Goal: Communication & Community: Answer question/provide support

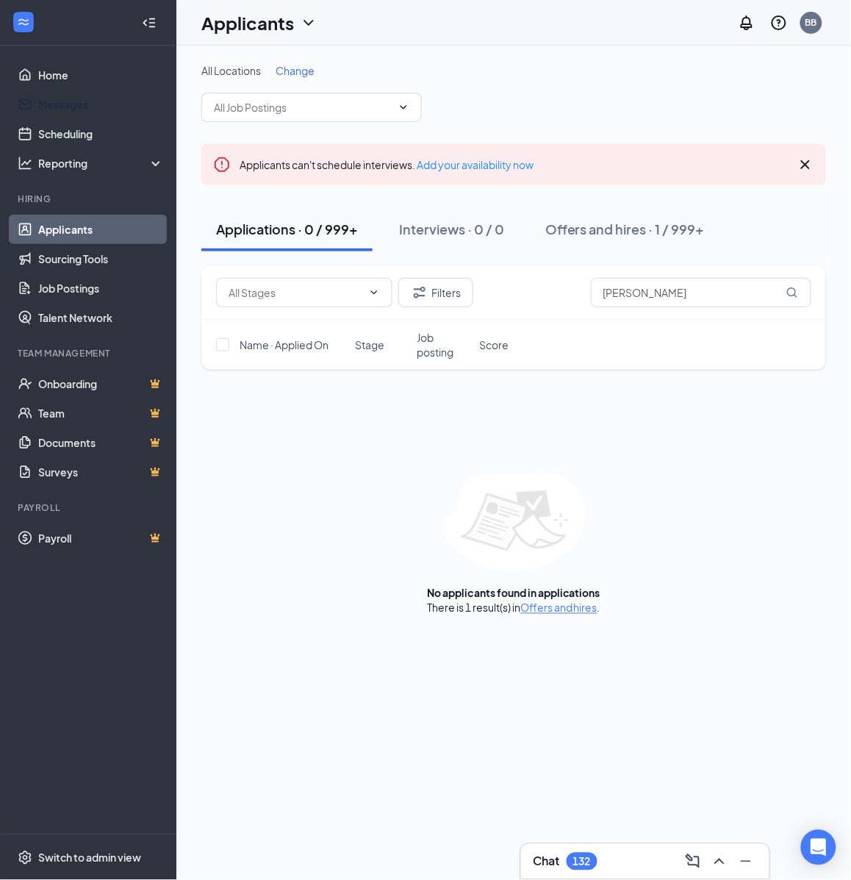
click at [79, 104] on link "Messages" at bounding box center [101, 104] width 126 height 29
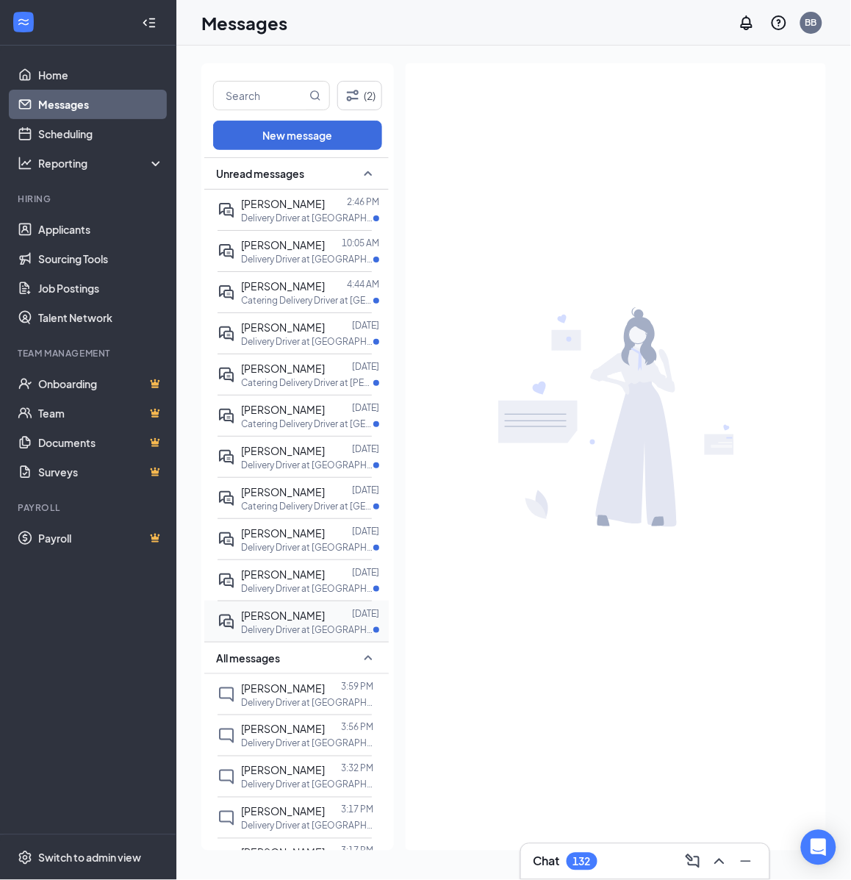
click at [284, 636] on p "Delivery Driver at [GEOGRAPHIC_DATA], [GEOGRAPHIC_DATA]" at bounding box center [307, 629] width 132 height 12
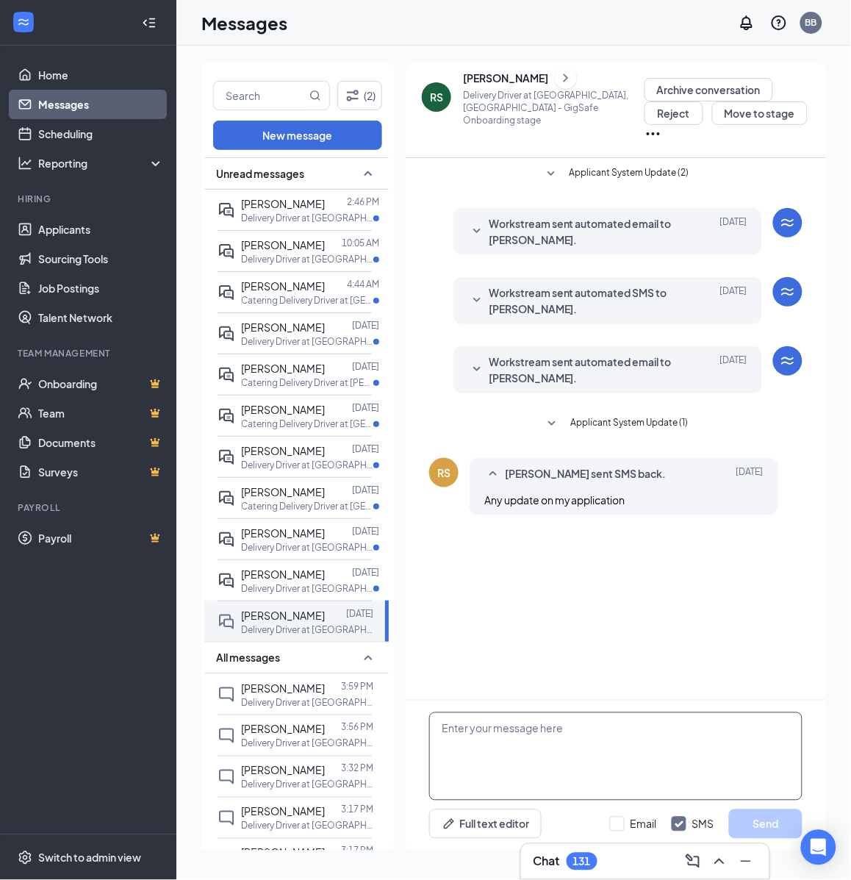
drag, startPoint x: 659, startPoint y: 757, endPoint x: 667, endPoint y: 791, distance: 34.6
click at [659, 757] on textarea at bounding box center [615, 756] width 373 height 88
paste textarea "Hello, If you have not started your onboarding please go ahead and proceed with…"
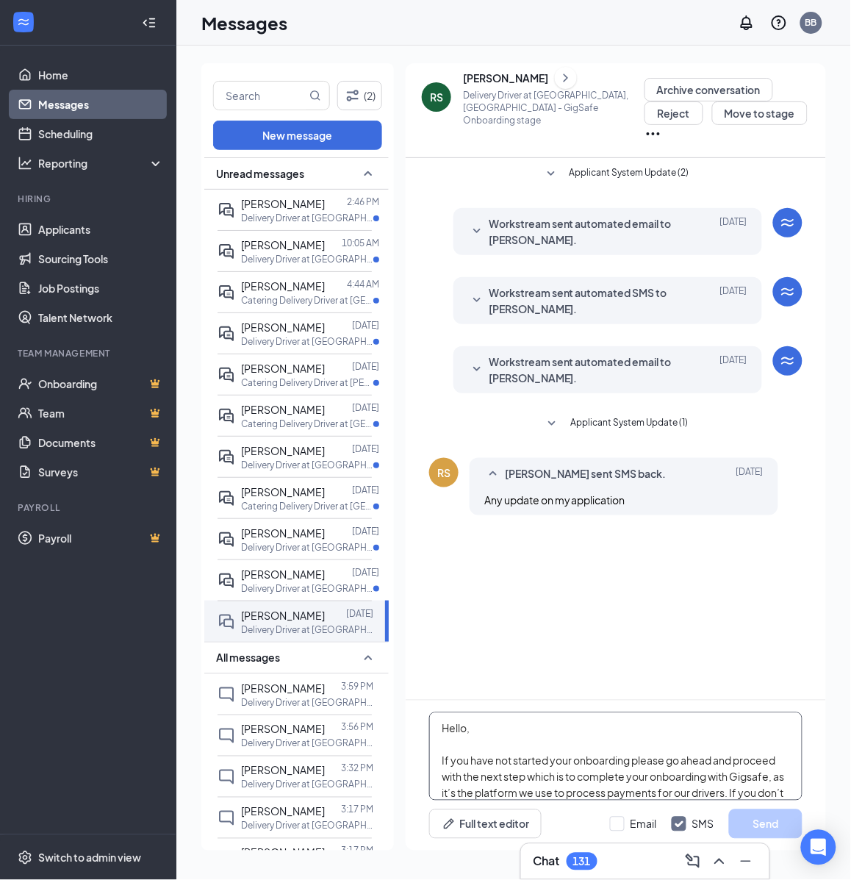
scroll to position [258, 0]
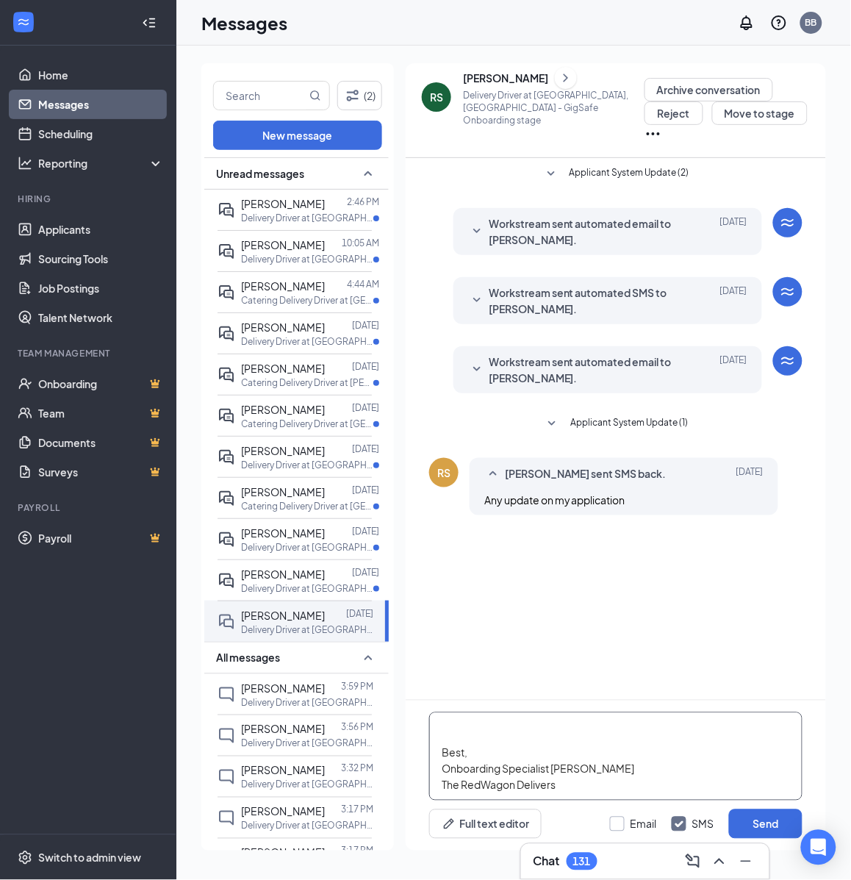
type textarea "Hello, If you have not started your onboarding please go ahead and proceed with…"
drag, startPoint x: 634, startPoint y: 823, endPoint x: 700, endPoint y: 820, distance: 66.3
click at [633, 823] on input "Email" at bounding box center [633, 824] width 47 height 15
checkbox input "true"
click at [754, 823] on button "Send" at bounding box center [766, 823] width 74 height 29
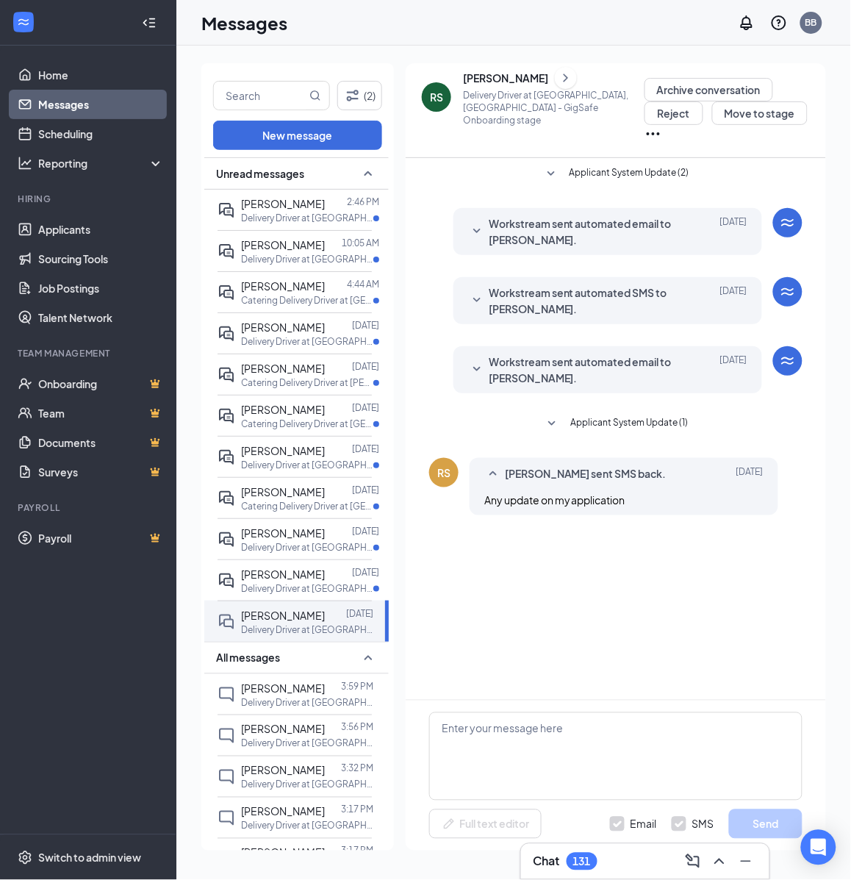
scroll to position [0, 0]
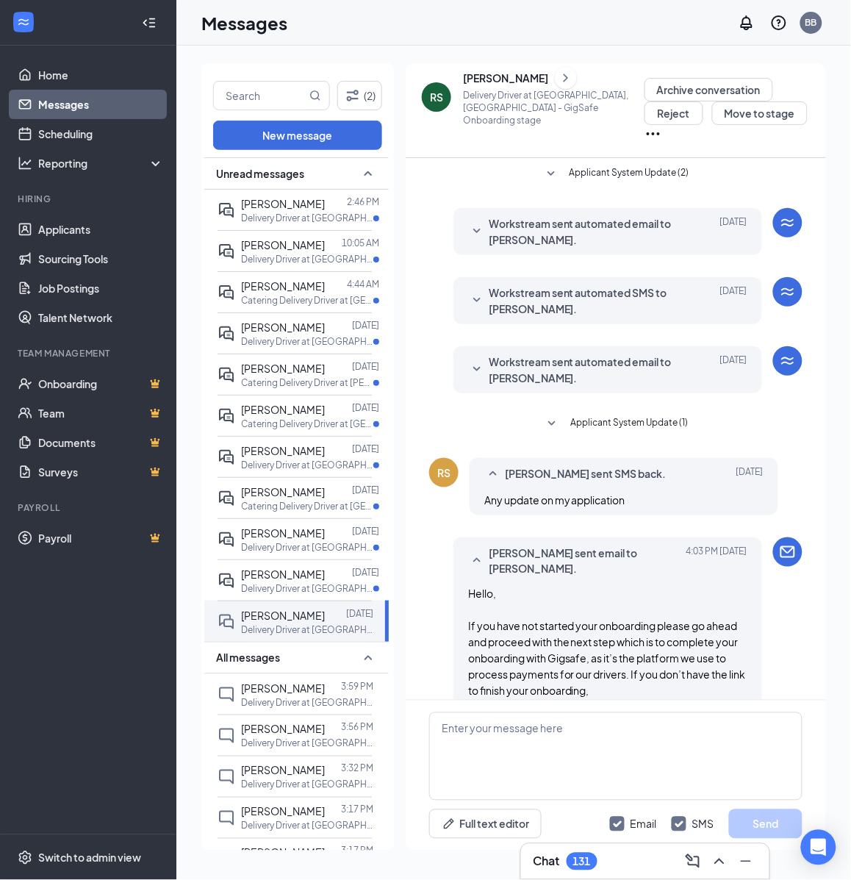
click at [559, 86] on icon "ChevronRight" at bounding box center [566, 78] width 15 height 18
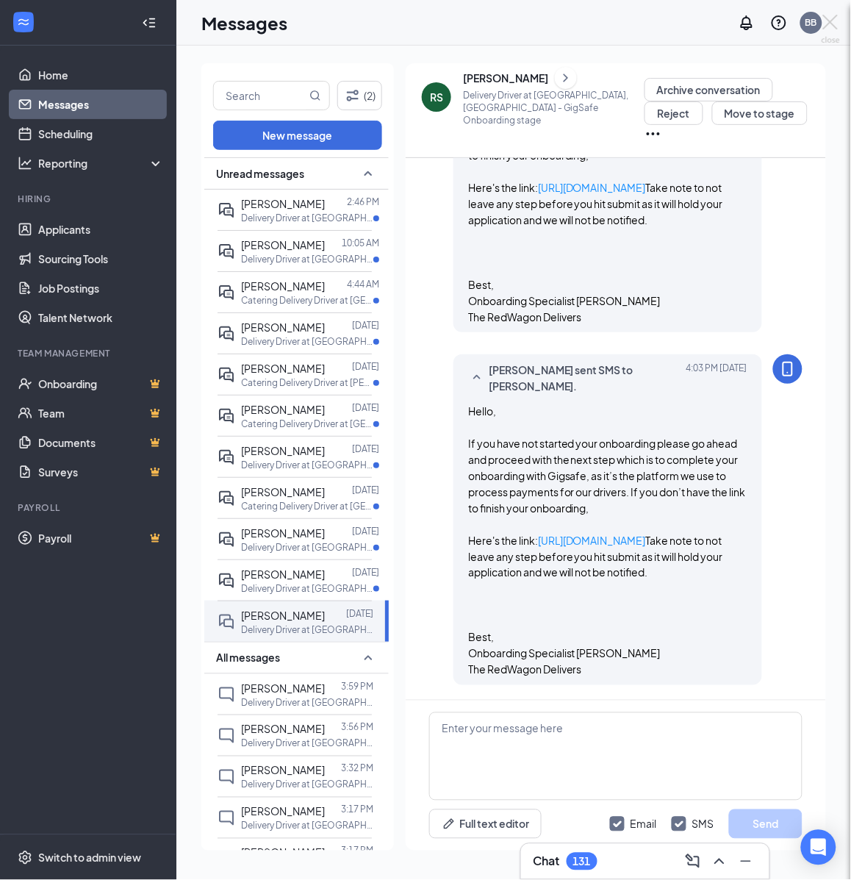
scroll to position [682, 0]
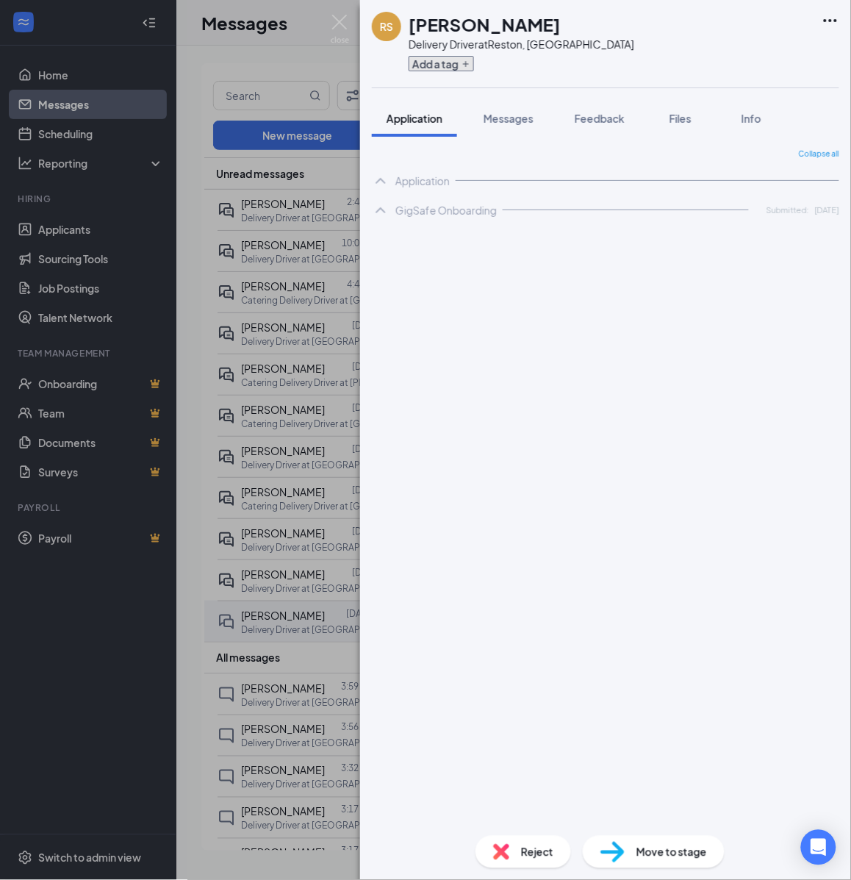
click at [451, 67] on button "Add a tag" at bounding box center [441, 63] width 65 height 15
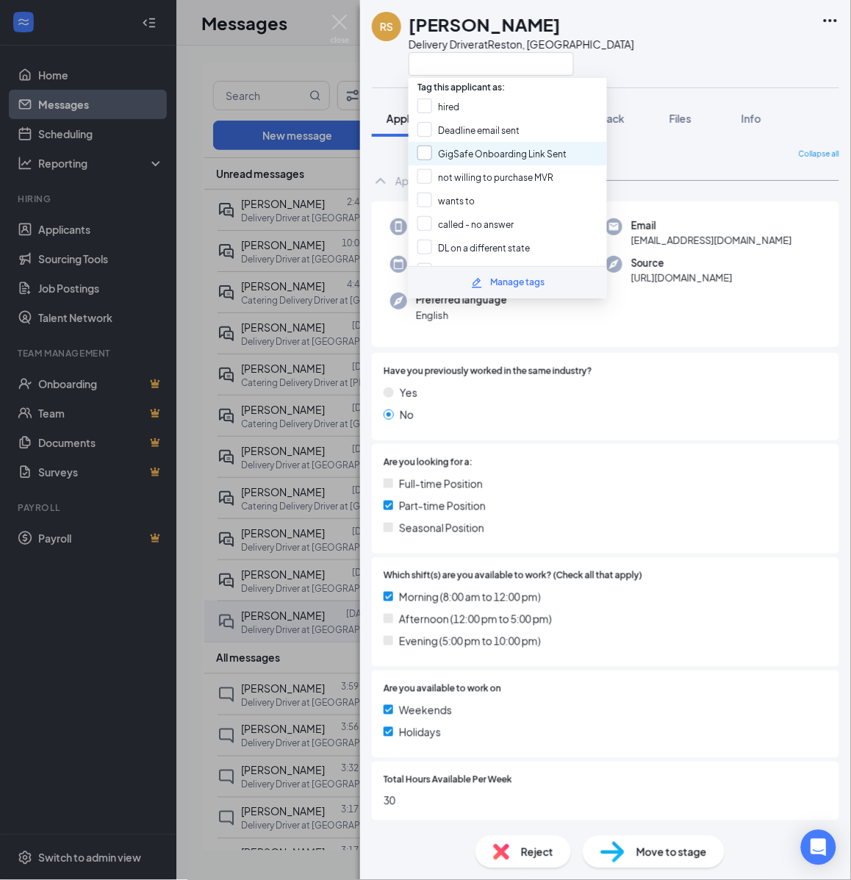
click at [485, 151] on input "GigSafe Onboarding Link Sent" at bounding box center [492, 154] width 149 height 16
checkbox input "true"
click at [287, 54] on div "RS [PERSON_NAME] Delivery Driver at [GEOGRAPHIC_DATA], [GEOGRAPHIC_DATA] Applic…" at bounding box center [425, 440] width 851 height 880
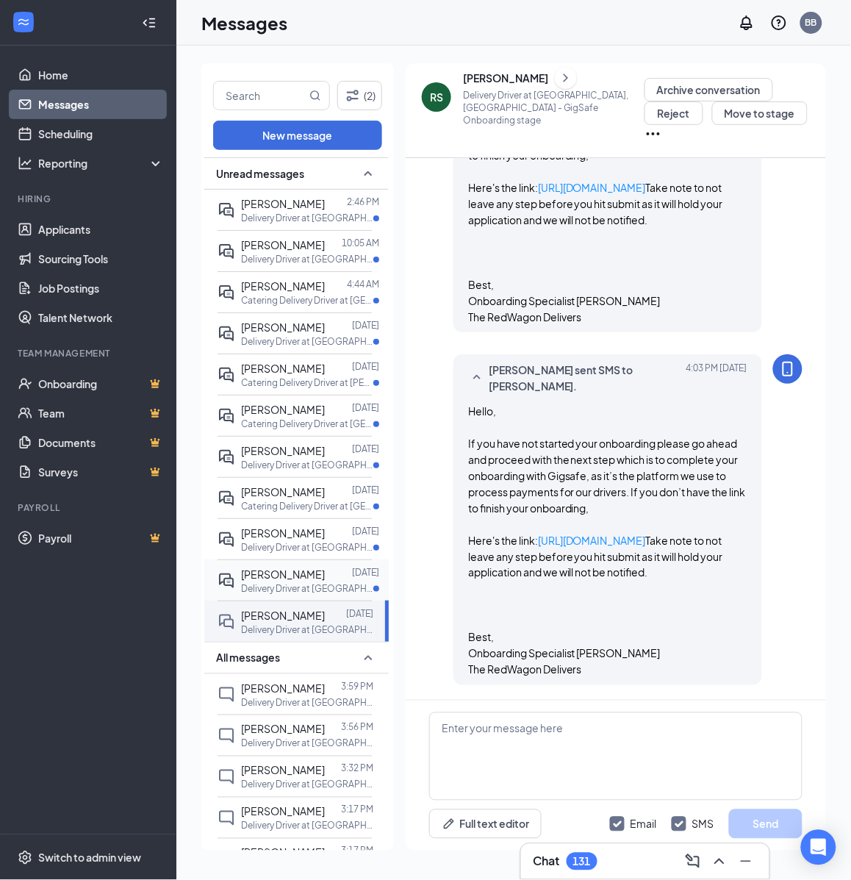
click at [292, 581] on span "[PERSON_NAME]" at bounding box center [283, 574] width 84 height 13
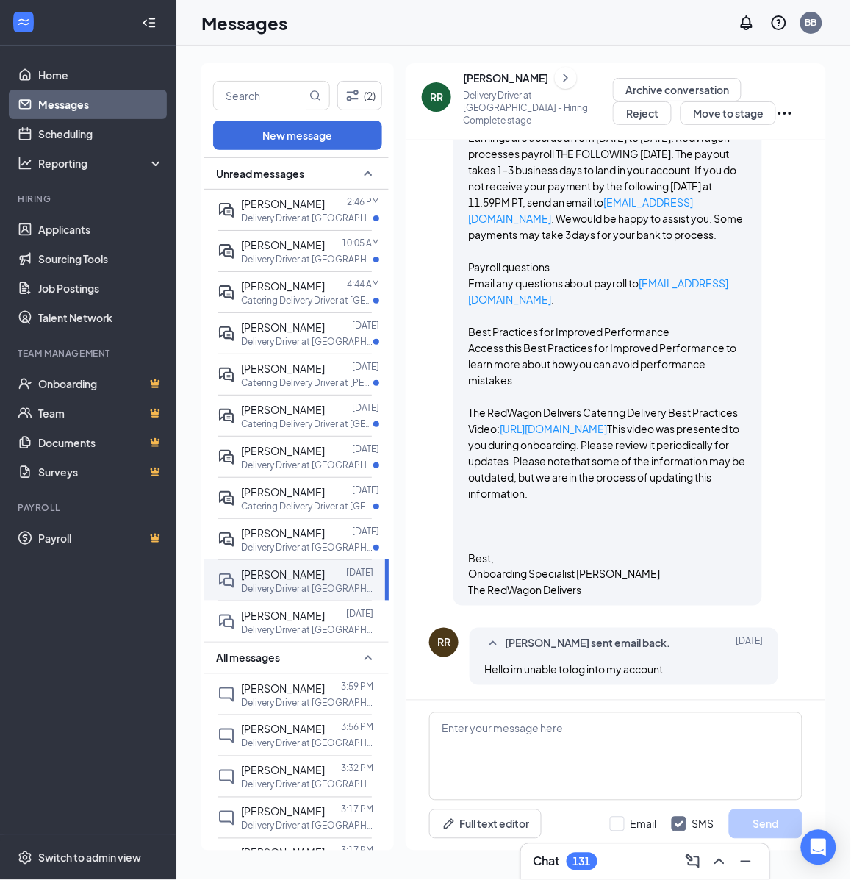
scroll to position [2757, 0]
click at [559, 757] on textarea at bounding box center [615, 756] width 373 height 88
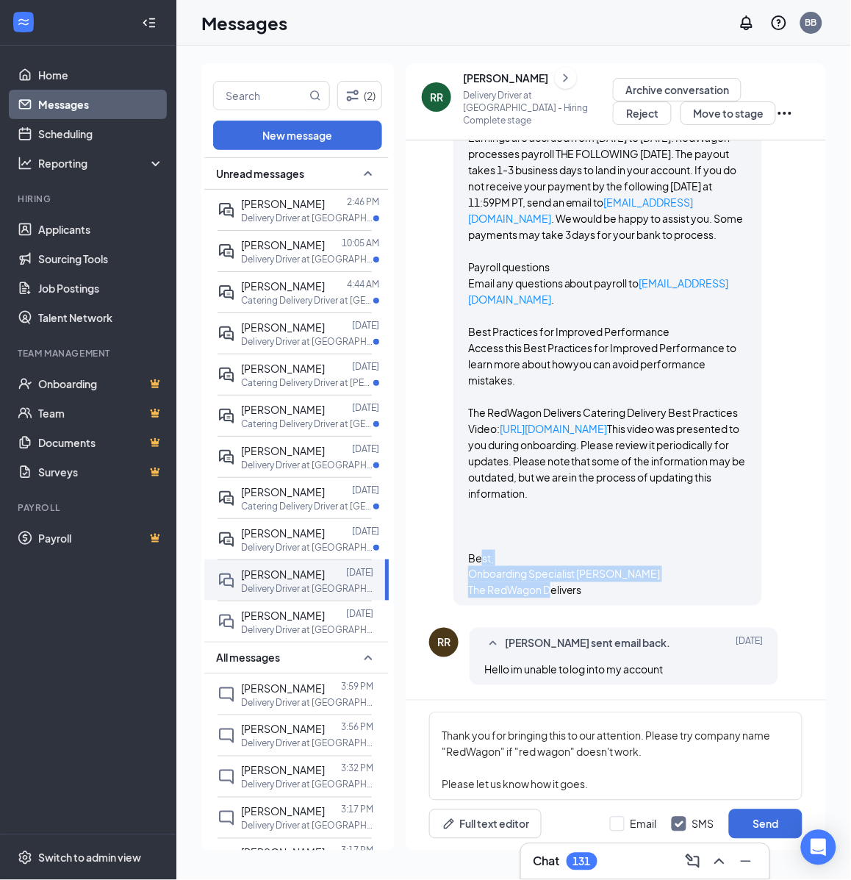
drag, startPoint x: 459, startPoint y: 561, endPoint x: 581, endPoint y: 596, distance: 126.3
click at [581, 596] on div "Cartwheel Credentials and Other Important Information Congratulations on comple…" at bounding box center [607, 258] width 279 height 679
copy span "est, Onboarding Specialist [PERSON_NAME] The RedWagon Delivers"
click at [524, 790] on textarea "Hi [PERSON_NAME], Thank you for bringing this to our attention. Please try comp…" at bounding box center [615, 756] width 373 height 88
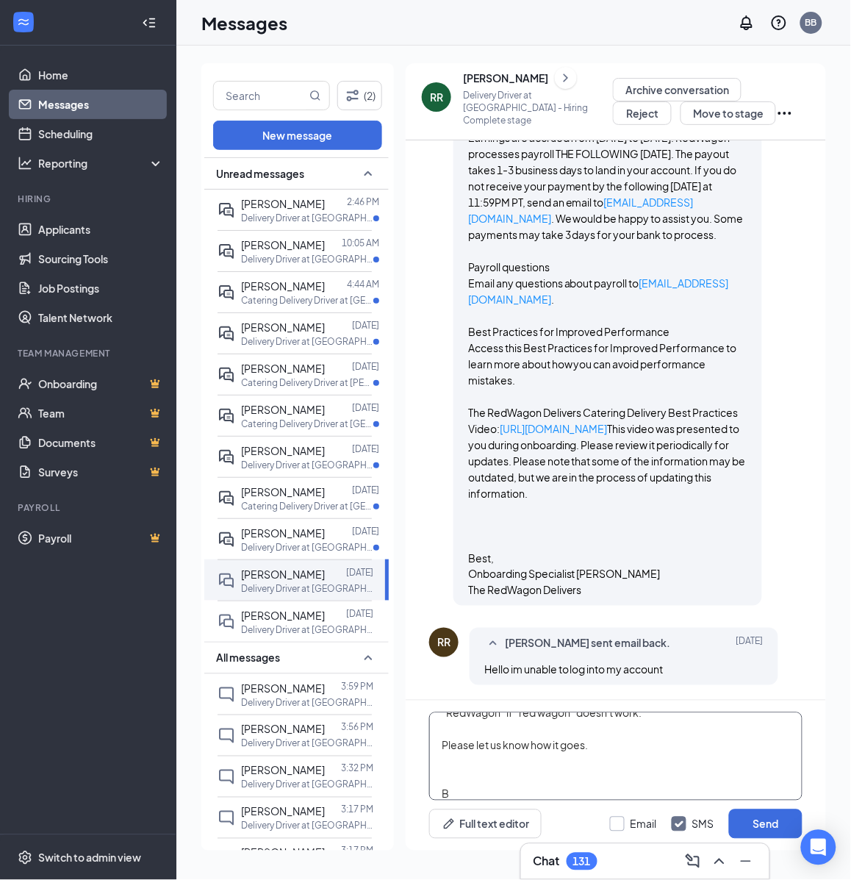
paste textarea "est, Onboarding Specialist [PERSON_NAME] The RedWagon Delivers"
type textarea "Hi [PERSON_NAME], Thank you for bringing this to our attention. Please try comp…"
click at [629, 825] on input "Email" at bounding box center [633, 824] width 47 height 15
checkbox input "true"
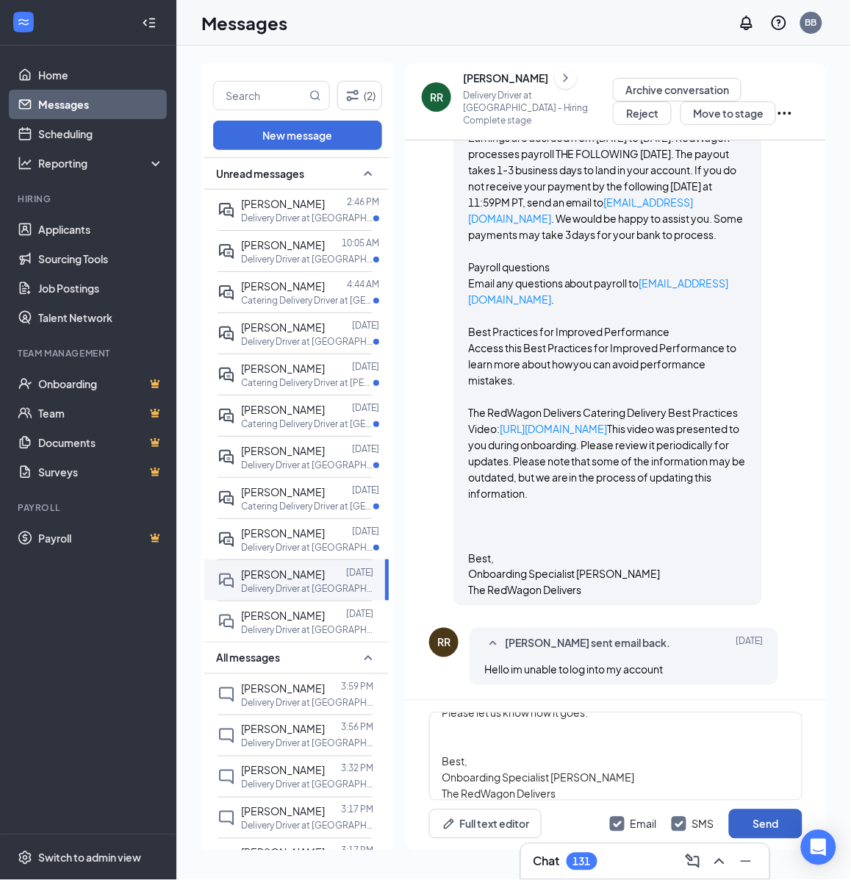
click at [737, 827] on button "Send" at bounding box center [766, 823] width 74 height 29
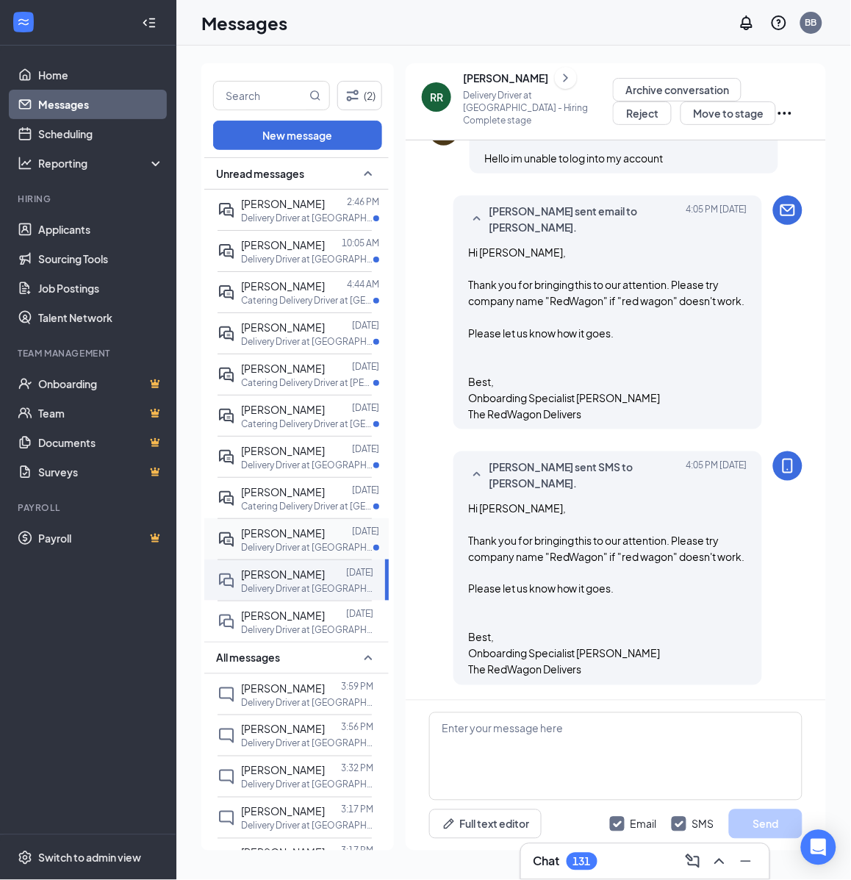
scroll to position [2976, 0]
click at [298, 540] on span "[PERSON_NAME]" at bounding box center [283, 532] width 84 height 13
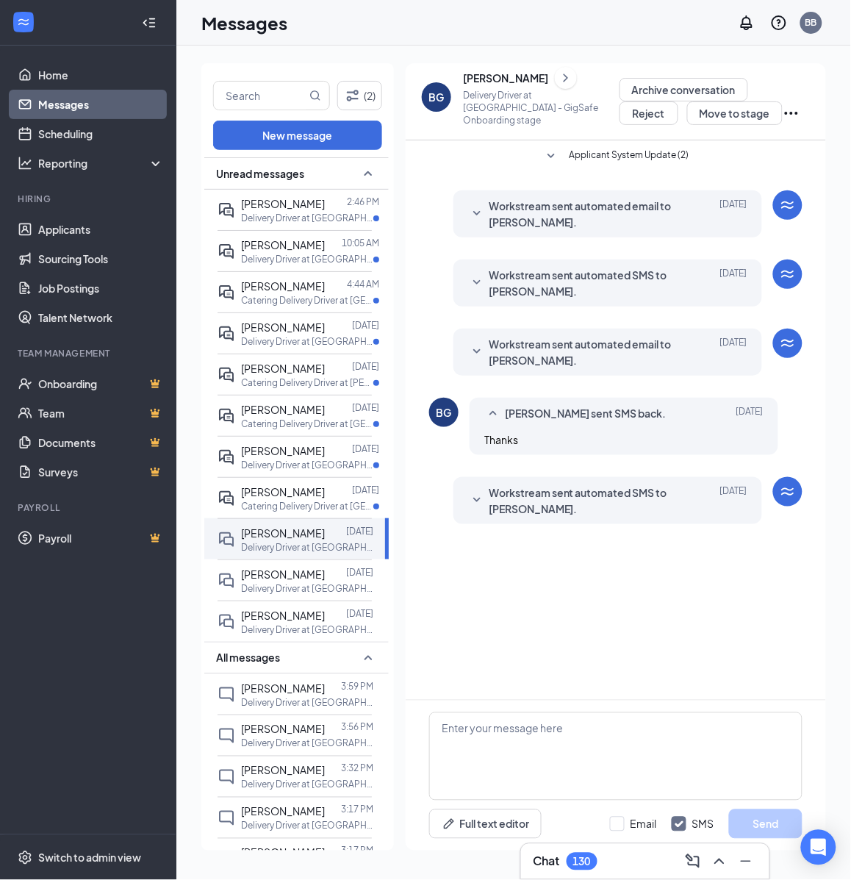
click at [485, 502] on icon "SmallChevronDown" at bounding box center [477, 501] width 18 height 18
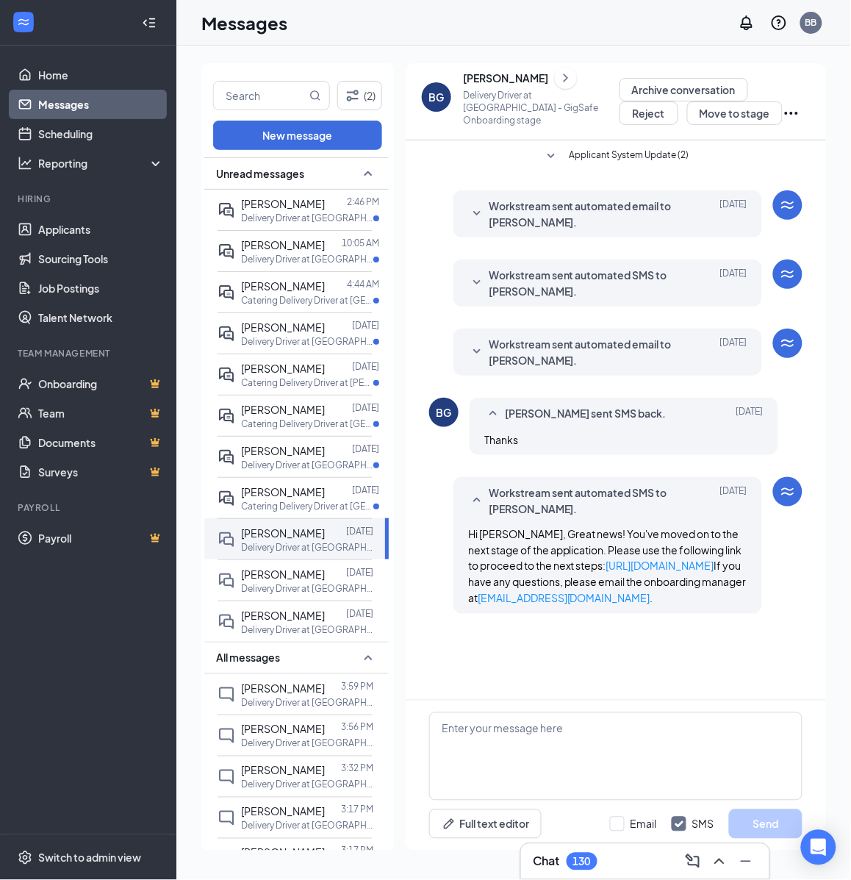
click at [482, 501] on icon "SmallChevronUp" at bounding box center [477, 501] width 18 height 18
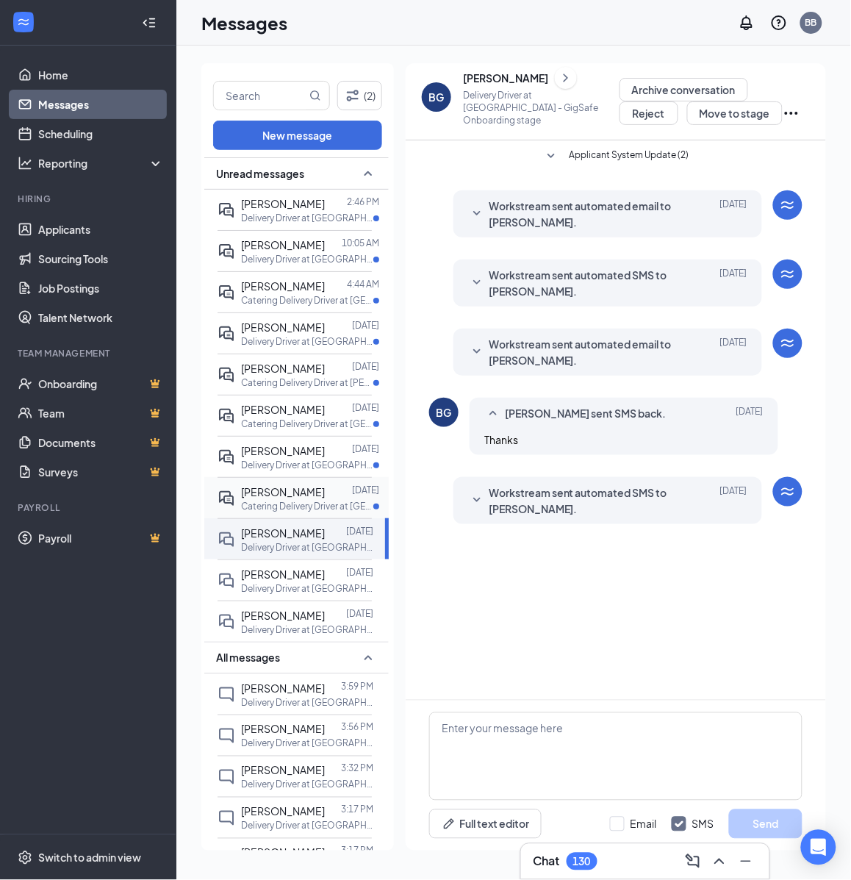
click at [325, 500] on div at bounding box center [338, 492] width 27 height 16
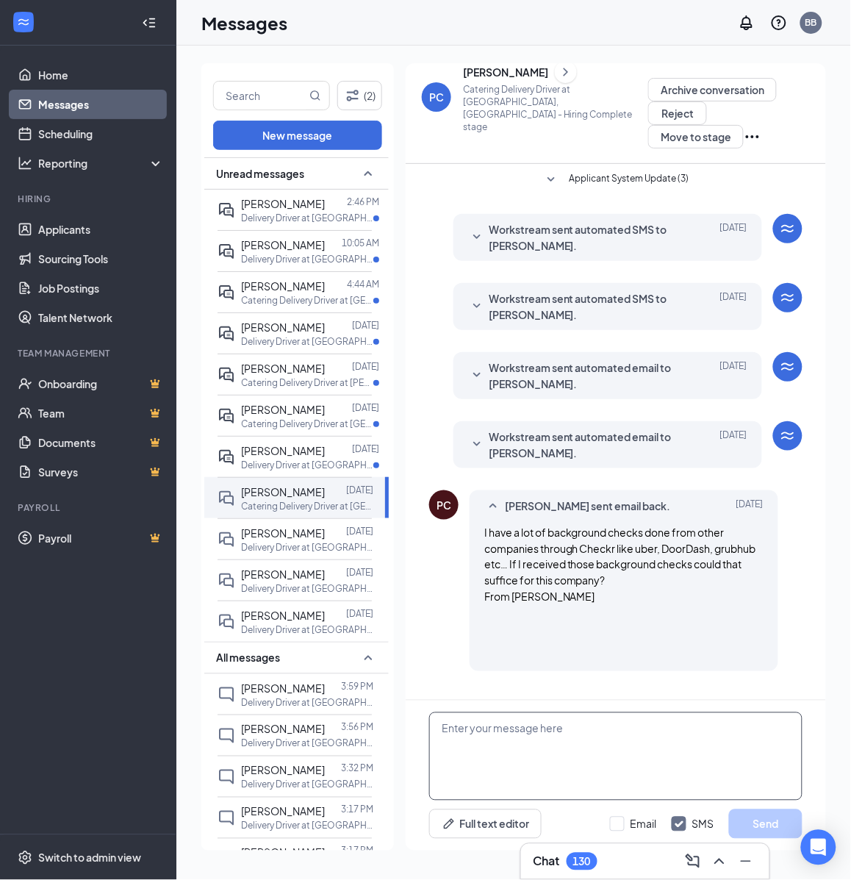
drag, startPoint x: 603, startPoint y: 745, endPoint x: 593, endPoint y: 765, distance: 22.0
click at [603, 746] on textarea at bounding box center [615, 756] width 373 height 88
click at [515, 734] on textarea at bounding box center [615, 756] width 373 height 88
paste textarea "Hello, If you have not started your onboarding please go ahead and proceed with…"
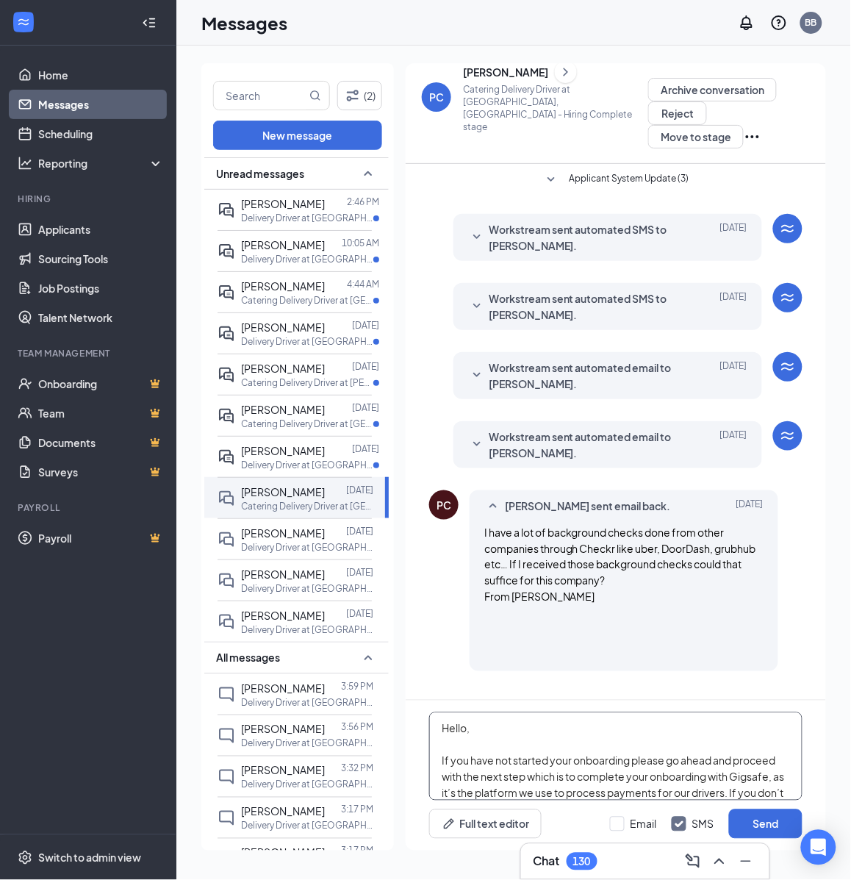
click at [535, 728] on textarea "Hello, If you have not started your onboarding please go ahead and proceed with…" at bounding box center [615, 756] width 373 height 88
click at [535, 754] on textarea "Hello [PERSON_NAME], If you have not started your onboarding please go ahead an…" at bounding box center [615, 756] width 373 height 88
click at [526, 744] on textarea "Hello [PERSON_NAME], If you have not started your onboarding please go ahead an…" at bounding box center [615, 756] width 373 height 88
type textarea "Hello [PERSON_NAME], If you have not started your onboarding please go ahead an…"
click at [619, 829] on input "Email" at bounding box center [633, 824] width 47 height 15
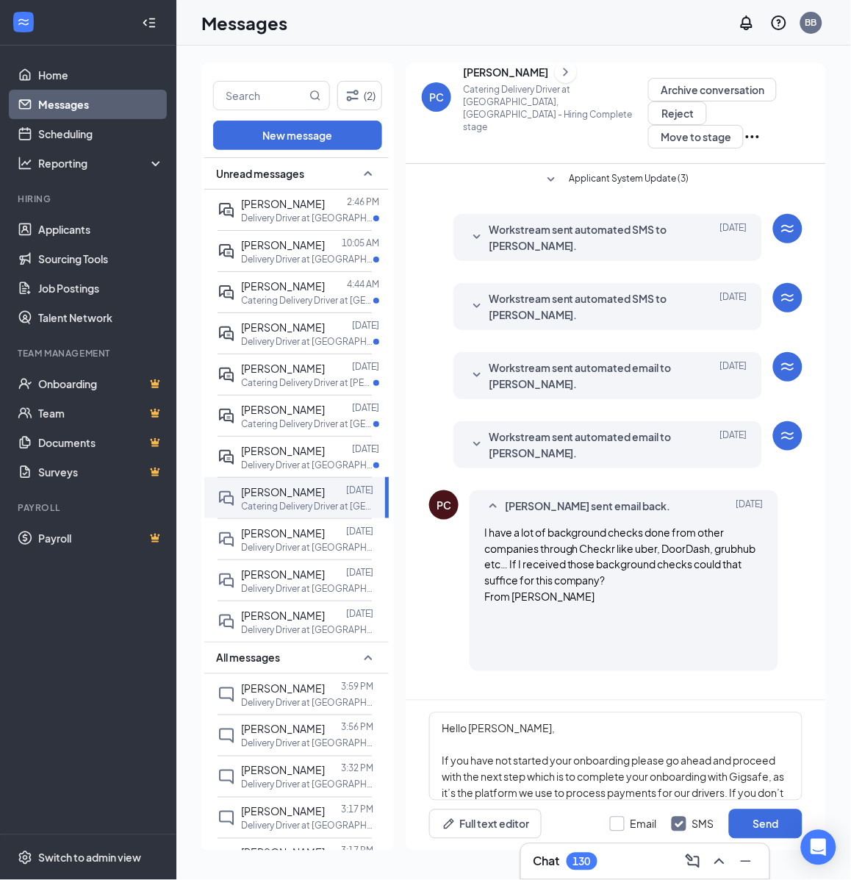
checkbox input "true"
click at [682, 831] on input "SMS" at bounding box center [693, 824] width 43 height 15
checkbox input "false"
click at [767, 827] on button "Send" at bounding box center [766, 823] width 74 height 29
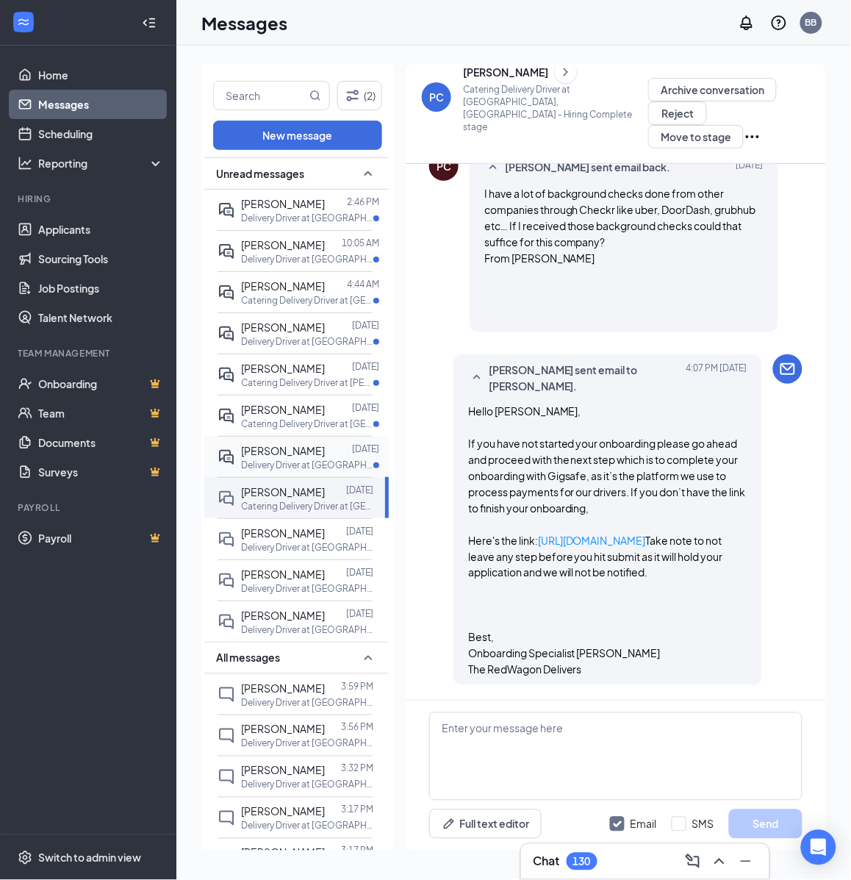
scroll to position [397, 0]
click at [304, 471] on p "Delivery Driver at [GEOGRAPHIC_DATA]" at bounding box center [307, 465] width 132 height 12
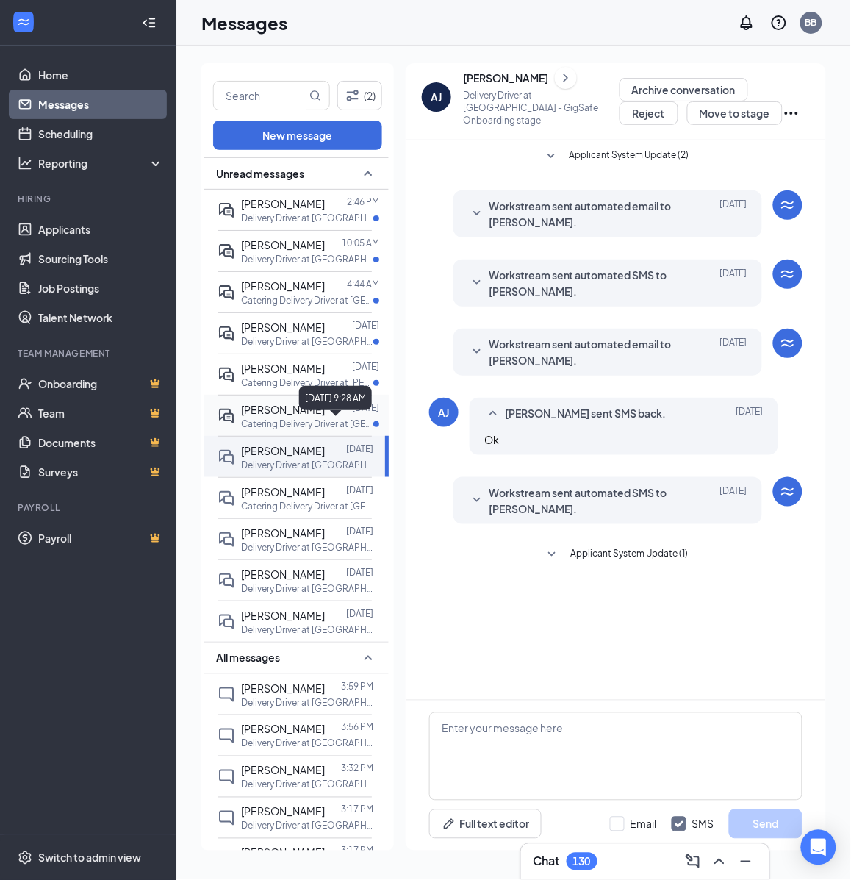
click at [290, 416] on span "[PERSON_NAME]" at bounding box center [283, 409] width 84 height 13
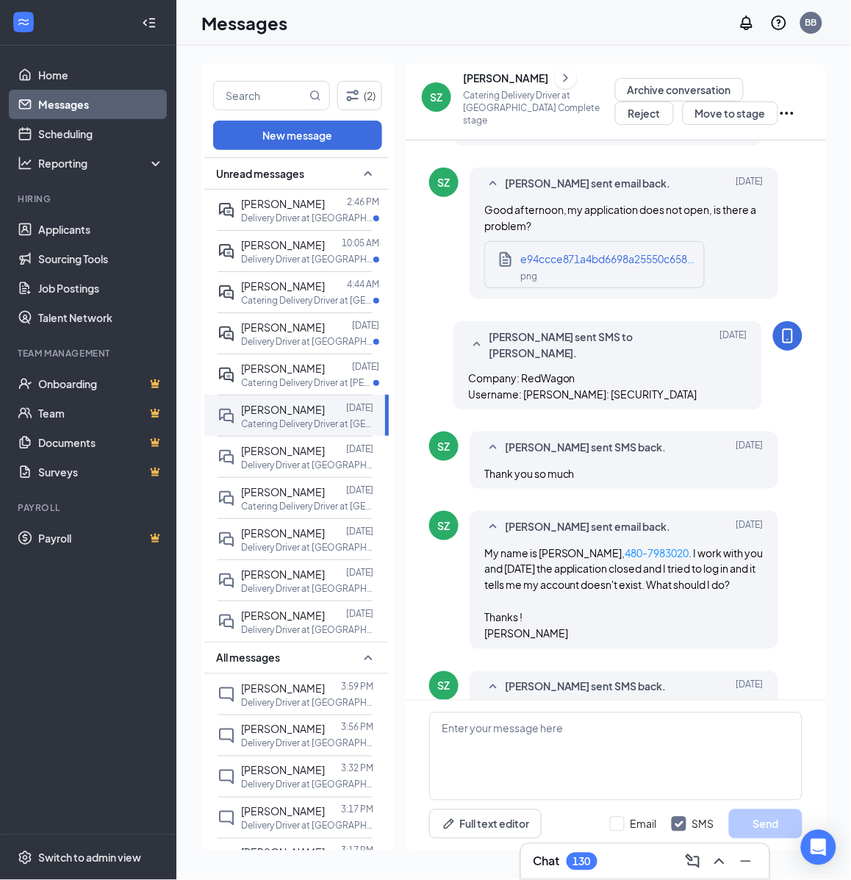
scroll to position [1239, 0]
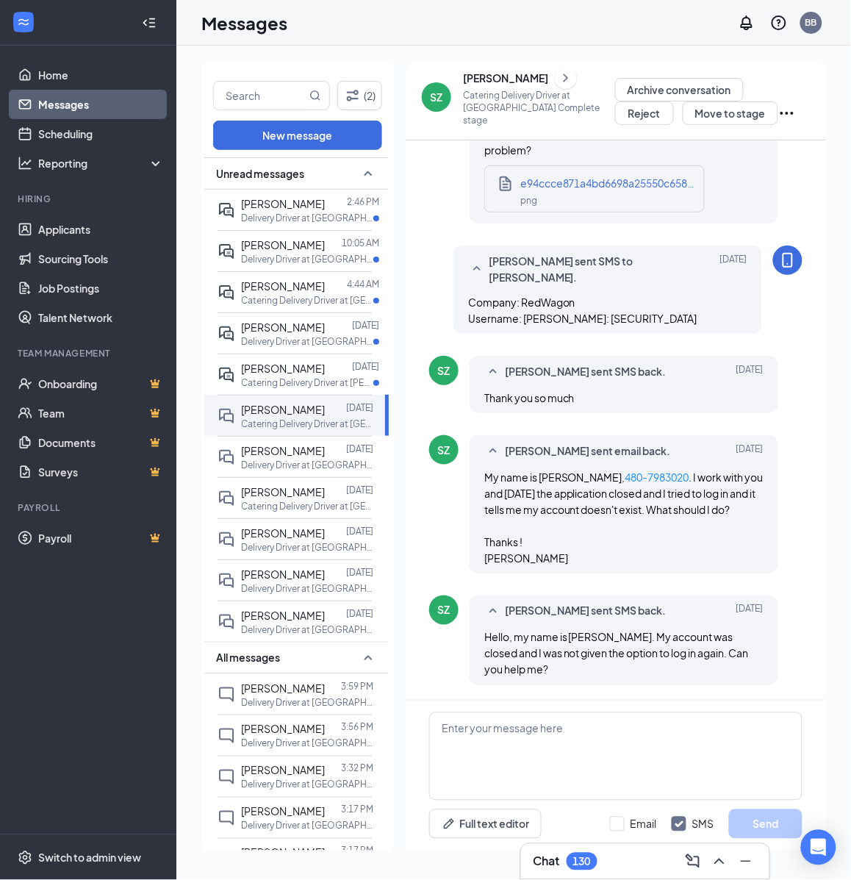
click at [541, 320] on span "Company: RedWagon Username: [PERSON_NAME]: [SECURITY_DATA]" at bounding box center [582, 310] width 229 height 29
click at [540, 320] on span "Company: RedWagon Username: [PERSON_NAME]: [SECURITY_DATA]" at bounding box center [582, 310] width 229 height 29
copy span "Zambrano38"
click at [309, 375] on span "[PERSON_NAME]" at bounding box center [283, 368] width 84 height 13
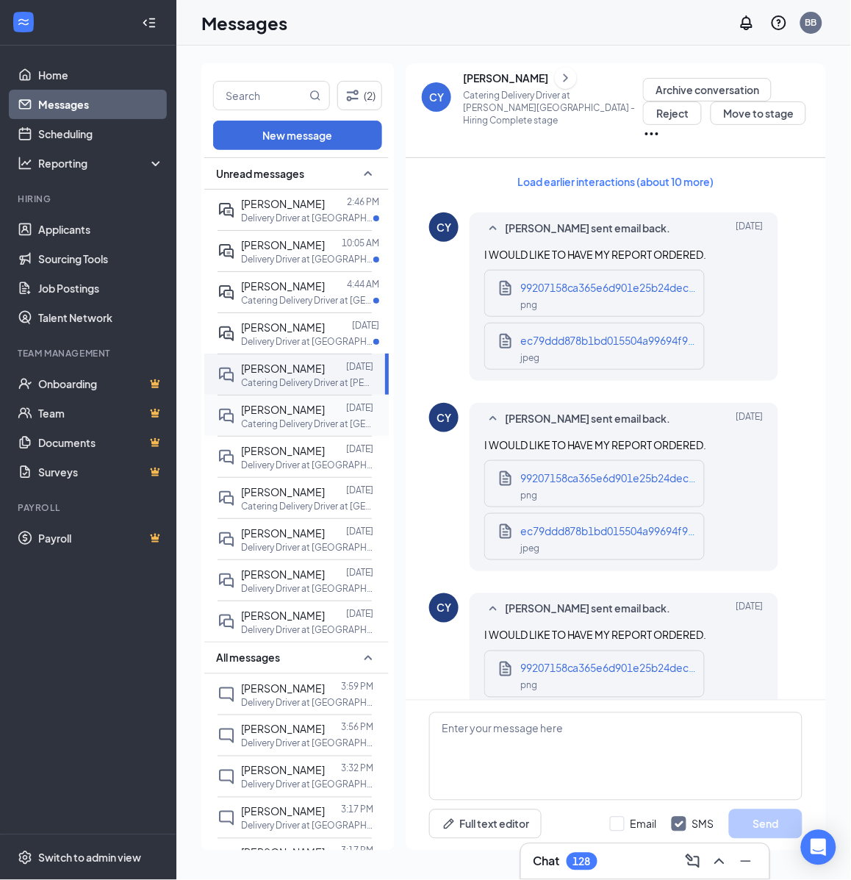
scroll to position [1310, 0]
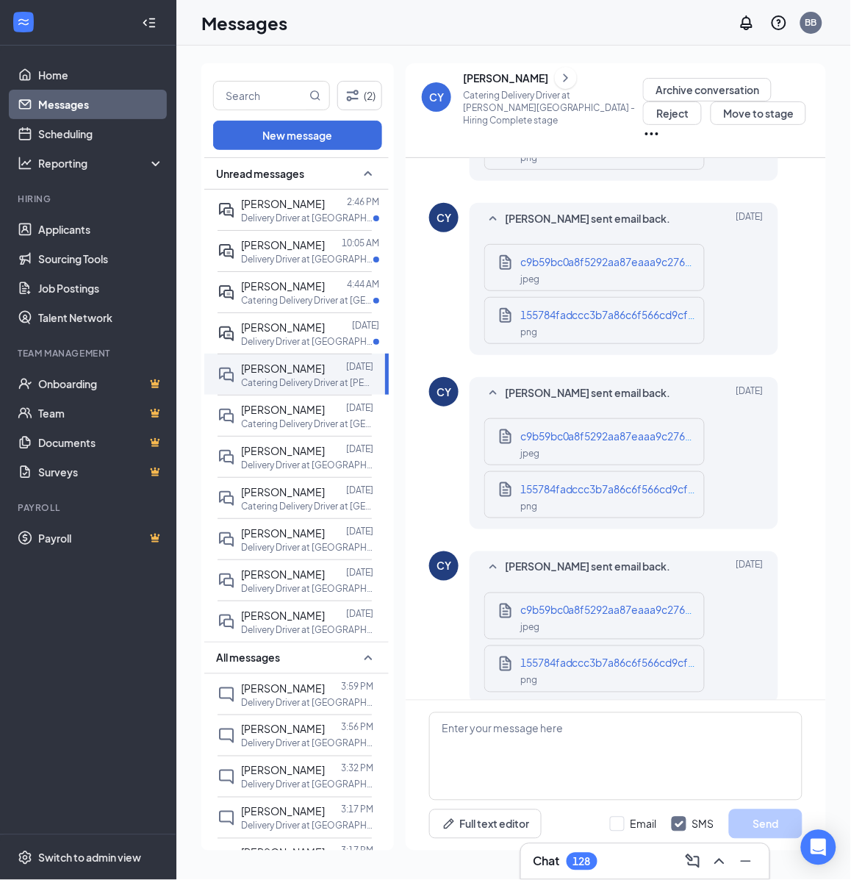
click at [568, 418] on div "c9b59bc0a8f5292aa87eaaa9c27676aa.jpeg jpeg" at bounding box center [594, 441] width 221 height 47
click at [570, 429] on span "c9b59bc0a8f5292aa87eaaa9c27676aa.jpeg" at bounding box center [627, 435] width 214 height 13
click at [633, 604] on span "c9b59bc0a8f5292aa87eaaa9c27676aa.jpeg" at bounding box center [627, 610] width 214 height 13
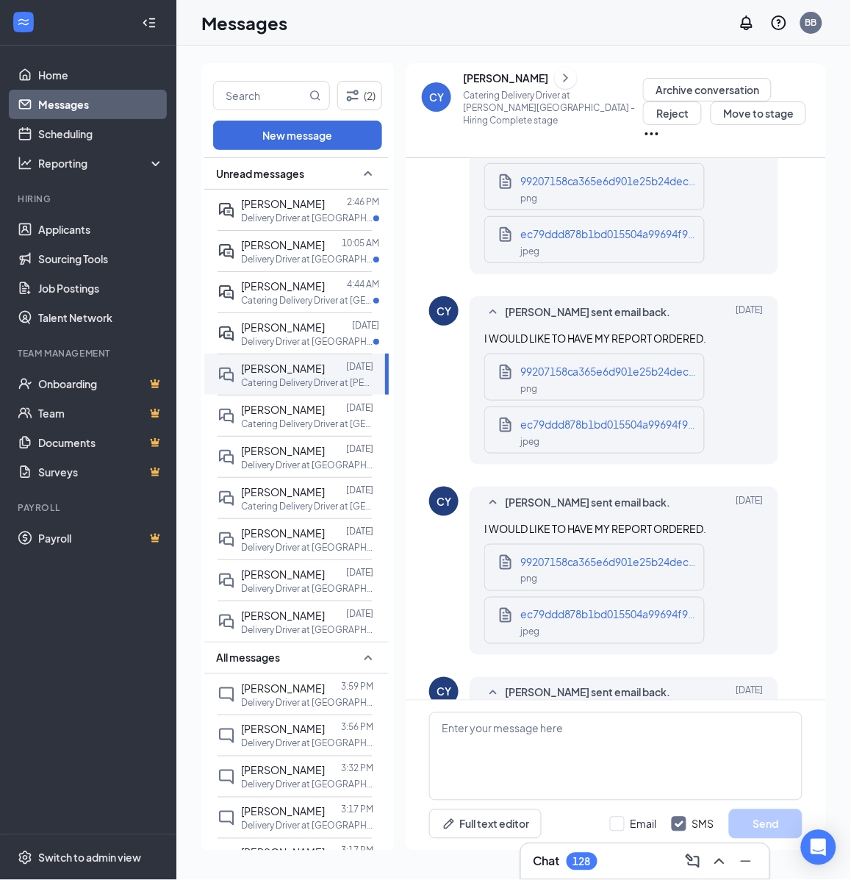
scroll to position [483, 0]
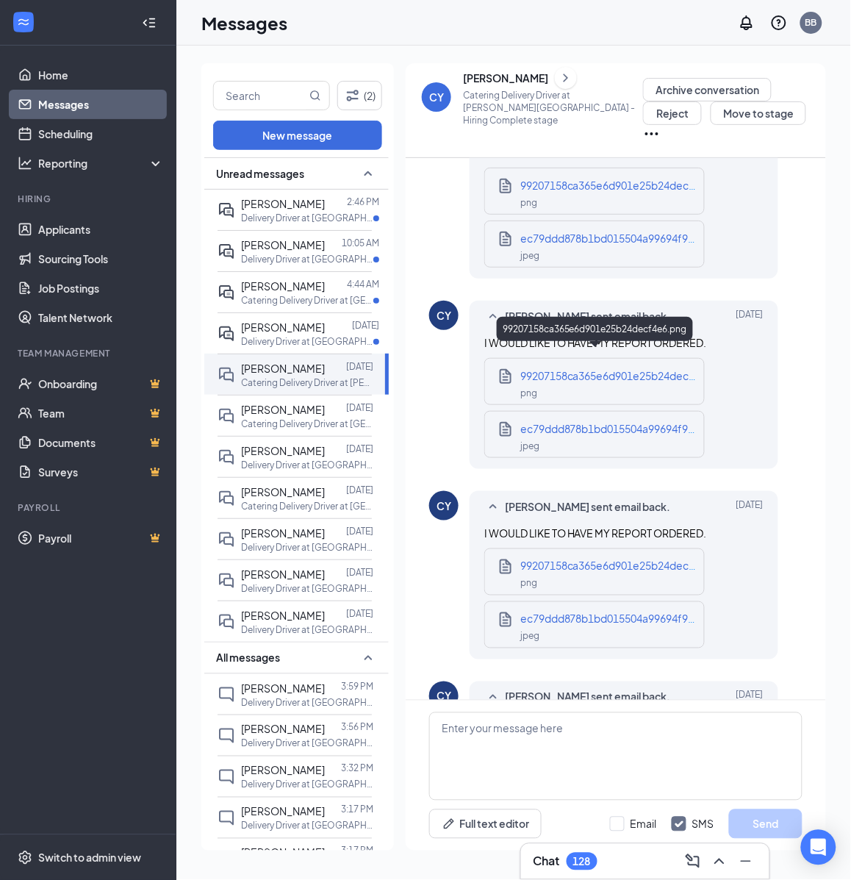
click at [629, 358] on div "99207158ca365e6d901e25b24decf4e6.png png" at bounding box center [594, 381] width 221 height 47
click at [623, 369] on span "99207158ca365e6d901e25b24decf4e6.png" at bounding box center [627, 375] width 214 height 13
click at [559, 82] on icon "ChevronRight" at bounding box center [566, 78] width 15 height 18
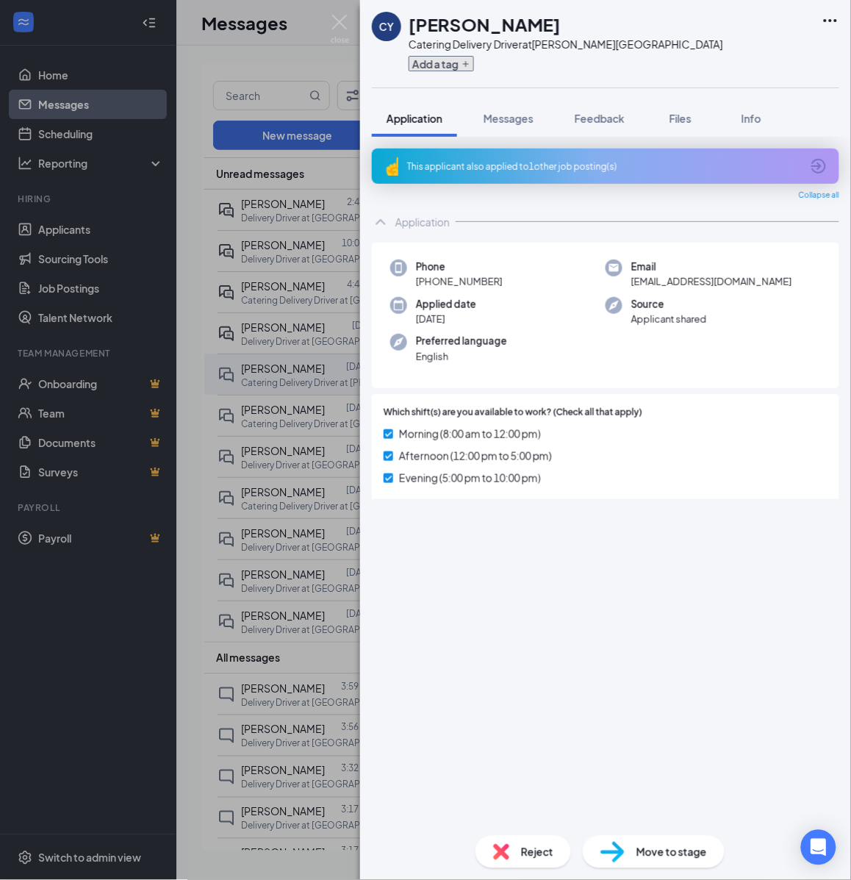
click at [432, 61] on button "Add a tag" at bounding box center [441, 63] width 65 height 15
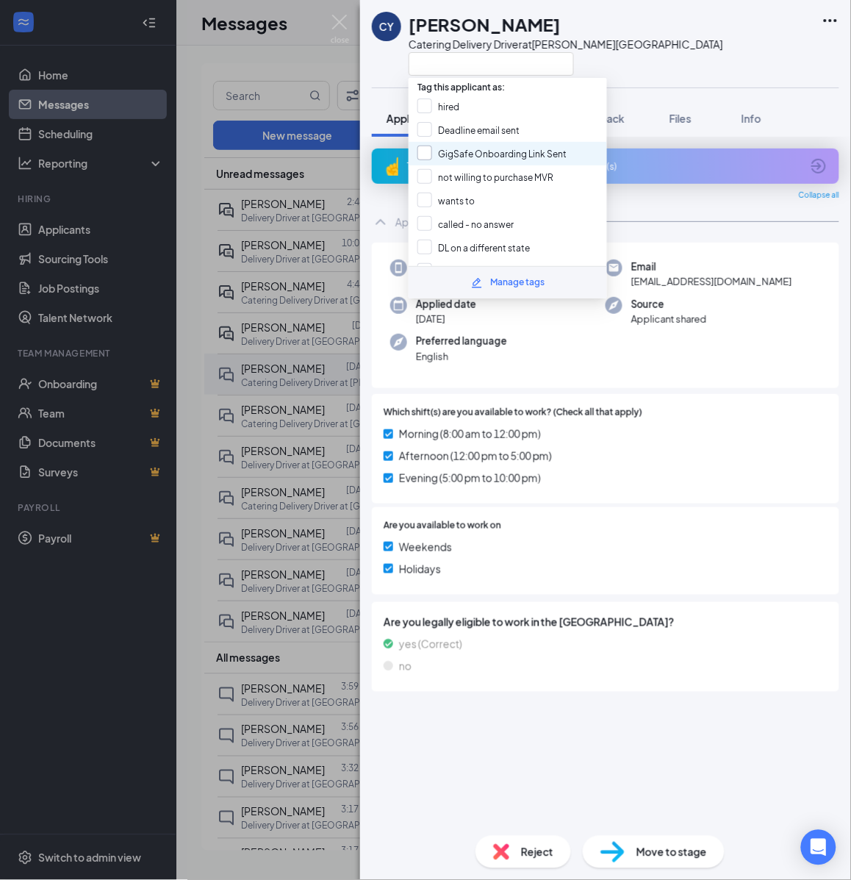
click at [483, 146] on input "GigSafe Onboarding Link Sent" at bounding box center [492, 154] width 149 height 16
checkbox input "true"
click at [336, 206] on div "CY [PERSON_NAME] Catering Delivery Driver at [PERSON_NAME][GEOGRAPHIC_DATA] App…" at bounding box center [425, 440] width 851 height 880
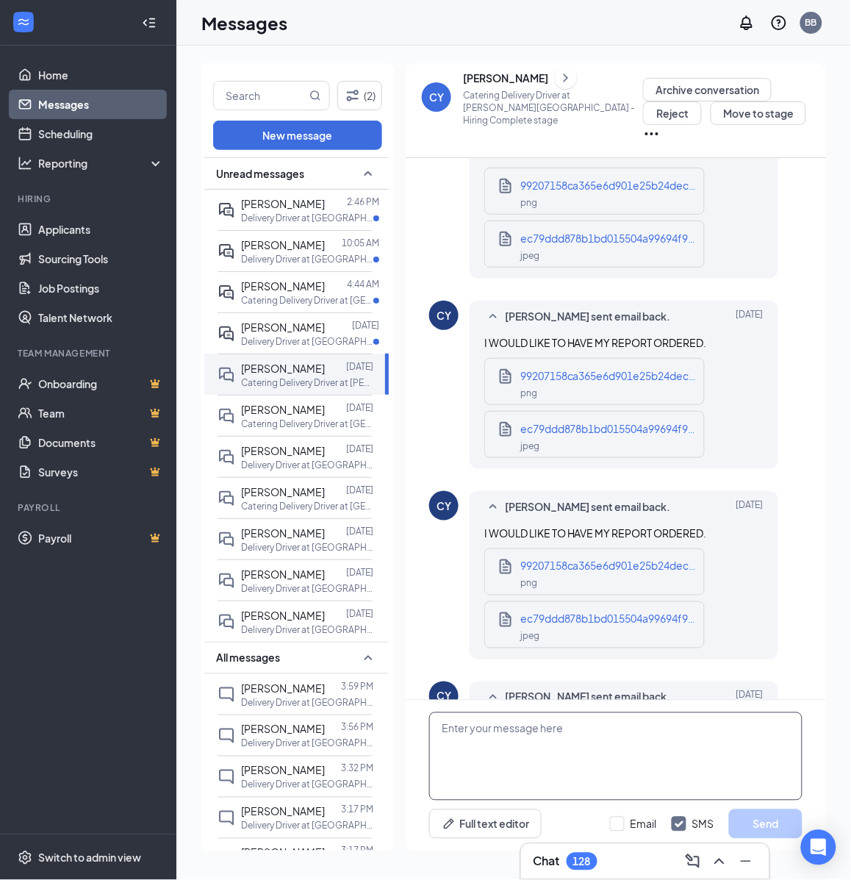
click at [574, 741] on textarea at bounding box center [615, 756] width 373 height 88
drag, startPoint x: 574, startPoint y: 741, endPoint x: 579, endPoint y: 748, distance: 8.4
click at [578, 746] on textarea at bounding box center [615, 756] width 373 height 88
paste textarea "Hello, If you have not started your onboarding please go ahead and proceed with…"
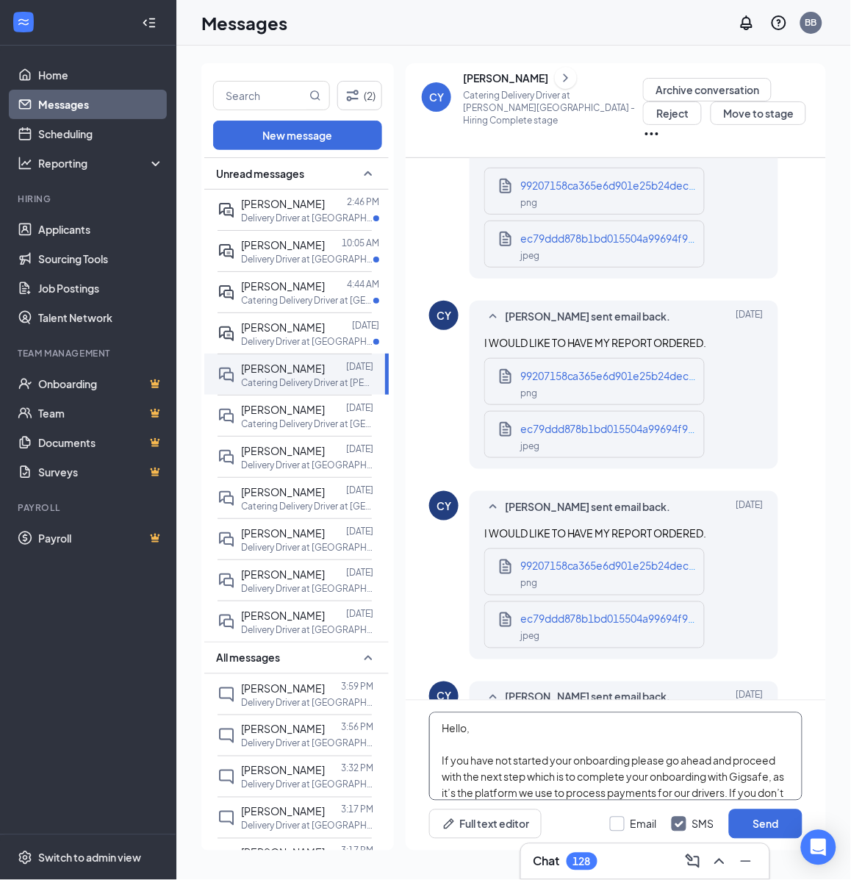
scroll to position [258, 0]
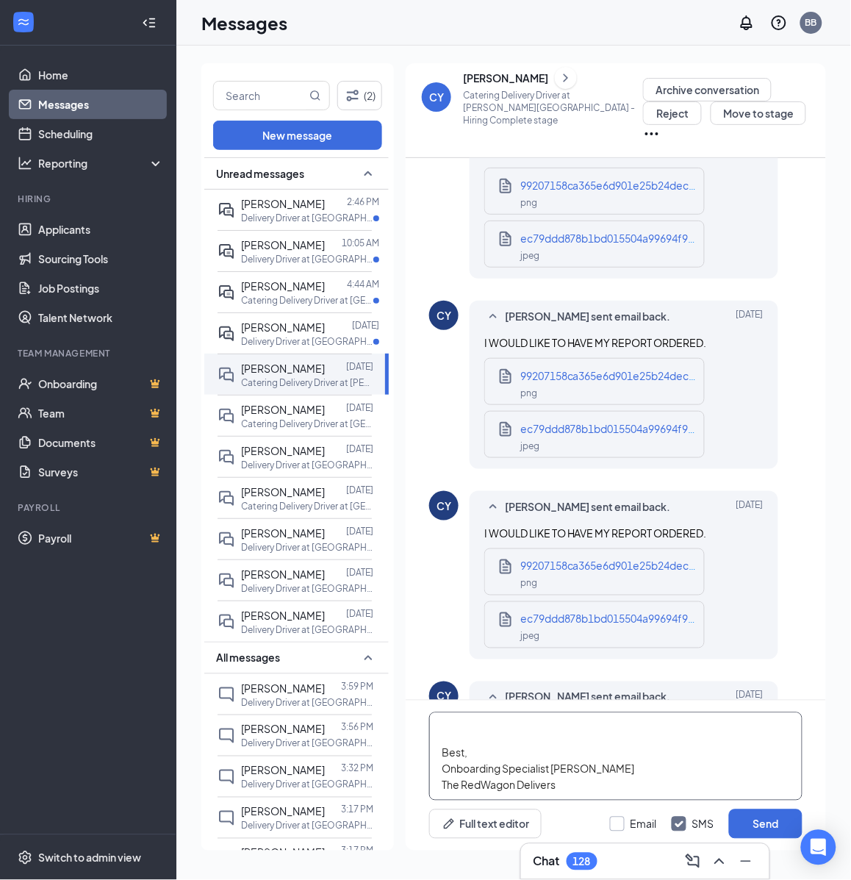
type textarea "Hello, If you have not started your onboarding please go ahead and proceed with…"
click at [629, 825] on input "Email" at bounding box center [633, 824] width 47 height 15
checkbox input "true"
click at [756, 820] on button "Send" at bounding box center [766, 823] width 74 height 29
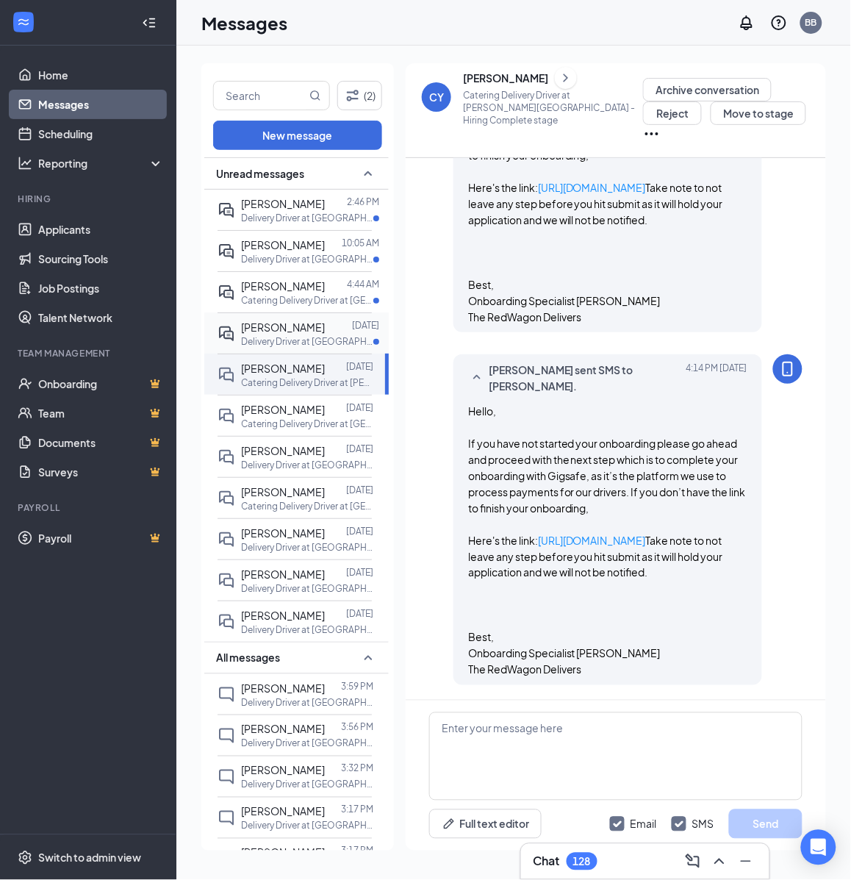
scroll to position [2210, 0]
click at [284, 348] on p "Delivery Driver at [GEOGRAPHIC_DATA]" at bounding box center [307, 341] width 132 height 12
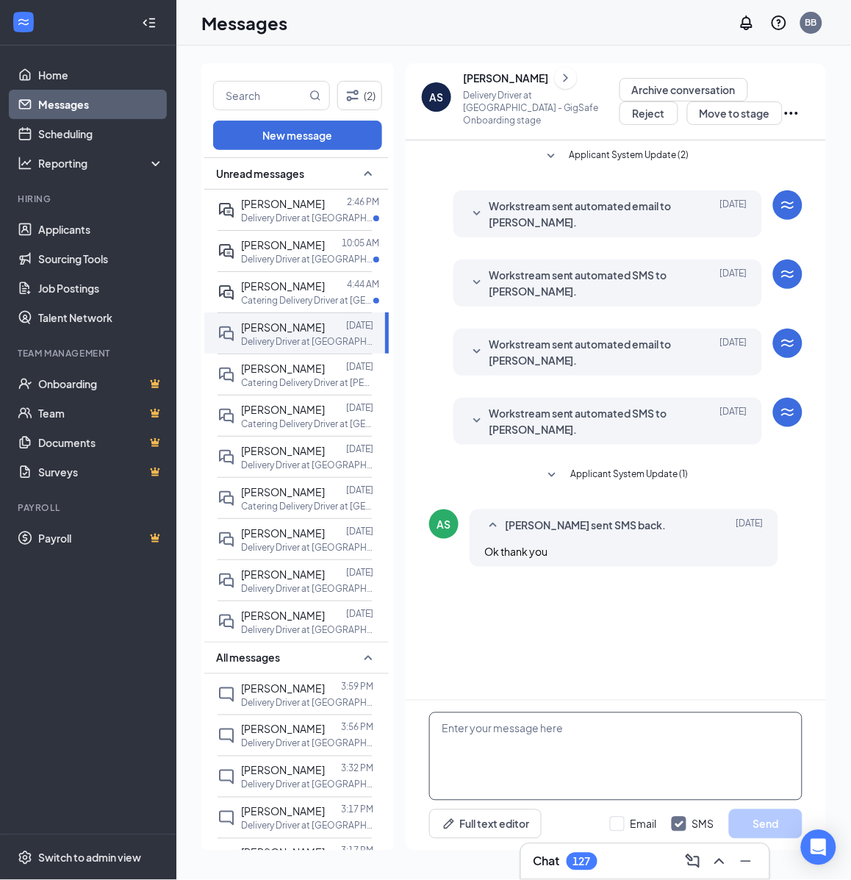
click at [658, 740] on textarea at bounding box center [615, 756] width 373 height 88
paste textarea "Hello, If you have not started your onboarding please go ahead and proceed with…"
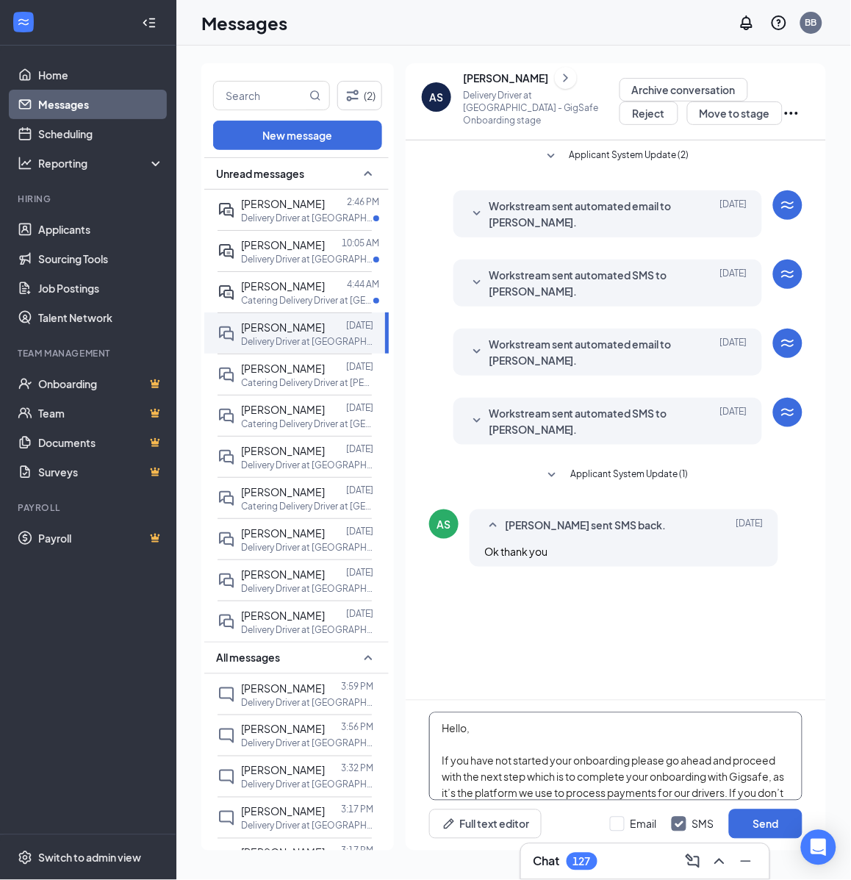
scroll to position [258, 0]
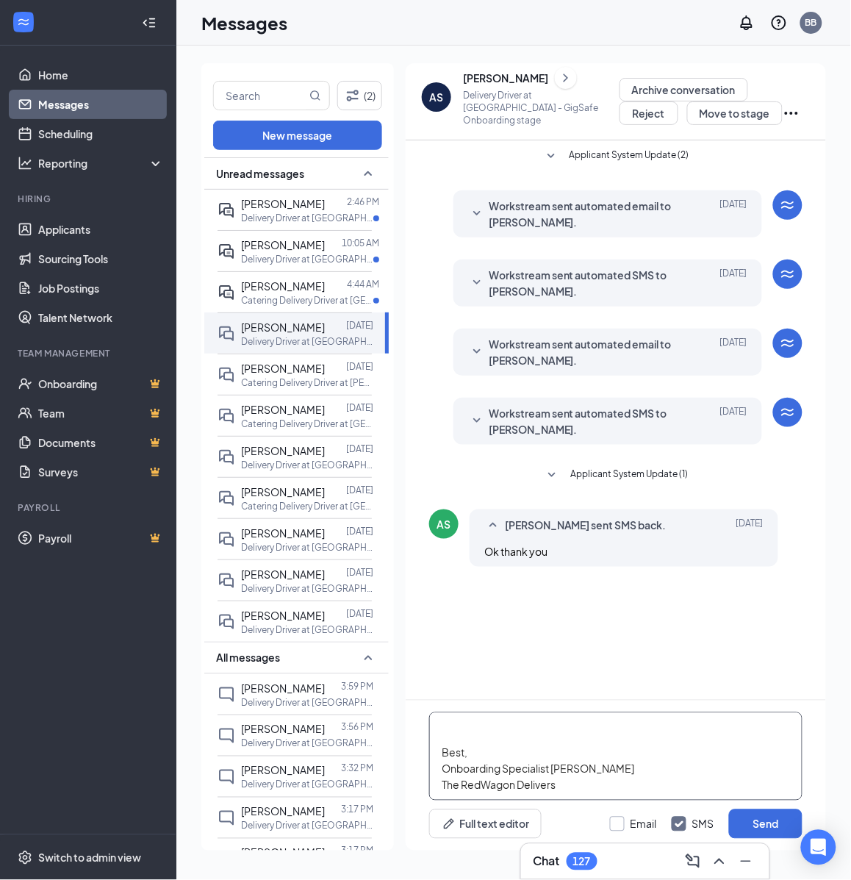
type textarea "Hello, If you have not started your onboarding please go ahead and proceed with…"
click at [621, 826] on input "Email" at bounding box center [633, 824] width 47 height 15
checkbox input "true"
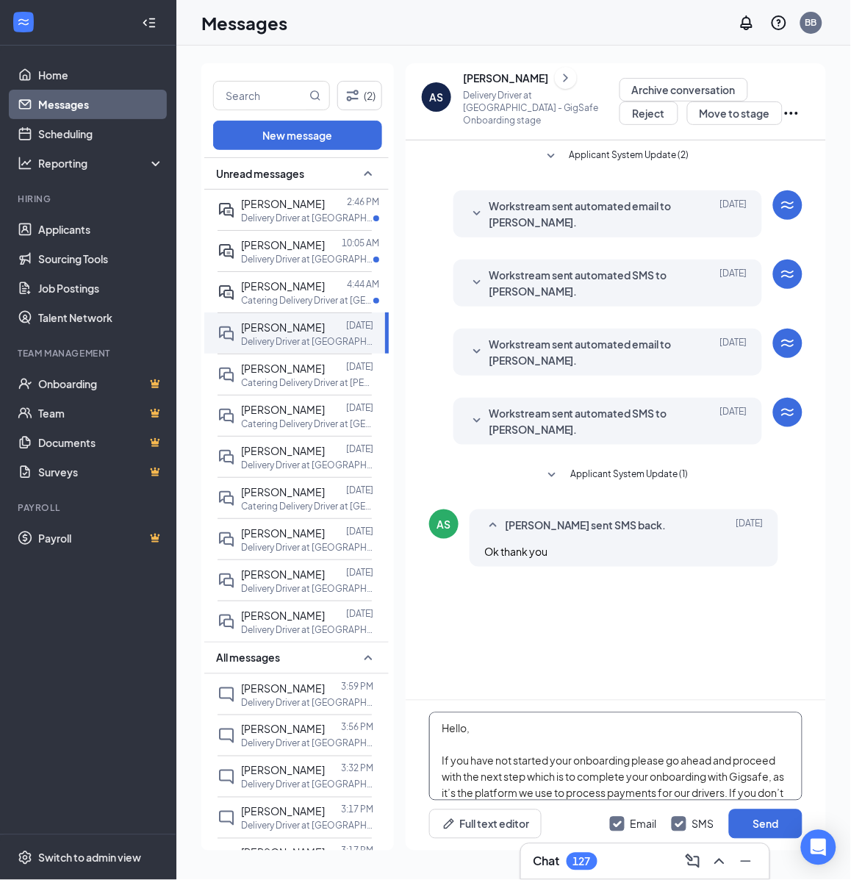
click at [498, 729] on textarea "Hello, If you have not started your onboarding please go ahead and proceed with…" at bounding box center [615, 756] width 373 height 88
click at [774, 827] on button "Send" at bounding box center [766, 823] width 74 height 29
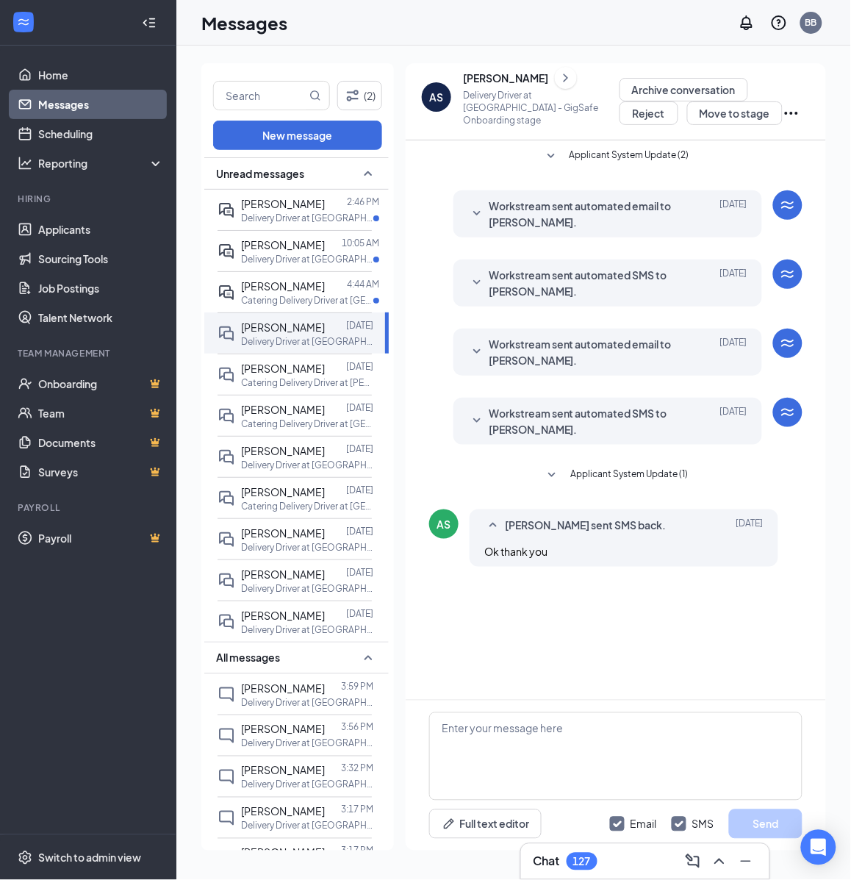
click at [564, 82] on icon "ChevronRight" at bounding box center [566, 78] width 4 height 8
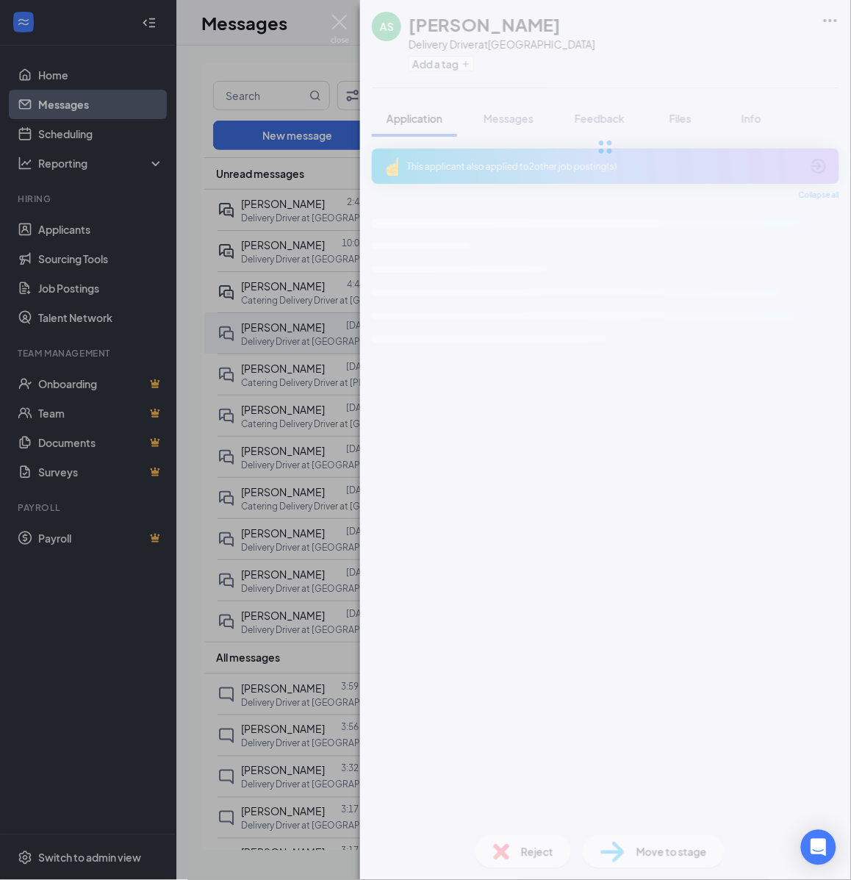
scroll to position [781, 0]
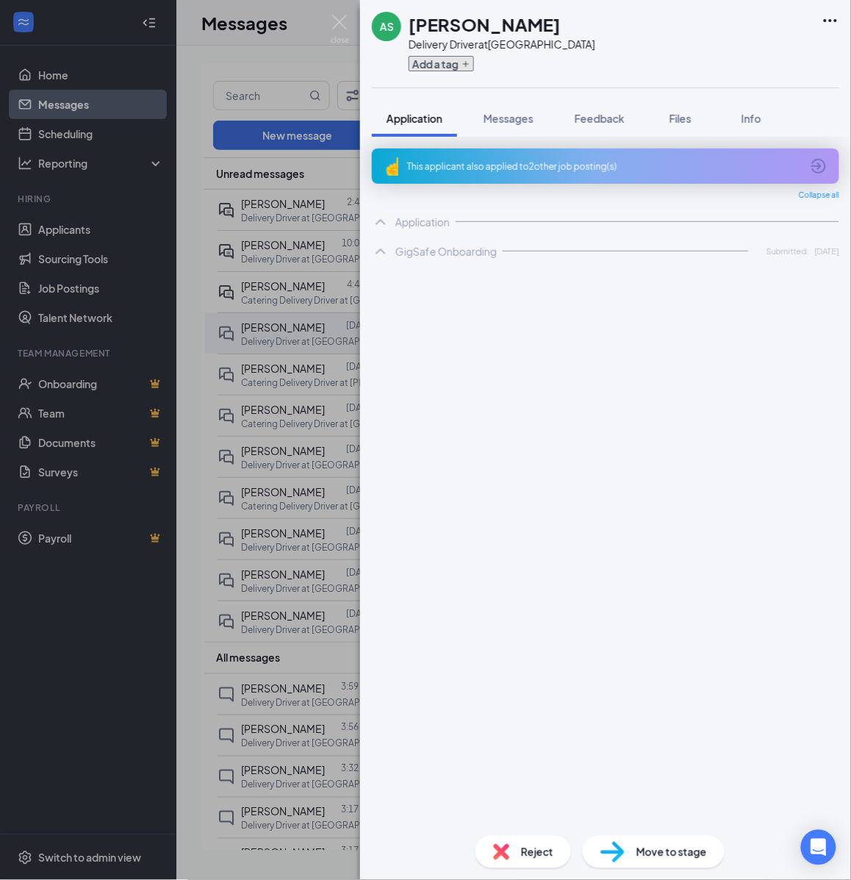
click at [436, 66] on button "Add a tag" at bounding box center [441, 63] width 65 height 15
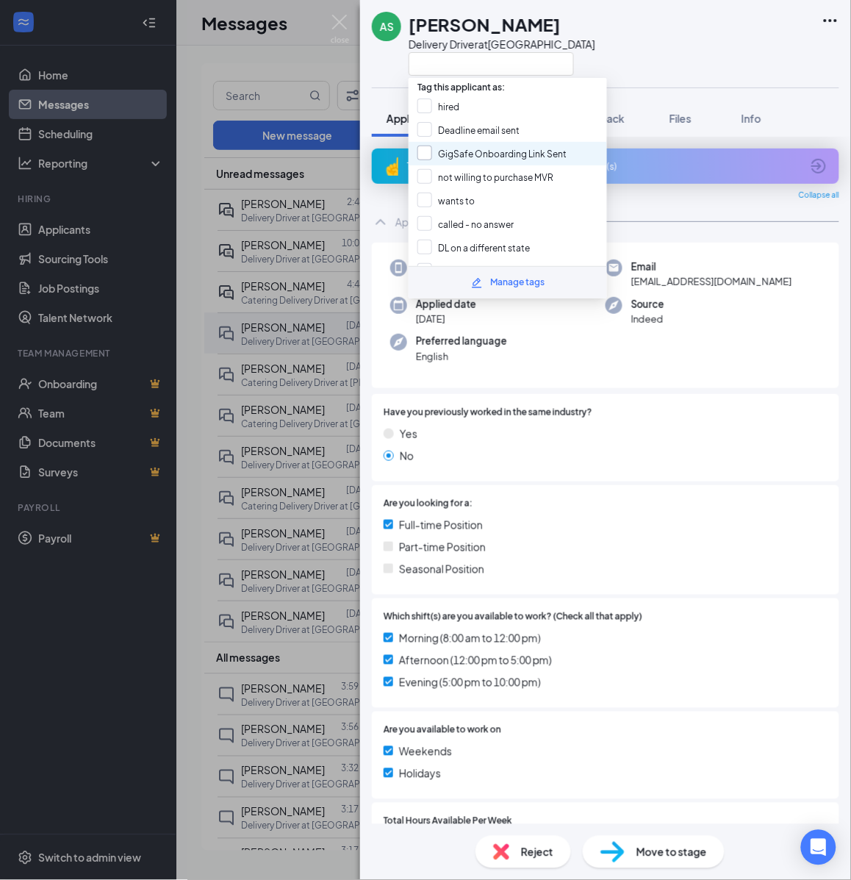
click at [446, 155] on input "GigSafe Onboarding Link Sent" at bounding box center [492, 154] width 149 height 16
checkbox input "true"
click at [293, 48] on div "AS [PERSON_NAME] Delivery Driver at [GEOGRAPHIC_DATA] Application Messages Feed…" at bounding box center [425, 440] width 851 height 880
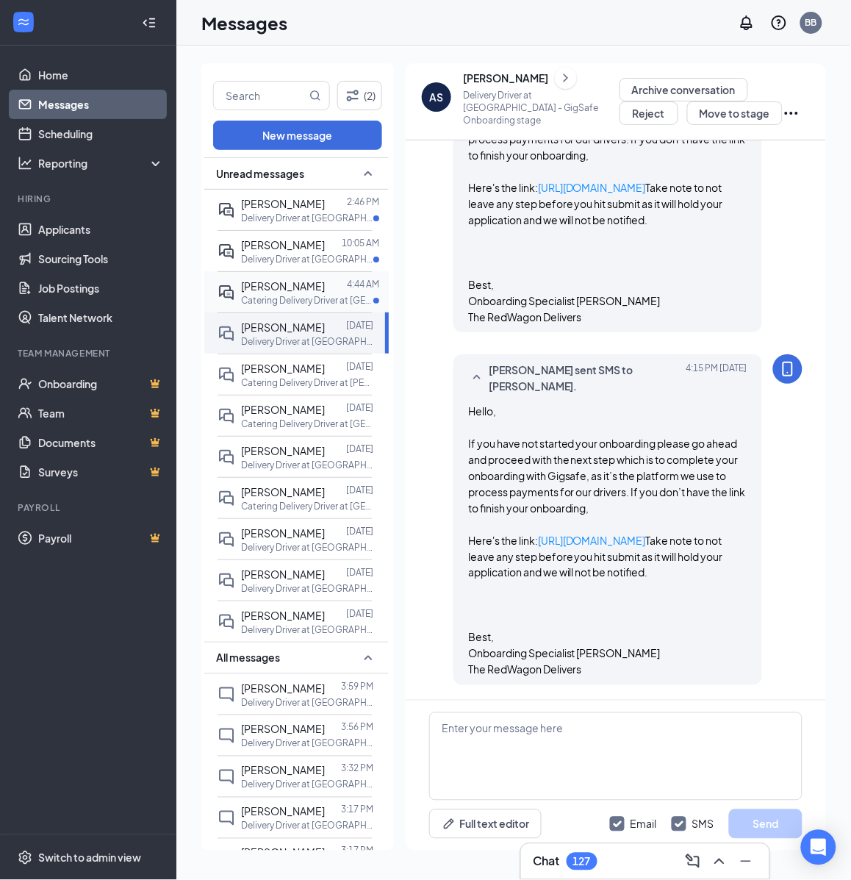
click at [325, 294] on div at bounding box center [336, 286] width 22 height 16
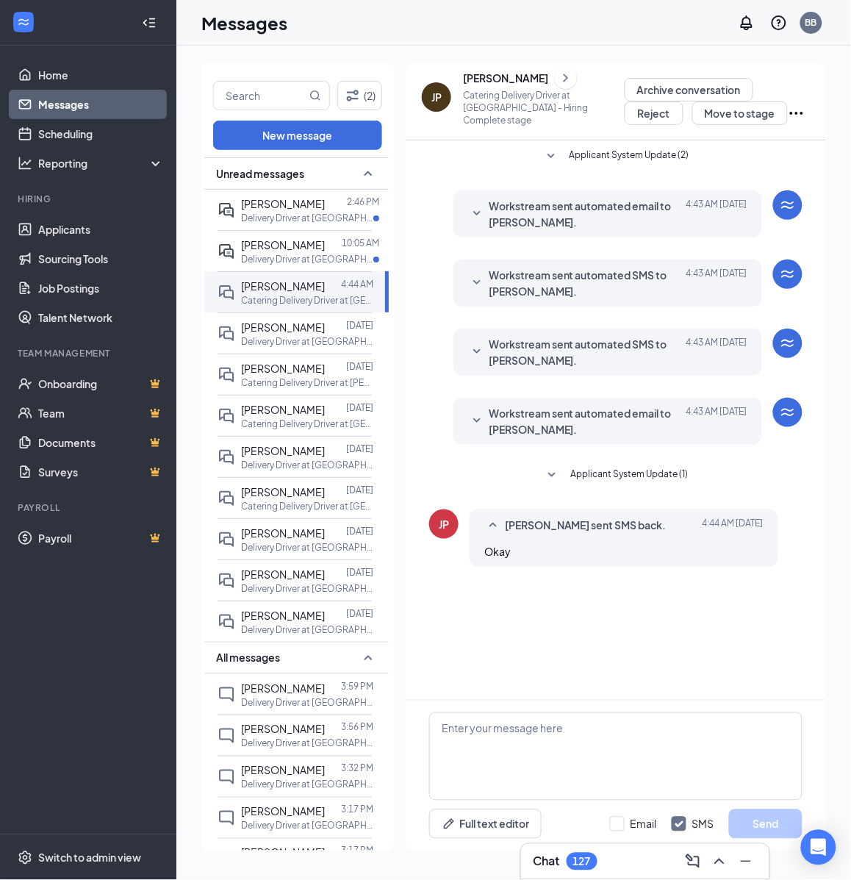
click at [559, 82] on icon "ChevronRight" at bounding box center [566, 78] width 15 height 18
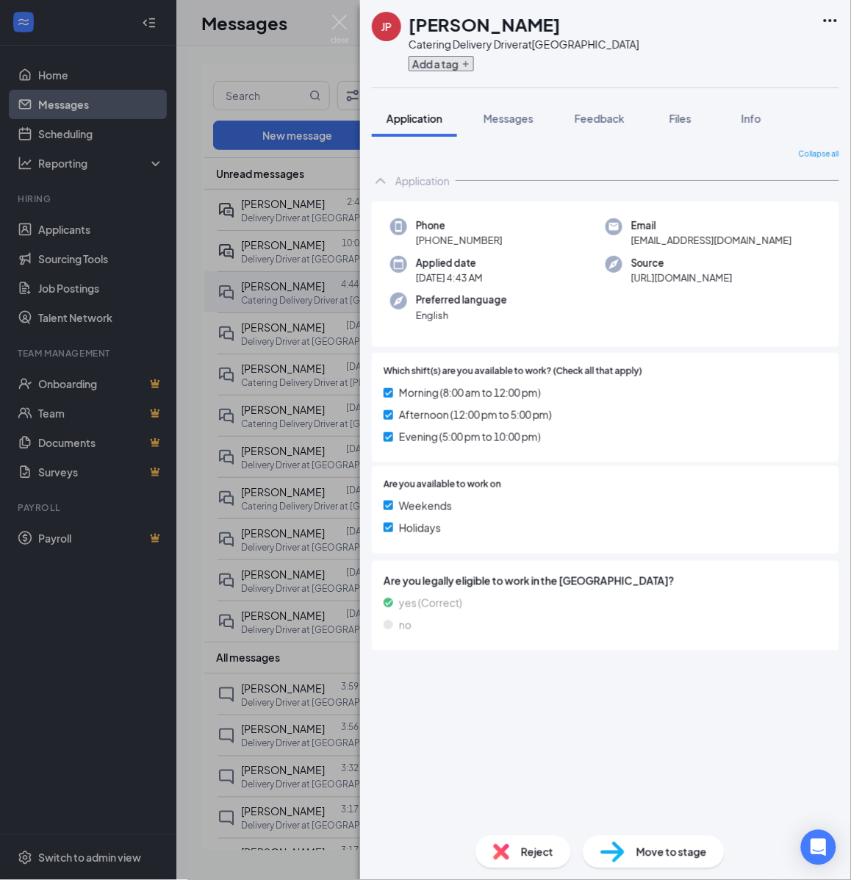
drag, startPoint x: 442, startPoint y: 60, endPoint x: 460, endPoint y: 101, distance: 45.1
click at [442, 60] on button "Add a tag" at bounding box center [441, 63] width 65 height 15
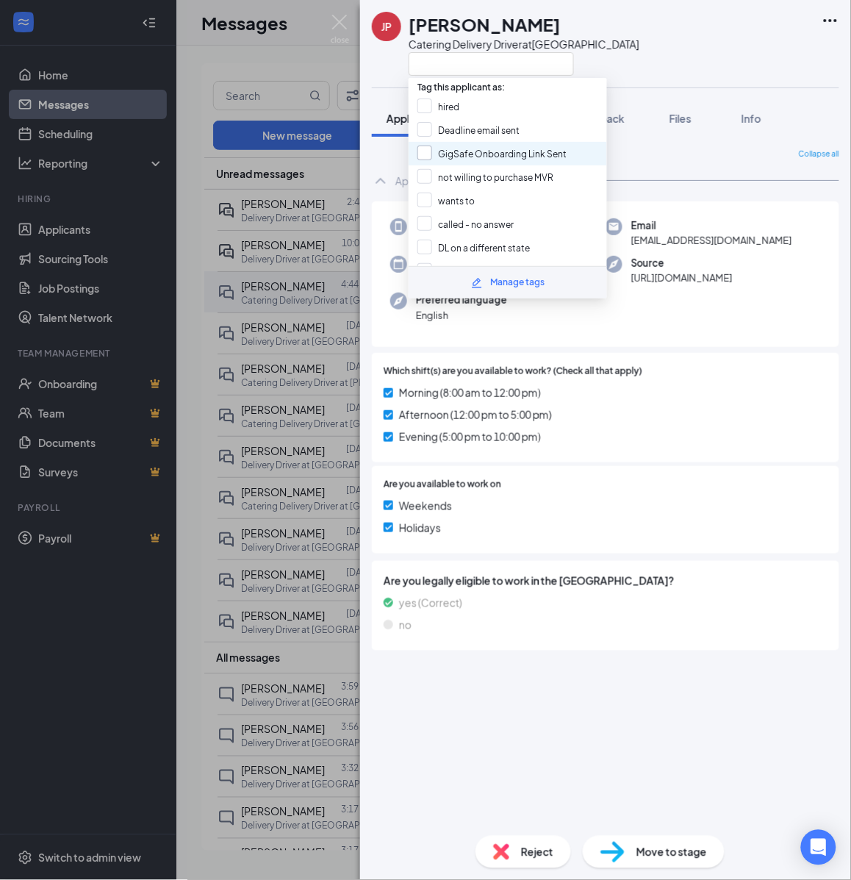
click at [464, 146] on input "GigSafe Onboarding Link Sent" at bounding box center [492, 154] width 149 height 16
checkbox input "true"
click at [290, 63] on div "JP [PERSON_NAME] Catering Delivery Driver at [GEOGRAPHIC_DATA] Application Mess…" at bounding box center [425, 440] width 851 height 880
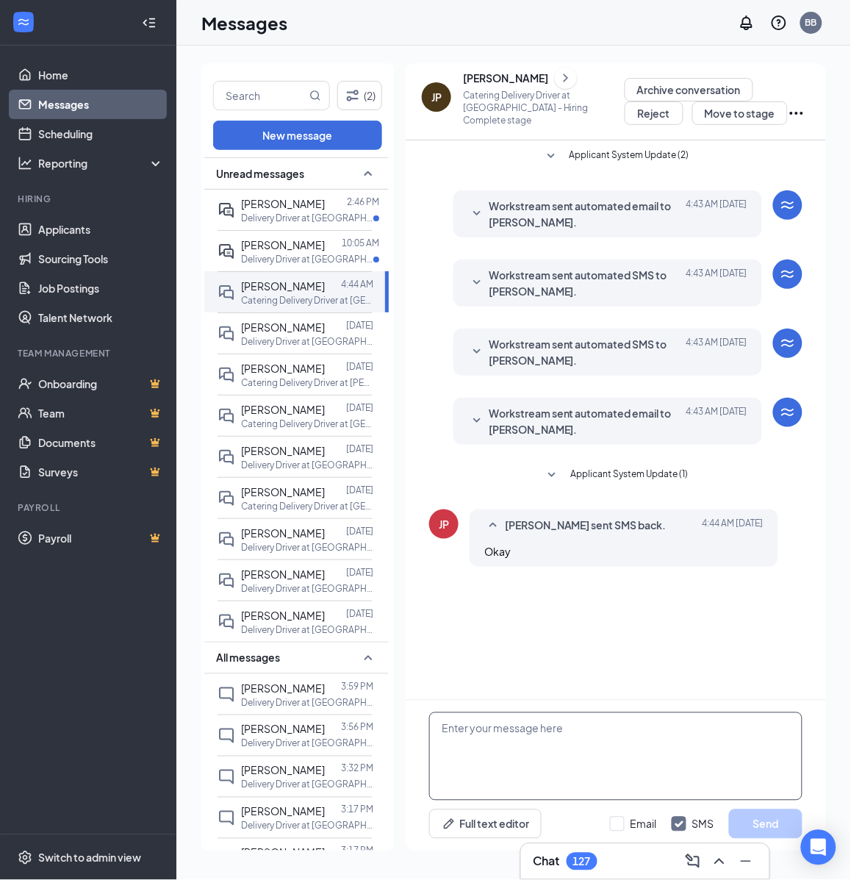
click at [596, 737] on textarea at bounding box center [615, 756] width 373 height 88
click at [593, 744] on textarea at bounding box center [615, 756] width 373 height 88
paste textarea "Hello, If you have not started your onboarding please go ahead and proceed with…"
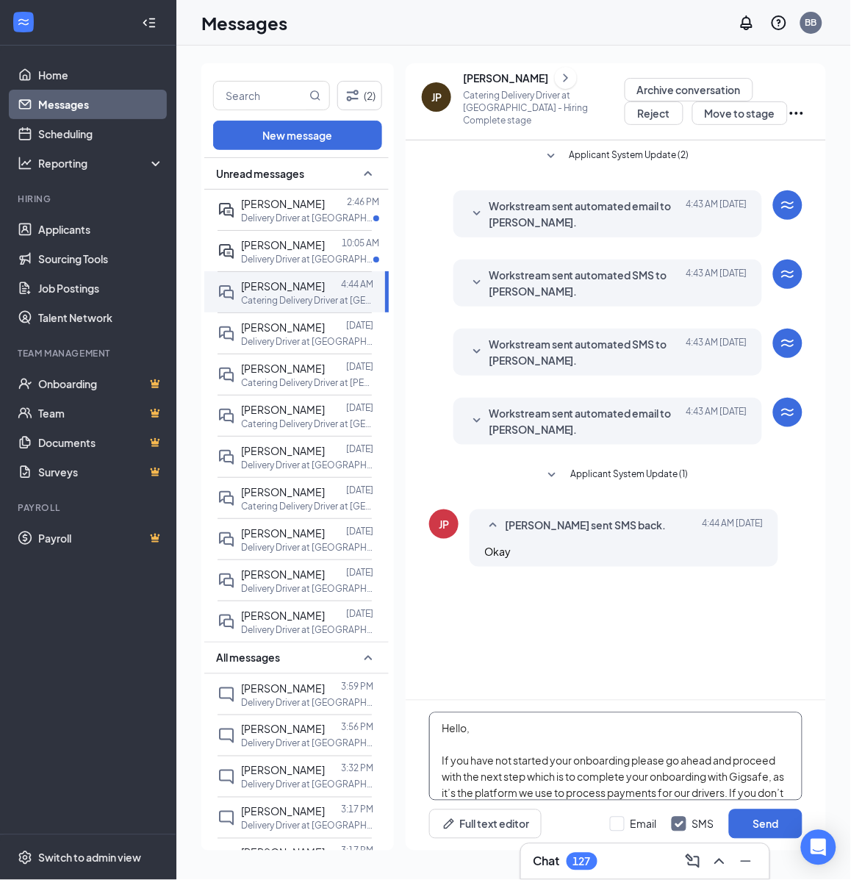
scroll to position [258, 0]
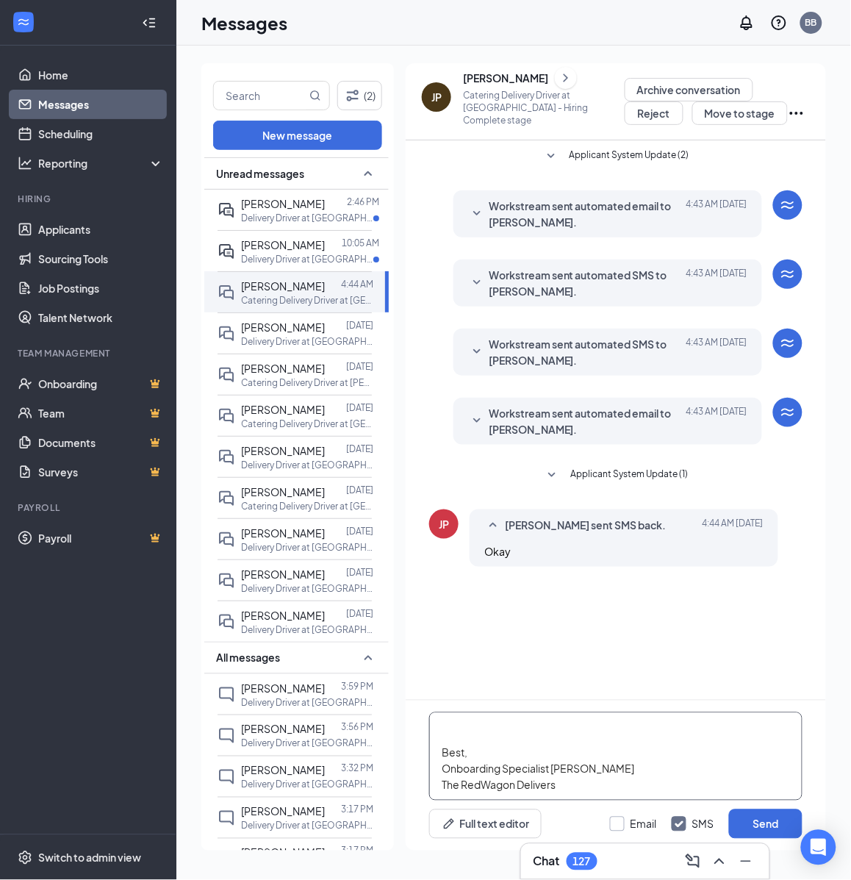
type textarea "Hello, If you have not started your onboarding please go ahead and proceed with…"
click at [633, 824] on input "Email" at bounding box center [633, 824] width 47 height 15
checkbox input "true"
click at [748, 820] on button "Send" at bounding box center [766, 823] width 74 height 29
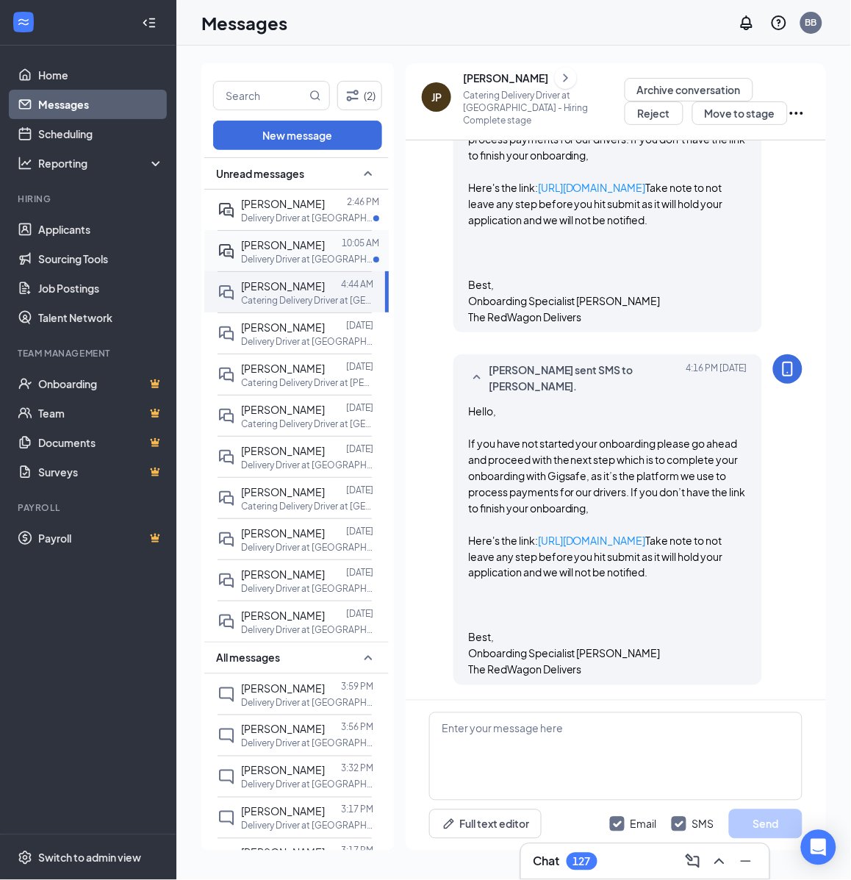
scroll to position [781, 0]
click at [277, 251] on span "[PERSON_NAME]" at bounding box center [283, 244] width 84 height 13
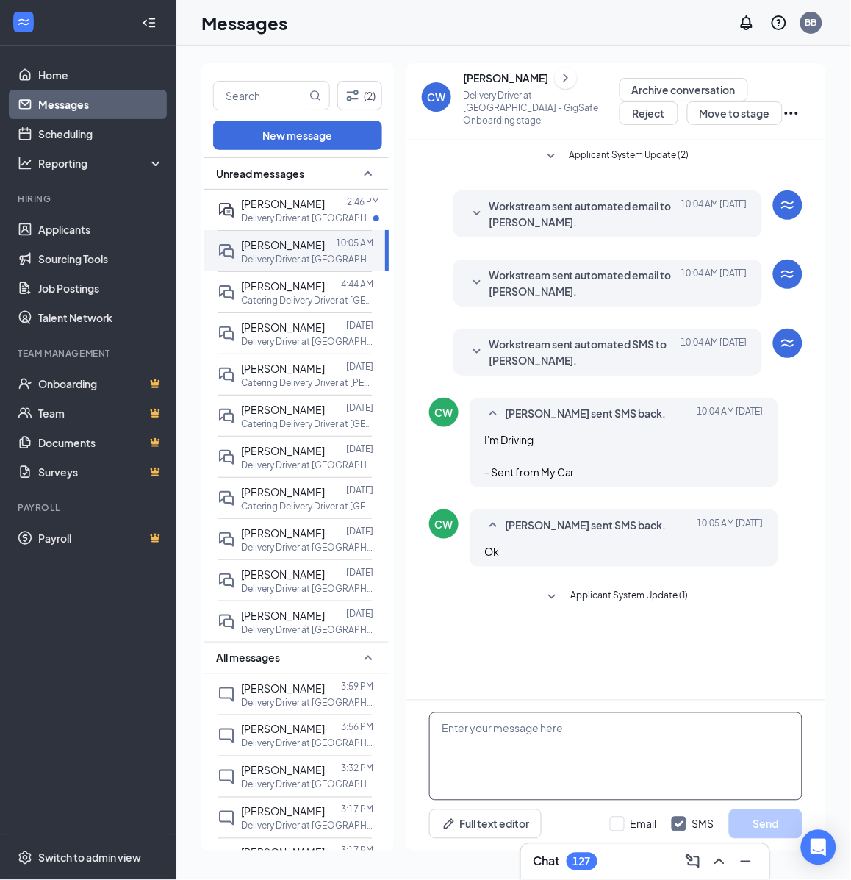
click at [601, 743] on textarea at bounding box center [615, 756] width 373 height 88
click at [601, 744] on textarea at bounding box center [615, 756] width 373 height 88
paste textarea "Hello, If you have not started your onboarding please go ahead and proceed with…"
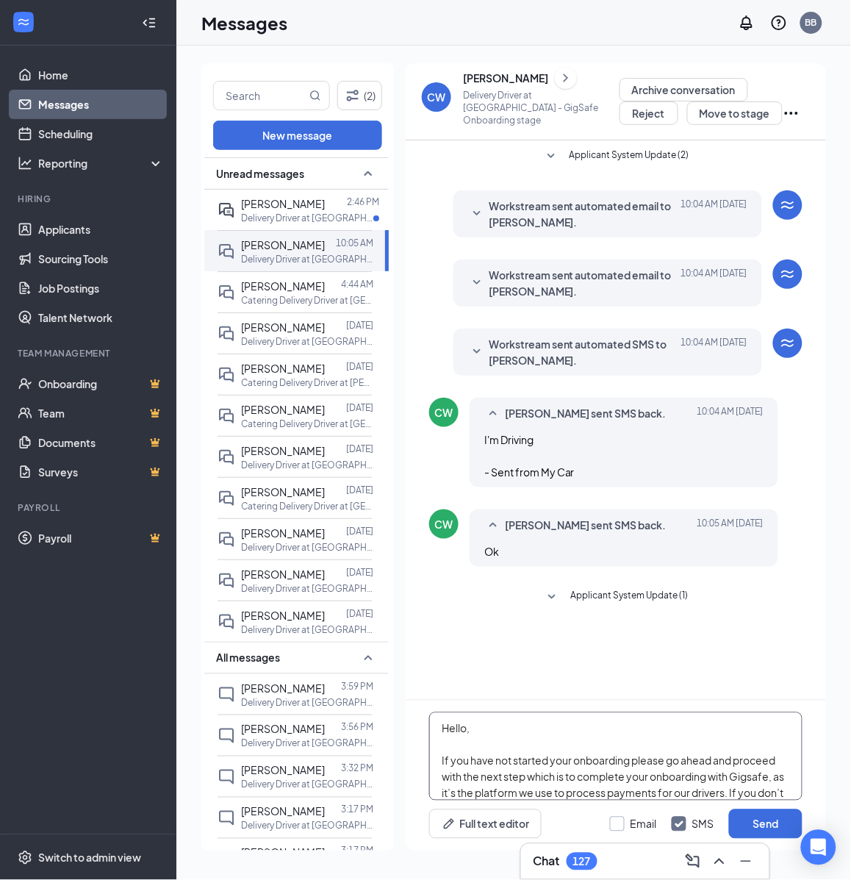
scroll to position [258, 0]
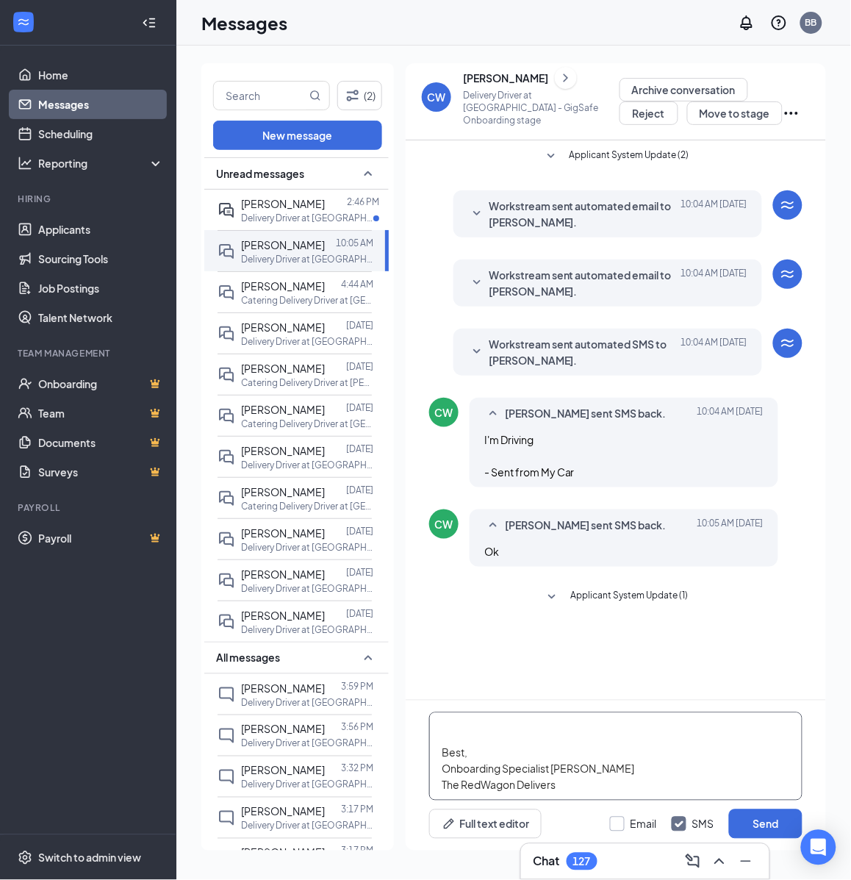
type textarea "Hello, If you have not started your onboarding please go ahead and proceed with…"
click at [629, 826] on input "Email" at bounding box center [633, 824] width 47 height 15
checkbox input "true"
click at [746, 824] on button "Send" at bounding box center [766, 823] width 74 height 29
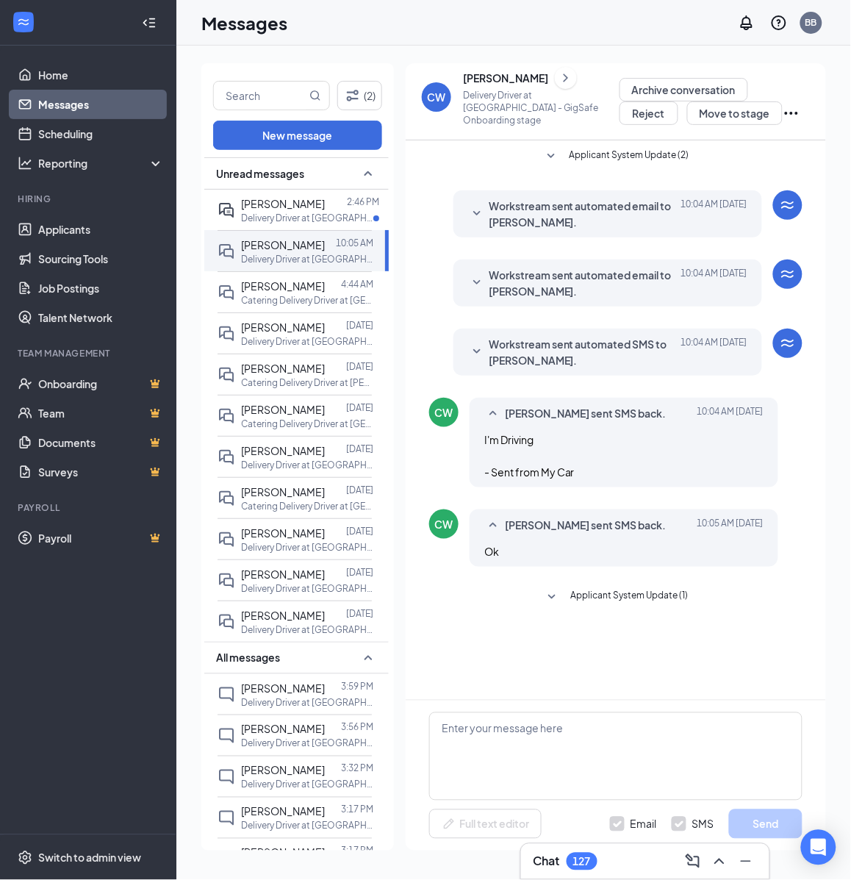
scroll to position [0, 0]
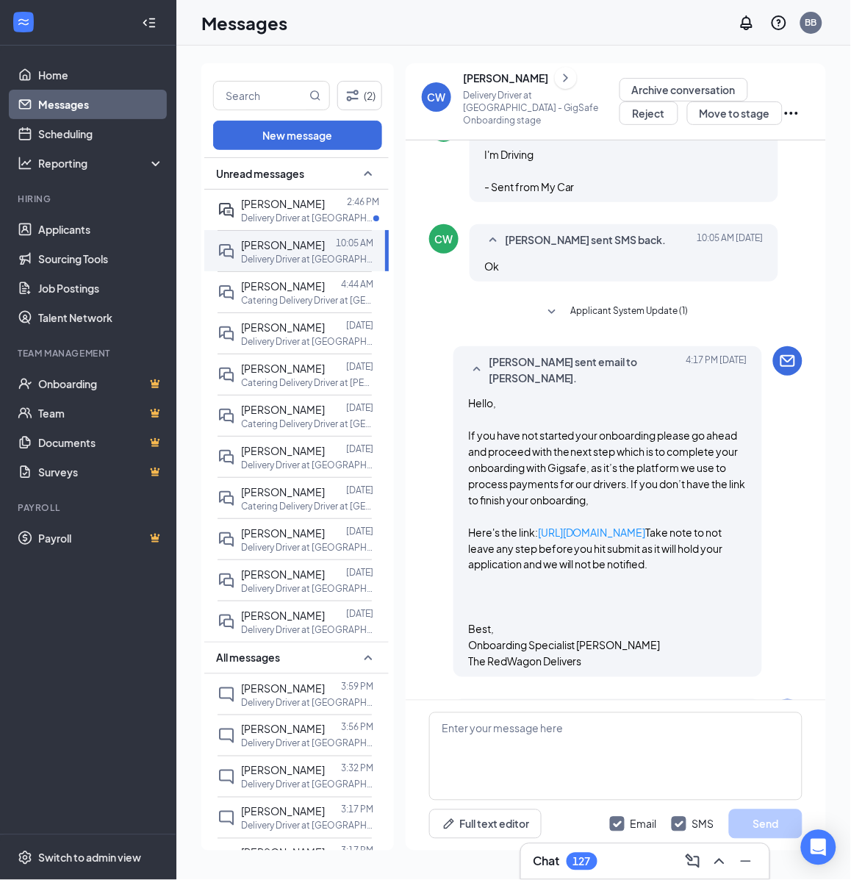
click at [573, 87] on icon "ChevronRight" at bounding box center [566, 78] width 15 height 18
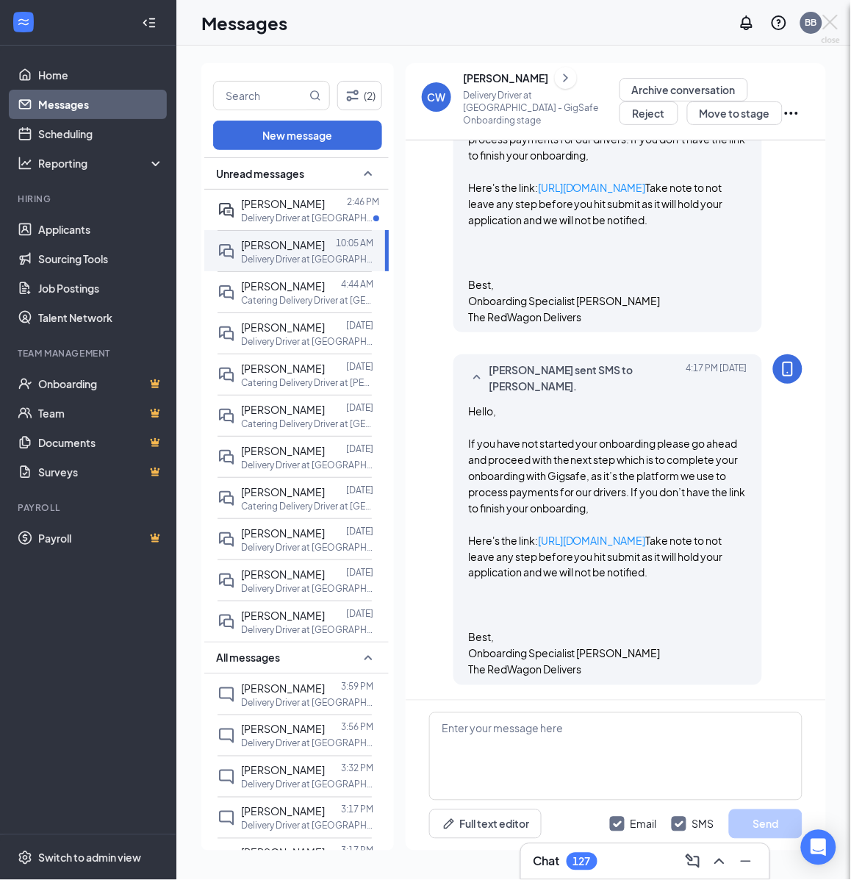
scroll to position [823, 0]
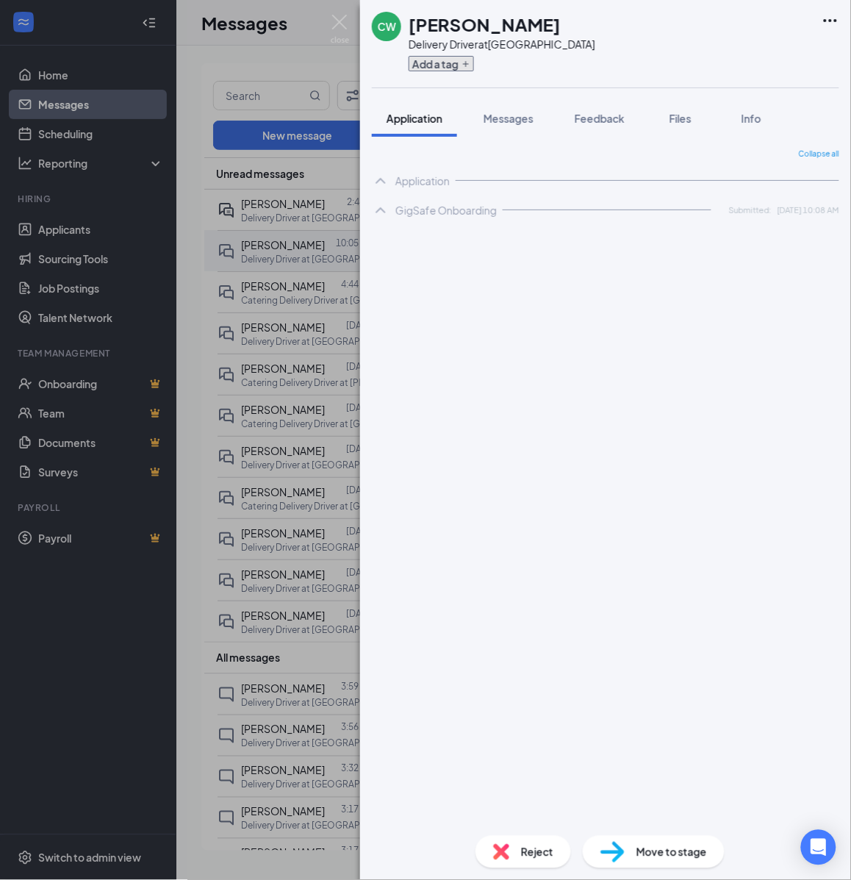
click at [458, 60] on button "Add a tag" at bounding box center [441, 63] width 65 height 15
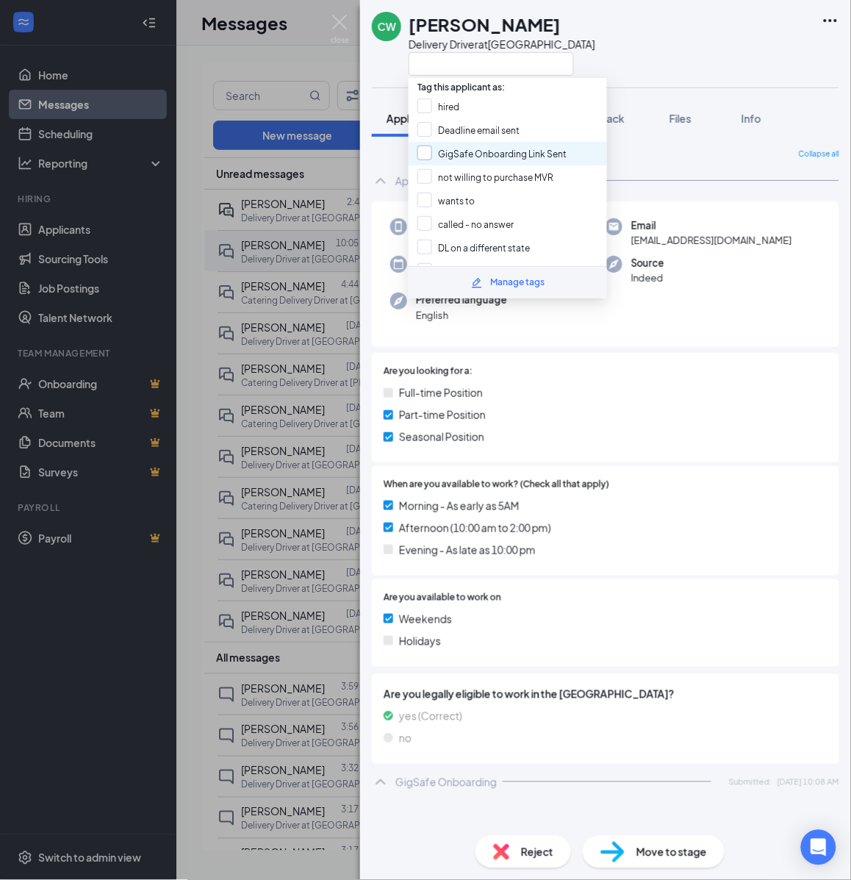
click at [456, 146] on input "GigSafe Onboarding Link Sent" at bounding box center [492, 154] width 149 height 16
checkbox input "true"
click at [314, 317] on div "CW [PERSON_NAME] Delivery Driver at [GEOGRAPHIC_DATA] Application Messages Feed…" at bounding box center [425, 440] width 851 height 880
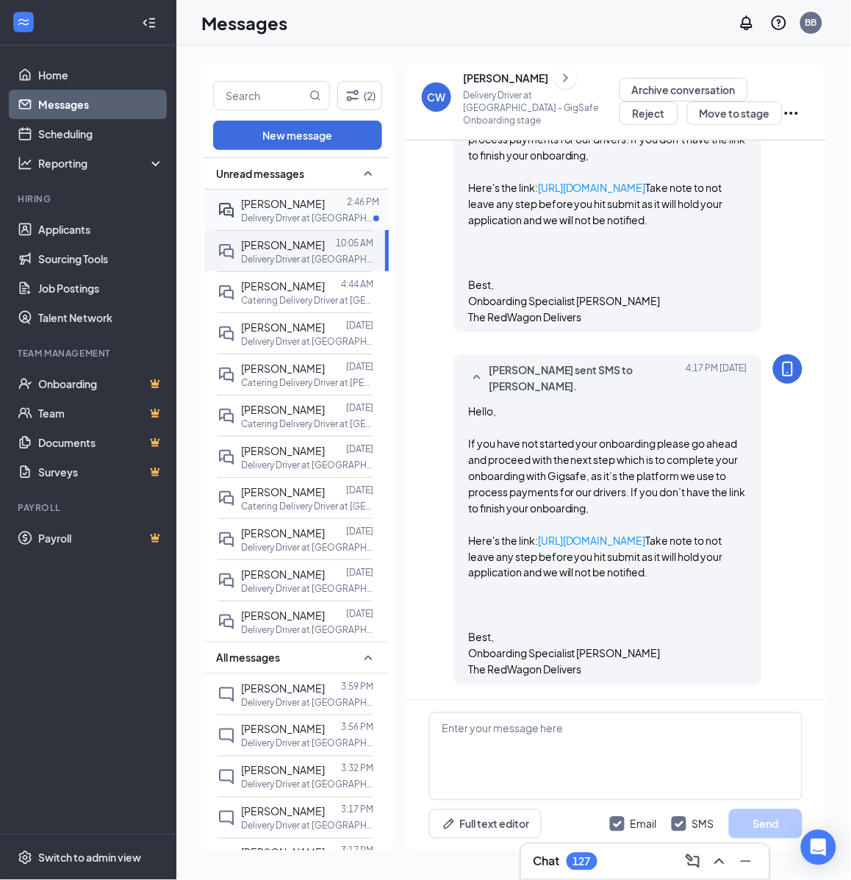
click at [325, 208] on div at bounding box center [336, 204] width 22 height 16
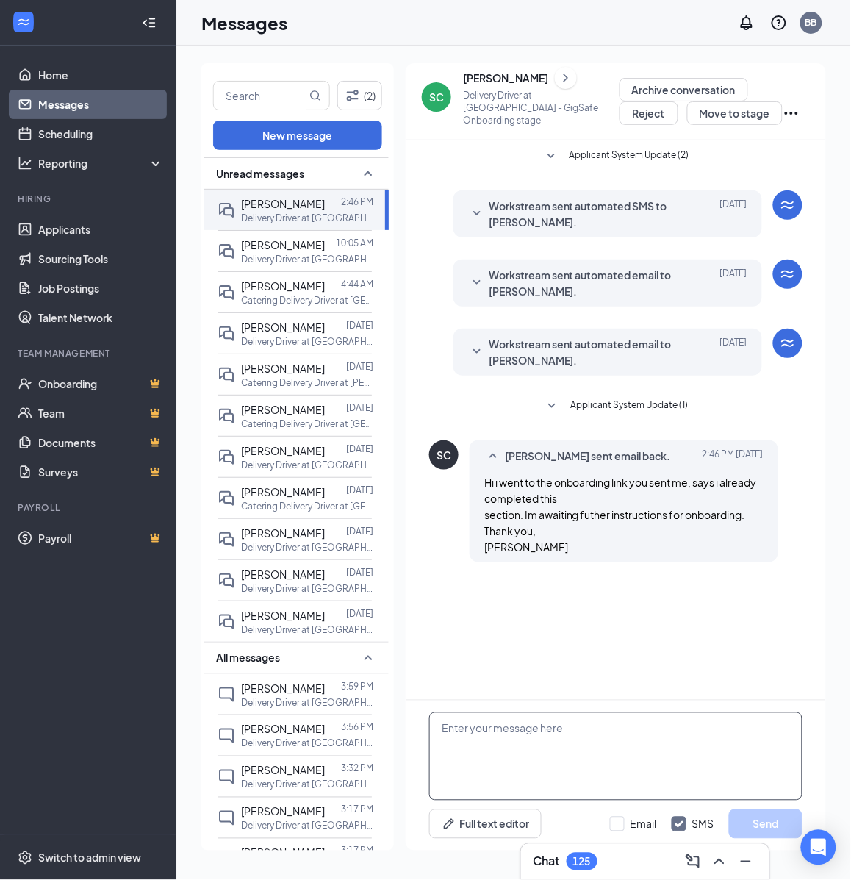
click at [577, 751] on textarea at bounding box center [615, 756] width 373 height 88
paste textarea "Hello, If you have not started your onboarding please go ahead and proceed with…"
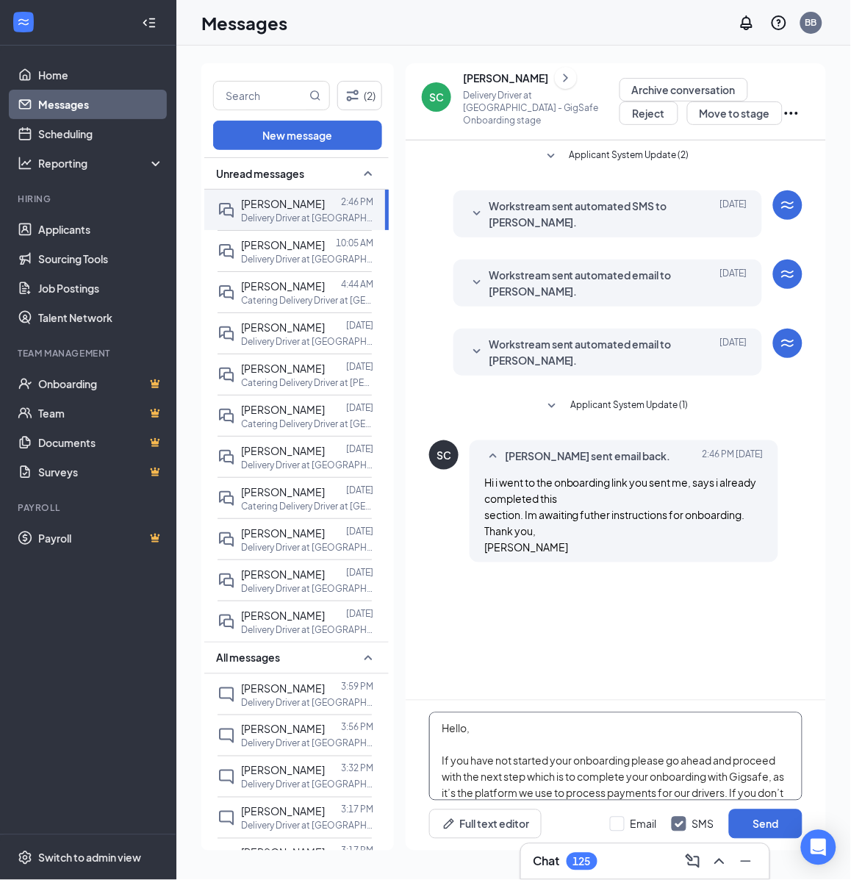
click at [544, 729] on textarea "Hello, If you have not started your onboarding please go ahead and proceed with…" at bounding box center [615, 756] width 373 height 88
click at [462, 745] on textarea "Hi [PERSON_NAME], If you have not started your onboarding please go ahead and p…" at bounding box center [615, 756] width 373 height 88
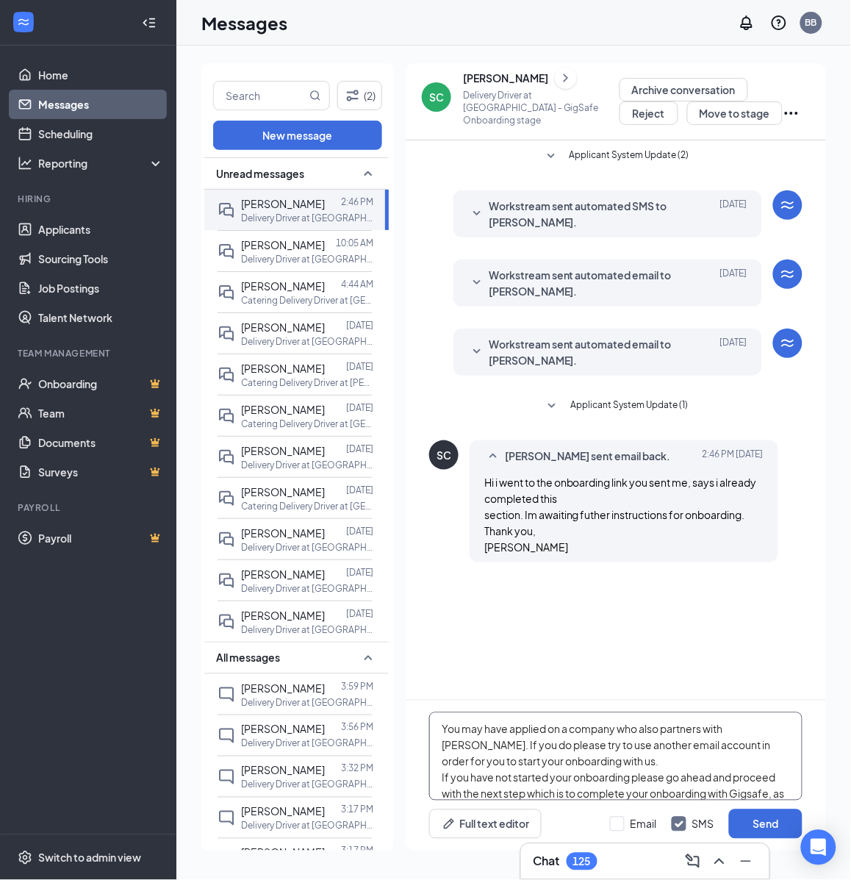
scroll to position [48, 0]
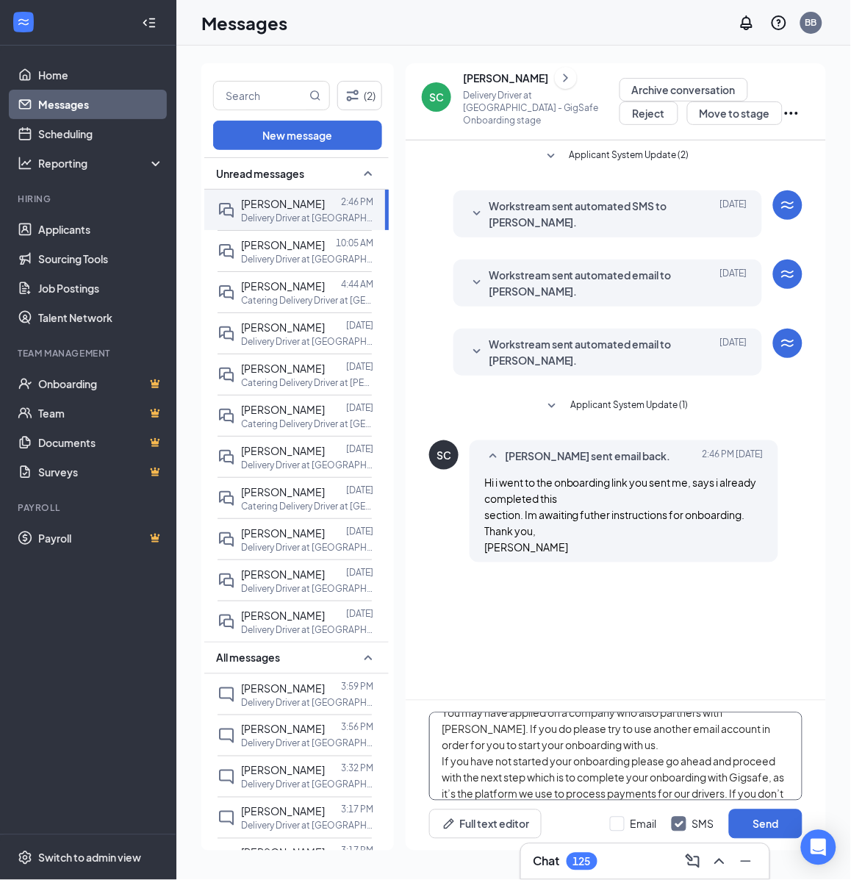
click at [581, 750] on textarea "Hi [PERSON_NAME], You may have applied on a company who also partners with [PER…" at bounding box center [615, 756] width 373 height 88
click at [509, 794] on textarea "Hi [PERSON_NAME], You may have applied on a company who also partners with [PER…" at bounding box center [615, 756] width 373 height 88
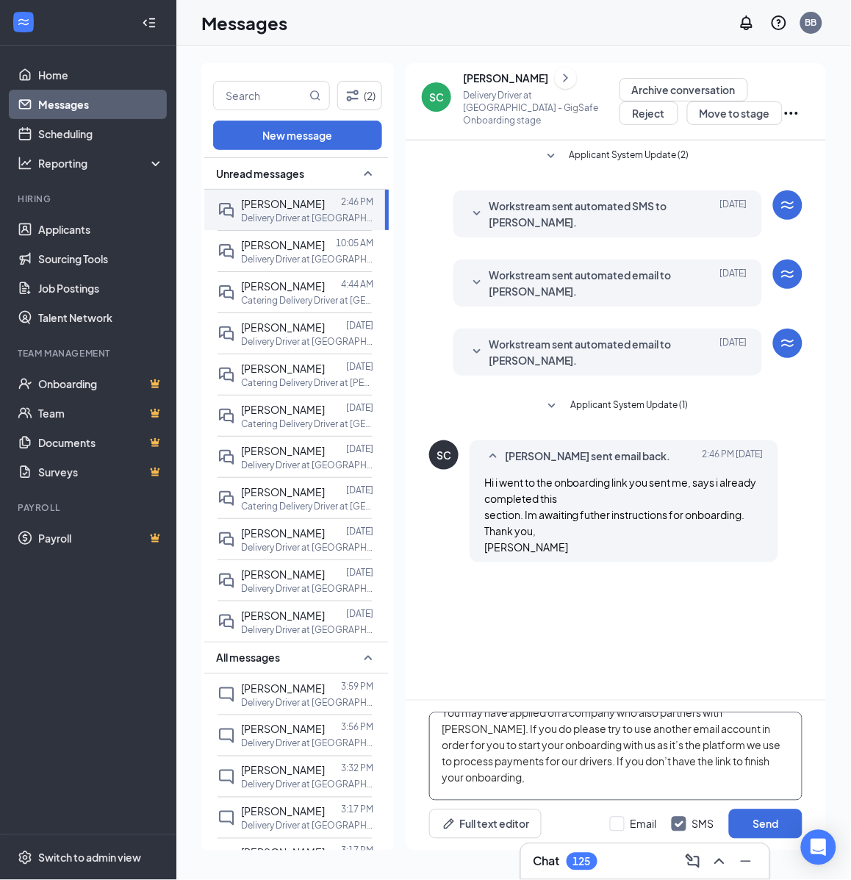
scroll to position [31, 0]
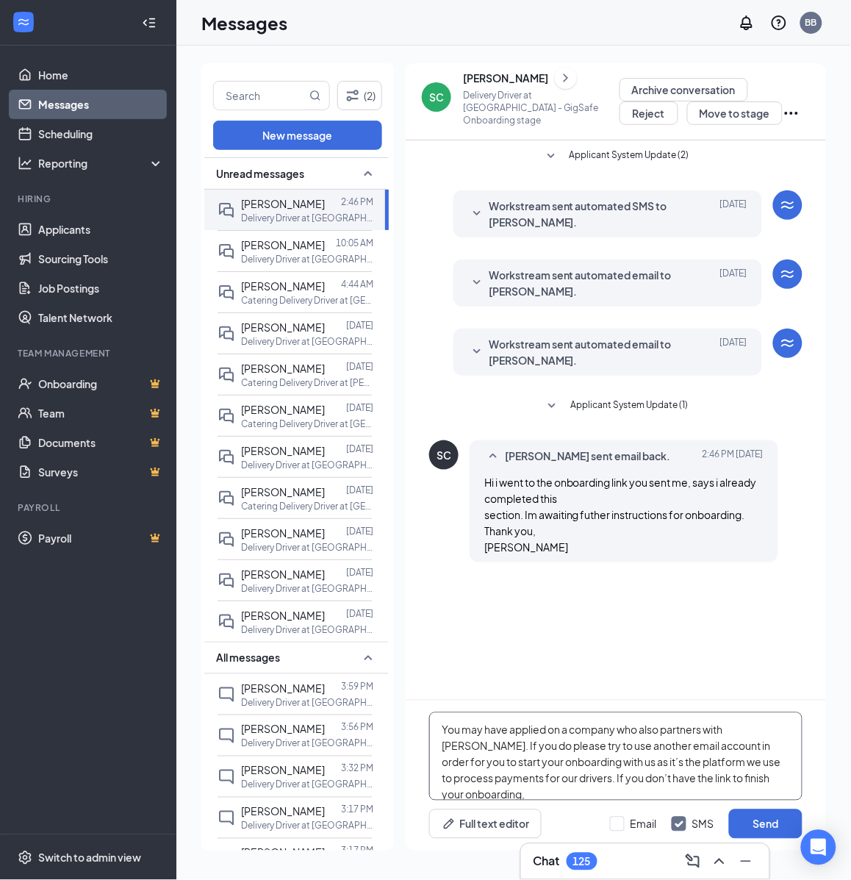
click at [601, 759] on textarea "Hi [PERSON_NAME], You may have applied on a company who also partners with [PER…" at bounding box center [615, 756] width 373 height 88
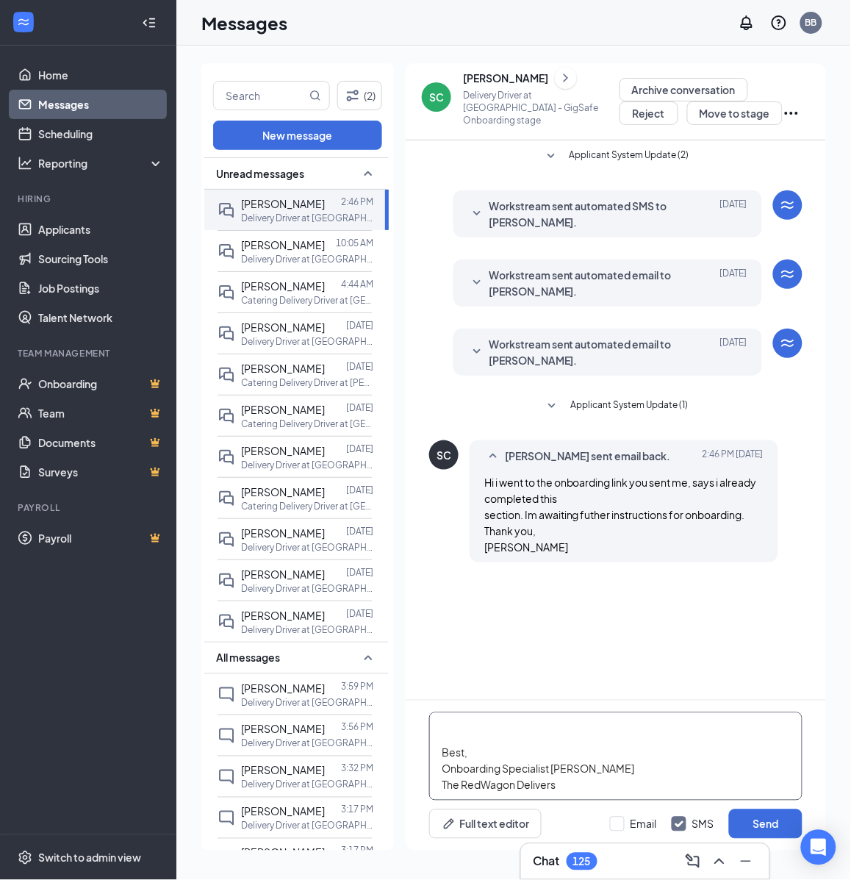
scroll to position [284, 0]
type textarea "Hi [PERSON_NAME], You may have applied on a company who also partners with [PER…"
click at [634, 829] on input "Email" at bounding box center [633, 824] width 47 height 15
checkbox input "true"
click at [766, 818] on button "Send" at bounding box center [766, 823] width 74 height 29
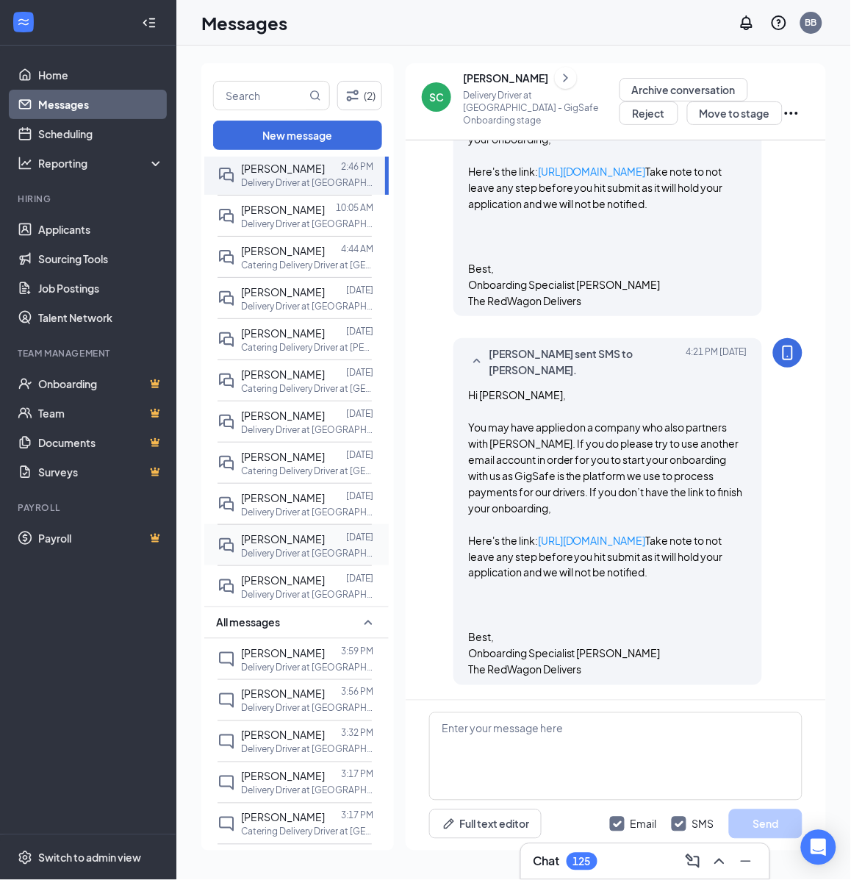
scroll to position [92, 0]
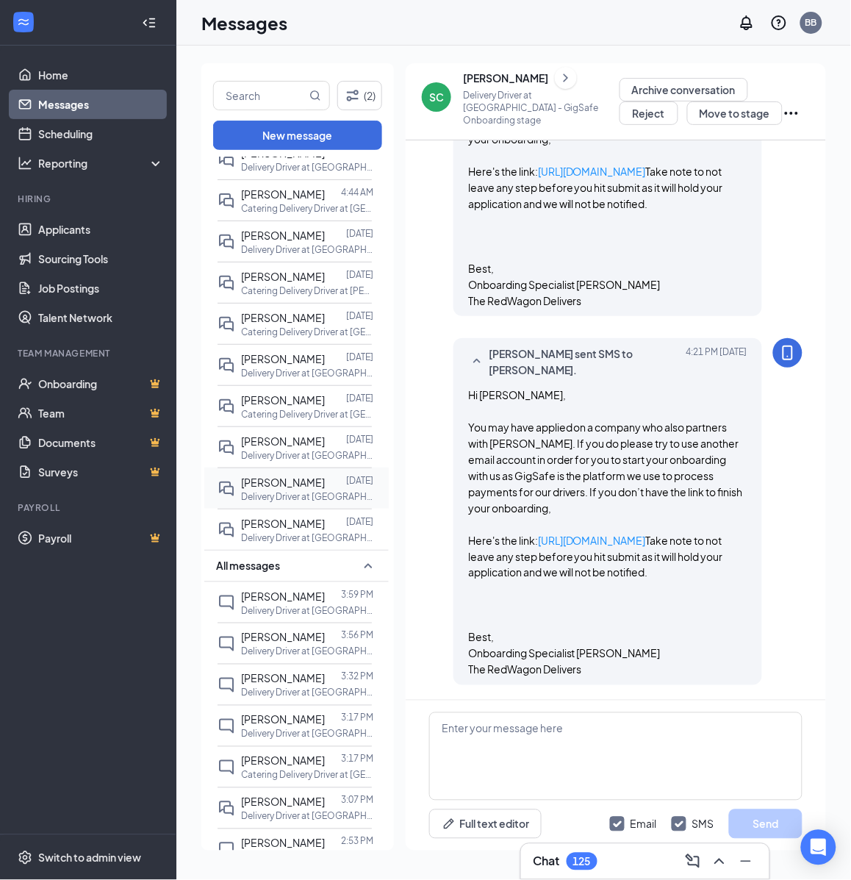
click at [273, 503] on p "Delivery Driver at [GEOGRAPHIC_DATA]" at bounding box center [307, 496] width 132 height 12
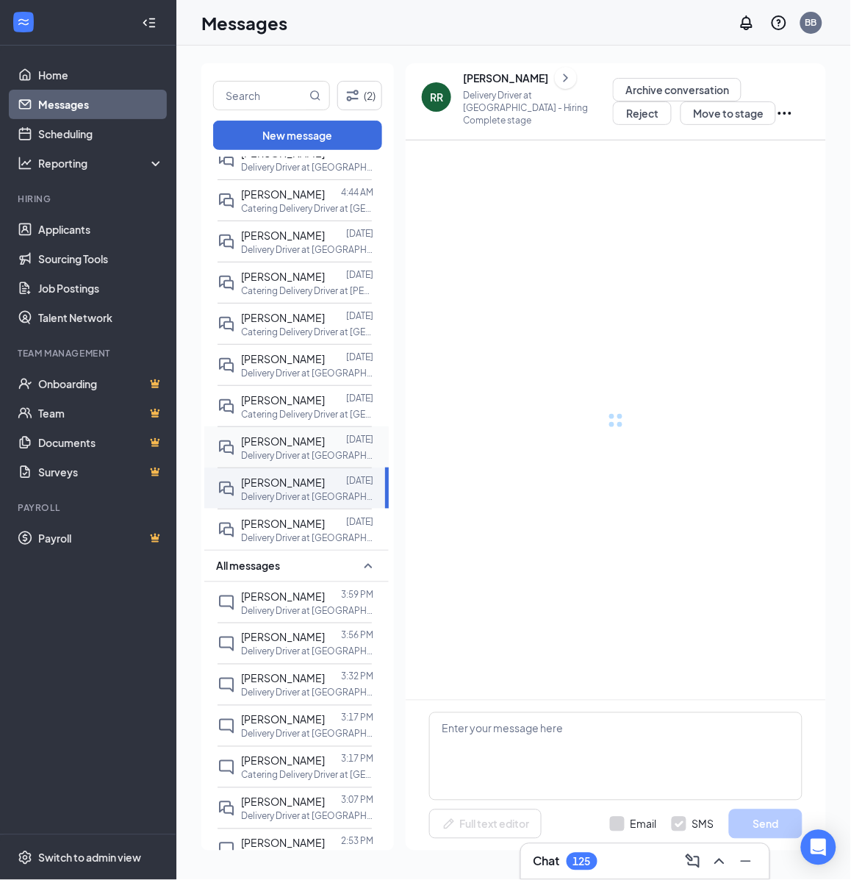
click at [273, 462] on p "Delivery Driver at [GEOGRAPHIC_DATA]" at bounding box center [307, 455] width 132 height 12
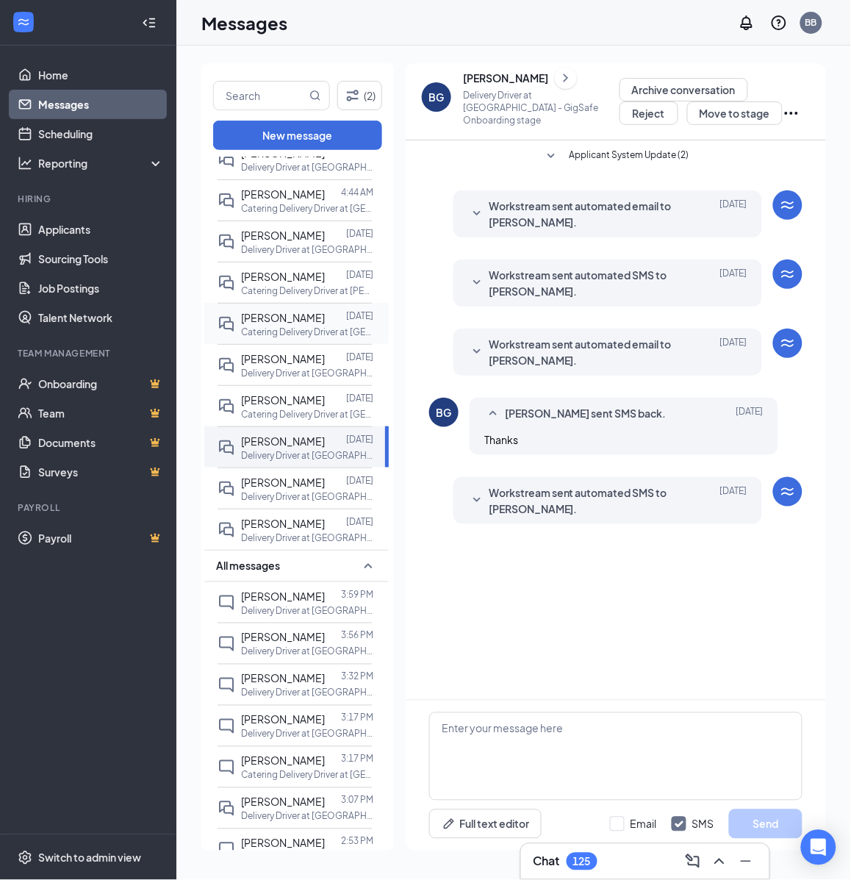
click at [287, 338] on p "Catering Delivery Driver at [GEOGRAPHIC_DATA]" at bounding box center [307, 332] width 132 height 12
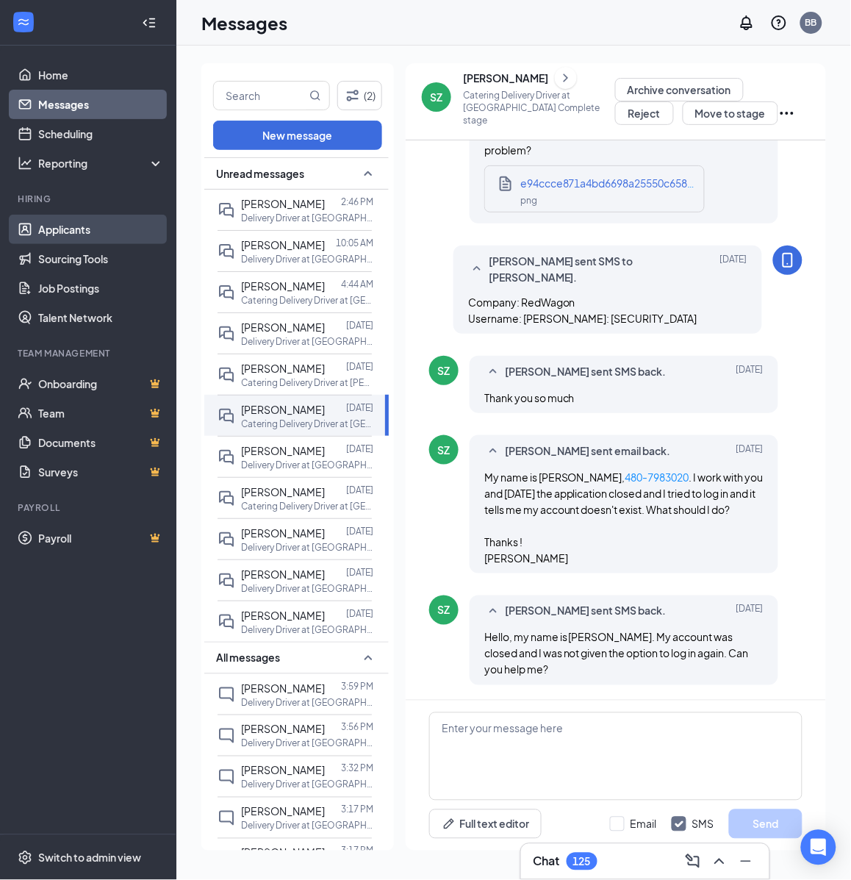
click at [99, 229] on link "Applicants" at bounding box center [101, 229] width 126 height 29
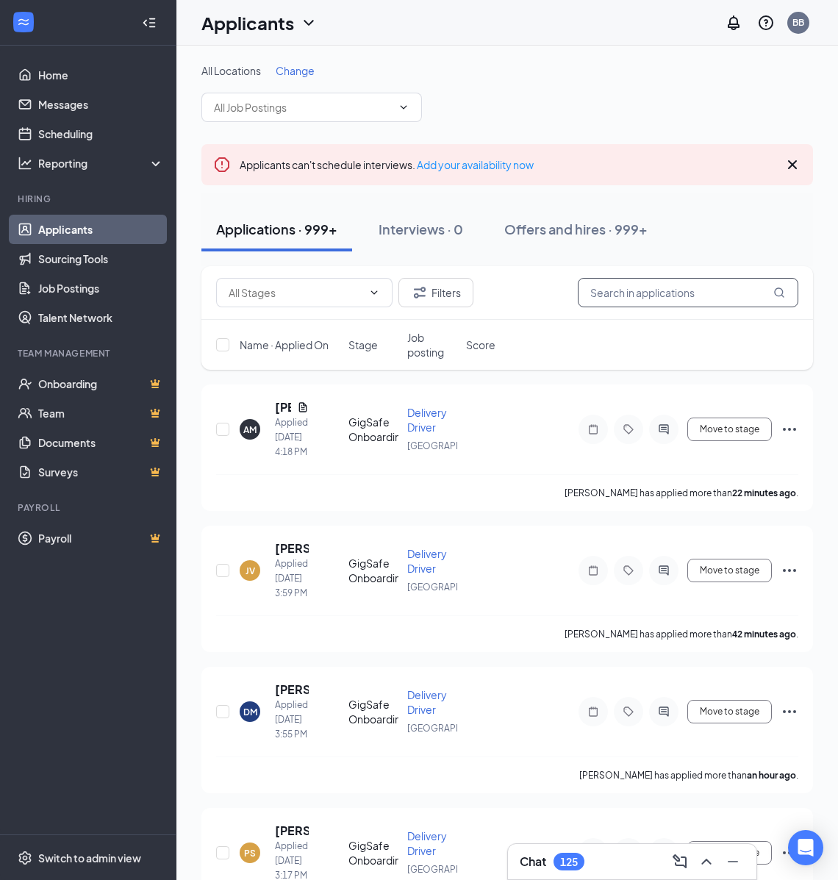
click at [634, 289] on input "text" at bounding box center [688, 292] width 221 height 29
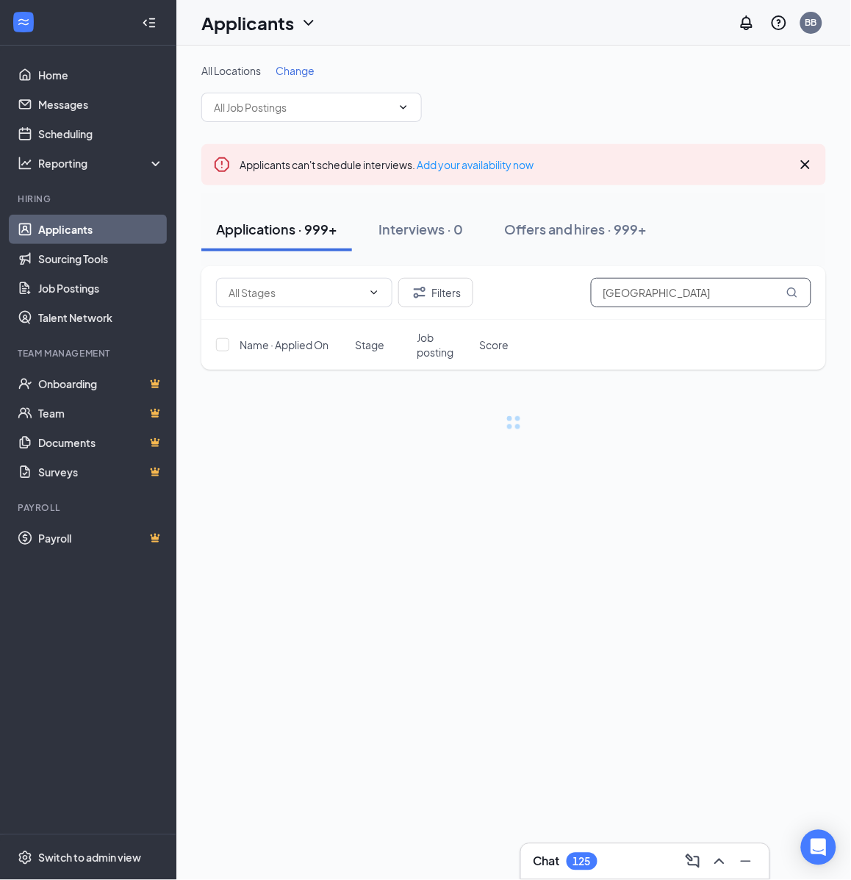
type input "[GEOGRAPHIC_DATA]"
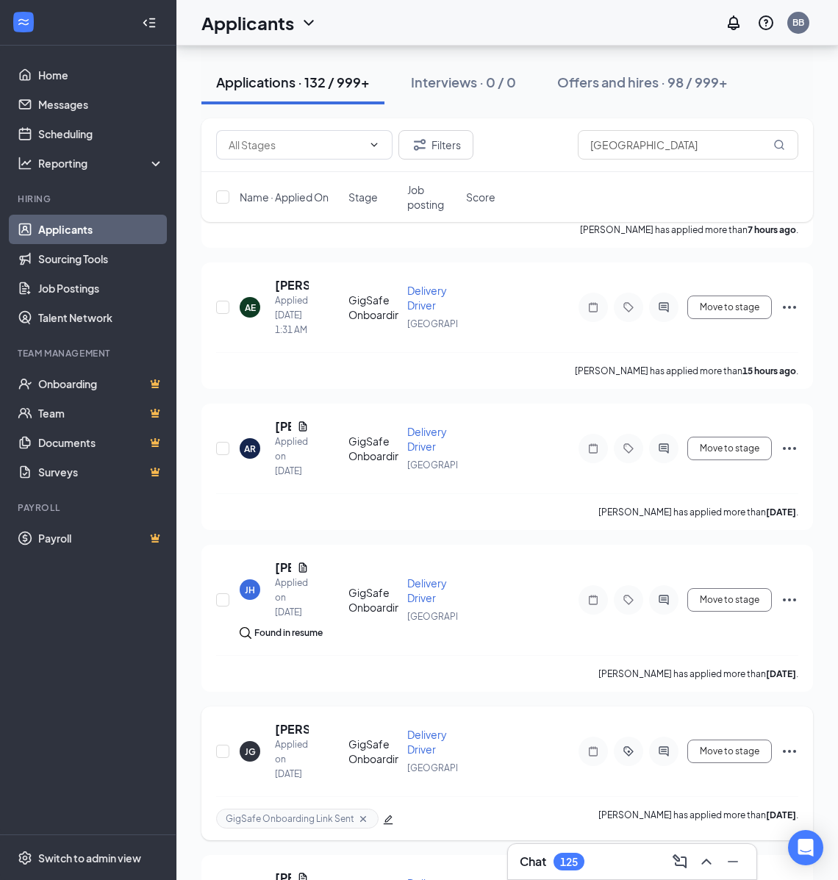
scroll to position [1125, 0]
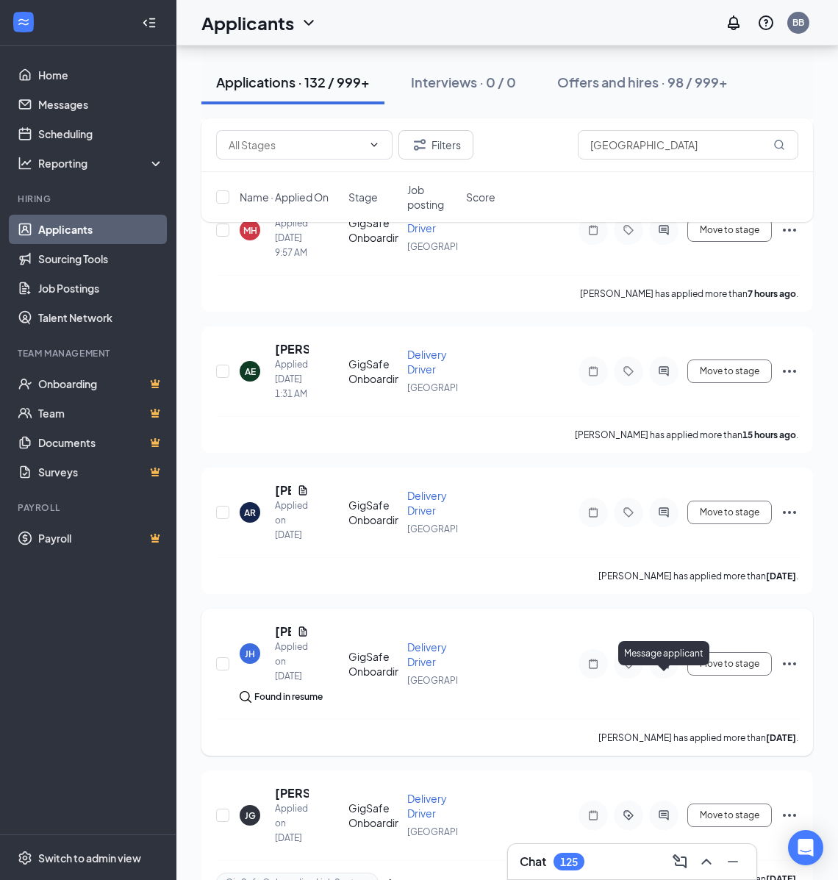
click at [662, 670] on icon "ActiveChat" at bounding box center [664, 664] width 18 height 12
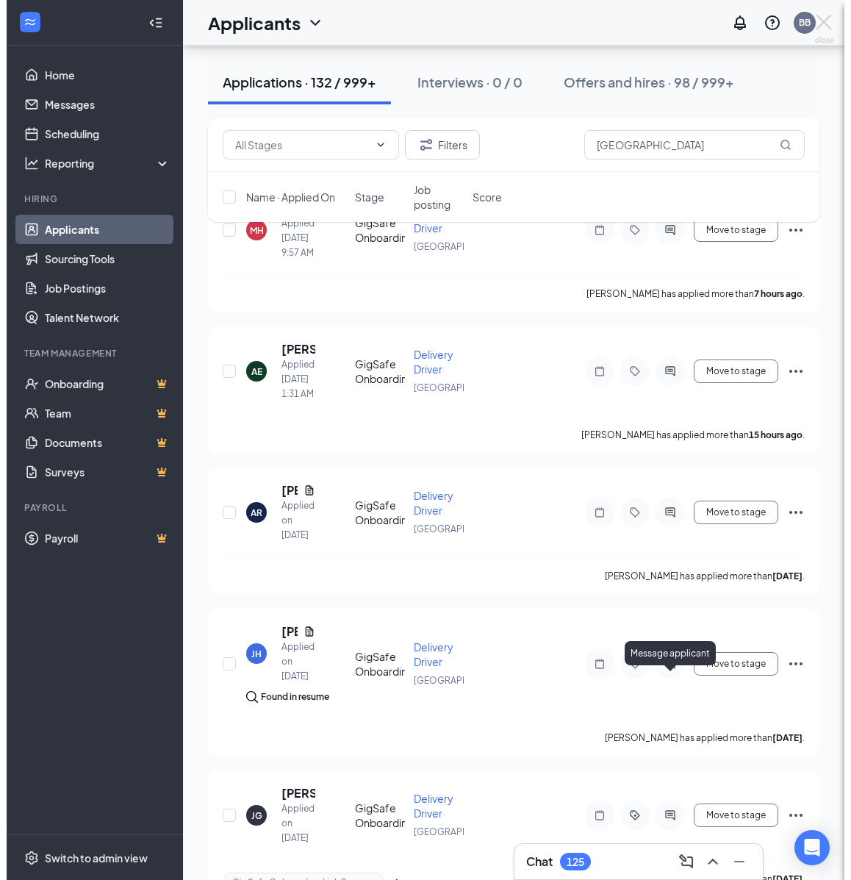
scroll to position [1078, 0]
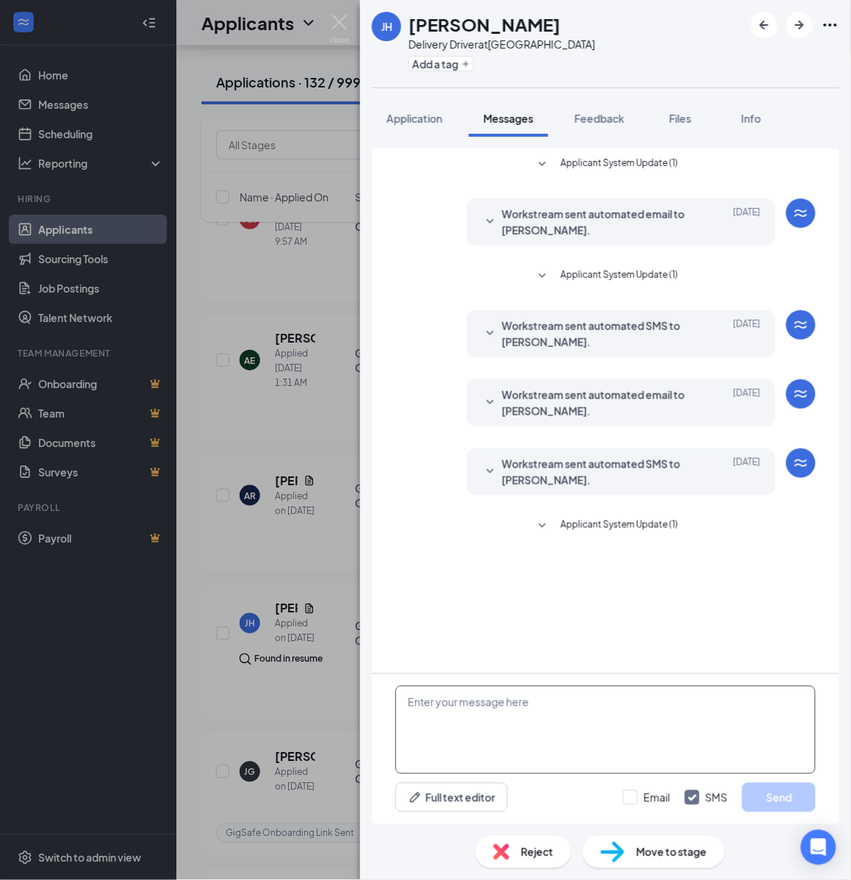
click at [487, 718] on textarea at bounding box center [605, 730] width 420 height 88
click at [476, 710] on textarea at bounding box center [605, 730] width 420 height 88
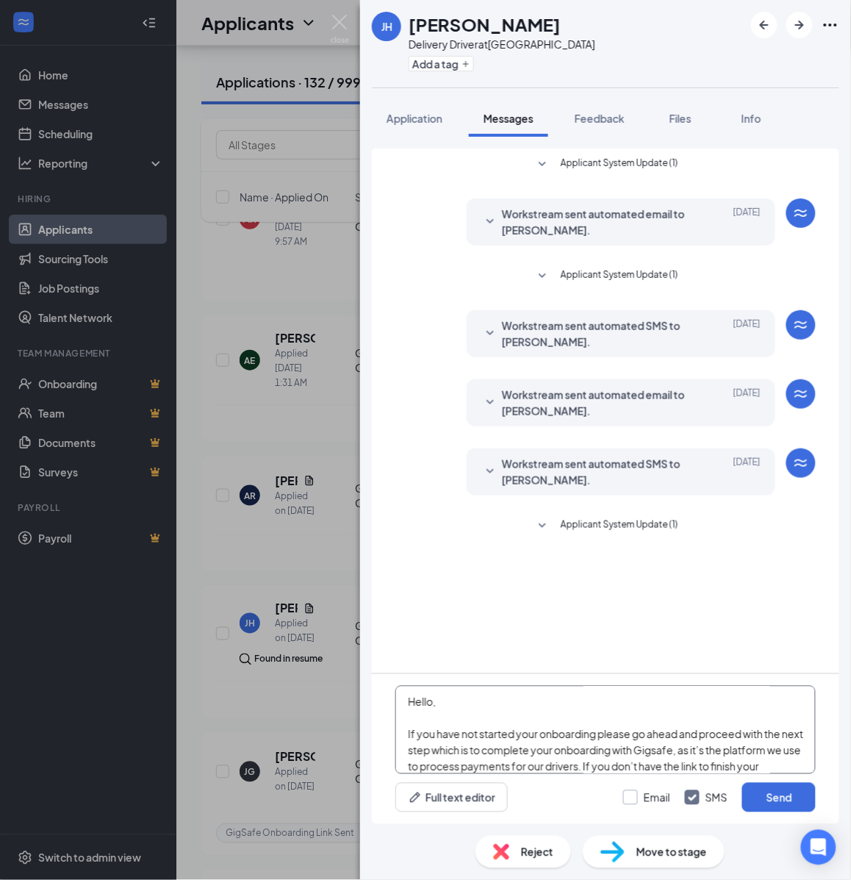
scroll to position [258, 0]
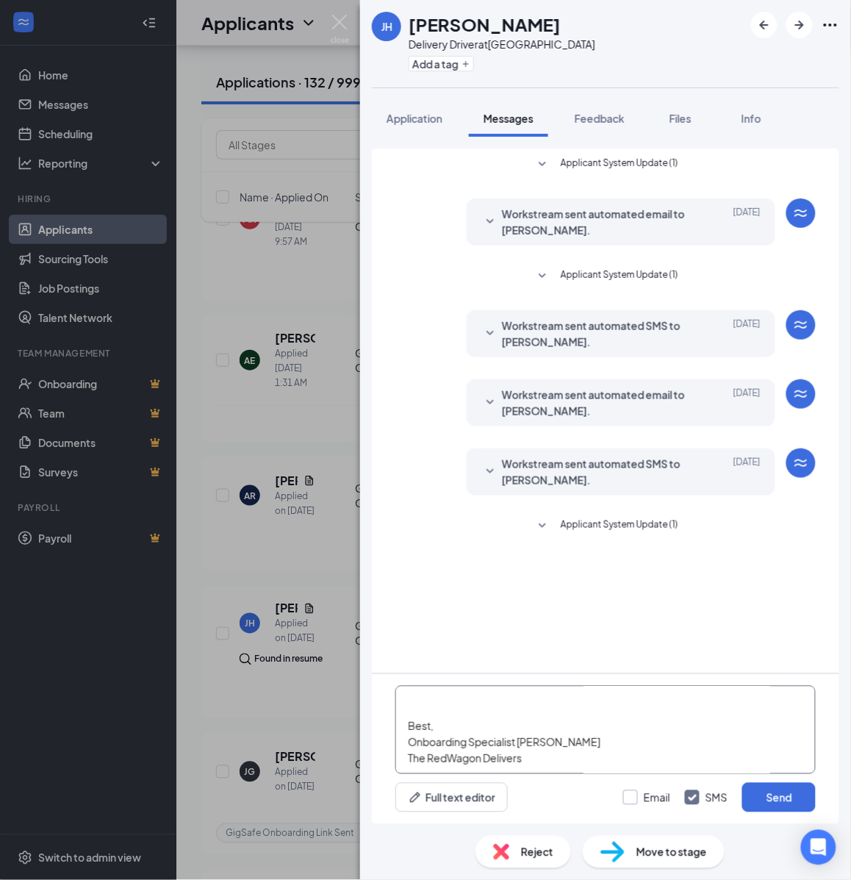
type textarea "Hello, If you have not started your onboarding please go ahead and proceed with…"
click at [632, 796] on input "Email" at bounding box center [646, 797] width 47 height 15
checkbox input "true"
click at [766, 801] on button "Send" at bounding box center [779, 797] width 74 height 29
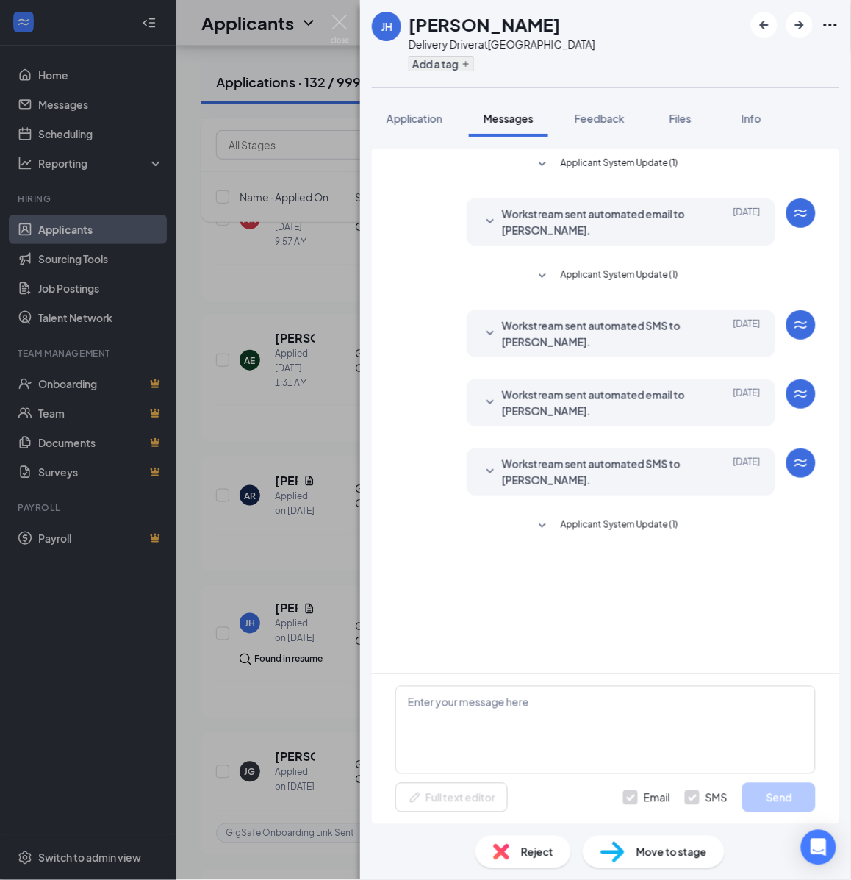
scroll to position [0, 0]
click at [452, 71] on div "Add a tag" at bounding box center [502, 63] width 187 height 24
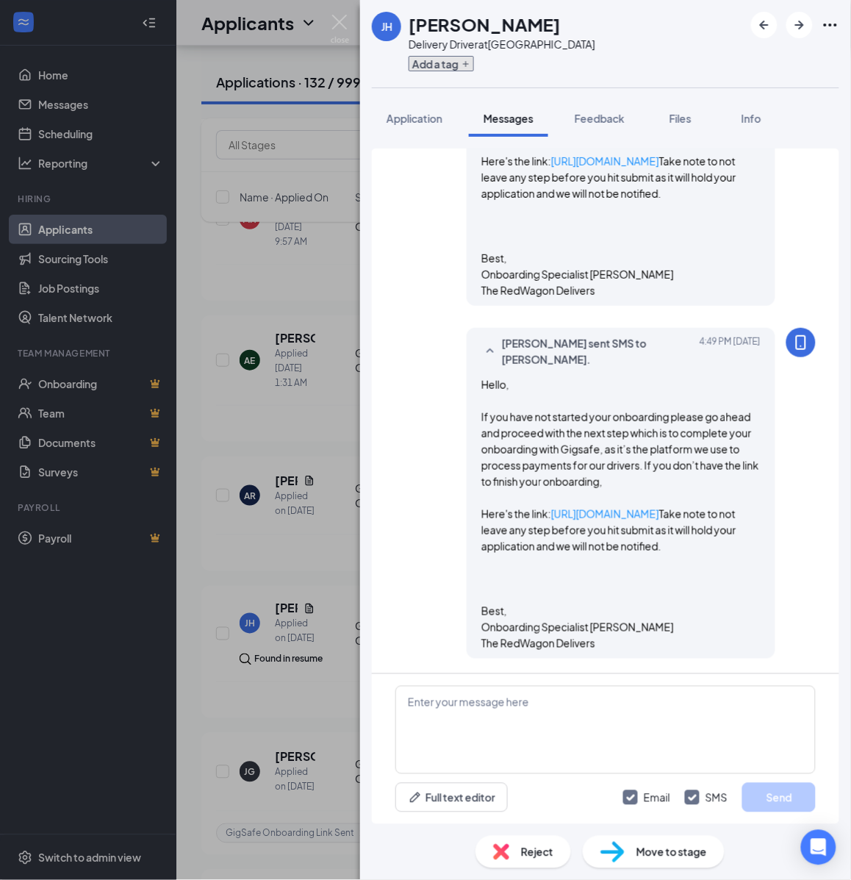
scroll to position [779, 0]
click at [452, 67] on button "Add a tag" at bounding box center [441, 63] width 65 height 15
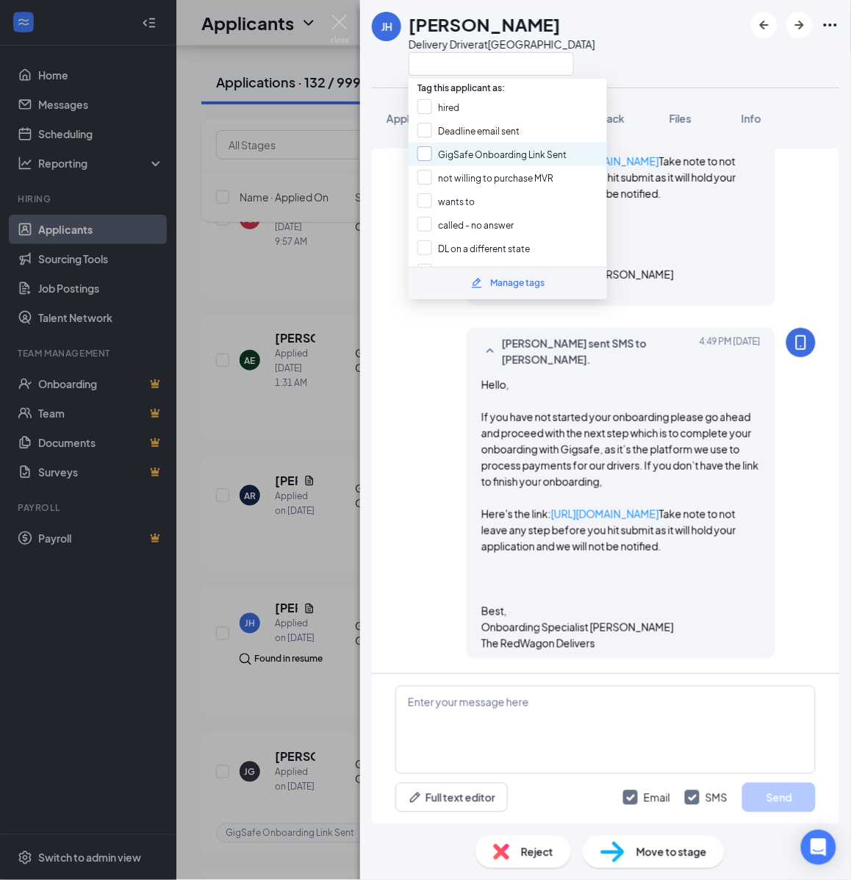
click at [454, 154] on input "GigSafe Onboarding Link Sent" at bounding box center [492, 154] width 149 height 16
checkbox input "true"
click at [323, 432] on div "[PERSON_NAME] [PERSON_NAME] Delivery Driver at [GEOGRAPHIC_DATA] Application Me…" at bounding box center [425, 440] width 851 height 880
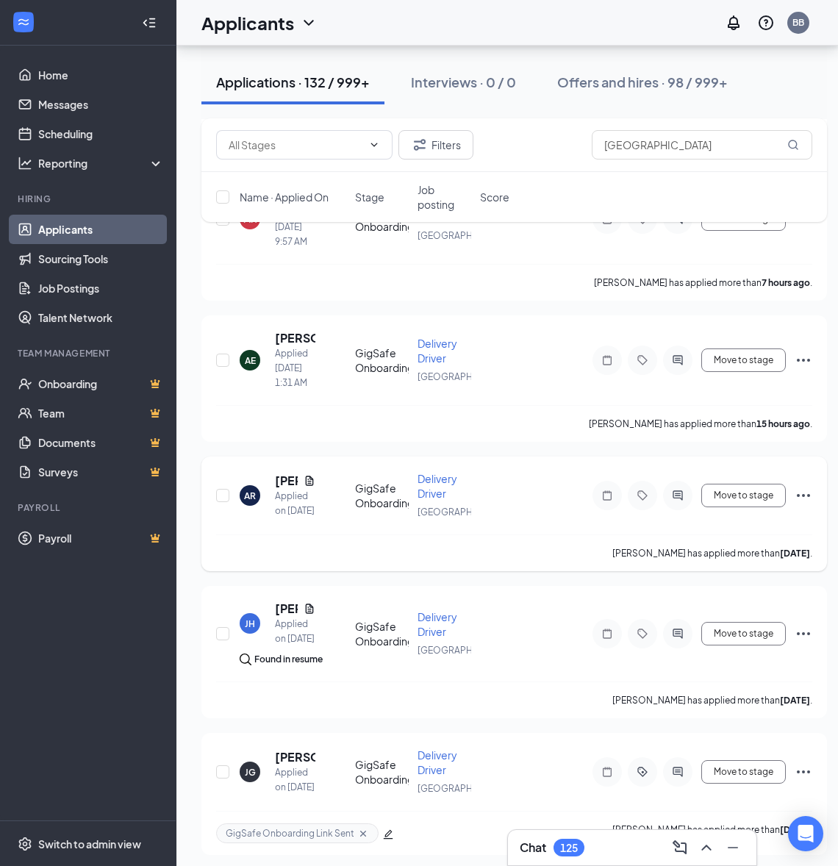
click at [679, 501] on icon "ActiveChat" at bounding box center [678, 496] width 18 height 12
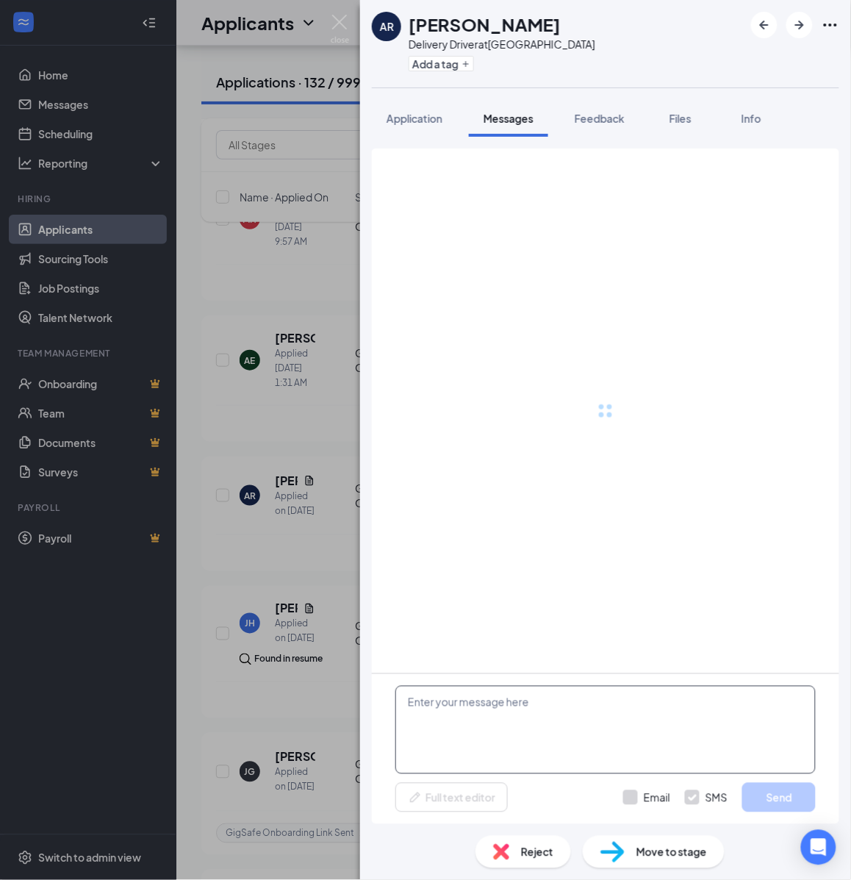
click at [526, 717] on textarea at bounding box center [605, 730] width 420 height 88
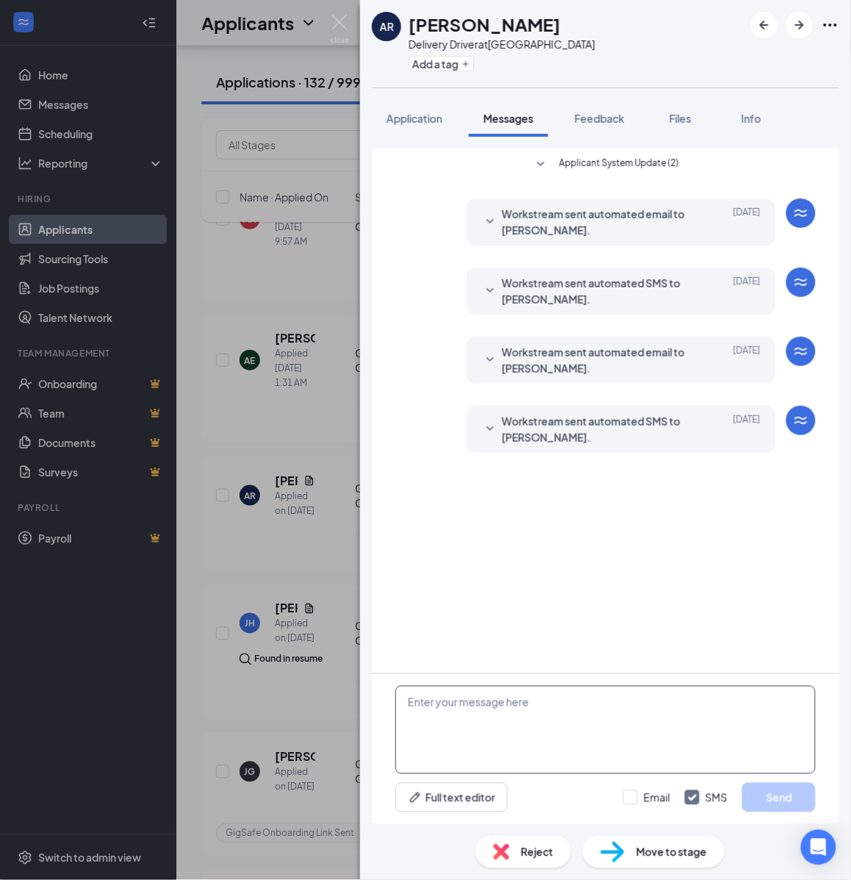
click at [526, 717] on textarea at bounding box center [605, 730] width 420 height 88
paste textarea "Hello, If you have not started your onboarding please go ahead and proceed with…"
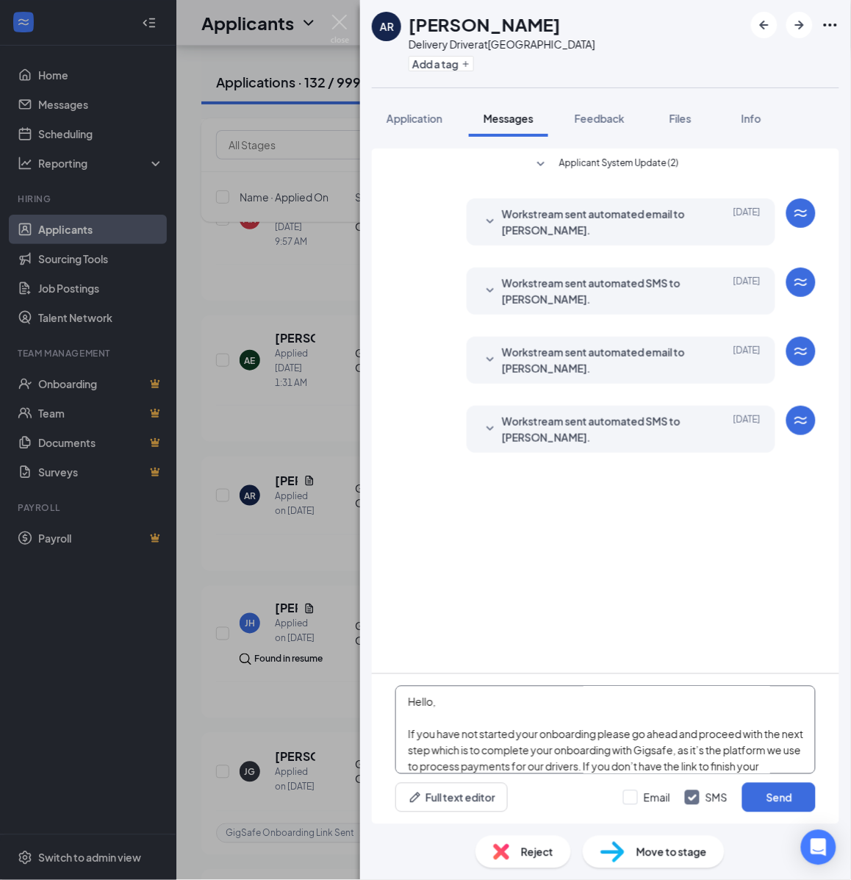
scroll to position [258, 0]
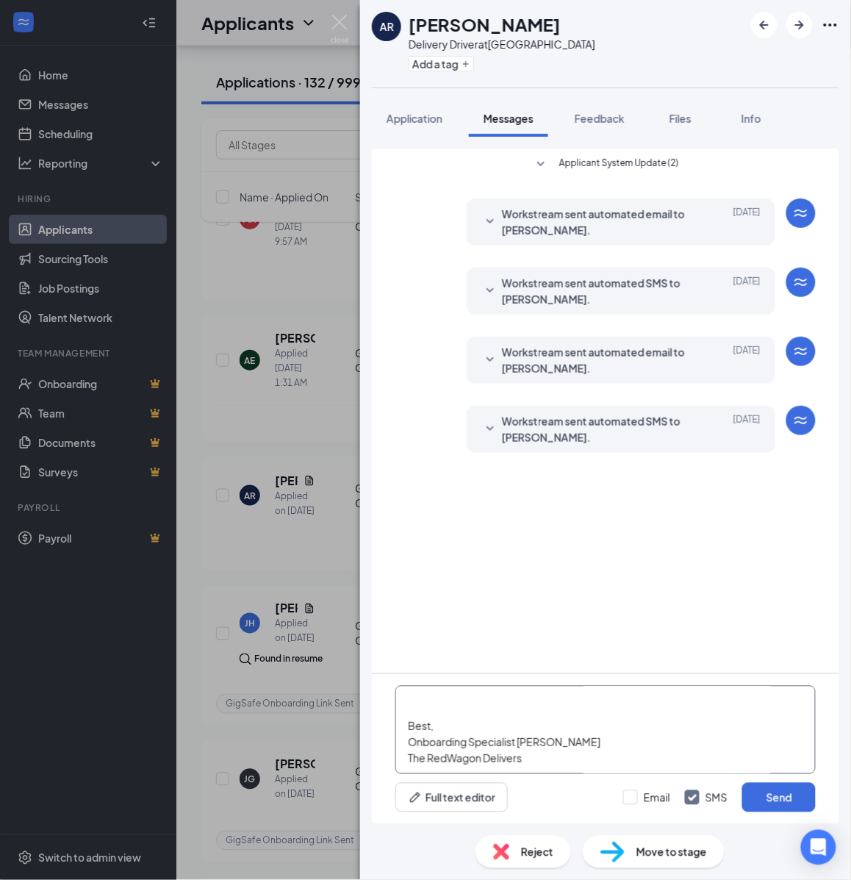
type textarea "Hello, If you have not started your onboarding please go ahead and proceed with…"
click at [629, 792] on input "Email" at bounding box center [646, 797] width 47 height 15
checkbox input "true"
click at [761, 791] on button "Send" at bounding box center [779, 797] width 74 height 29
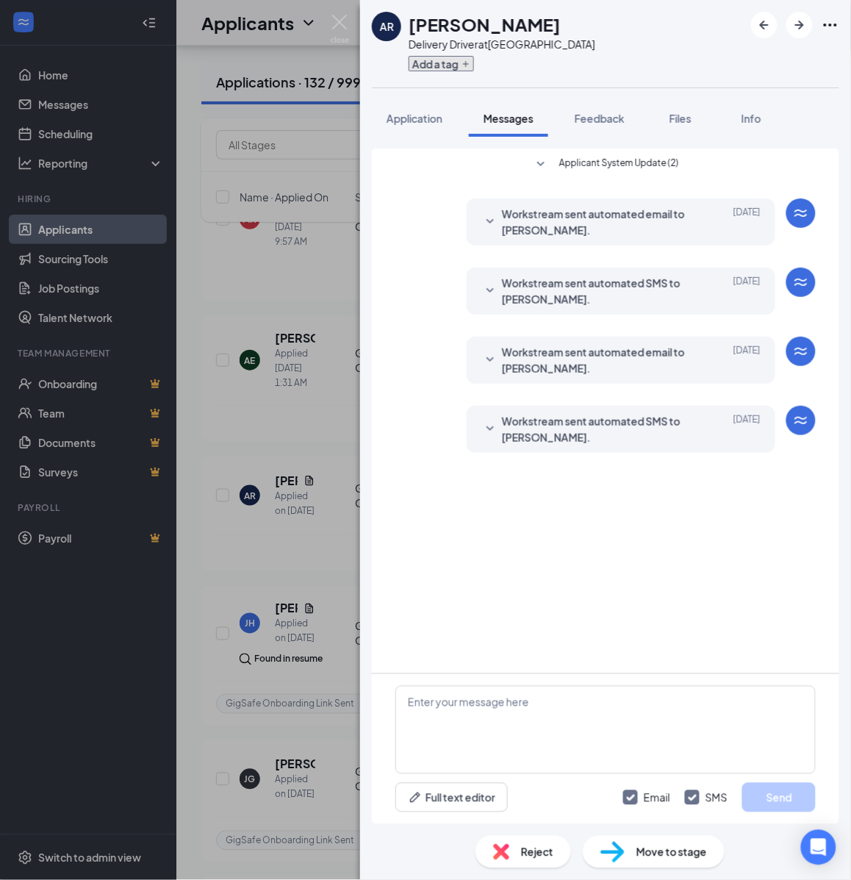
click at [438, 64] on button "Add a tag" at bounding box center [441, 63] width 65 height 15
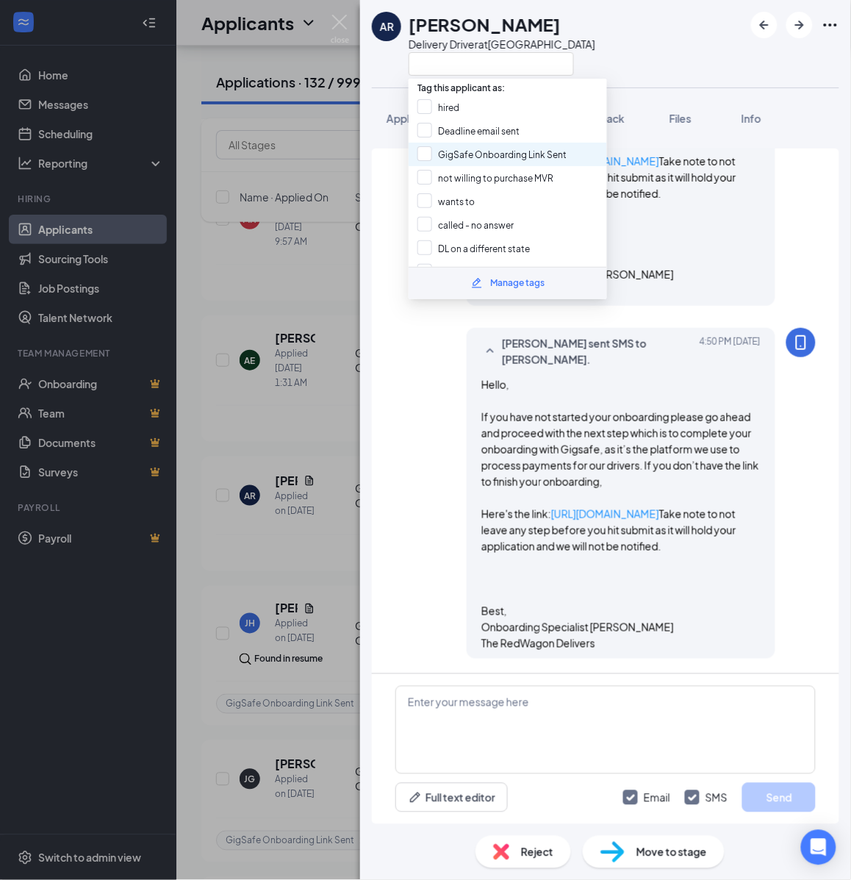
scroll to position [693, 0]
click at [443, 146] on input "GigSafe Onboarding Link Sent" at bounding box center [492, 154] width 149 height 16
checkbox input "true"
click at [302, 274] on div "AR [PERSON_NAME] Delivery Driver at [GEOGRAPHIC_DATA] Application Messages Feed…" at bounding box center [425, 440] width 851 height 880
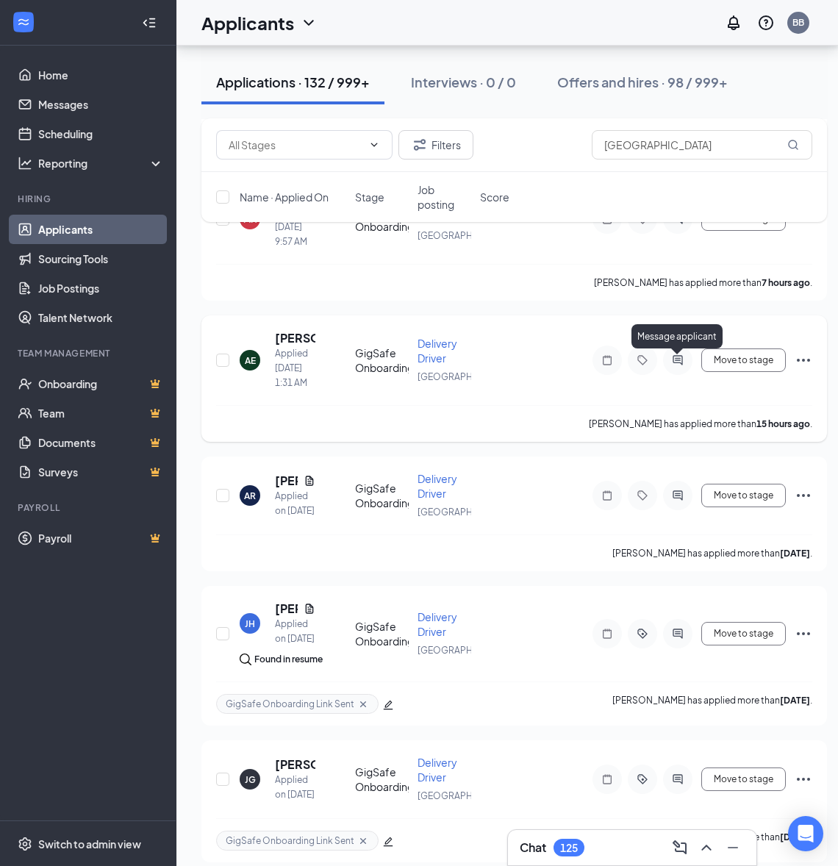
click at [684, 359] on icon "ActiveChat" at bounding box center [678, 360] width 18 height 12
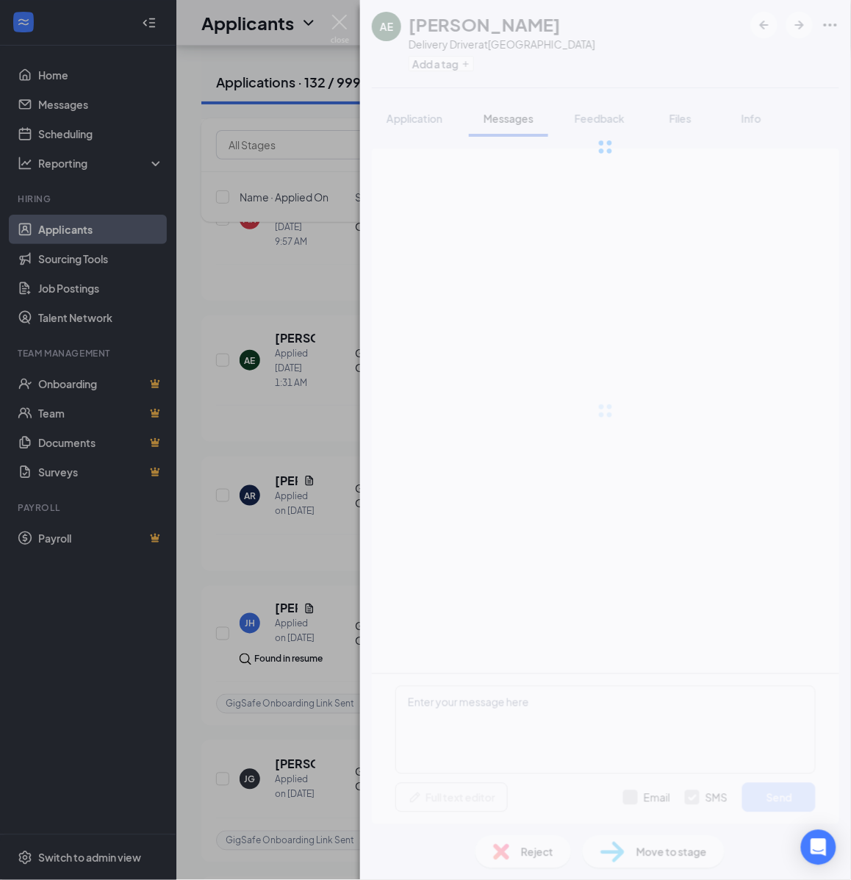
drag, startPoint x: 677, startPoint y: 527, endPoint x: 593, endPoint y: 675, distance: 170.2
click at [619, 645] on div "AE [PERSON_NAME] Delivery Driver at [GEOGRAPHIC_DATA] Add a tag Application Mes…" at bounding box center [605, 440] width 491 height 880
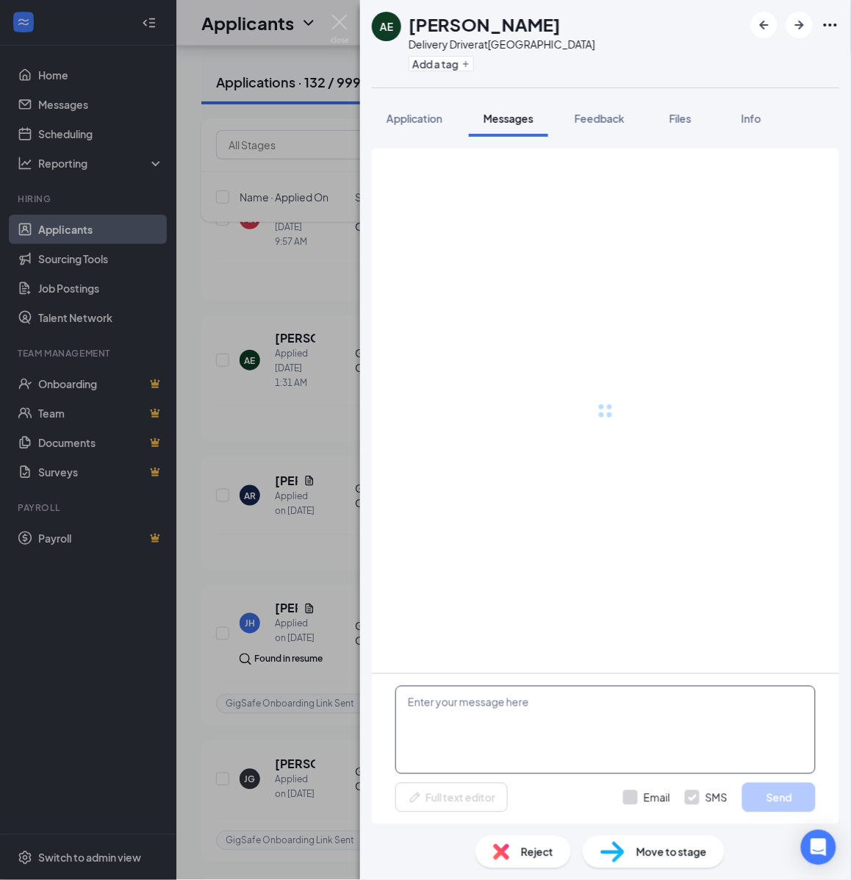
click at [539, 736] on textarea at bounding box center [605, 730] width 420 height 88
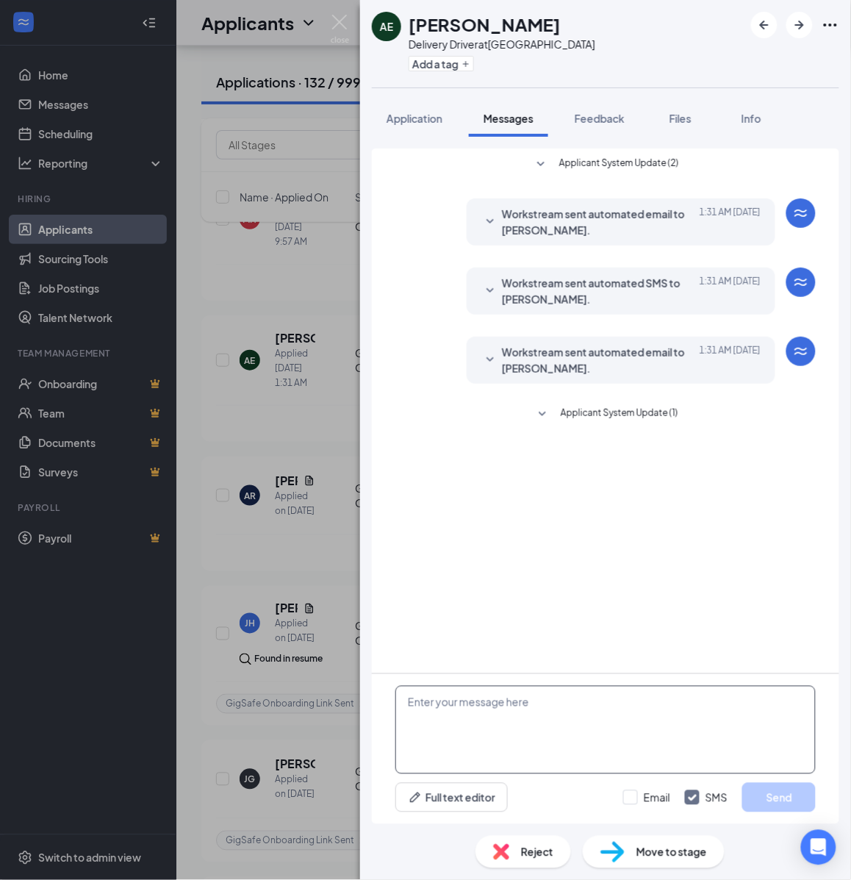
click at [523, 723] on textarea at bounding box center [605, 730] width 420 height 88
paste textarea "Hello, If you have not started your onboarding please go ahead and proceed with…"
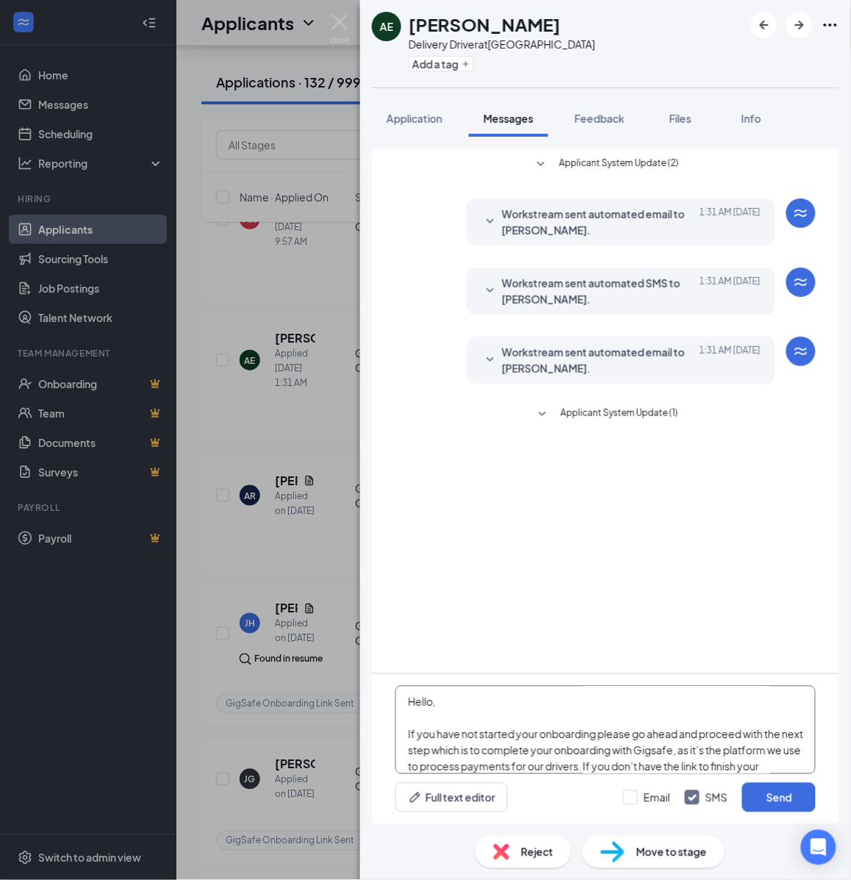
scroll to position [258, 0]
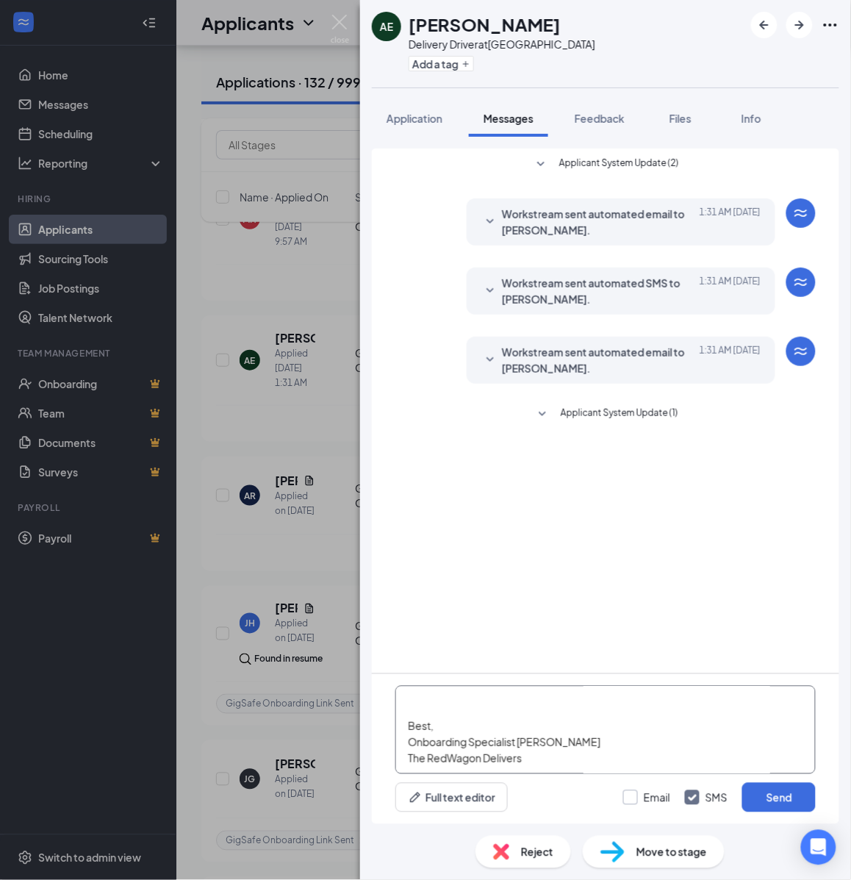
type textarea "Hello, If you have not started your onboarding please go ahead and proceed with…"
click at [648, 800] on input "Email" at bounding box center [646, 797] width 47 height 15
checkbox input "true"
click at [761, 795] on button "Send" at bounding box center [779, 797] width 74 height 29
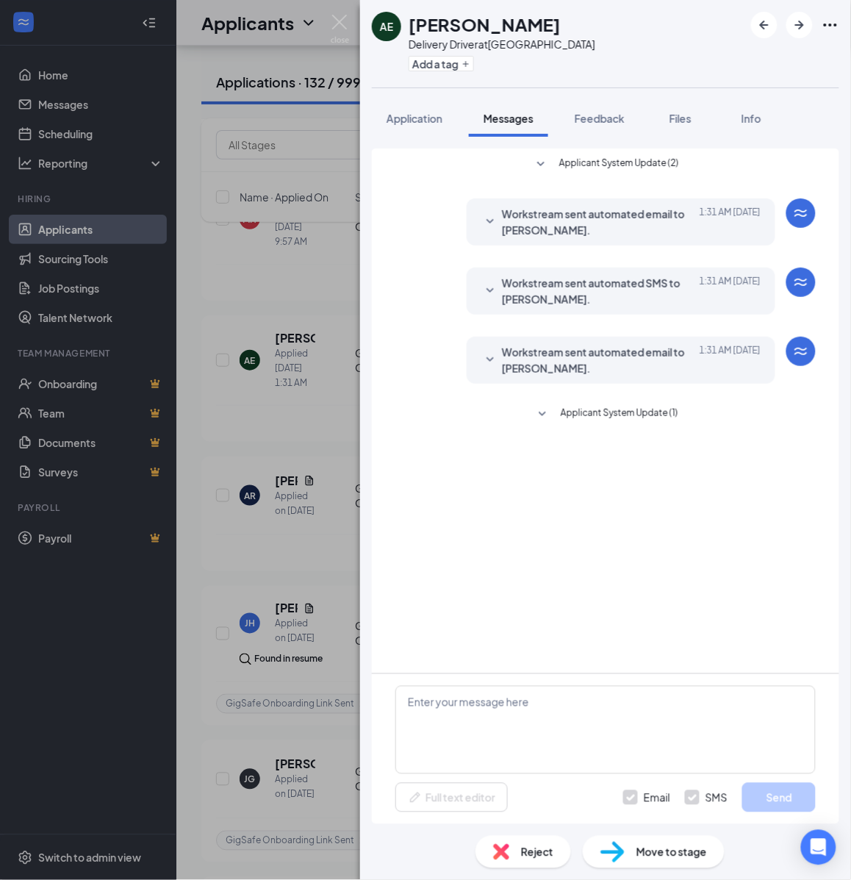
scroll to position [0, 0]
click at [447, 62] on button "Add a tag" at bounding box center [441, 63] width 65 height 15
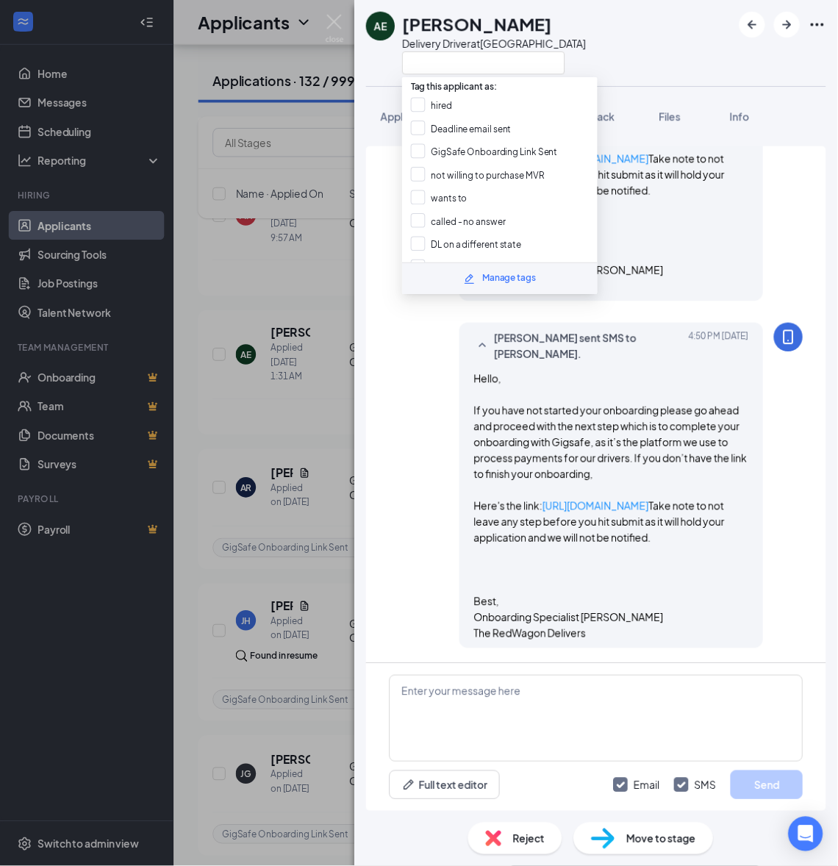
scroll to position [667, 0]
click at [437, 151] on input "GigSafe Onboarding Link Sent" at bounding box center [492, 154] width 149 height 16
checkbox input "true"
click at [340, 243] on div "AE [PERSON_NAME] Delivery Driver at [GEOGRAPHIC_DATA] Application Messages Feed…" at bounding box center [425, 440] width 851 height 880
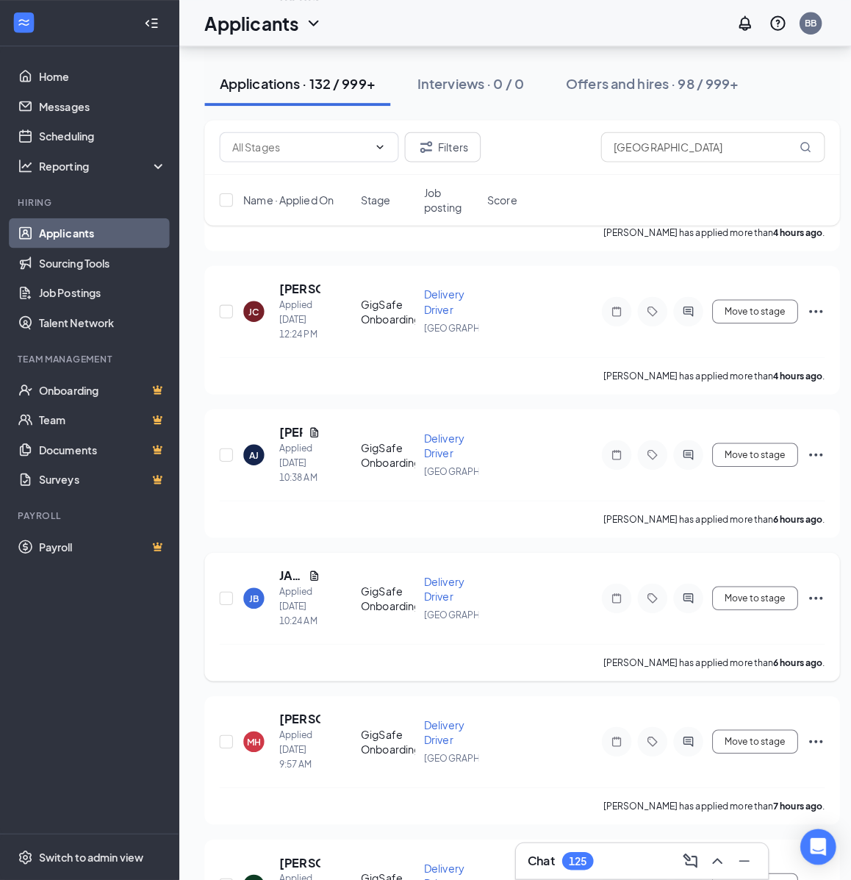
scroll to position [526, 0]
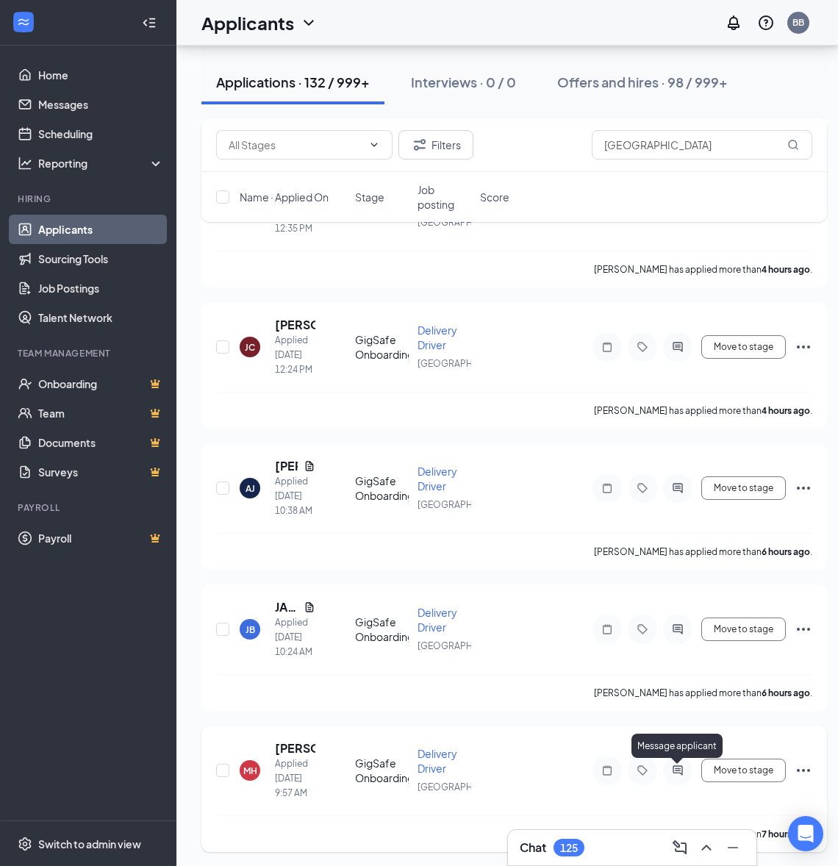
click at [679, 776] on icon "ActiveChat" at bounding box center [678, 771] width 18 height 12
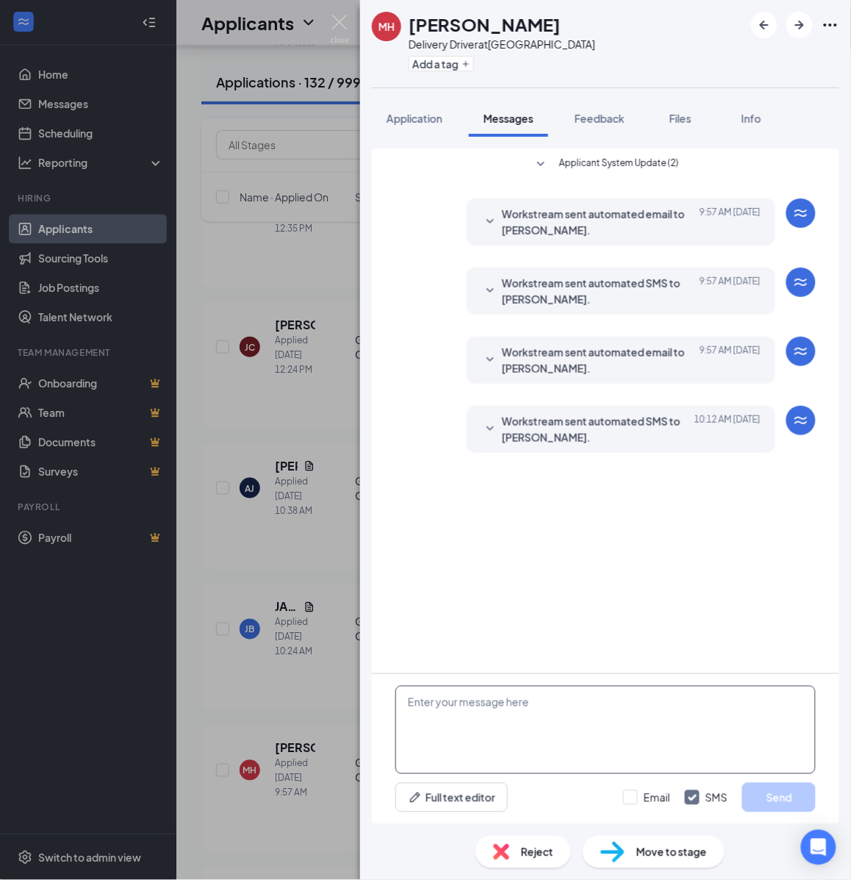
click at [587, 720] on textarea at bounding box center [605, 730] width 420 height 88
paste textarea "Hello, If you have not started your onboarding please go ahead and proceed with…"
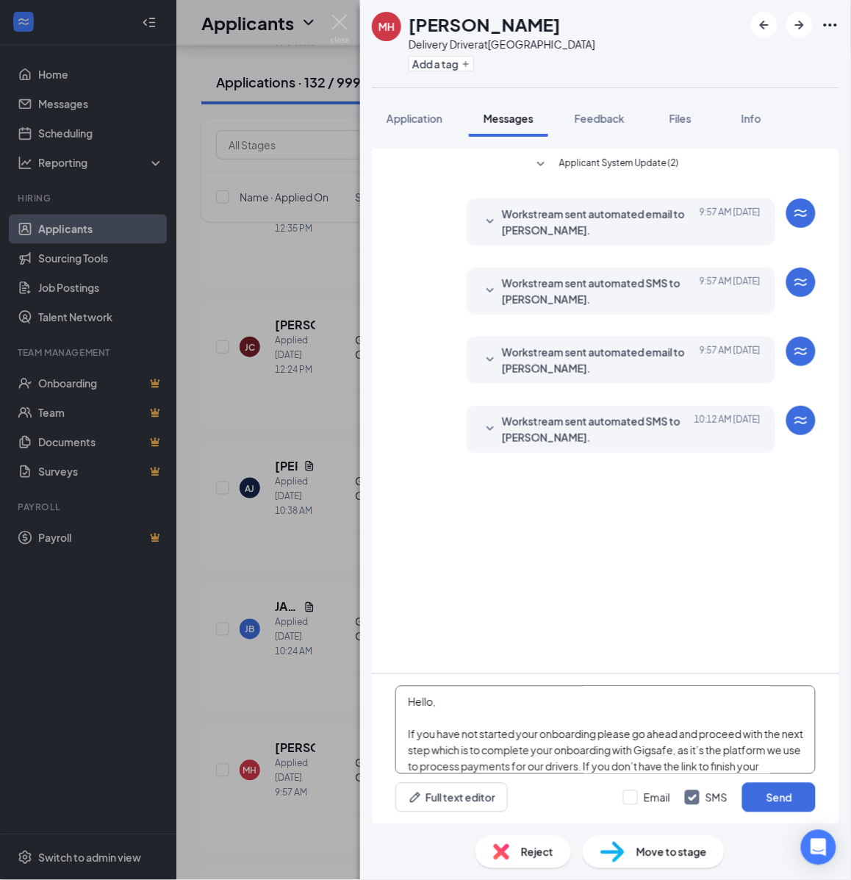
scroll to position [258, 0]
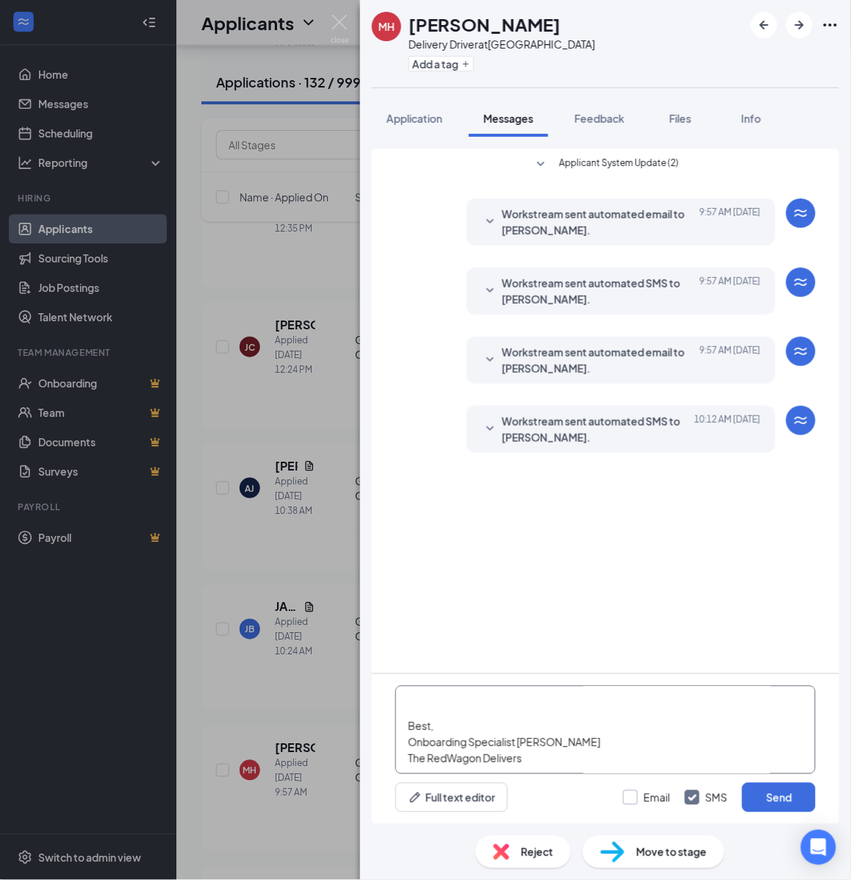
type textarea "Hello, If you have not started your onboarding please go ahead and proceed with…"
click at [637, 798] on input "Email" at bounding box center [646, 797] width 47 height 15
checkbox input "true"
drag, startPoint x: 780, startPoint y: 798, endPoint x: 456, endPoint y: 65, distance: 801.4
click at [778, 796] on button "Send" at bounding box center [779, 797] width 74 height 29
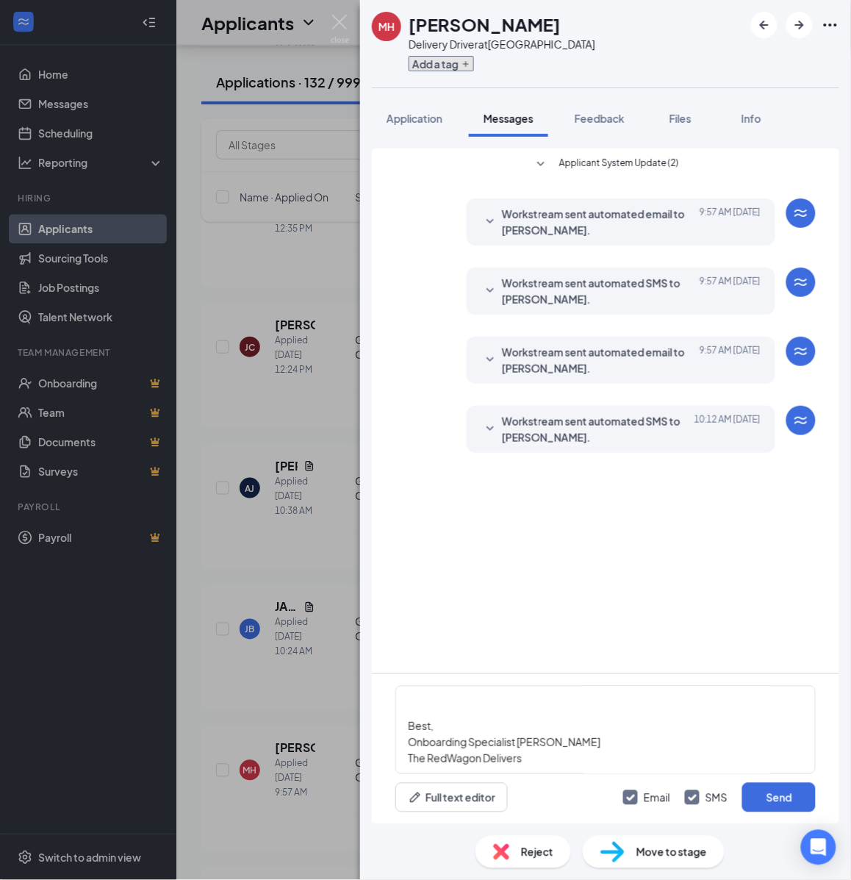
click at [456, 65] on button "Add a tag" at bounding box center [441, 63] width 65 height 15
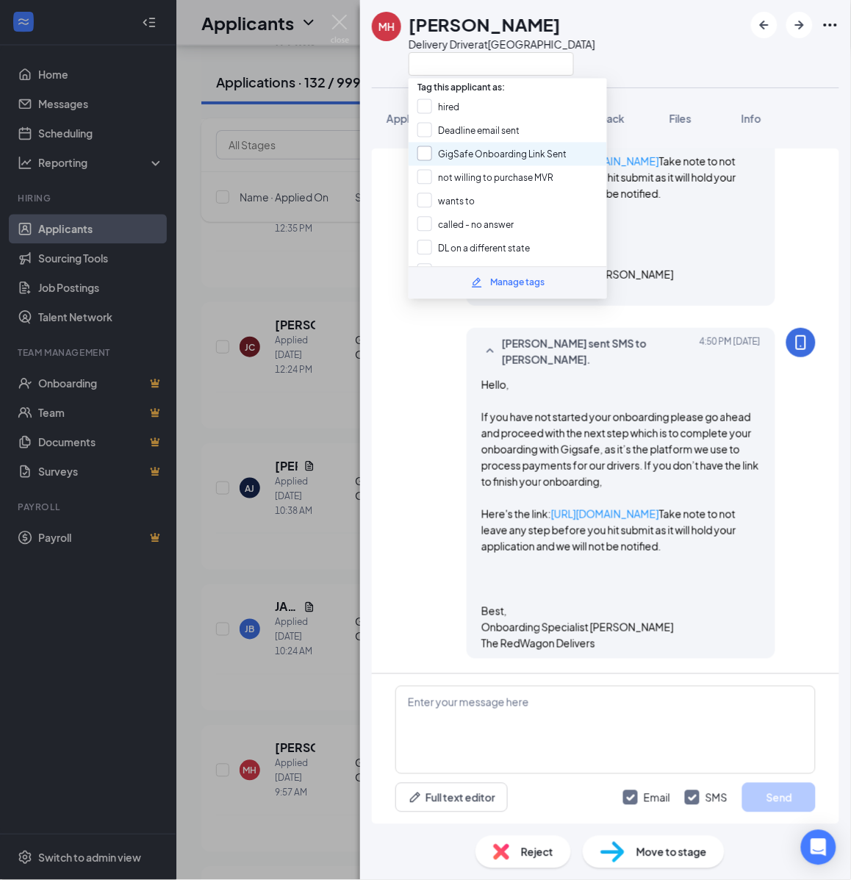
scroll to position [693, 0]
click at [454, 148] on input "GigSafe Onboarding Link Sent" at bounding box center [492, 154] width 149 height 16
checkbox input "true"
click at [278, 266] on div "[PERSON_NAME] Delivery Driver at [GEOGRAPHIC_DATA] Application Messages Feedbac…" at bounding box center [425, 440] width 851 height 880
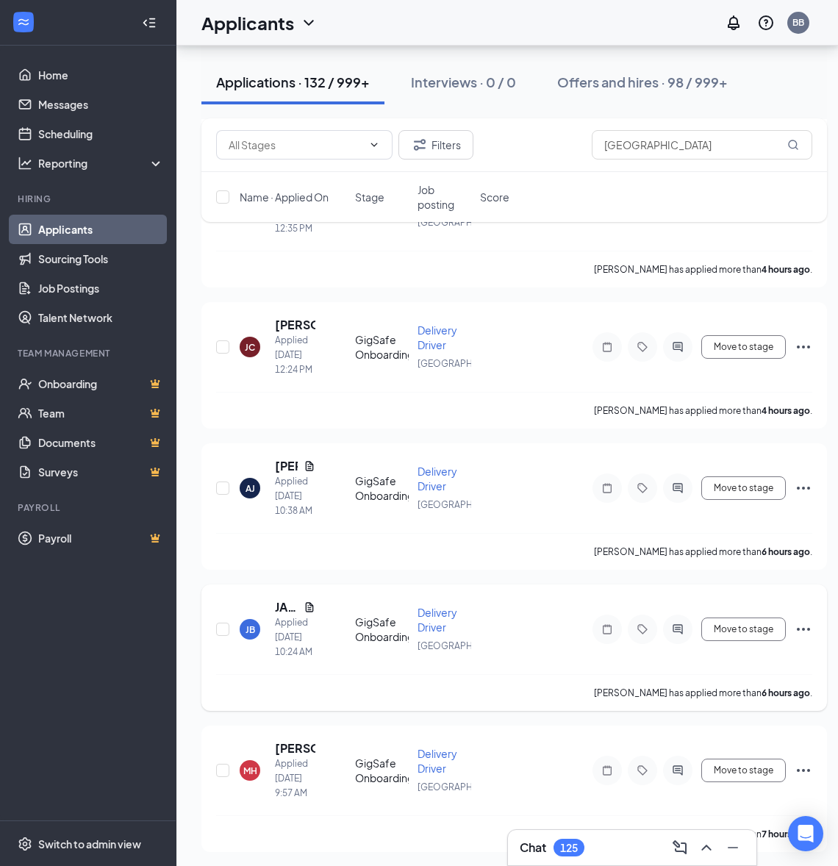
click at [681, 634] on icon "ActiveChat" at bounding box center [678, 630] width 10 height 10
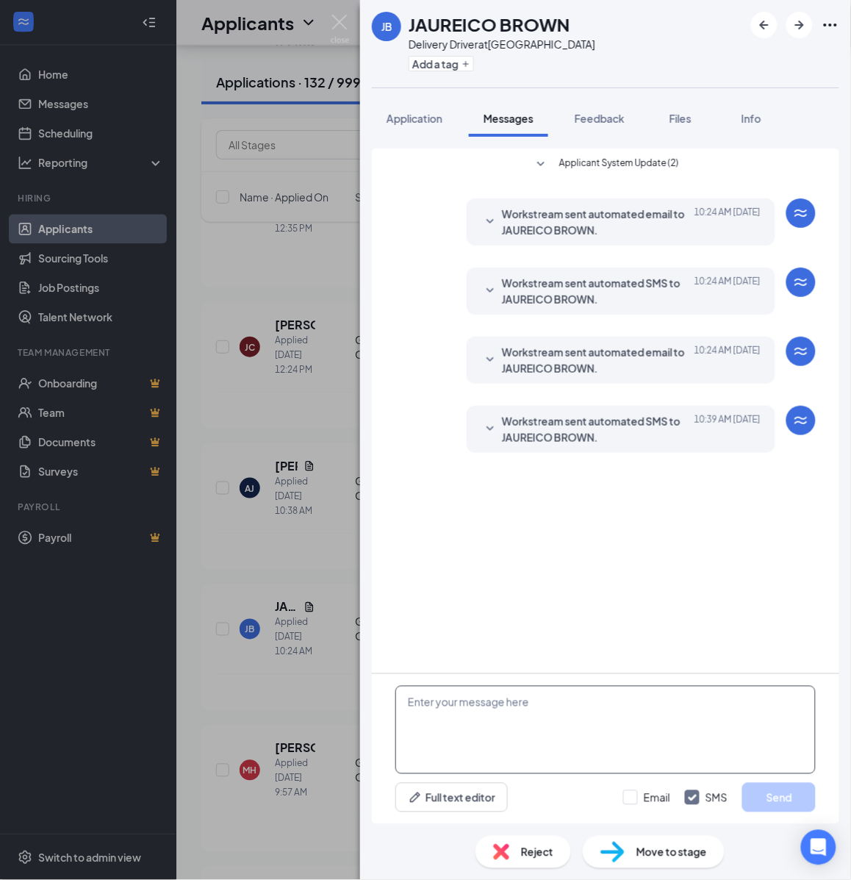
click at [560, 737] on textarea at bounding box center [605, 730] width 420 height 88
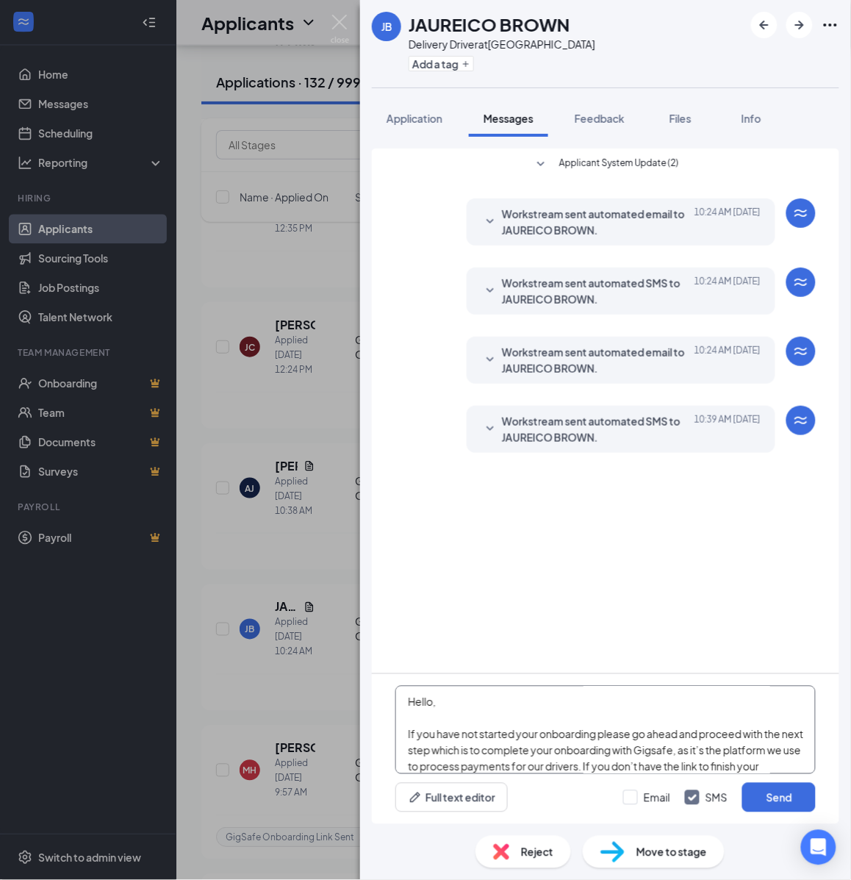
scroll to position [258, 0]
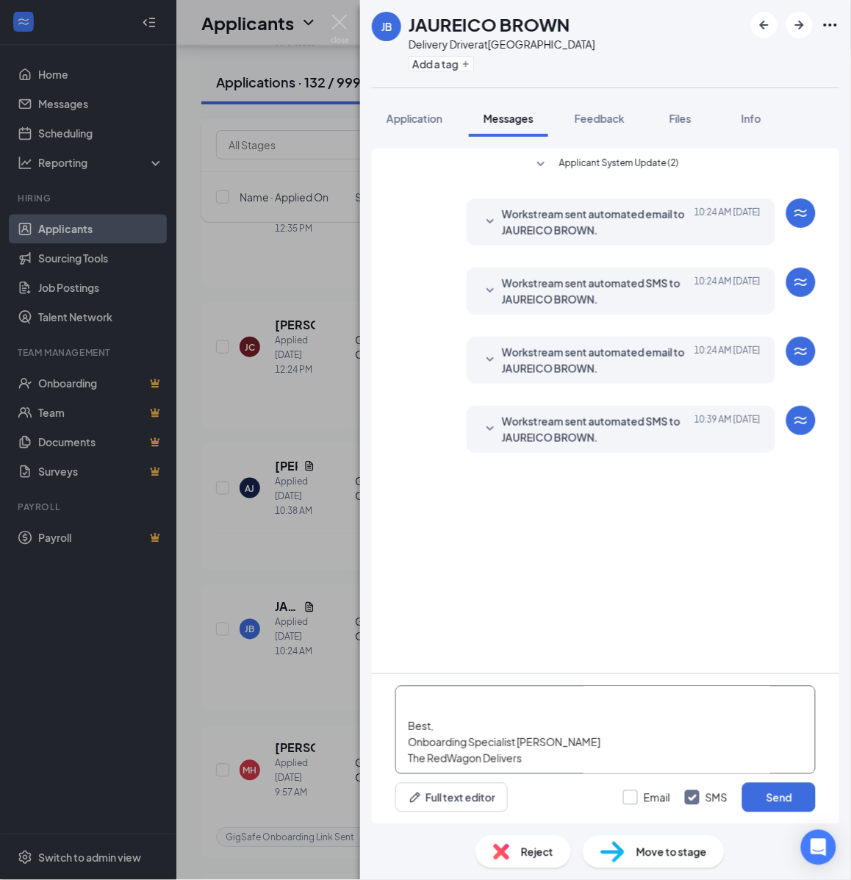
type textarea "Hello, If you have not started your onboarding please go ahead and proceed with…"
click at [636, 800] on input "Email" at bounding box center [646, 797] width 47 height 15
checkbox input "true"
click at [772, 795] on button "Send" at bounding box center [779, 797] width 74 height 29
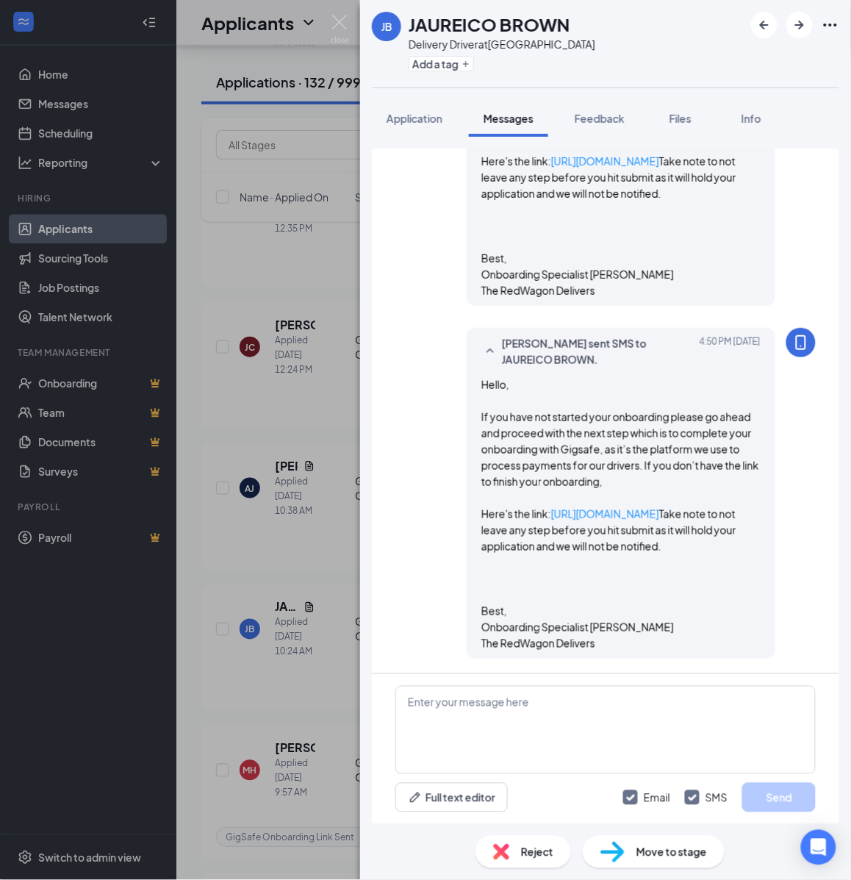
scroll to position [693, 0]
click at [460, 63] on button "Add a tag" at bounding box center [441, 63] width 65 height 15
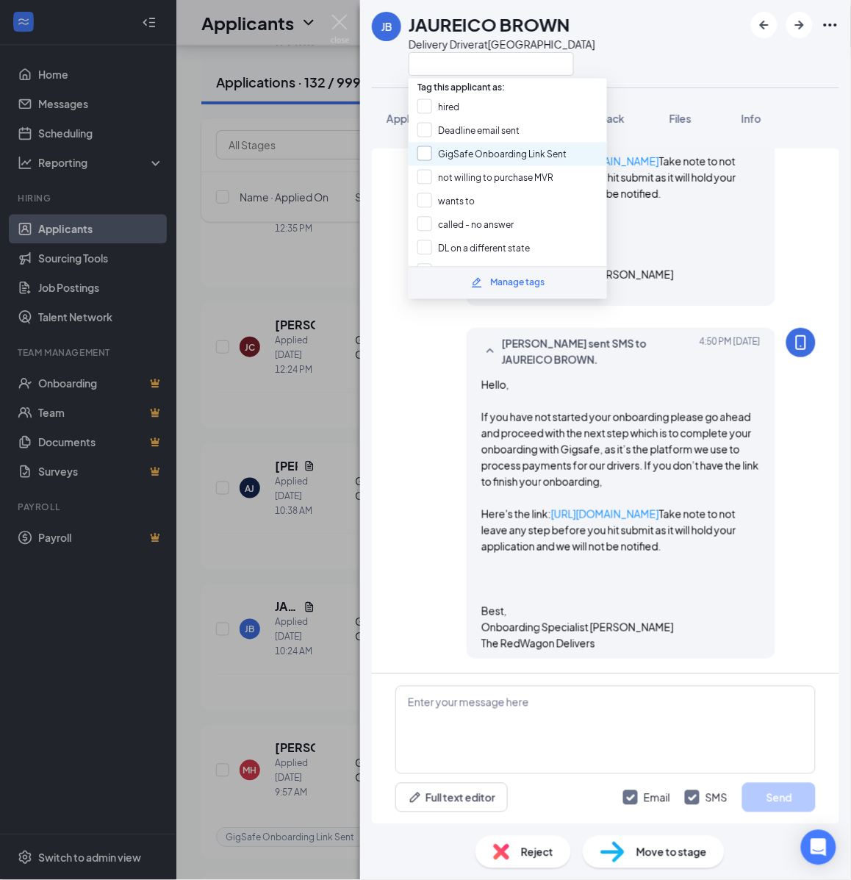
click at [443, 149] on input "GigSafe Onboarding Link Sent" at bounding box center [492, 154] width 149 height 16
checkbox input "true"
click at [309, 267] on div "JB JAUREICO BROWN Delivery Driver at [GEOGRAPHIC_DATA] Application Messages Fee…" at bounding box center [425, 440] width 851 height 880
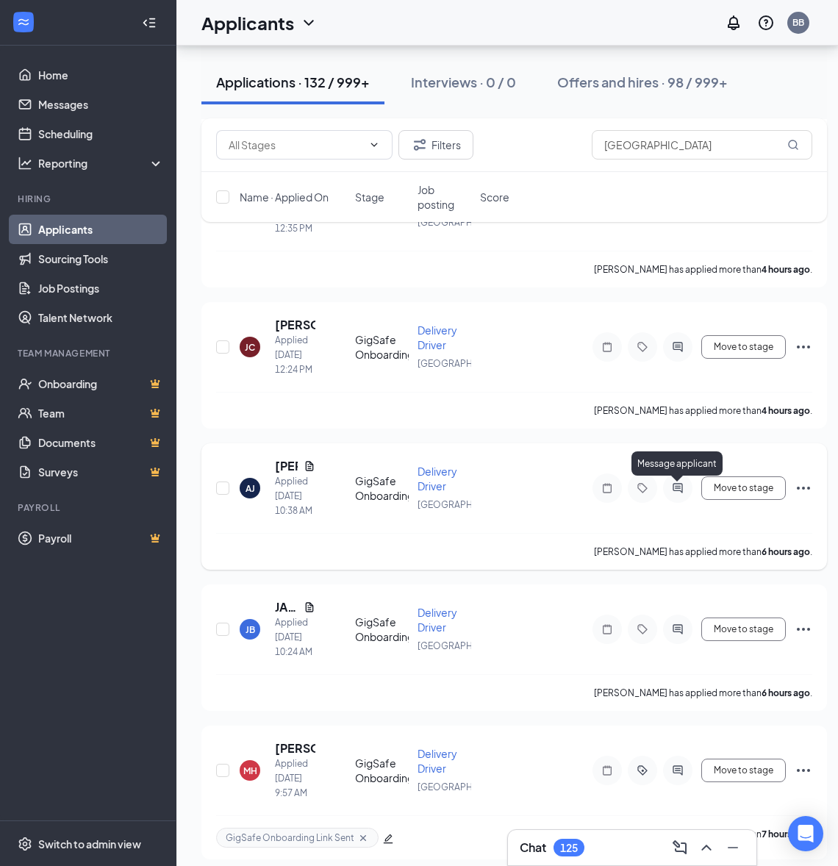
click at [682, 487] on icon "ActiveChat" at bounding box center [678, 488] width 18 height 12
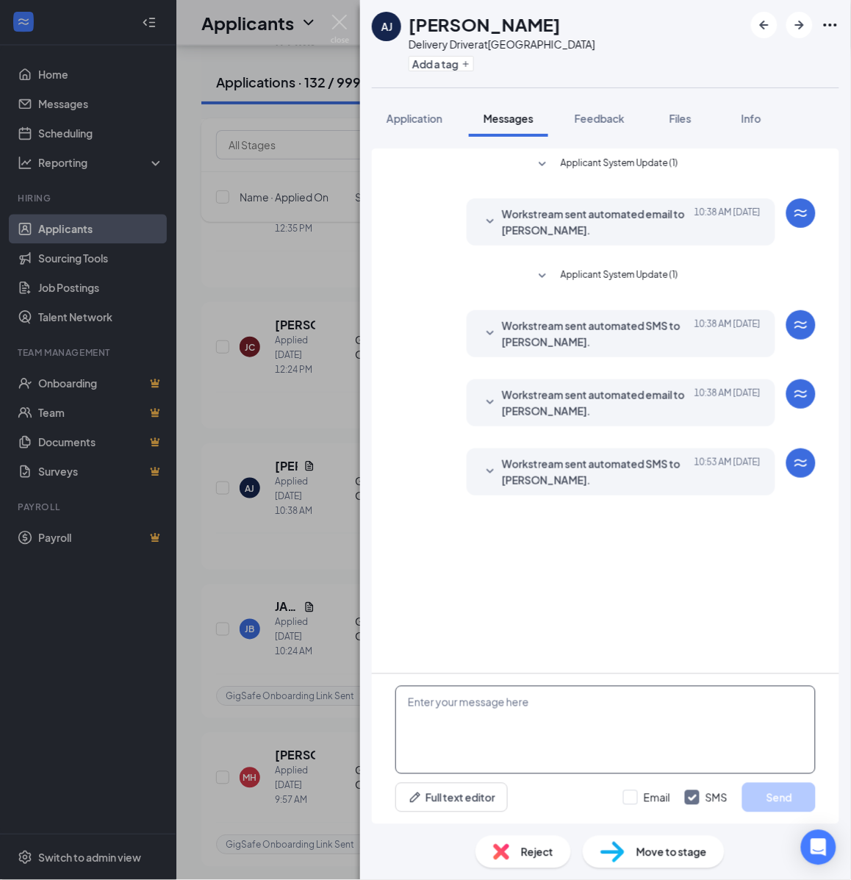
click at [576, 728] on textarea at bounding box center [605, 730] width 420 height 88
click at [553, 721] on textarea at bounding box center [605, 730] width 420 height 88
click at [554, 721] on textarea at bounding box center [605, 730] width 420 height 88
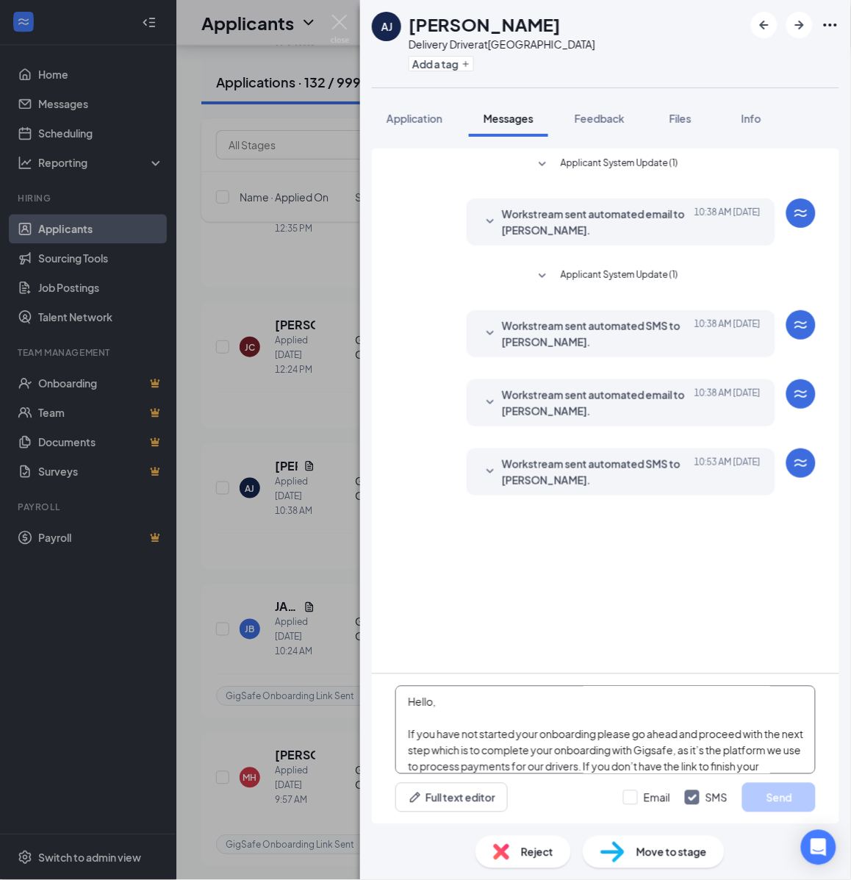
scroll to position [258, 0]
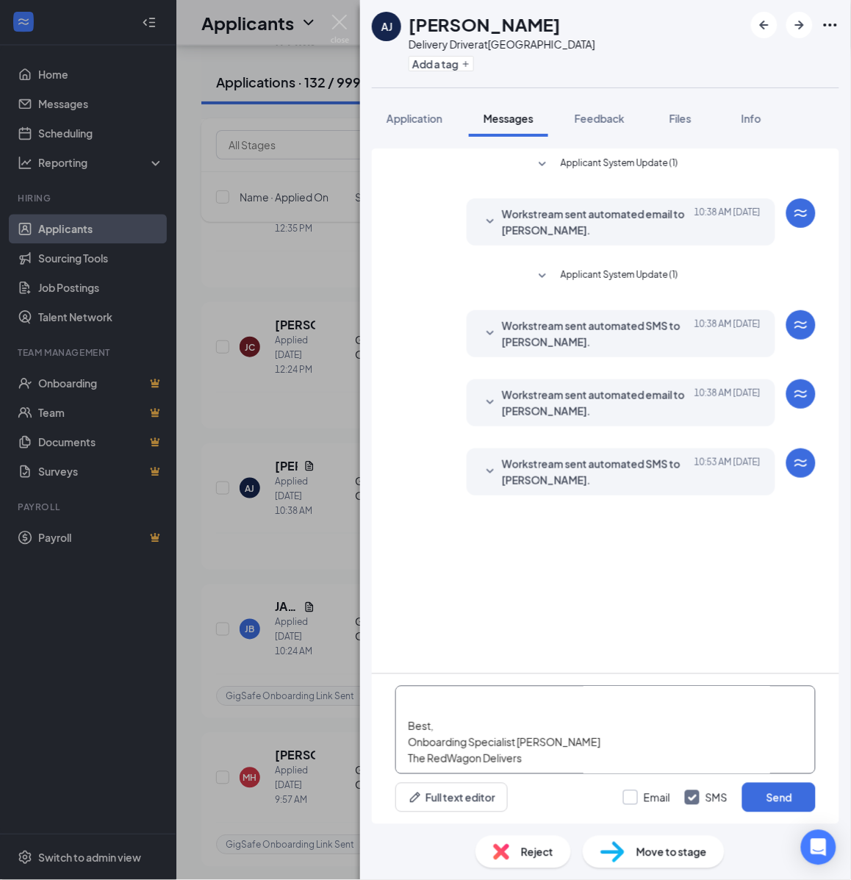
type textarea "Hello, If you have not started your onboarding please go ahead and proceed with…"
click at [636, 794] on input "Email" at bounding box center [646, 797] width 47 height 15
checkbox input "true"
click at [791, 798] on button "Send" at bounding box center [779, 797] width 74 height 29
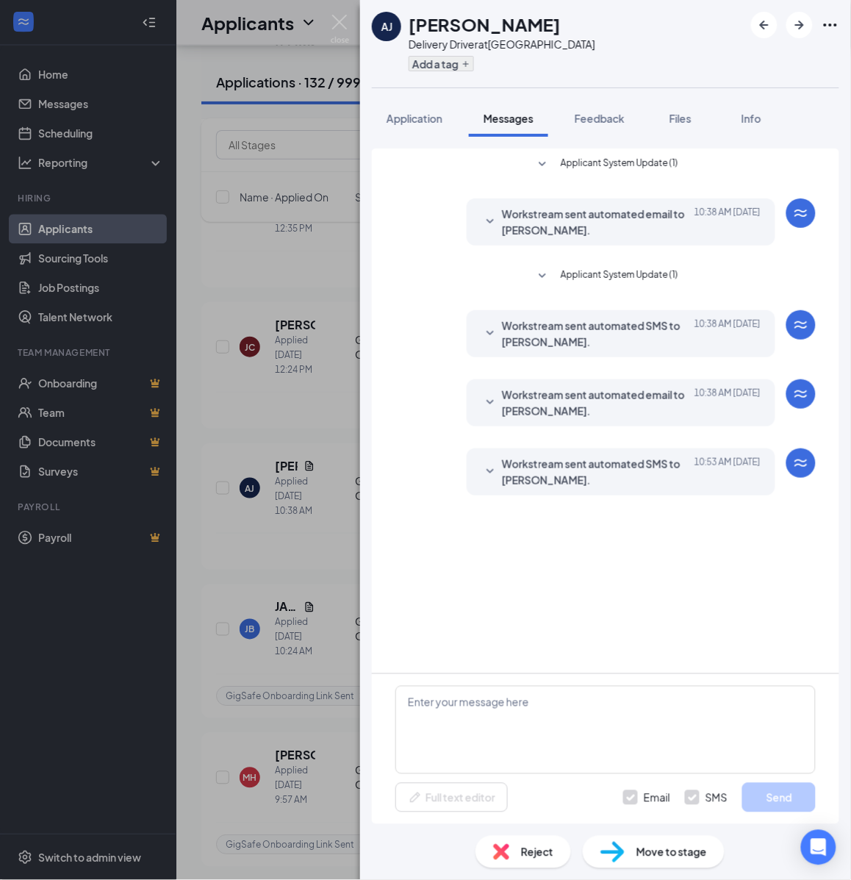
scroll to position [0, 0]
click at [447, 61] on button "Add a tag" at bounding box center [441, 63] width 65 height 15
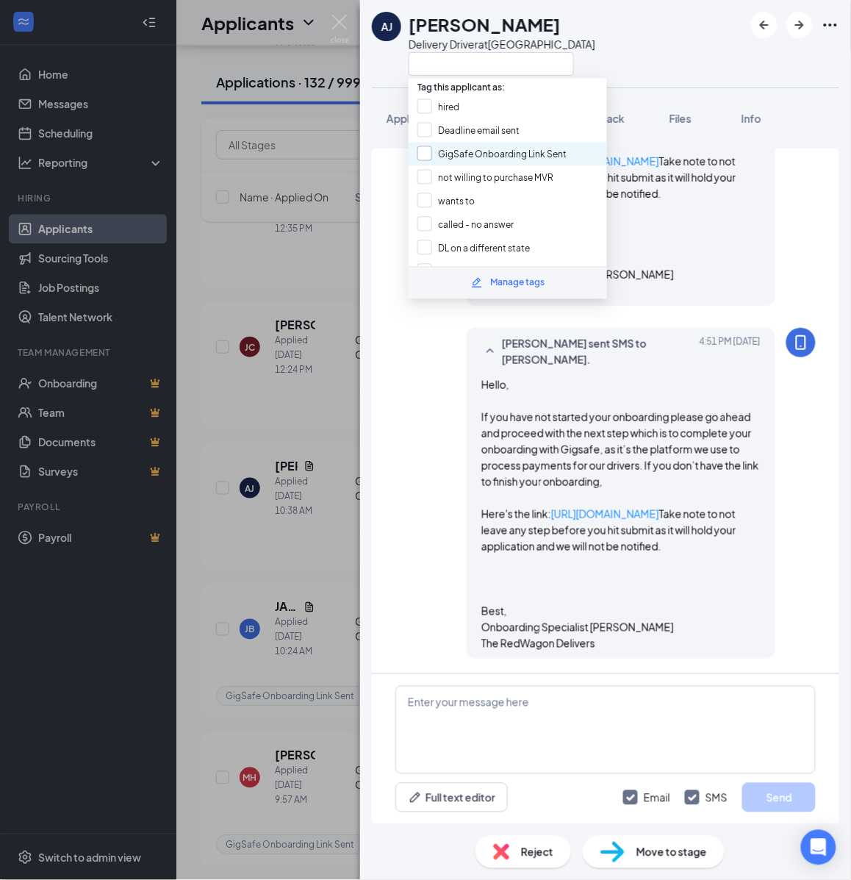
scroll to position [736, 0]
click at [454, 151] on input "GigSafe Onboarding Link Sent" at bounding box center [492, 154] width 149 height 16
checkbox input "true"
click at [332, 246] on div "AJ [PERSON_NAME] Delivery Driver at [GEOGRAPHIC_DATA] Application Messages Feed…" at bounding box center [425, 440] width 851 height 880
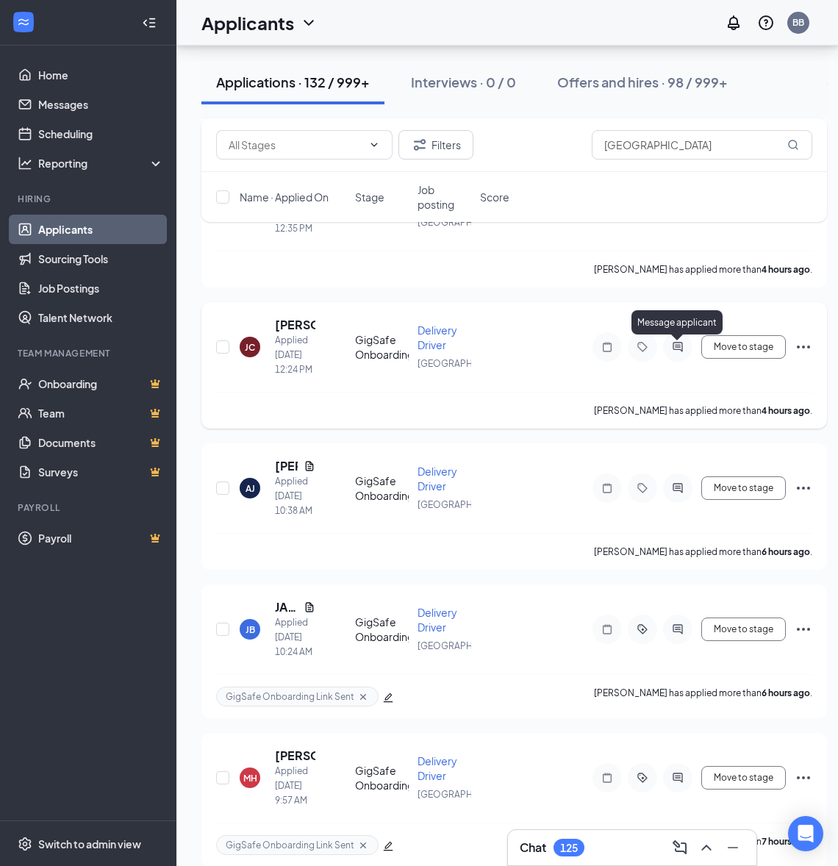
click at [681, 348] on icon "ActiveChat" at bounding box center [678, 347] width 18 height 12
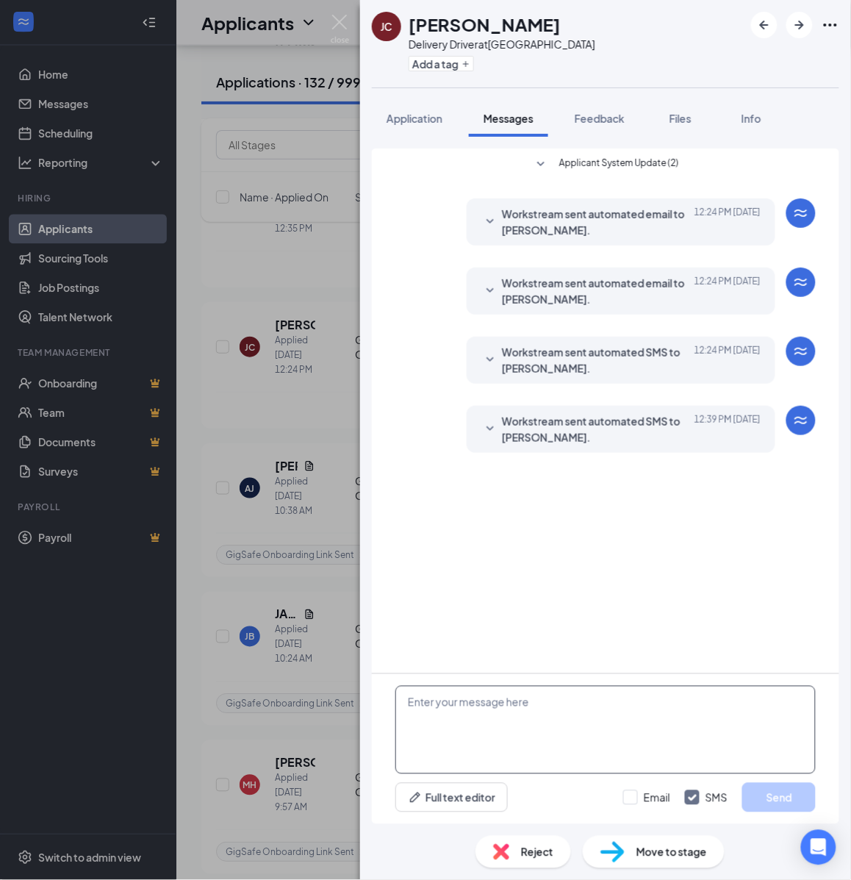
click at [544, 704] on textarea at bounding box center [605, 730] width 420 height 88
click at [520, 706] on textarea at bounding box center [605, 730] width 420 height 88
paste textarea "Hello, If you have not started your onboarding please go ahead and proceed with…"
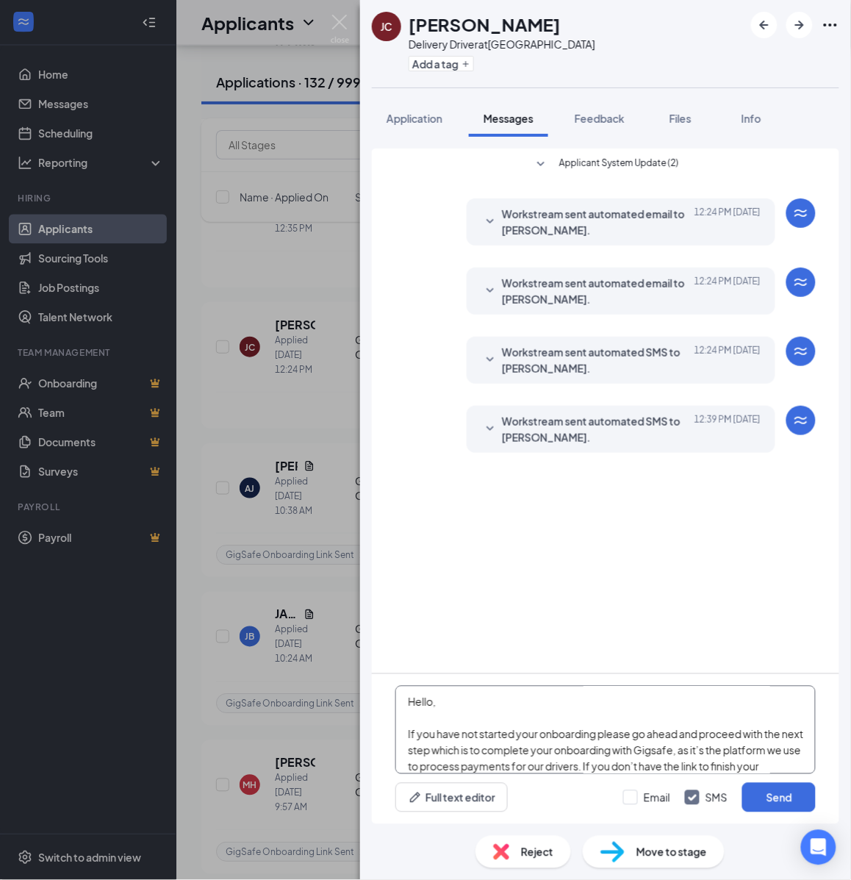
scroll to position [258, 0]
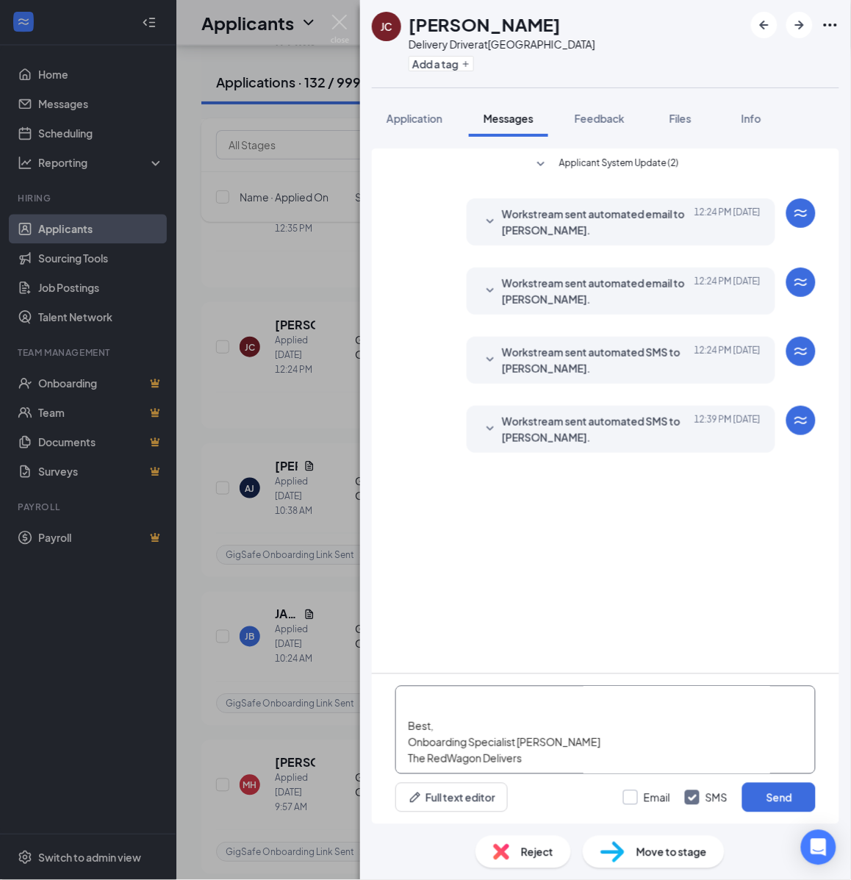
type textarea "Hello, If you have not started your onboarding please go ahead and proceed with…"
click at [636, 800] on input "Email" at bounding box center [646, 797] width 47 height 15
checkbox input "true"
click at [802, 784] on button "Send" at bounding box center [779, 797] width 74 height 29
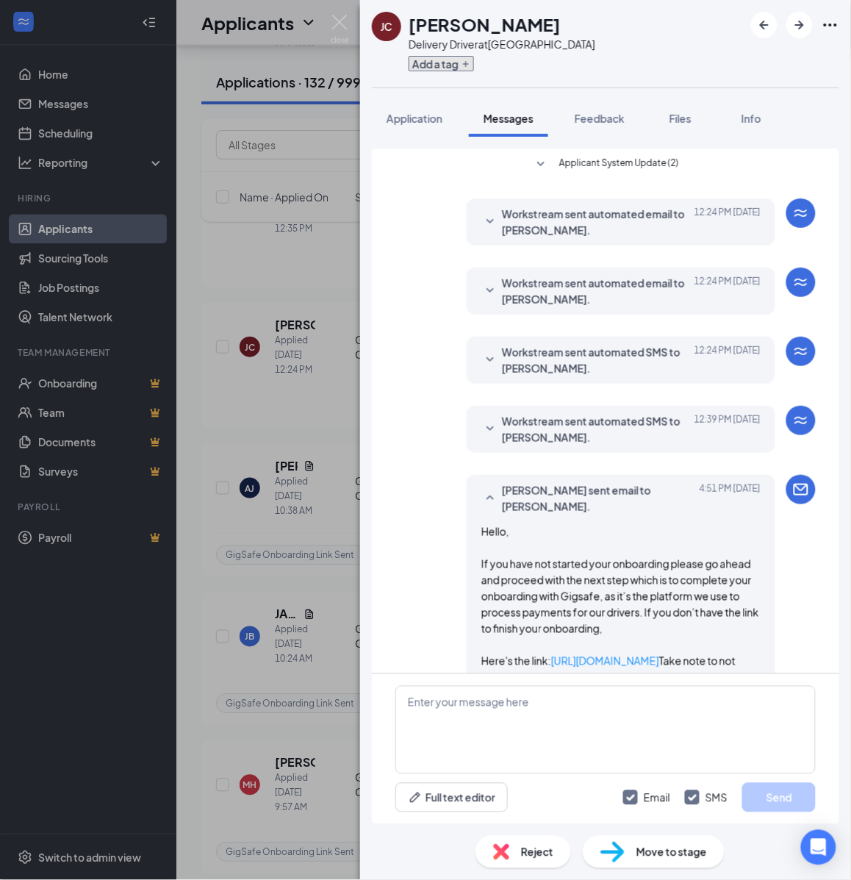
click at [440, 68] on button "Add a tag" at bounding box center [441, 63] width 65 height 15
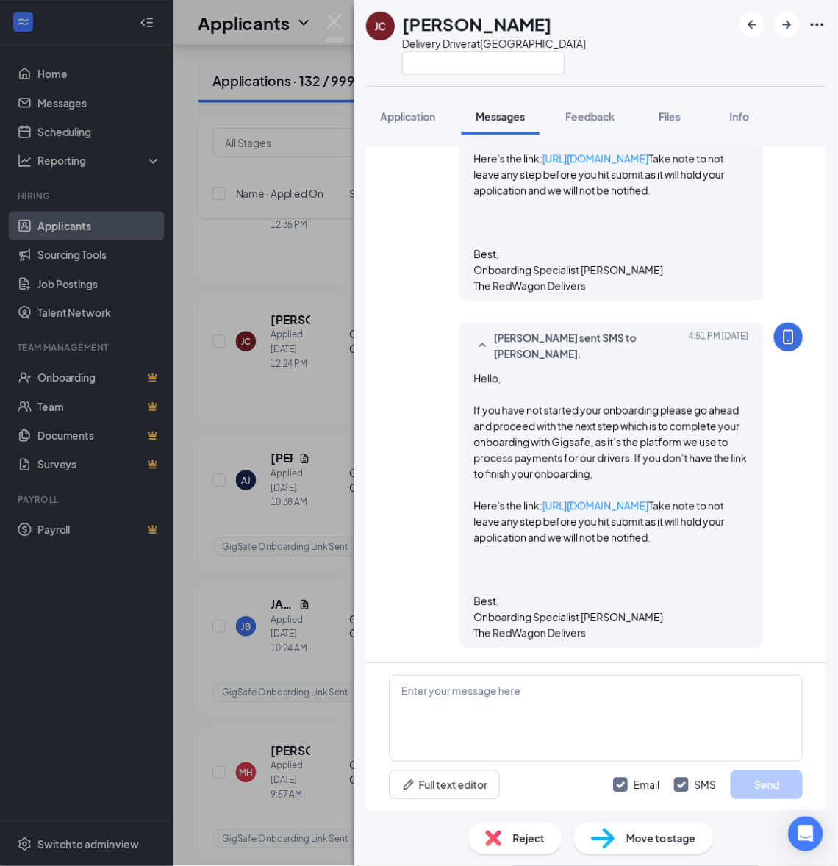
scroll to position [693, 0]
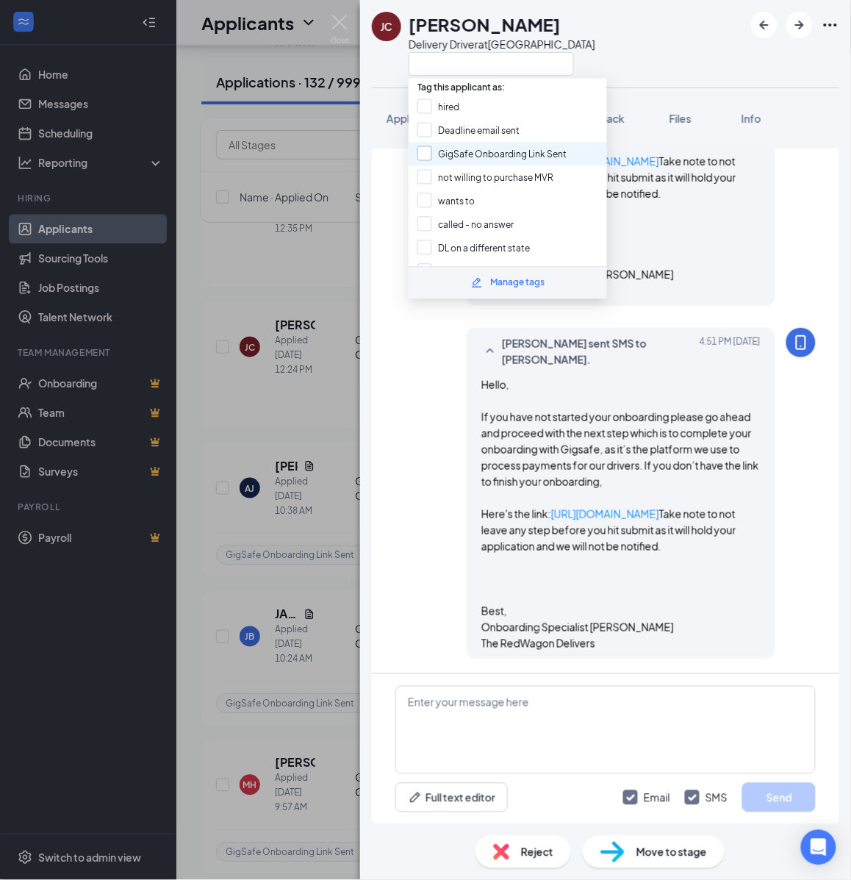
click at [447, 151] on input "GigSafe Onboarding Link Sent" at bounding box center [492, 154] width 149 height 16
checkbox input "true"
click at [301, 296] on div "[PERSON_NAME] Delivery Driver at [GEOGRAPHIC_DATA] Application Messages Feedbac…" at bounding box center [425, 440] width 851 height 880
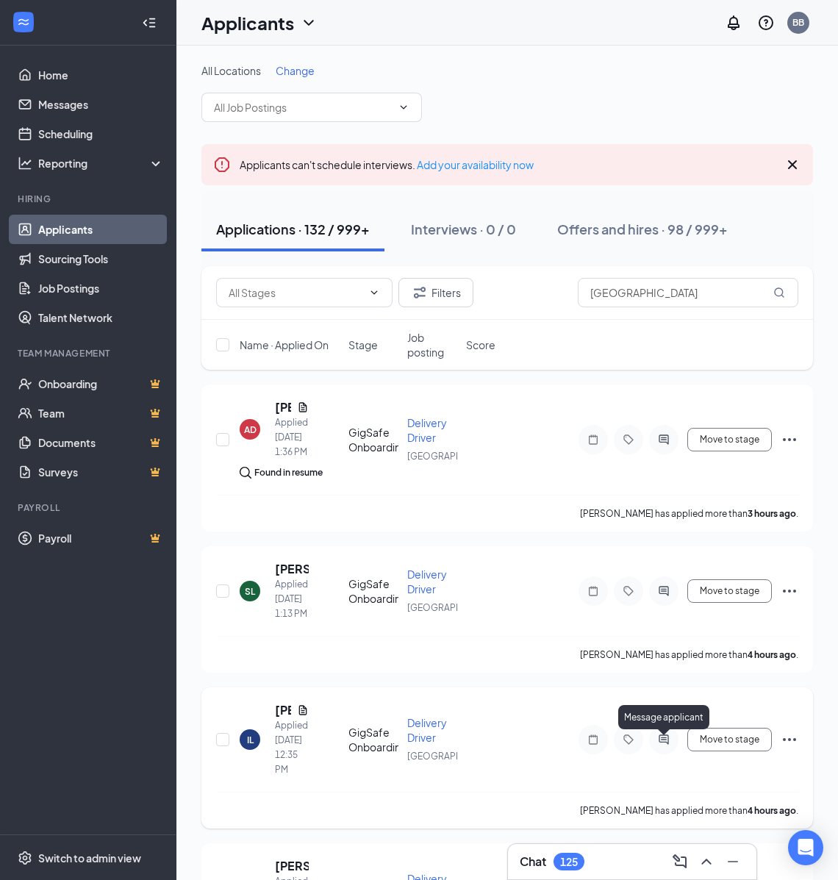
drag, startPoint x: 666, startPoint y: 748, endPoint x: 673, endPoint y: 736, distance: 13.5
click at [666, 745] on icon "ActiveChat" at bounding box center [664, 740] width 18 height 12
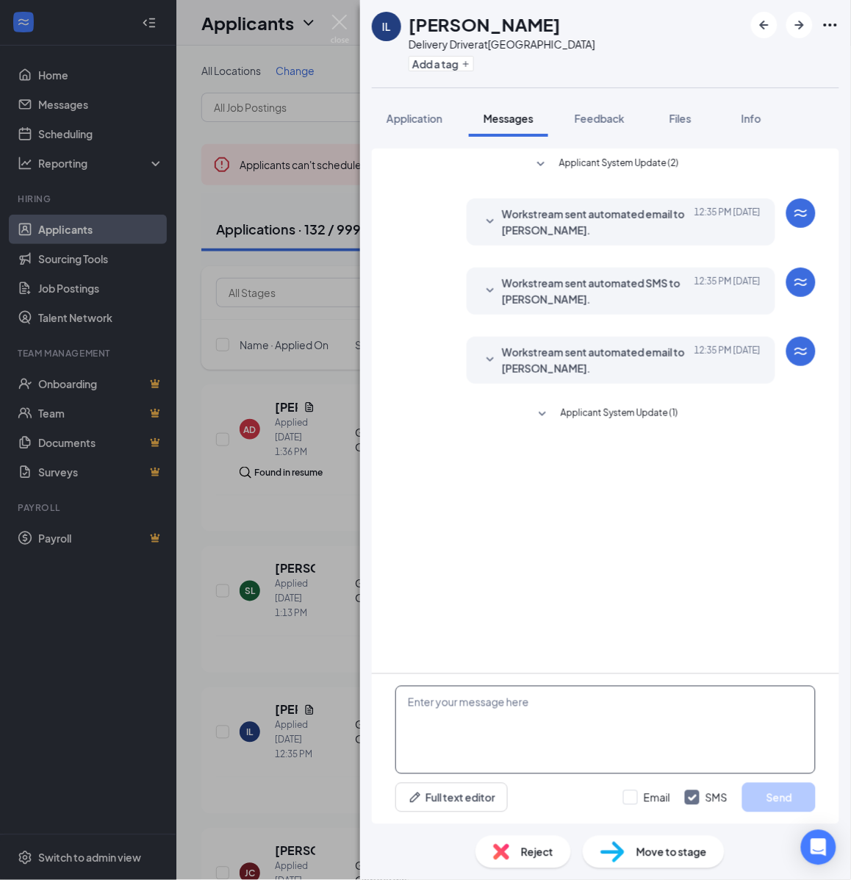
click at [637, 751] on textarea at bounding box center [605, 730] width 420 height 88
click at [620, 718] on textarea at bounding box center [605, 730] width 420 height 88
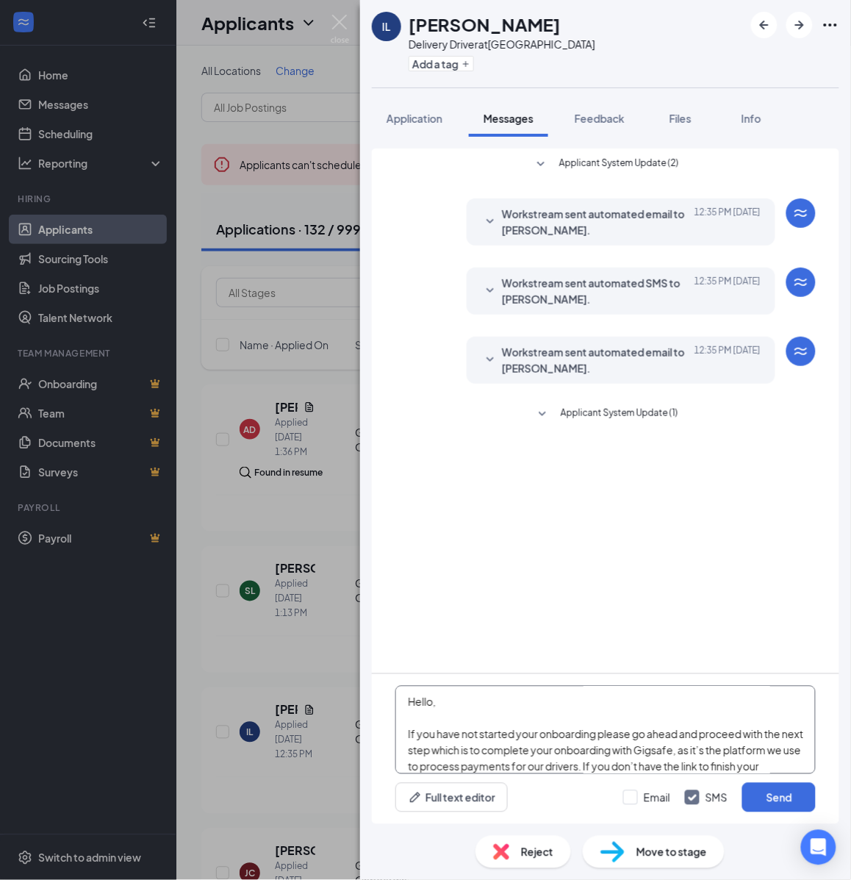
scroll to position [258, 0]
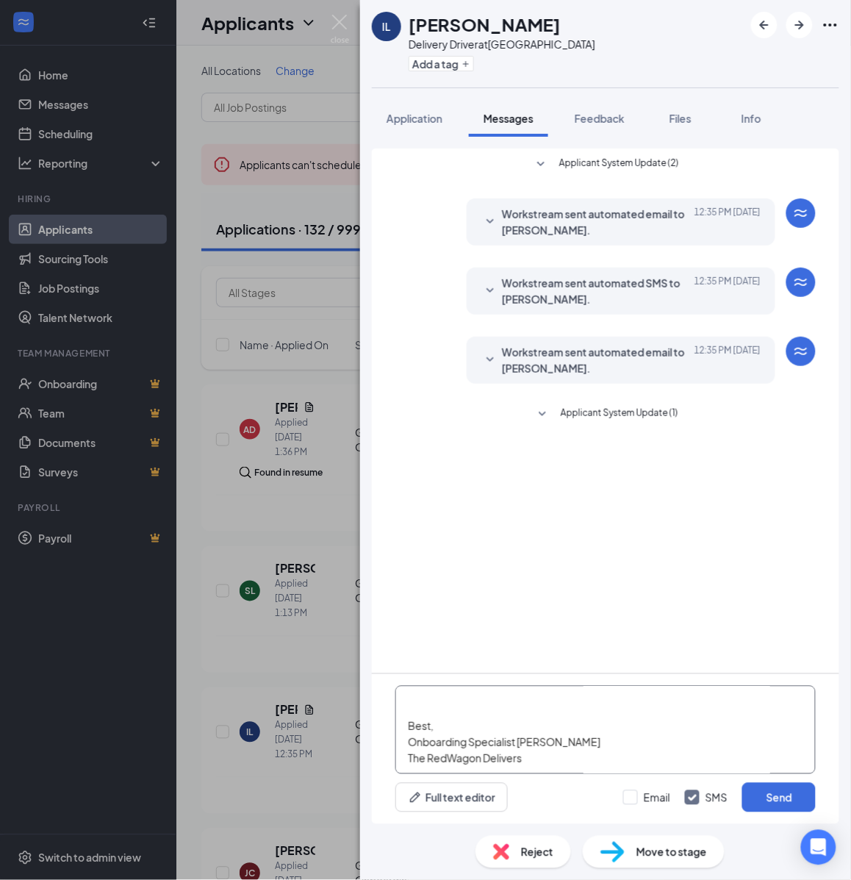
type textarea "Hello, If you have not started your onboarding please go ahead and proceed with…"
click at [629, 788] on div "Email SMS Send" at bounding box center [719, 797] width 193 height 29
click at [633, 795] on input "Email" at bounding box center [646, 797] width 47 height 15
checkbox input "true"
click at [761, 798] on button "Send" at bounding box center [779, 797] width 74 height 29
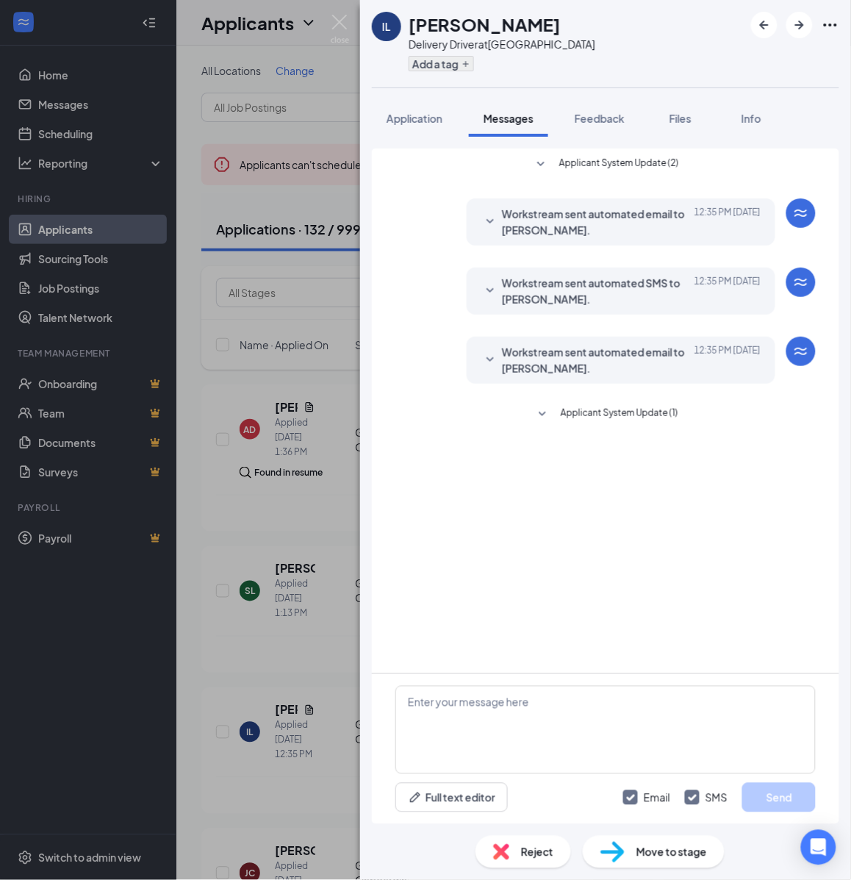
scroll to position [0, 0]
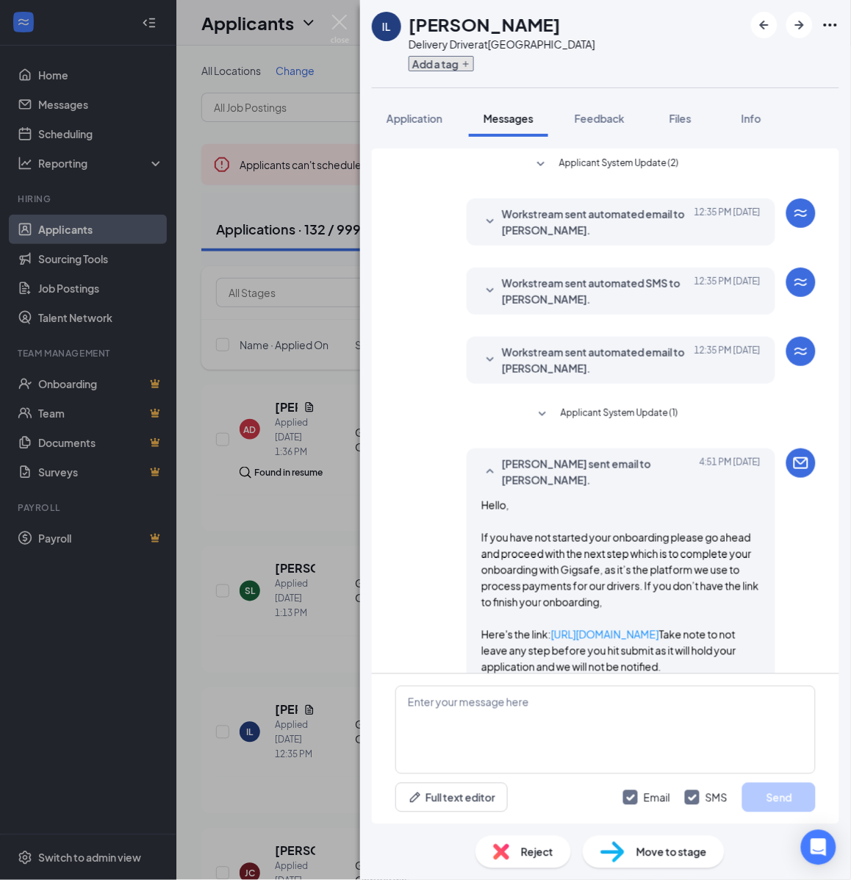
click at [439, 59] on button "Add a tag" at bounding box center [441, 63] width 65 height 15
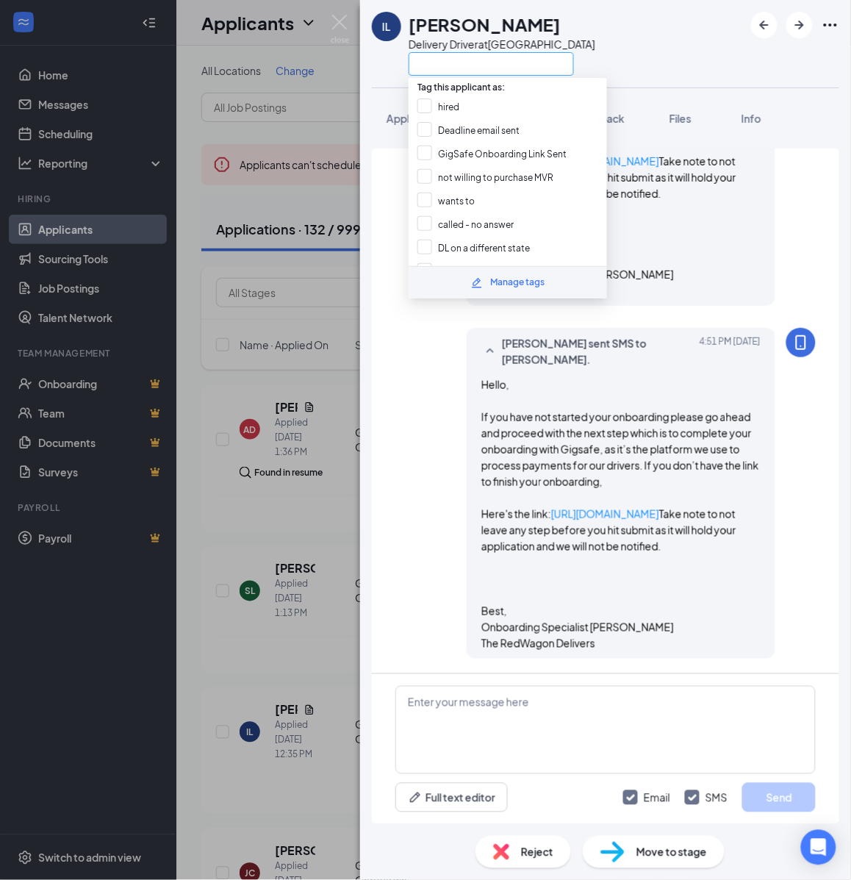
scroll to position [637, 0]
click at [427, 146] on input "GigSafe Onboarding Link Sent" at bounding box center [492, 154] width 149 height 16
checkbox input "true"
click at [309, 479] on div "IL [PERSON_NAME] Delivery Driver at [GEOGRAPHIC_DATA] Application Messages Feed…" at bounding box center [425, 440] width 851 height 880
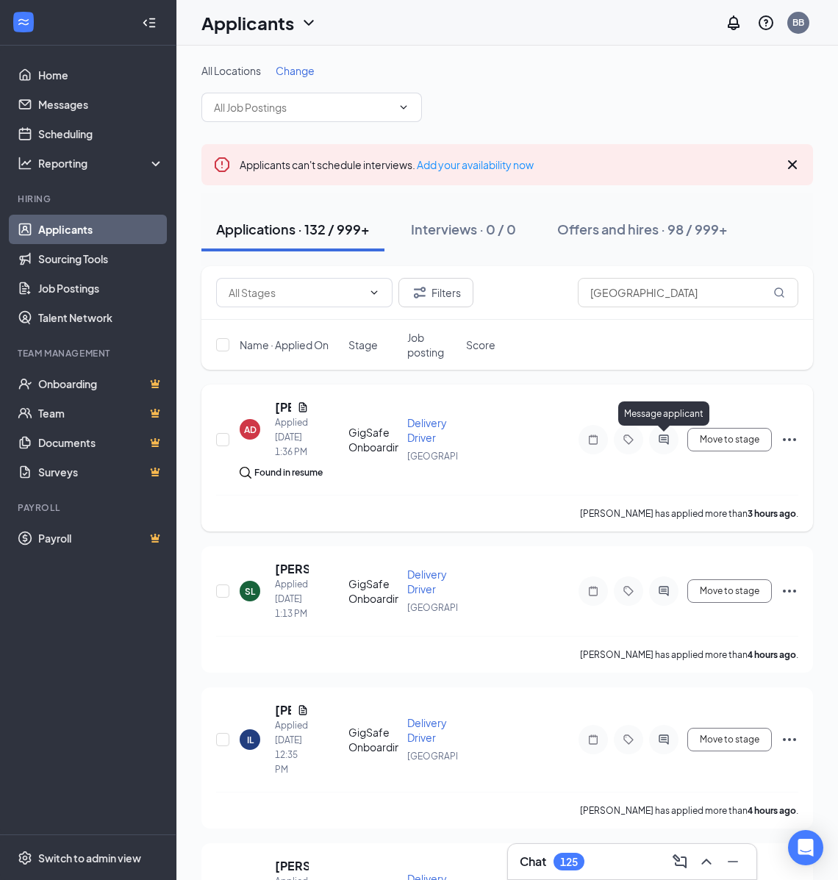
click at [665, 445] on icon "ActiveChat" at bounding box center [664, 440] width 18 height 12
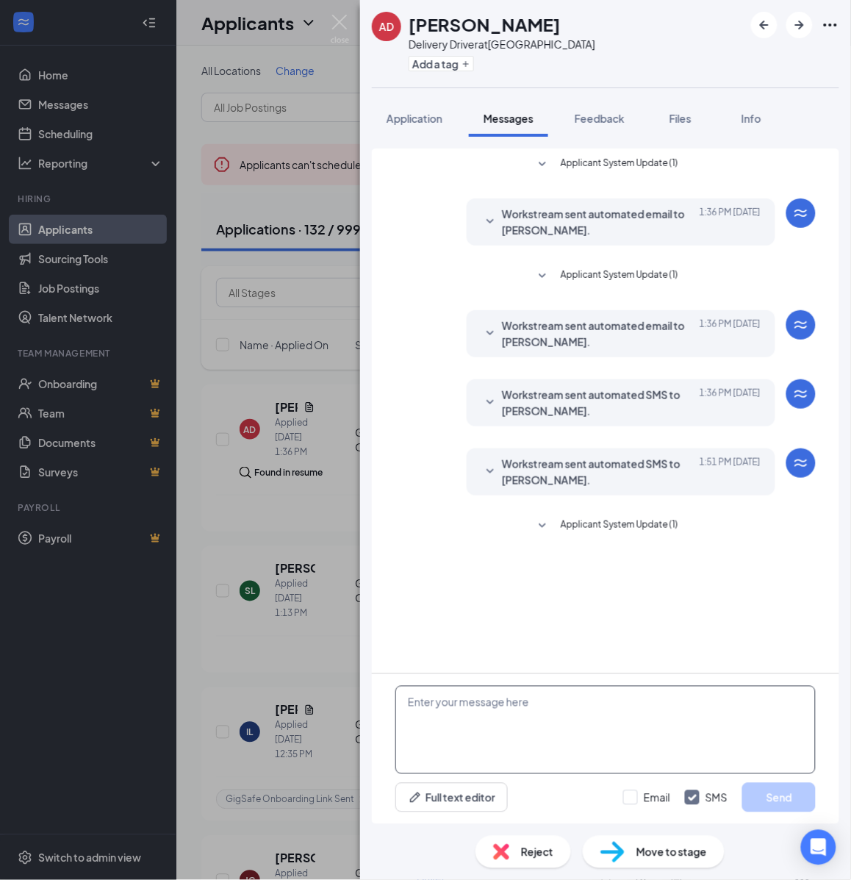
click at [560, 732] on textarea at bounding box center [605, 730] width 420 height 88
click at [531, 706] on textarea at bounding box center [605, 730] width 420 height 88
paste textarea "Hello, If you have not started your onboarding please go ahead and proceed with…"
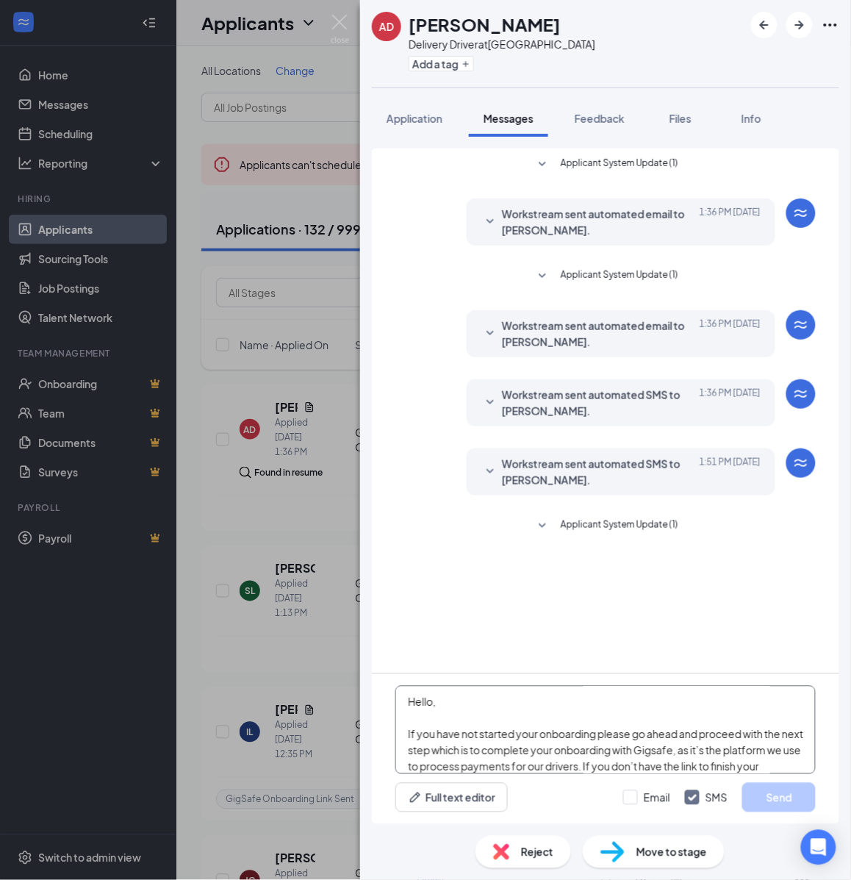
scroll to position [258, 0]
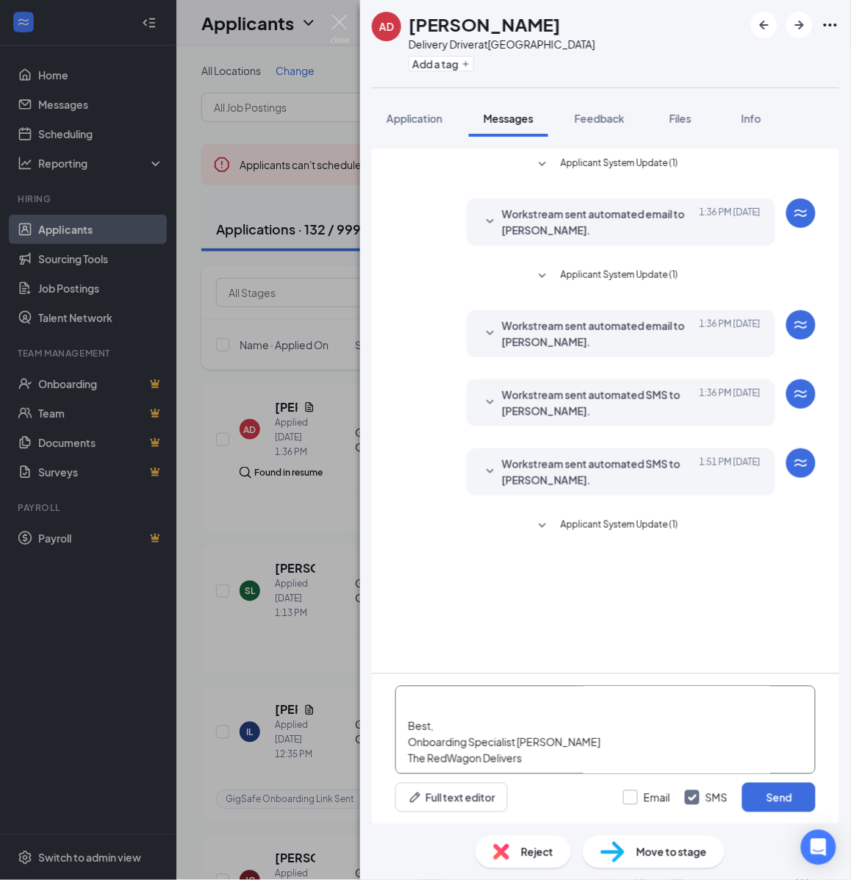
type textarea "Hello, If you have not started your onboarding please go ahead and proceed with…"
click at [652, 800] on input "Email" at bounding box center [646, 797] width 47 height 15
checkbox input "true"
click at [773, 798] on button "Send" at bounding box center [779, 797] width 74 height 29
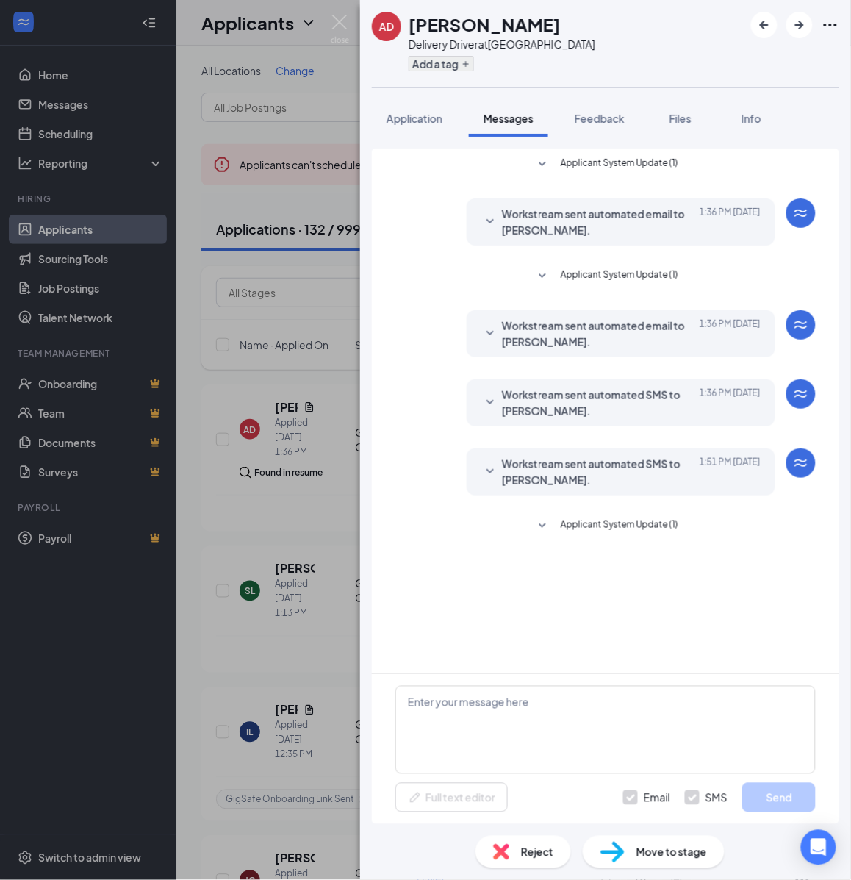
scroll to position [0, 0]
click at [445, 64] on button "Add a tag" at bounding box center [441, 63] width 65 height 15
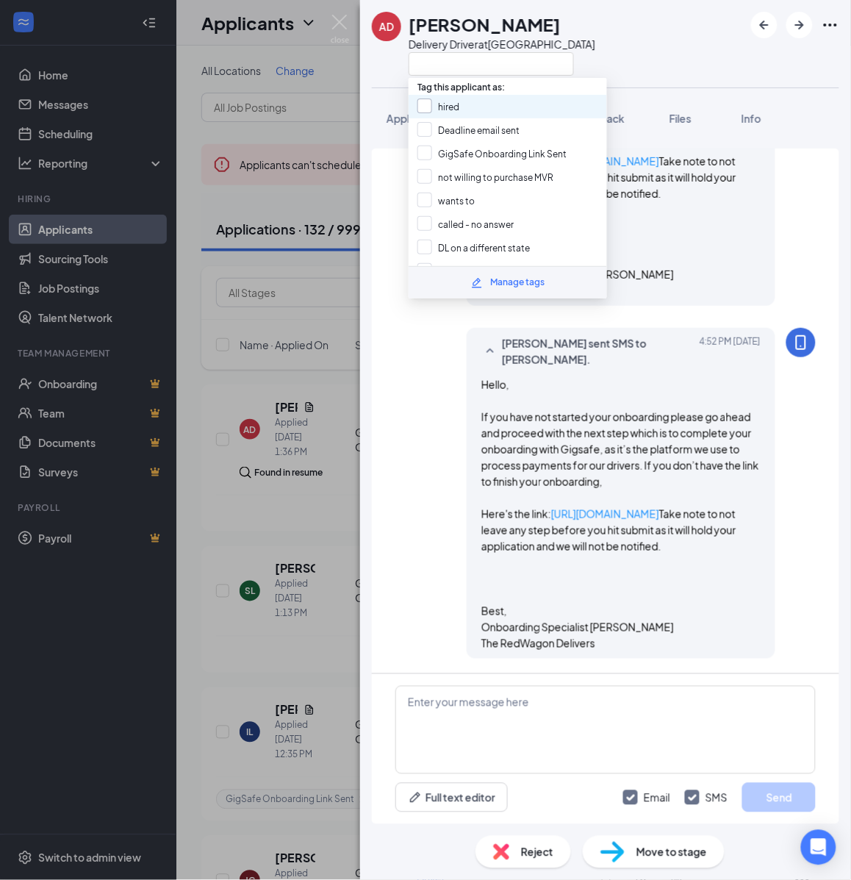
scroll to position [750, 0]
click at [425, 156] on input "GigSafe Onboarding Link Sent" at bounding box center [492, 154] width 149 height 16
checkbox input "true"
click at [324, 382] on div "AD [PERSON_NAME] Delivery Driver at [GEOGRAPHIC_DATA] Application Messages Feed…" at bounding box center [425, 440] width 851 height 880
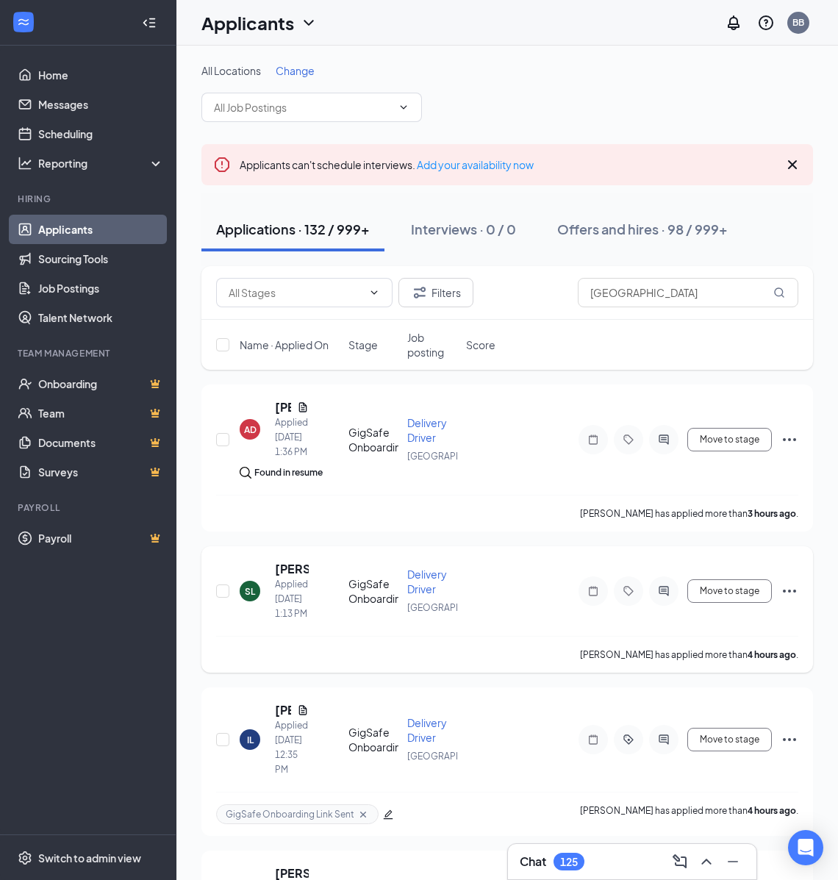
click at [666, 593] on icon "ActiveChat" at bounding box center [664, 591] width 18 height 12
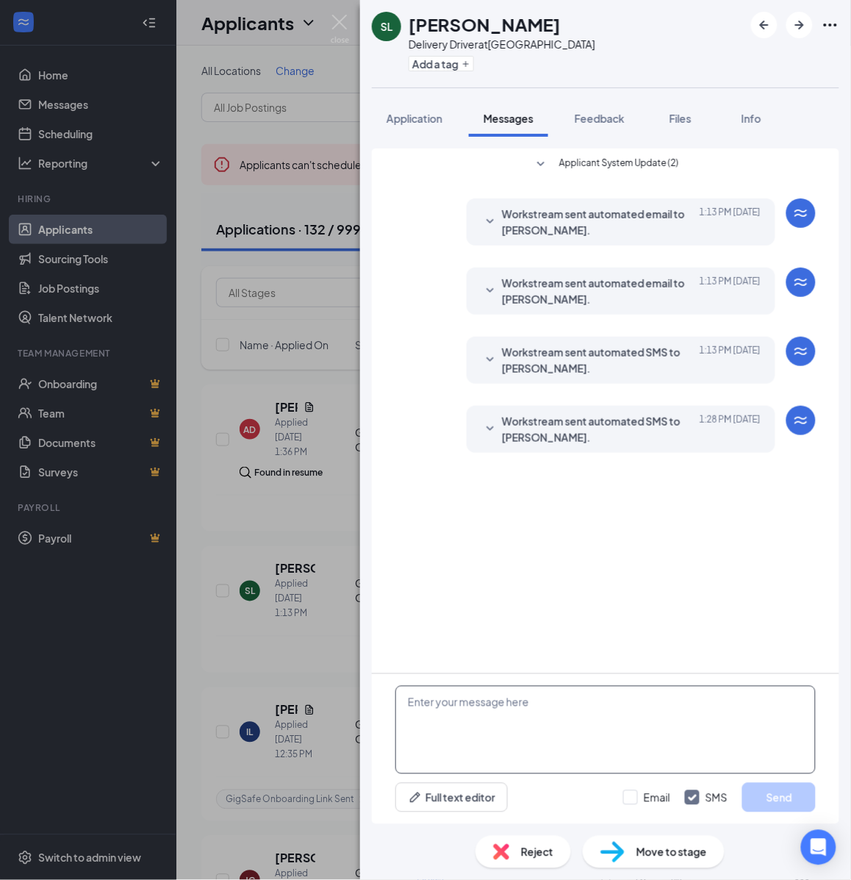
click at [623, 722] on textarea at bounding box center [605, 730] width 420 height 88
click at [618, 720] on textarea at bounding box center [605, 730] width 420 height 88
paste textarea "Hello, If you have not started your onboarding please go ahead and proceed with…"
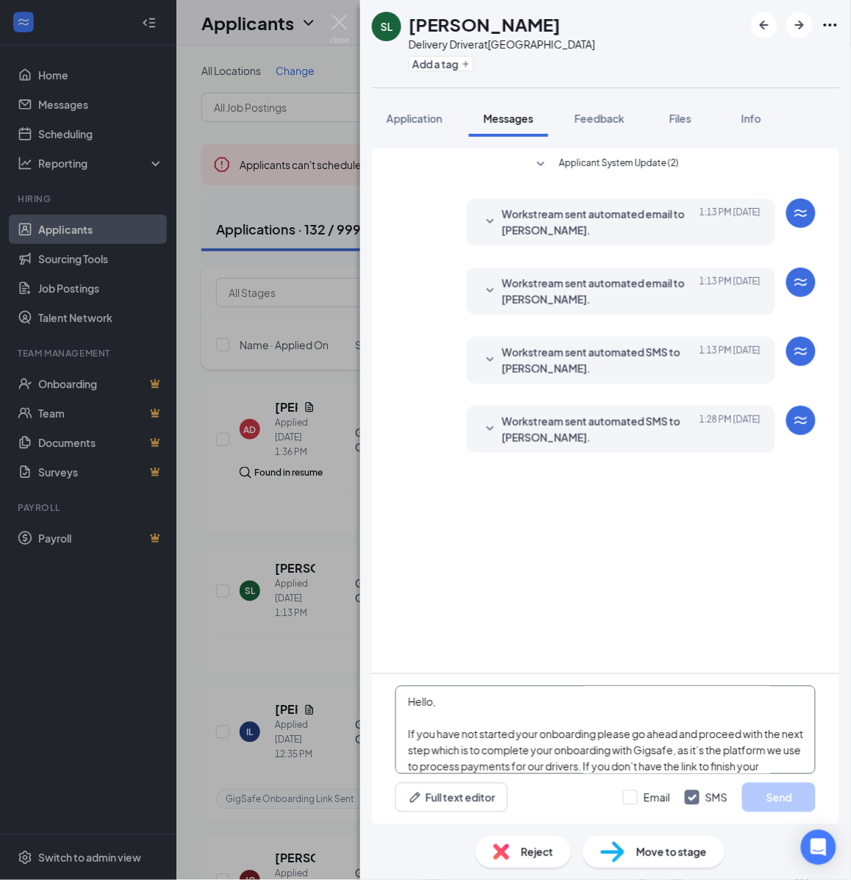
scroll to position [258, 0]
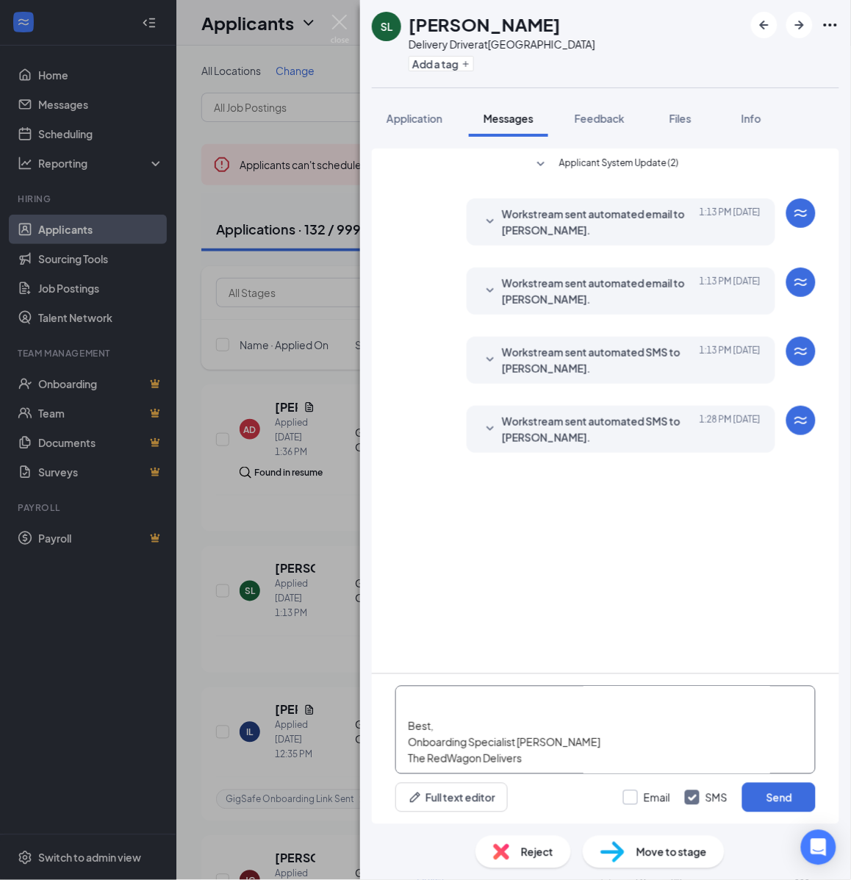
type textarea "Hello, If you have not started your onboarding please go ahead and proceed with…"
click at [648, 794] on input "Email" at bounding box center [646, 797] width 47 height 15
checkbox input "true"
click at [768, 790] on button "Send" at bounding box center [779, 797] width 74 height 29
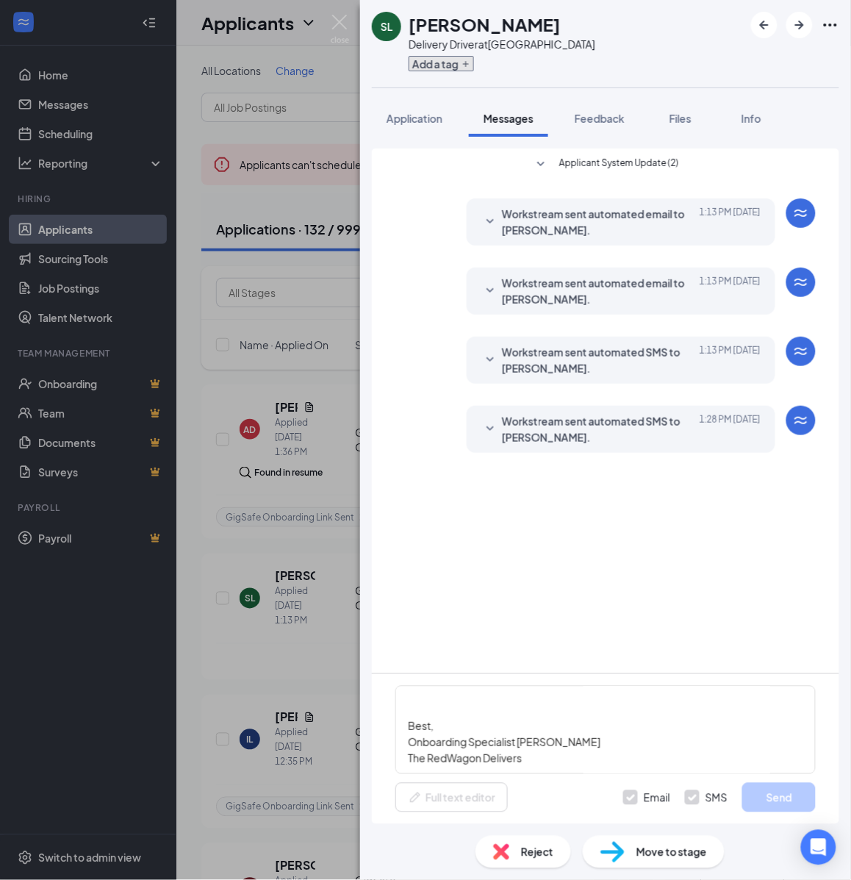
click at [445, 64] on button "Add a tag" at bounding box center [441, 63] width 65 height 15
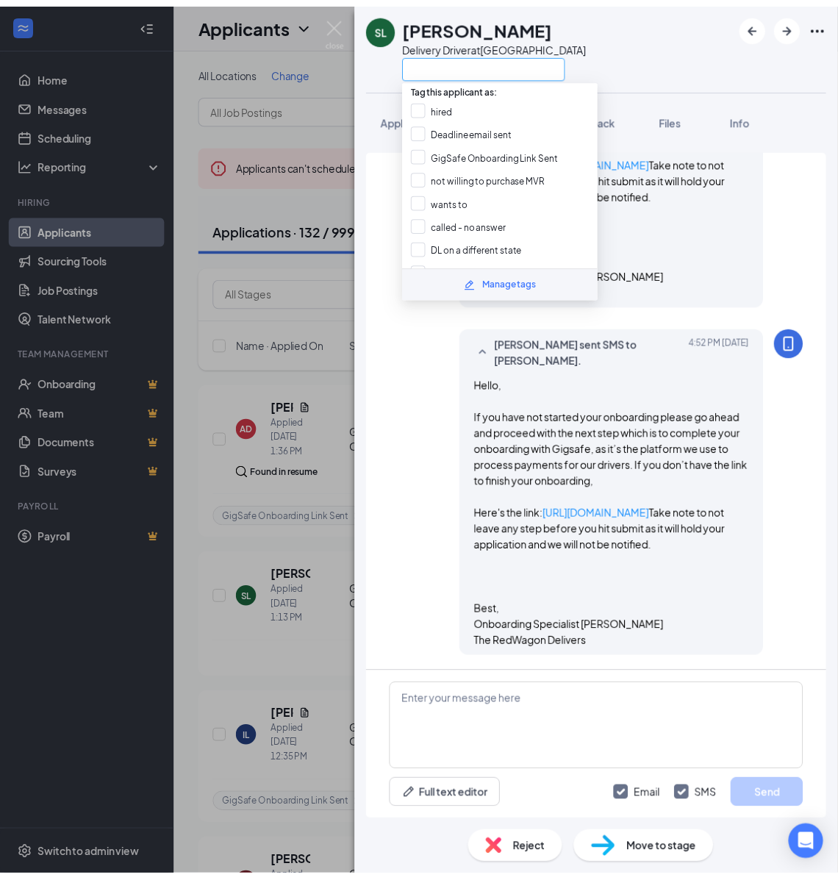
scroll to position [693, 0]
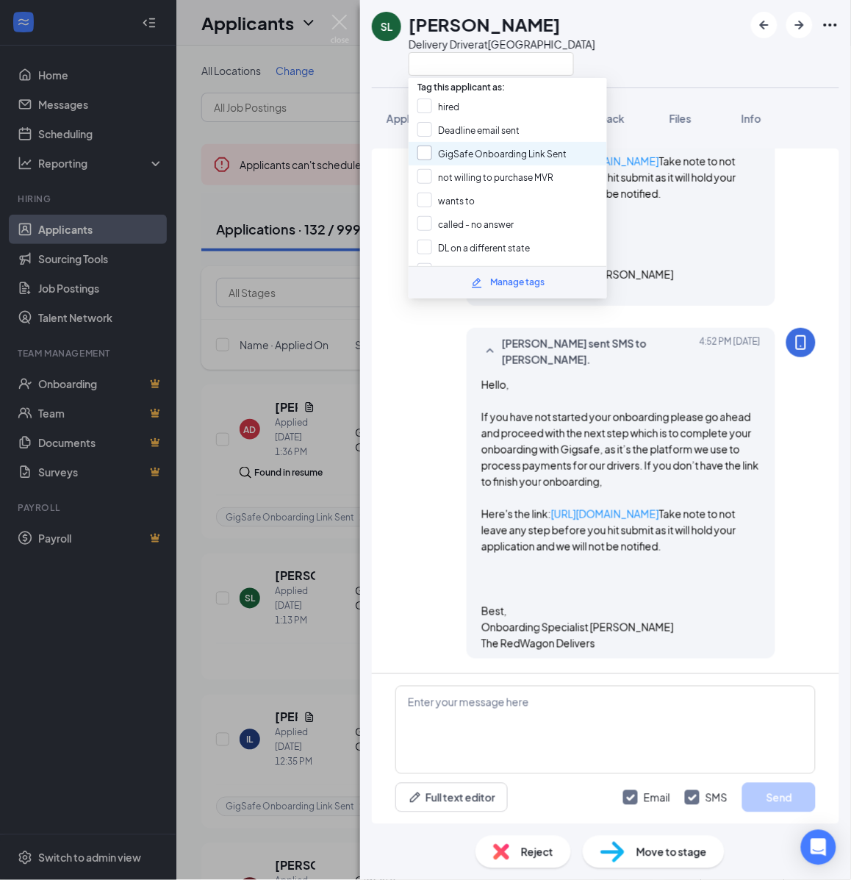
click at [434, 147] on input "GigSafe Onboarding Link Sent" at bounding box center [492, 154] width 149 height 16
checkbox input "true"
click at [323, 371] on div "SL [PERSON_NAME] Delivery Driver at [GEOGRAPHIC_DATA] Application Messages Feed…" at bounding box center [425, 440] width 851 height 880
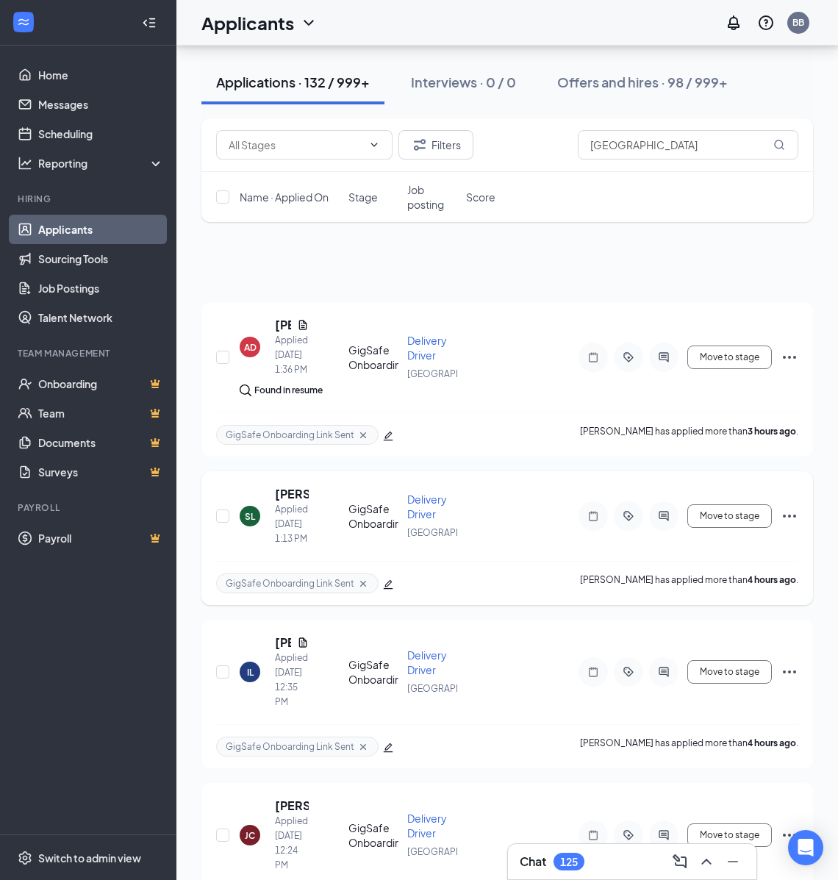
scroll to position [184, 0]
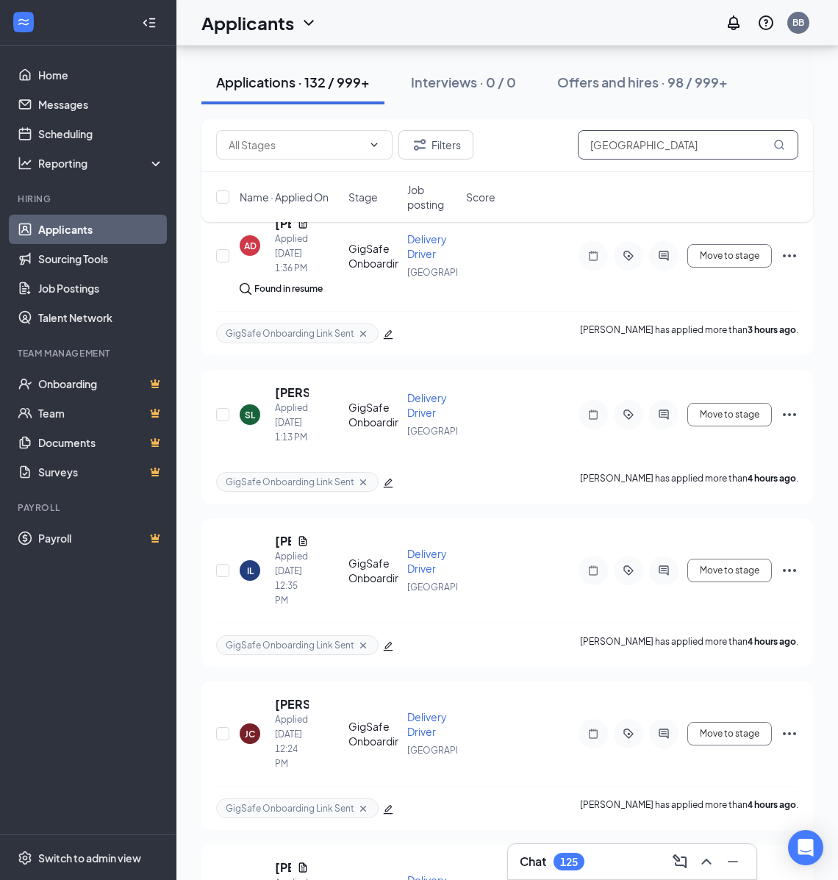
click at [673, 140] on input "[GEOGRAPHIC_DATA]" at bounding box center [688, 144] width 221 height 29
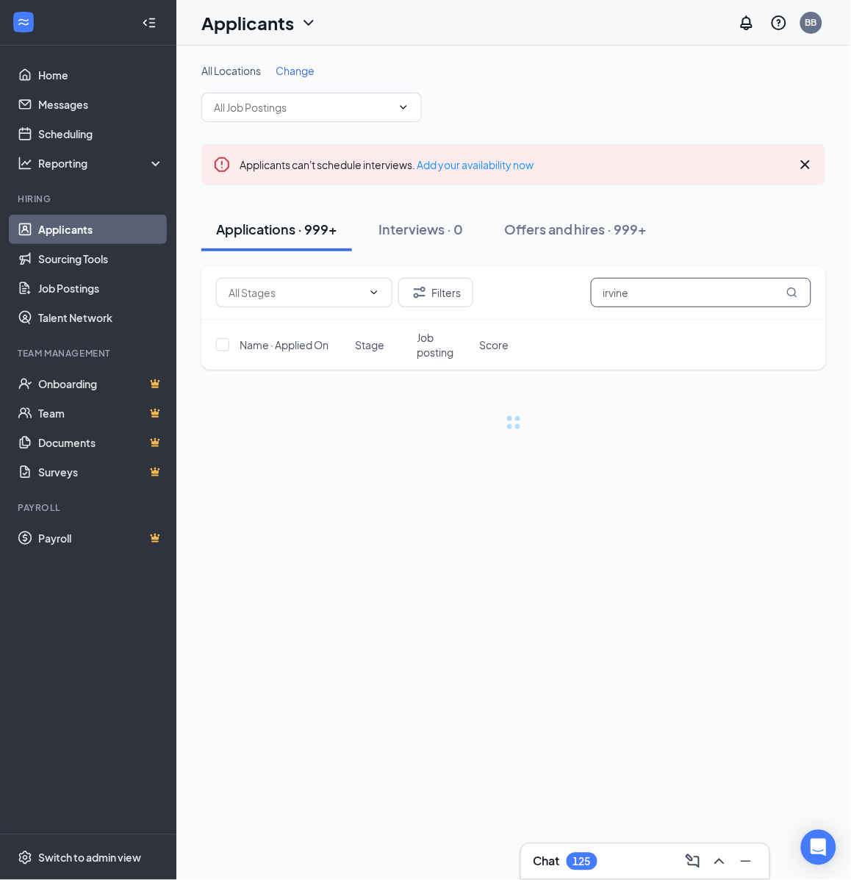
type input "irvine"
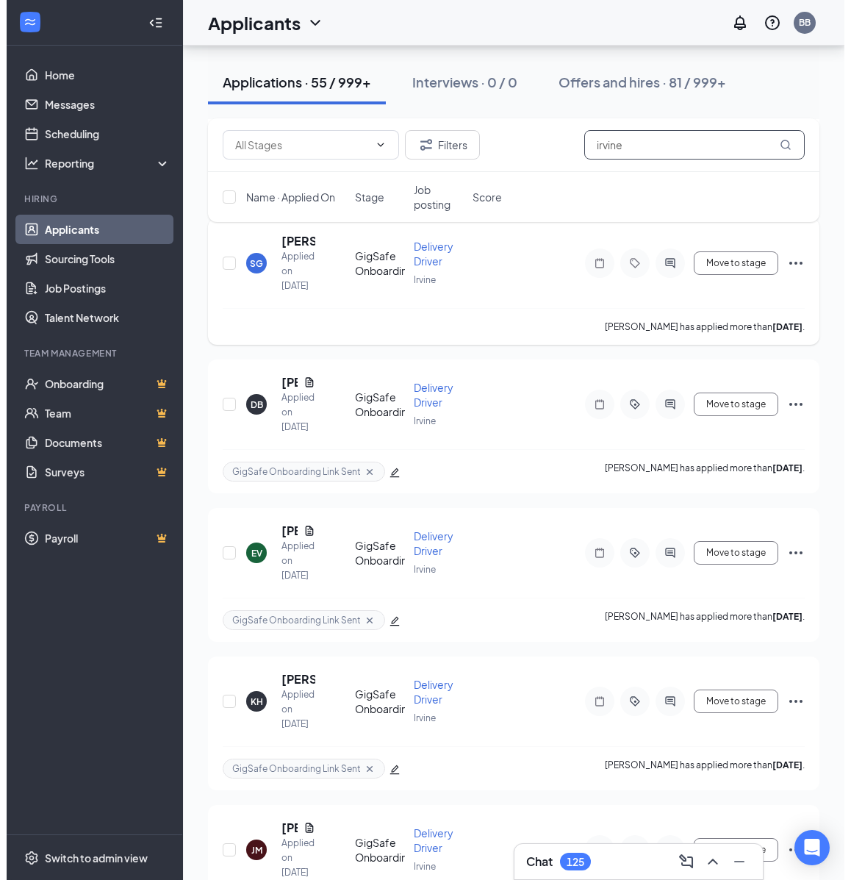
scroll to position [676, 0]
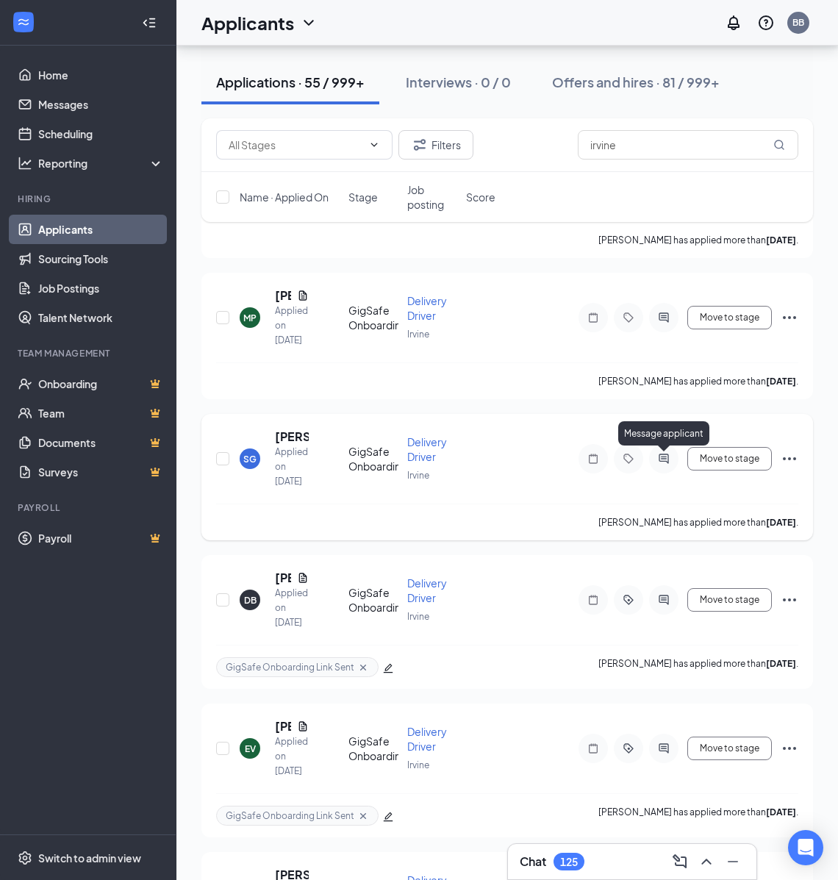
click at [659, 460] on icon "ActiveChat" at bounding box center [664, 459] width 10 height 10
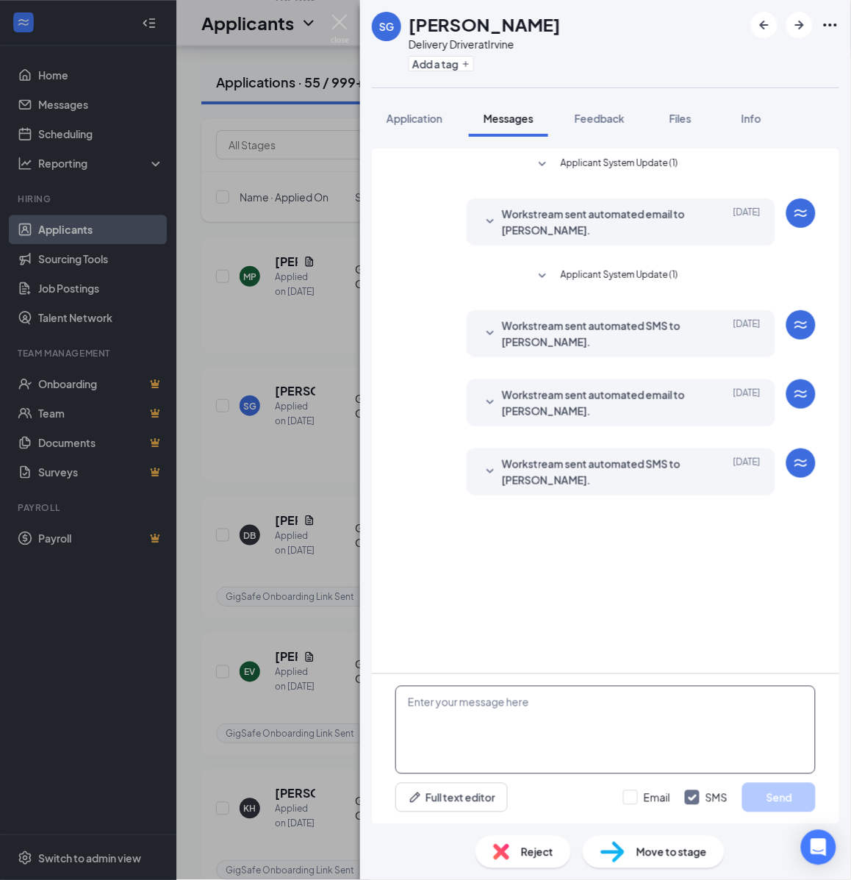
click at [644, 711] on textarea at bounding box center [605, 730] width 420 height 88
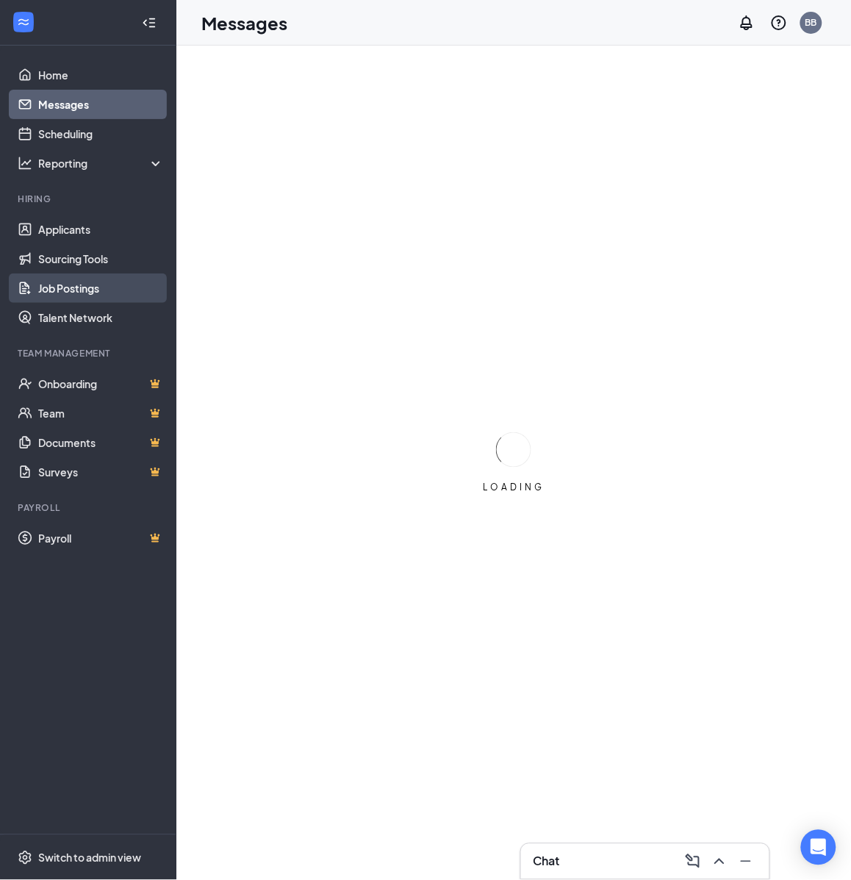
click at [78, 285] on link "Job Postings" at bounding box center [101, 287] width 126 height 29
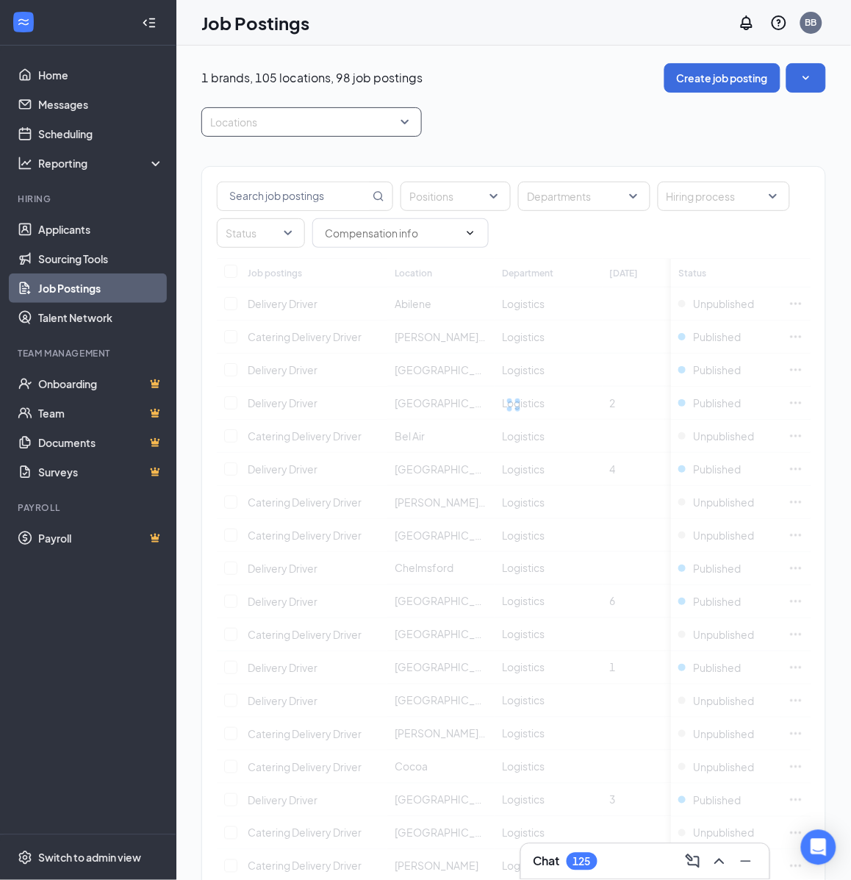
click at [350, 120] on div at bounding box center [304, 122] width 198 height 24
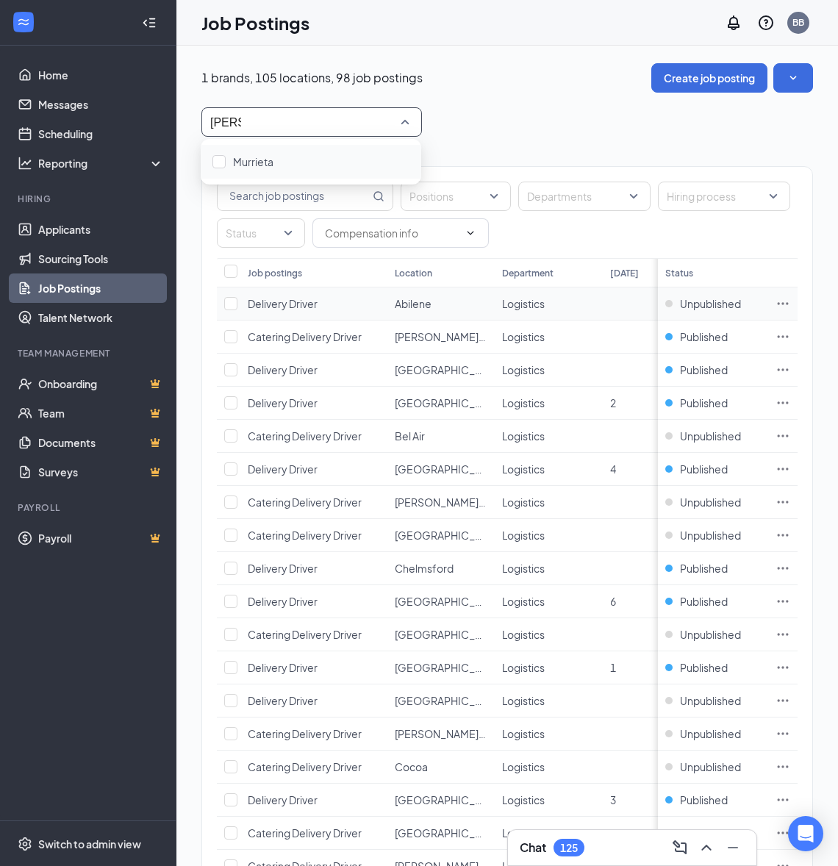
type input "murrie"
click at [321, 158] on div "Murrieta" at bounding box center [310, 162] width 197 height 16
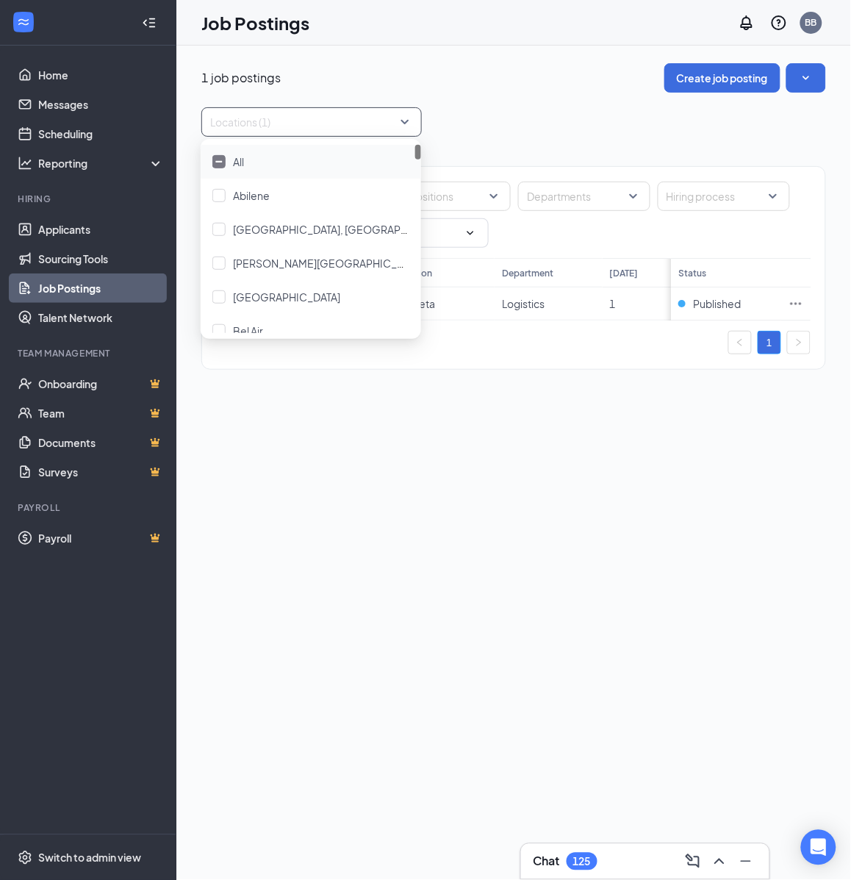
click at [295, 124] on div at bounding box center [304, 122] width 198 height 24
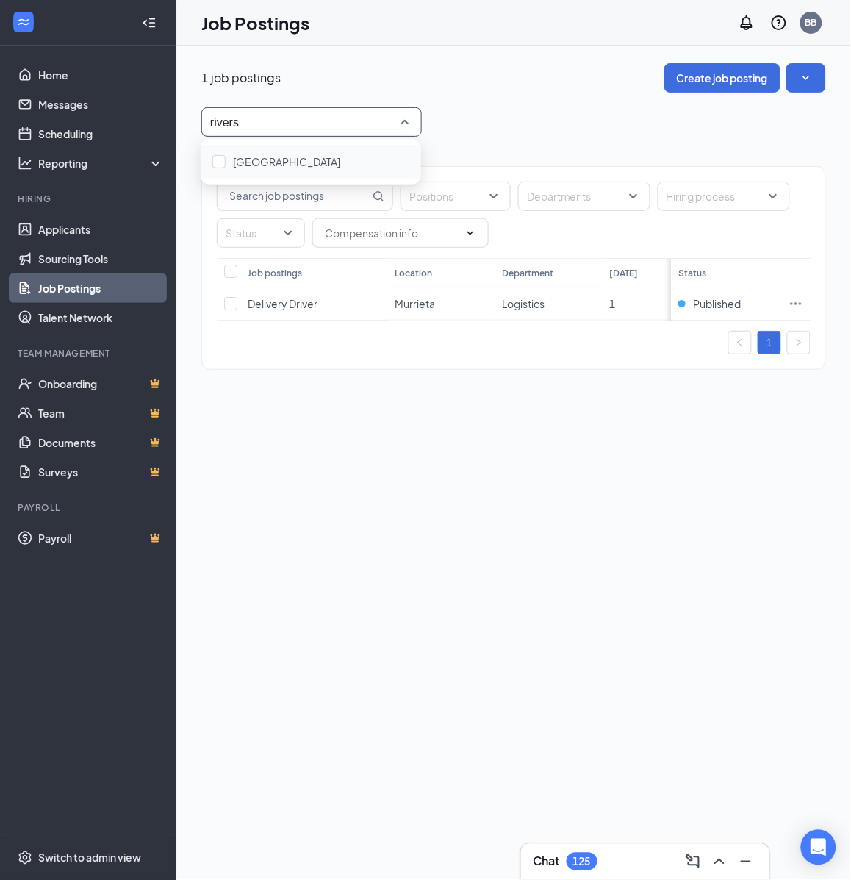
type input "riversi"
click at [233, 164] on span "Riverside" at bounding box center [286, 161] width 107 height 13
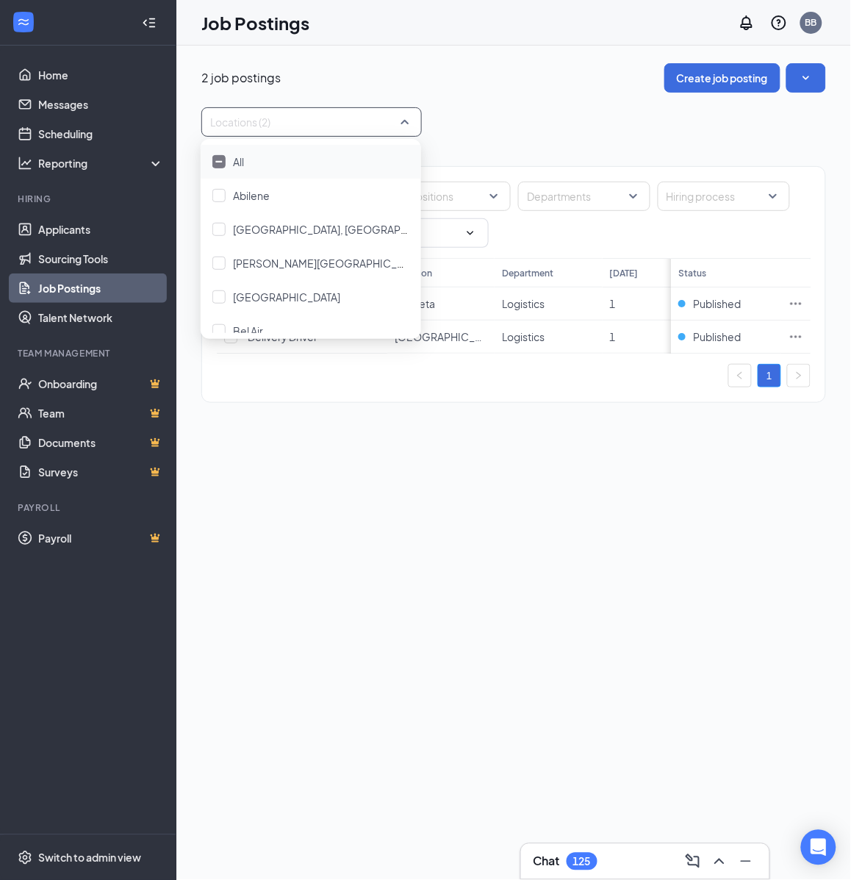
click at [595, 435] on div "2 job postings Create job posting Locations (2) Positions Departments Hiring pr…" at bounding box center [513, 241] width 675 height 390
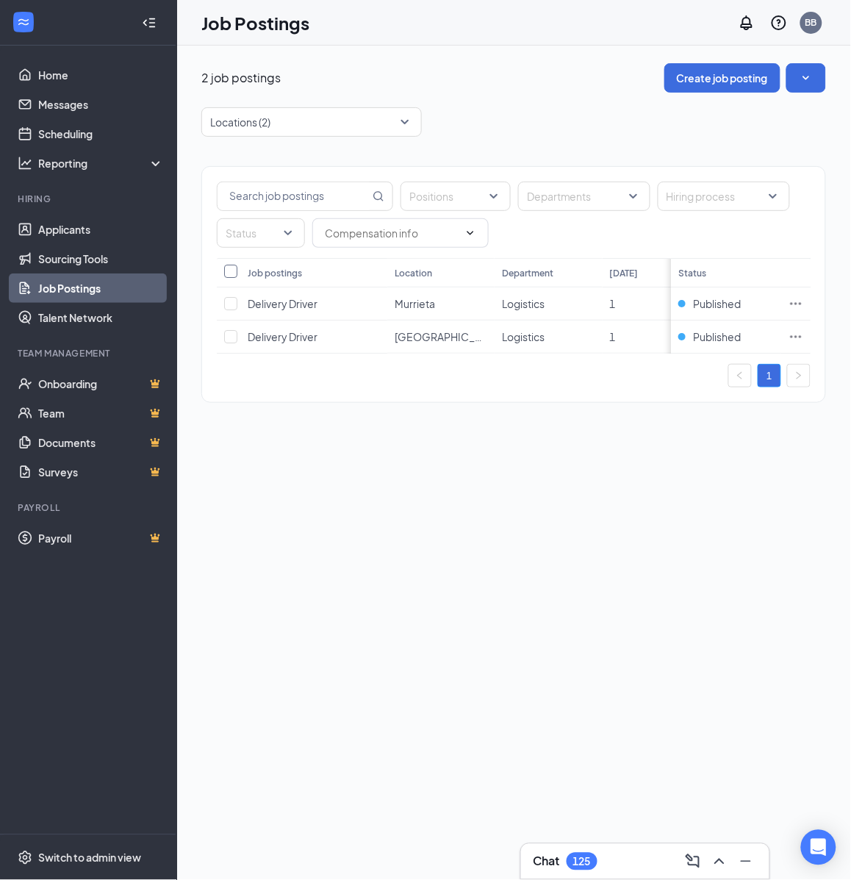
click at [236, 272] on input "Select all" at bounding box center [230, 271] width 13 height 13
checkbox input "true"
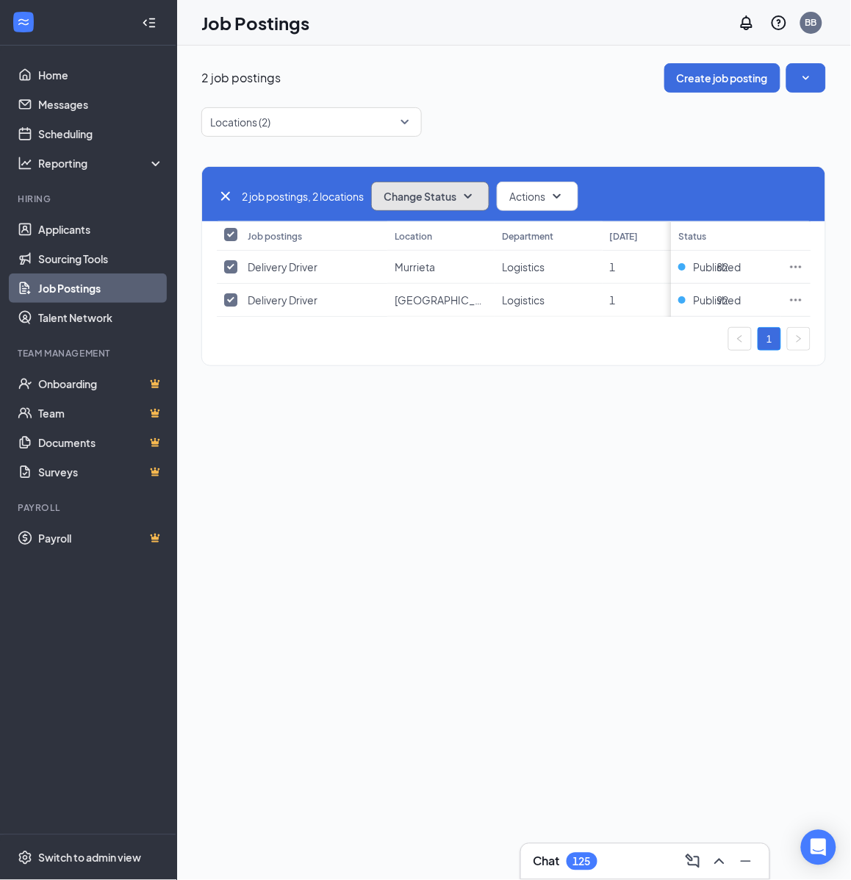
click at [454, 199] on span "Change Status" at bounding box center [420, 196] width 73 height 10
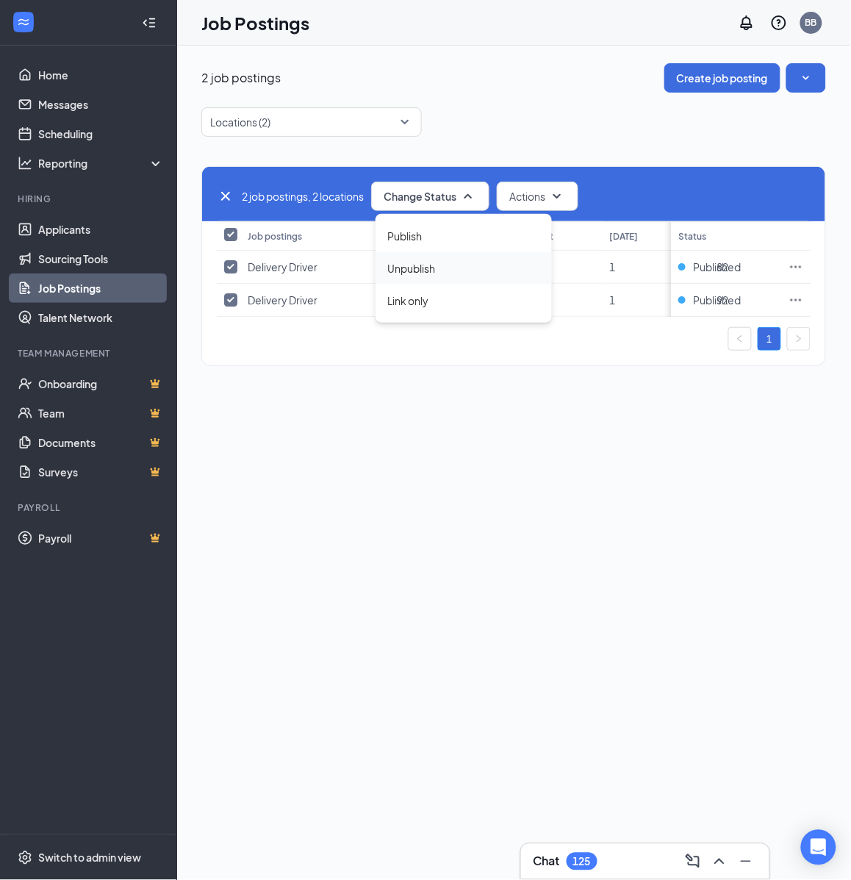
click at [467, 265] on div "Unpublish" at bounding box center [464, 268] width 176 height 32
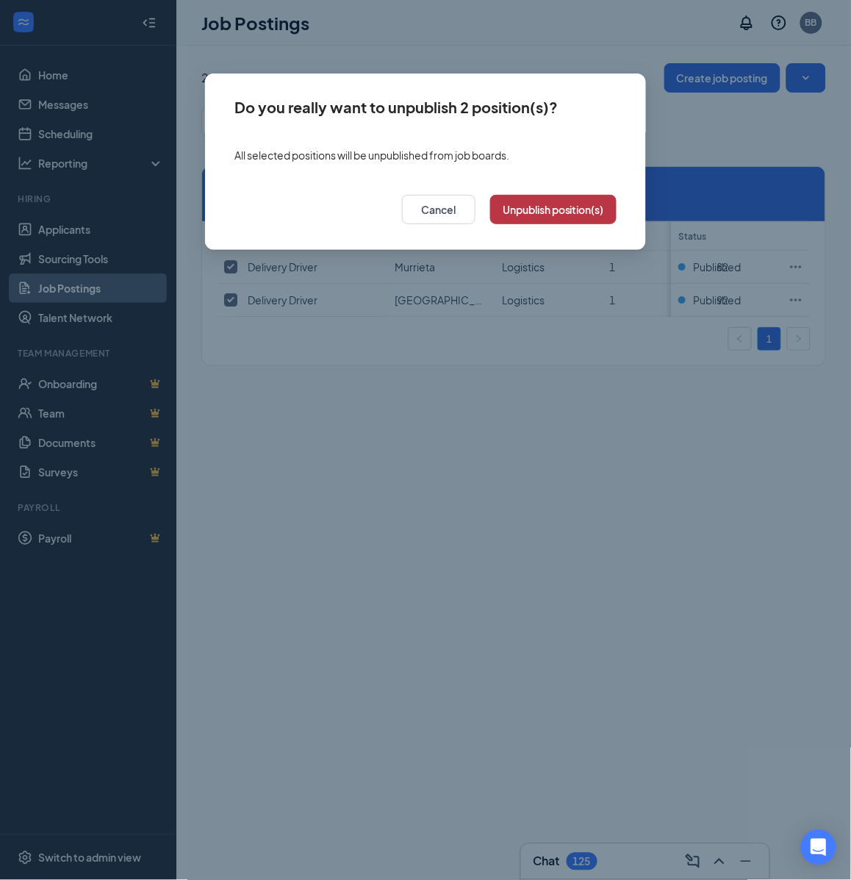
click at [565, 206] on button "Unpublish position(s)" at bounding box center [553, 209] width 126 height 29
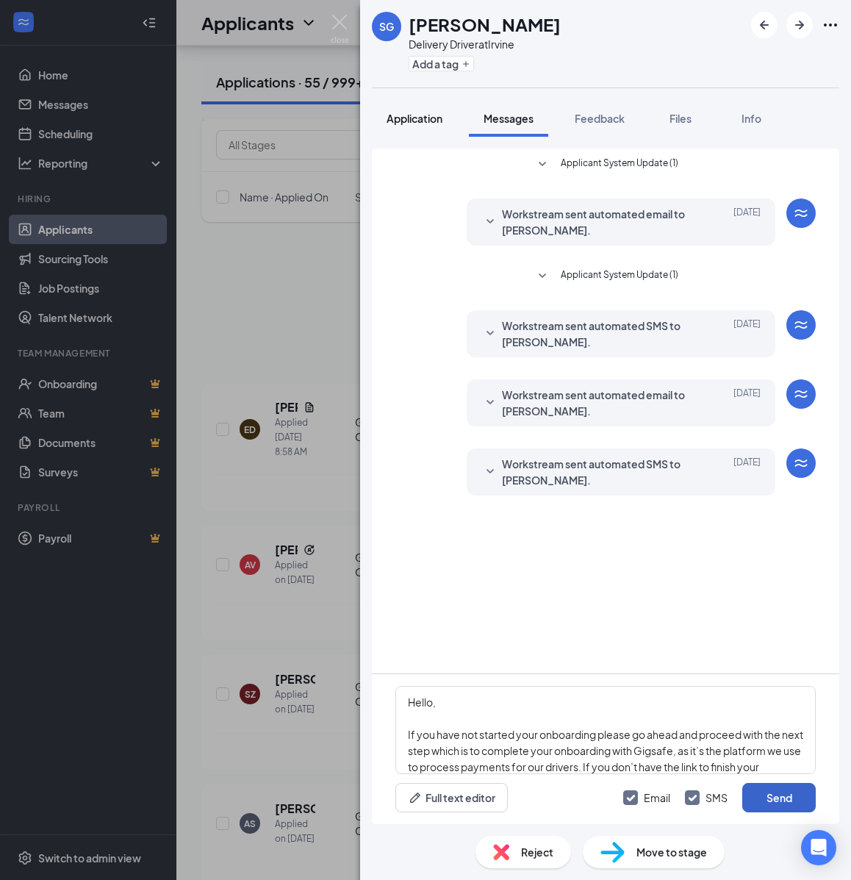
click at [772, 787] on button "Send" at bounding box center [779, 797] width 74 height 29
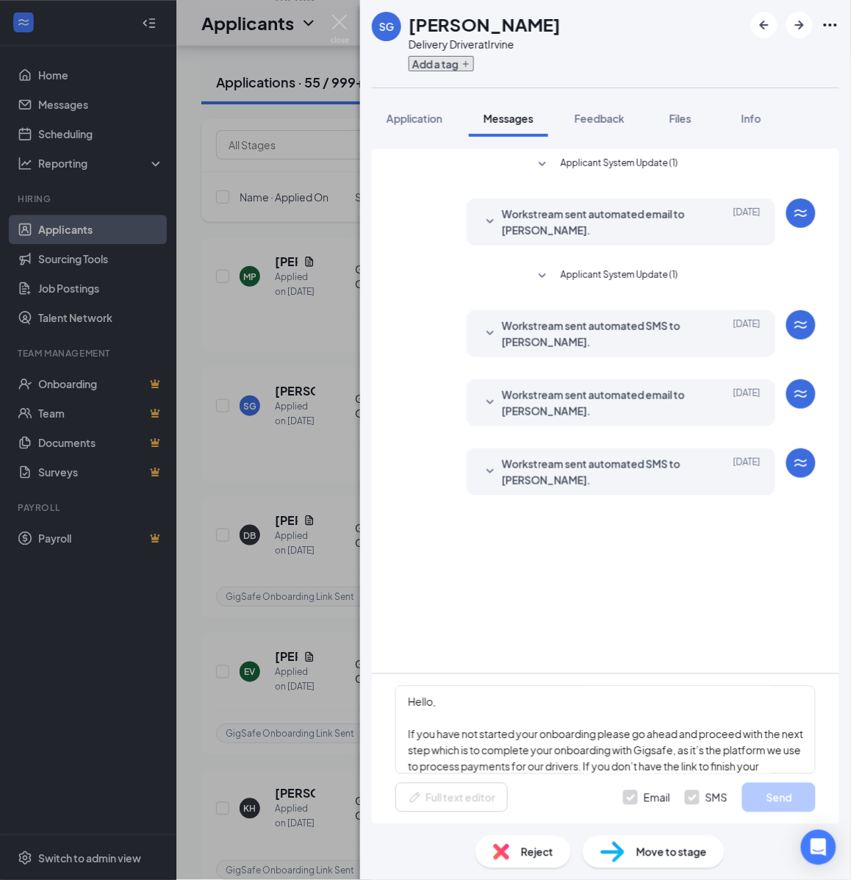
click at [441, 65] on button "Add a tag" at bounding box center [441, 63] width 65 height 15
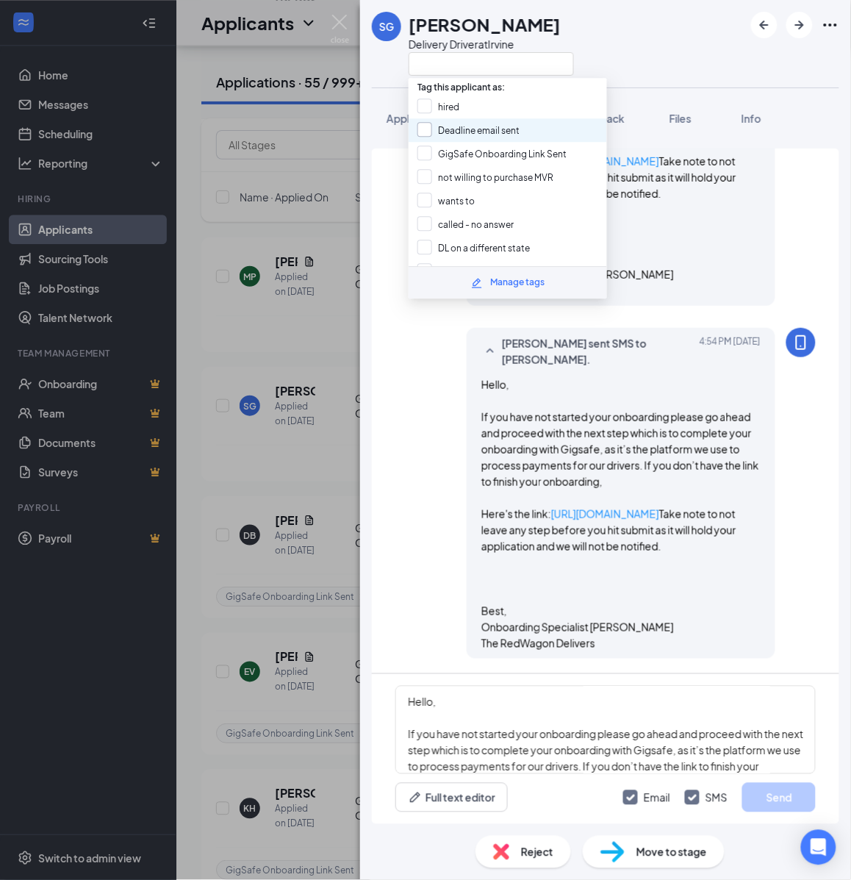
scroll to position [736, 0]
click at [465, 146] on input "GigSafe Onboarding Link Sent" at bounding box center [492, 154] width 149 height 16
checkbox input "true"
click at [324, 240] on div "SG Suren Grigoryan Delivery Driver at Irvine Application Messages Feedback File…" at bounding box center [425, 440] width 851 height 880
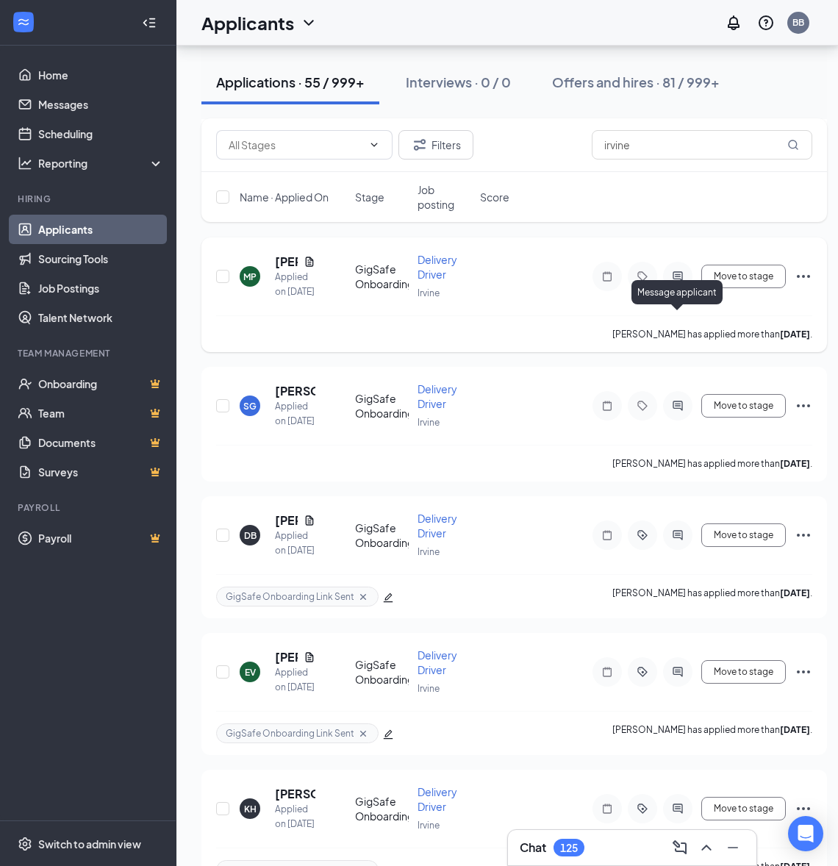
click at [679, 282] on icon "ActiveChat" at bounding box center [678, 277] width 18 height 12
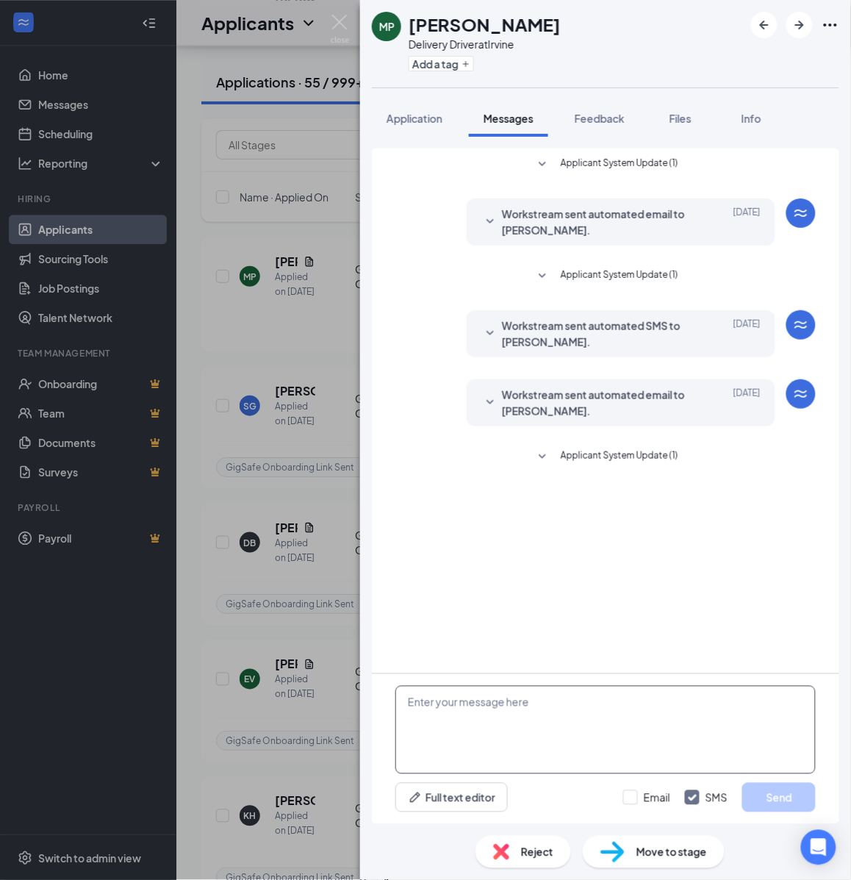
click at [534, 712] on textarea at bounding box center [605, 730] width 420 height 88
click at [535, 712] on textarea at bounding box center [605, 730] width 420 height 88
paste textarea "Hello, If you have not started your onboarding please go ahead and proceed with…"
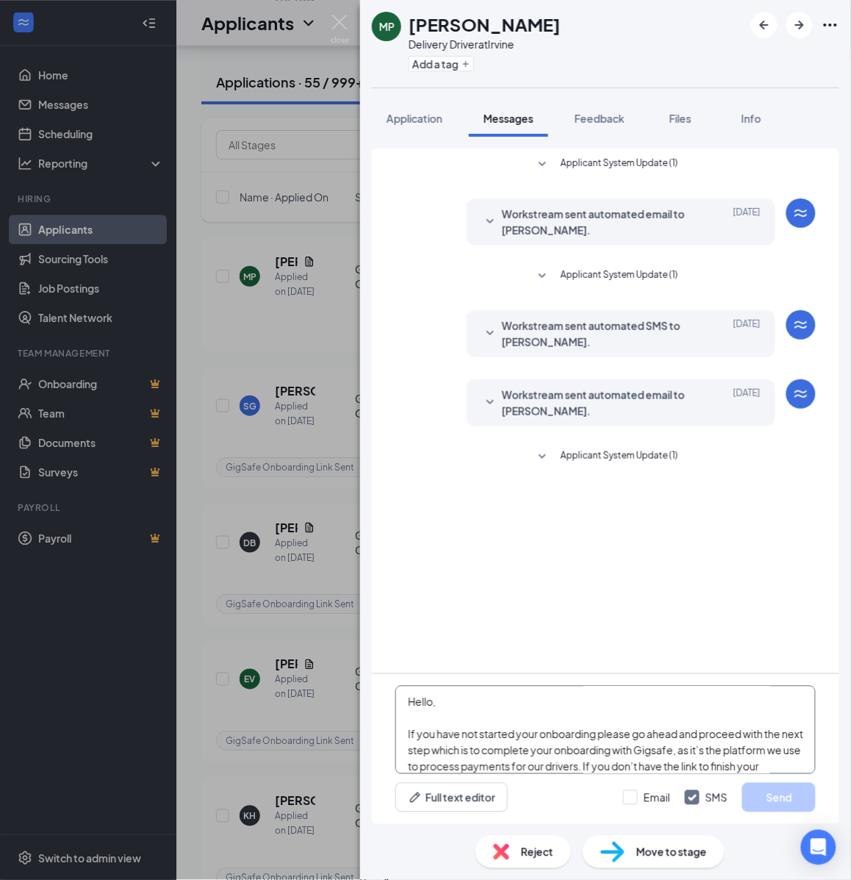
scroll to position [258, 0]
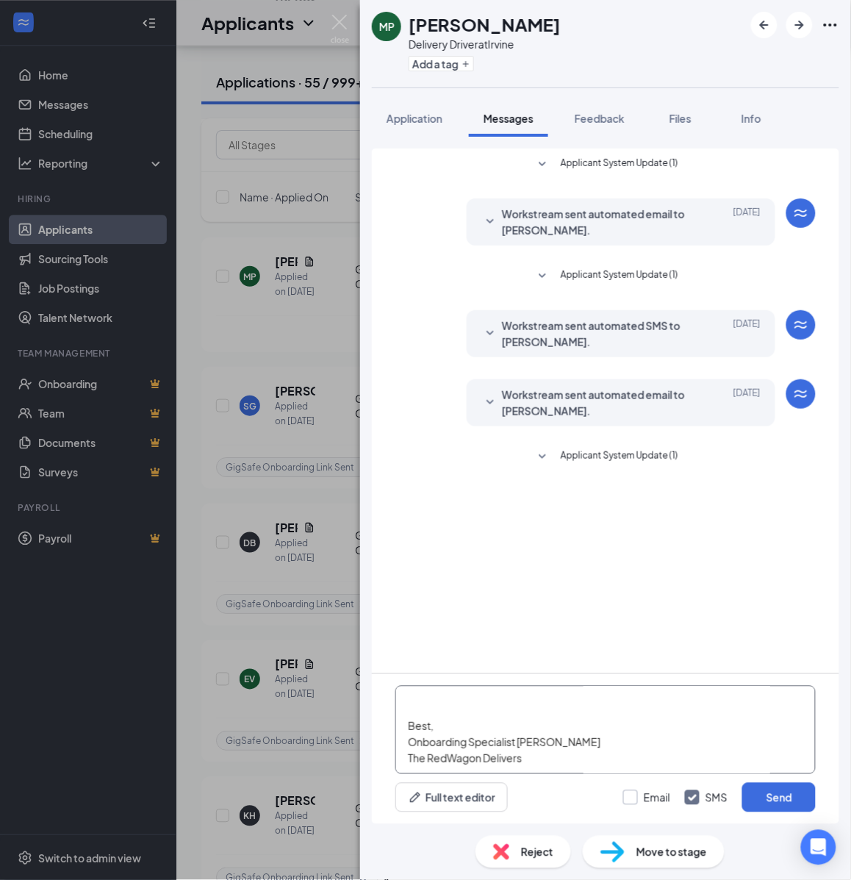
type textarea "Hello, If you have not started your onboarding please go ahead and proceed with…"
click at [637, 798] on input "Email" at bounding box center [646, 797] width 47 height 15
checkbox input "true"
click at [795, 789] on button "Send" at bounding box center [779, 797] width 74 height 29
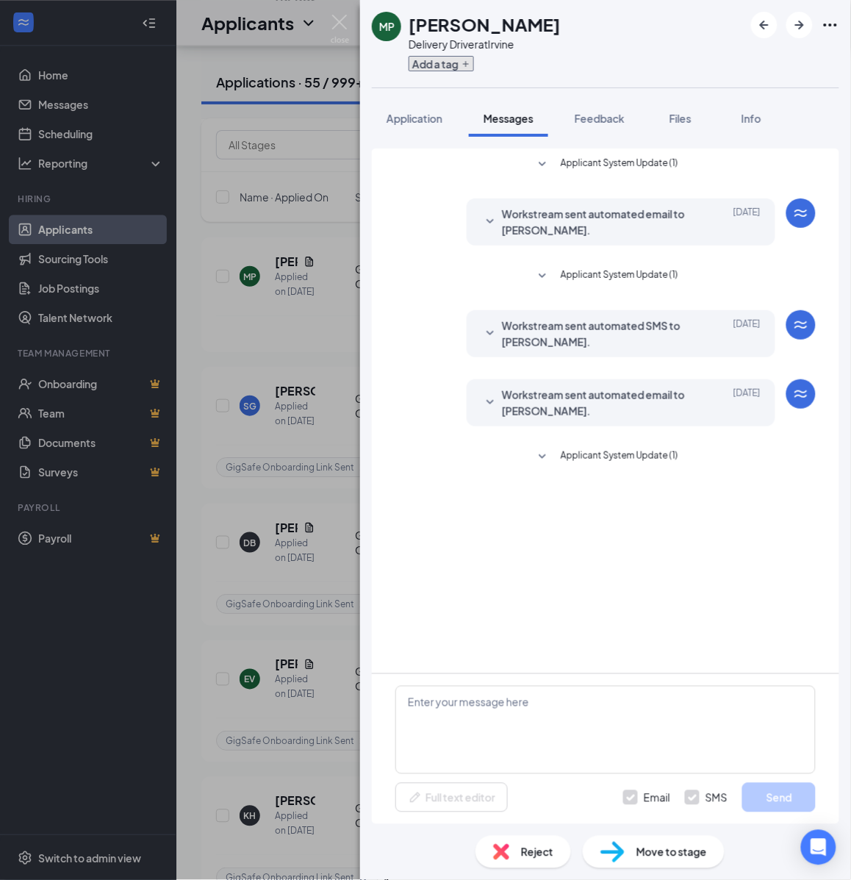
click at [449, 61] on button "Add a tag" at bounding box center [441, 63] width 65 height 15
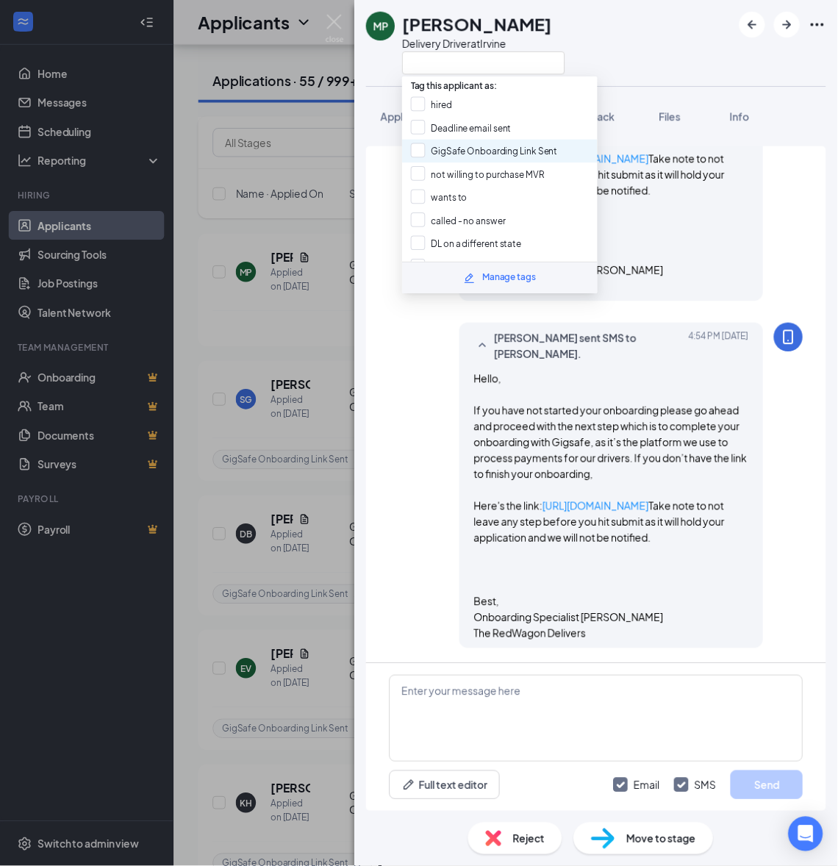
scroll to position [710, 0]
click at [441, 142] on div "GigSafe Onboarding Link Sent" at bounding box center [508, 154] width 198 height 24
checkbox input "true"
click at [307, 221] on div "MP Mark Phouiphiphath Delivery Driver at Irvine Application Messages Feedback F…" at bounding box center [425, 440] width 851 height 880
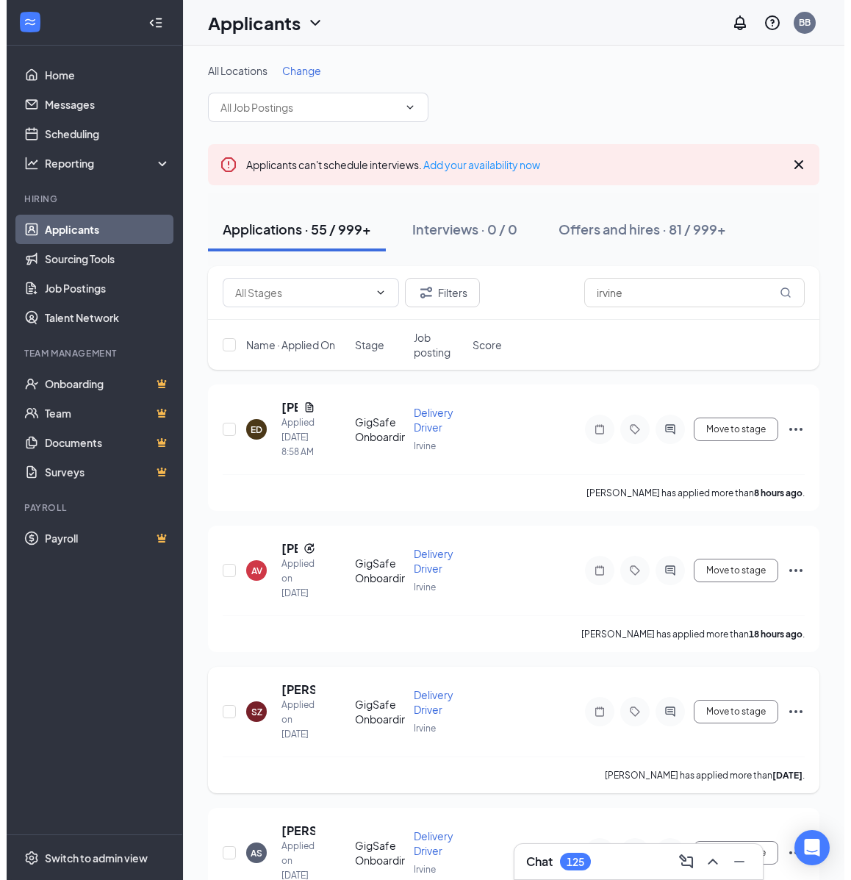
scroll to position [92, 0]
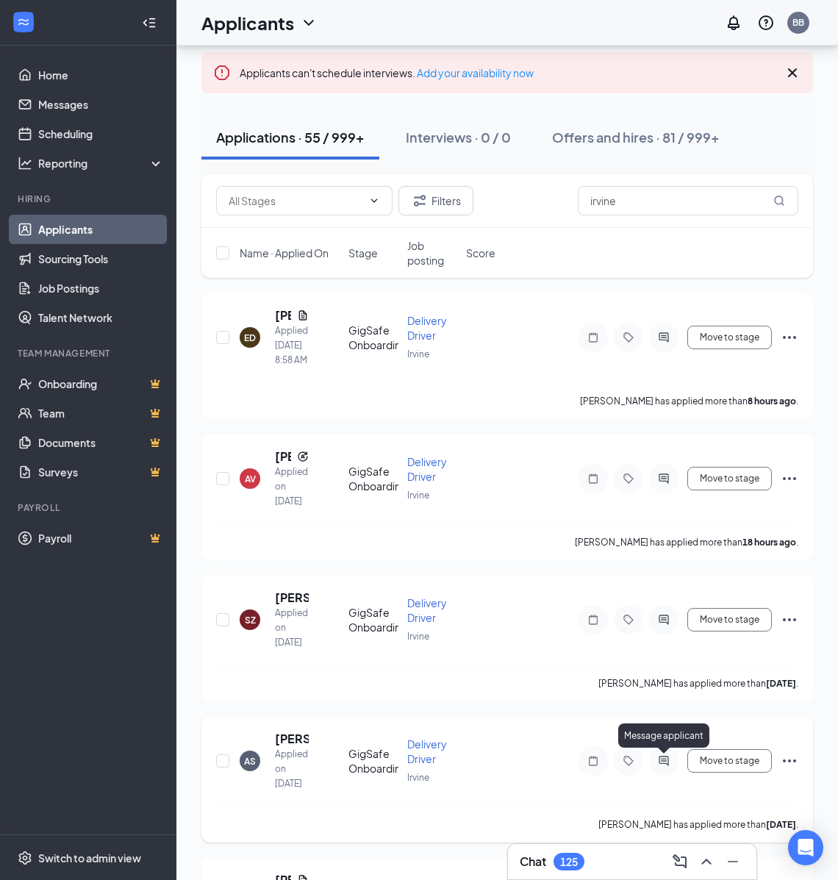
click at [663, 763] on icon "ActiveChat" at bounding box center [664, 761] width 18 height 12
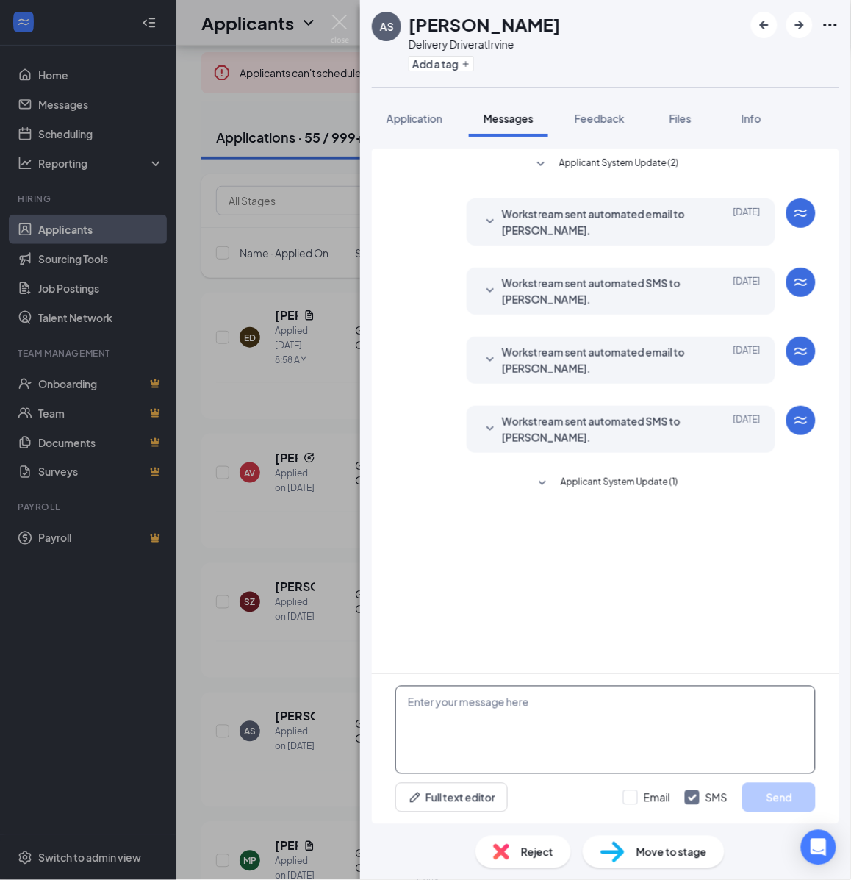
click at [579, 732] on textarea at bounding box center [605, 730] width 420 height 88
click at [578, 731] on textarea at bounding box center [605, 730] width 420 height 88
paste textarea "Hello, If you have not started your onboarding please go ahead and proceed with…"
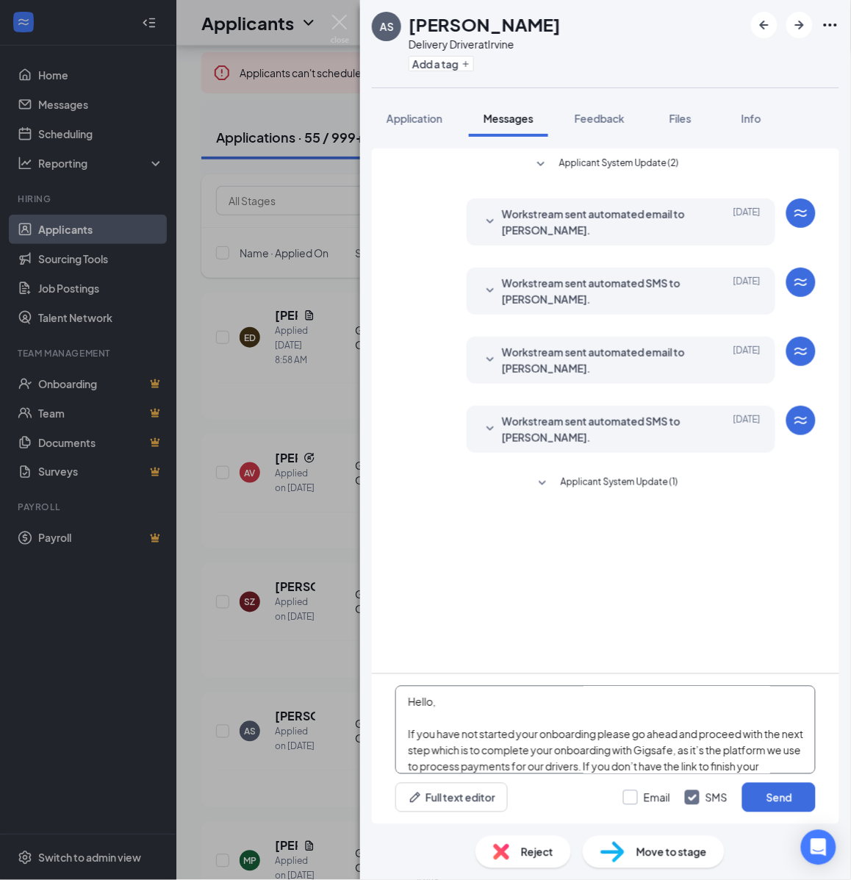
scroll to position [258, 0]
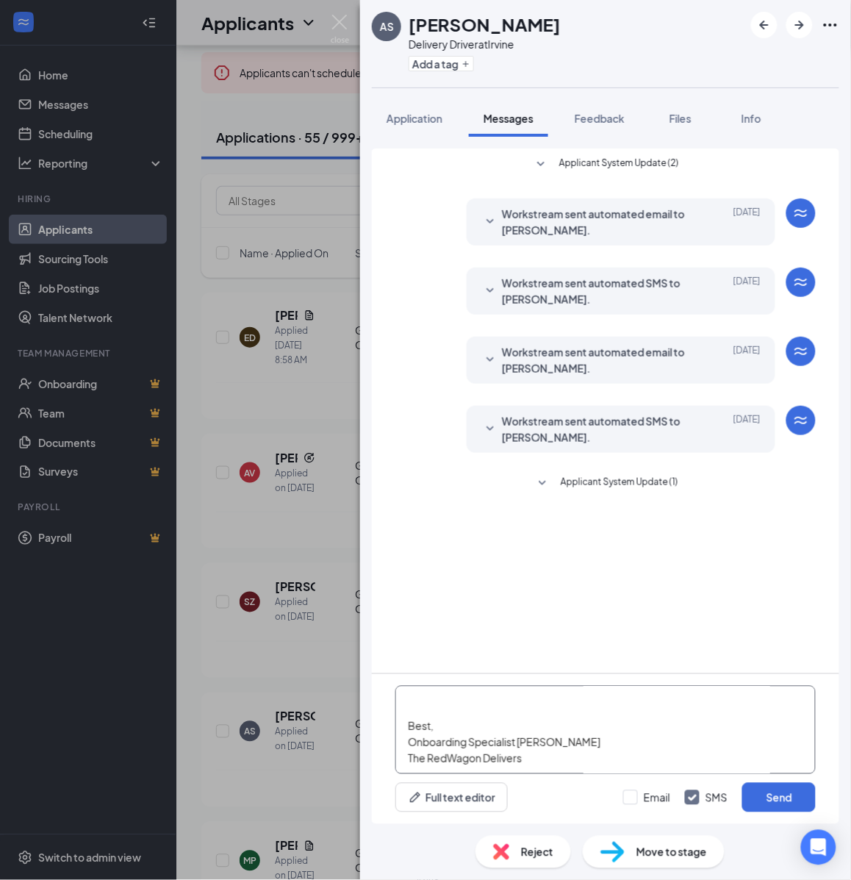
type textarea "Hello, If you have not started your onboarding please go ahead and proceed with…"
click at [634, 791] on div "Email SMS Send" at bounding box center [719, 797] width 193 height 29
click at [634, 798] on input "Email" at bounding box center [646, 797] width 47 height 15
checkbox input "true"
click at [750, 792] on button "Send" at bounding box center [779, 797] width 74 height 29
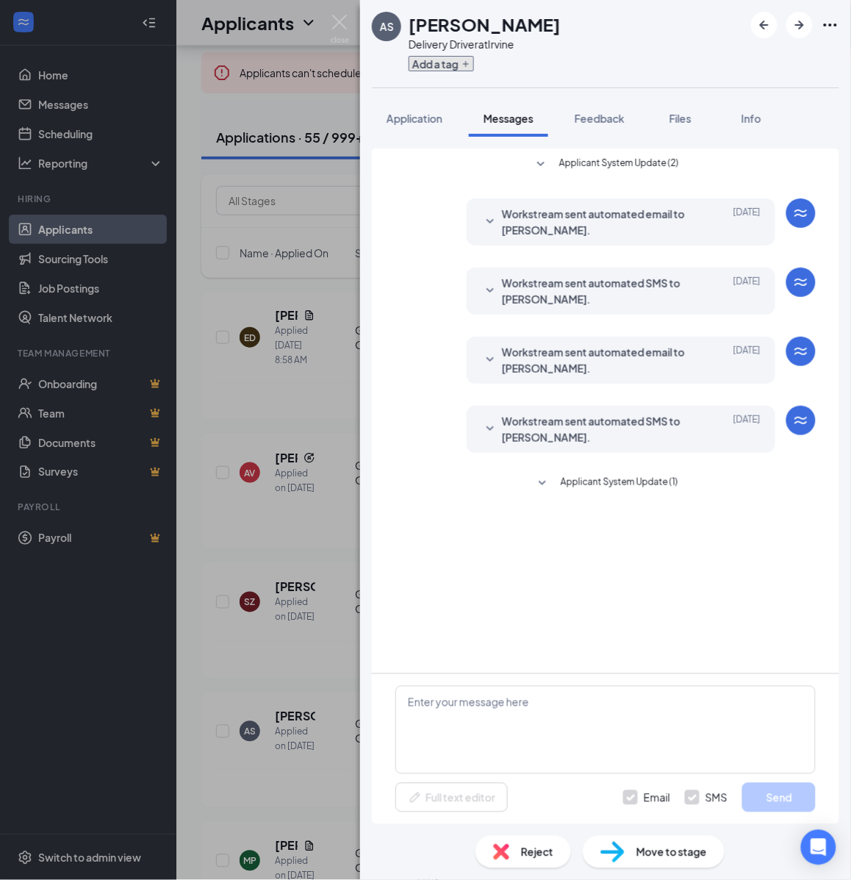
scroll to position [0, 0]
click at [464, 62] on icon "Plus" at bounding box center [466, 64] width 9 height 9
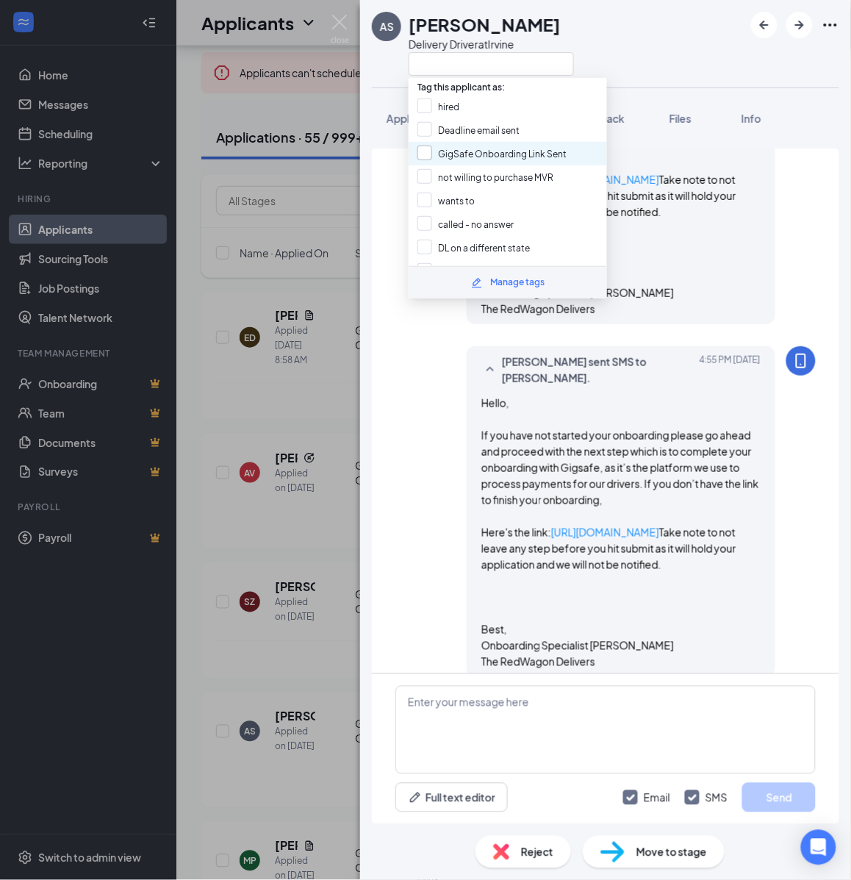
click at [463, 146] on input "GigSafe Onboarding Link Sent" at bounding box center [492, 154] width 149 height 16
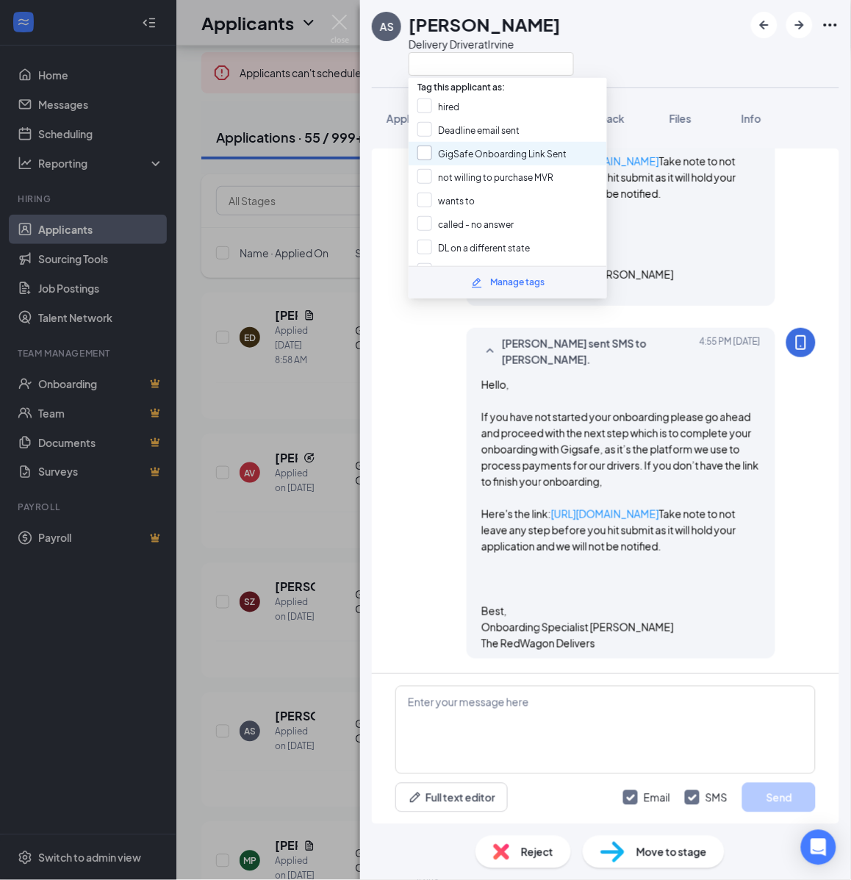
checkbox input "true"
click at [329, 333] on div "AS arshdeep Singh Delivery Driver at Irvine Application Messages Feedback Files…" at bounding box center [425, 440] width 851 height 880
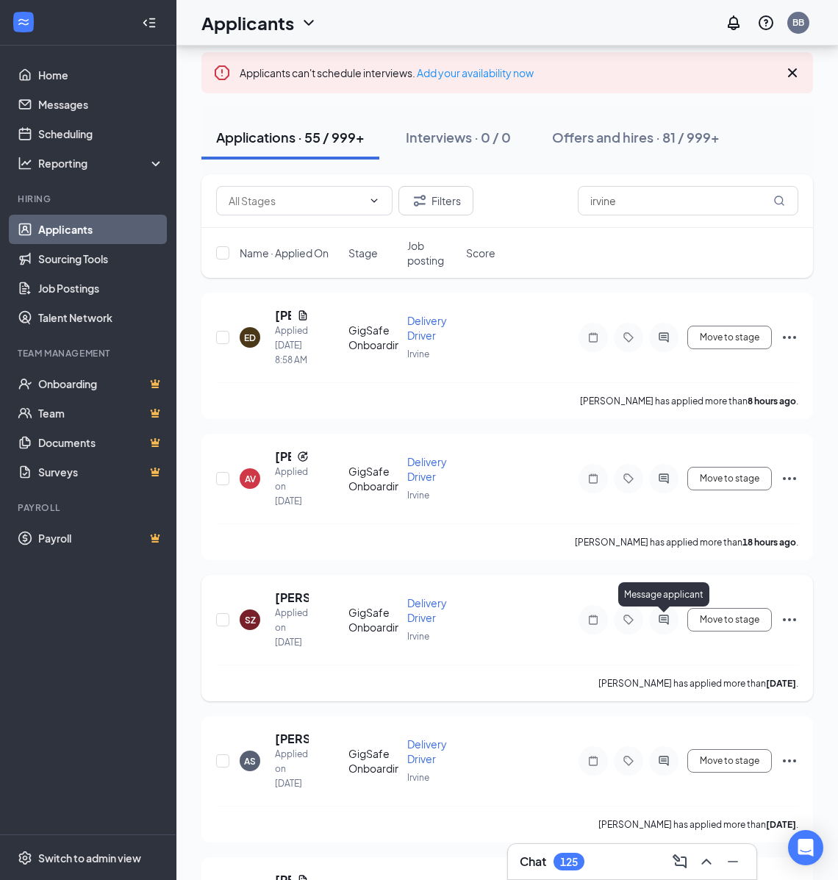
click at [667, 622] on icon "ActiveChat" at bounding box center [664, 620] width 18 height 12
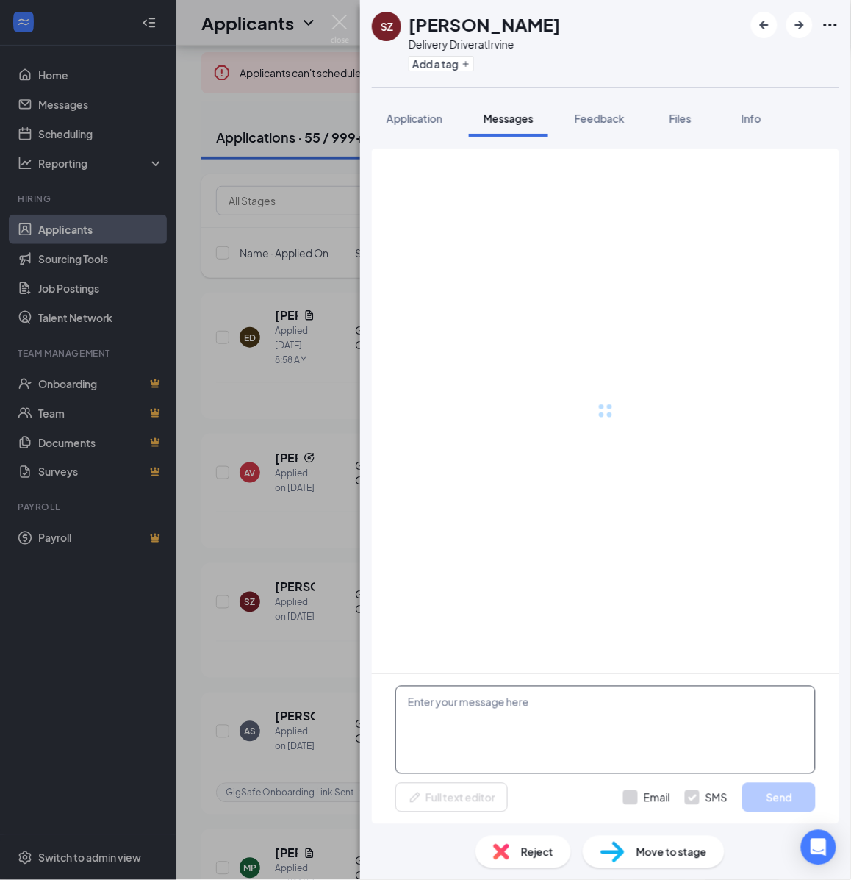
click at [576, 737] on textarea at bounding box center [605, 730] width 420 height 88
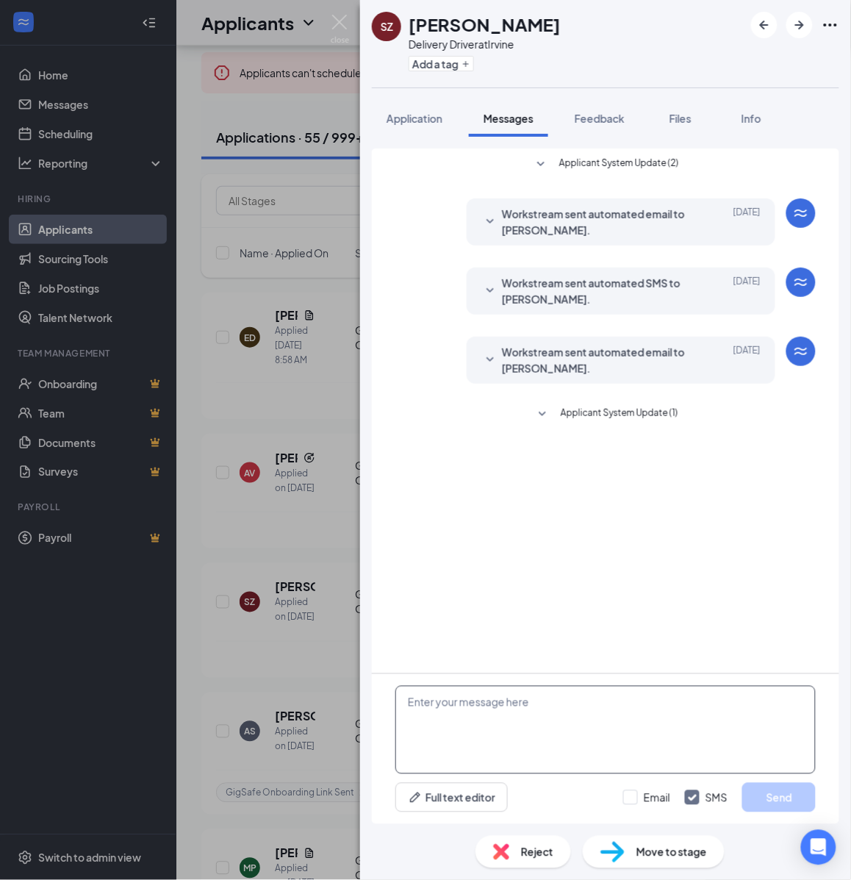
click at [568, 740] on textarea at bounding box center [605, 730] width 420 height 88
paste textarea "Hello, If you have not started your onboarding please go ahead and proceed with…"
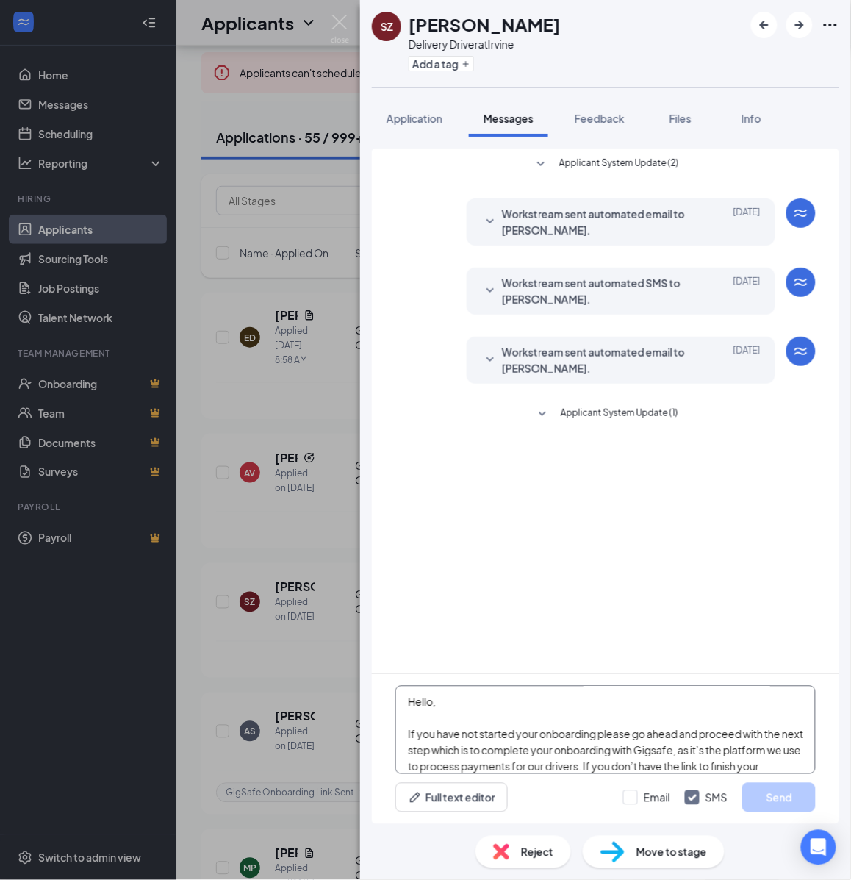
scroll to position [258, 0]
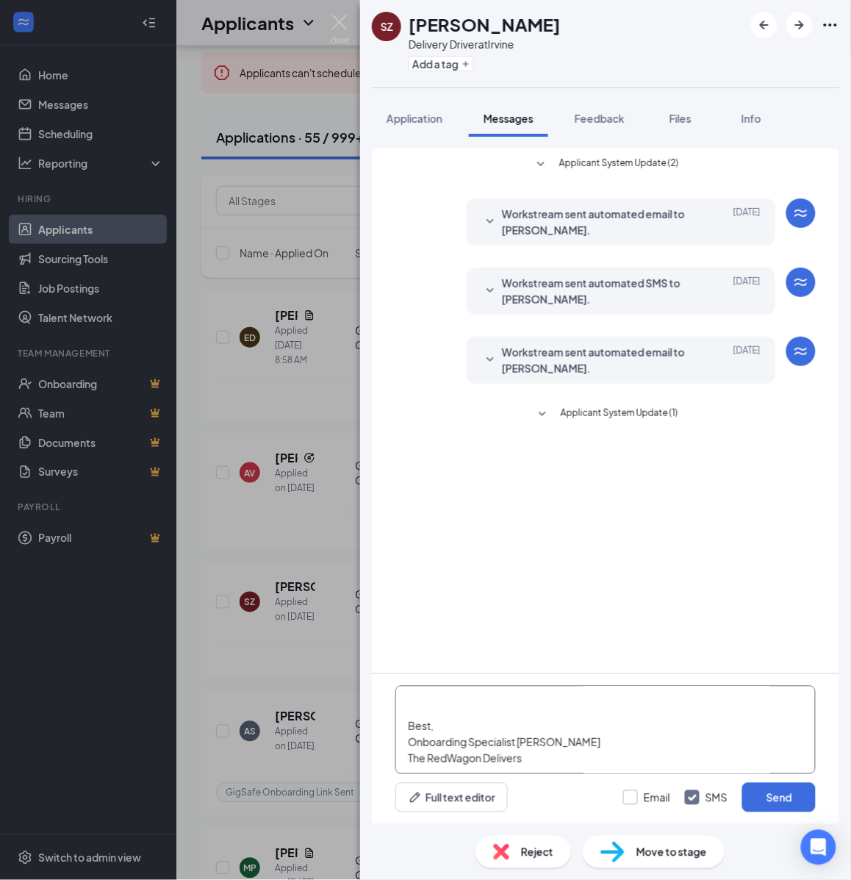
type textarea "Hello, If you have not started your onboarding please go ahead and proceed with…"
click at [642, 798] on input "Email" at bounding box center [646, 797] width 47 height 15
checkbox input "true"
click at [765, 796] on button "Send" at bounding box center [779, 797] width 74 height 29
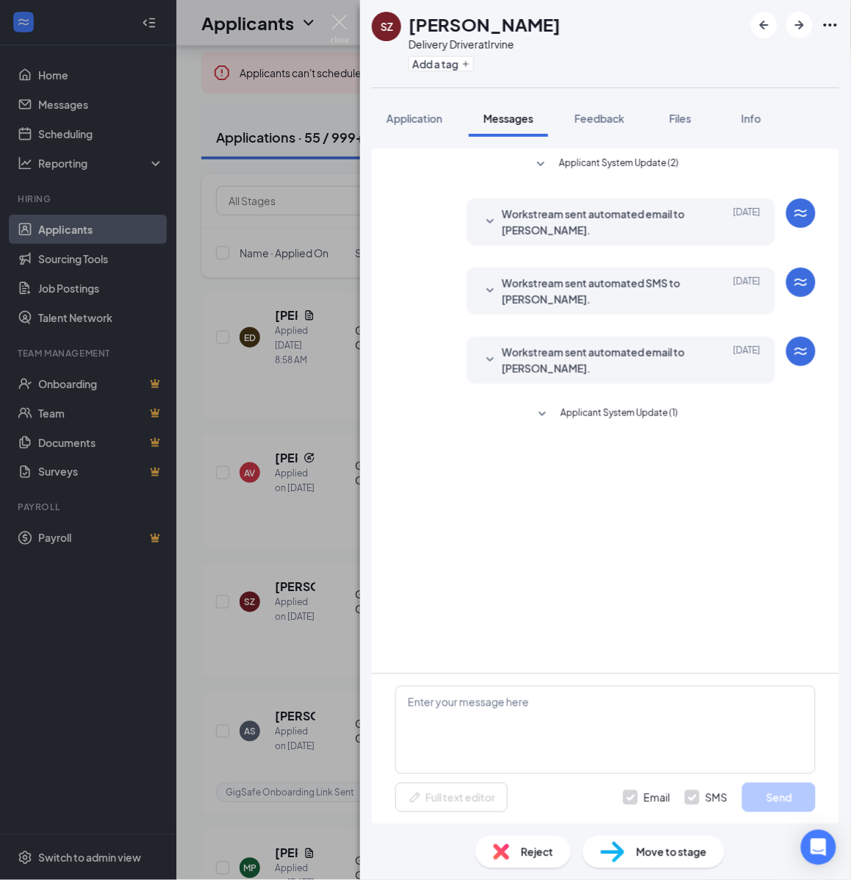
scroll to position [0, 0]
click at [449, 53] on div "Add a tag" at bounding box center [485, 63] width 152 height 24
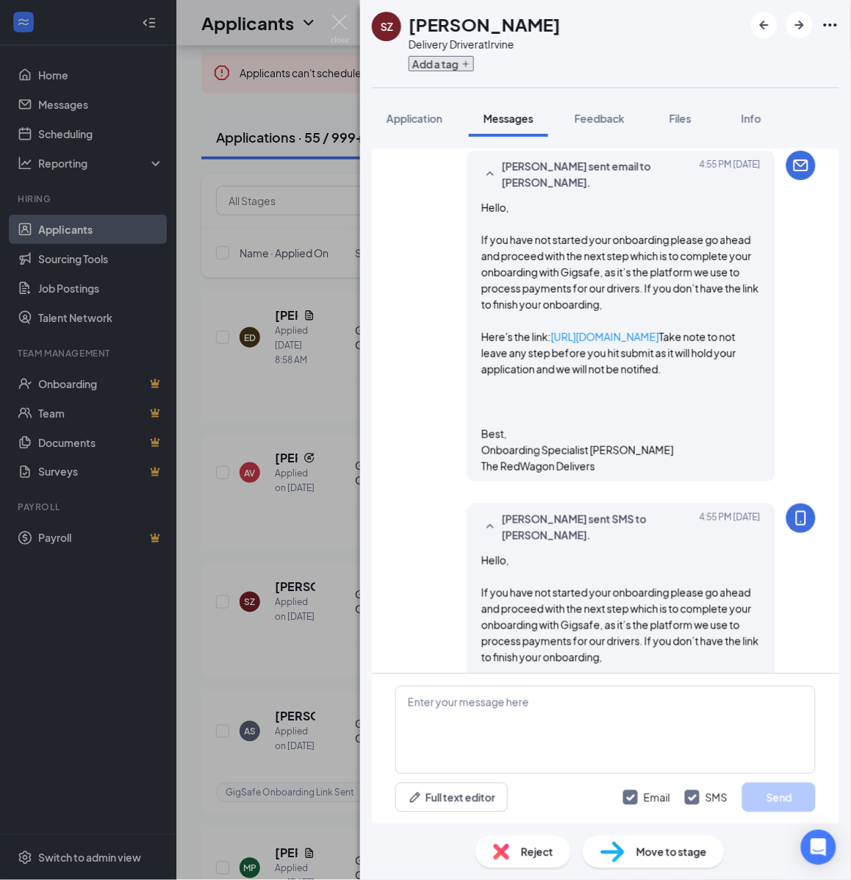
click at [449, 63] on button "Add a tag" at bounding box center [441, 63] width 65 height 15
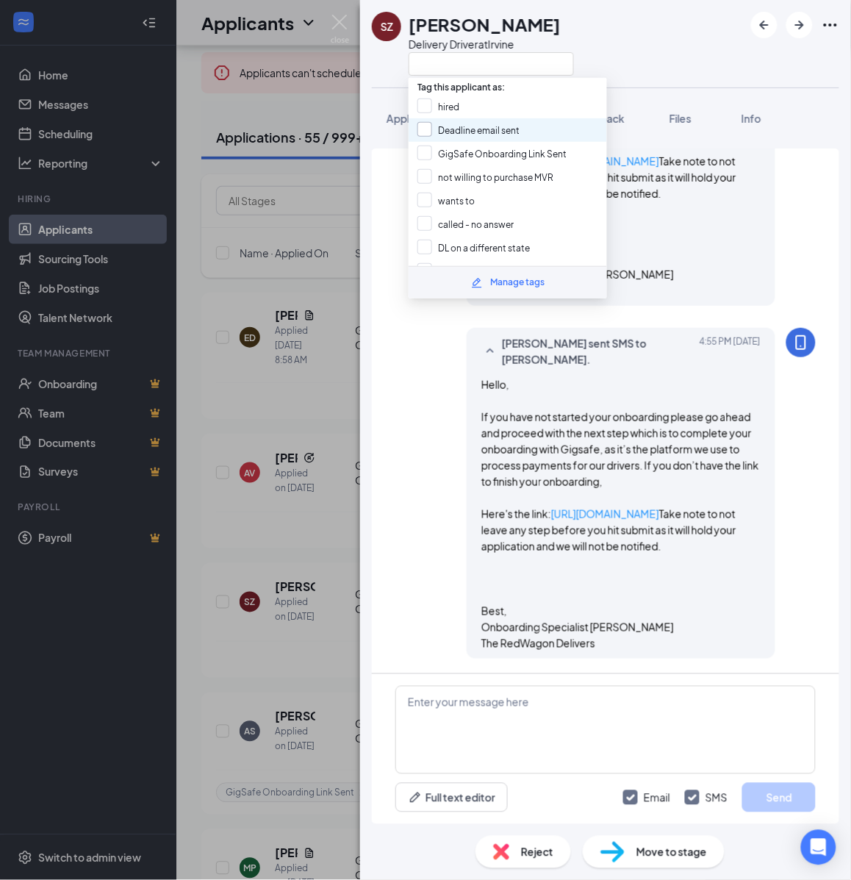
scroll to position [667, 0]
click at [449, 146] on input "GigSafe Onboarding Link Sent" at bounding box center [492, 154] width 149 height 16
checkbox input "true"
click at [309, 376] on div "SZ Susan Zambrano Delivery Driver at Irvine Application Messages Feedback Files…" at bounding box center [425, 440] width 851 height 880
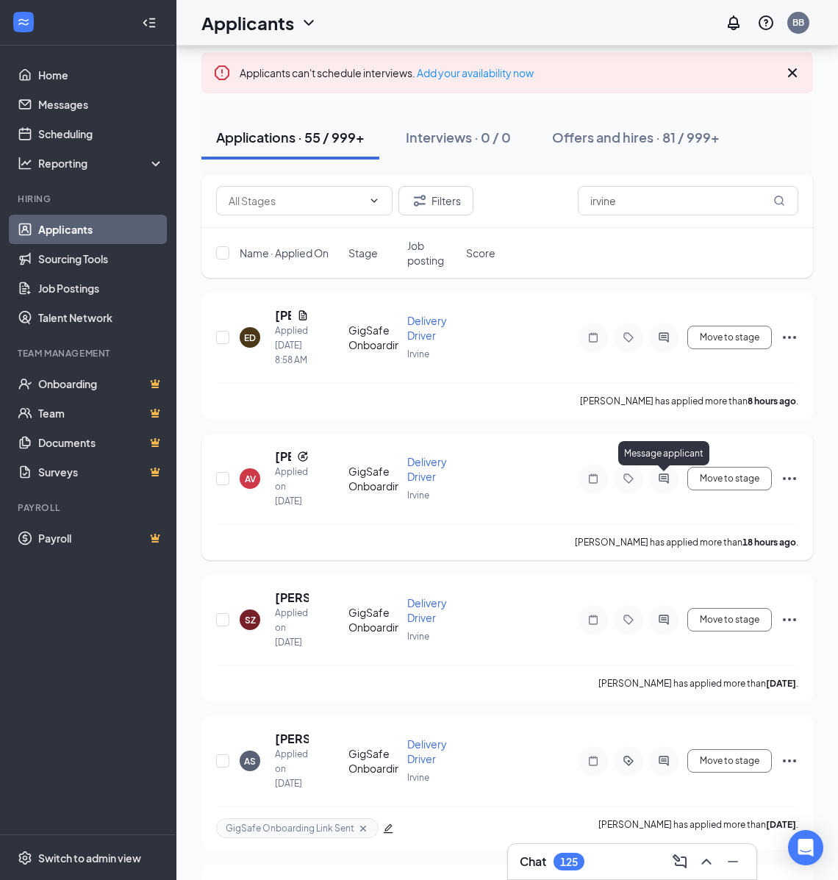
click at [666, 479] on icon "ActiveChat" at bounding box center [664, 478] width 10 height 10
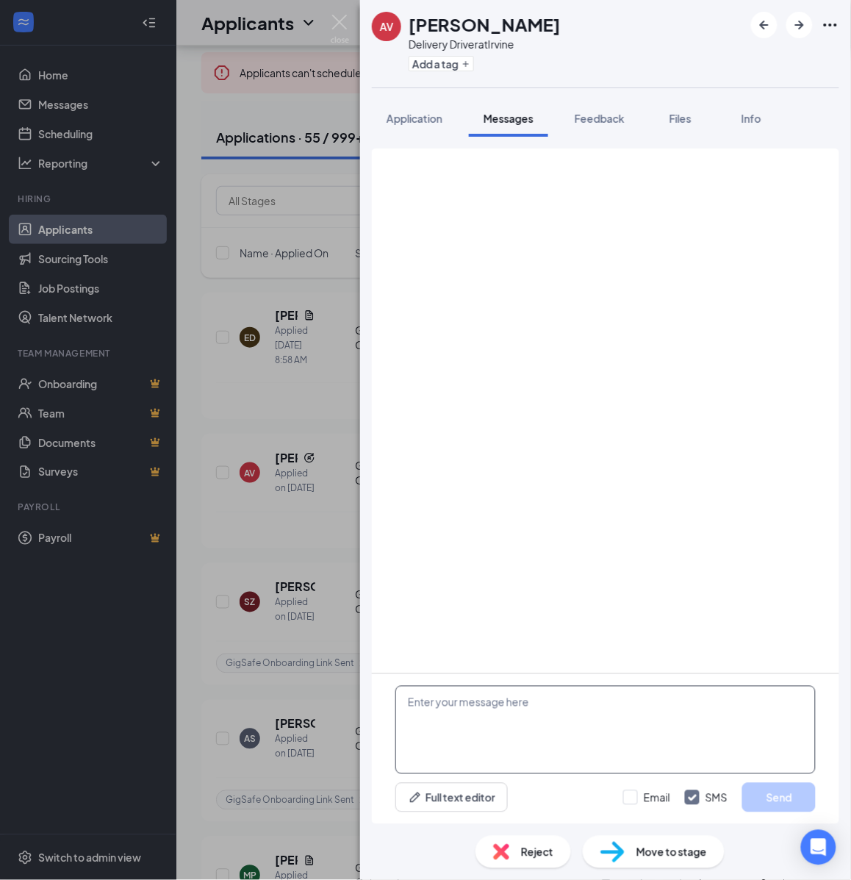
click at [601, 731] on textarea at bounding box center [605, 730] width 420 height 88
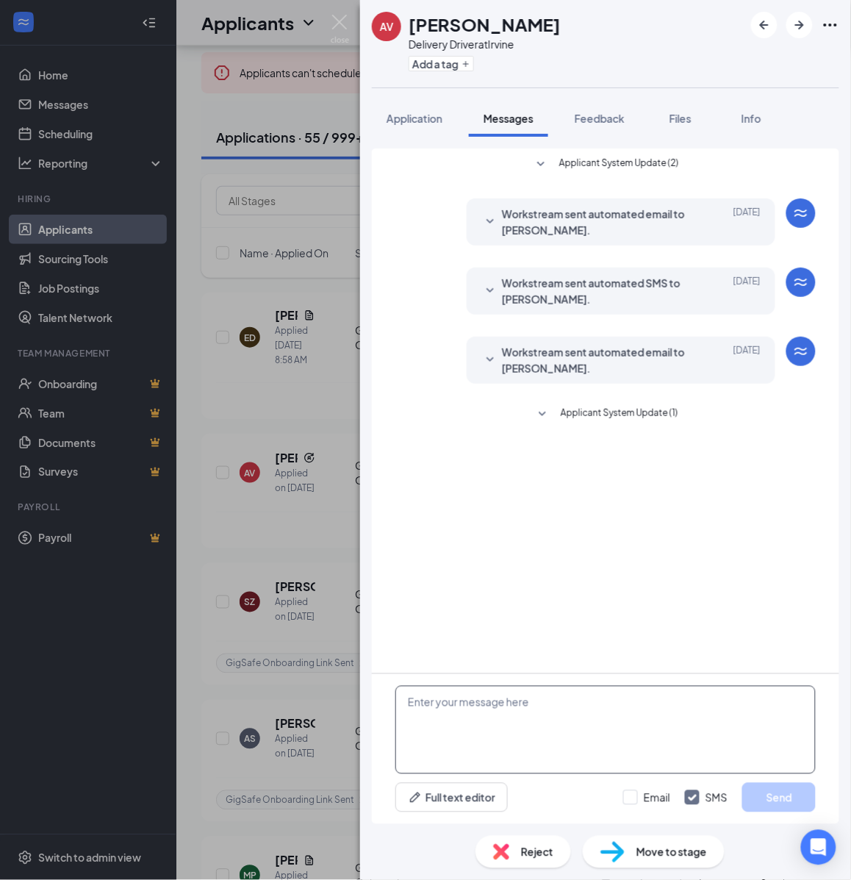
click at [583, 722] on textarea at bounding box center [605, 730] width 420 height 88
paste textarea "Hello, If you have not started your onboarding please go ahead and proceed with…"
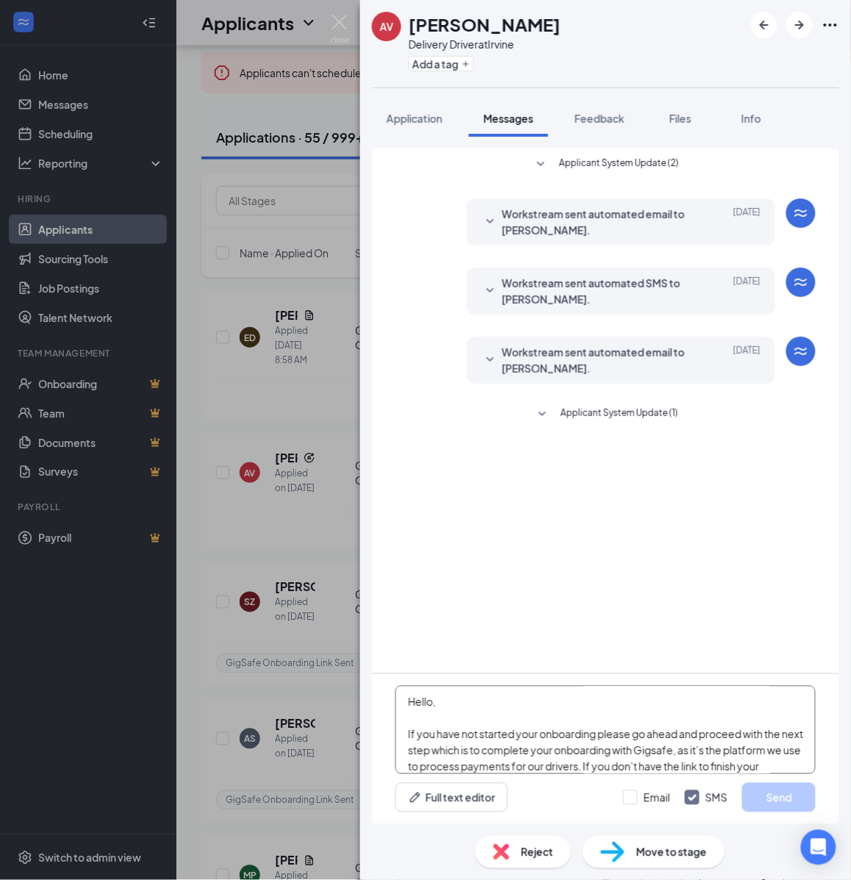
scroll to position [258, 0]
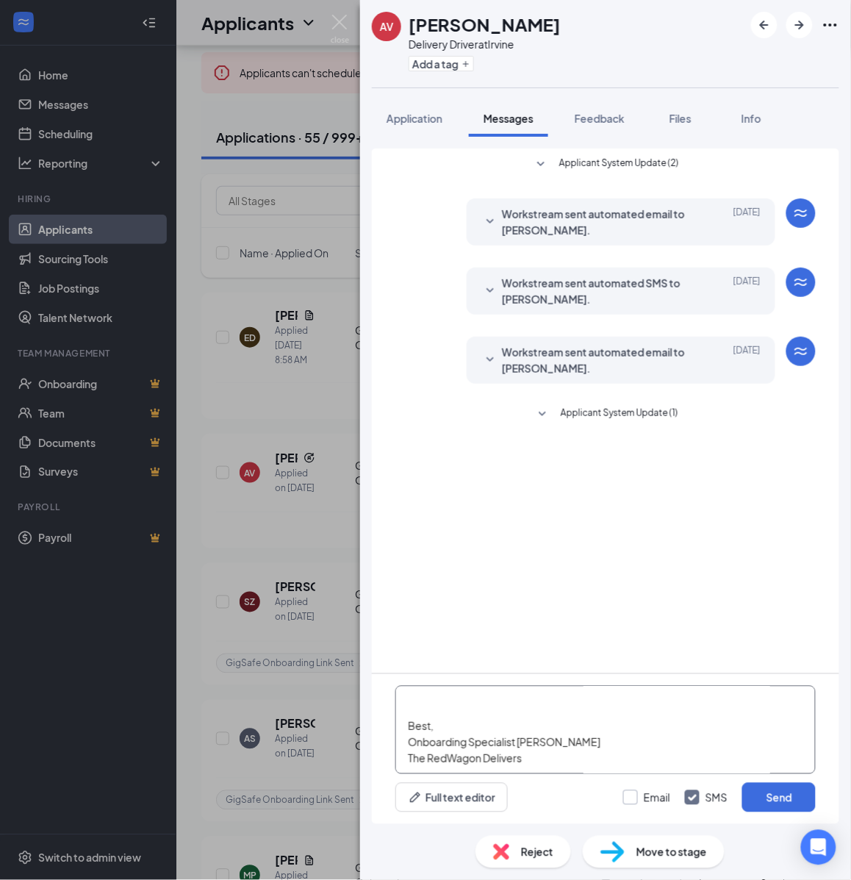
type textarea "Hello, If you have not started your onboarding please go ahead and proceed with…"
click at [645, 794] on input "Email" at bounding box center [646, 797] width 47 height 15
checkbox input "true"
click at [770, 787] on button "Send" at bounding box center [779, 797] width 74 height 29
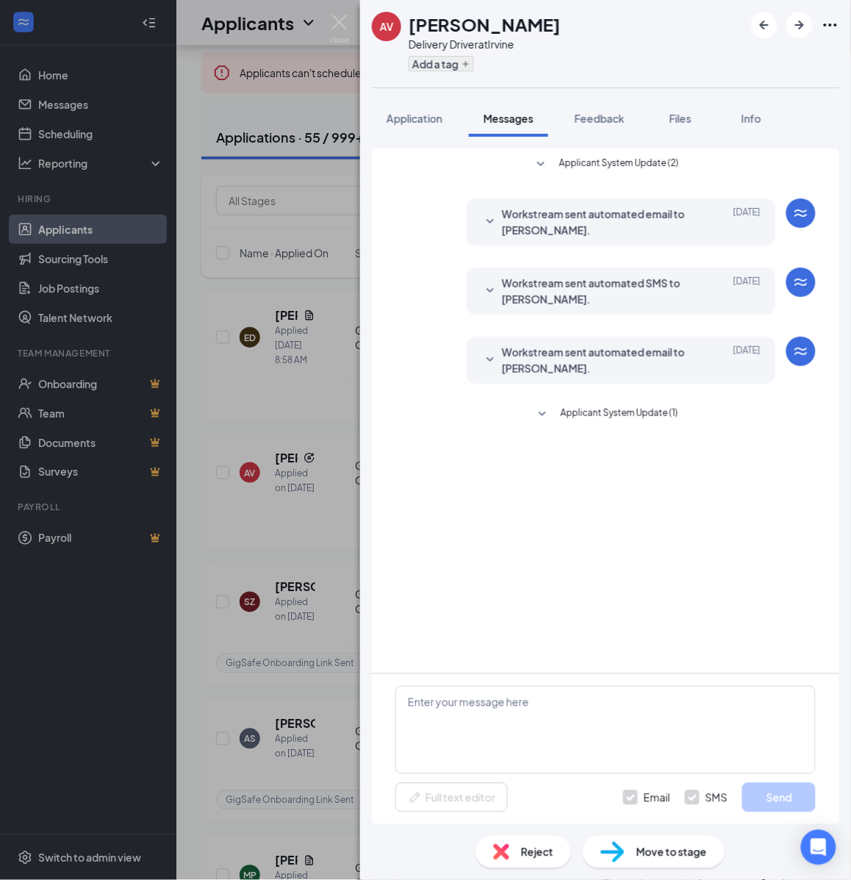
scroll to position [0, 0]
click at [454, 60] on button "Add a tag" at bounding box center [441, 63] width 65 height 15
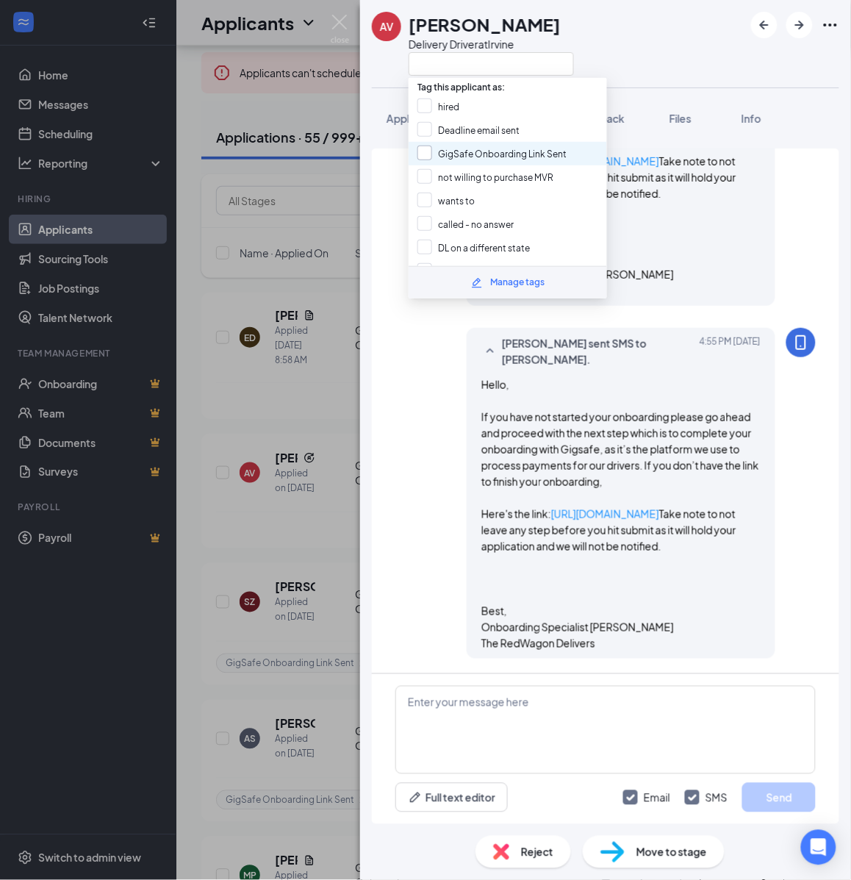
scroll to position [667, 0]
click at [437, 148] on input "GigSafe Onboarding Link Sent" at bounding box center [492, 154] width 149 height 16
checkbox input "true"
click at [329, 254] on div "AV Abraham Vera Delivery Driver at Irvine Application Messages Feedback Files I…" at bounding box center [425, 440] width 851 height 880
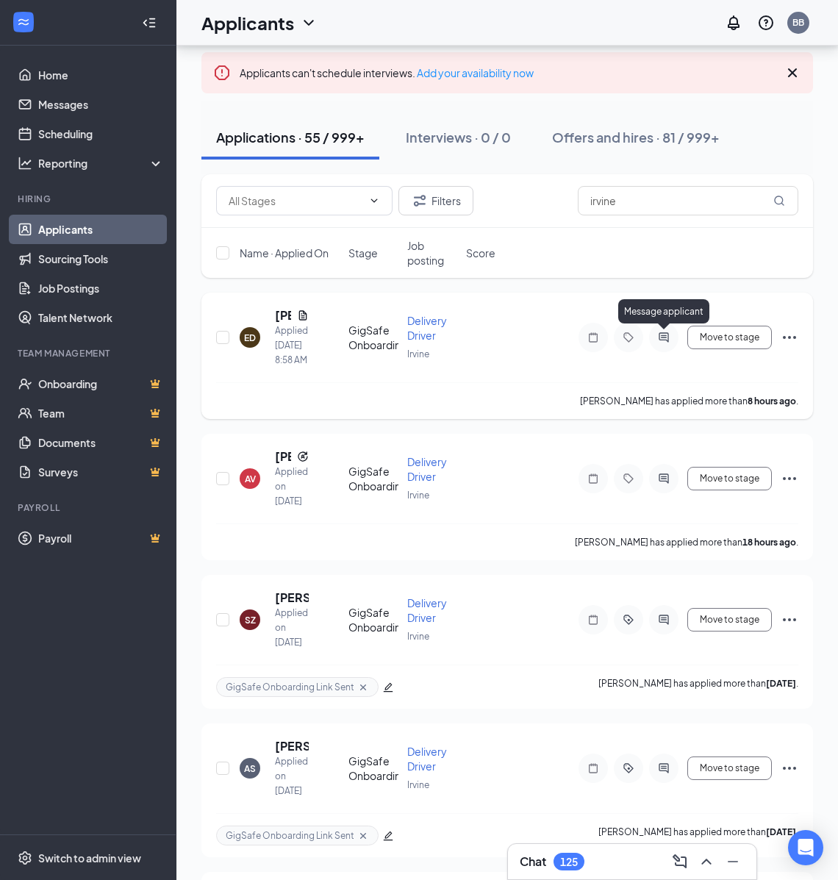
click at [666, 339] on icon "ActiveChat" at bounding box center [664, 338] width 18 height 12
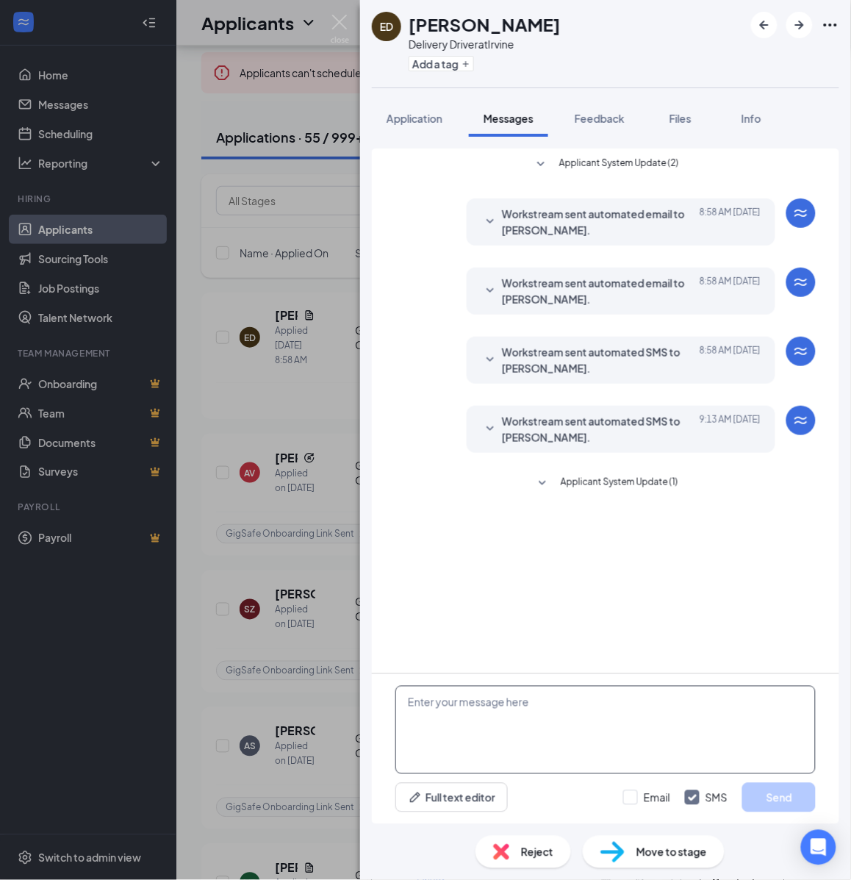
click at [586, 706] on textarea at bounding box center [605, 730] width 420 height 88
paste textarea "Hello, If you have not started your onboarding please go ahead and proceed with…"
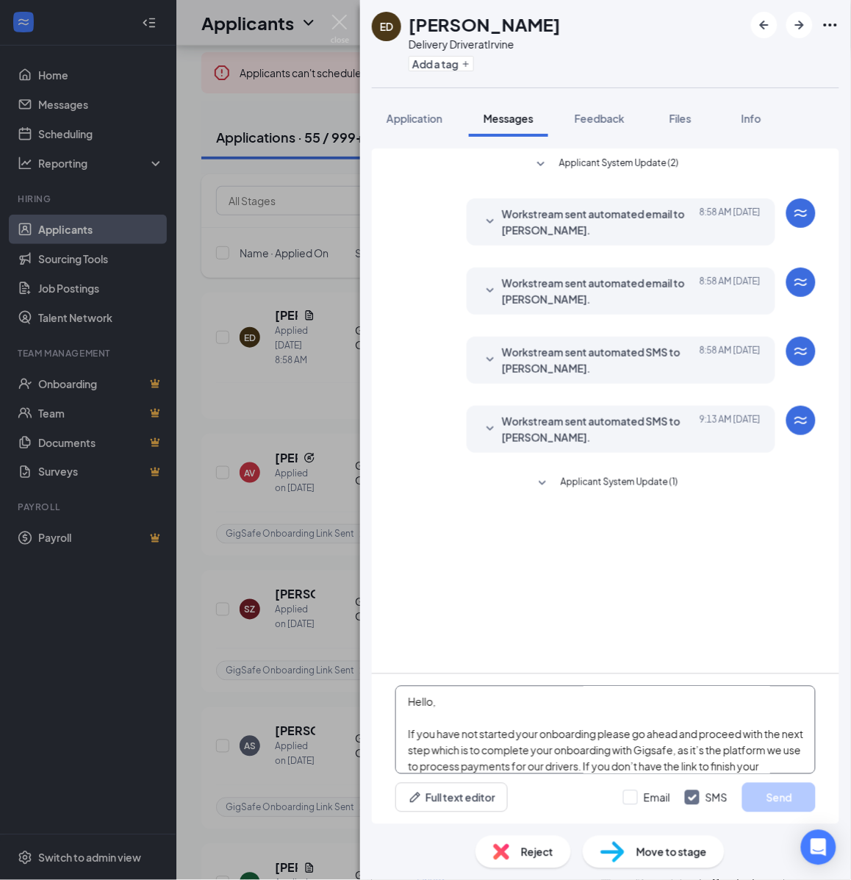
scroll to position [258, 0]
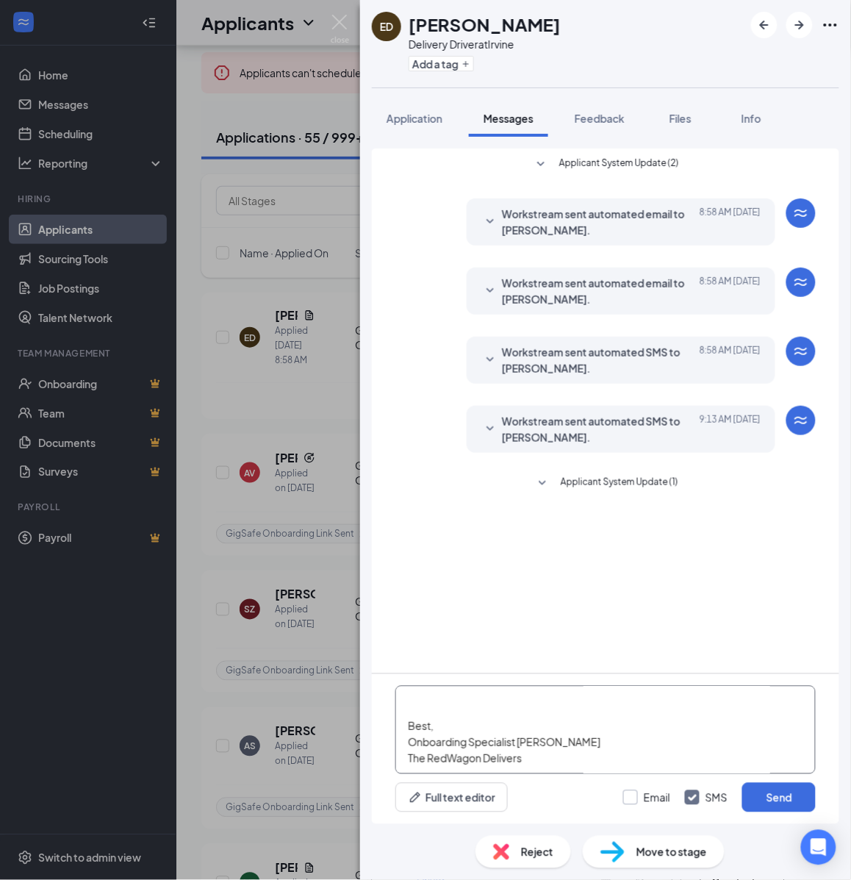
type textarea "Hello, If you have not started your onboarding please go ahead and proceed with…"
click at [648, 798] on input "Email" at bounding box center [646, 797] width 47 height 15
checkbox input "true"
click at [769, 792] on button "Send" at bounding box center [779, 797] width 74 height 29
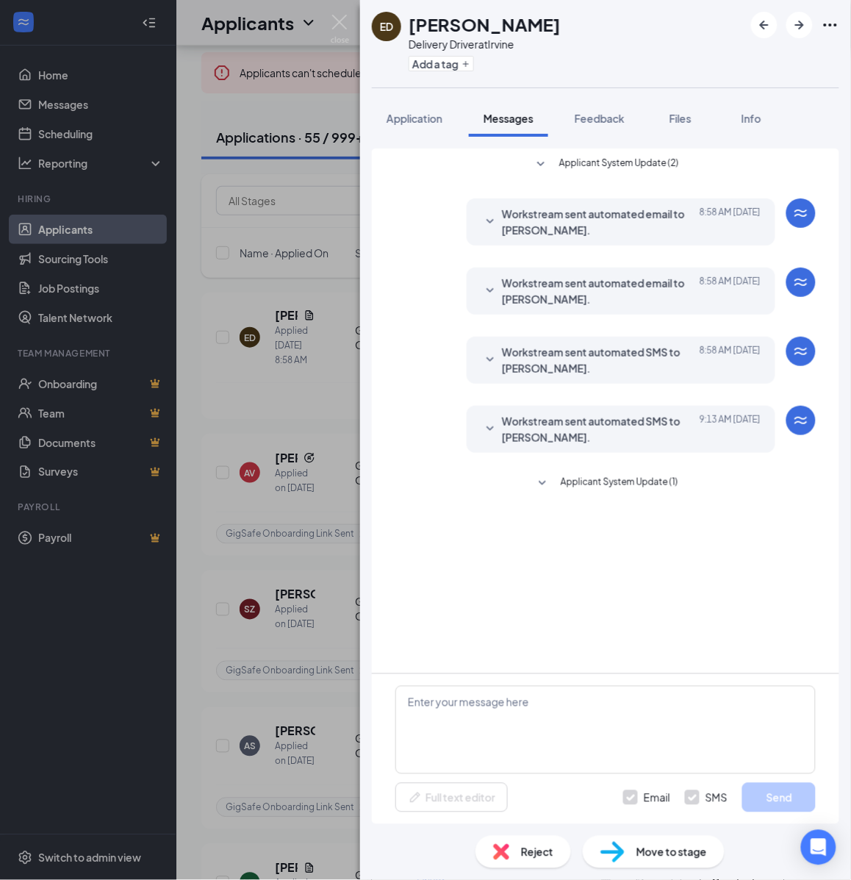
scroll to position [0, 0]
click at [465, 62] on icon "Plus" at bounding box center [466, 64] width 9 height 9
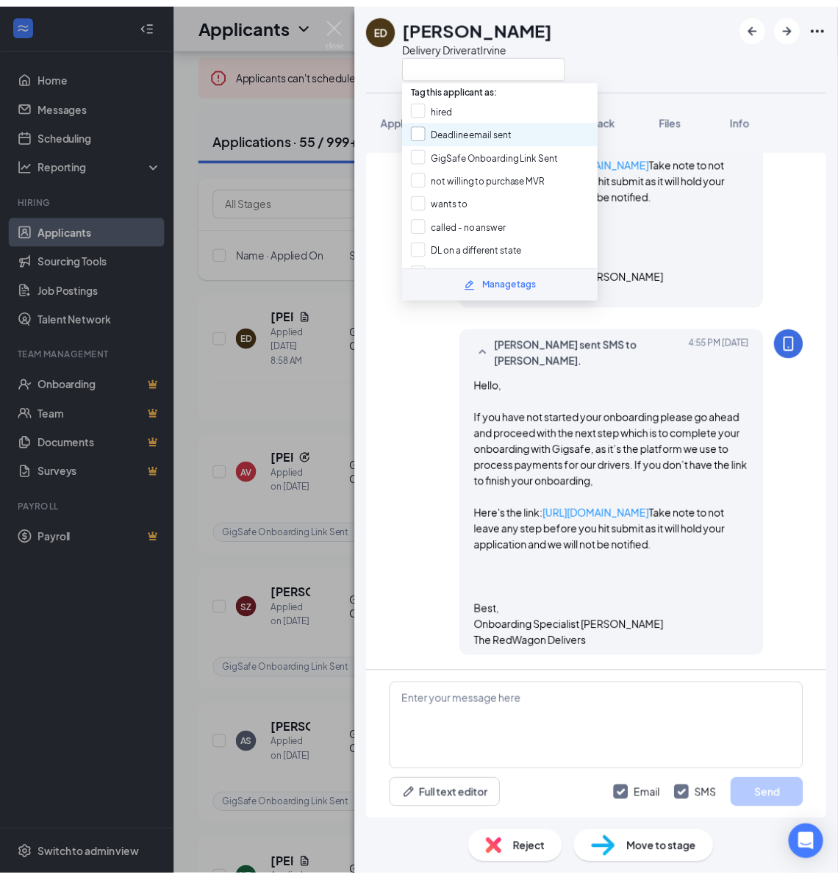
scroll to position [736, 0]
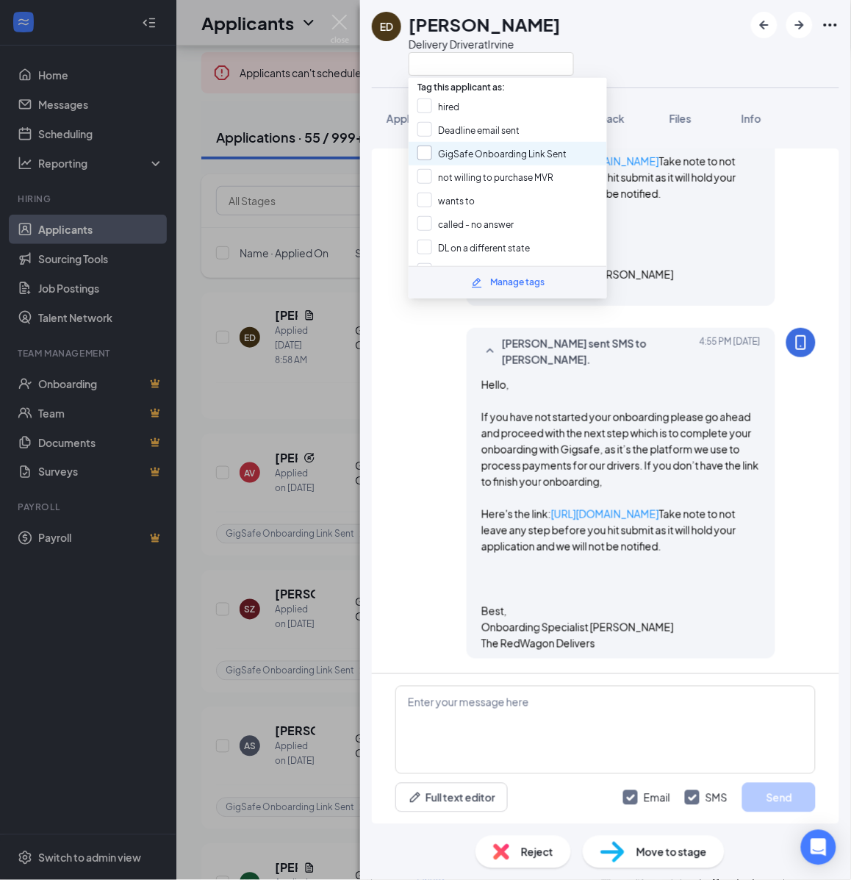
click at [457, 149] on input "GigSafe Onboarding Link Sent" at bounding box center [492, 154] width 149 height 16
checkbox input "true"
click at [318, 273] on div "ED Ernest Dowdy Delivery Driver at Irvine Application Messages Feedback Files I…" at bounding box center [425, 440] width 851 height 880
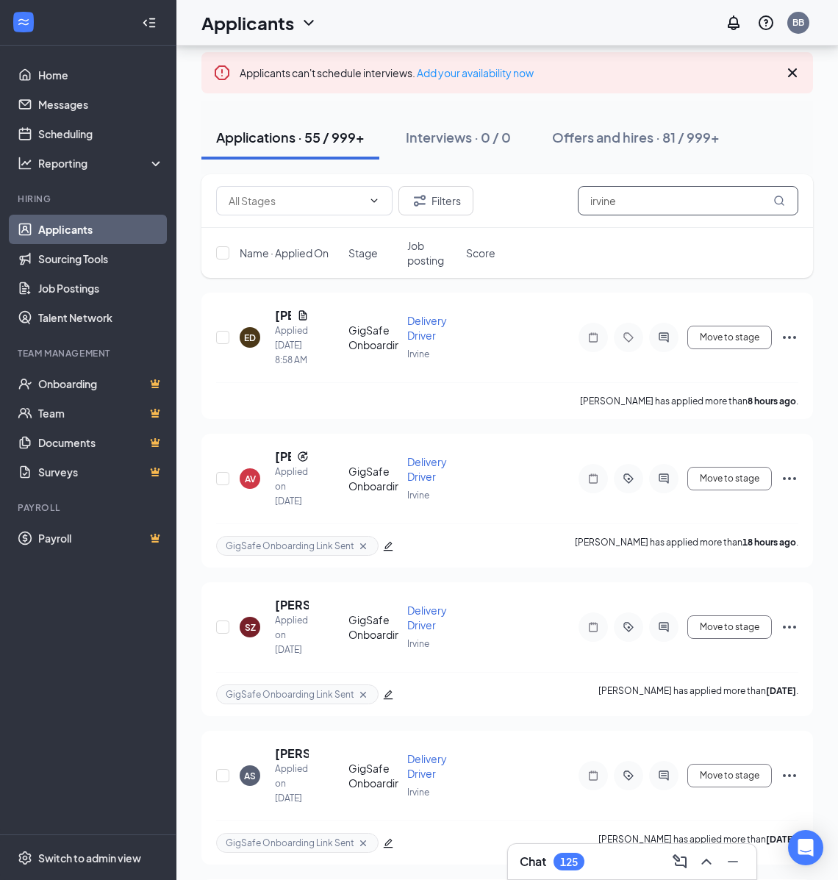
click at [645, 197] on input "irvine" at bounding box center [688, 200] width 221 height 29
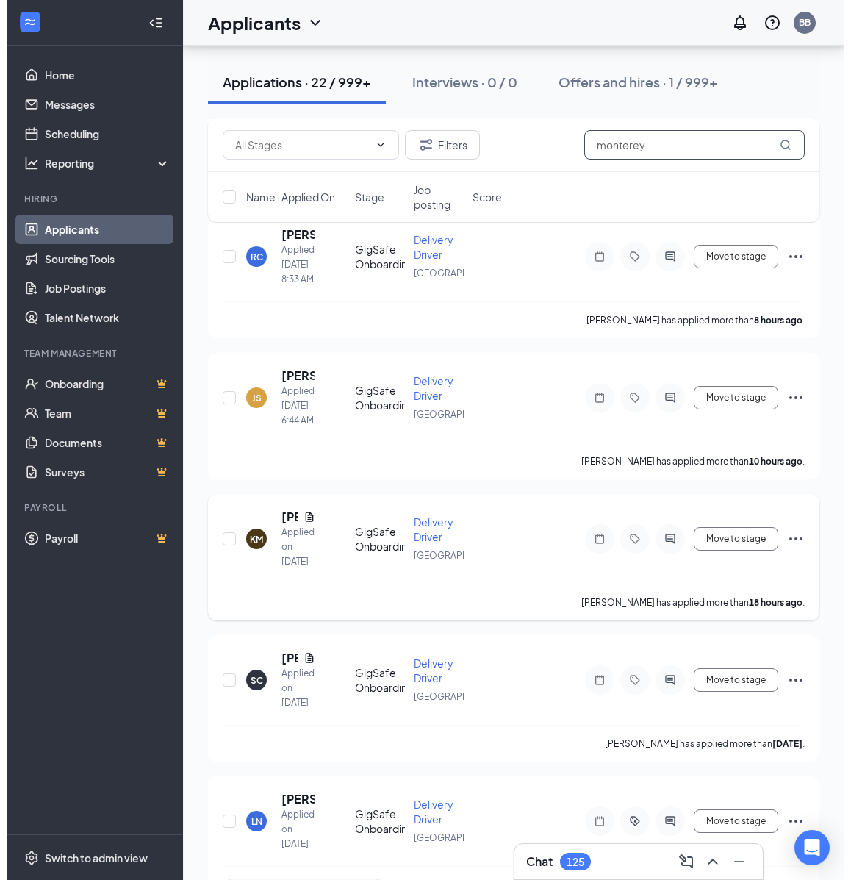
scroll to position [276, 0]
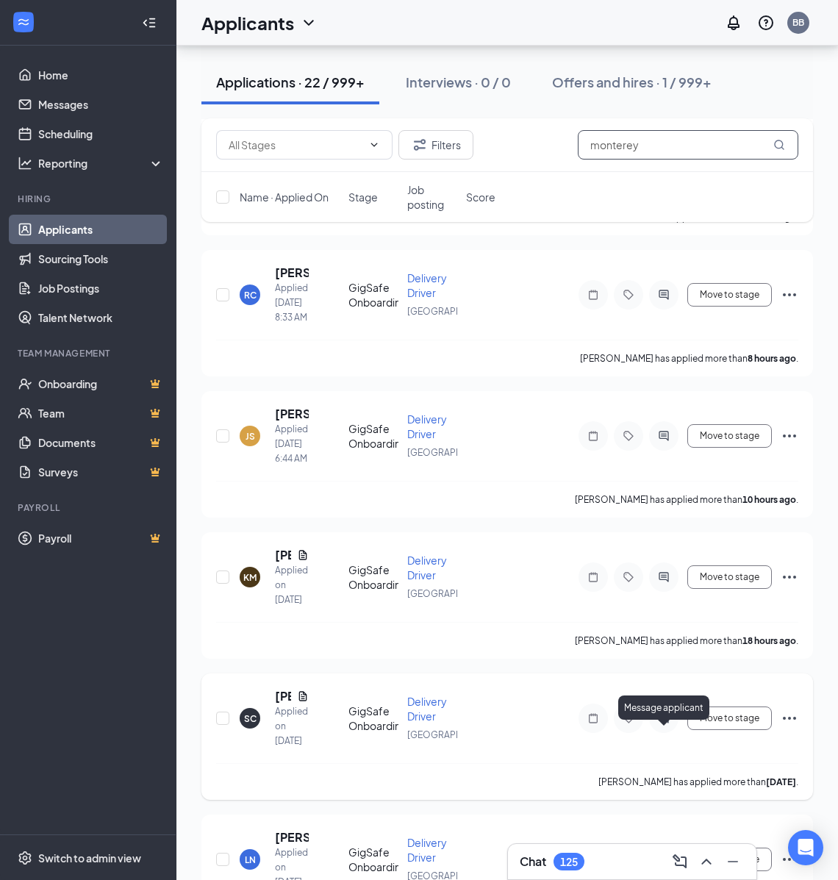
type input "monterey"
click at [659, 724] on icon "ActiveChat" at bounding box center [664, 718] width 18 height 12
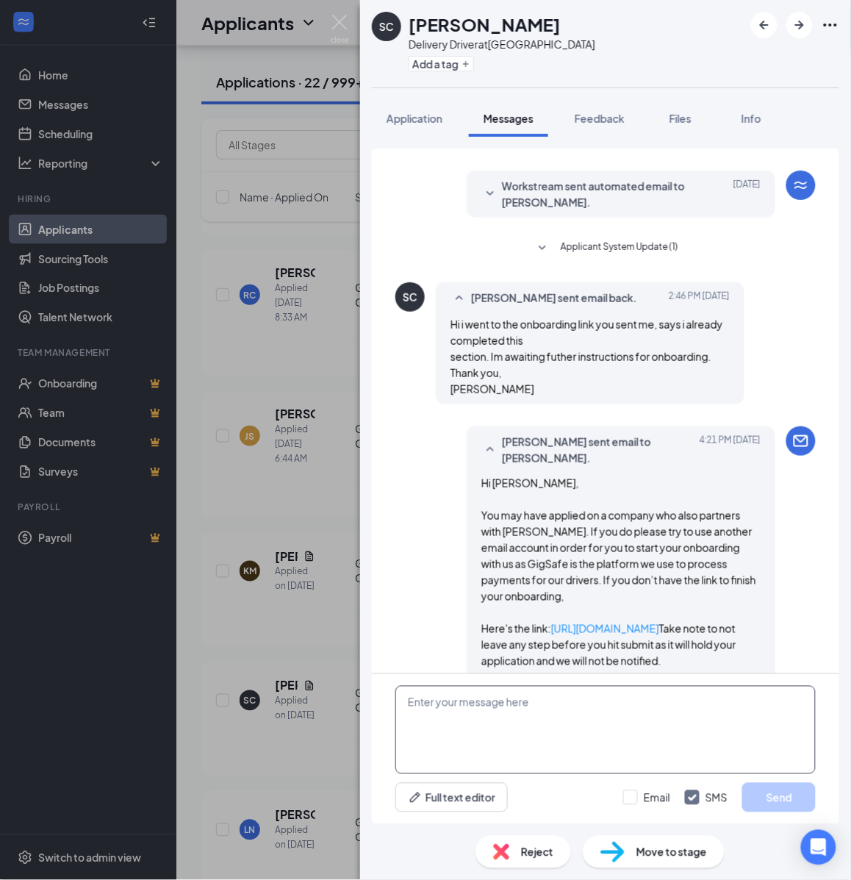
click at [604, 766] on textarea at bounding box center [605, 730] width 420 height 88
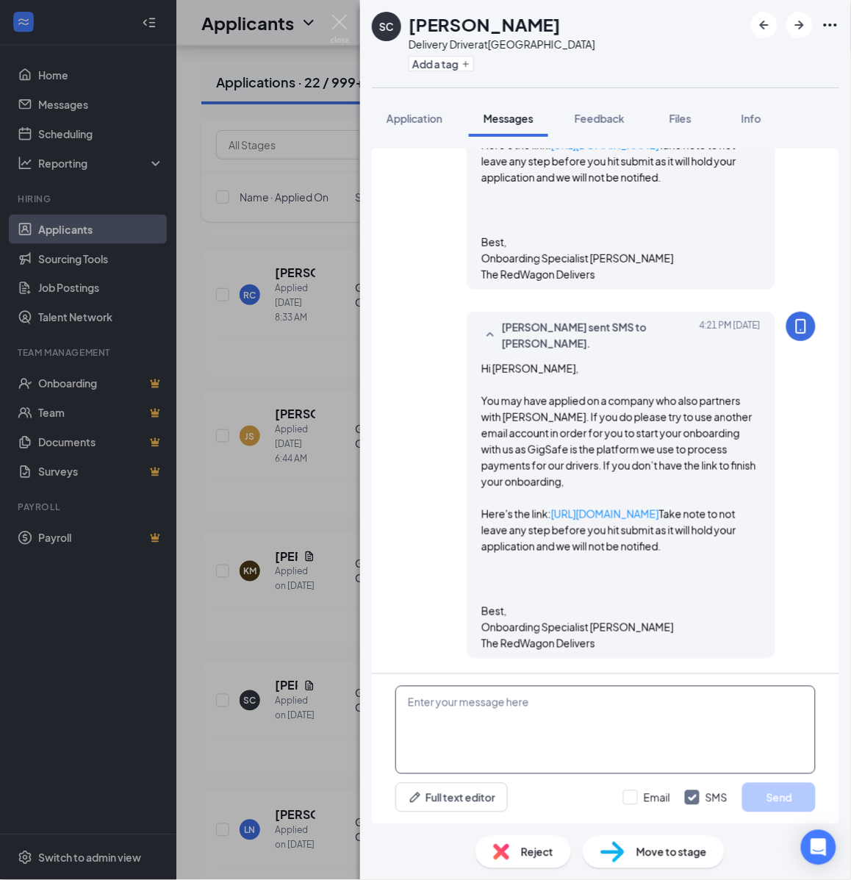
click at [556, 736] on textarea at bounding box center [605, 730] width 420 height 88
click at [548, 717] on textarea at bounding box center [605, 730] width 420 height 88
click at [593, 726] on textarea at bounding box center [605, 730] width 420 height 88
paste textarea "Hello, If you have not started your onboarding please go ahead and proceed with…"
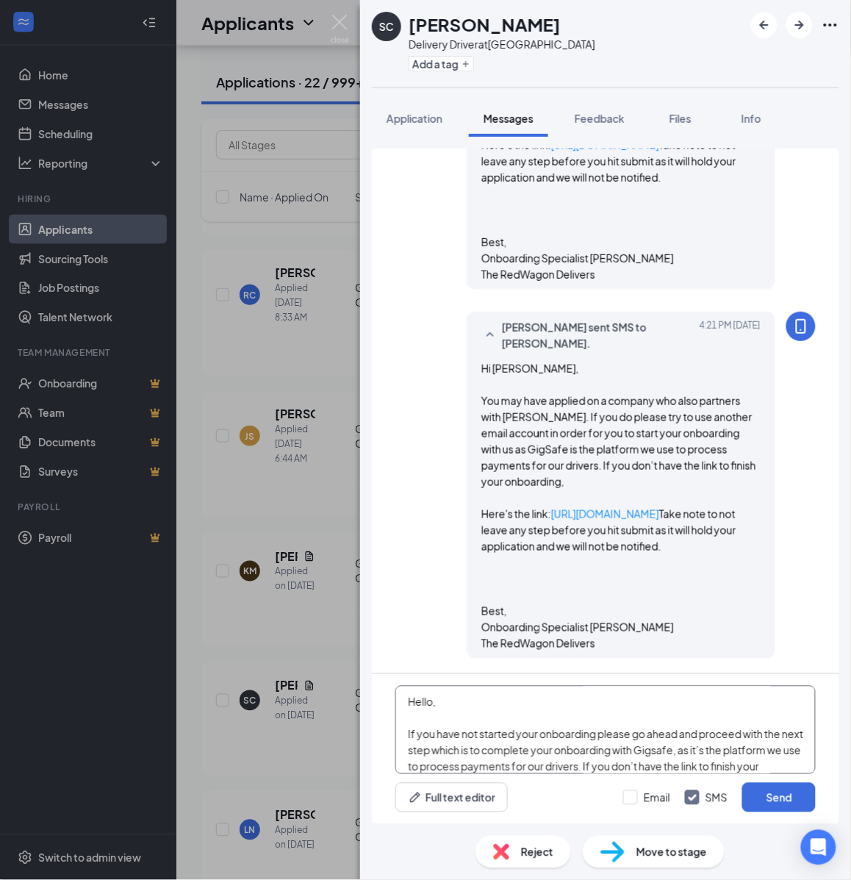
scroll to position [258, 0]
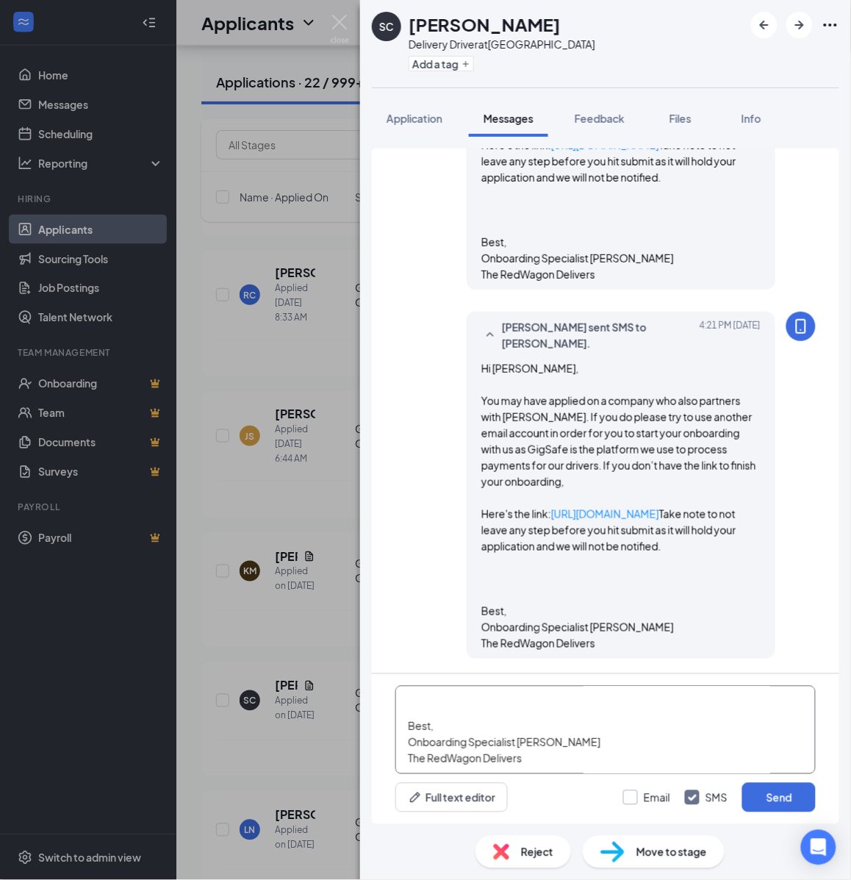
type textarea "Hello, If you have not started your onboarding please go ahead and proceed with…"
click at [637, 795] on input "Email" at bounding box center [646, 797] width 47 height 15
checkbox input "true"
click at [780, 798] on button "Send" at bounding box center [779, 797] width 74 height 29
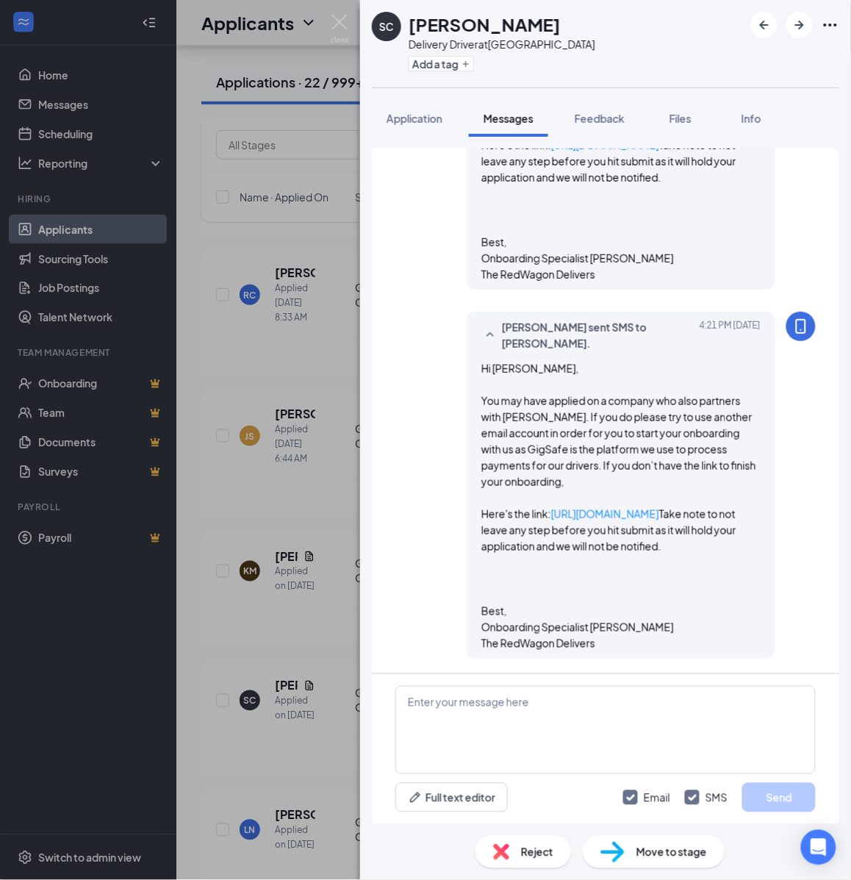
click at [434, 51] on div "Add a tag" at bounding box center [502, 63] width 187 height 24
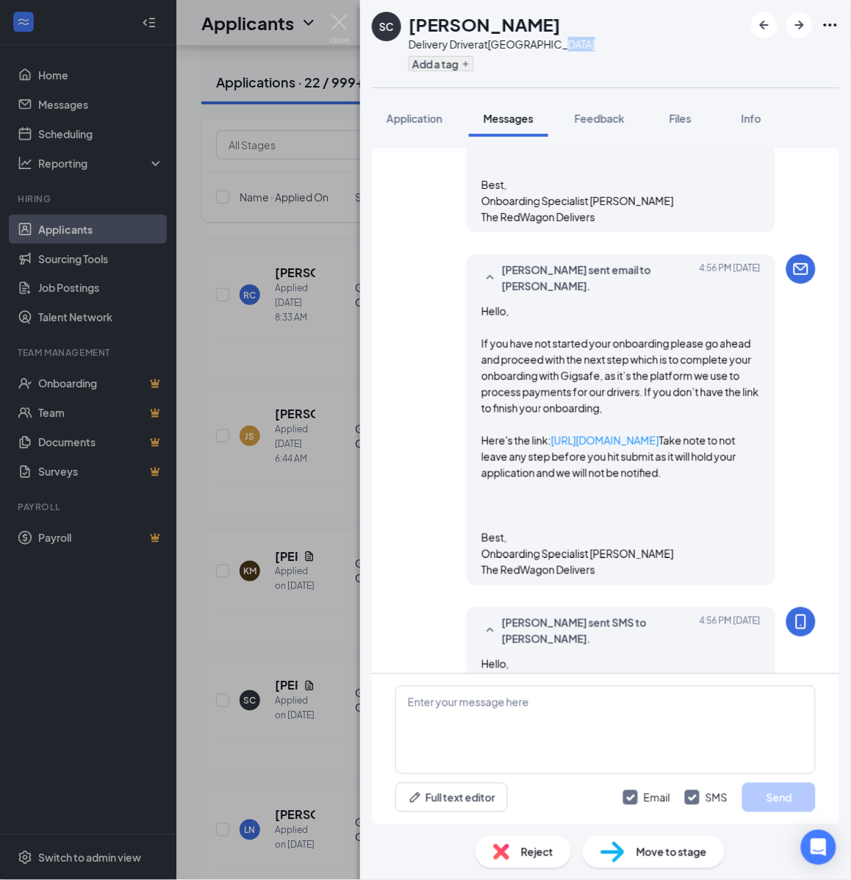
click at [435, 55] on div "Add a tag" at bounding box center [502, 63] width 187 height 24
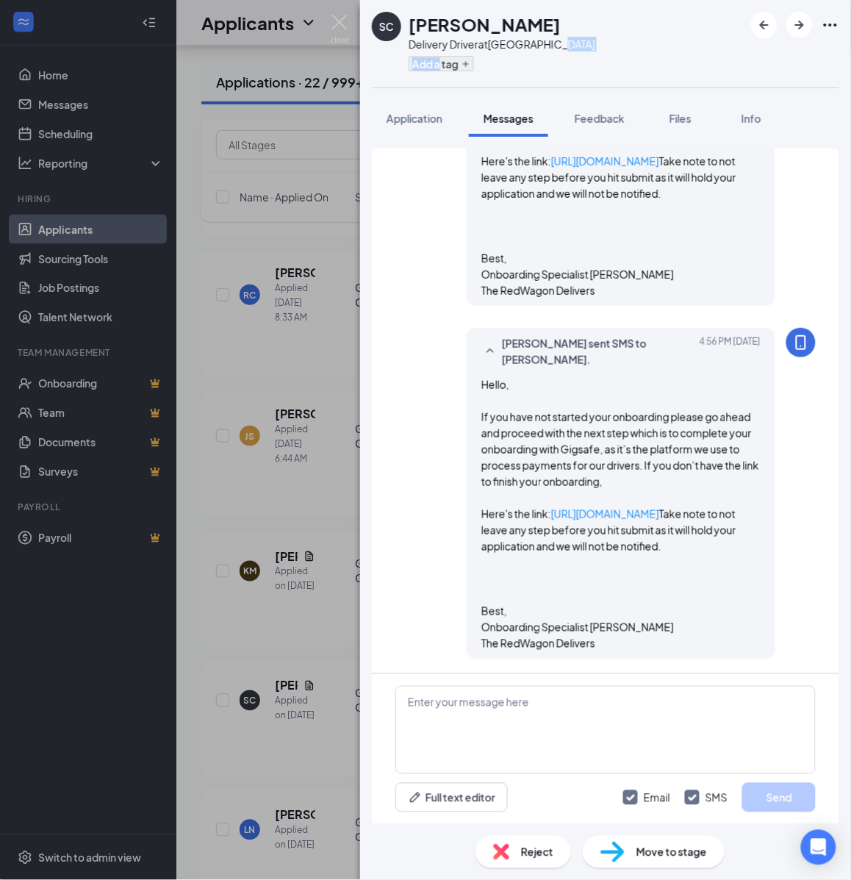
scroll to position [1743, 0]
click at [437, 56] on button "Add a tag" at bounding box center [441, 63] width 65 height 15
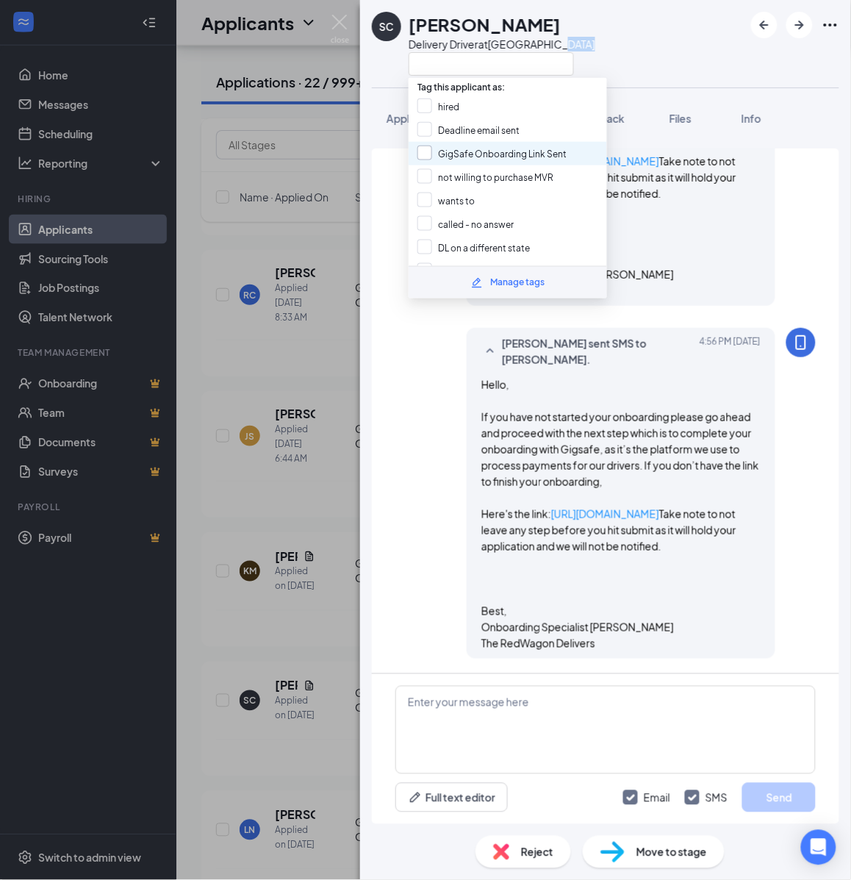
click at [443, 149] on input "GigSafe Onboarding Link Sent" at bounding box center [492, 154] width 149 height 16
checkbox input "true"
click at [336, 222] on div "SC Steve Cullum Delivery Driver at Monterey Bay Application Messages Feedback F…" at bounding box center [425, 440] width 851 height 880
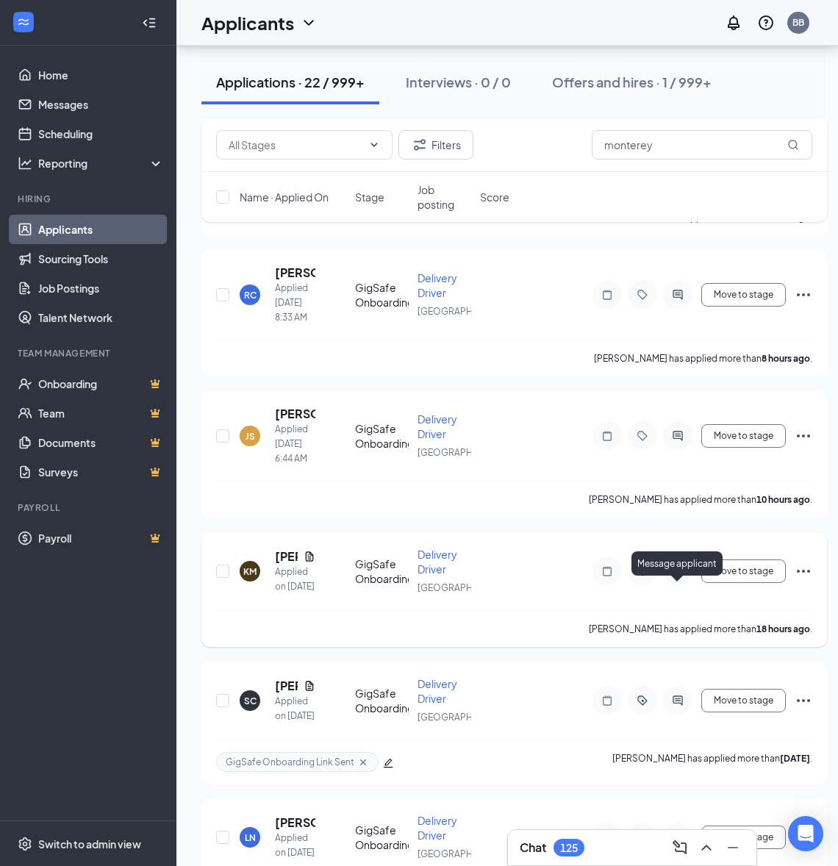
click at [681, 576] on icon "ActiveChat" at bounding box center [678, 572] width 10 height 10
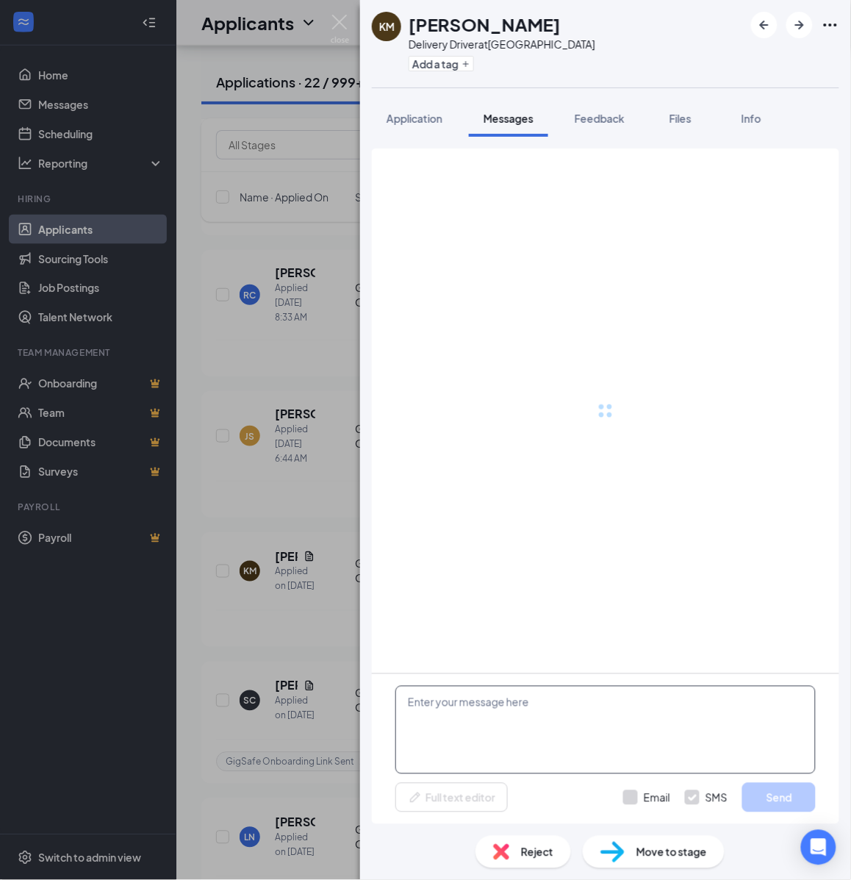
click at [568, 729] on textarea at bounding box center [605, 730] width 420 height 88
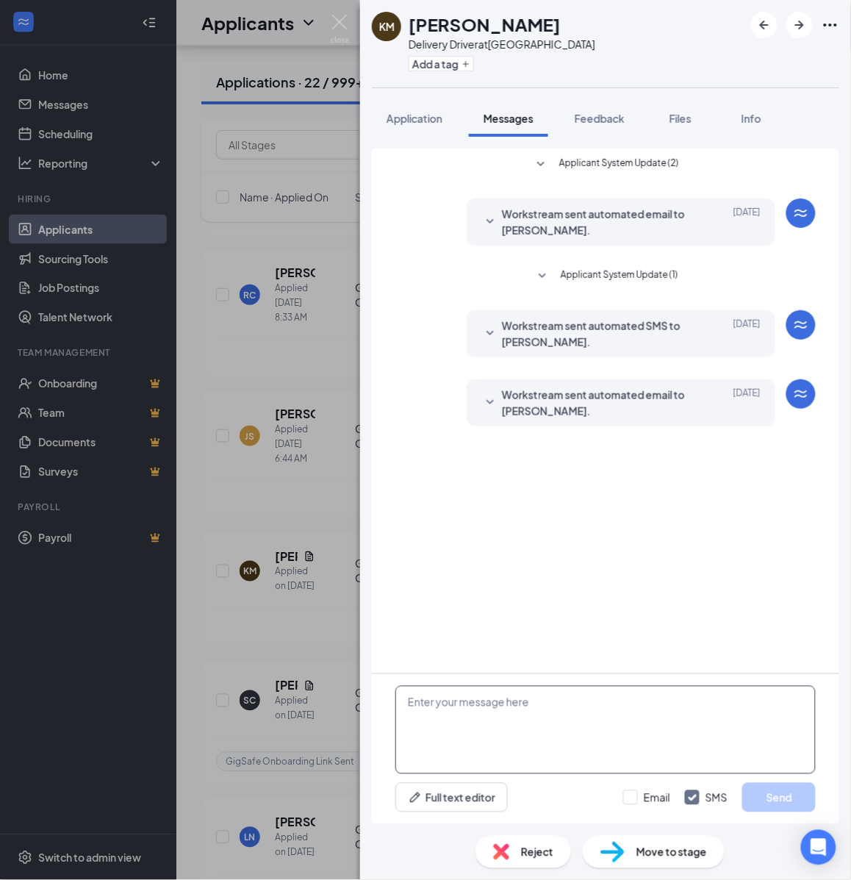
click at [545, 708] on textarea at bounding box center [605, 730] width 420 height 88
paste textarea "Hello, If you have not started your onboarding please go ahead and proceed with…"
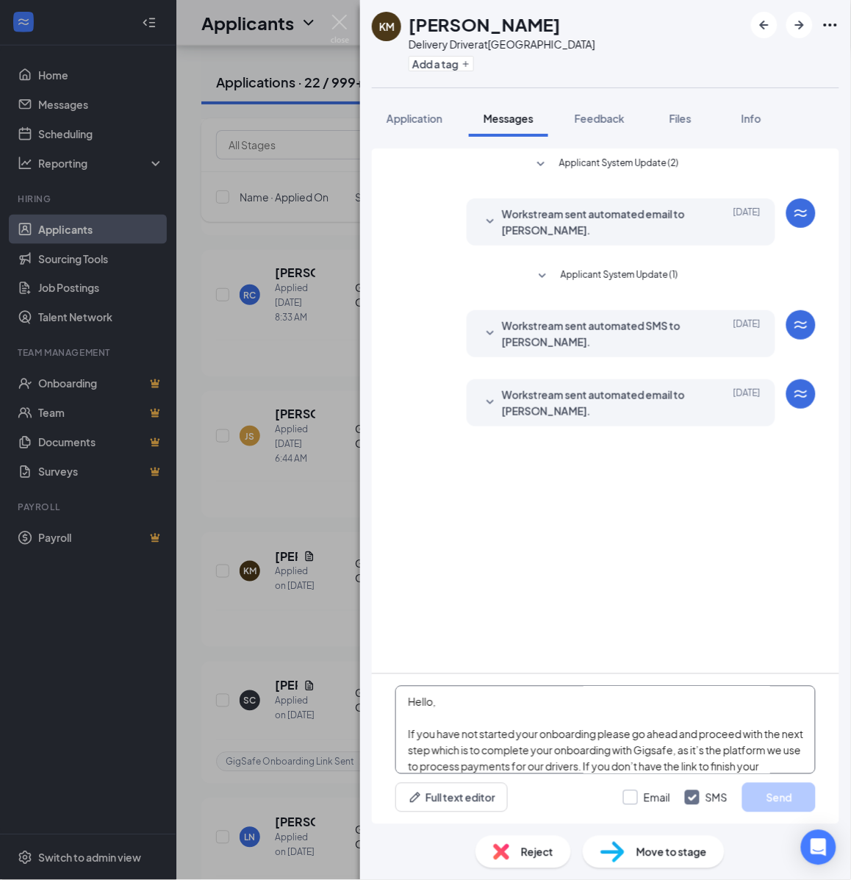
scroll to position [258, 0]
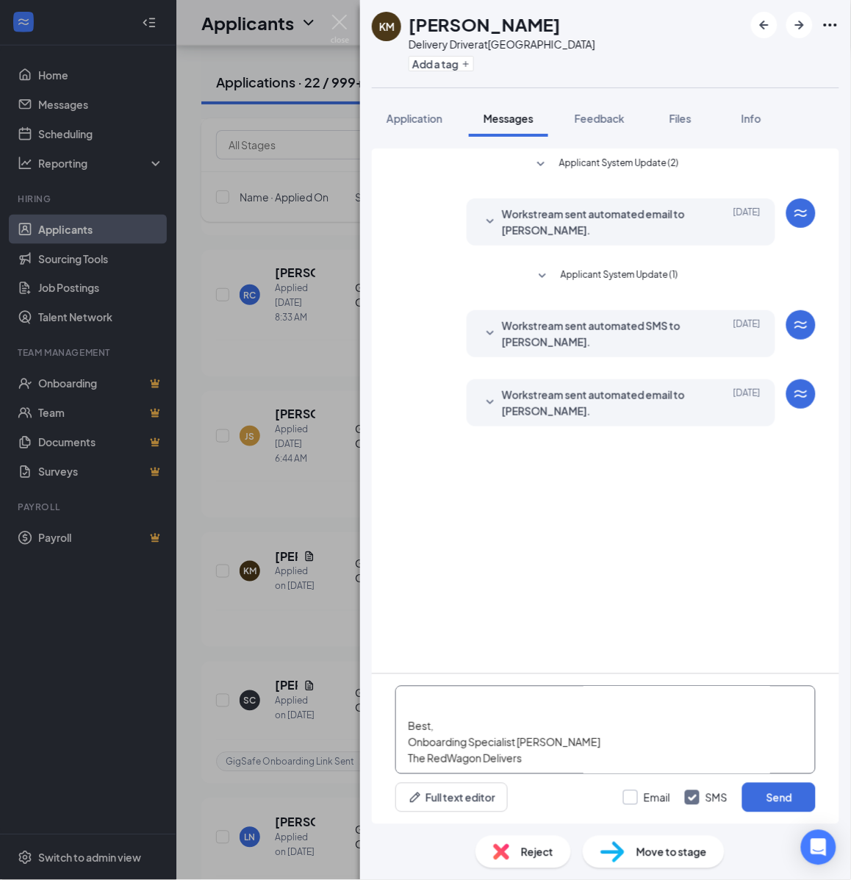
type textarea "Hello, If you have not started your onboarding please go ahead and proceed with…"
drag, startPoint x: 634, startPoint y: 791, endPoint x: 792, endPoint y: 788, distance: 157.3
click at [636, 790] on input "Email" at bounding box center [646, 797] width 47 height 15
checkbox input "true"
click at [794, 788] on button "Send" at bounding box center [779, 797] width 74 height 29
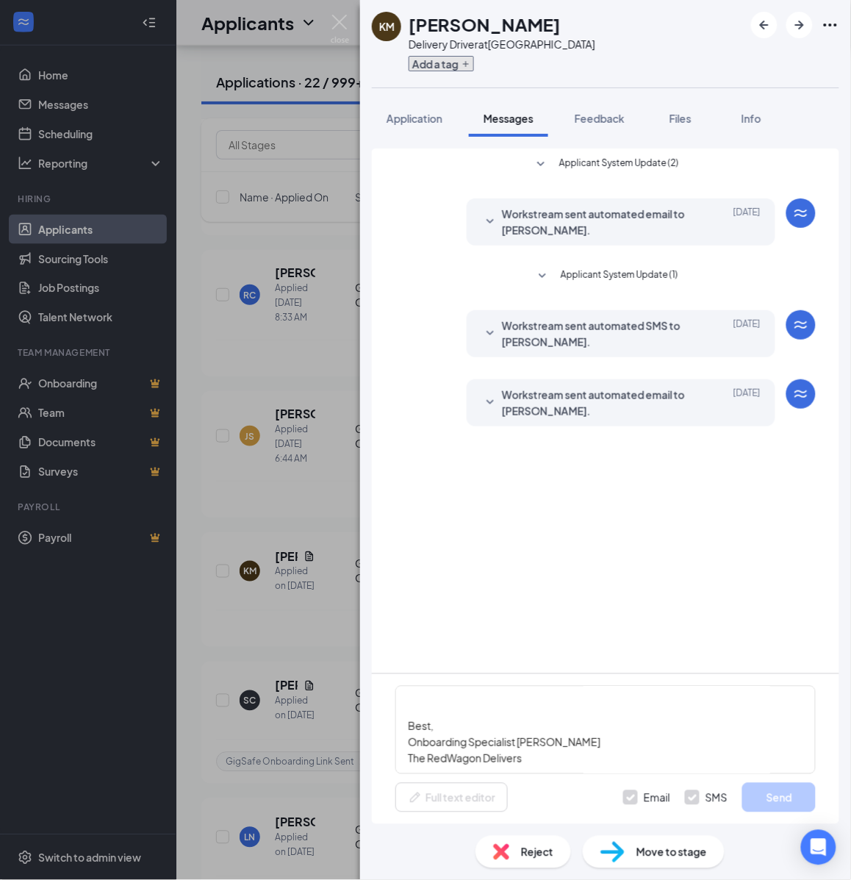
click at [449, 66] on button "Add a tag" at bounding box center [441, 63] width 65 height 15
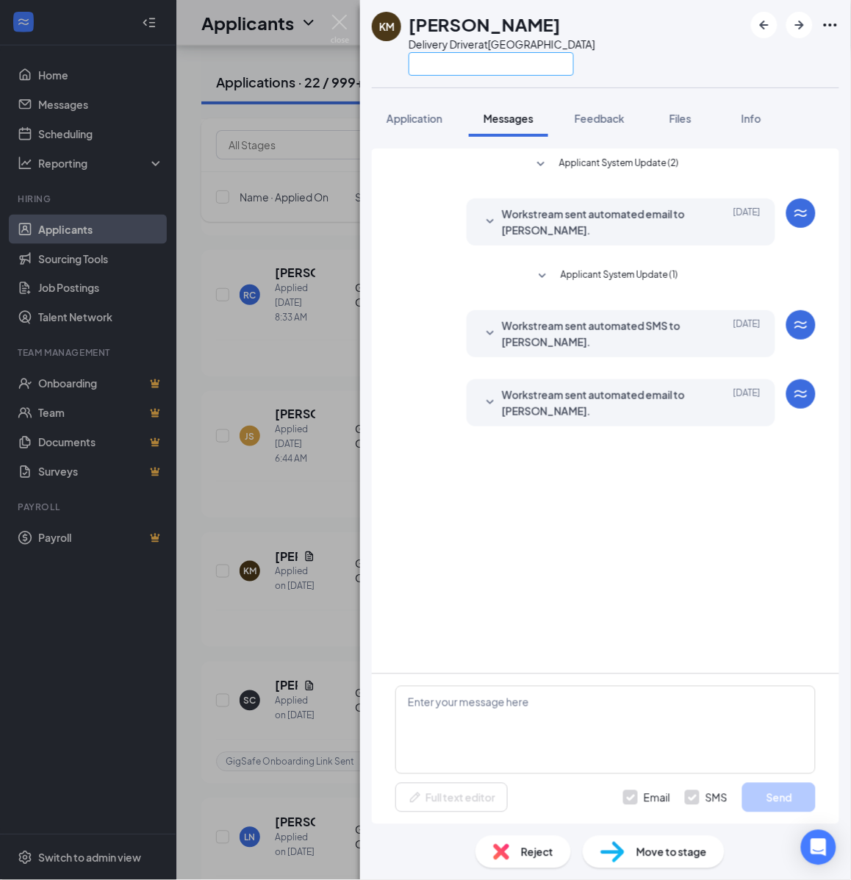
scroll to position [0, 0]
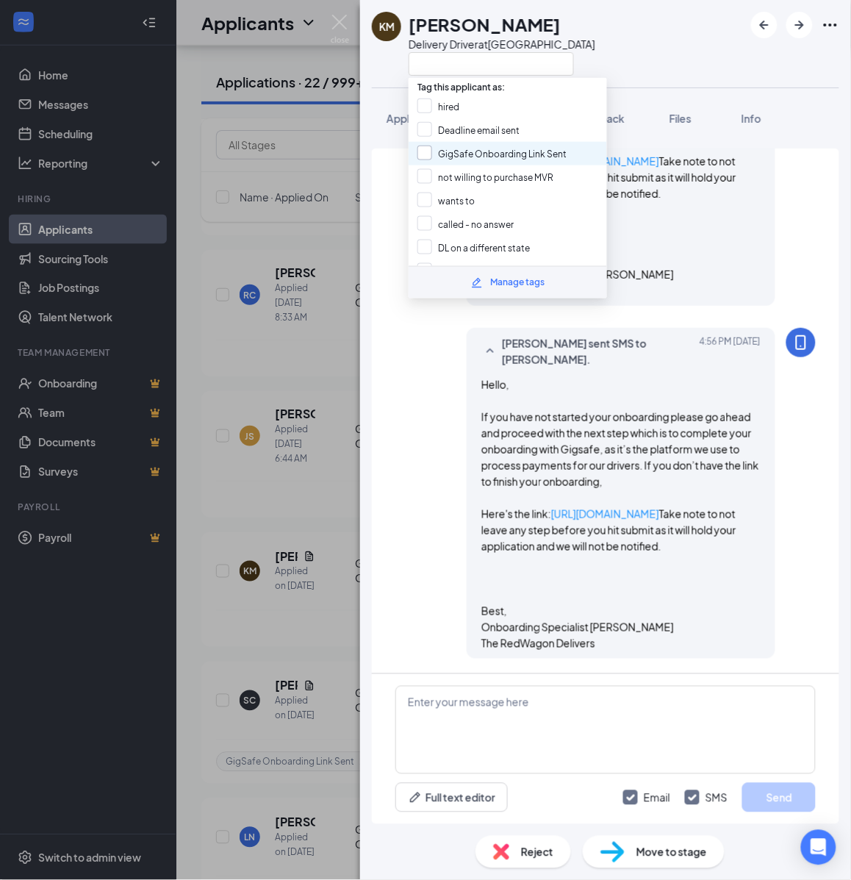
click at [443, 154] on input "GigSafe Onboarding Link Sent" at bounding box center [492, 154] width 149 height 16
checkbox input "true"
click at [307, 328] on div "KM Katrina Martinez Delivery Driver at Monterey Bay Application Messages Feedba…" at bounding box center [425, 440] width 851 height 880
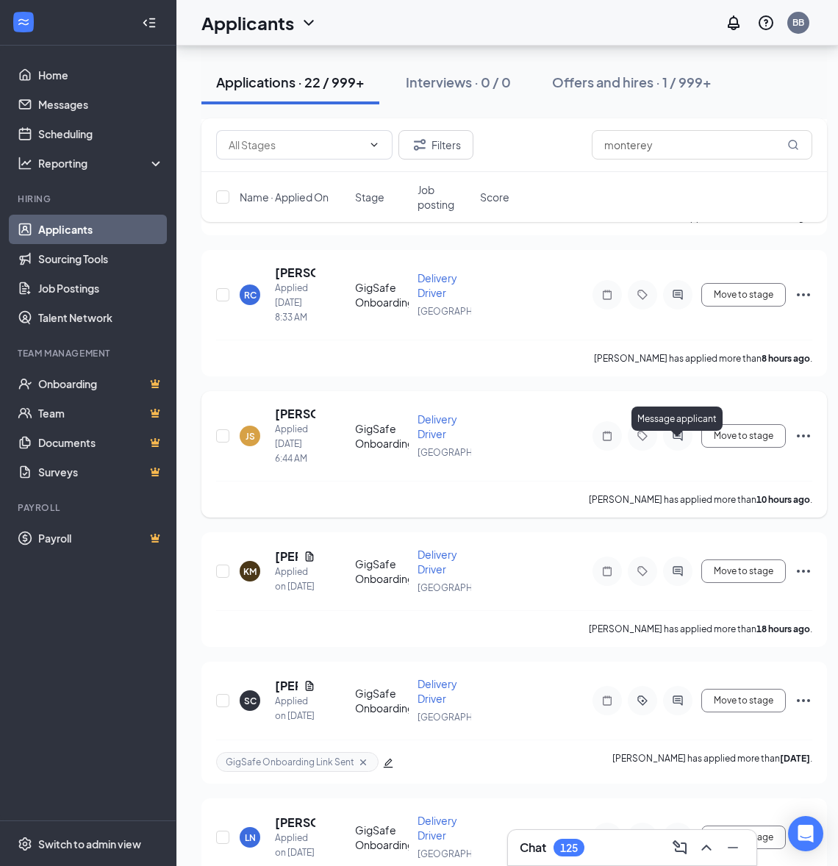
click at [681, 442] on icon "ActiveChat" at bounding box center [678, 436] width 18 height 12
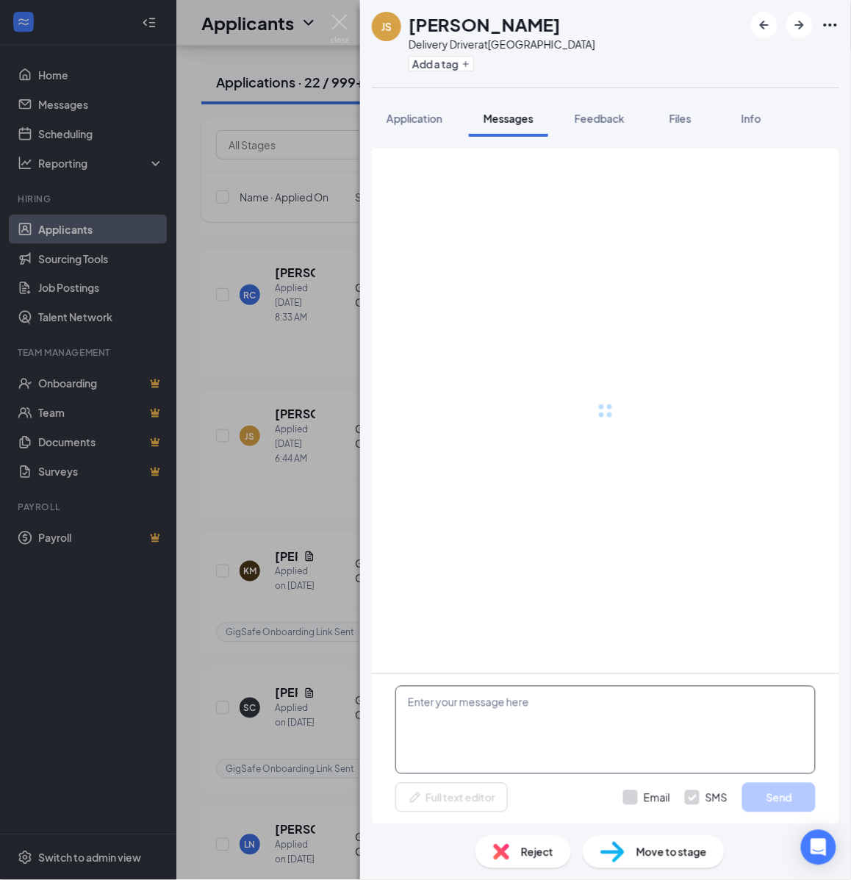
click at [557, 712] on textarea at bounding box center [605, 730] width 420 height 88
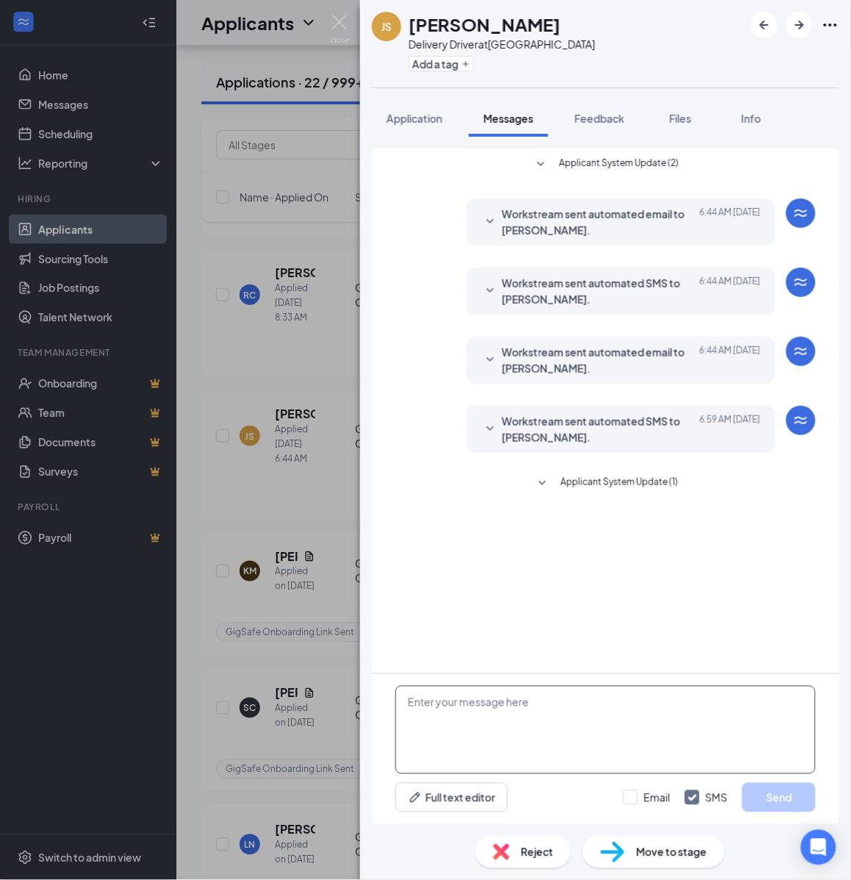
click at [550, 709] on textarea at bounding box center [605, 730] width 420 height 88
paste textarea "Hello, If you have not started your onboarding please go ahead and proceed with…"
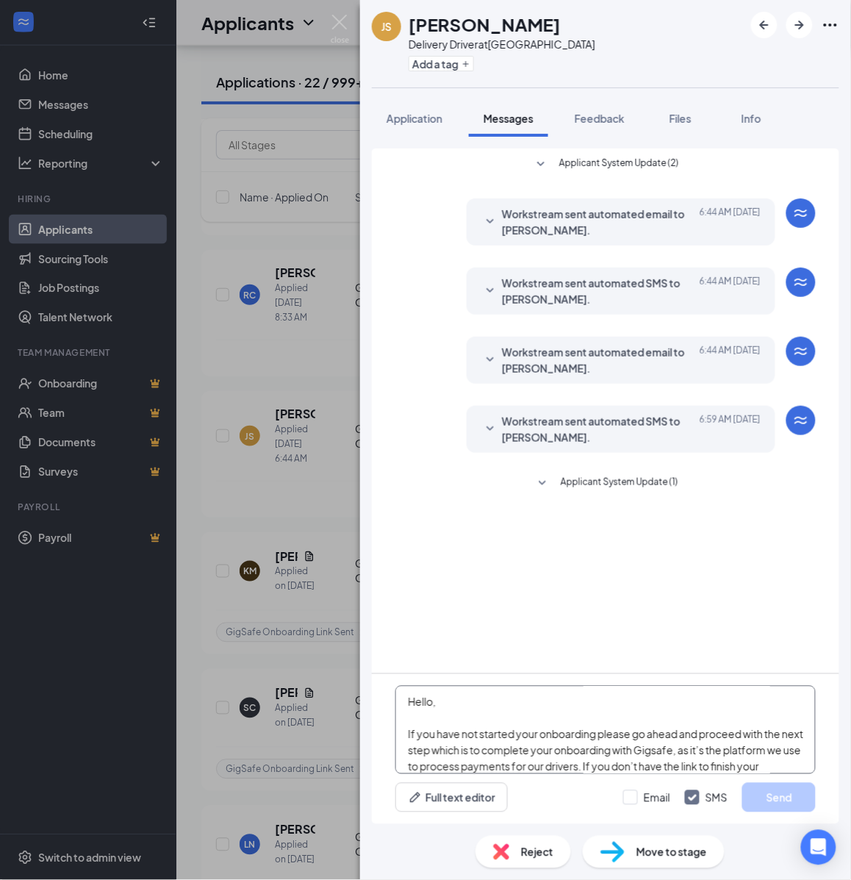
scroll to position [258, 0]
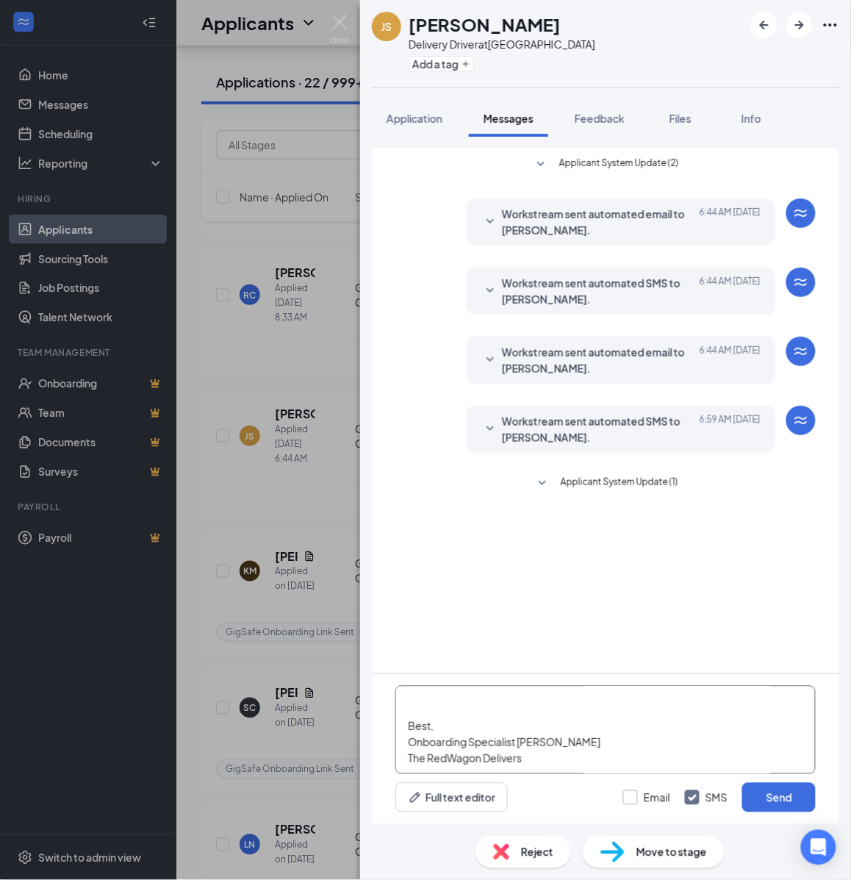
type textarea "Hello, If you have not started your onboarding please go ahead and proceed with…"
click at [648, 798] on input "Email" at bounding box center [646, 797] width 47 height 15
checkbox input "true"
click at [774, 796] on button "Send" at bounding box center [779, 797] width 74 height 29
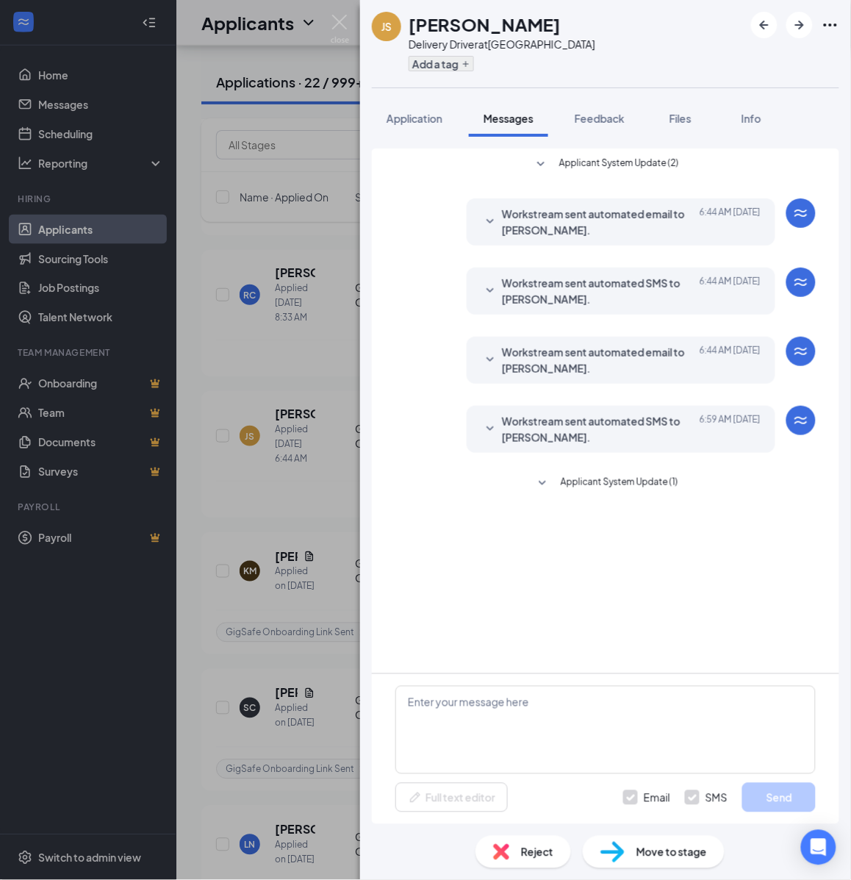
scroll to position [0, 0]
click at [443, 60] on button "Add a tag" at bounding box center [441, 63] width 65 height 15
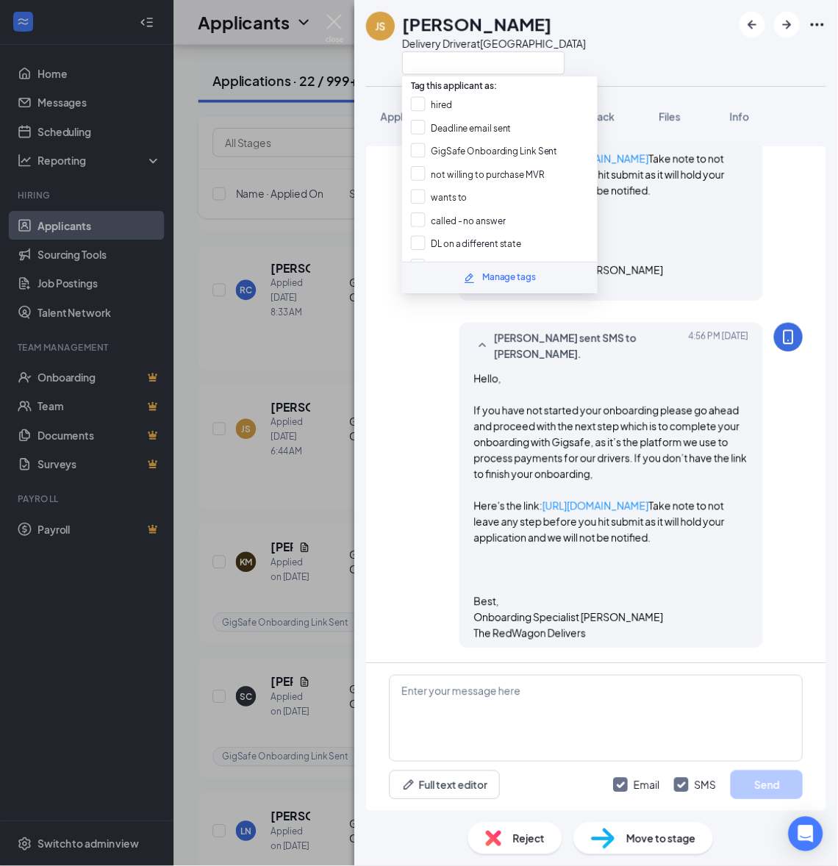
scroll to position [706, 0]
click at [445, 148] on input "GigSafe Onboarding Link Sent" at bounding box center [492, 154] width 149 height 16
checkbox input "true"
click at [327, 267] on div "JS Javier Solis Delivery Driver at Monterey Bay Application Messages Feedback F…" at bounding box center [425, 440] width 851 height 880
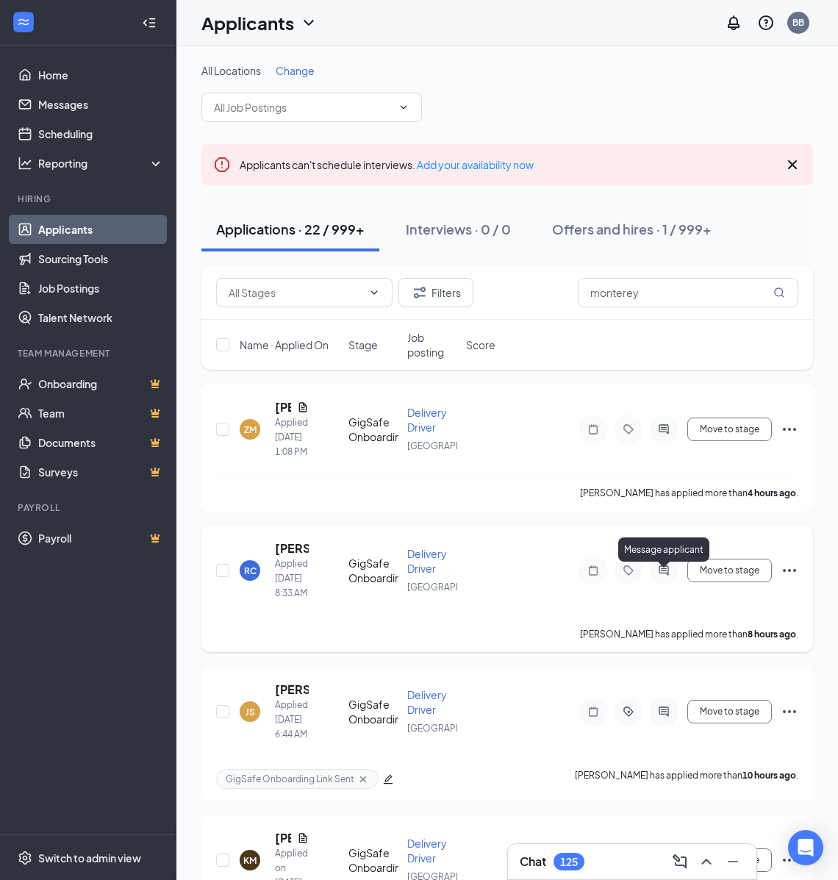
click at [670, 576] on icon "ActiveChat" at bounding box center [664, 571] width 18 height 12
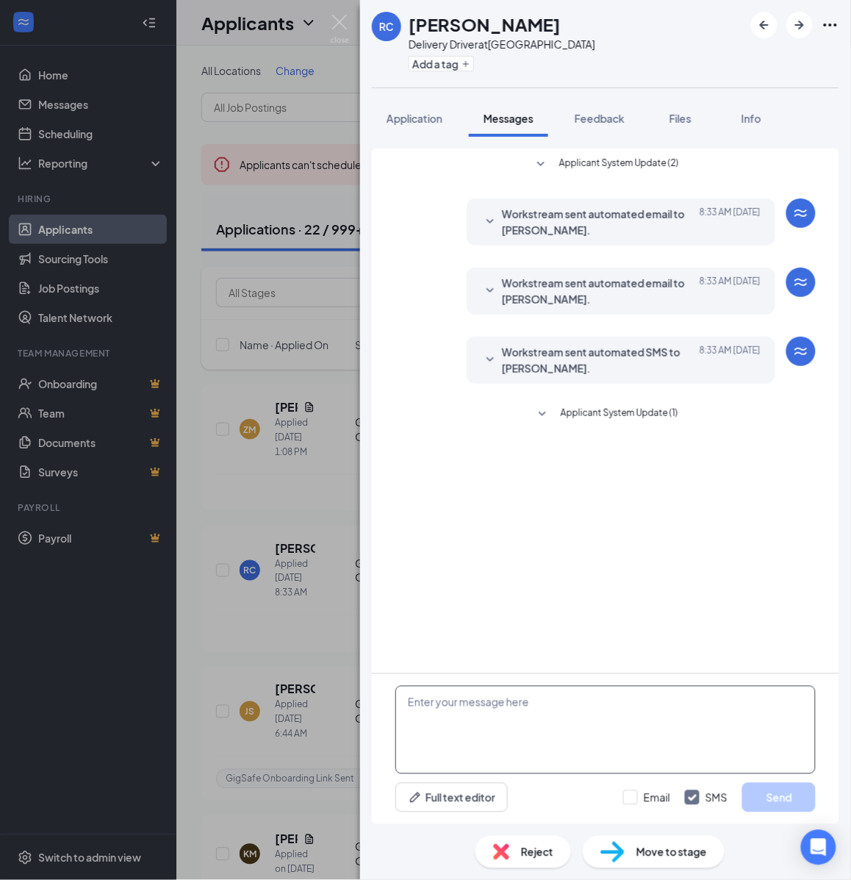
click at [544, 713] on textarea at bounding box center [605, 730] width 420 height 88
click at [540, 711] on textarea at bounding box center [605, 730] width 420 height 88
paste textarea "Hello, If you have not started your onboarding please go ahead and proceed with…"
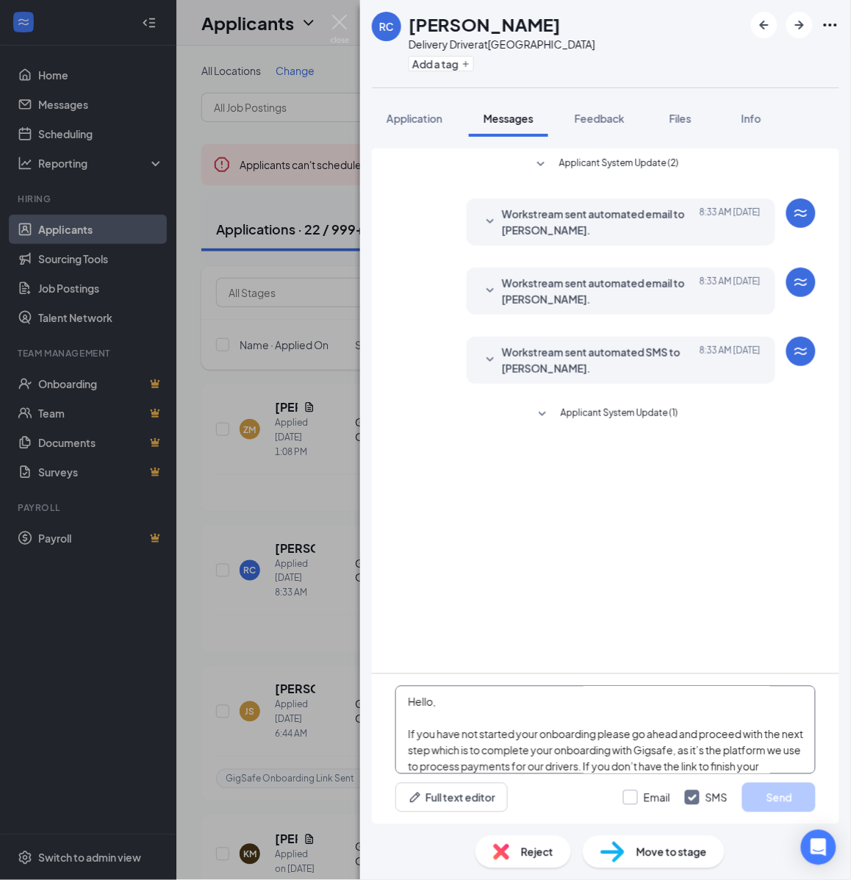
scroll to position [258, 0]
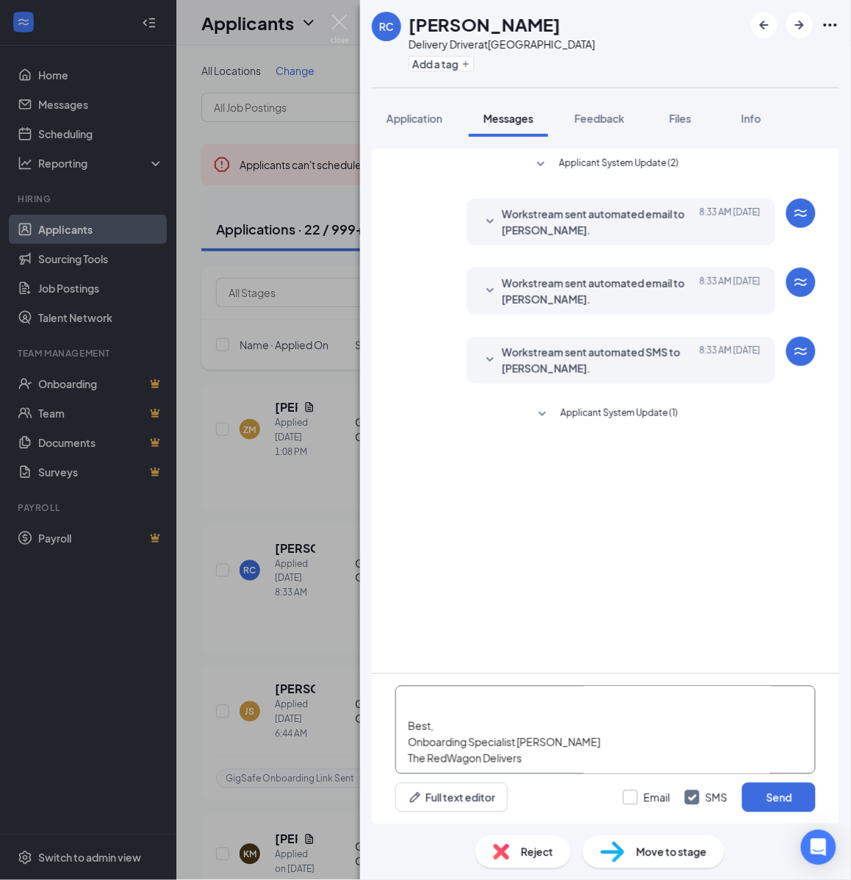
type textarea "Hello, If you have not started your onboarding please go ahead and proceed with…"
click at [633, 795] on input "Email" at bounding box center [646, 797] width 47 height 15
checkbox input "true"
click at [794, 806] on button "Send" at bounding box center [779, 797] width 74 height 29
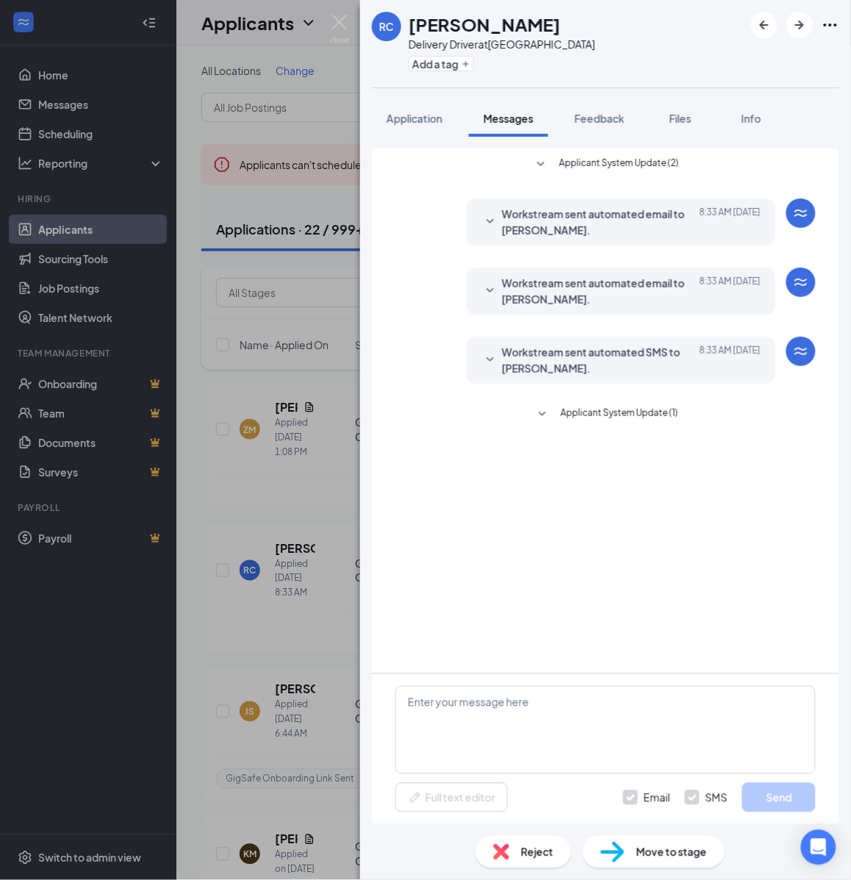
scroll to position [0, 0]
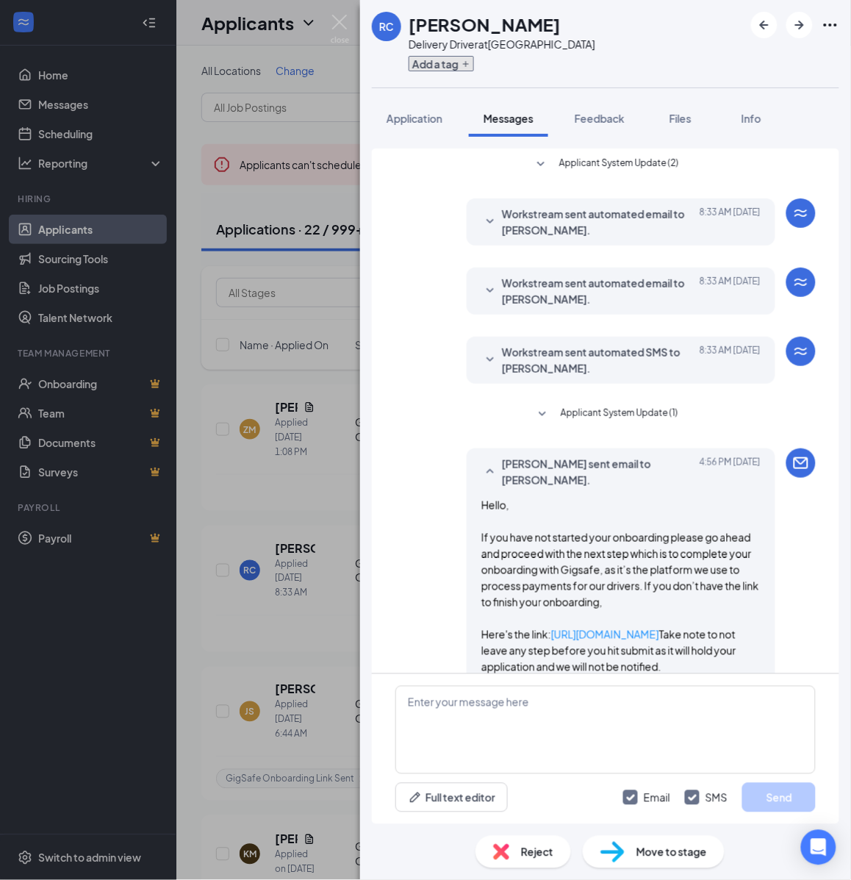
click at [443, 61] on button "Add a tag" at bounding box center [441, 63] width 65 height 15
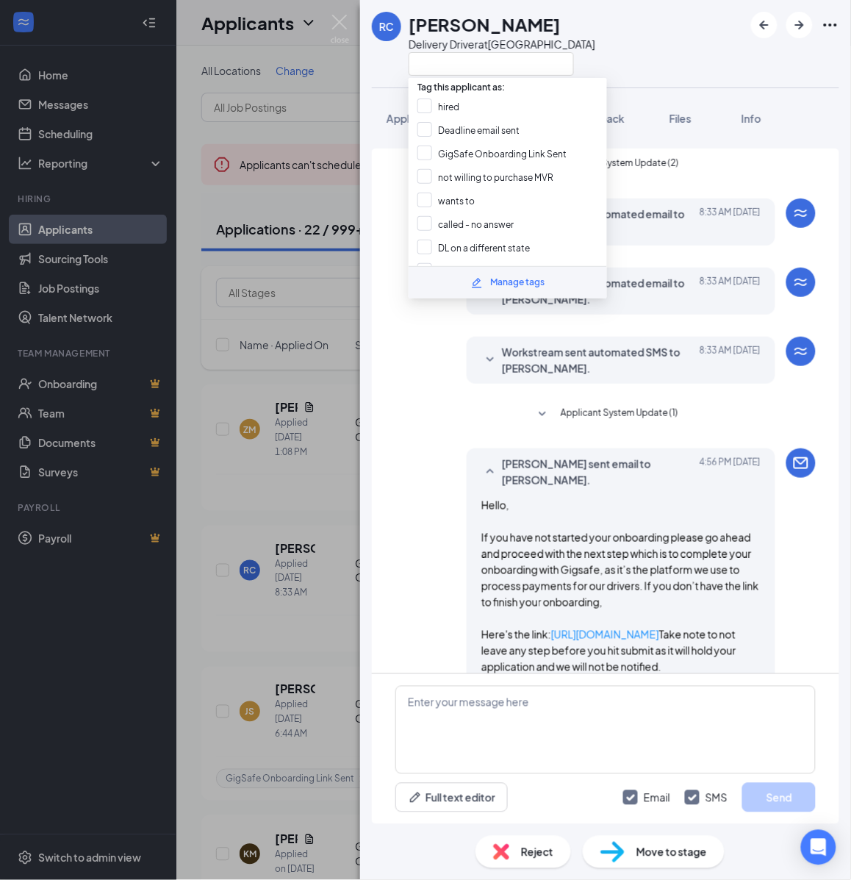
scroll to position [667, 0]
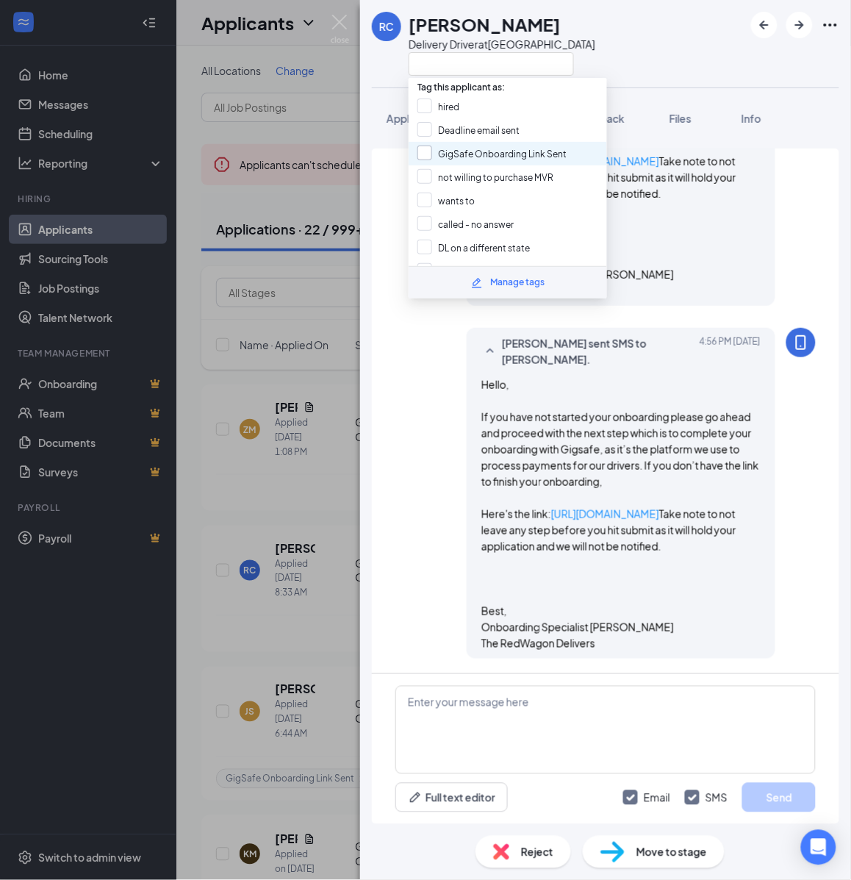
click at [445, 151] on input "GigSafe Onboarding Link Sent" at bounding box center [492, 154] width 149 height 16
checkbox input "true"
click at [285, 479] on div "RC Rafael Cornejo Delivery Driver at Monterey Bay Application Messages Feedback…" at bounding box center [425, 440] width 851 height 880
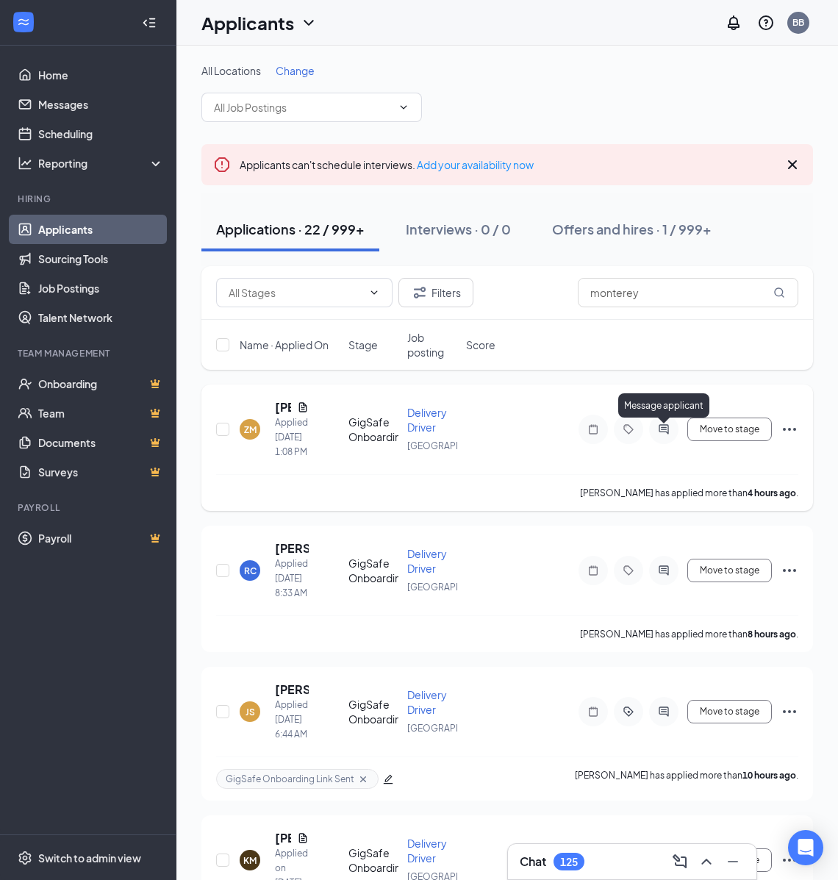
click at [666, 434] on icon "ActiveChat" at bounding box center [664, 429] width 10 height 10
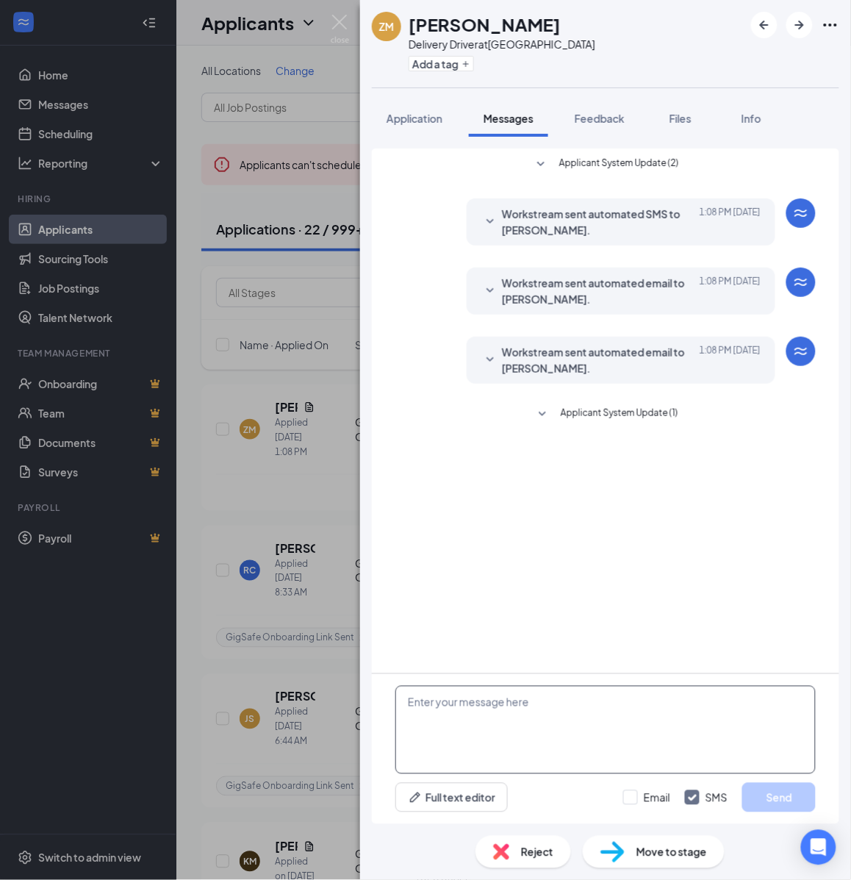
click at [599, 717] on textarea at bounding box center [605, 730] width 420 height 88
drag, startPoint x: 599, startPoint y: 717, endPoint x: 593, endPoint y: 721, distance: 7.6
click at [598, 719] on textarea at bounding box center [605, 730] width 420 height 88
paste textarea "Hello, If you have not started your onboarding please go ahead and proceed with…"
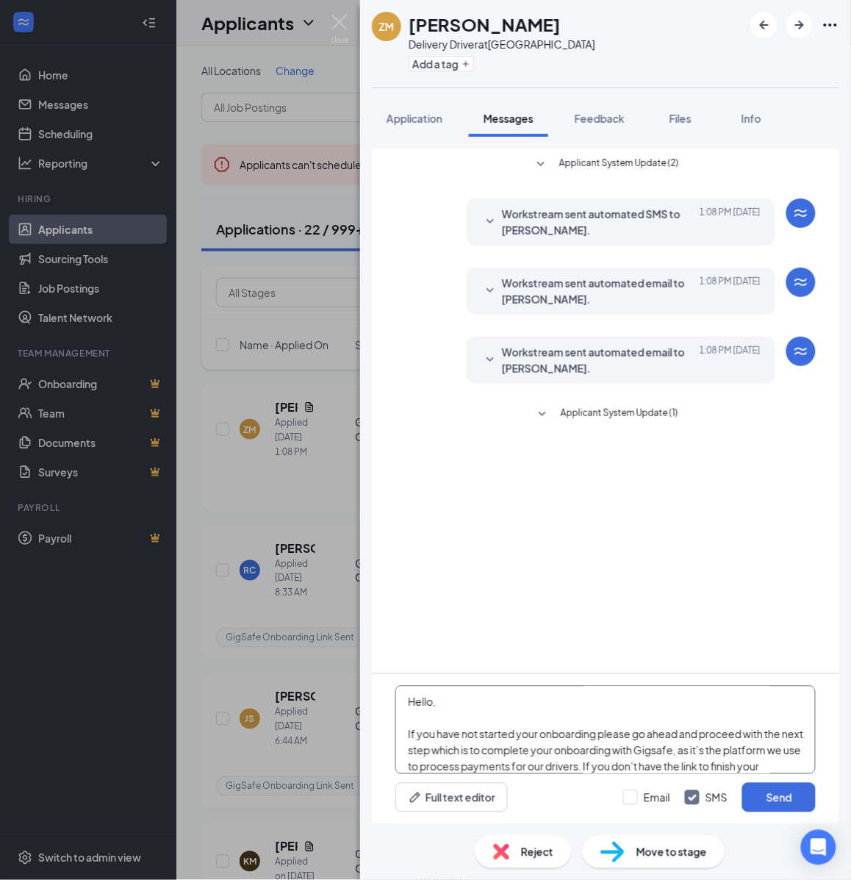
scroll to position [258, 0]
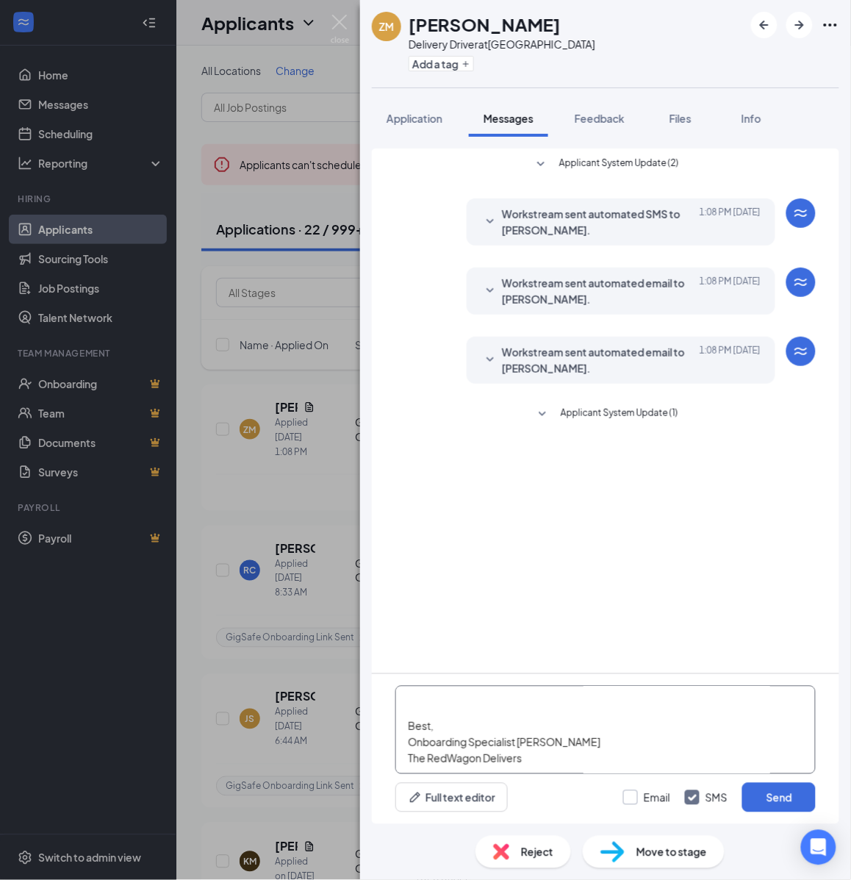
type textarea "Hello, If you have not started your onboarding please go ahead and proceed with…"
click at [636, 796] on input "Email" at bounding box center [646, 797] width 47 height 15
checkbox input "true"
drag, startPoint x: 784, startPoint y: 792, endPoint x: 754, endPoint y: 637, distance: 157.4
click at [785, 792] on button "Send" at bounding box center [779, 797] width 74 height 29
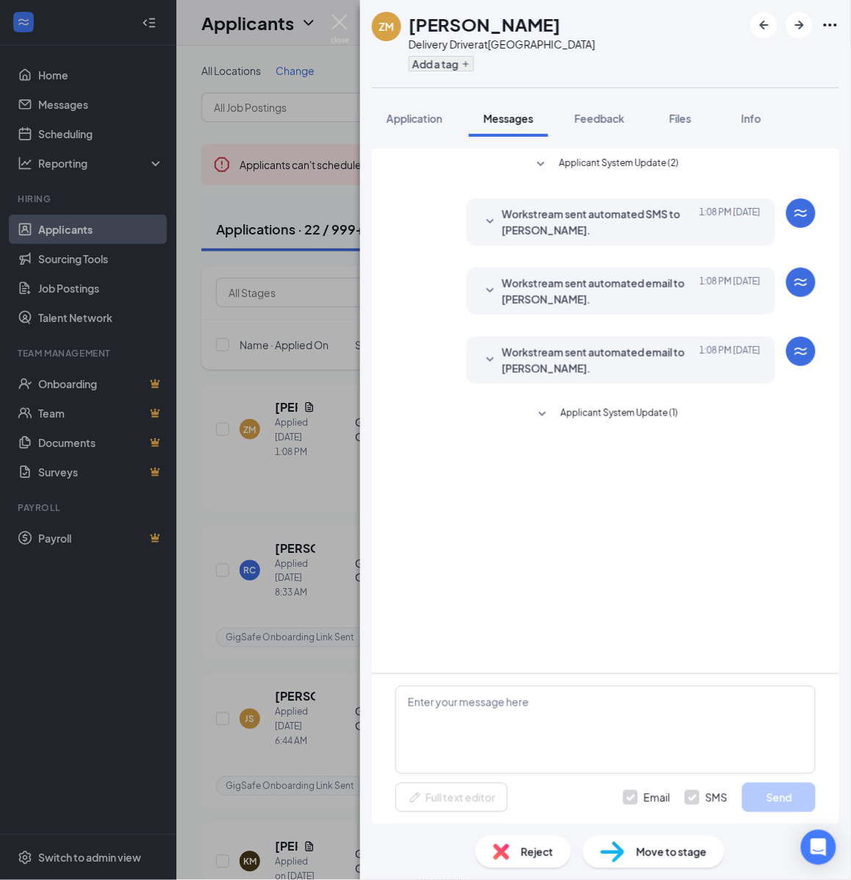
scroll to position [0, 0]
click at [445, 67] on button "Add a tag" at bounding box center [441, 63] width 65 height 15
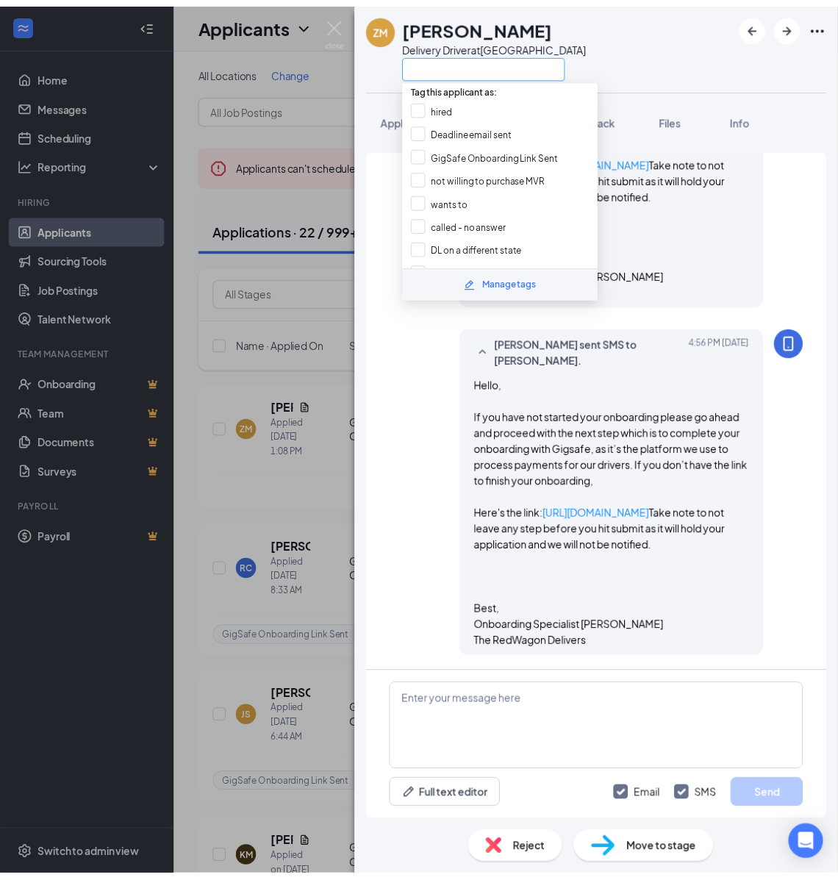
scroll to position [667, 0]
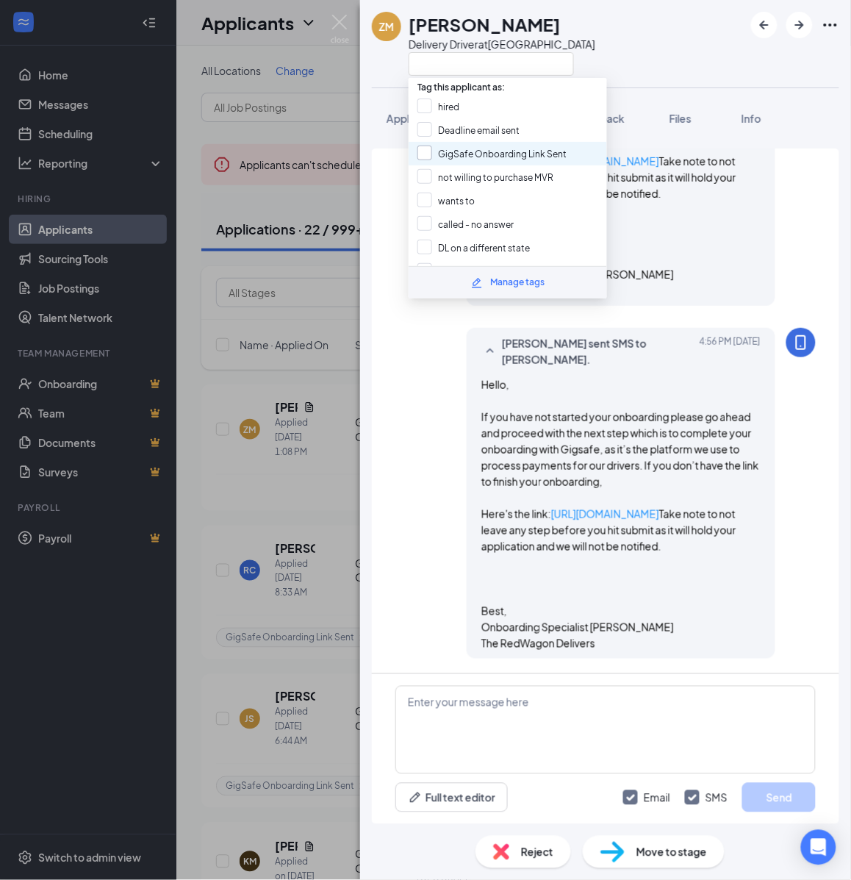
click at [447, 146] on input "GigSafe Onboarding Link Sent" at bounding box center [492, 154] width 149 height 16
checkbox input "true"
click at [318, 380] on div "ZM Zachary Melendrez Delivery Driver at Monterey Bay Application Messages Feedb…" at bounding box center [425, 440] width 851 height 880
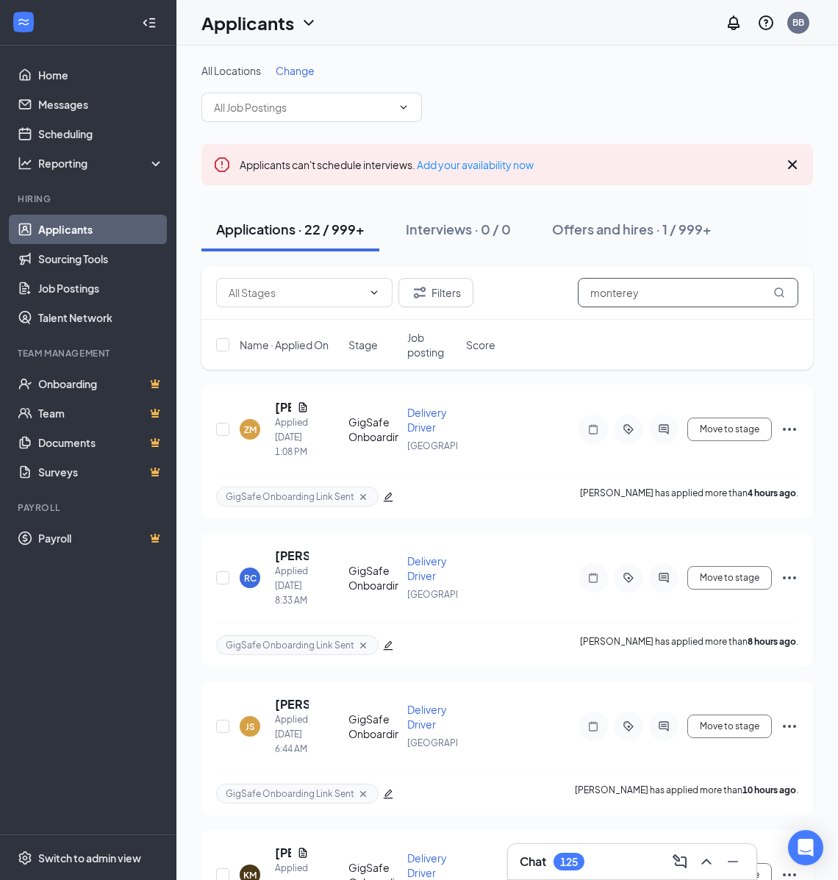
click at [681, 285] on input "monterey" at bounding box center [688, 292] width 221 height 29
click at [681, 290] on input "monterey" at bounding box center [688, 292] width 221 height 29
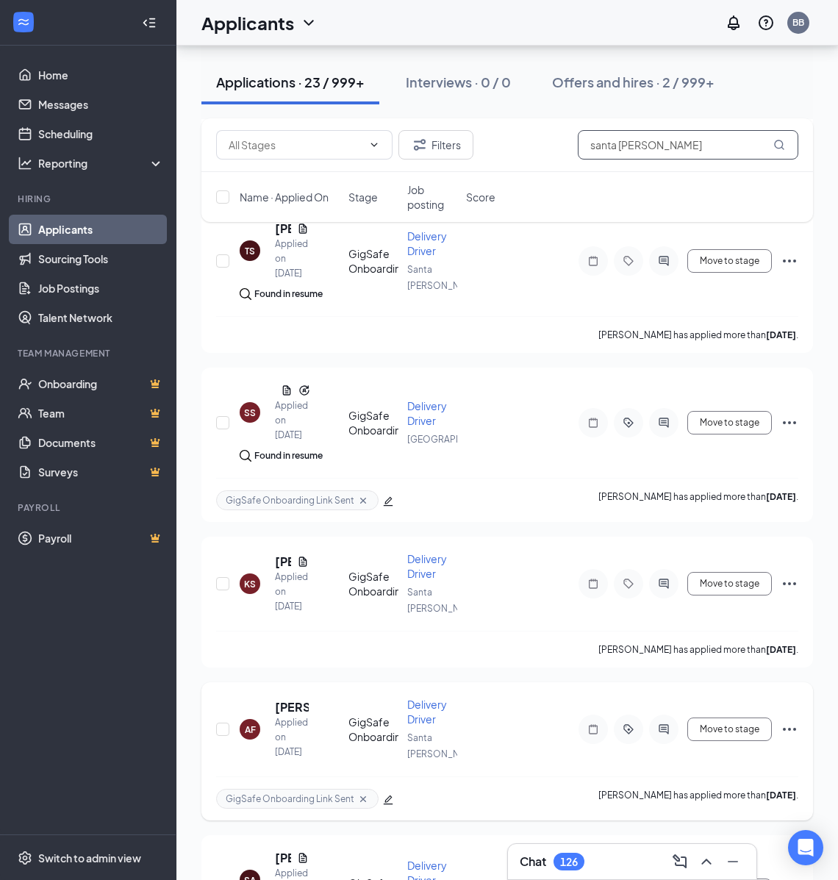
scroll to position [1470, 0]
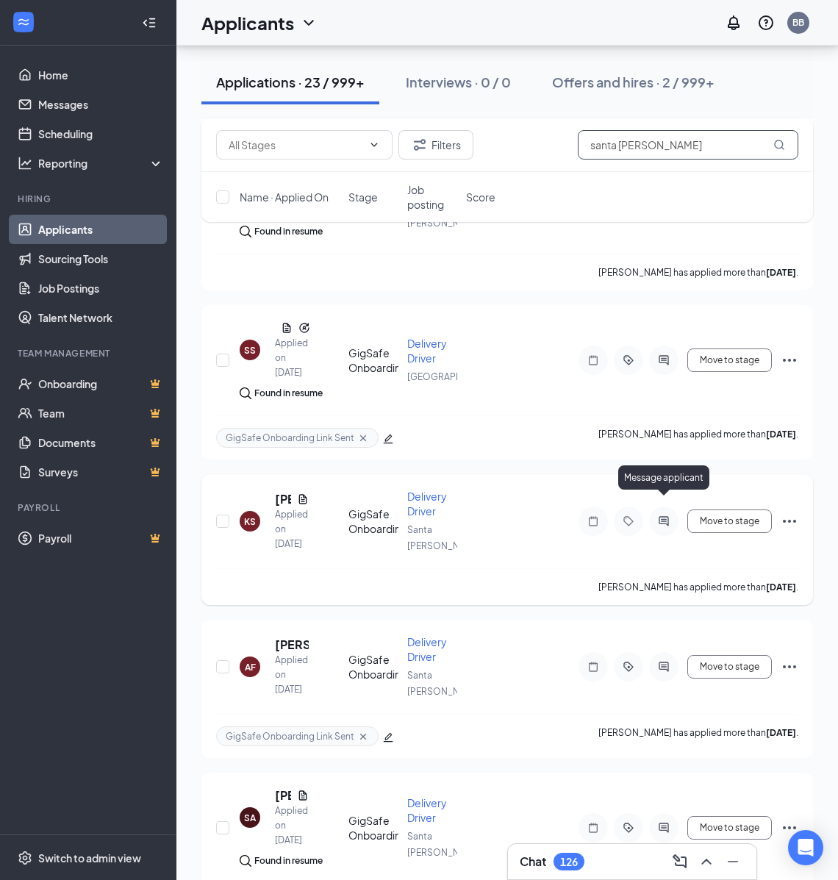
type input "santa rosa"
click at [669, 515] on icon "ActiveChat" at bounding box center [664, 521] width 18 height 12
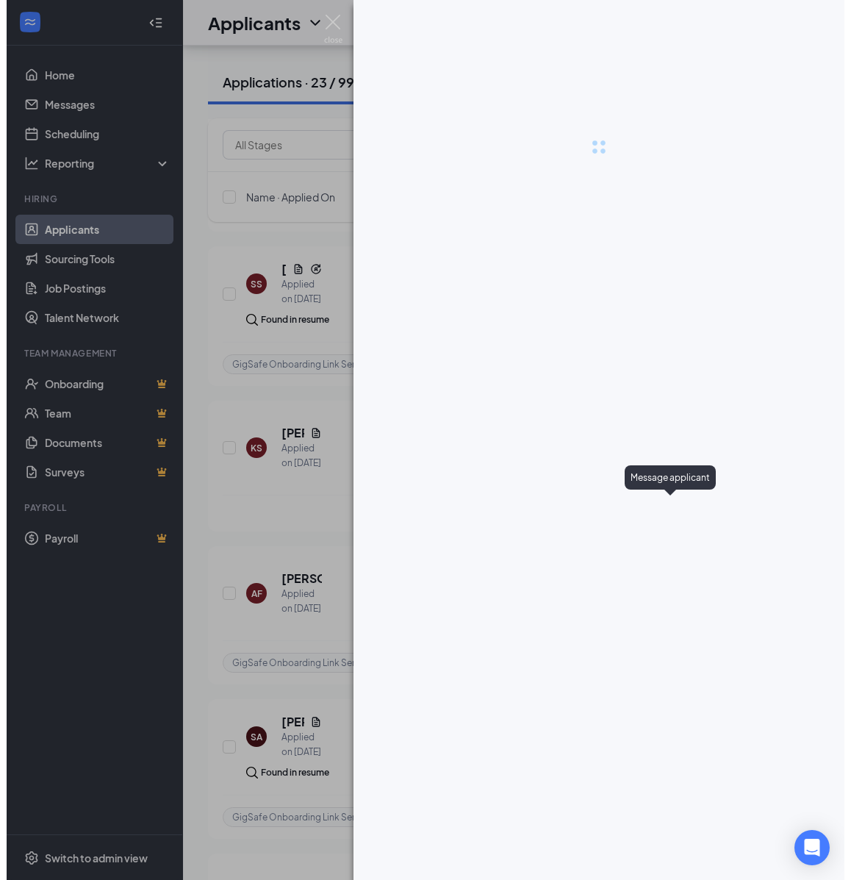
scroll to position [1408, 0]
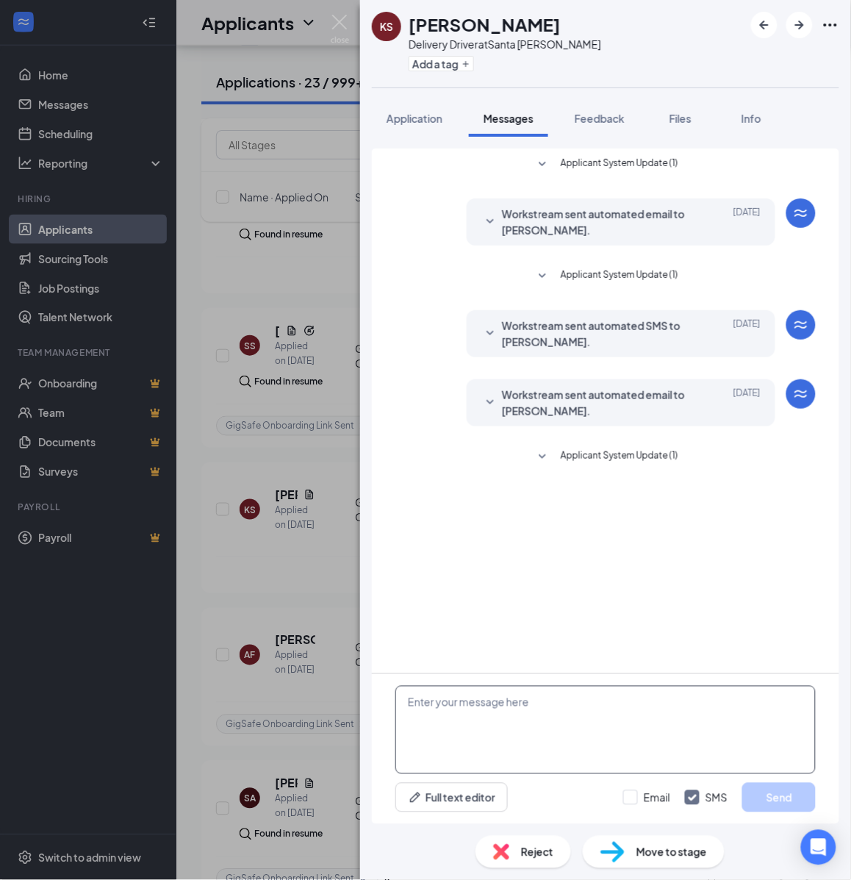
click at [605, 728] on textarea at bounding box center [605, 730] width 420 height 88
click at [595, 737] on textarea at bounding box center [605, 730] width 420 height 88
paste textarea "Hello, If you have not started your onboarding please go ahead and proceed with…"
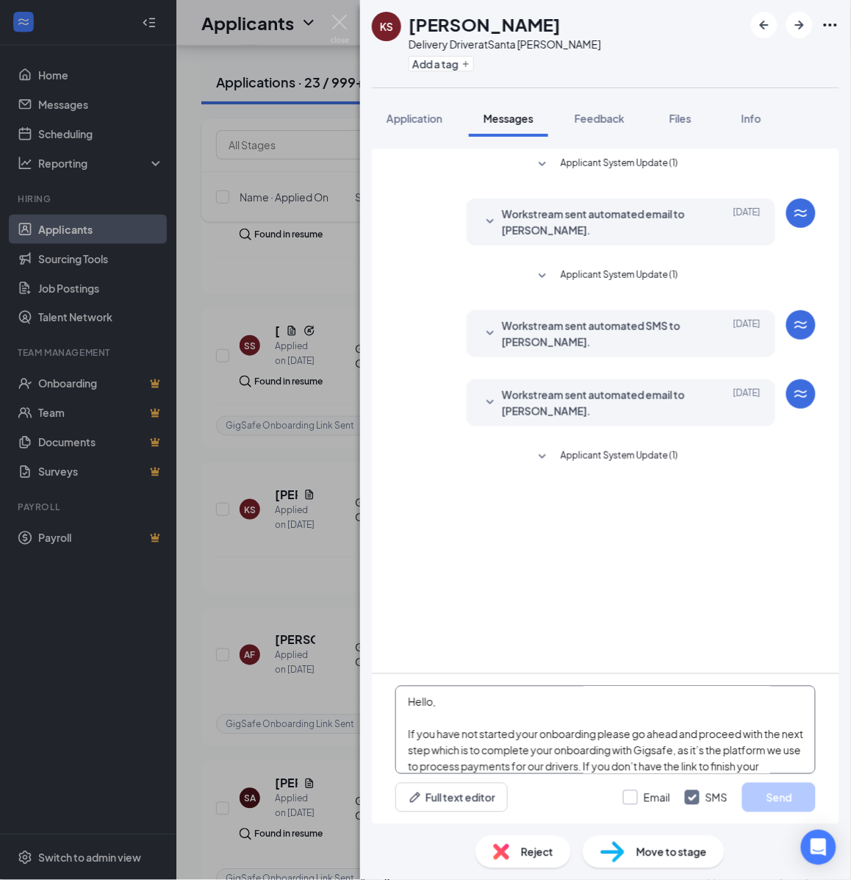
type textarea "Hello, If you have not started your onboarding please go ahead and proceed with…"
click at [644, 799] on input "Email" at bounding box center [646, 797] width 47 height 15
checkbox input "true"
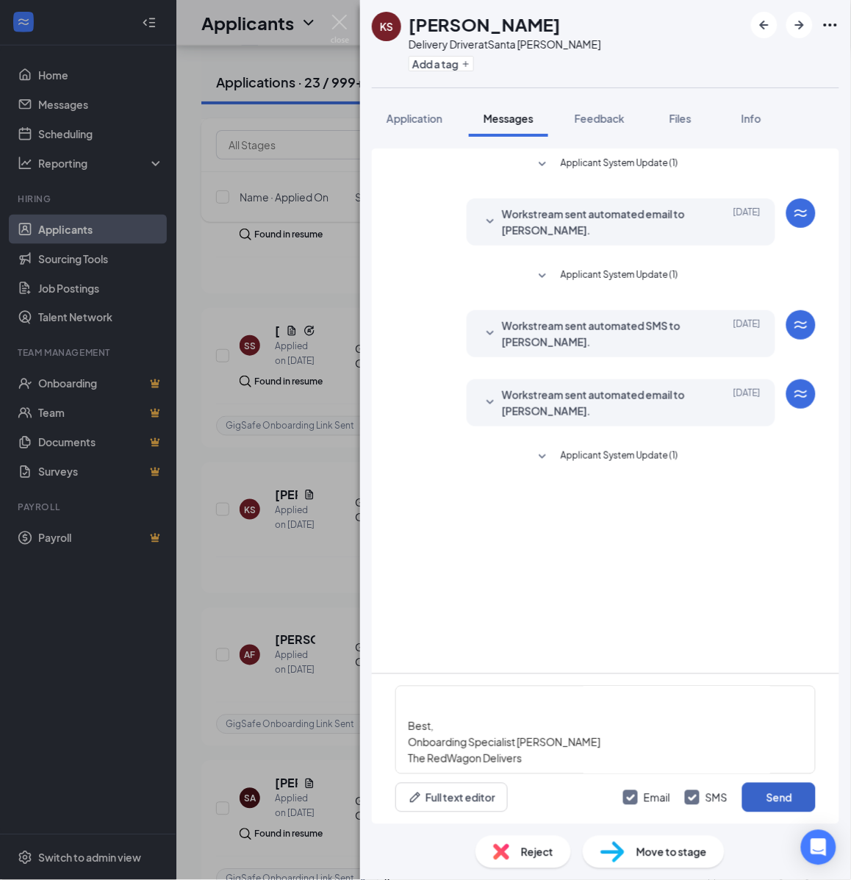
click at [773, 788] on button "Send" at bounding box center [779, 797] width 74 height 29
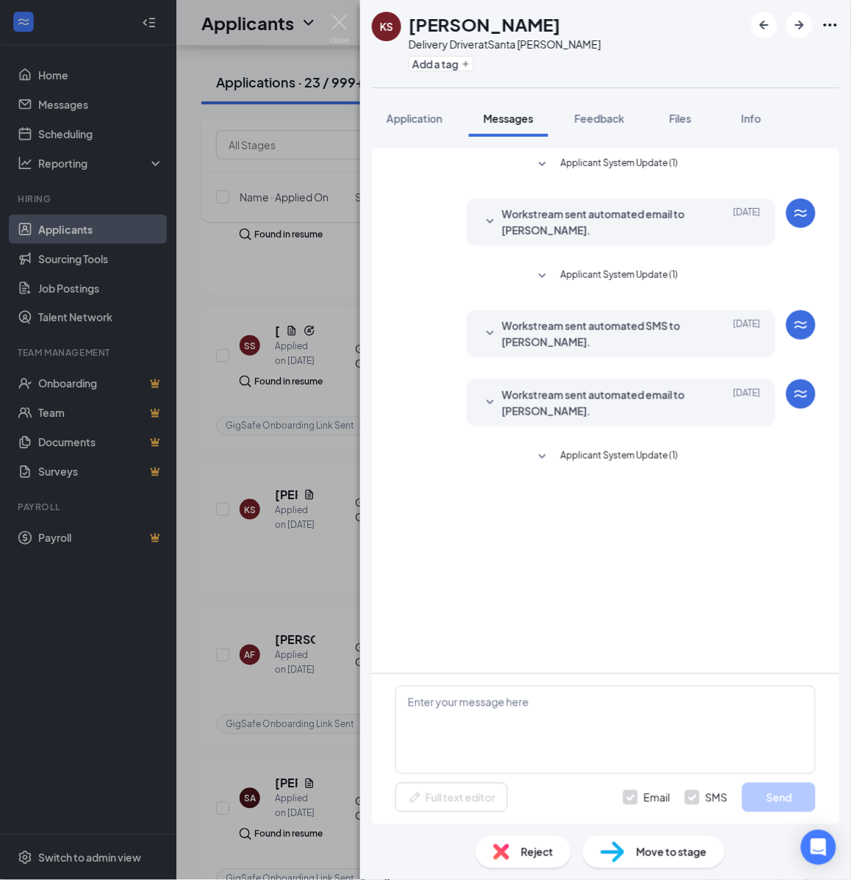
scroll to position [0, 0]
click at [457, 65] on button "Add a tag" at bounding box center [441, 63] width 65 height 15
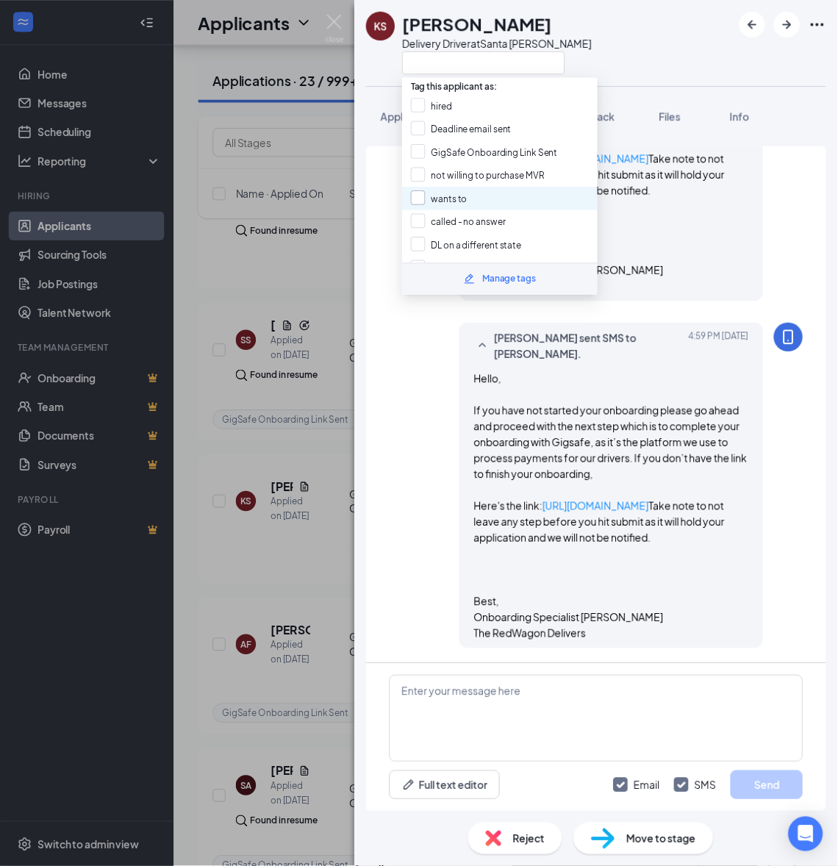
scroll to position [710, 0]
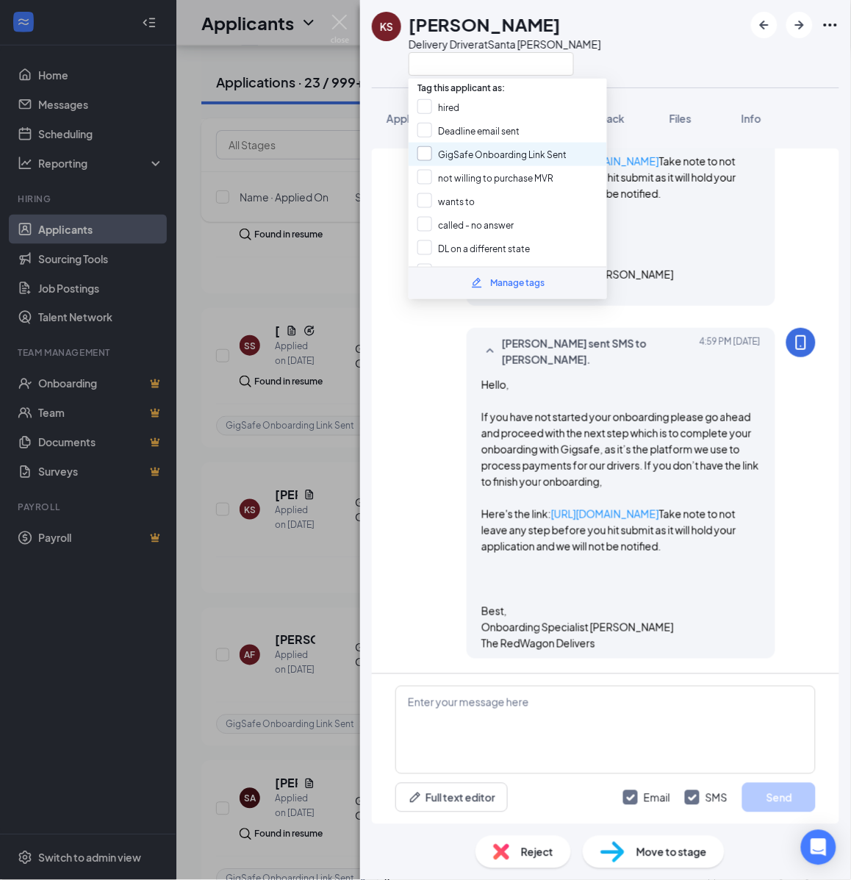
click at [458, 159] on input "GigSafe Onboarding Link Sent" at bounding box center [492, 154] width 149 height 16
checkbox input "true"
click at [298, 302] on div "KS Karishma Shahi Delivery Driver at Santa Rosa Application Messages Feedback F…" at bounding box center [425, 440] width 851 height 880
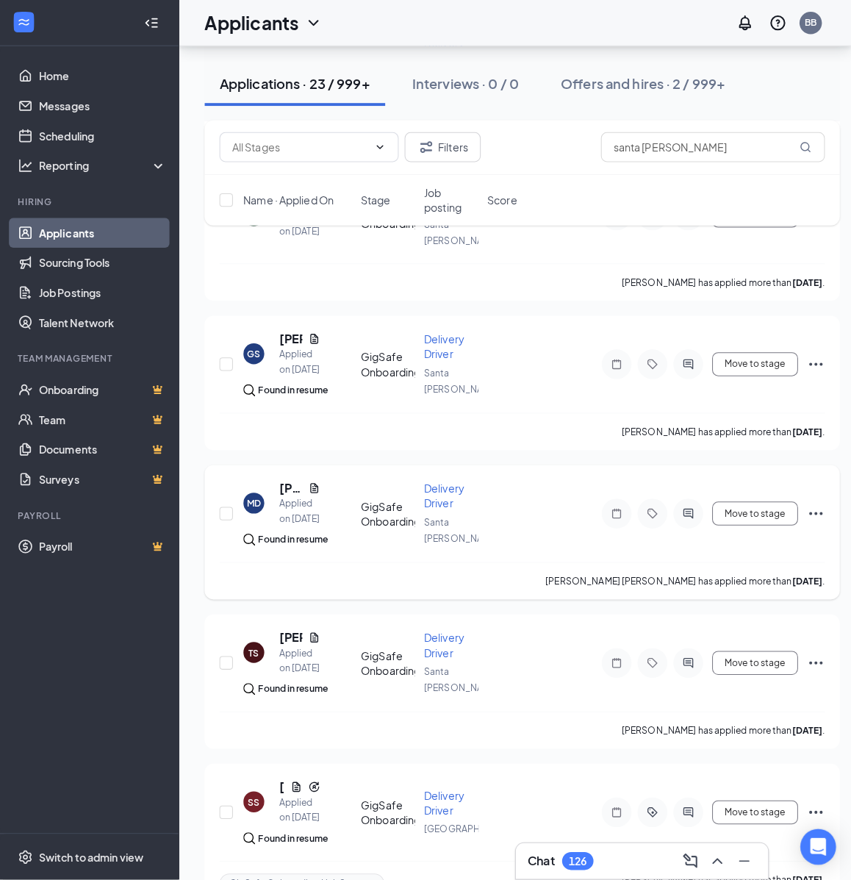
scroll to position [949, 0]
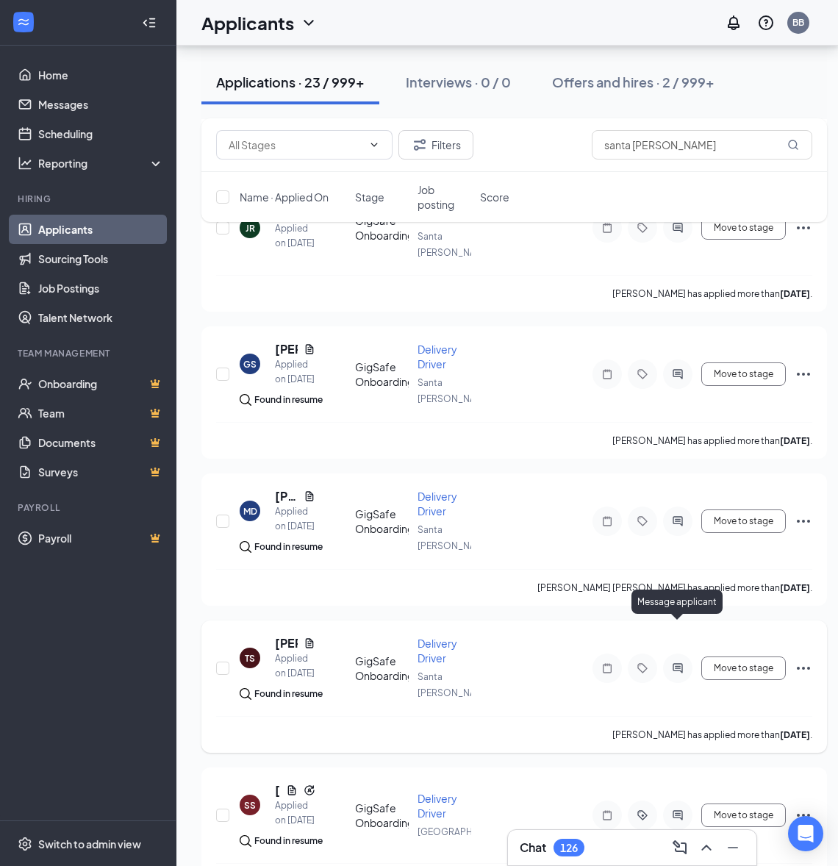
click at [677, 662] on icon "ActiveChat" at bounding box center [678, 668] width 18 height 12
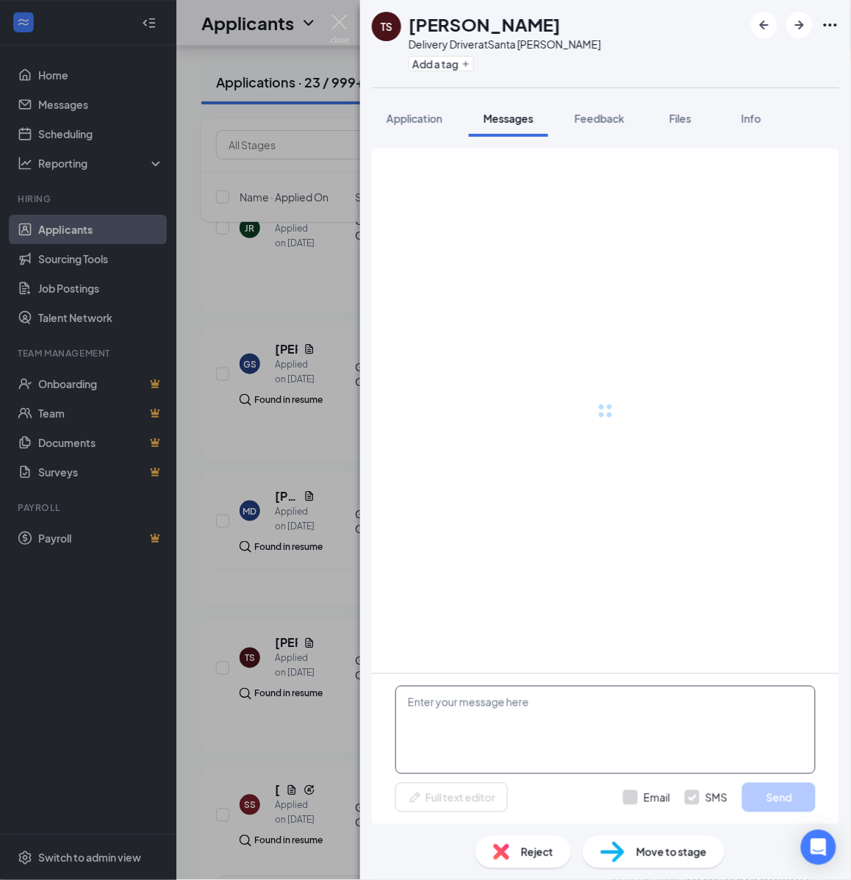
drag, startPoint x: 526, startPoint y: 710, endPoint x: 507, endPoint y: 717, distance: 20.2
click at [526, 714] on textarea at bounding box center [605, 730] width 420 height 88
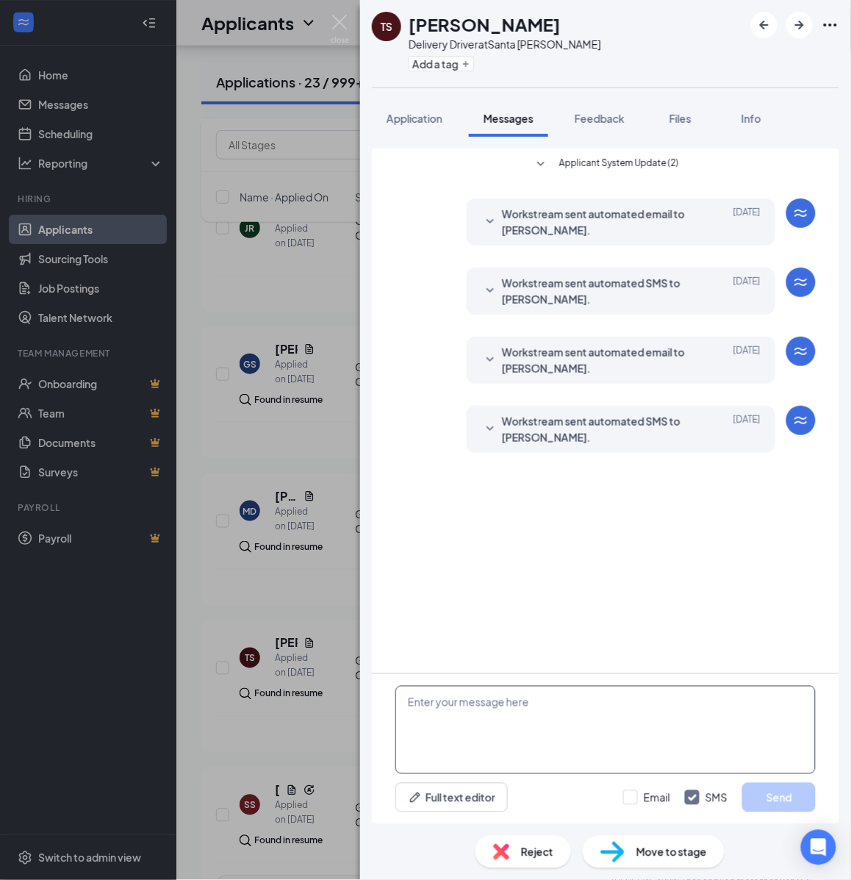
click at [507, 717] on textarea at bounding box center [605, 730] width 420 height 88
paste textarea "Hello, If you have not started your onboarding please go ahead and proceed with…"
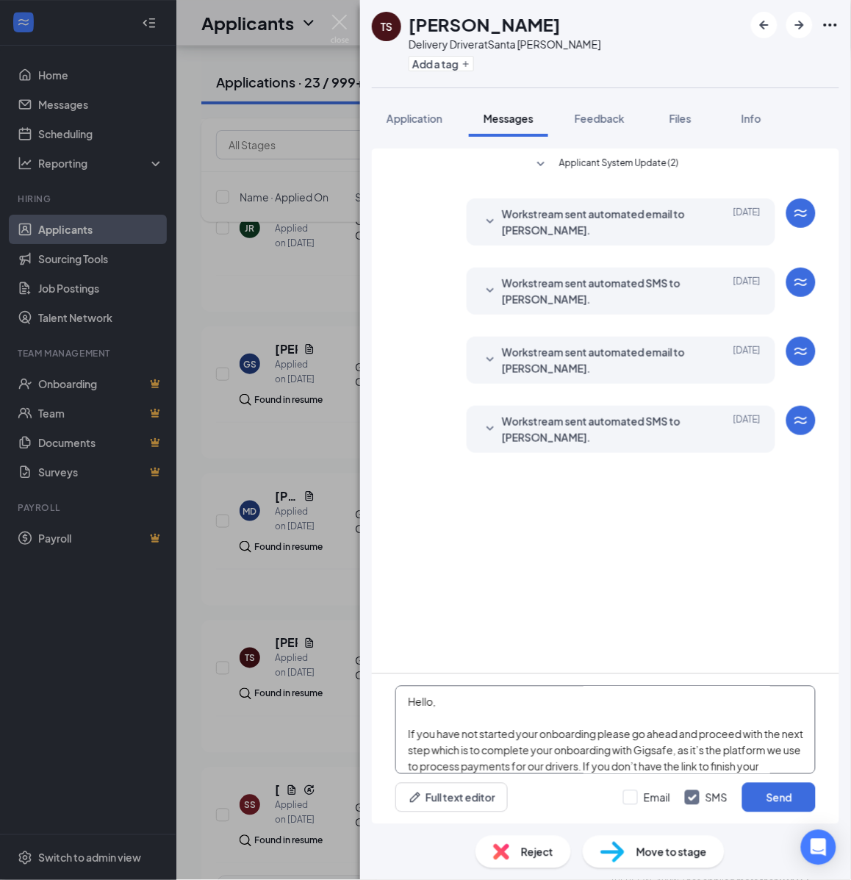
scroll to position [258, 0]
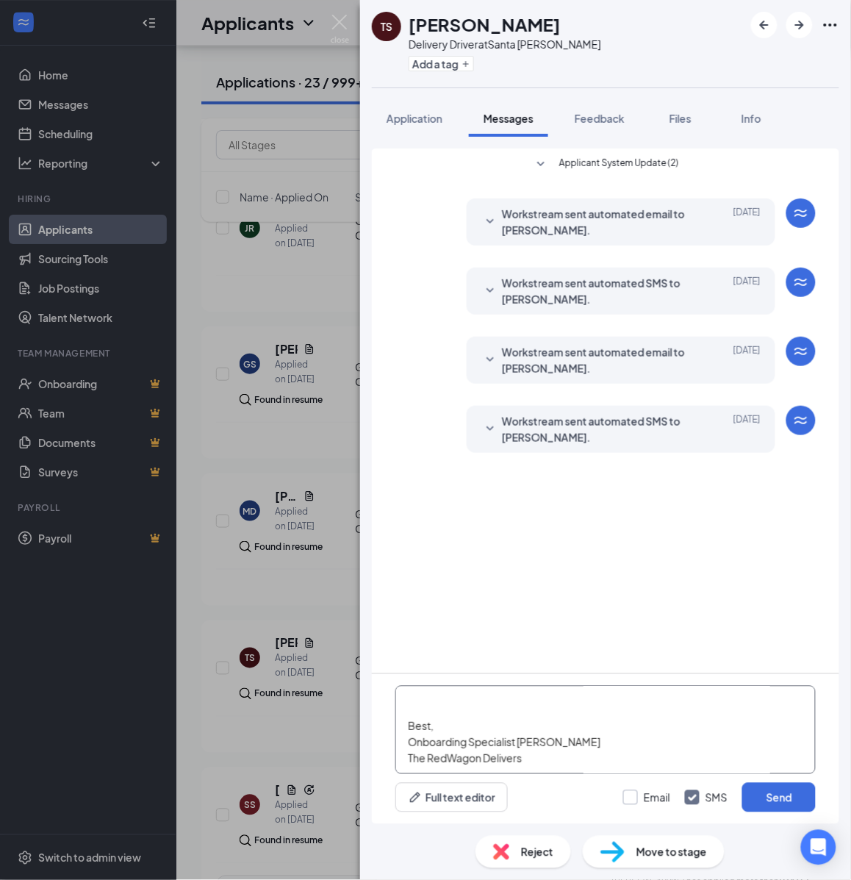
type textarea "Hello, If you have not started your onboarding please go ahead and proceed with…"
click at [638, 801] on input "Email" at bounding box center [646, 797] width 47 height 15
checkbox input "true"
click at [765, 801] on button "Send" at bounding box center [779, 797] width 74 height 29
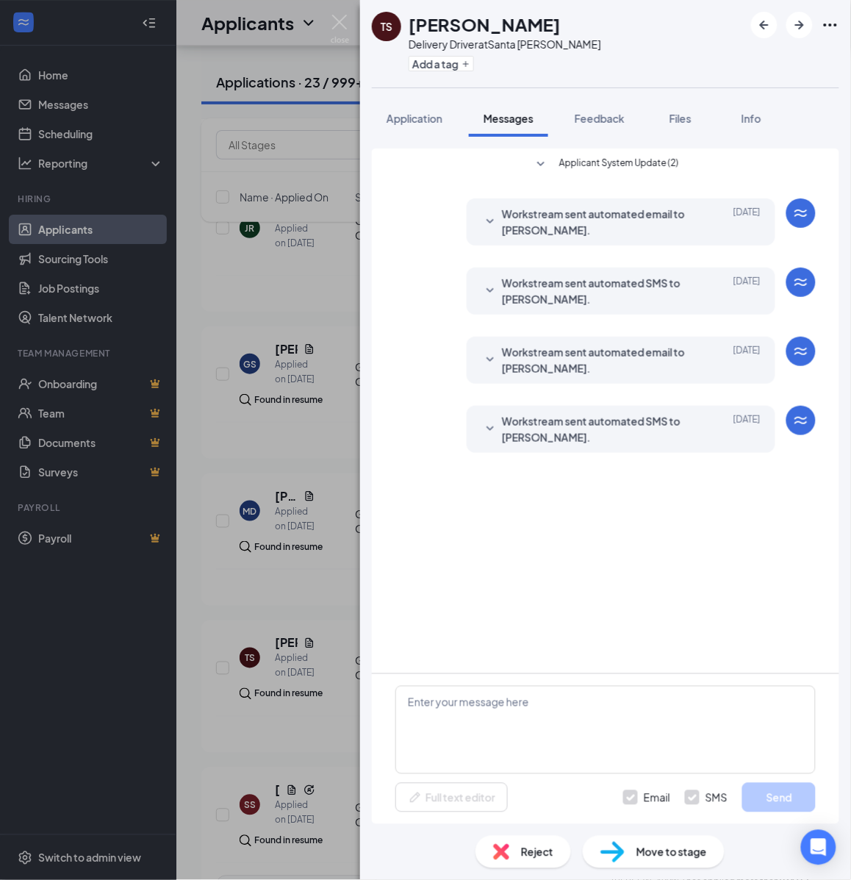
scroll to position [0, 0]
click at [448, 62] on button "Add a tag" at bounding box center [441, 63] width 65 height 15
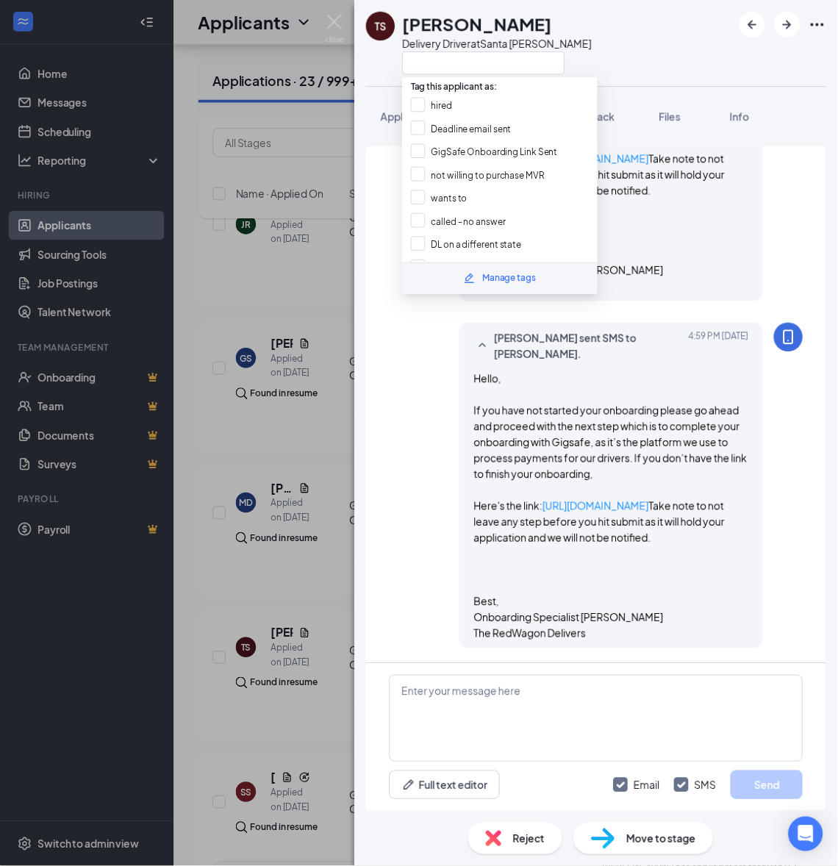
scroll to position [693, 0]
click at [456, 152] on input "GigSafe Onboarding Link Sent" at bounding box center [492, 154] width 149 height 16
checkbox input "true"
drag, startPoint x: 303, startPoint y: 332, endPoint x: 320, endPoint y: 379, distance: 49.3
click at [304, 333] on div "TS Trevershane Scott Delivery Driver at Santa Rosa Application Messages Feedbac…" at bounding box center [425, 440] width 851 height 880
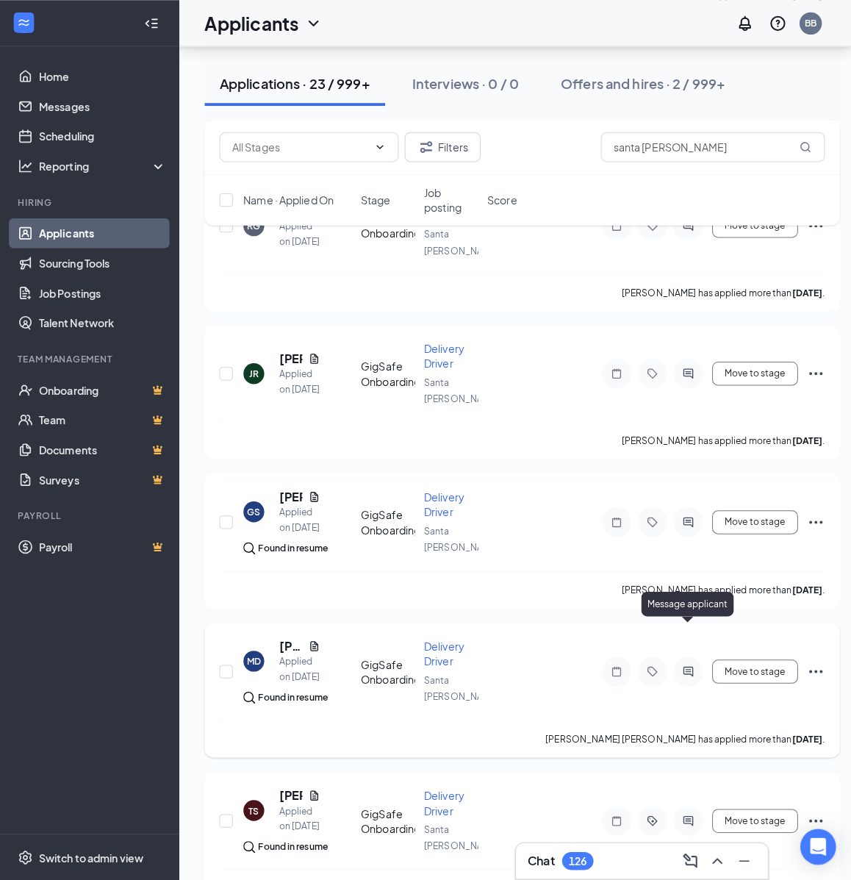
scroll to position [765, 0]
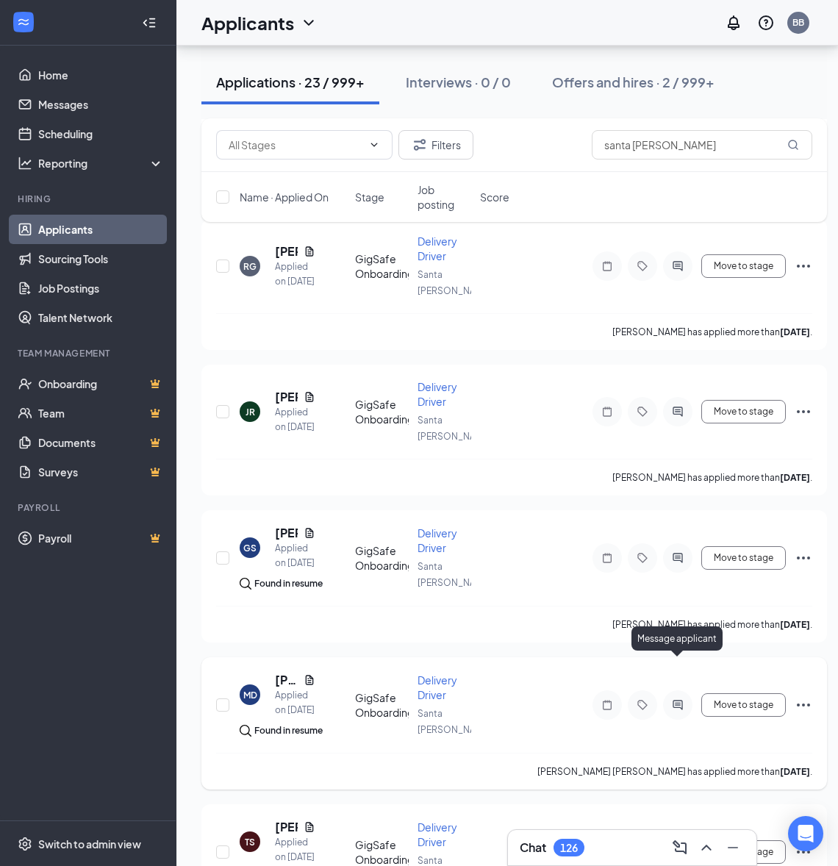
click at [680, 699] on icon "ActiveChat" at bounding box center [678, 705] width 18 height 12
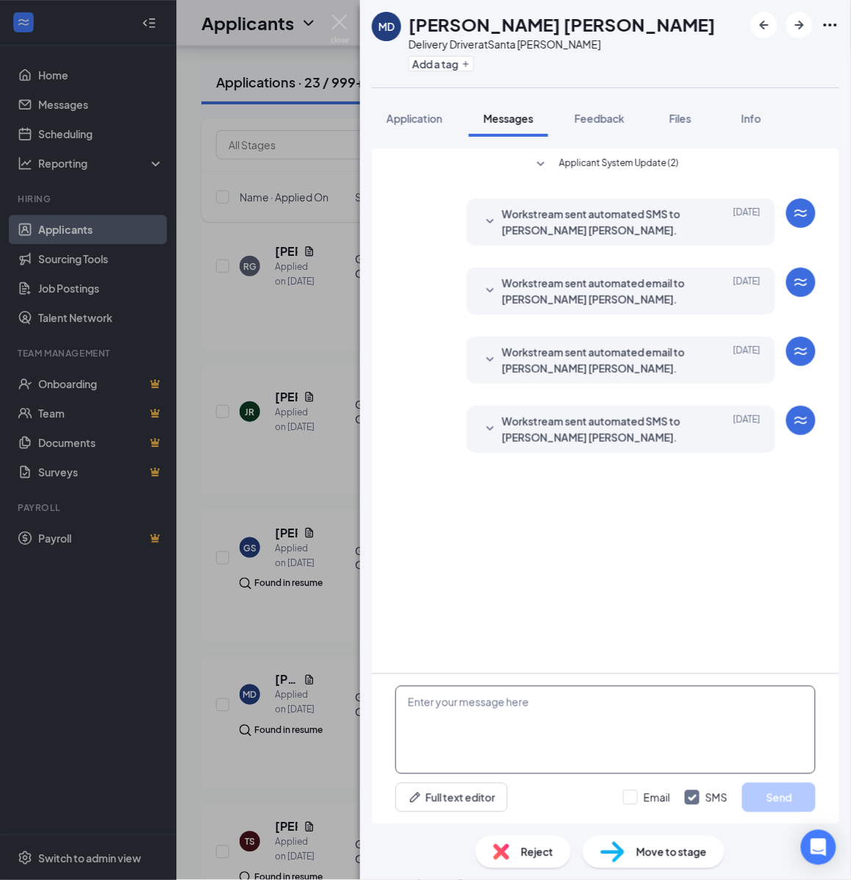
drag, startPoint x: 462, startPoint y: 708, endPoint x: 459, endPoint y: 718, distance: 10.5
click at [461, 718] on textarea at bounding box center [605, 730] width 420 height 88
drag, startPoint x: 459, startPoint y: 718, endPoint x: 530, endPoint y: 751, distance: 77.9
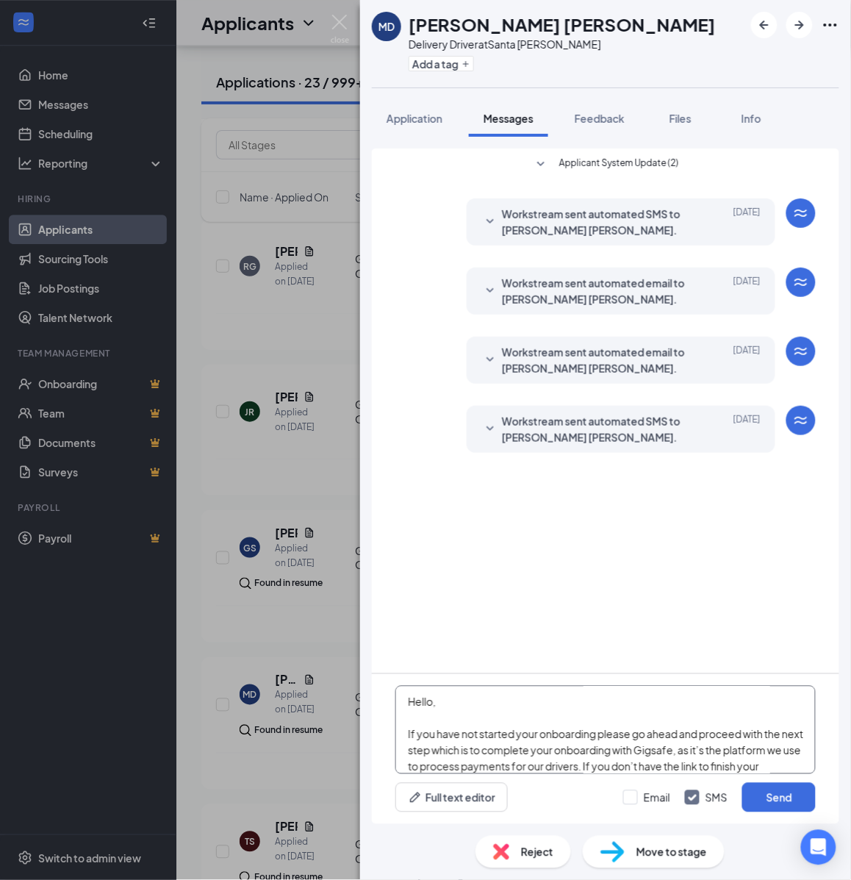
scroll to position [258, 0]
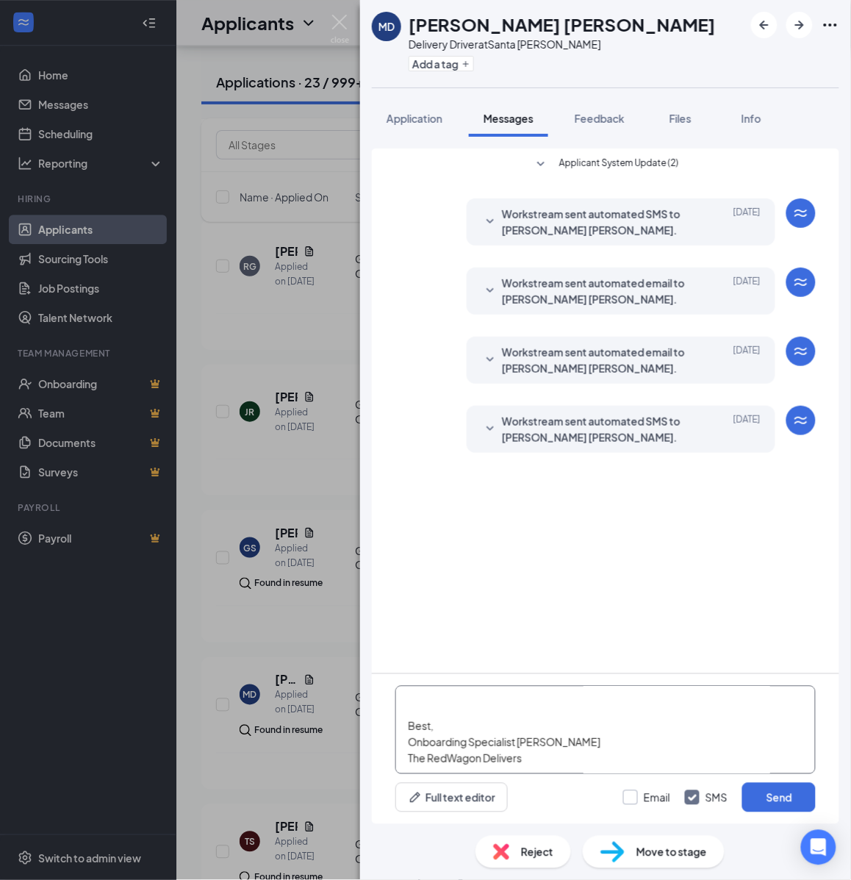
type textarea "Hello, If you have not started your onboarding please go ahead and proceed with…"
click at [627, 798] on input "Email" at bounding box center [646, 797] width 47 height 15
checkbox input "true"
click at [784, 788] on button "Send" at bounding box center [779, 797] width 74 height 29
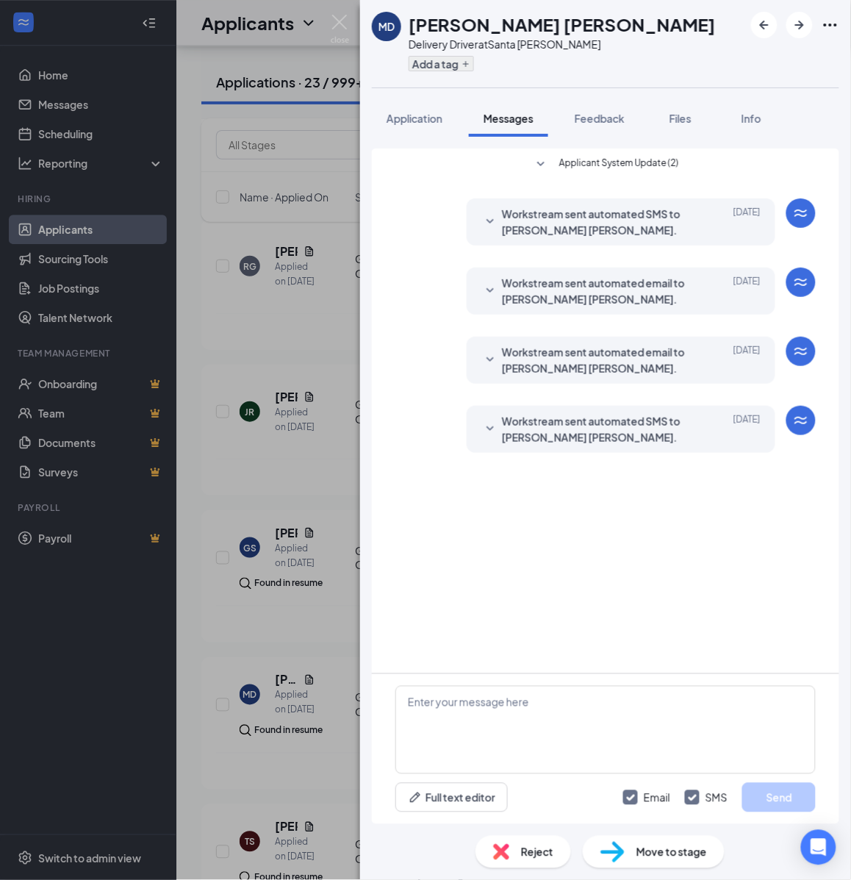
scroll to position [0, 0]
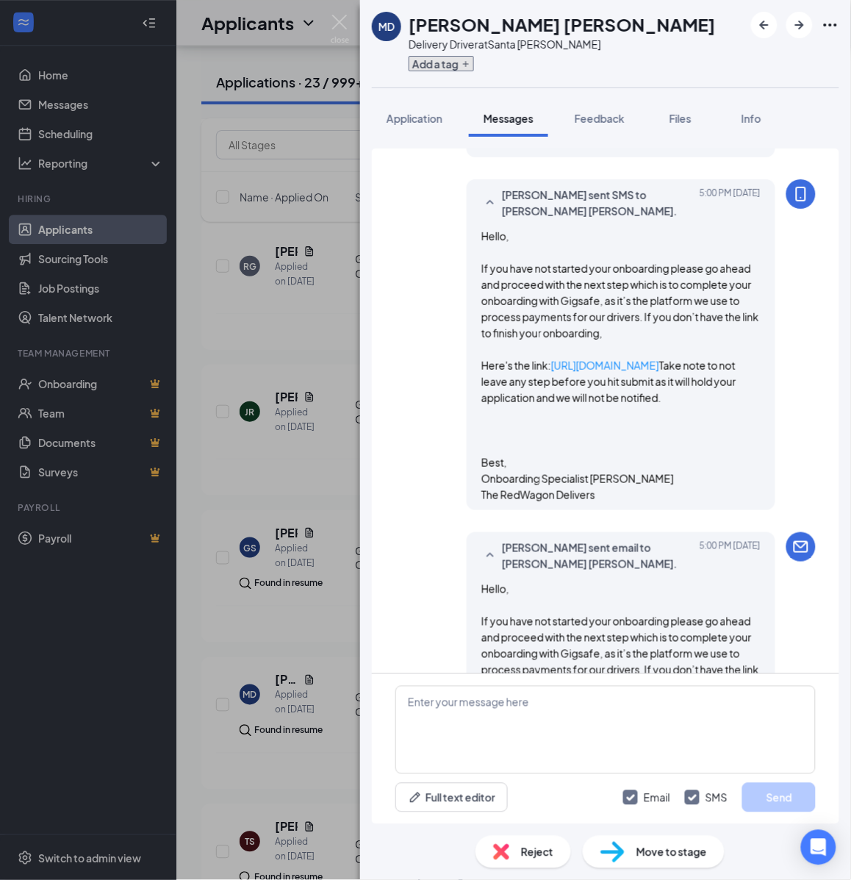
click at [454, 63] on button "Add a tag" at bounding box center [441, 63] width 65 height 15
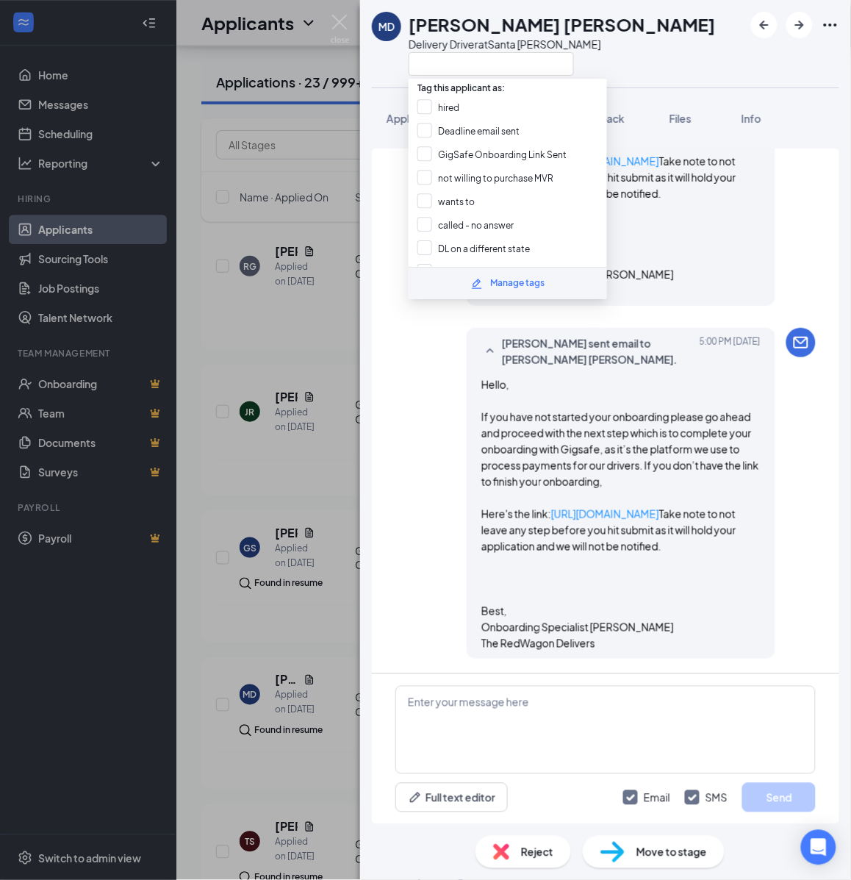
scroll to position [693, 0]
click at [434, 157] on input "GigSafe Onboarding Link Sent" at bounding box center [492, 154] width 149 height 16
checkbox input "true"
click at [324, 434] on div "MD Morrin Dearmore Delivery Driver at Santa Rosa Application Messages Feedback …" at bounding box center [425, 440] width 851 height 880
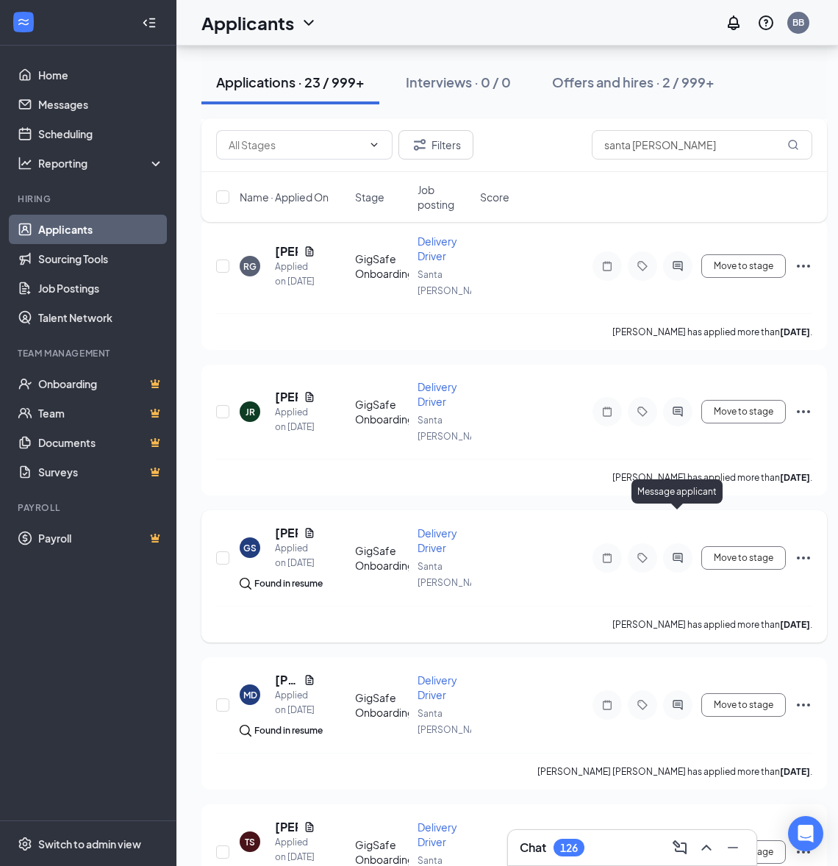
click at [681, 552] on icon "ActiveChat" at bounding box center [678, 558] width 18 height 12
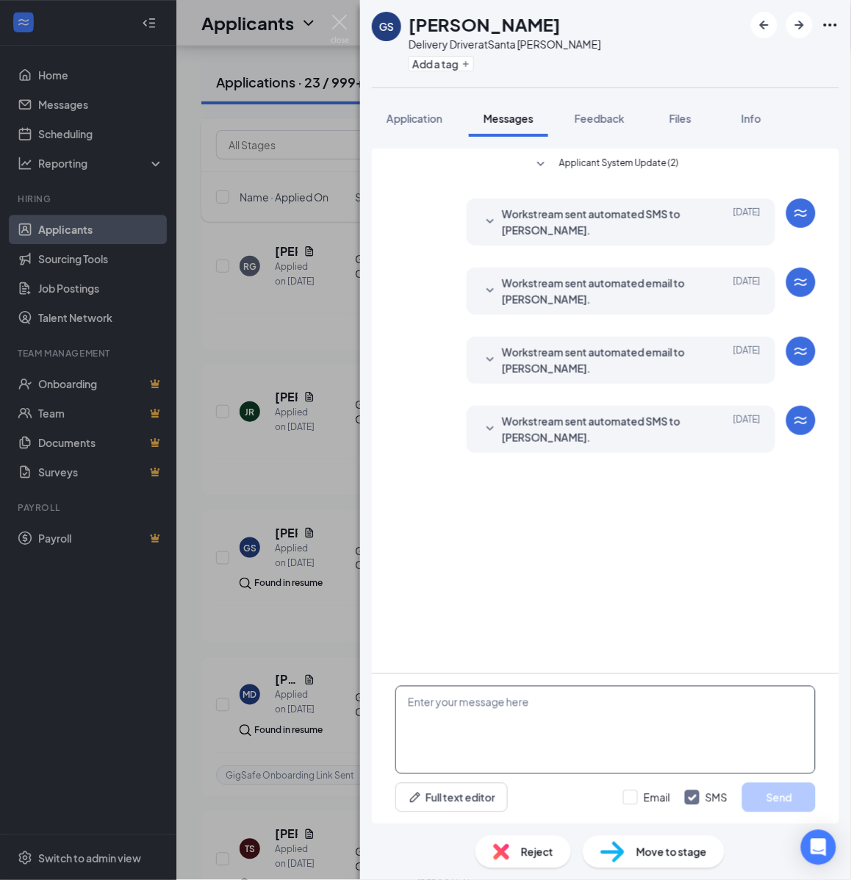
click at [496, 693] on textarea at bounding box center [605, 730] width 420 height 88
click at [476, 701] on textarea at bounding box center [605, 730] width 420 height 88
paste textarea "Hello, If you have not started your onboarding please go ahead and proceed with…"
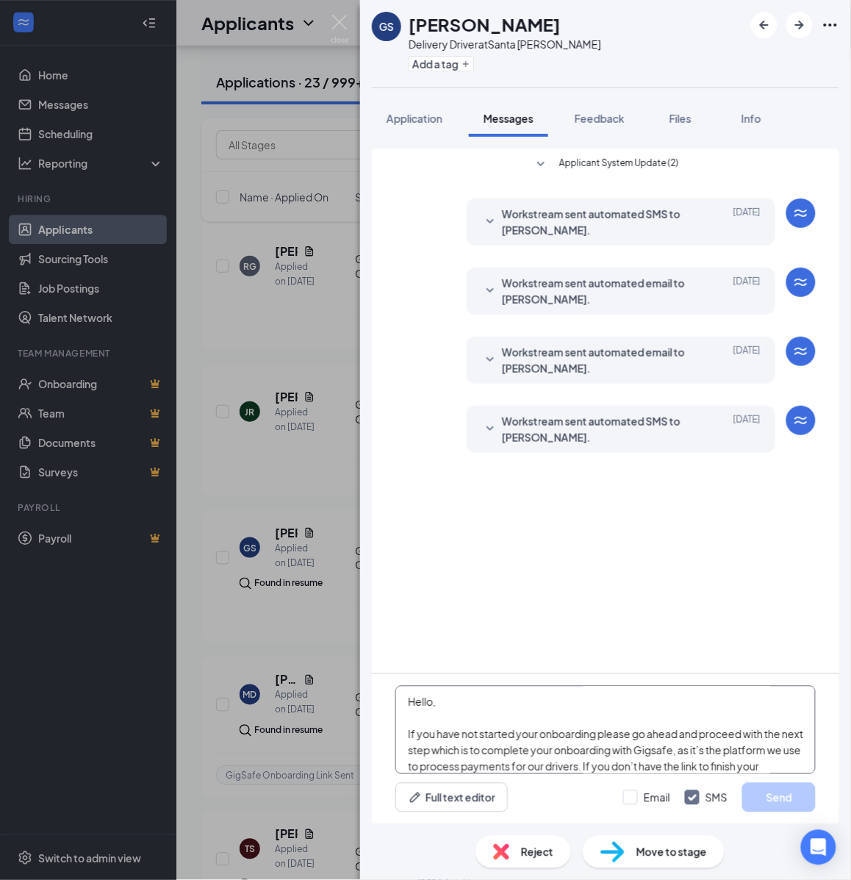
scroll to position [258, 0]
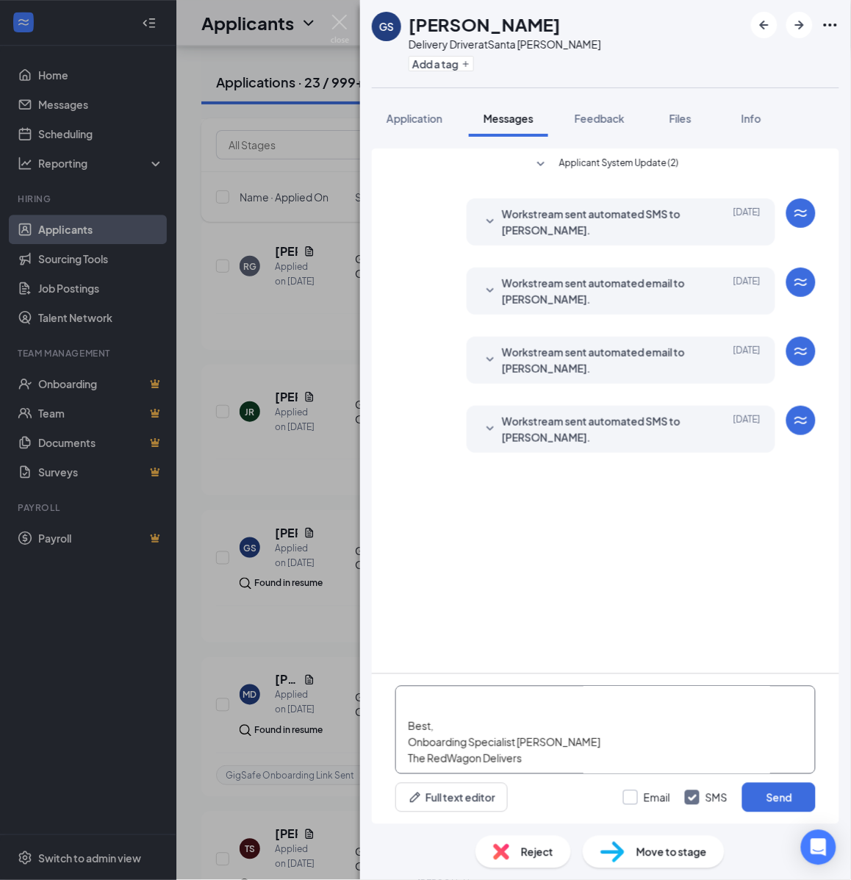
type textarea "Hello, If you have not started your onboarding please go ahead and proceed with…"
click at [641, 798] on input "Email" at bounding box center [646, 797] width 47 height 15
checkbox input "true"
click at [801, 790] on button "Send" at bounding box center [779, 797] width 74 height 29
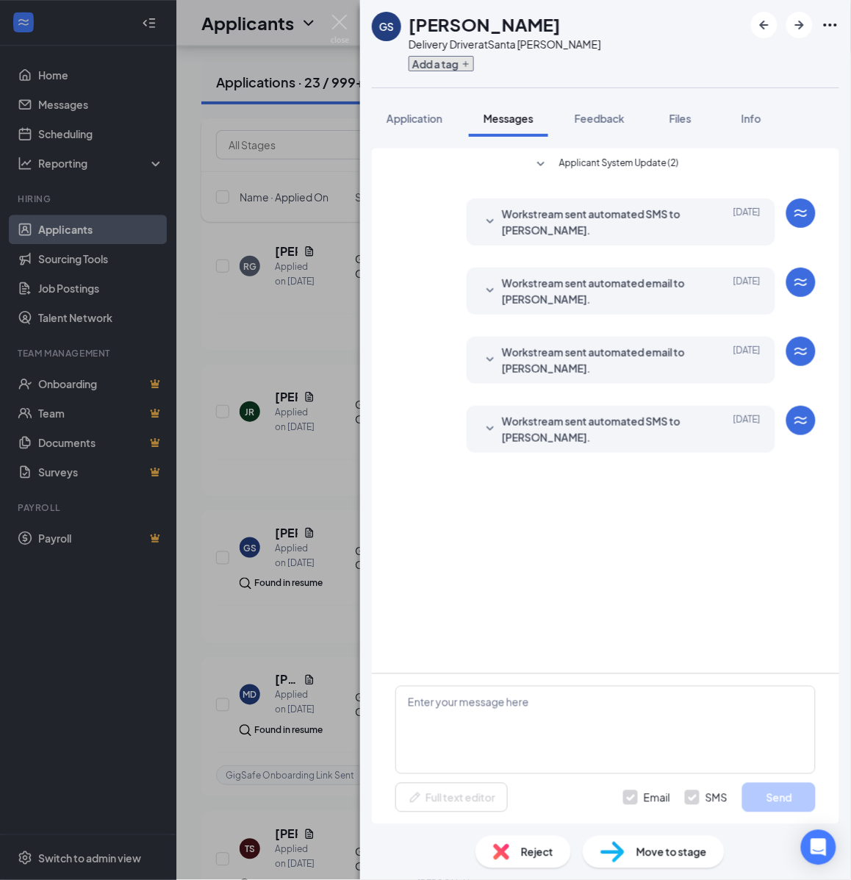
click at [450, 64] on button "Add a tag" at bounding box center [441, 63] width 65 height 15
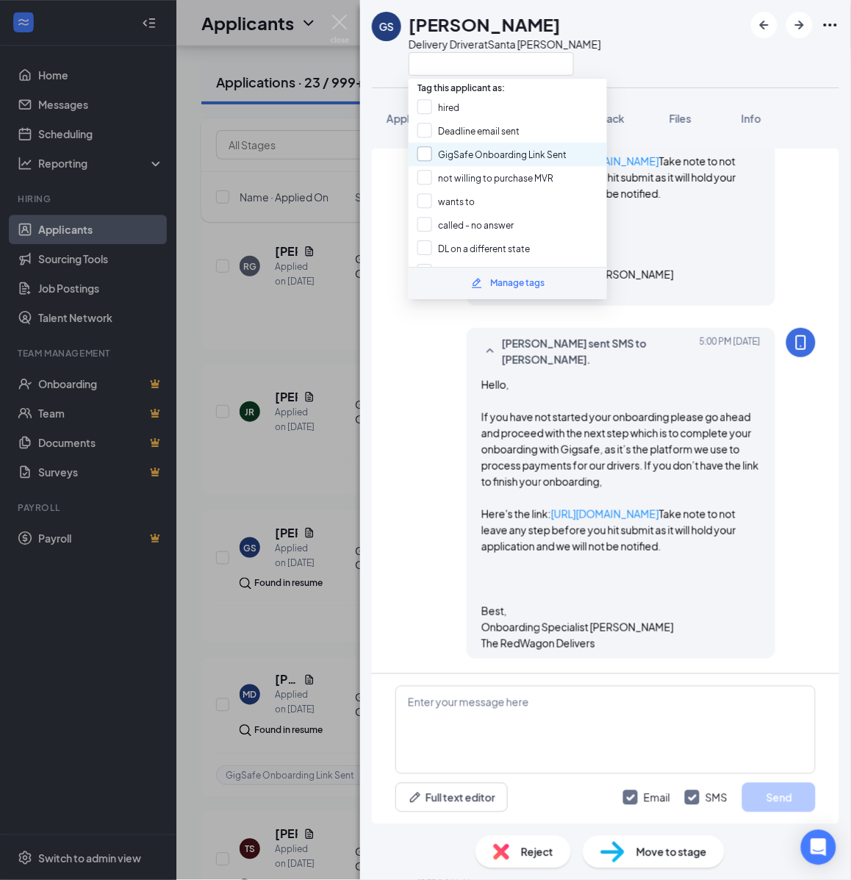
scroll to position [679, 0]
click at [462, 152] on input "GigSafe Onboarding Link Sent" at bounding box center [492, 154] width 149 height 16
checkbox input "true"
click at [318, 298] on div "GS Gregg Smith Delivery Driver at Santa Rosa Application Messages Feedback File…" at bounding box center [425, 440] width 851 height 880
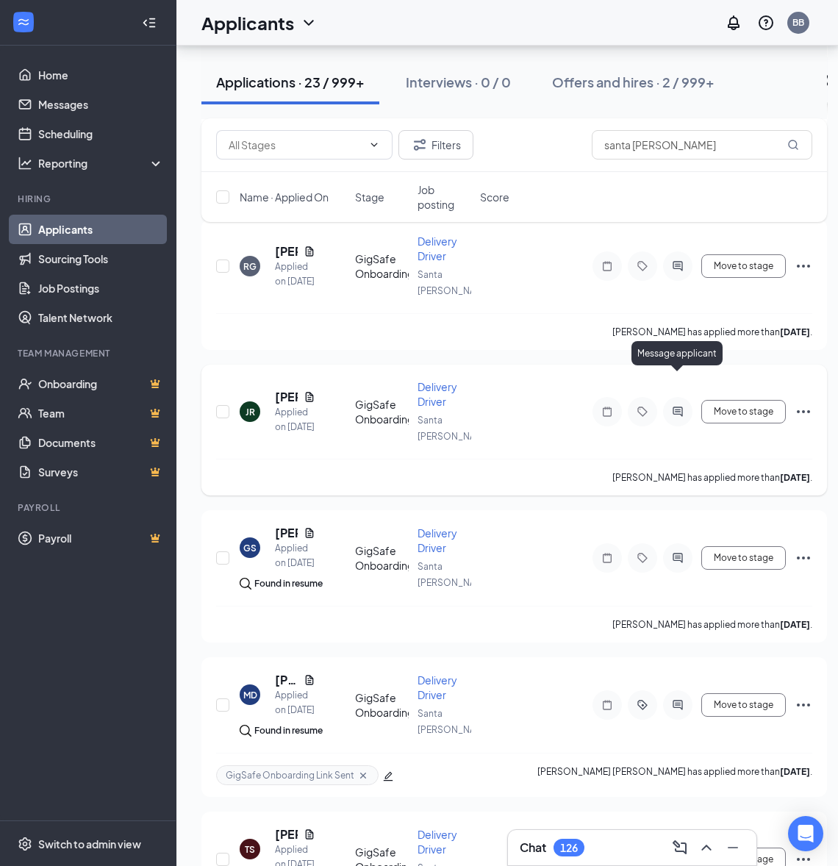
click at [675, 407] on icon "ActiveChat" at bounding box center [678, 412] width 10 height 10
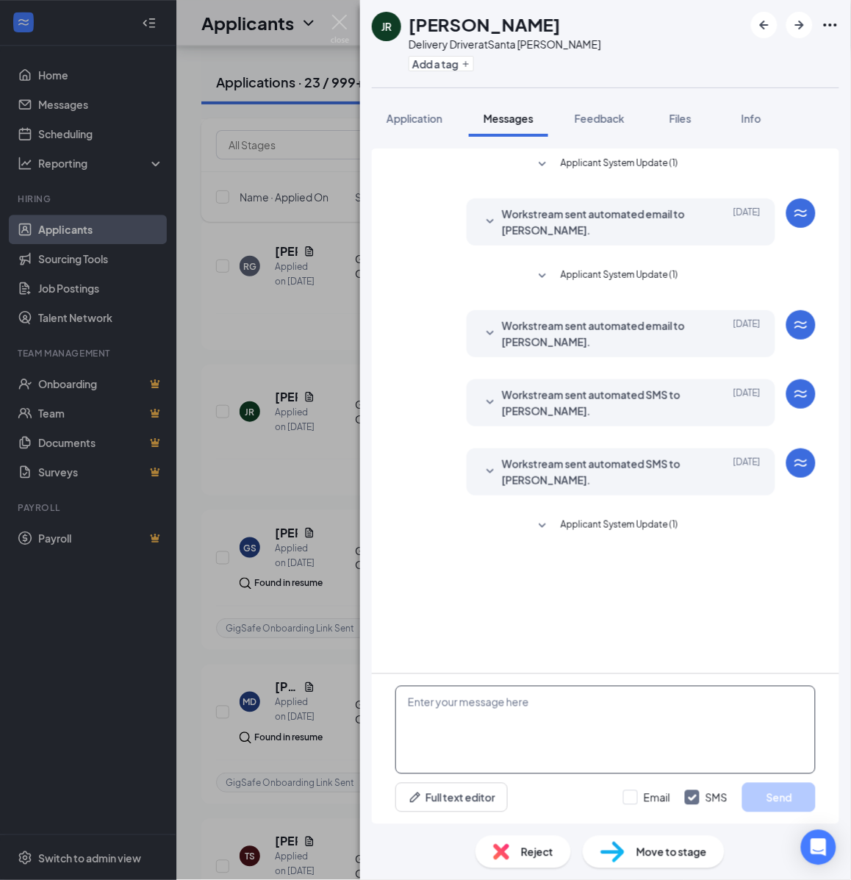
click at [513, 719] on textarea at bounding box center [605, 730] width 420 height 88
click at [500, 715] on textarea at bounding box center [605, 730] width 420 height 88
paste textarea "Hello, If you have not started your onboarding please go ahead and proceed with…"
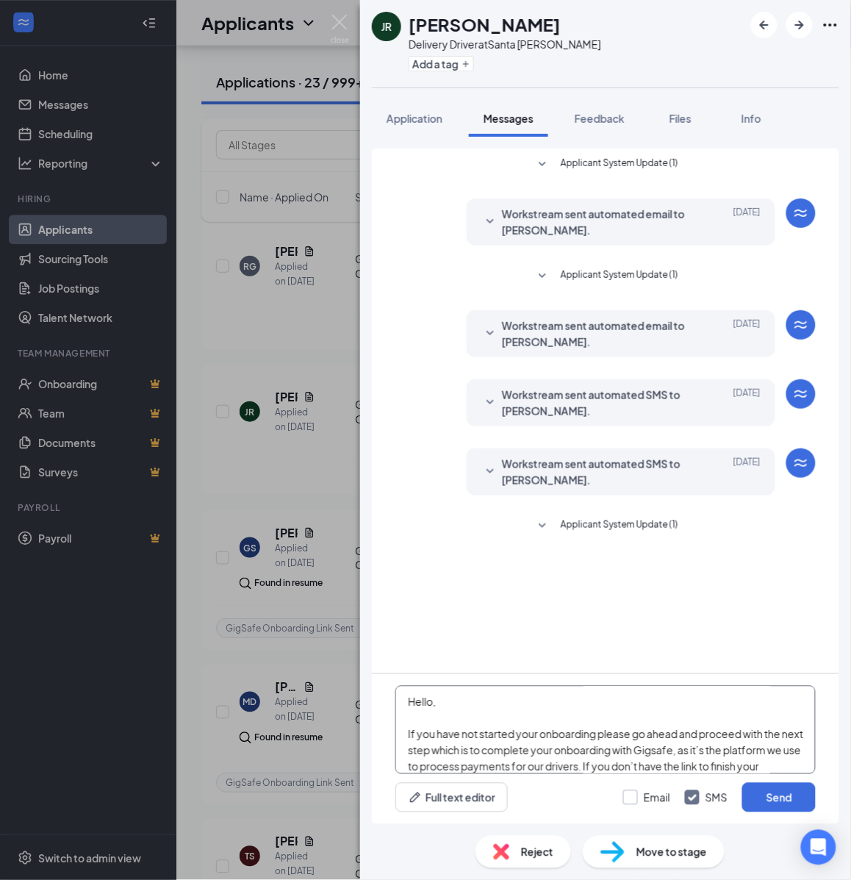
scroll to position [258, 0]
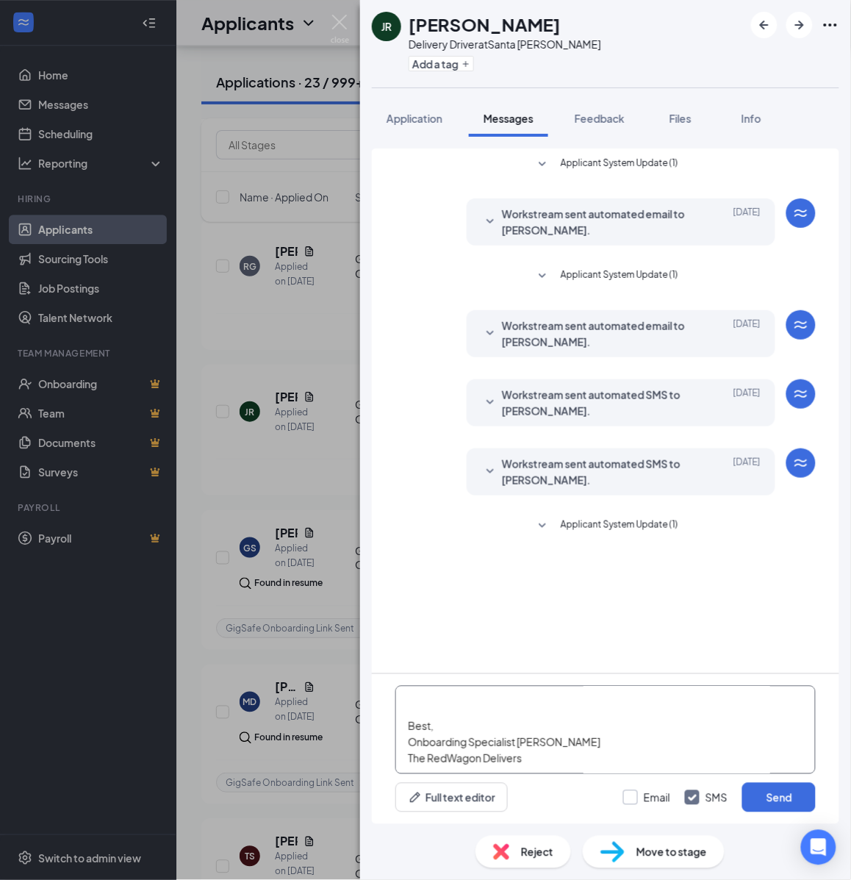
type textarea "Hello, If you have not started your onboarding please go ahead and proceed with…"
click at [638, 796] on input "Email" at bounding box center [646, 797] width 47 height 15
checkbox input "true"
drag, startPoint x: 758, startPoint y: 791, endPoint x: 457, endPoint y: 137, distance: 719.4
click at [755, 791] on button "Send" at bounding box center [779, 797] width 74 height 29
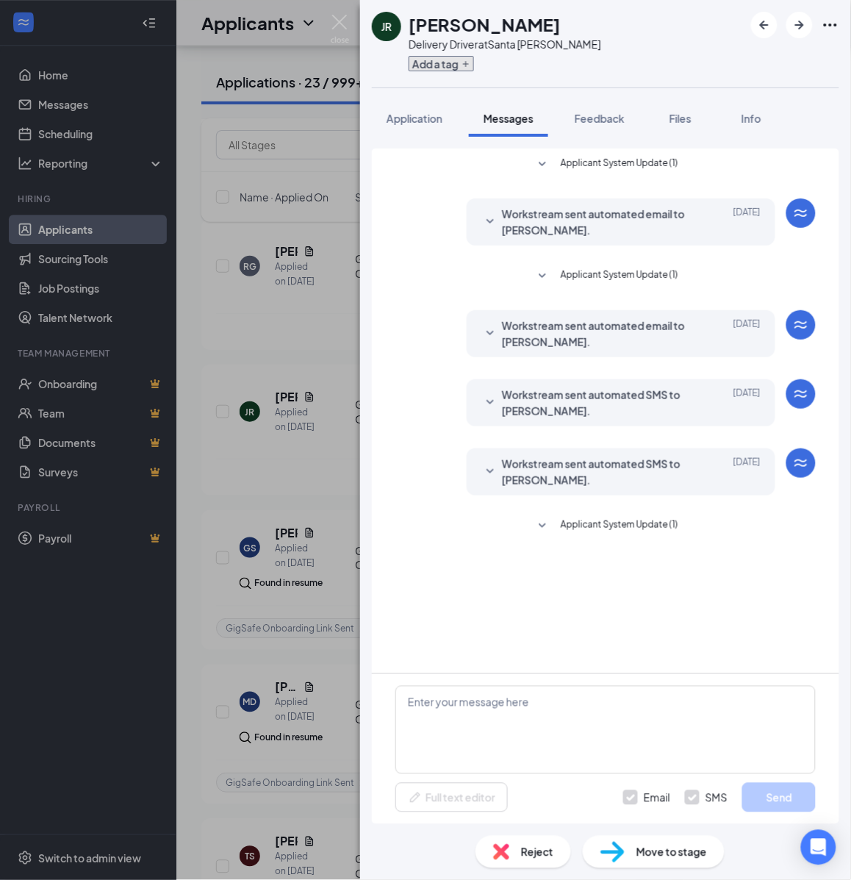
scroll to position [0, 0]
click at [445, 63] on button "Add a tag" at bounding box center [441, 63] width 65 height 15
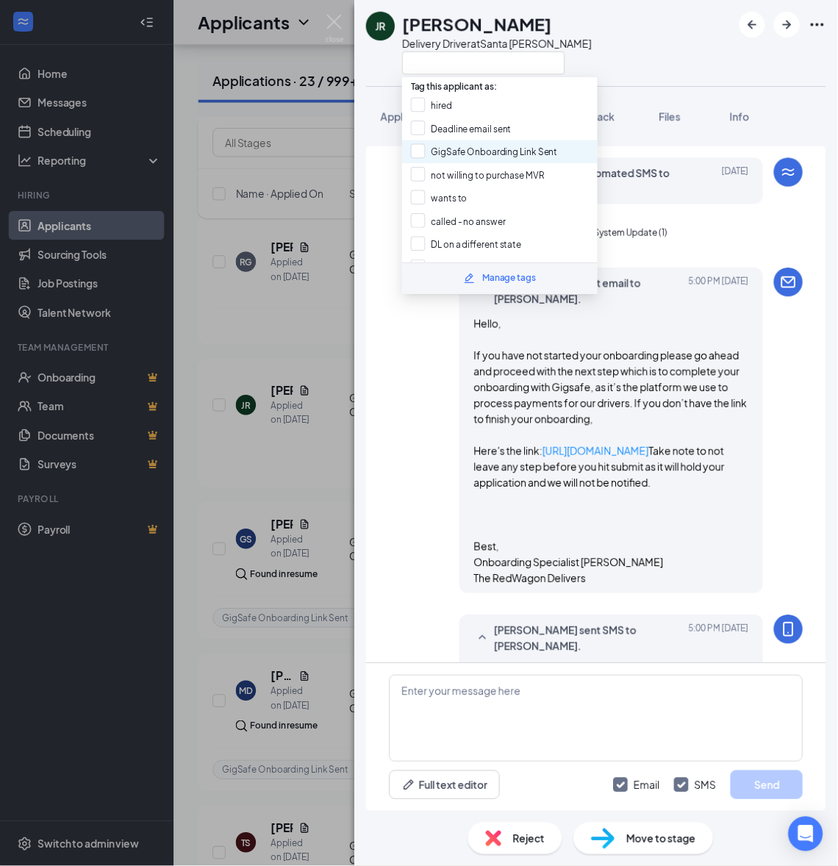
scroll to position [779, 0]
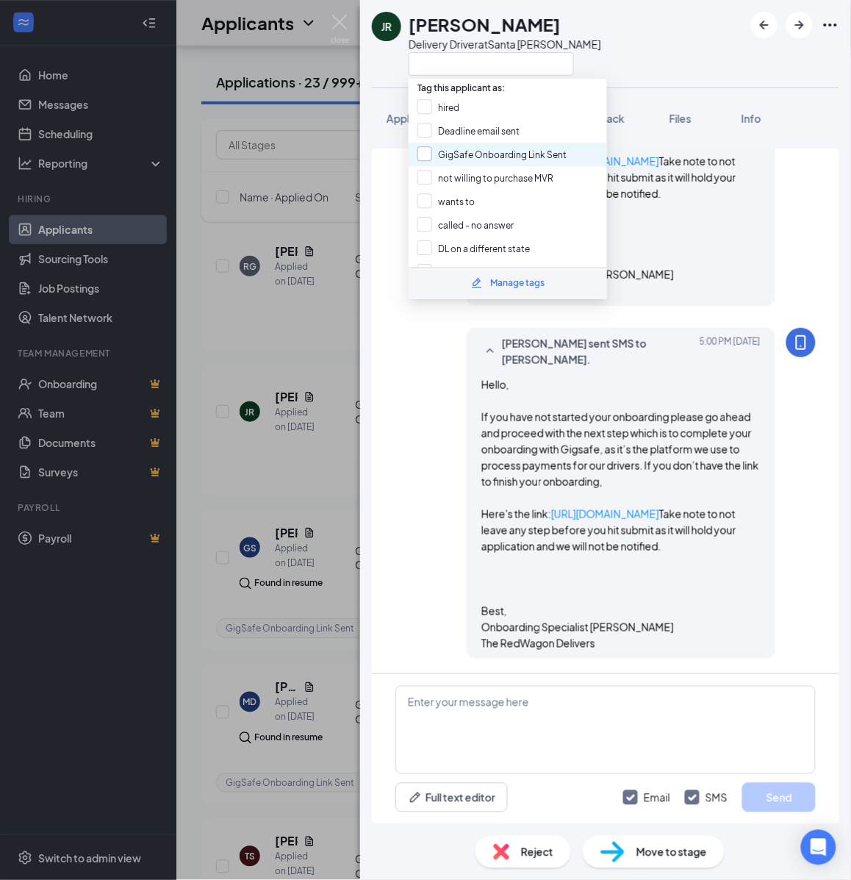
click at [447, 149] on input "GigSafe Onboarding Link Sent" at bounding box center [492, 154] width 149 height 16
checkbox input "true"
click at [289, 320] on div "JR JORGE RODRIGUEZ Delivery Driver at Santa Rosa Application Messages Feedback …" at bounding box center [425, 440] width 851 height 880
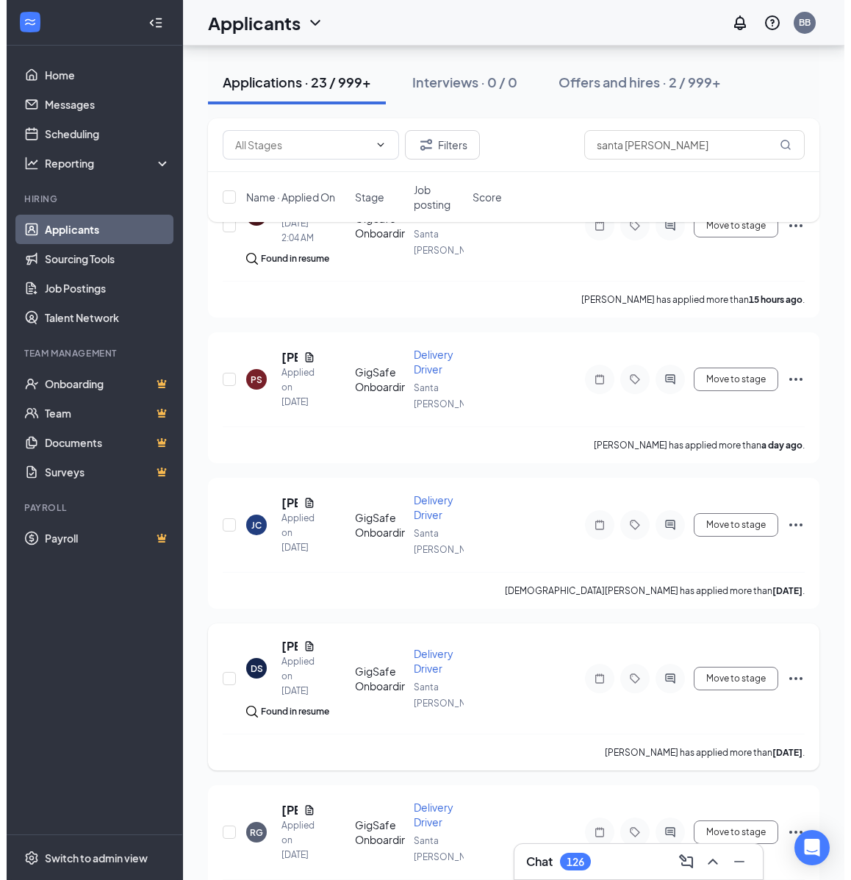
scroll to position [306, 0]
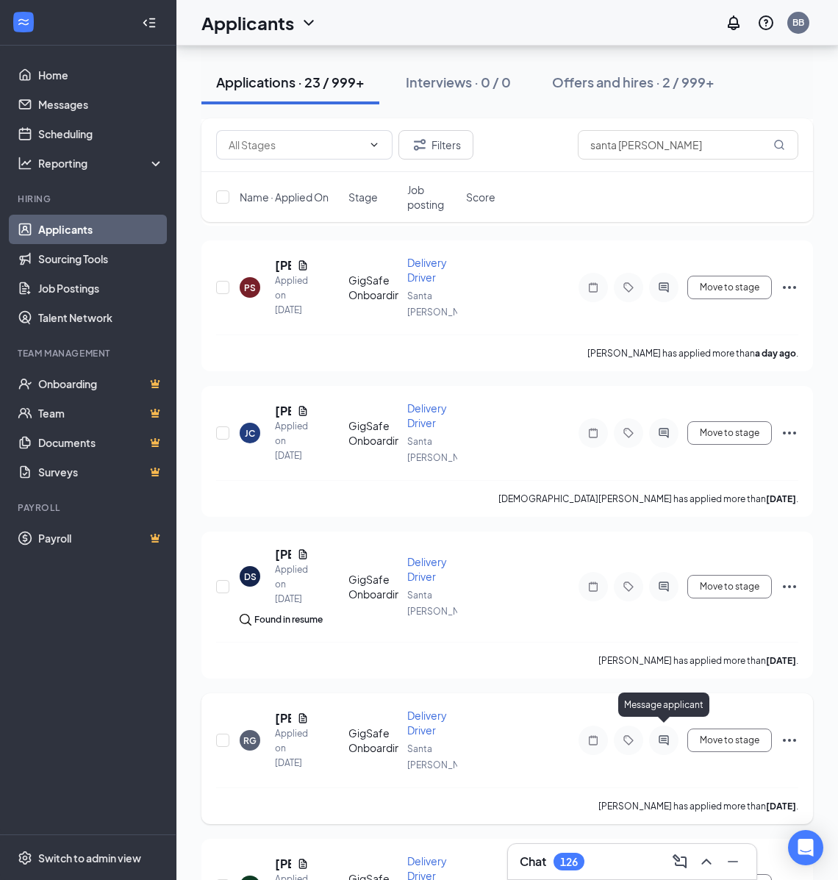
click at [671, 734] on icon "ActiveChat" at bounding box center [664, 740] width 18 height 12
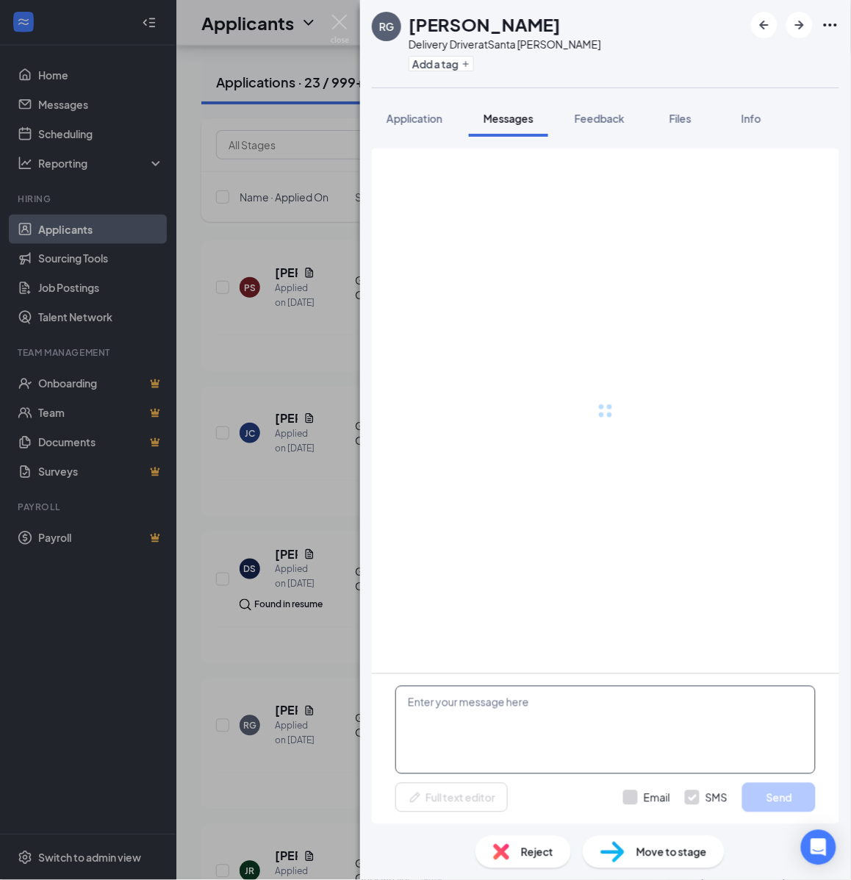
click at [469, 734] on textarea at bounding box center [605, 730] width 420 height 88
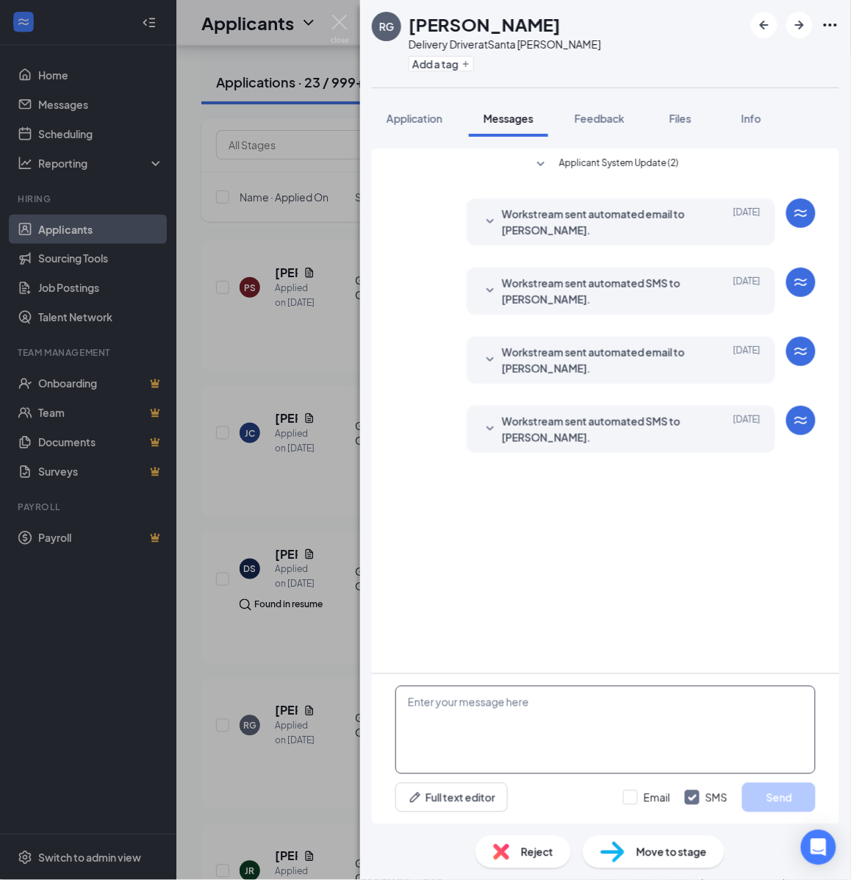
click at [476, 717] on textarea at bounding box center [605, 730] width 420 height 88
paste textarea "Hello, If you have not started your onboarding please go ahead and proceed with…"
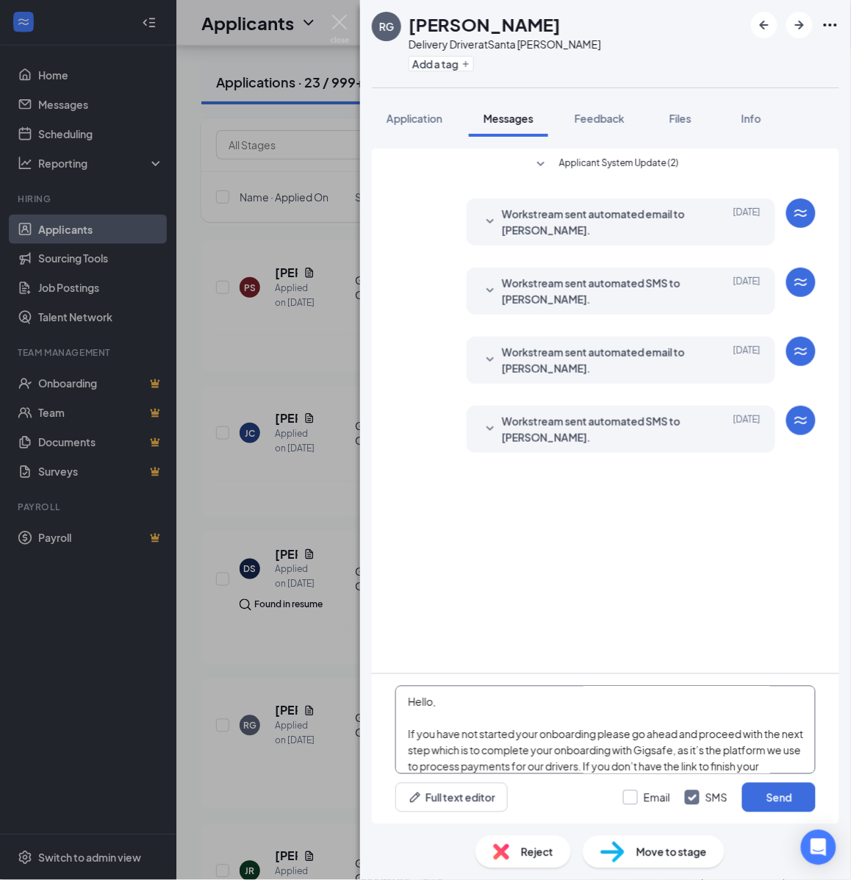
scroll to position [258, 0]
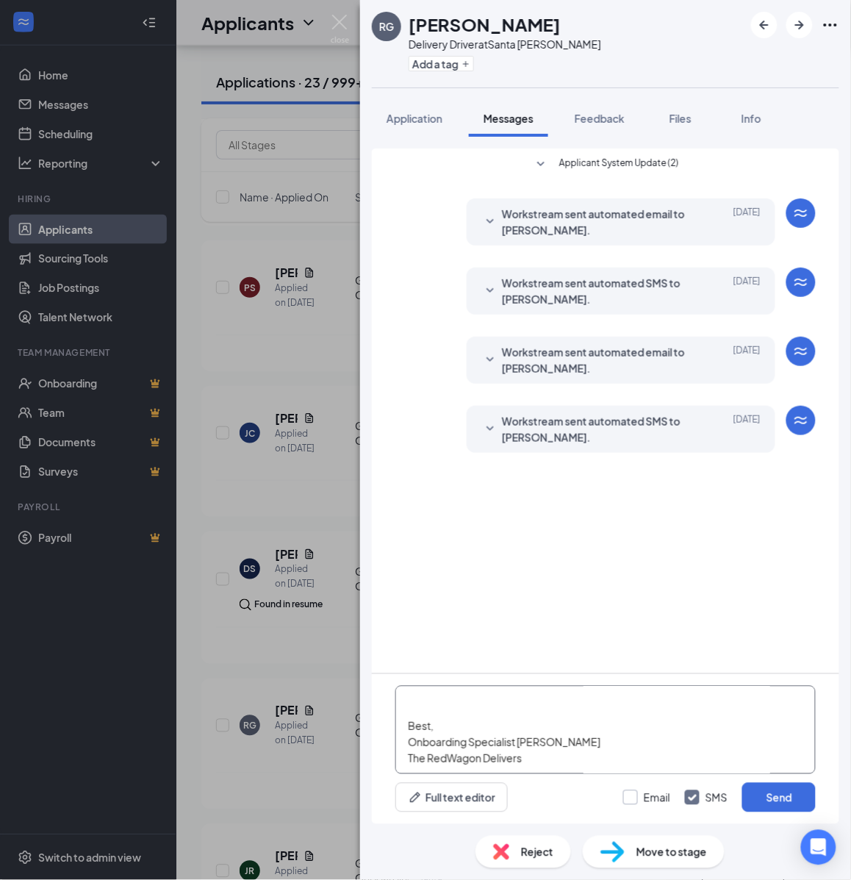
type textarea "Hello, If you have not started your onboarding please go ahead and proceed with…"
click at [640, 796] on input "Email" at bounding box center [646, 797] width 47 height 15
checkbox input "true"
click at [812, 803] on button "Send" at bounding box center [779, 797] width 74 height 29
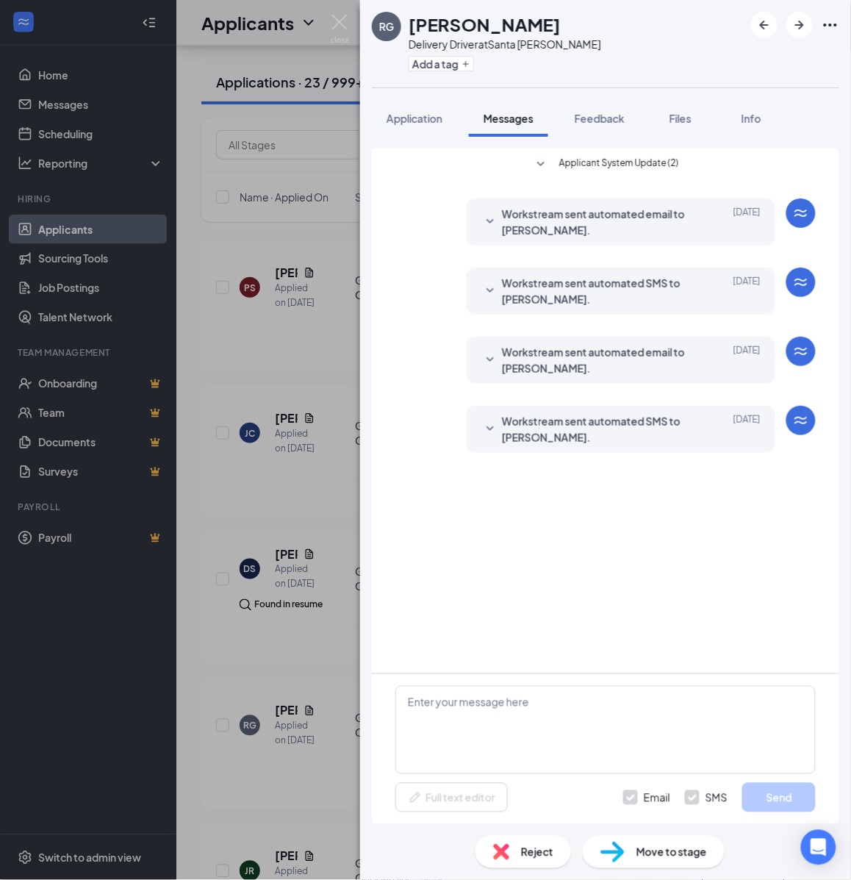
scroll to position [0, 0]
click at [443, 62] on button "Add a tag" at bounding box center [441, 63] width 65 height 15
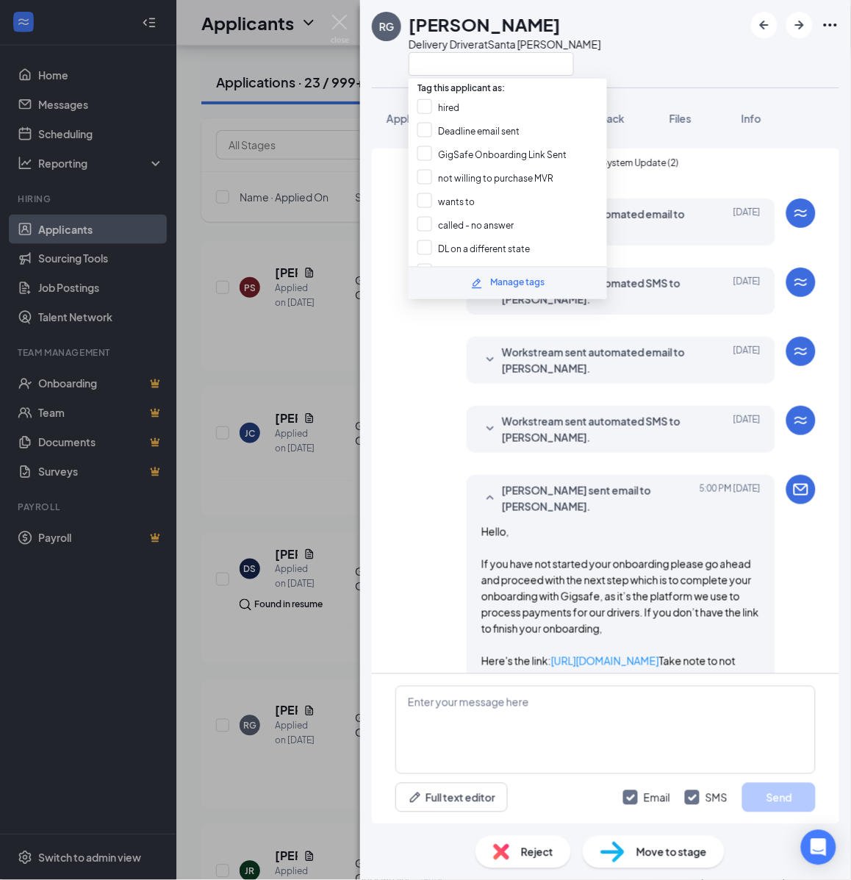
scroll to position [529, 0]
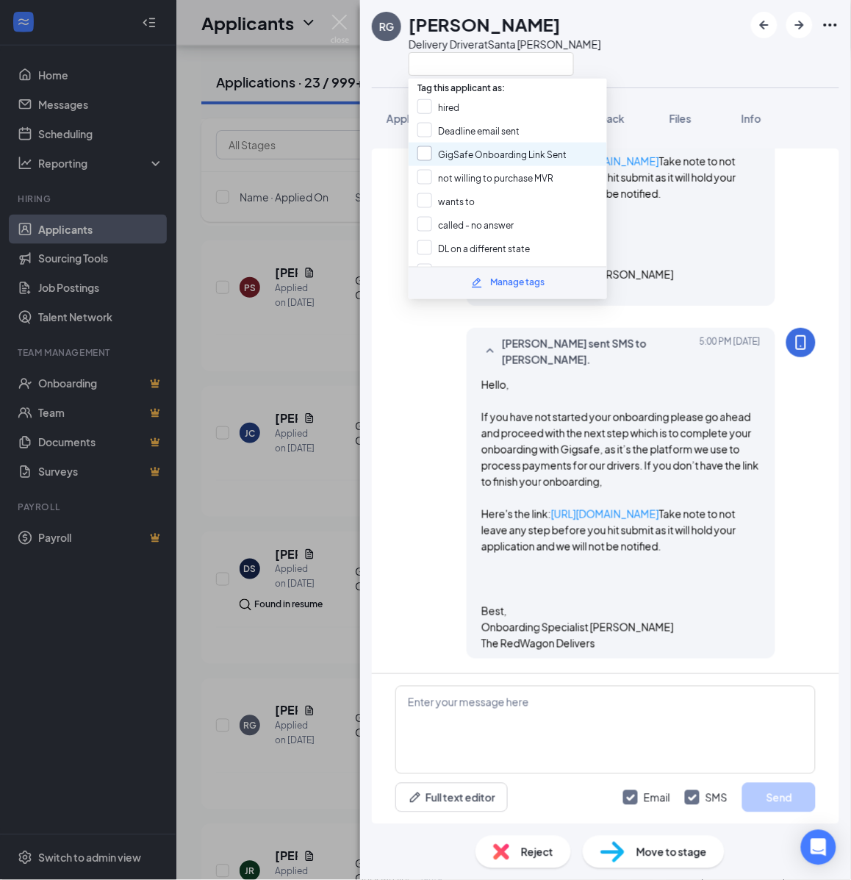
click at [454, 152] on input "GigSafe Onboarding Link Sent" at bounding box center [492, 154] width 149 height 16
checkbox input "true"
click at [290, 310] on div "RG Renzo Grippa Delivery Driver at Santa Rosa Application Messages Feedback Fil…" at bounding box center [425, 440] width 851 height 880
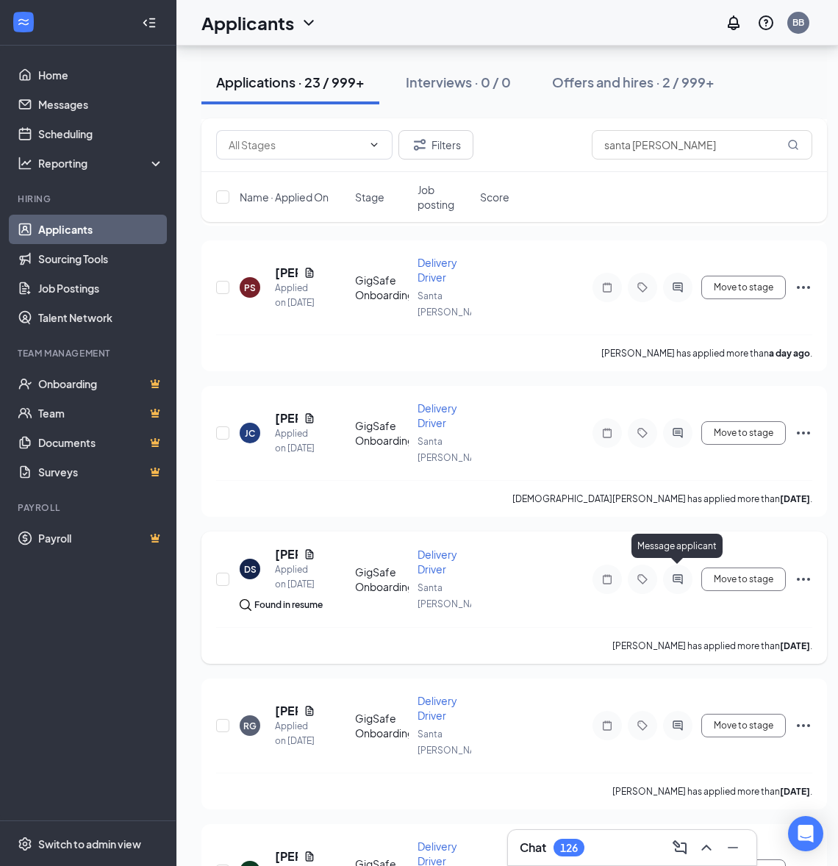
click at [678, 575] on icon "ActiveChat" at bounding box center [678, 580] width 10 height 10
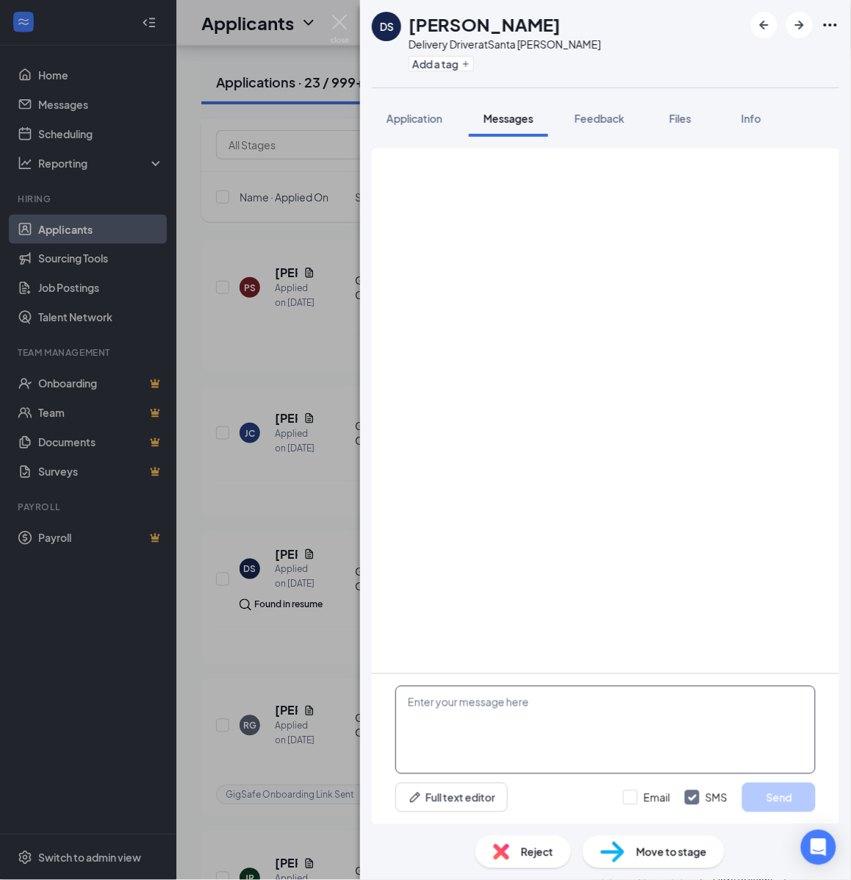
click at [546, 742] on textarea at bounding box center [605, 730] width 420 height 88
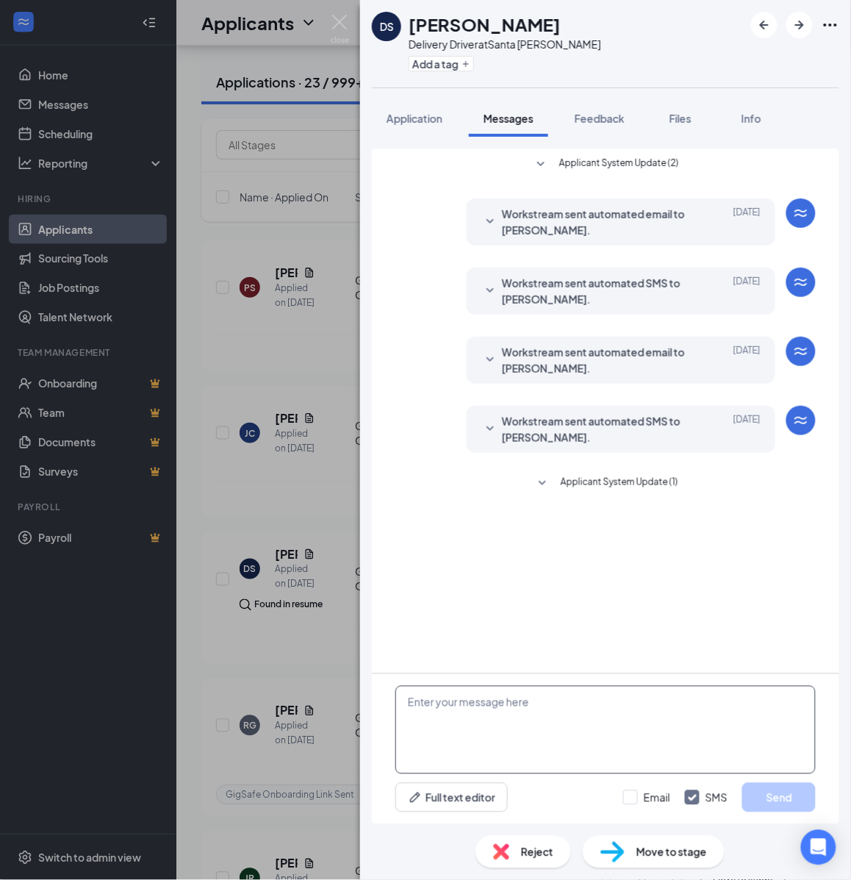
click at [523, 719] on textarea at bounding box center [605, 730] width 420 height 88
paste textarea "Hello, If you have not started your onboarding please go ahead and proceed with…"
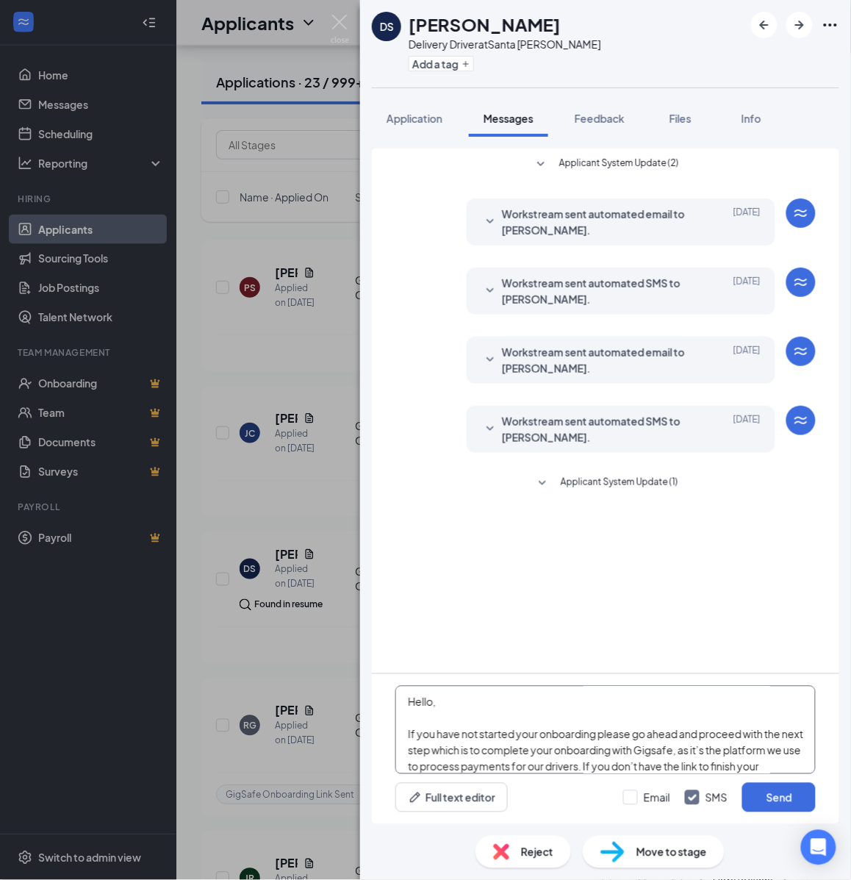
scroll to position [258, 0]
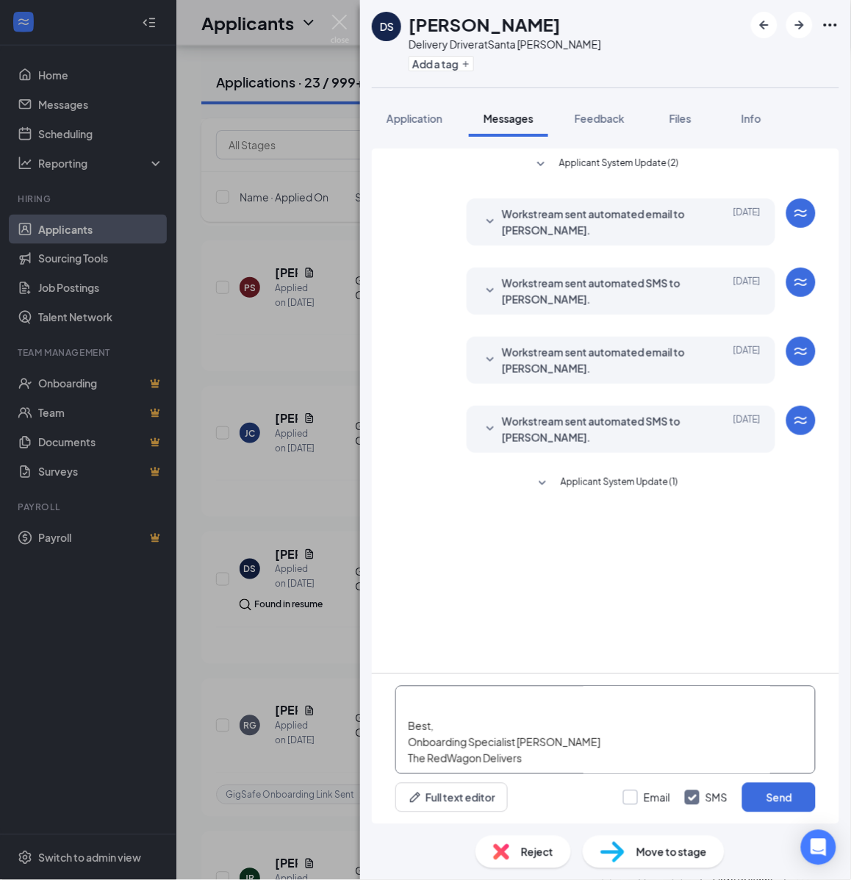
type textarea "Hello, If you have not started your onboarding please go ahead and proceed with…"
click at [656, 803] on input "Email" at bounding box center [646, 797] width 47 height 15
checkbox input "true"
click at [762, 795] on button "Send" at bounding box center [779, 797] width 74 height 29
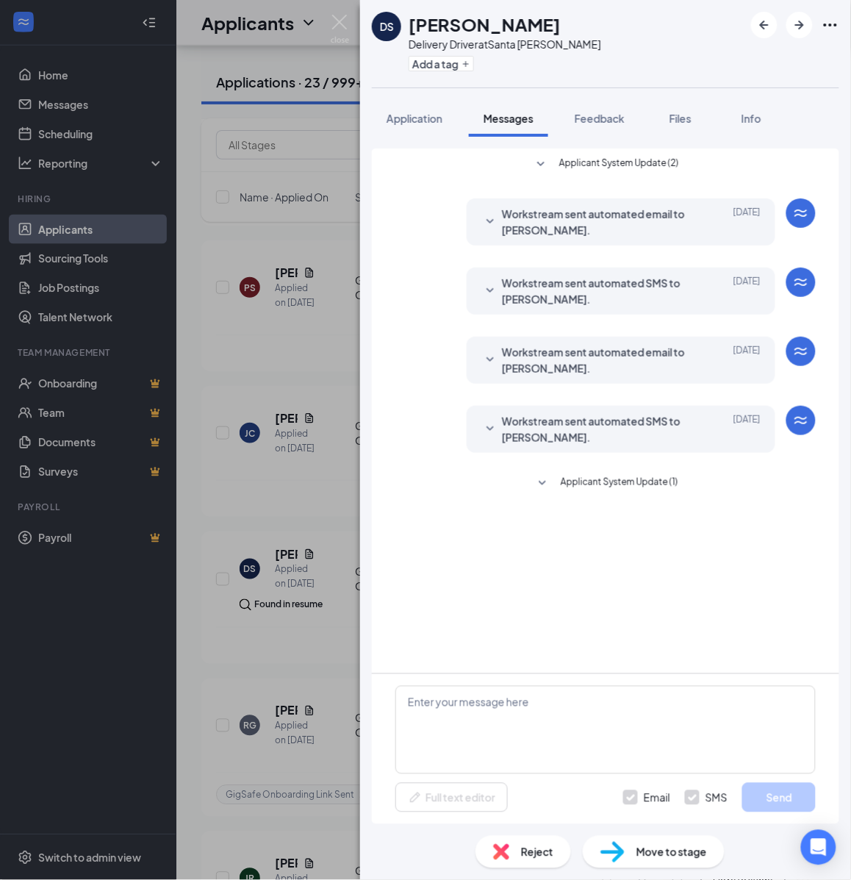
scroll to position [0, 0]
click at [472, 54] on div "Add a tag" at bounding box center [505, 63] width 193 height 24
click at [464, 61] on icon "Plus" at bounding box center [466, 64] width 9 height 9
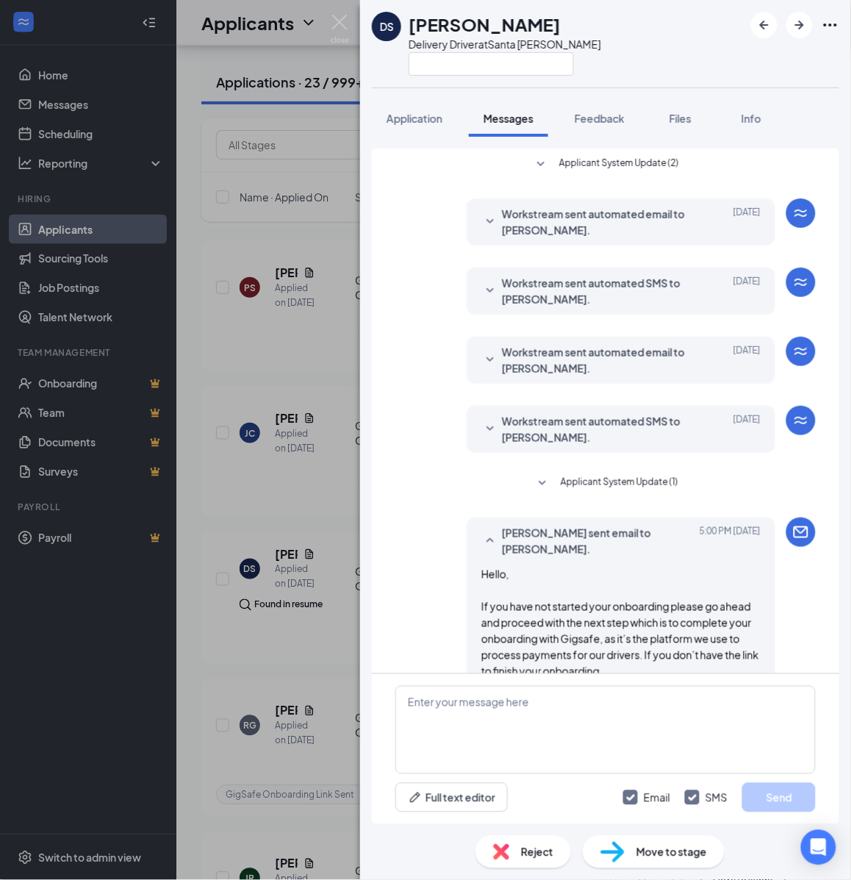
scroll to position [721, 0]
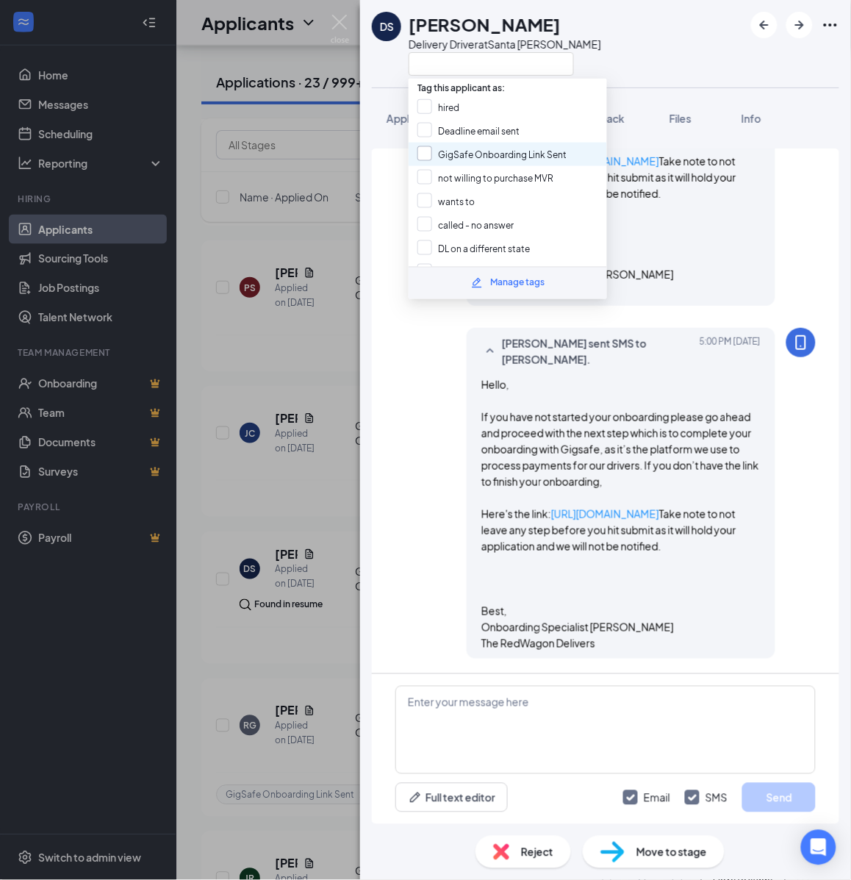
click at [438, 148] on input "GigSafe Onboarding Link Sent" at bounding box center [492, 154] width 149 height 16
checkbox input "true"
click at [343, 259] on div "DS Dana Spittle Delivery Driver at Santa Rosa Application Messages Feedback Fil…" at bounding box center [425, 440] width 851 height 880
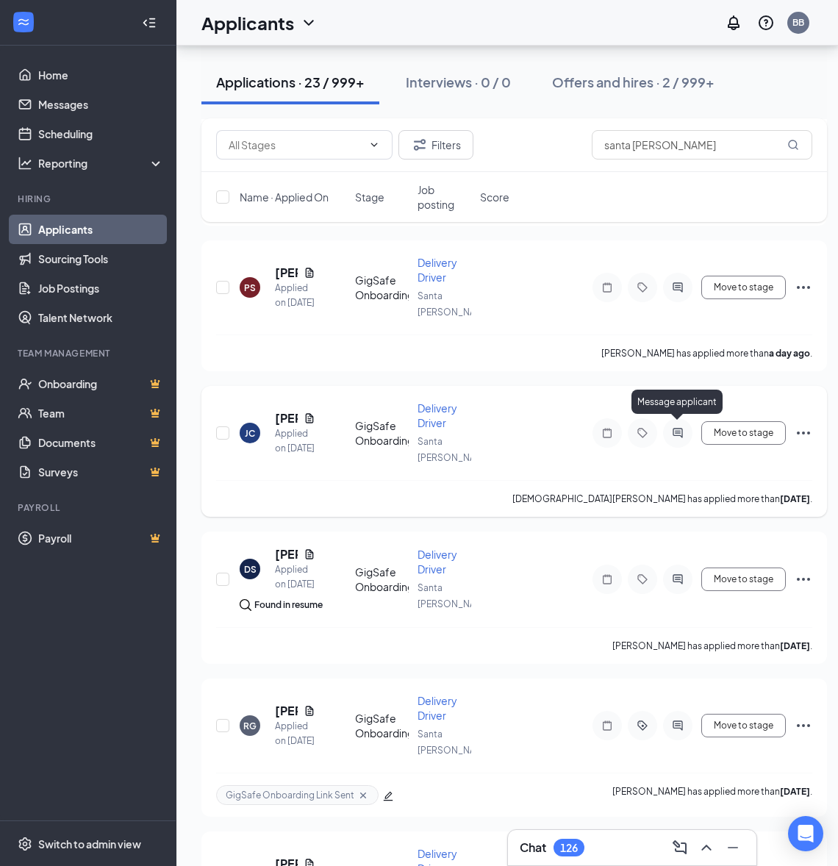
click at [681, 427] on icon "ActiveChat" at bounding box center [678, 433] width 18 height 12
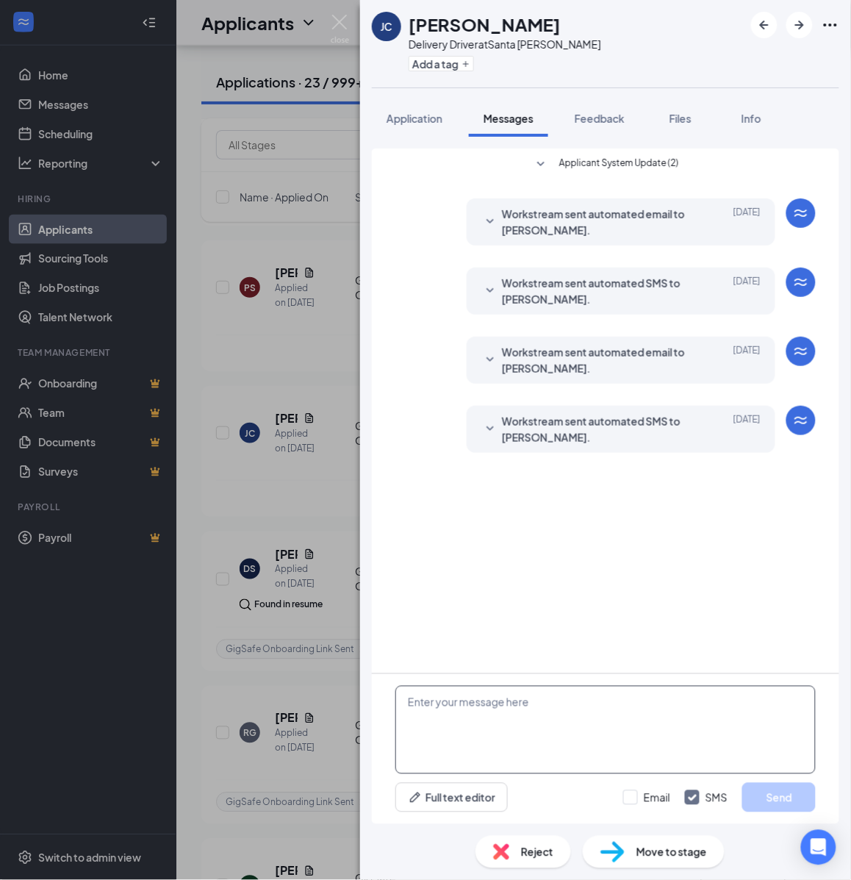
click at [566, 717] on textarea at bounding box center [605, 730] width 420 height 88
click at [565, 718] on textarea at bounding box center [605, 730] width 420 height 88
paste textarea "Hello, If you have not started your onboarding please go ahead and proceed with…"
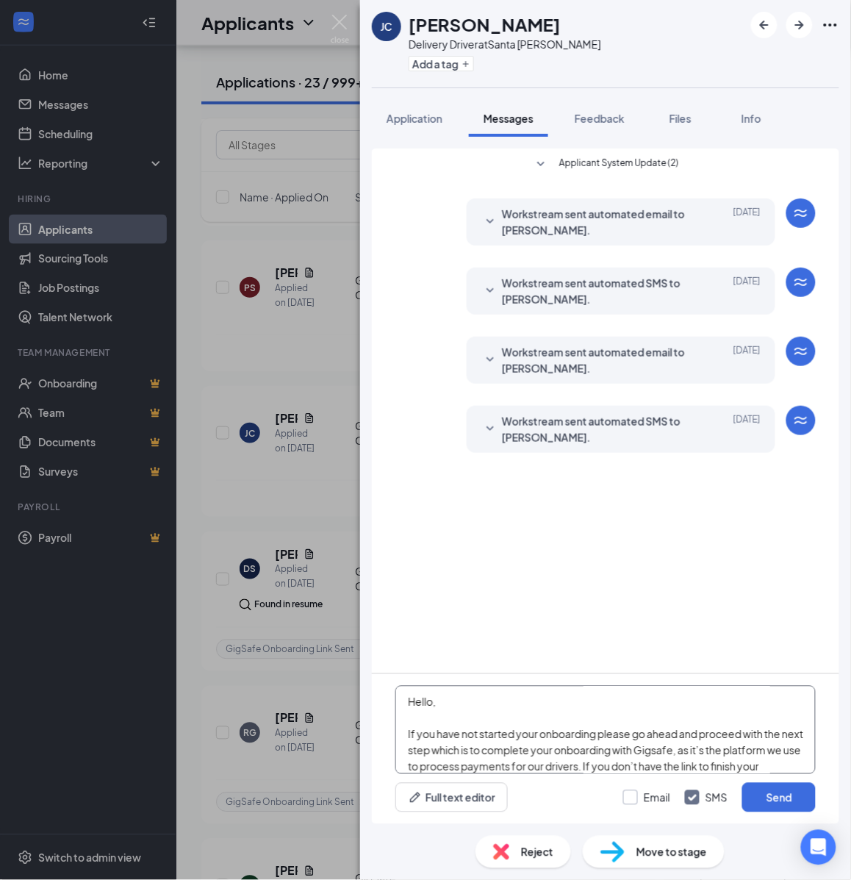
scroll to position [258, 0]
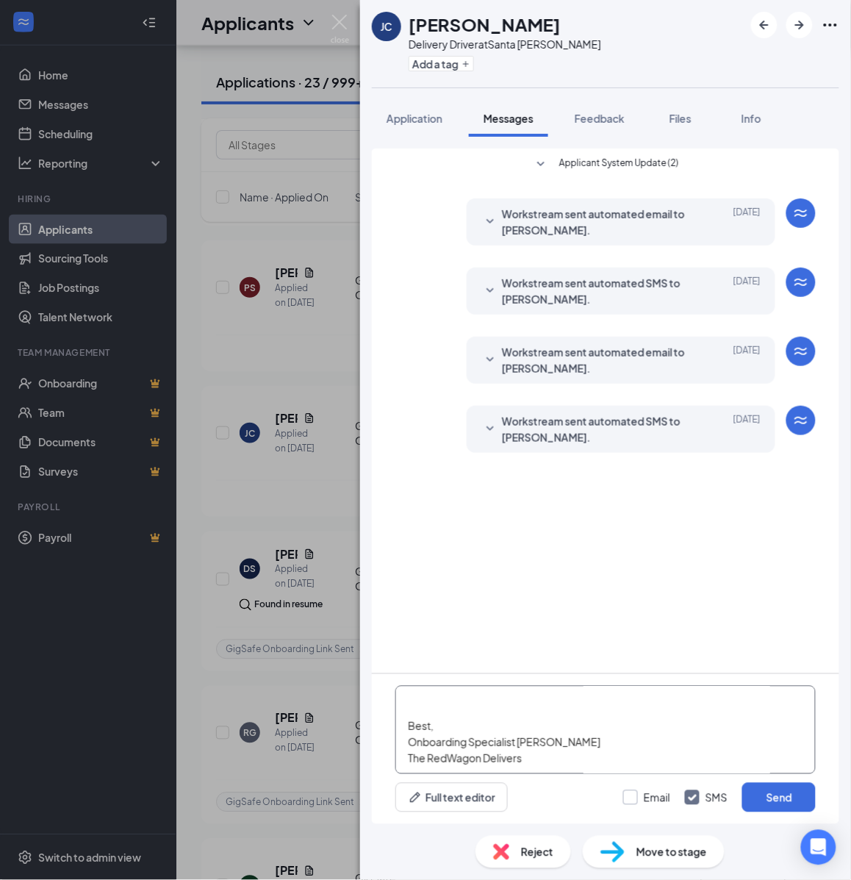
type textarea "Hello, If you have not started your onboarding please go ahead and proceed with…"
click at [648, 794] on input "Email" at bounding box center [646, 797] width 47 height 15
checkbox input "true"
click at [796, 792] on button "Send" at bounding box center [779, 797] width 74 height 29
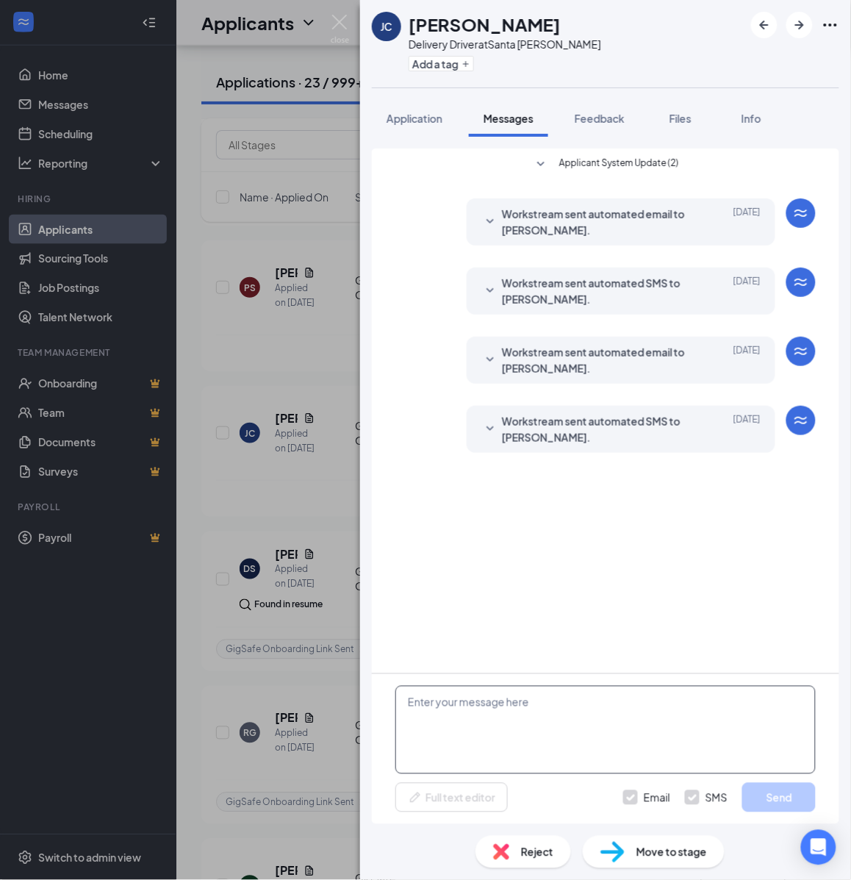
scroll to position [0, 0]
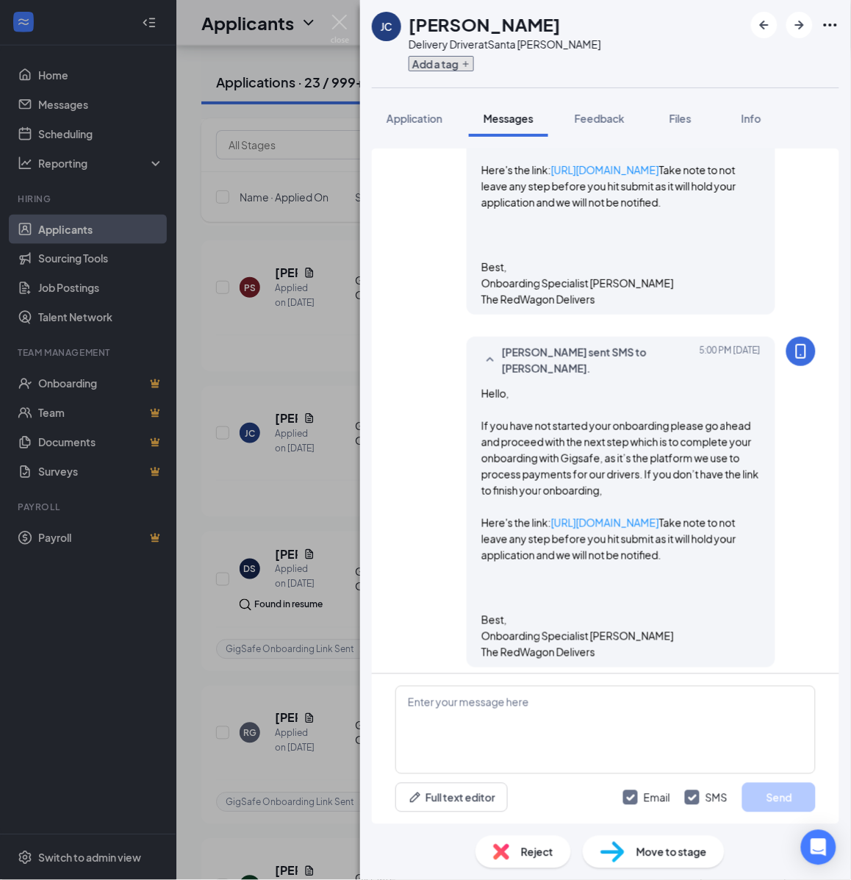
click at [452, 66] on button "Add a tag" at bounding box center [441, 63] width 65 height 15
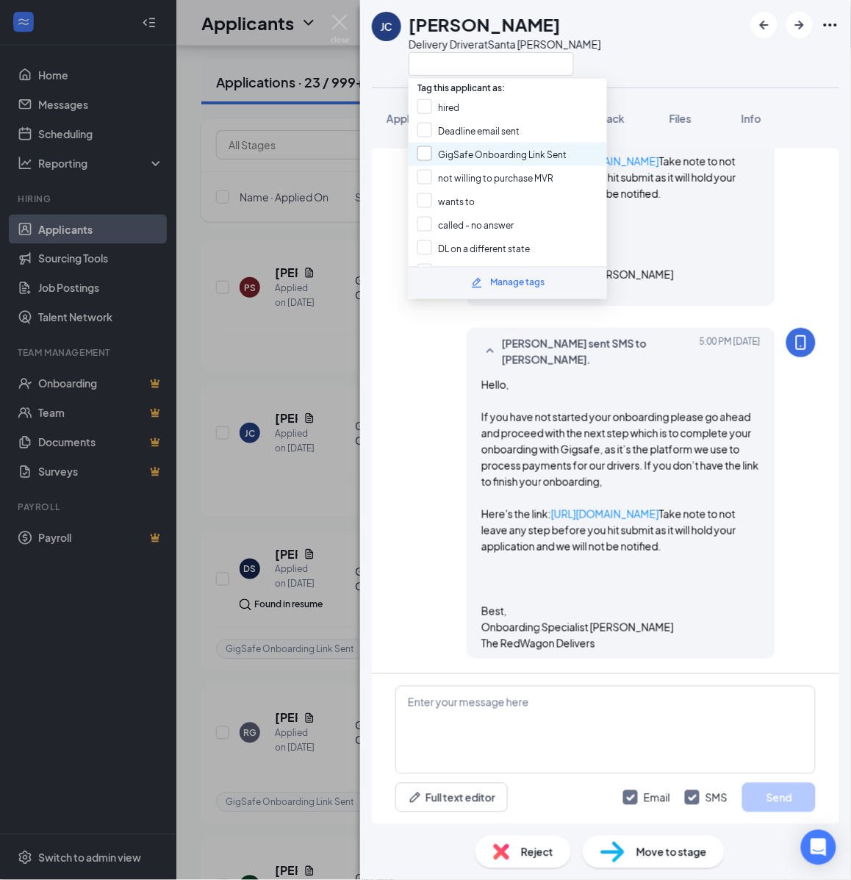
click at [451, 149] on input "GigSafe Onboarding Link Sent" at bounding box center [492, 154] width 149 height 16
checkbox input "true"
click at [324, 338] on div "JC Jesus Cazarez Delivery Driver at Santa Rosa Application Messages Feedback Fi…" at bounding box center [425, 440] width 851 height 880
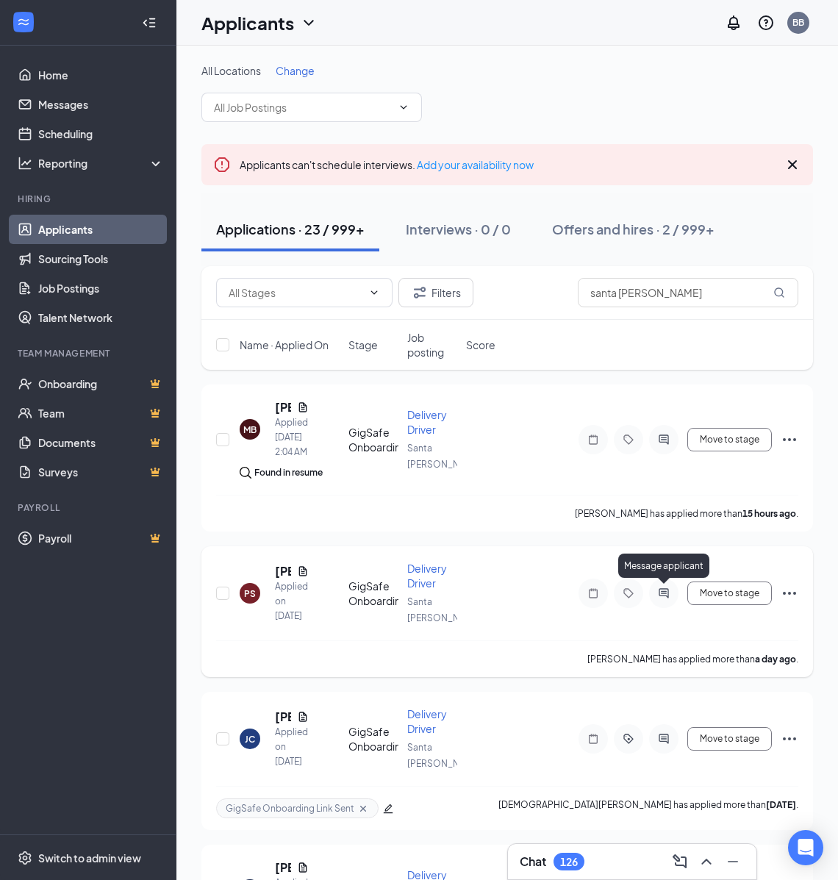
click at [664, 592] on icon "ActiveChat" at bounding box center [664, 593] width 10 height 10
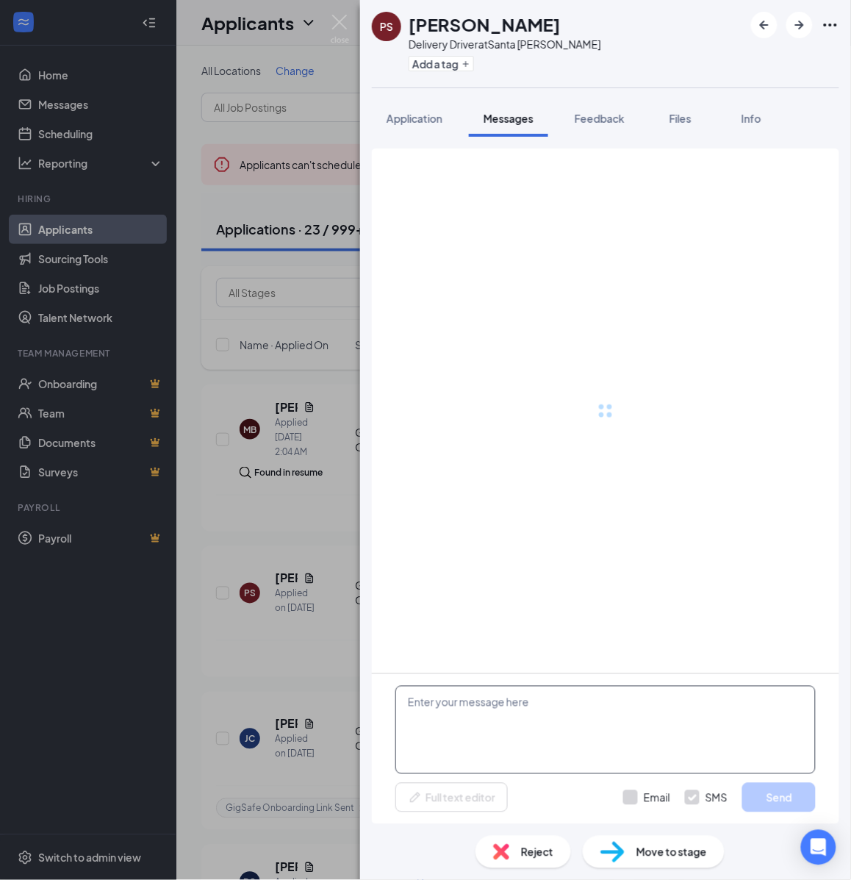
click at [593, 736] on textarea at bounding box center [605, 730] width 420 height 88
click at [587, 726] on textarea at bounding box center [605, 730] width 420 height 88
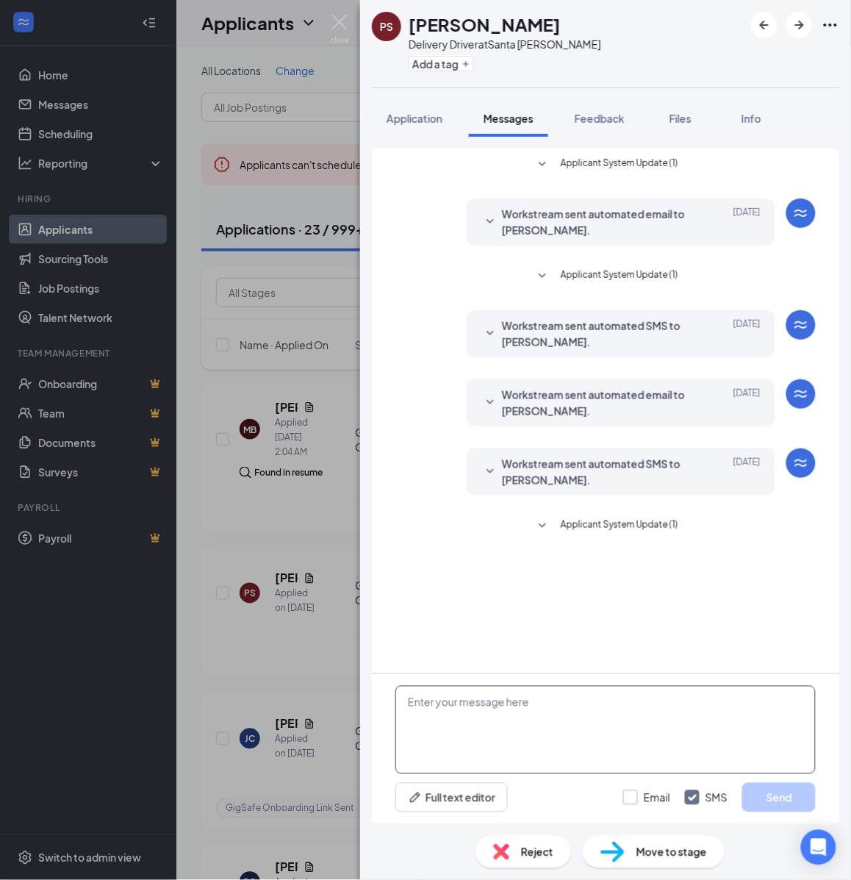
paste textarea "Hello, If you have not started your onboarding please go ahead and proceed with…"
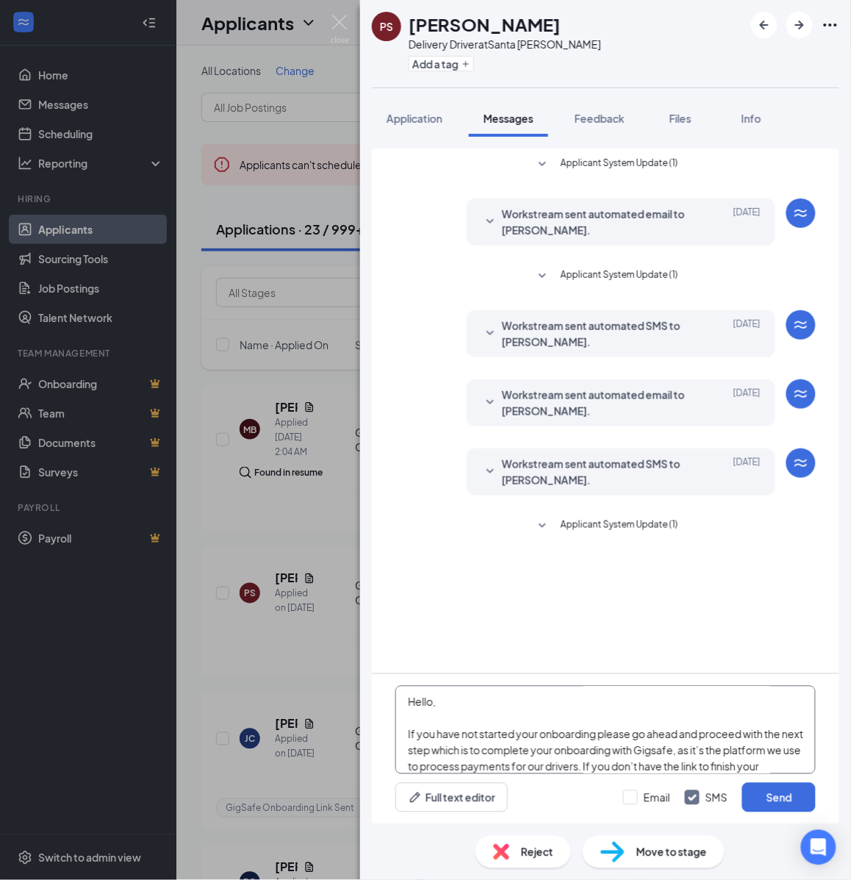
scroll to position [258, 0]
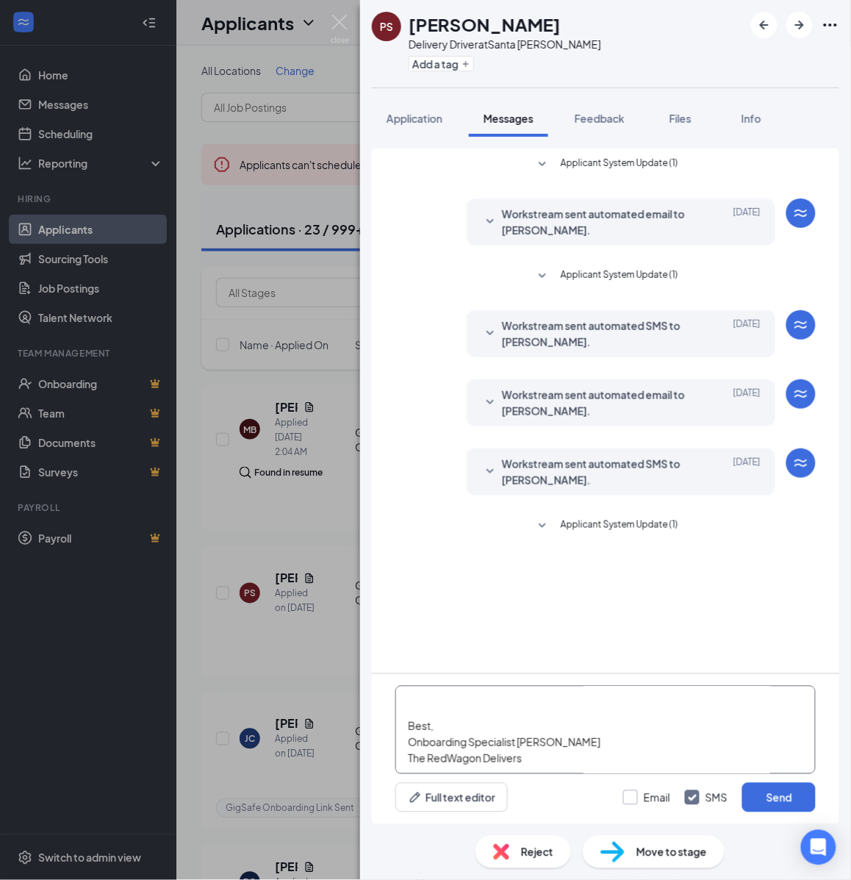
type textarea "Hello, If you have not started your onboarding please go ahead and proceed with…"
click at [629, 803] on input "Email" at bounding box center [646, 797] width 47 height 15
checkbox input "true"
click at [767, 790] on button "Send" at bounding box center [779, 797] width 74 height 29
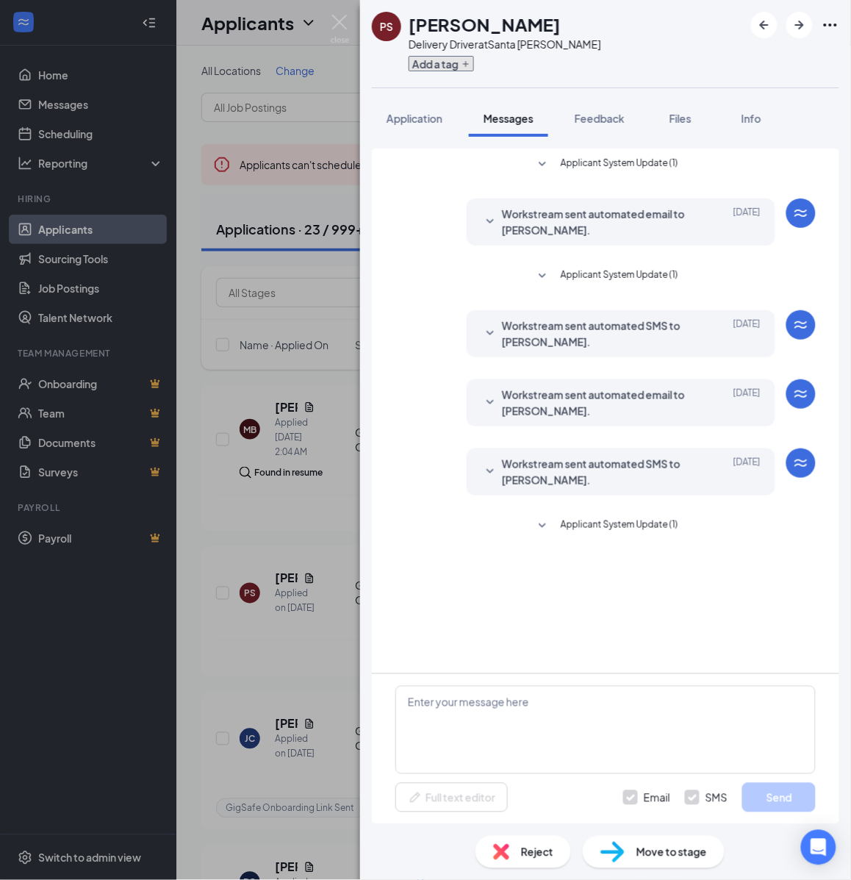
click at [445, 70] on button "Add a tag" at bounding box center [441, 63] width 65 height 15
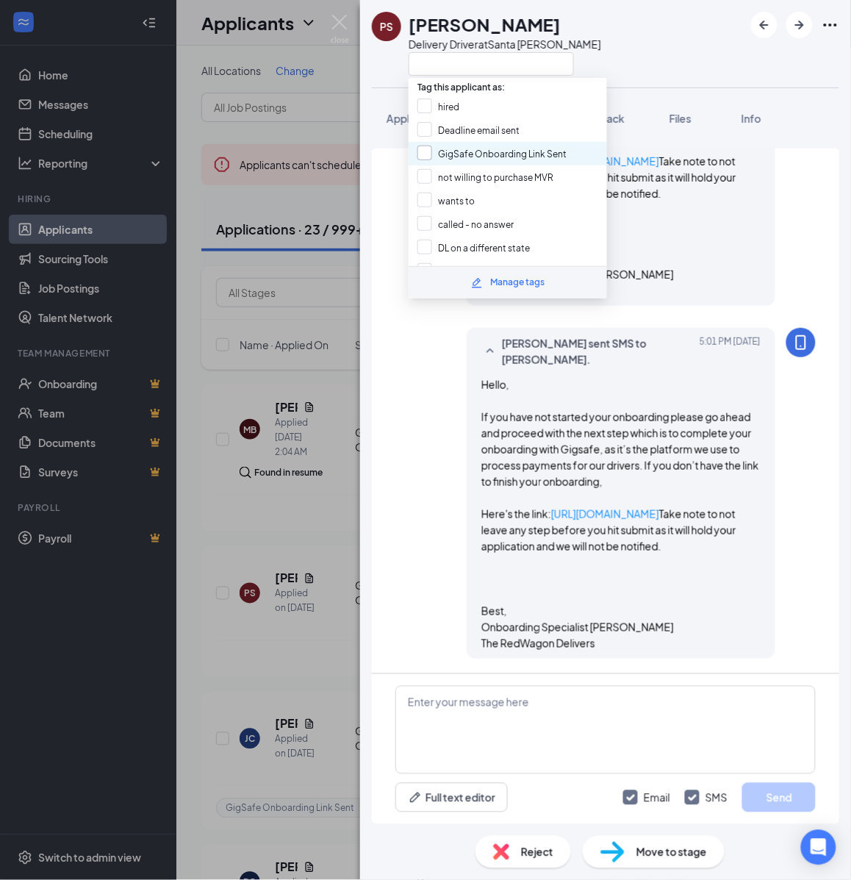
click at [445, 151] on input "GigSafe Onboarding Link Sent" at bounding box center [492, 154] width 149 height 16
checkbox input "true"
click at [329, 252] on div "PS Paul Smith Delivery Driver at Santa Rosa Application Messages Feedback Files…" at bounding box center [425, 440] width 851 height 880
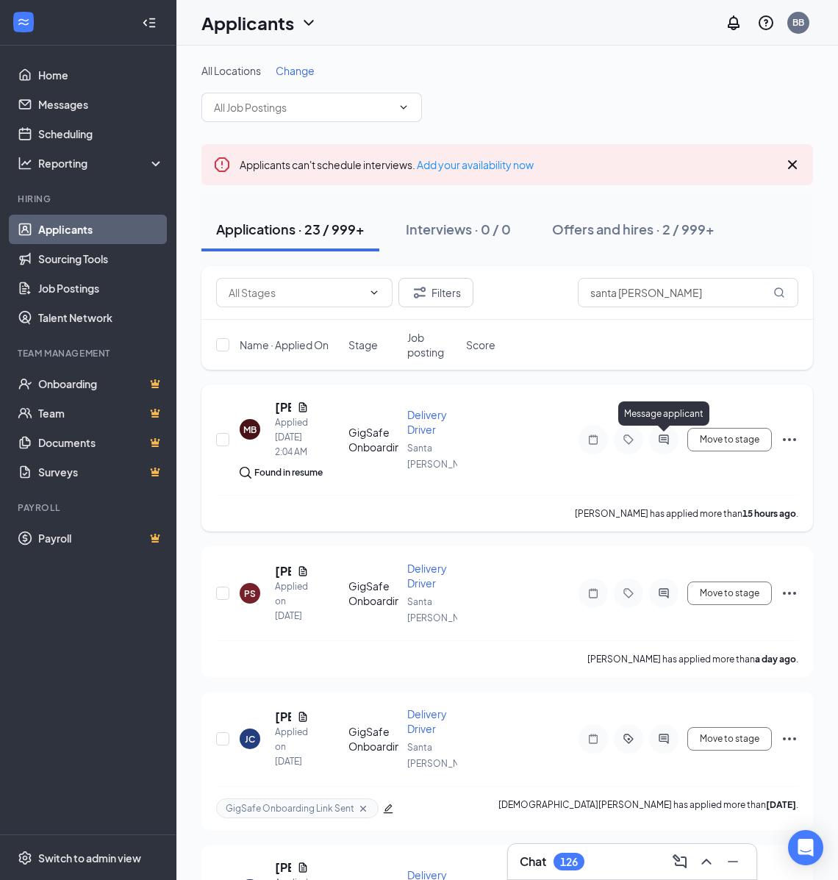
click at [664, 434] on icon "ActiveChat" at bounding box center [664, 440] width 18 height 12
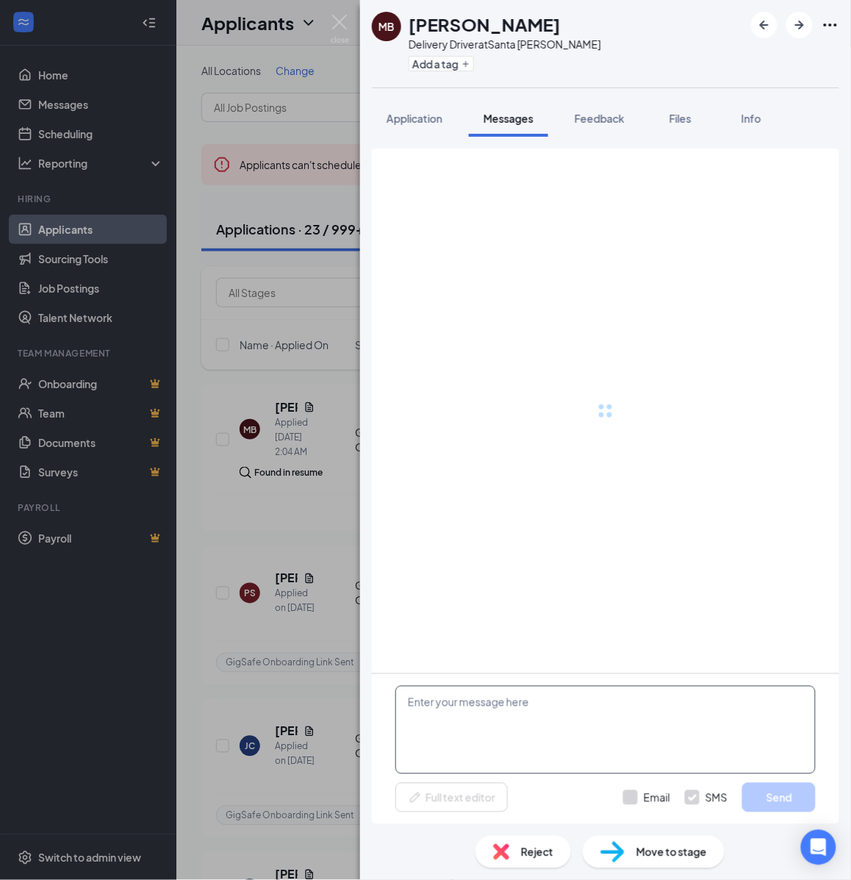
click at [530, 726] on textarea at bounding box center [605, 730] width 420 height 88
click at [522, 709] on textarea at bounding box center [605, 730] width 420 height 88
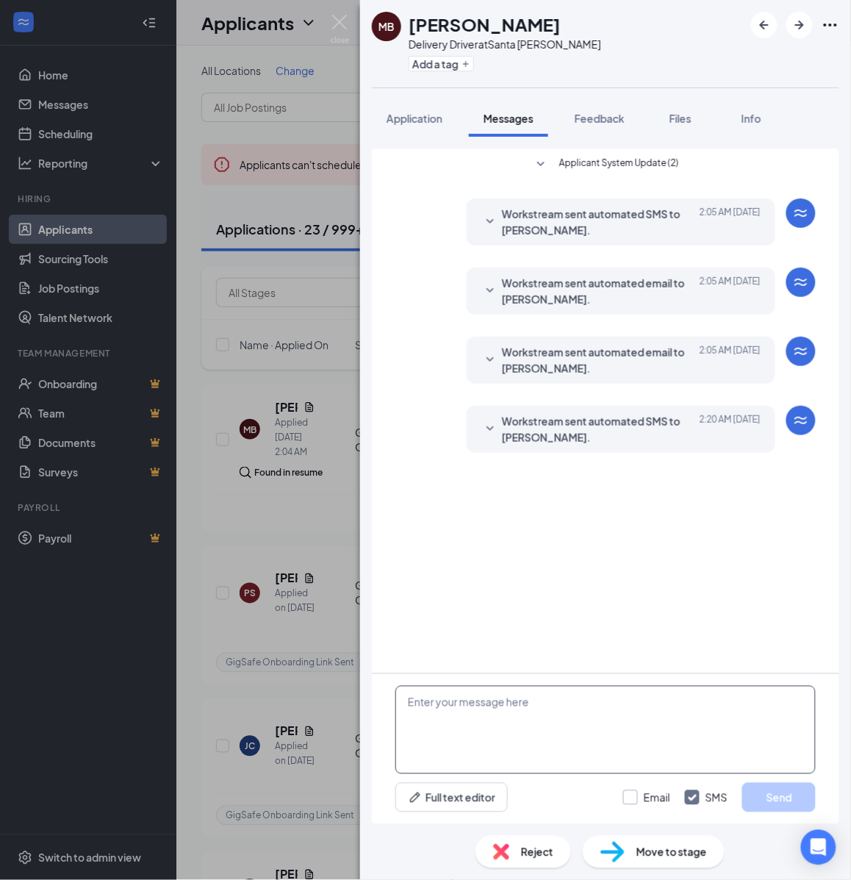
paste textarea "Hello, If you have not started your onboarding please go ahead and proceed with…"
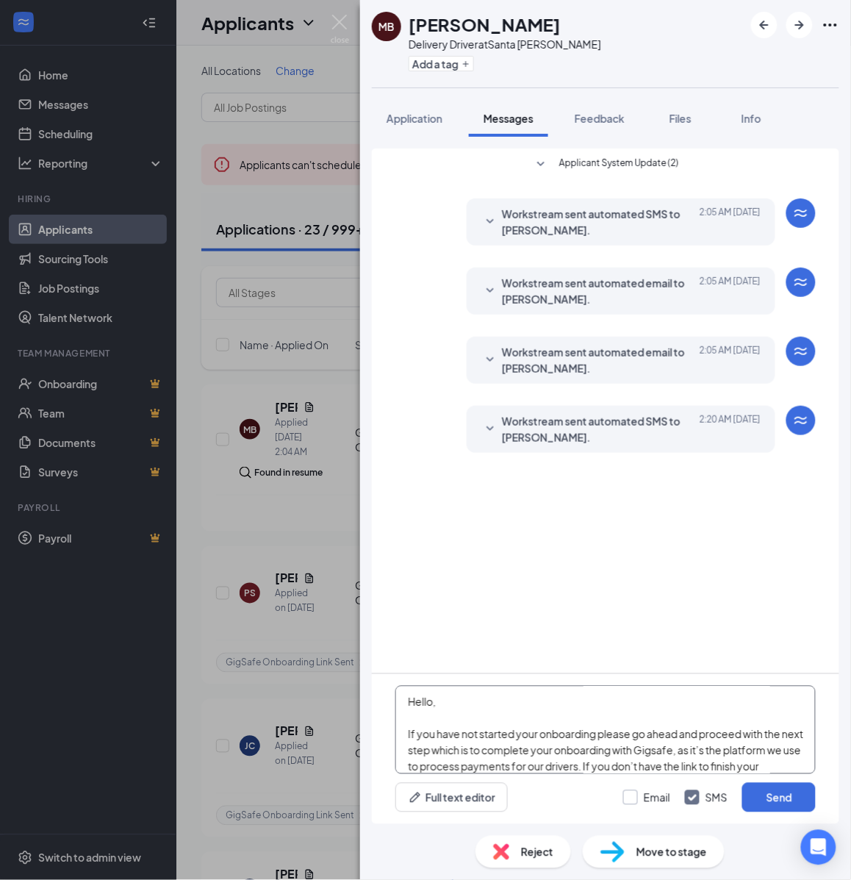
scroll to position [258, 0]
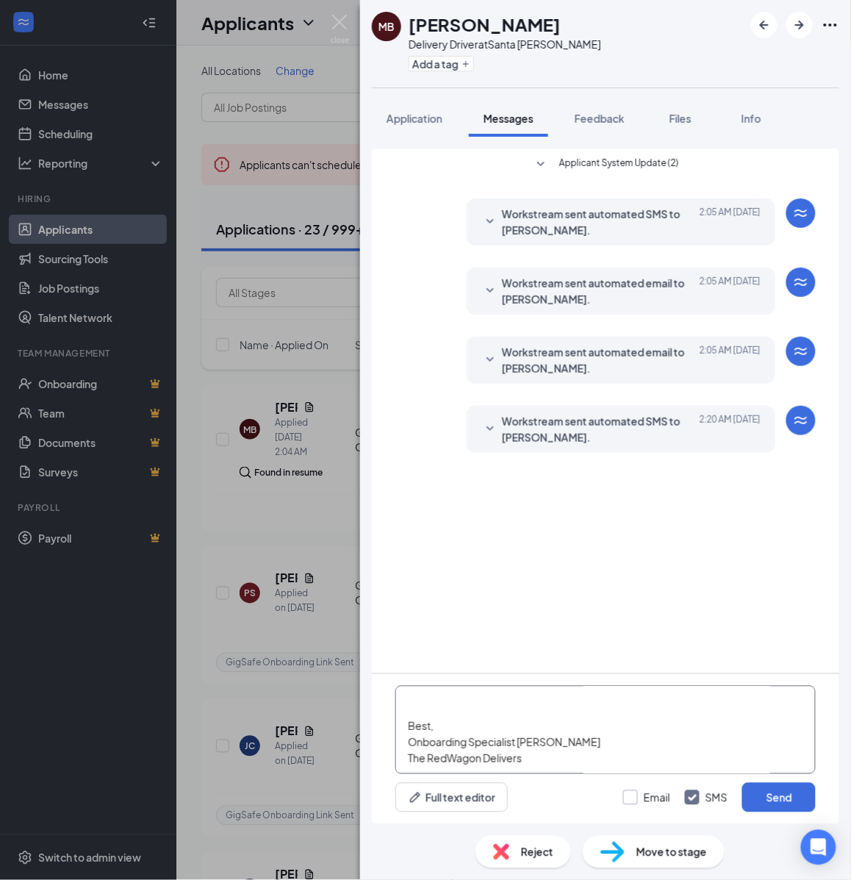
type textarea "Hello, If you have not started your onboarding please go ahead and proceed with…"
click at [634, 800] on input "Email" at bounding box center [646, 797] width 47 height 15
checkbox input "true"
click at [776, 798] on button "Send" at bounding box center [779, 797] width 74 height 29
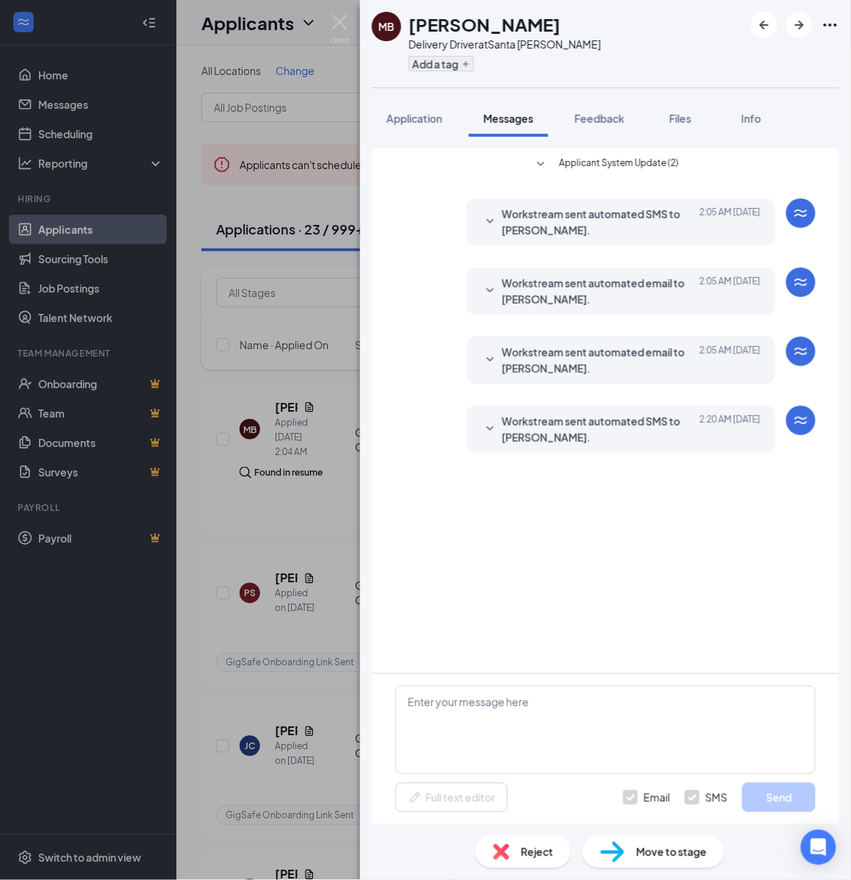
scroll to position [0, 0]
click at [432, 63] on button "Add a tag" at bounding box center [441, 63] width 65 height 15
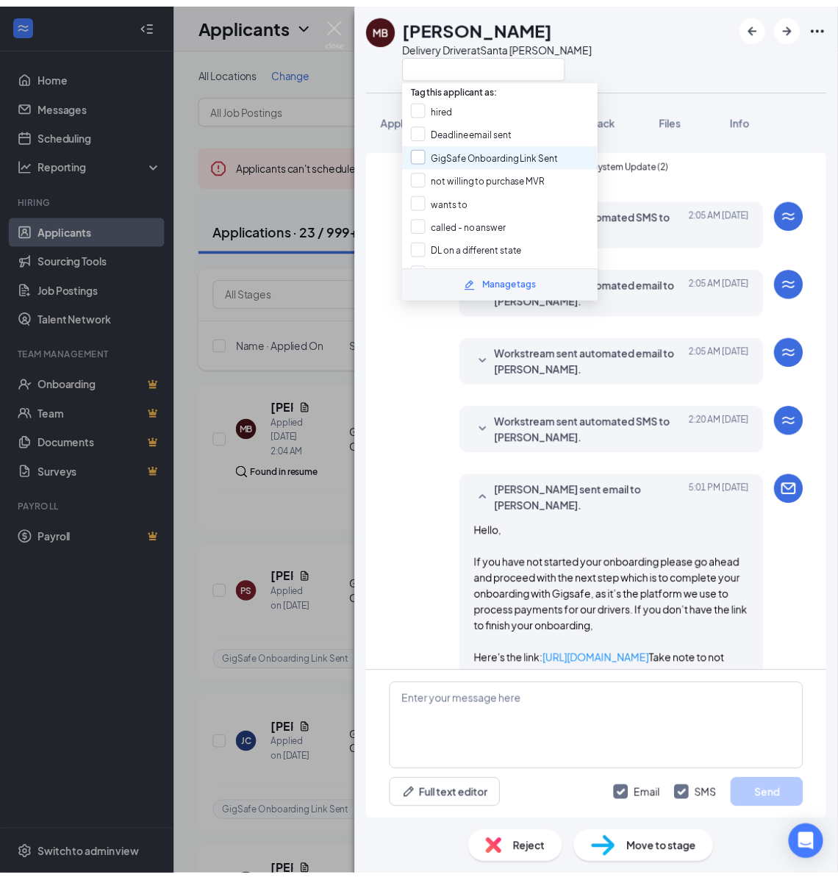
scroll to position [693, 0]
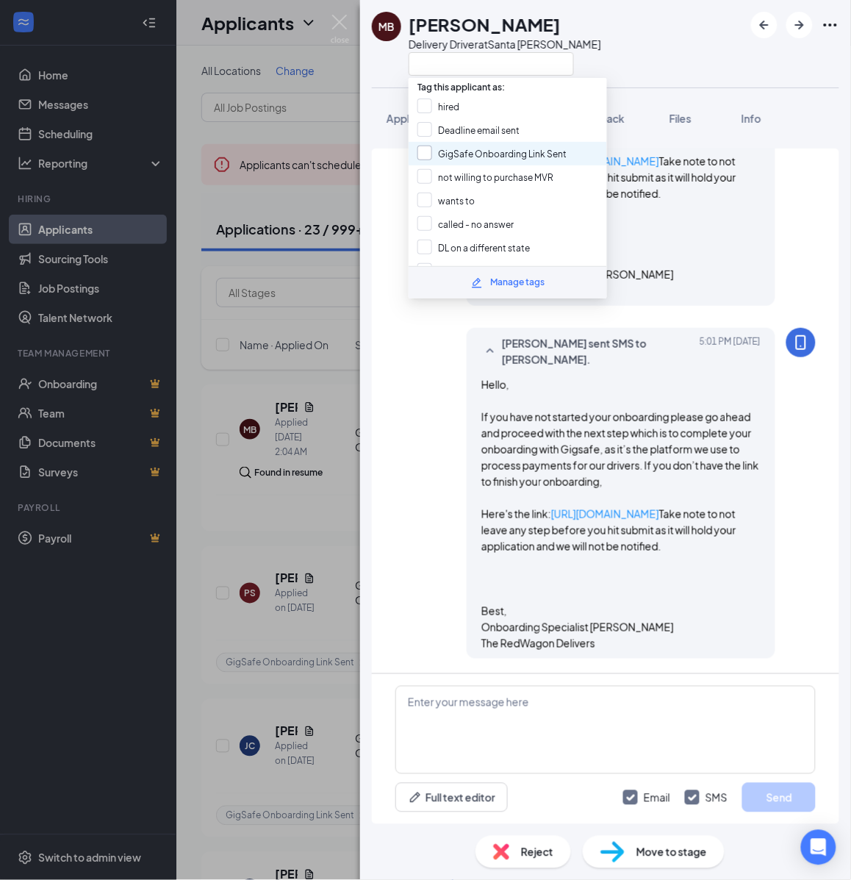
click at [441, 146] on input "GigSafe Onboarding Link Sent" at bounding box center [492, 154] width 149 height 16
checkbox input "true"
drag, startPoint x: 318, startPoint y: 277, endPoint x: 428, endPoint y: 274, distance: 110.3
click at [317, 277] on div "MB Marlon Balliao Delivery Driver at Santa Rosa Application Messages Feedback F…" at bounding box center [425, 440] width 851 height 880
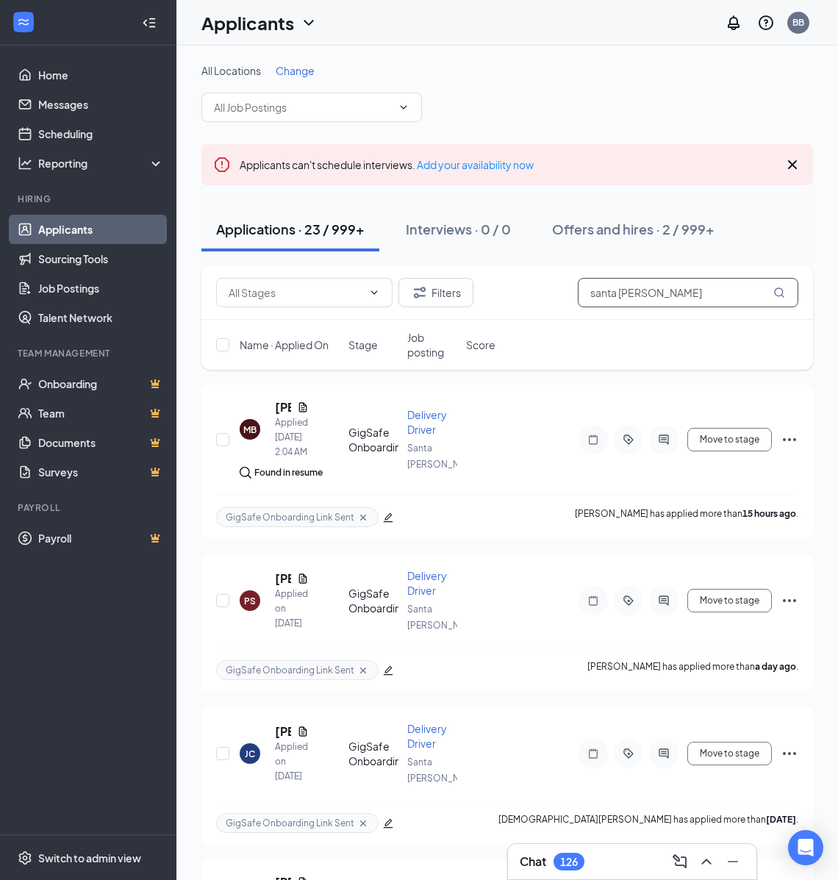
drag, startPoint x: 717, startPoint y: 288, endPoint x: 607, endPoint y: 296, distance: 110.5
click at [607, 296] on input "santa rosa" at bounding box center [688, 292] width 221 height 29
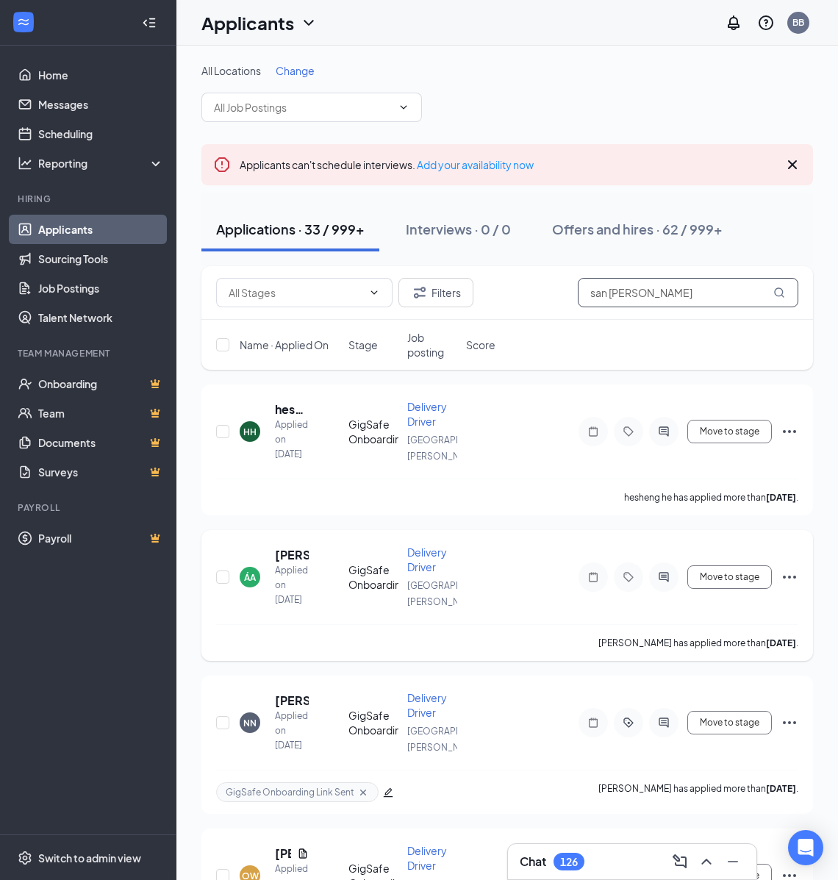
type input "san jose"
click at [666, 562] on div "Message applicant" at bounding box center [663, 548] width 91 height 30
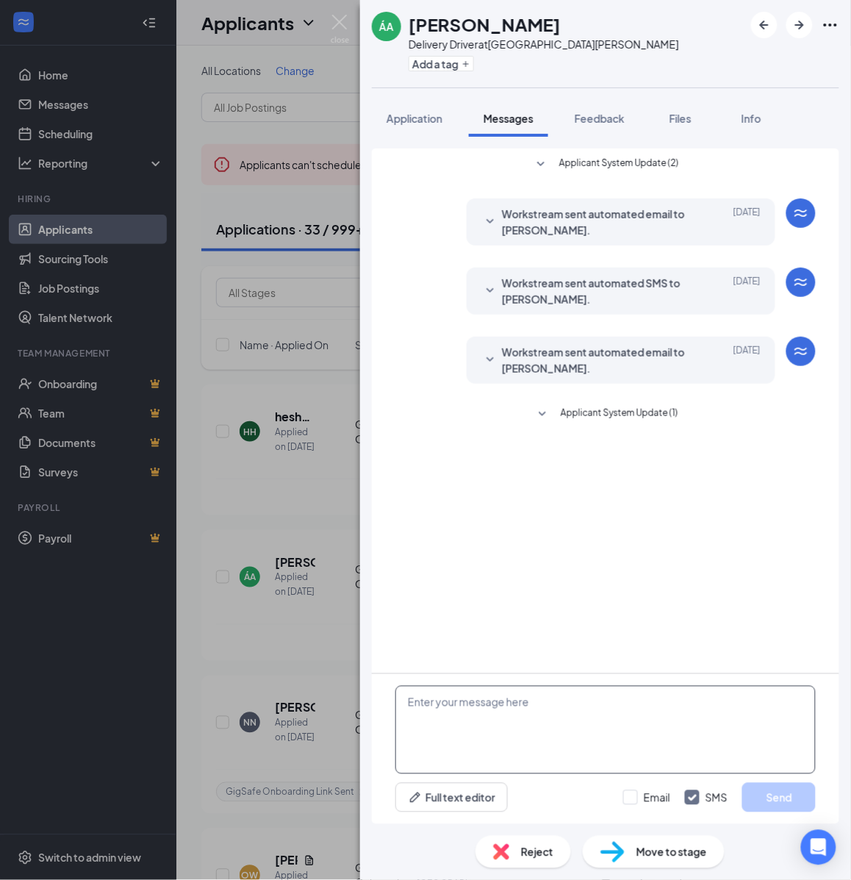
click at [573, 713] on textarea at bounding box center [605, 730] width 420 height 88
click at [570, 711] on textarea at bounding box center [605, 730] width 420 height 88
paste textarea "Hello, If you have not started your onboarding please go ahead and proceed with…"
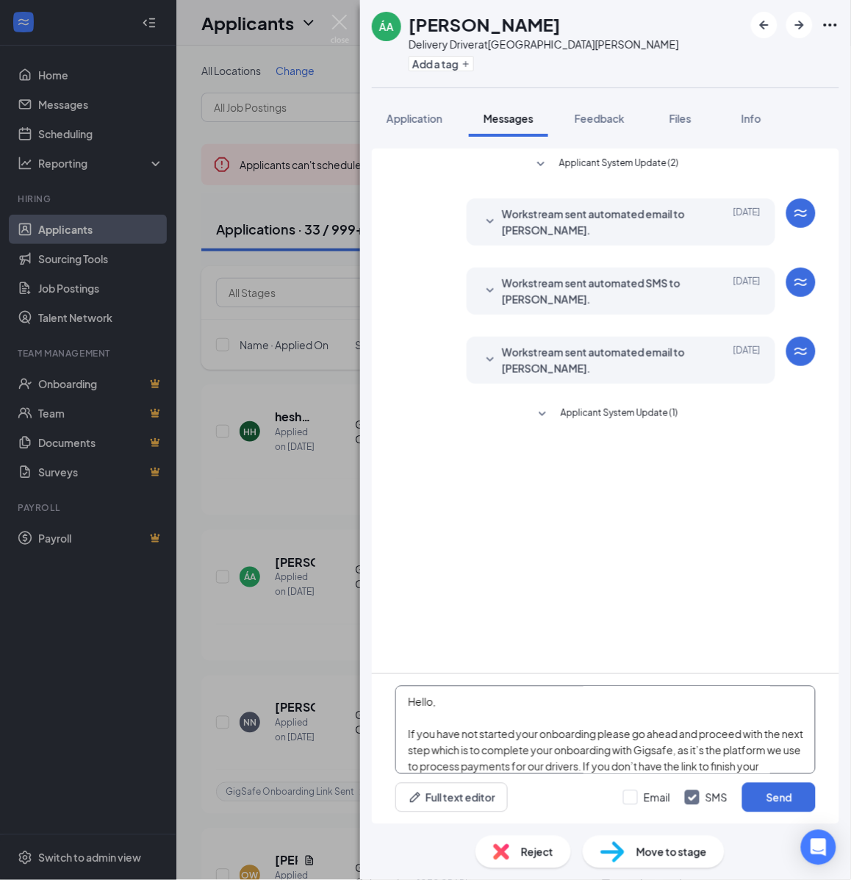
scroll to position [258, 0]
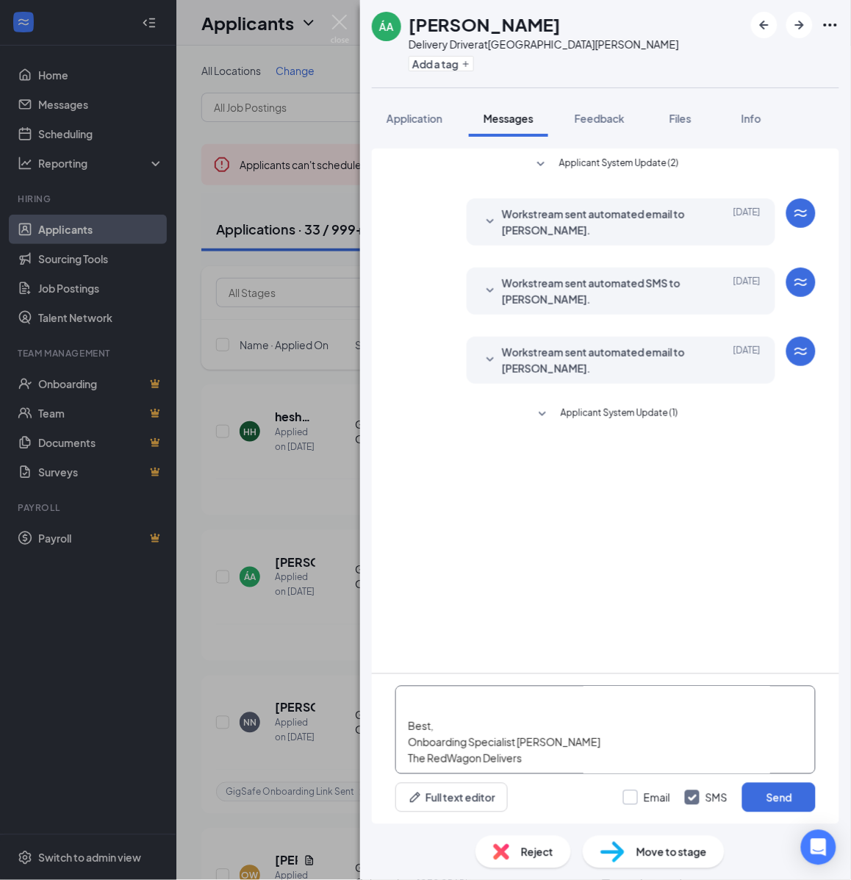
type textarea "Hello, If you have not started your onboarding please go ahead and proceed with…"
click at [641, 798] on input "Email" at bounding box center [646, 797] width 47 height 15
checkbox input "true"
click at [777, 792] on button "Send" at bounding box center [779, 797] width 74 height 29
click at [474, 59] on button "Add a tag" at bounding box center [441, 63] width 65 height 15
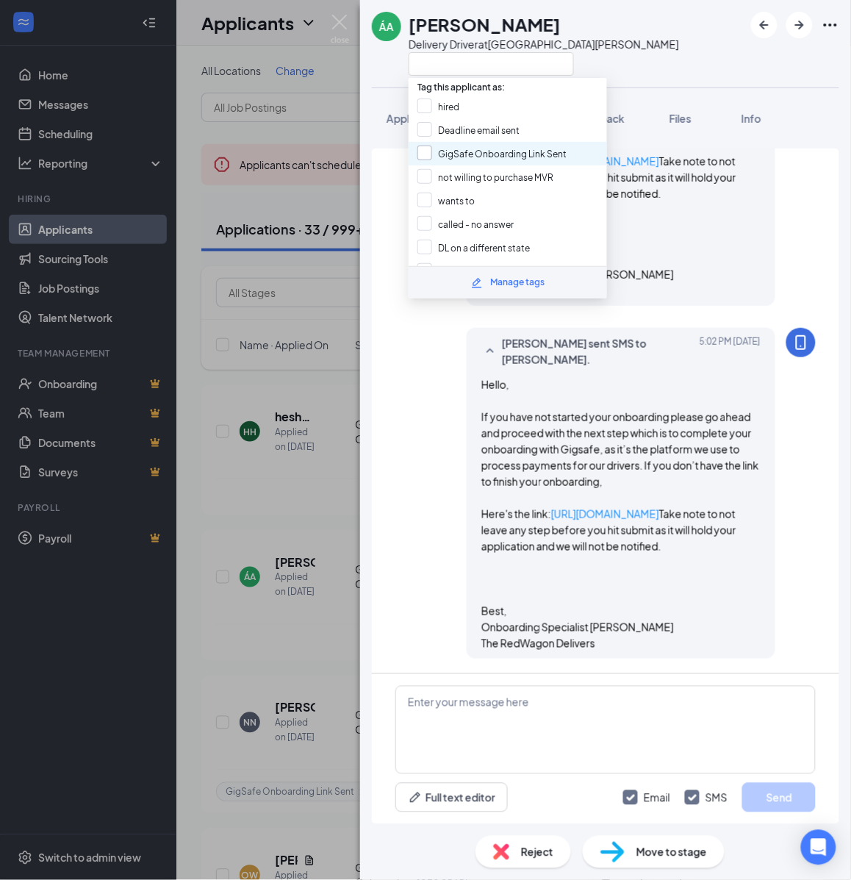
scroll to position [652, 0]
click at [448, 148] on input "GigSafe Onboarding Link Sent" at bounding box center [492, 154] width 149 height 16
checkbox input "true"
click at [346, 228] on div "ÁA Álvaro Ayala Delivery Driver at San Jose Application Messages Feedback Files…" at bounding box center [425, 440] width 851 height 880
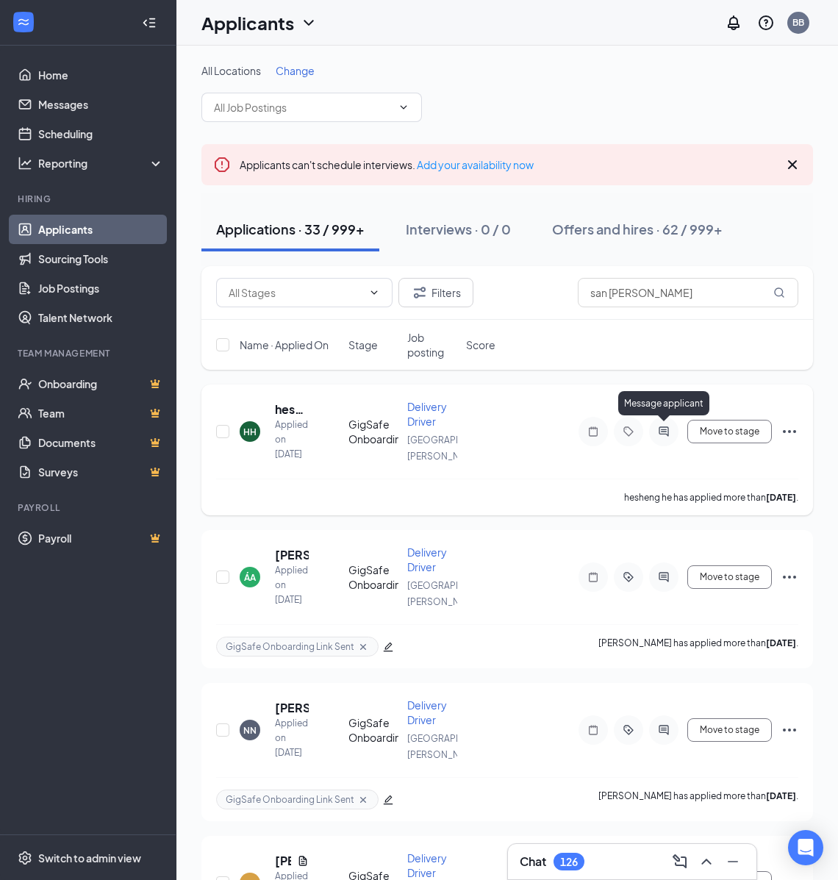
click at [667, 426] on icon "ActiveChat" at bounding box center [664, 432] width 18 height 12
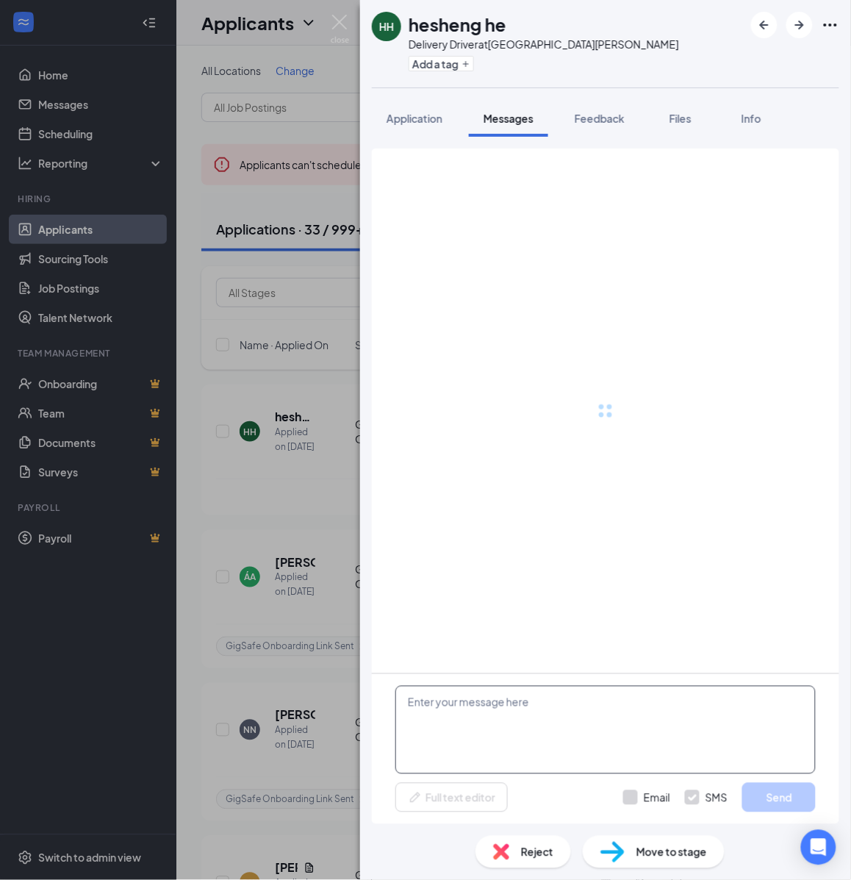
click at [592, 740] on textarea at bounding box center [605, 730] width 420 height 88
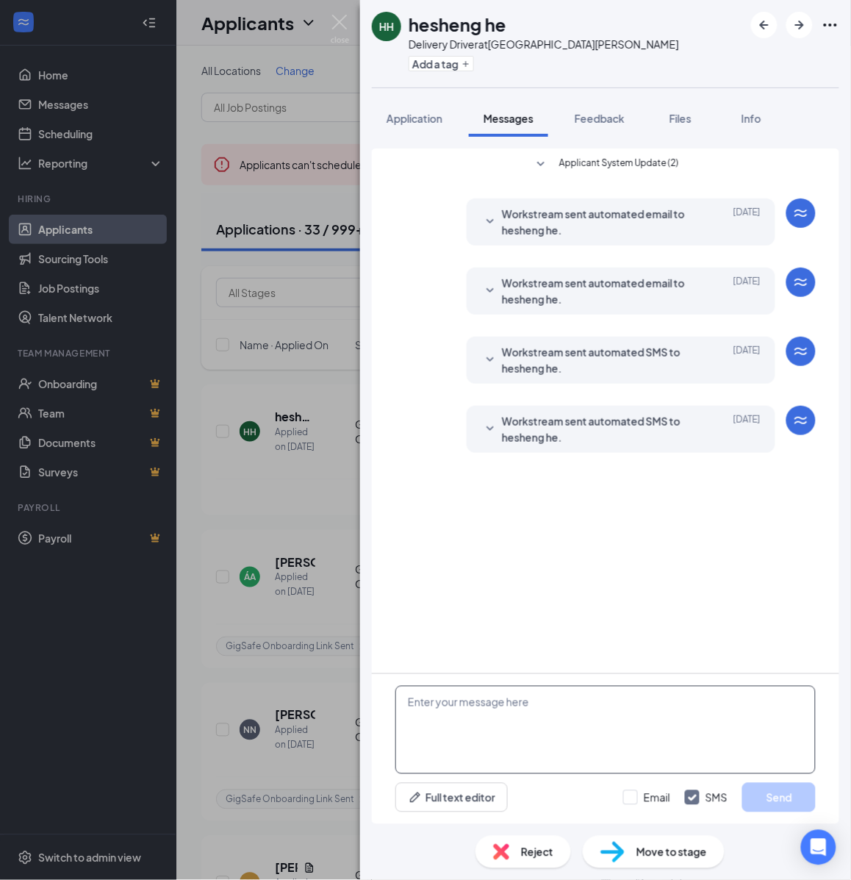
click at [556, 724] on textarea at bounding box center [605, 730] width 420 height 88
paste textarea "Hello, If you have not started your onboarding please go ahead and proceed with…"
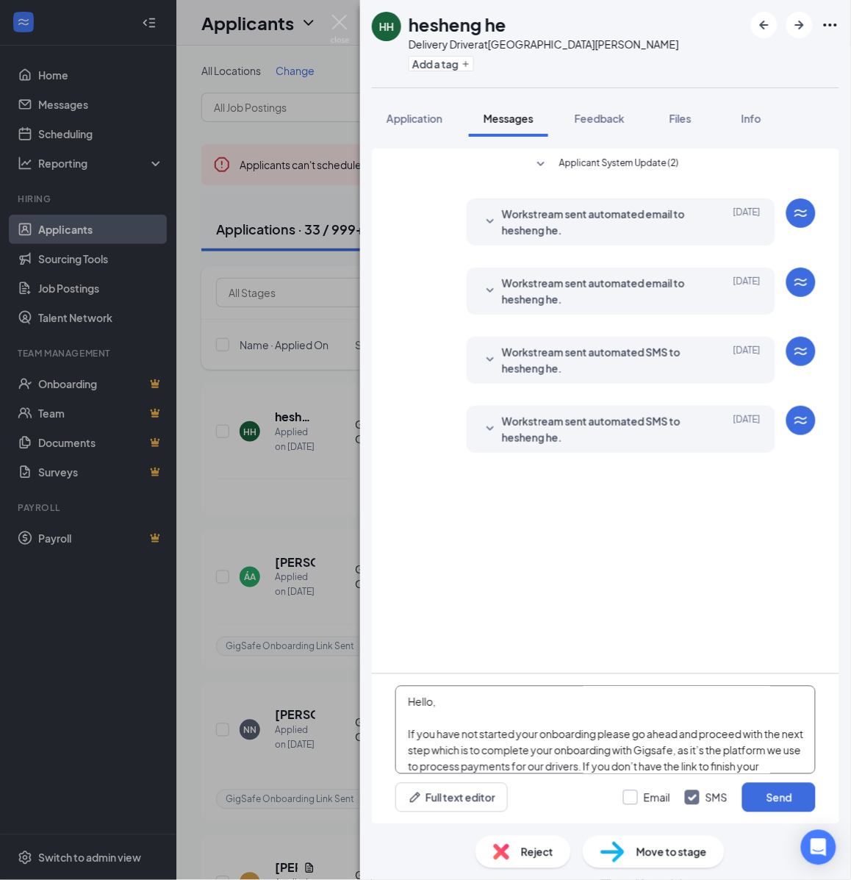
scroll to position [258, 0]
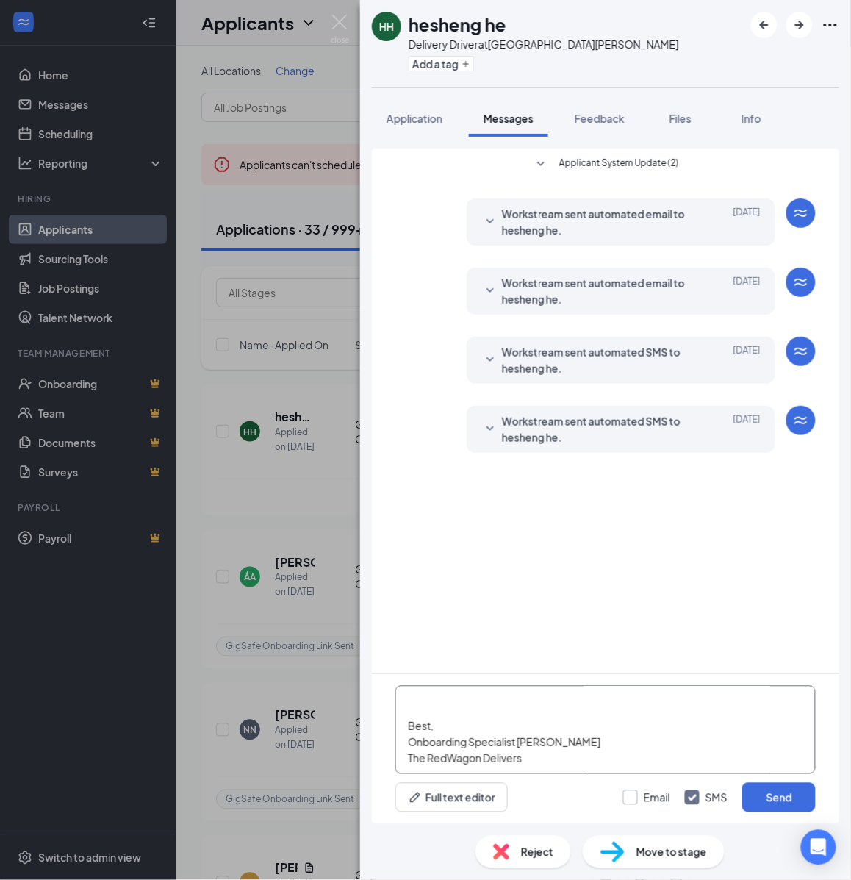
type textarea "Hello, If you have not started your onboarding please go ahead and proceed with…"
click at [636, 798] on input "Email" at bounding box center [646, 797] width 47 height 15
checkbox input "true"
click at [751, 795] on button "Send" at bounding box center [779, 797] width 74 height 29
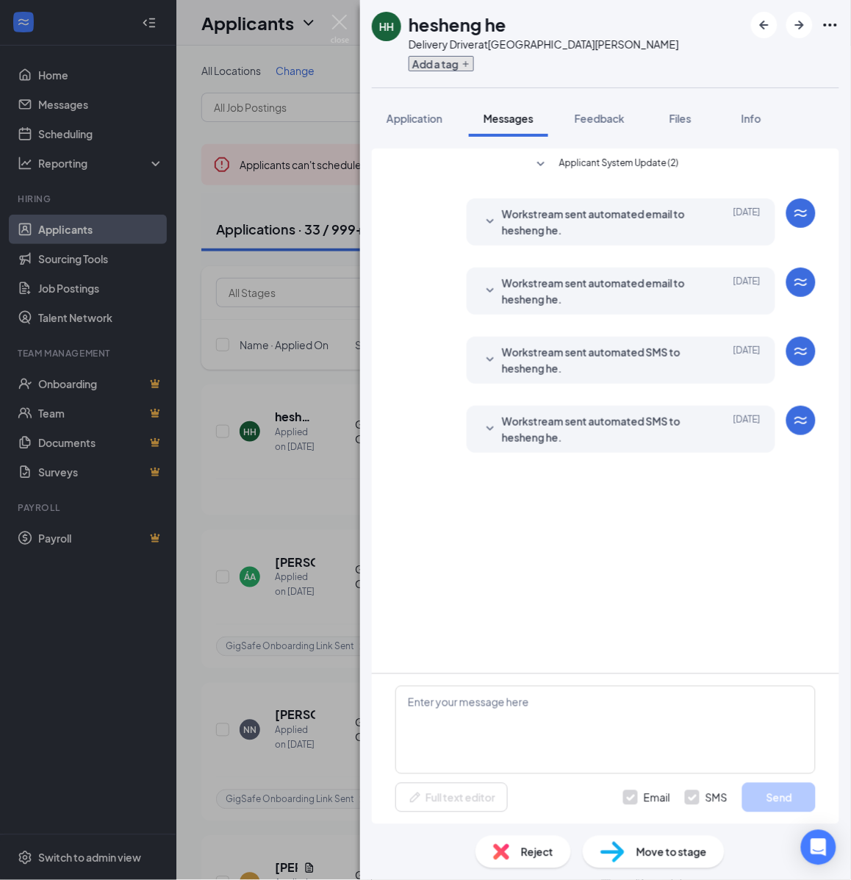
click at [452, 63] on button "Add a tag" at bounding box center [441, 63] width 65 height 15
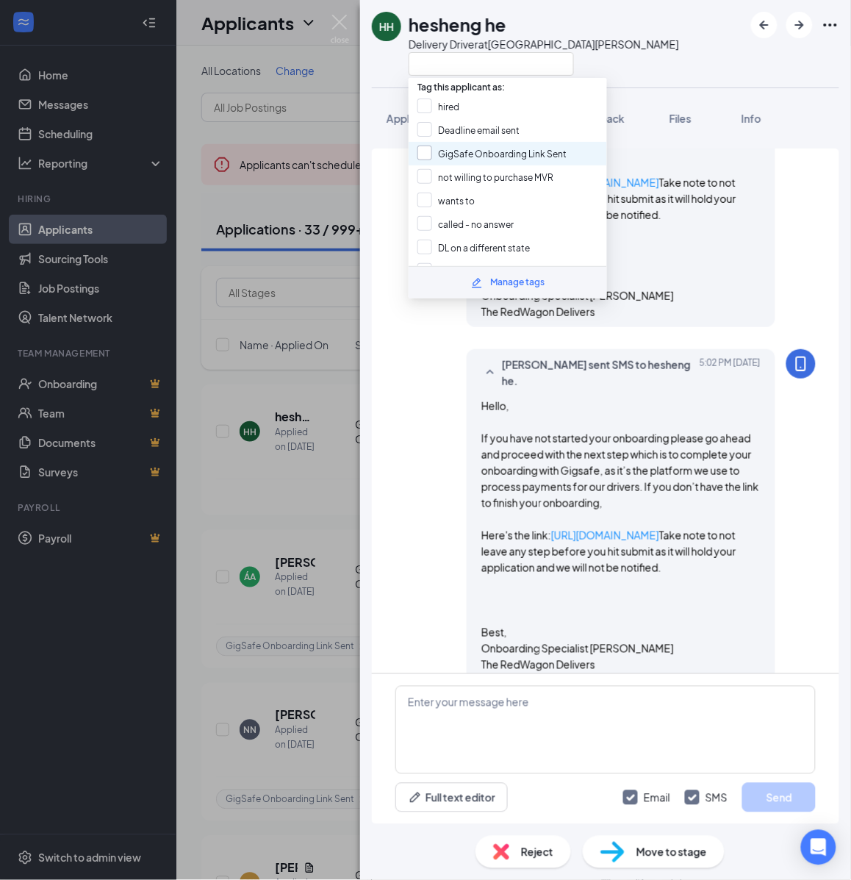
click at [451, 148] on input "GigSafe Onboarding Link Sent" at bounding box center [492, 154] width 149 height 16
checkbox input "true"
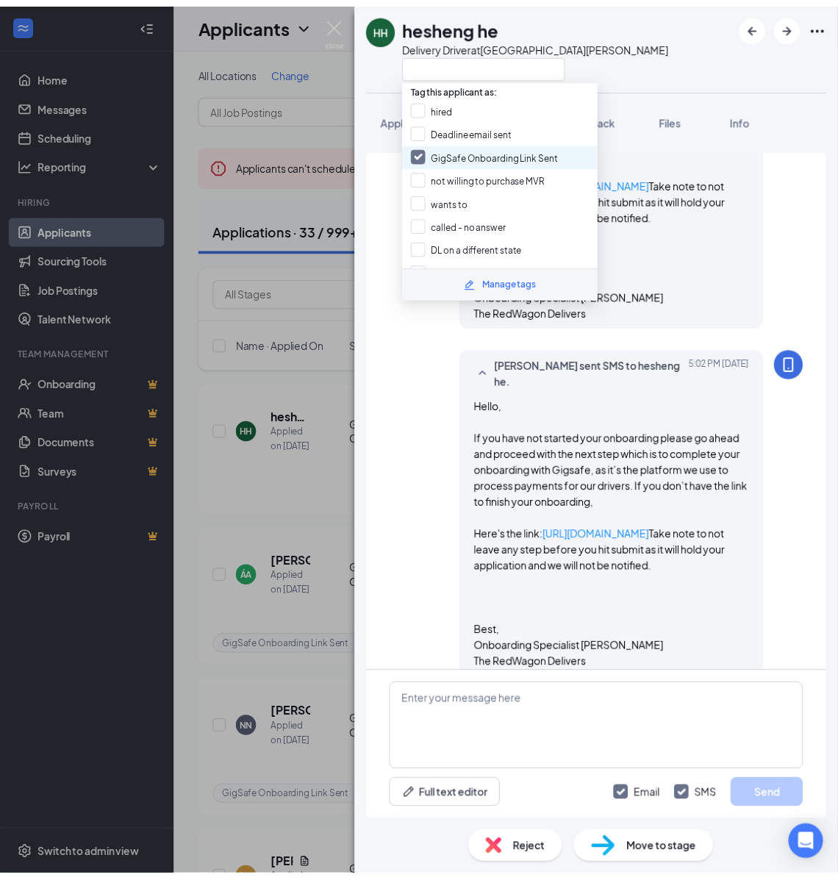
scroll to position [664, 0]
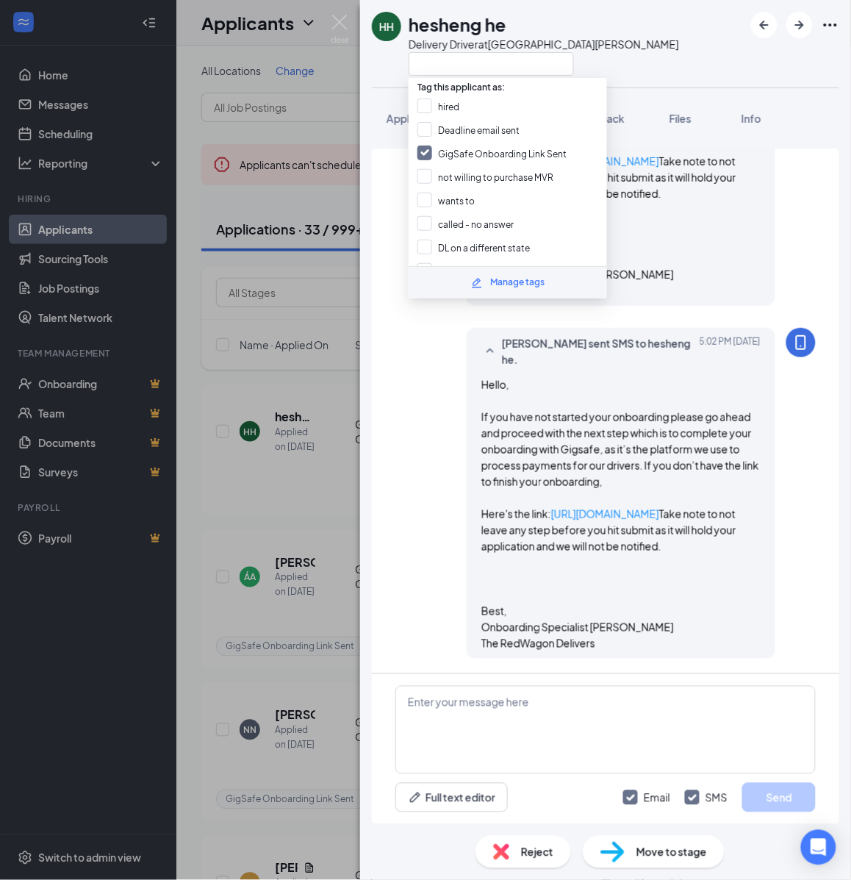
drag, startPoint x: 291, startPoint y: 465, endPoint x: 273, endPoint y: 568, distance: 104.4
click at [290, 468] on div "HH hesheng he Delivery Driver at San Jose Application Messages Feedback Files I…" at bounding box center [425, 440] width 851 height 880
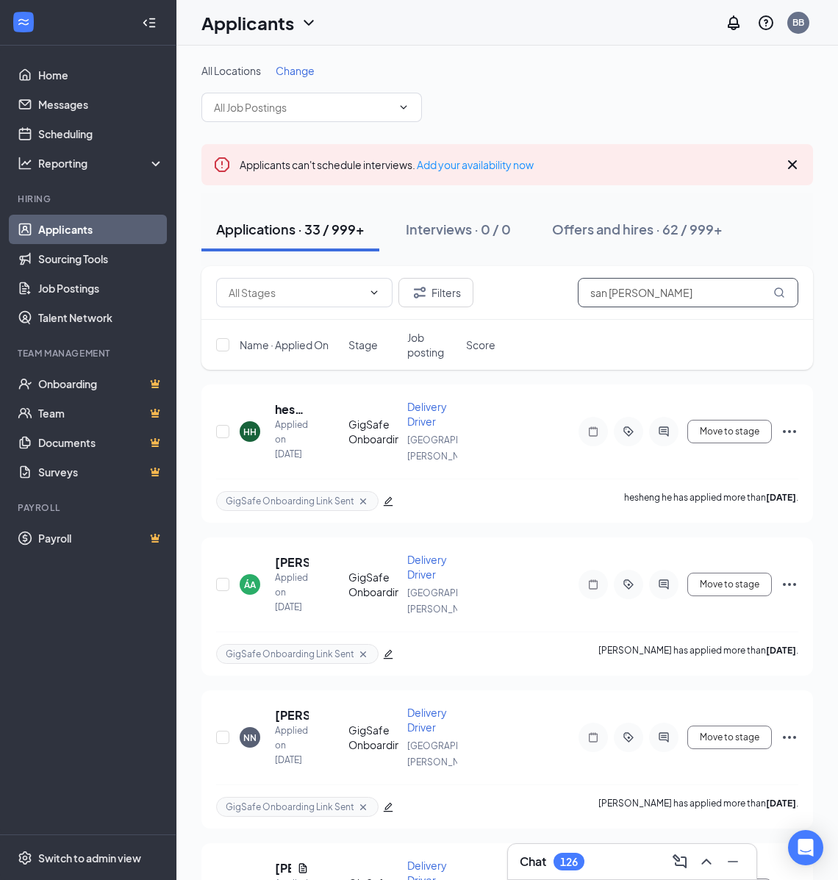
click at [656, 287] on input "san jose" at bounding box center [688, 292] width 221 height 29
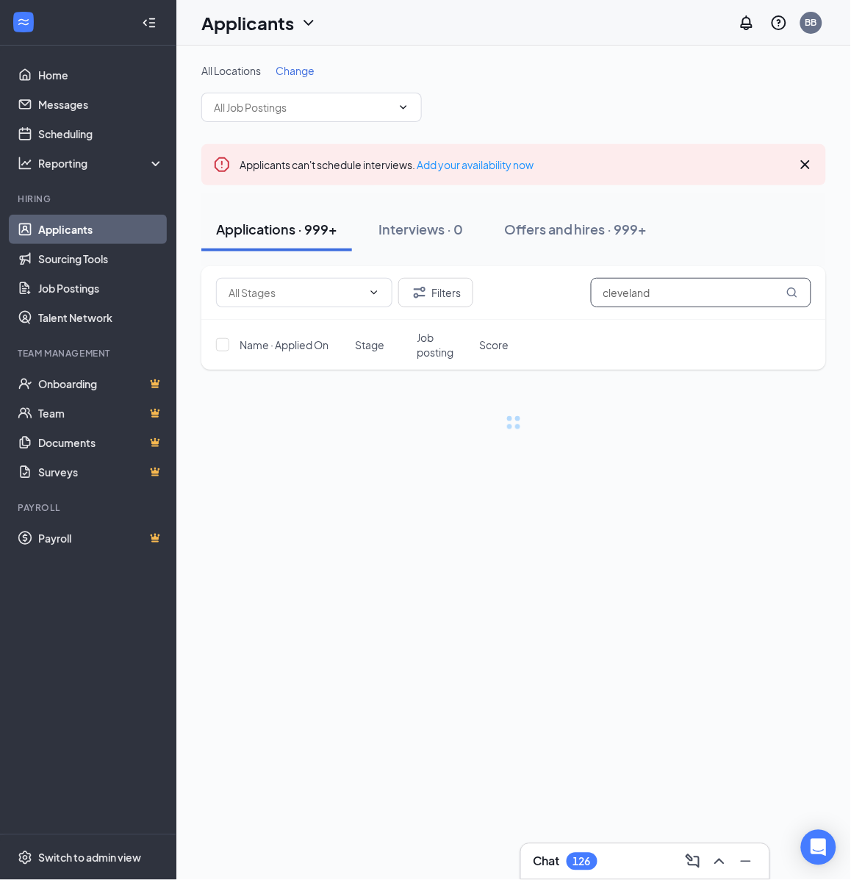
type input "cleveland"
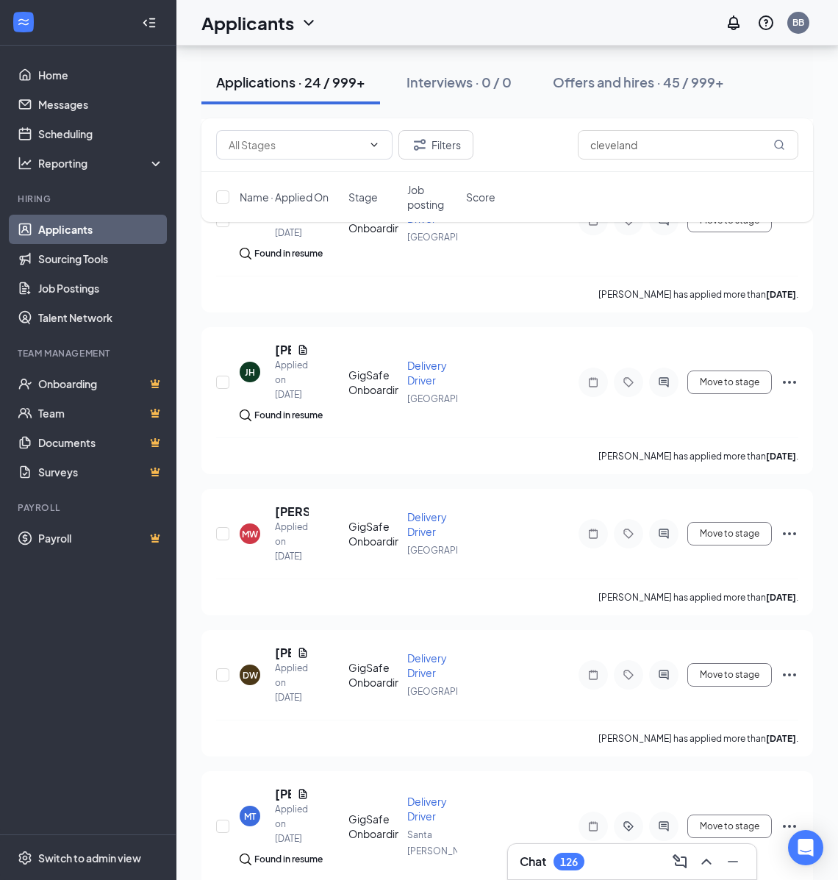
scroll to position [3051, 0]
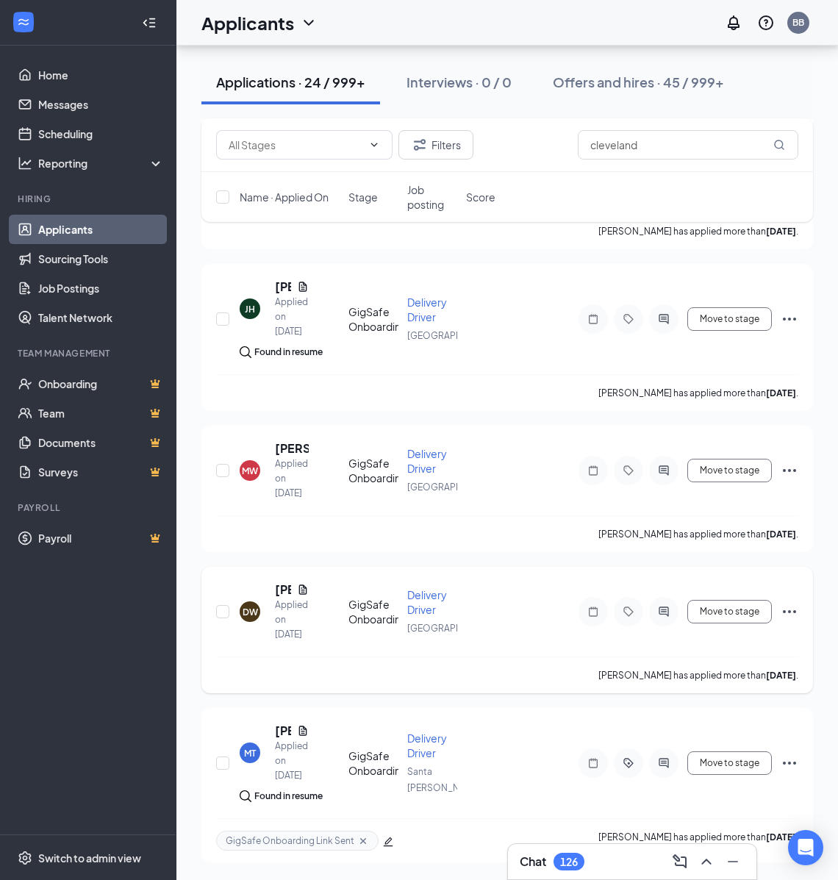
click at [667, 606] on icon "ActiveChat" at bounding box center [664, 612] width 18 height 12
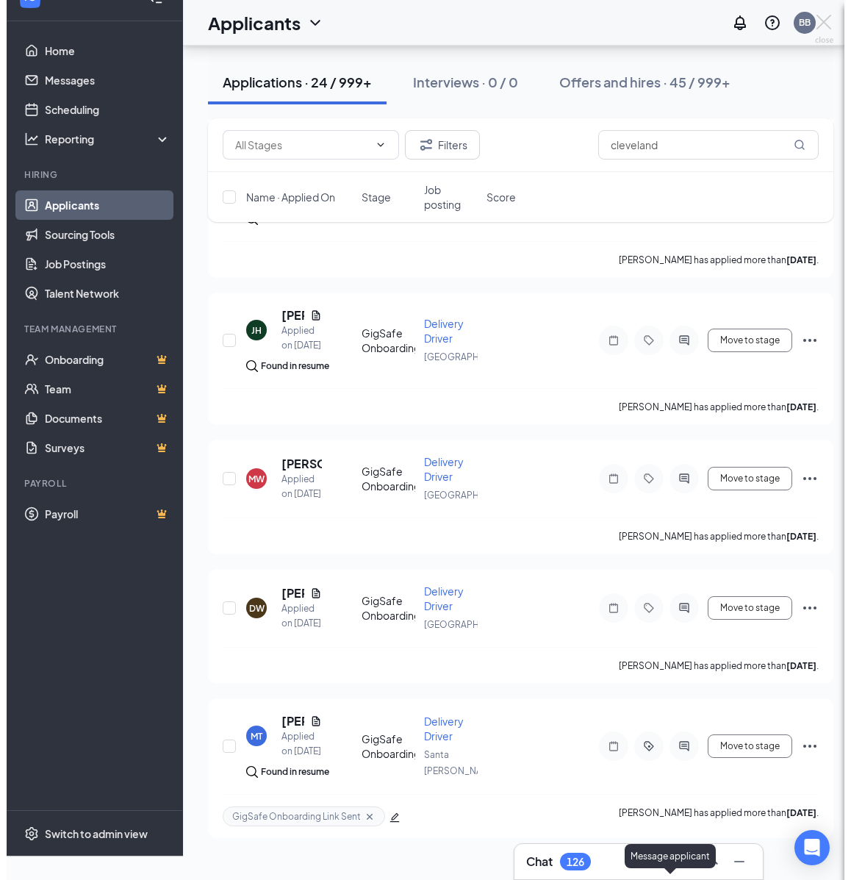
scroll to position [2827, 0]
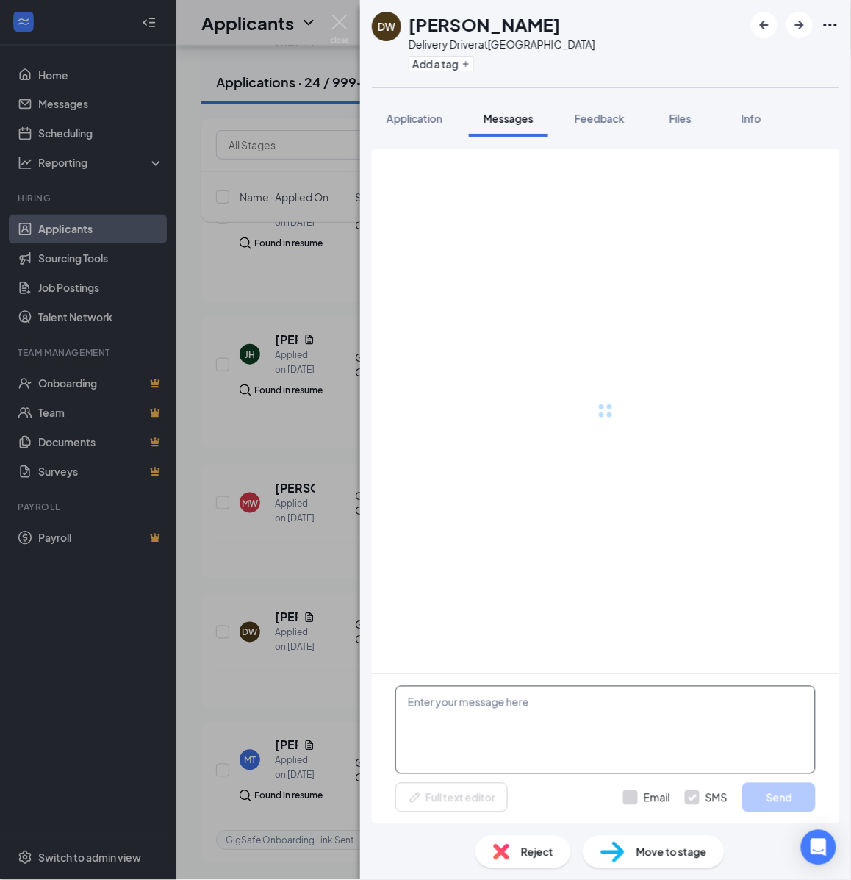
click at [548, 795] on div "Full text editor Email SMS Send" at bounding box center [605, 797] width 420 height 29
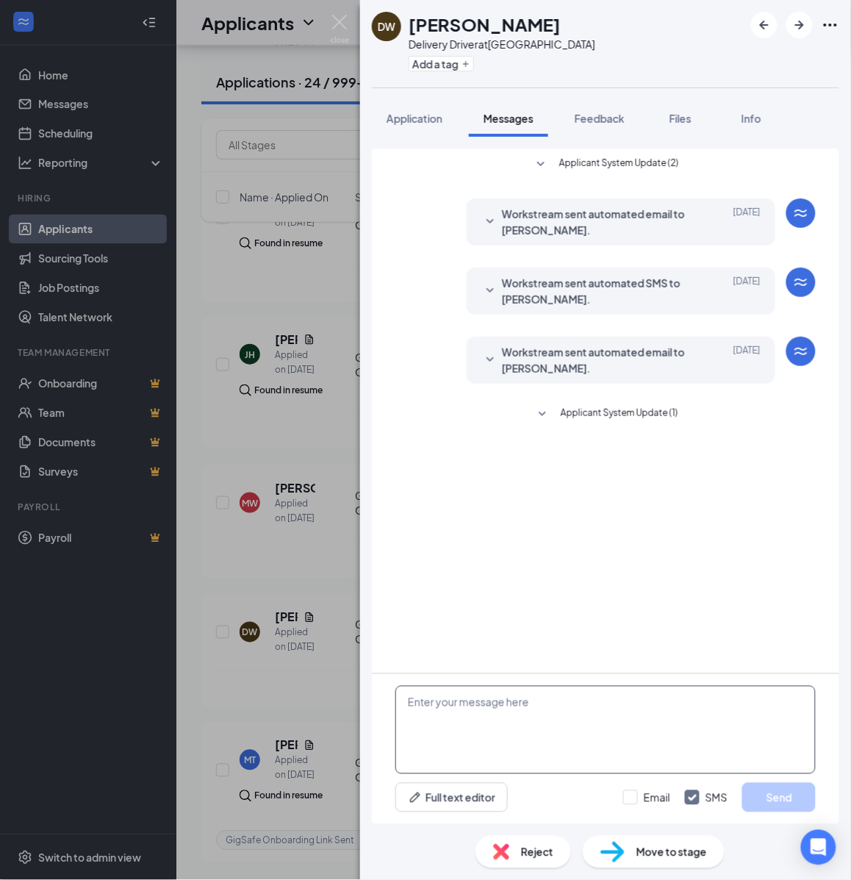
click at [526, 715] on textarea at bounding box center [605, 730] width 420 height 88
paste textarea "Hello, If you have not started your onboarding please go ahead and proceed with…"
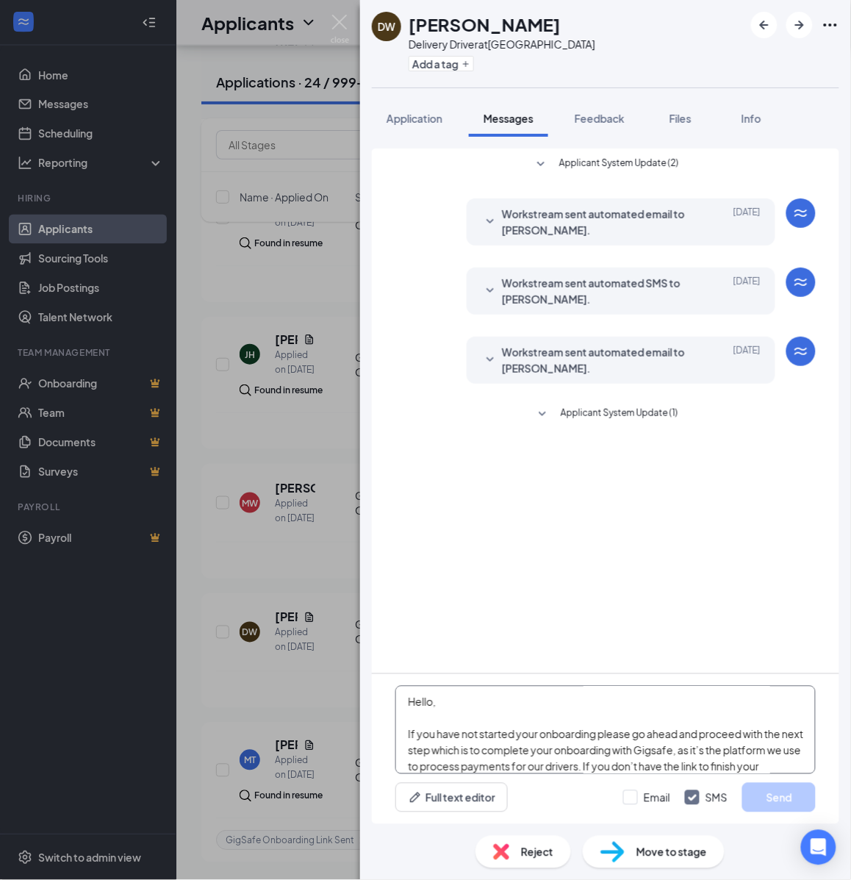
scroll to position [258, 0]
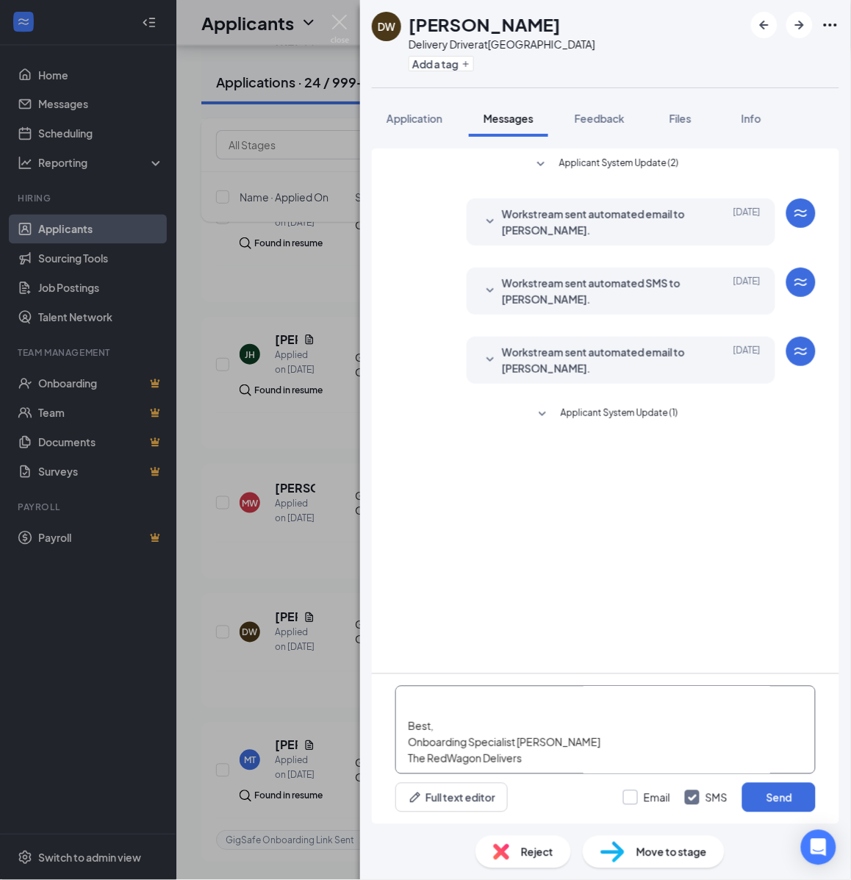
type textarea "Hello, If you have not started your onboarding please go ahead and proceed with…"
click at [640, 799] on input "Email" at bounding box center [646, 797] width 47 height 15
checkbox input "true"
click at [756, 792] on button "Send" at bounding box center [779, 797] width 74 height 29
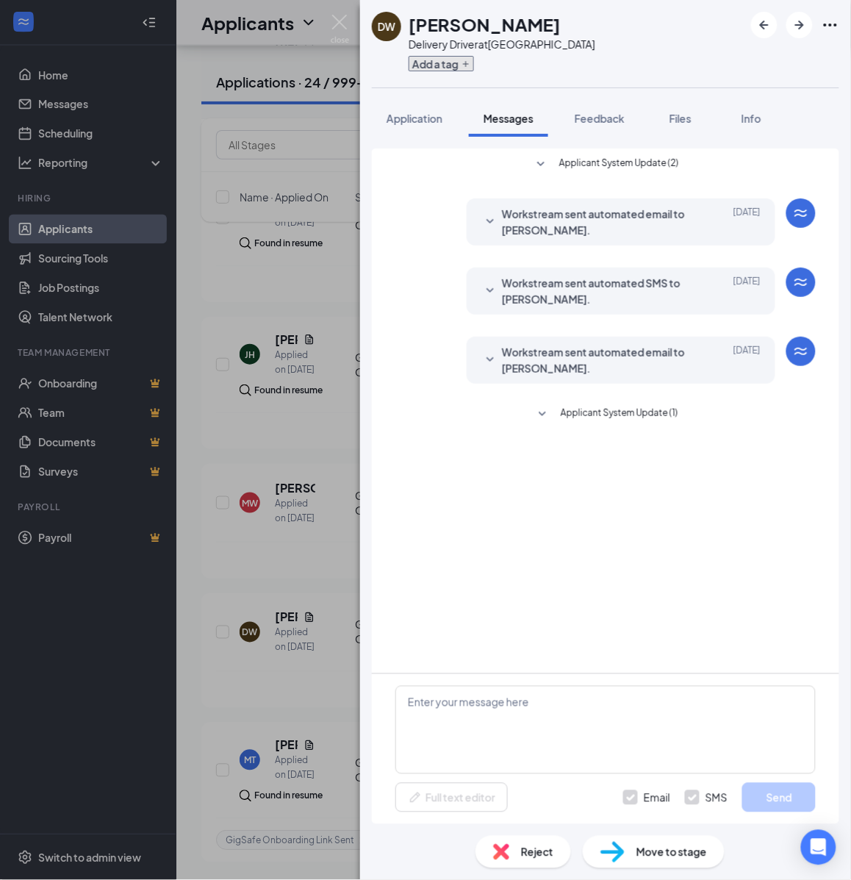
click at [458, 64] on button "Add a tag" at bounding box center [441, 63] width 65 height 15
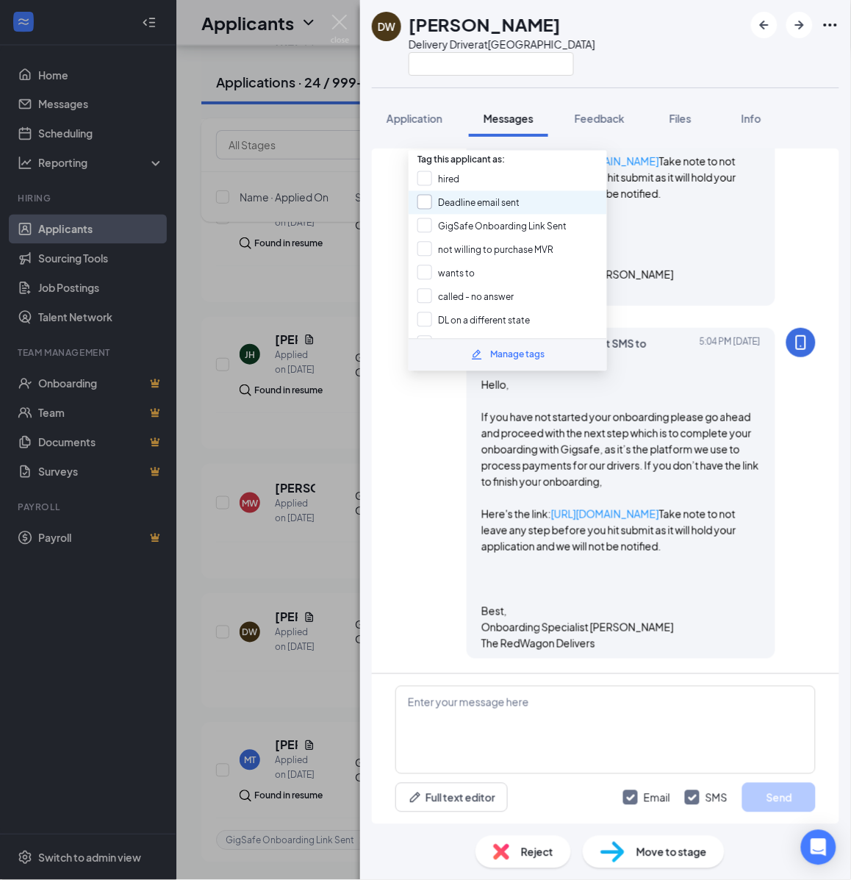
scroll to position [667, 0]
click at [451, 218] on input "GigSafe Onboarding Link Sent" at bounding box center [492, 226] width 149 height 16
checkbox input "true"
click at [331, 239] on div "DW Da'Juan Waters Delivery Driver at Cleveland Application Messages Feedback Fi…" at bounding box center [425, 440] width 851 height 880
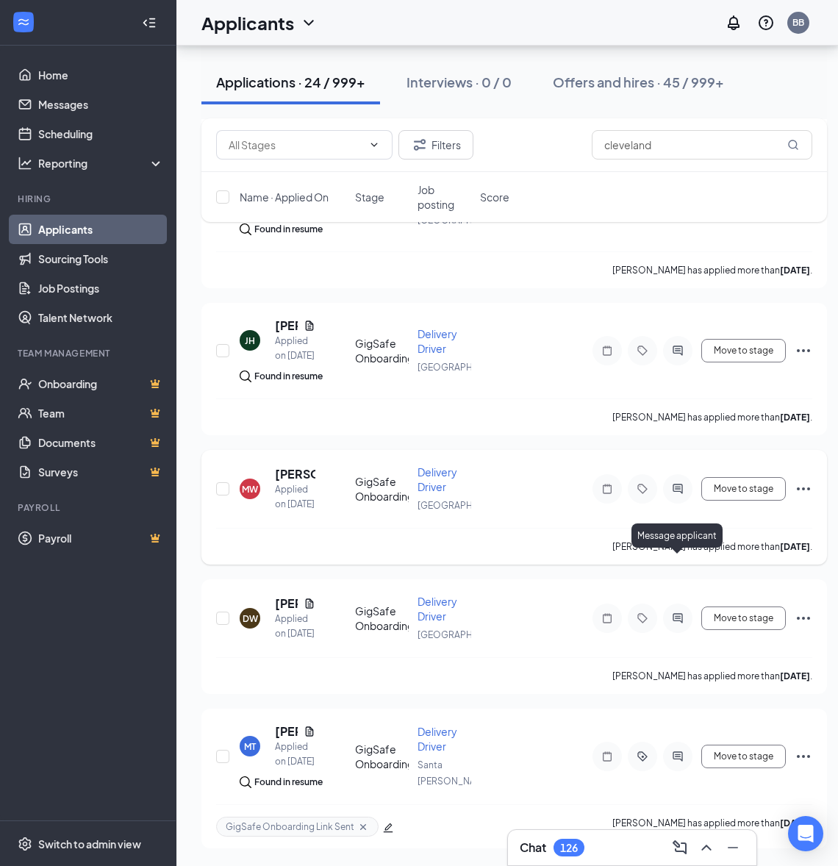
click at [678, 495] on icon "ActiveChat" at bounding box center [678, 489] width 18 height 12
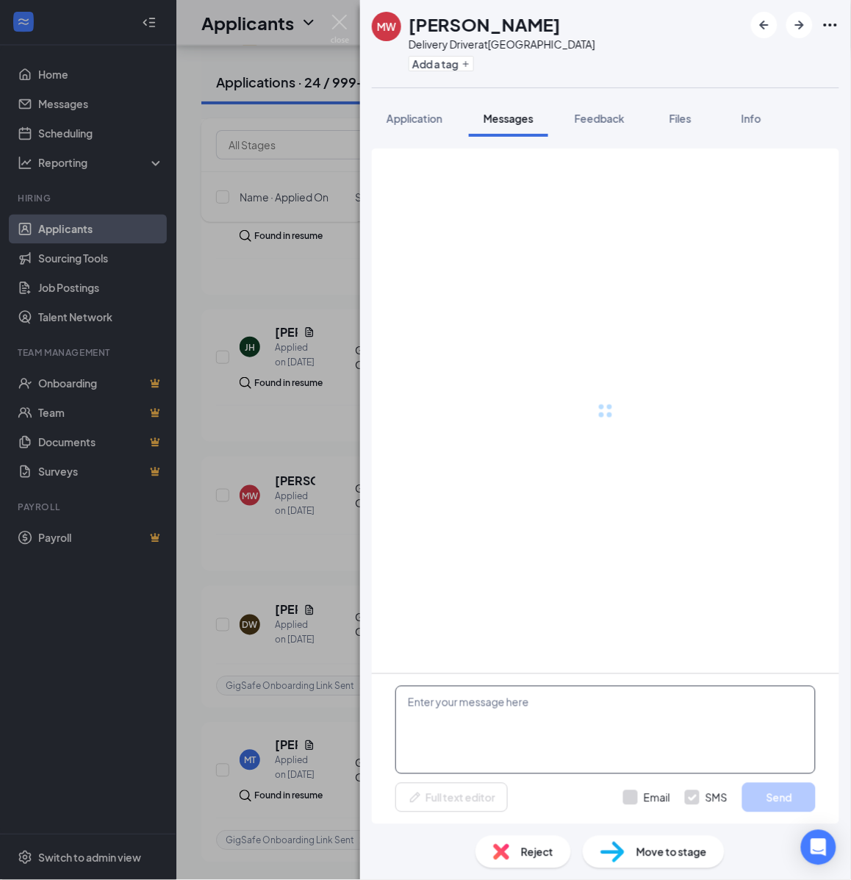
click at [548, 704] on textarea at bounding box center [605, 730] width 420 height 88
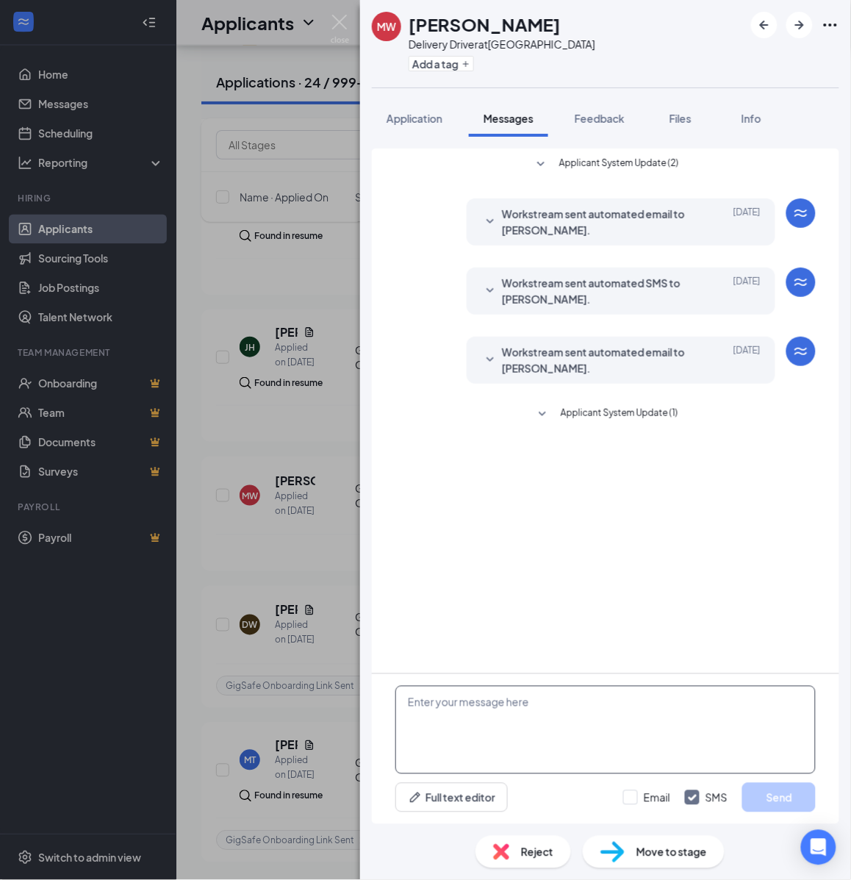
paste textarea "Hello, If you have not started your onboarding please go ahead and proceed with…"
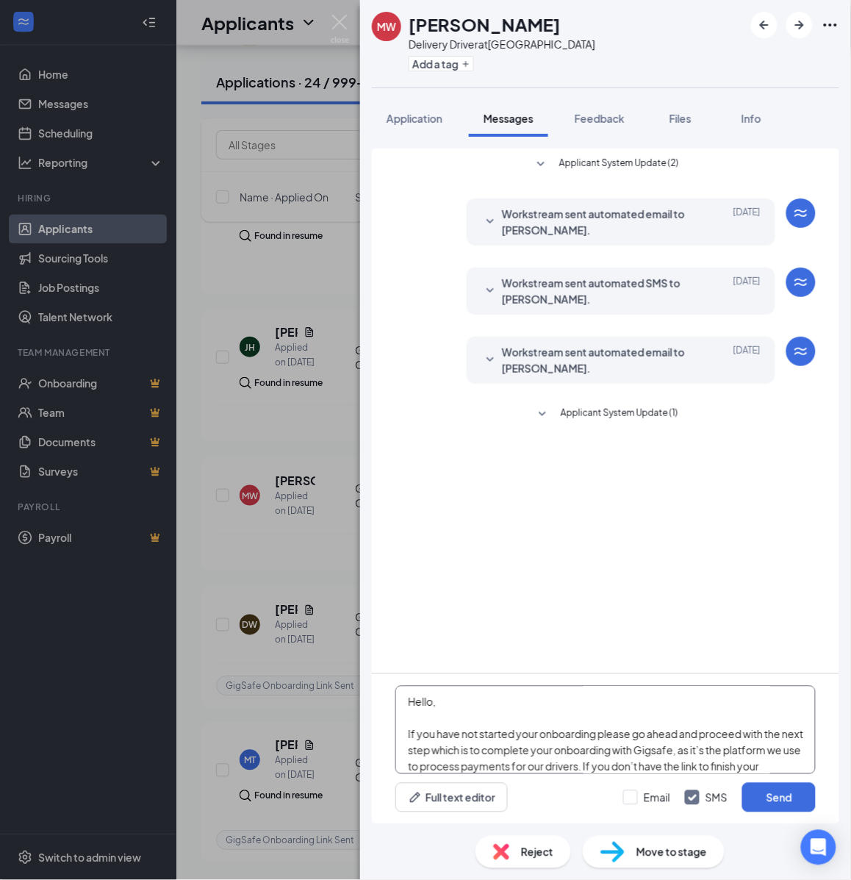
scroll to position [258, 0]
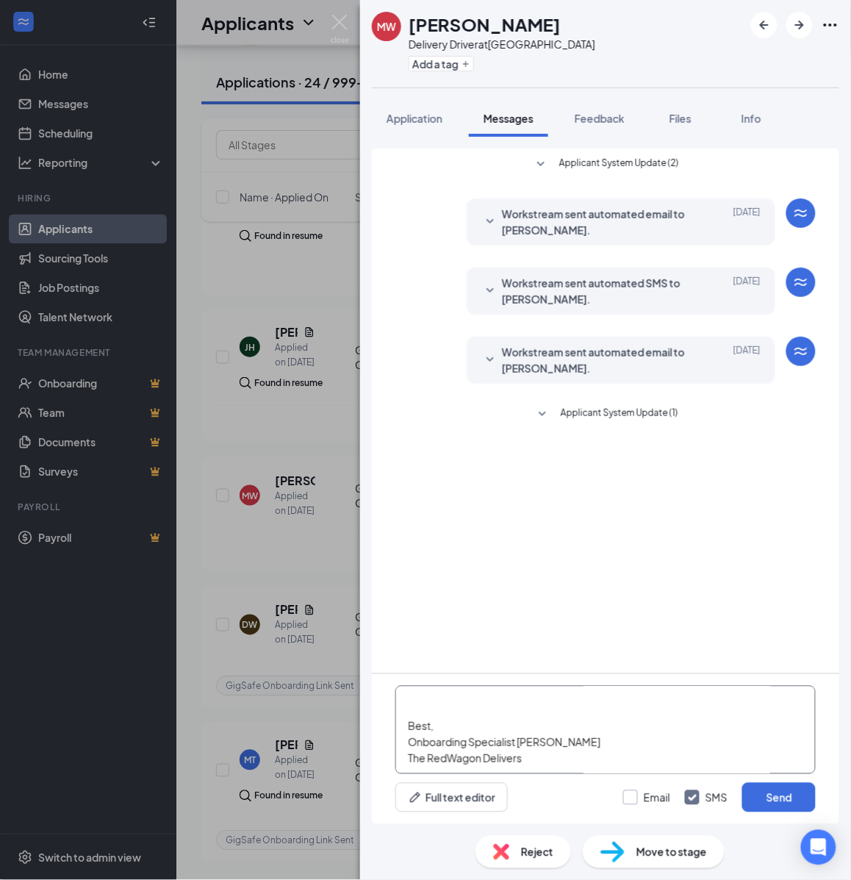
type textarea "Hello, If you have not started your onboarding please go ahead and proceed with…"
drag, startPoint x: 651, startPoint y: 798, endPoint x: 690, endPoint y: 794, distance: 38.4
click at [652, 798] on input "Email" at bounding box center [646, 797] width 47 height 15
checkbox input "true"
click at [755, 791] on button "Send" at bounding box center [779, 797] width 74 height 29
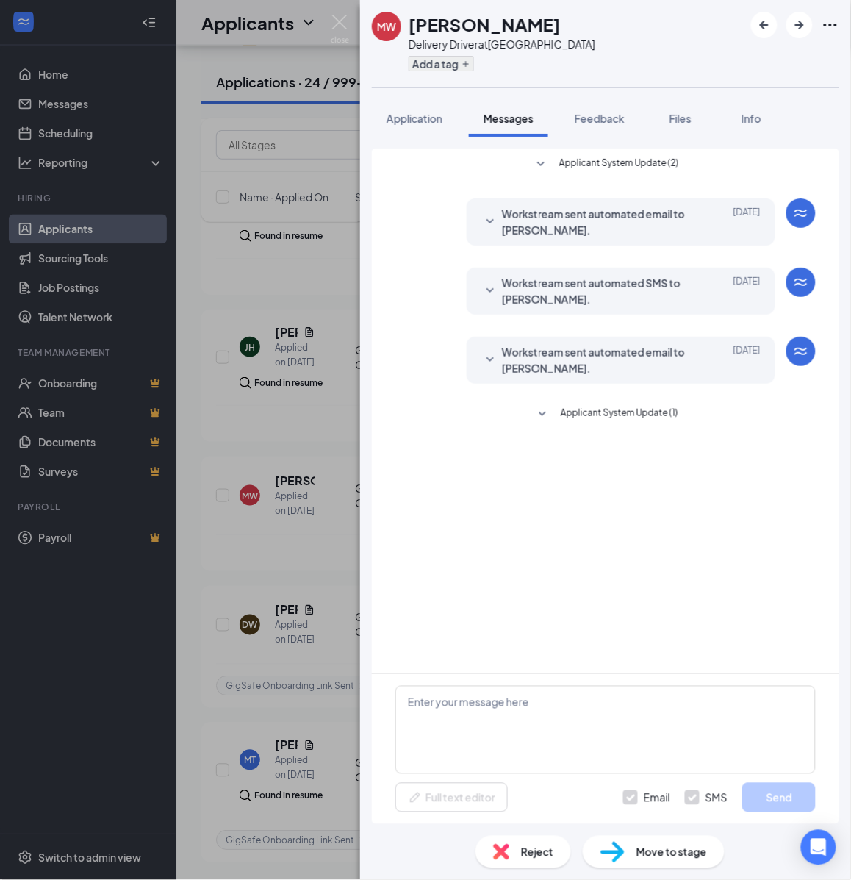
scroll to position [0, 0]
click at [451, 61] on button "Add a tag" at bounding box center [441, 63] width 65 height 15
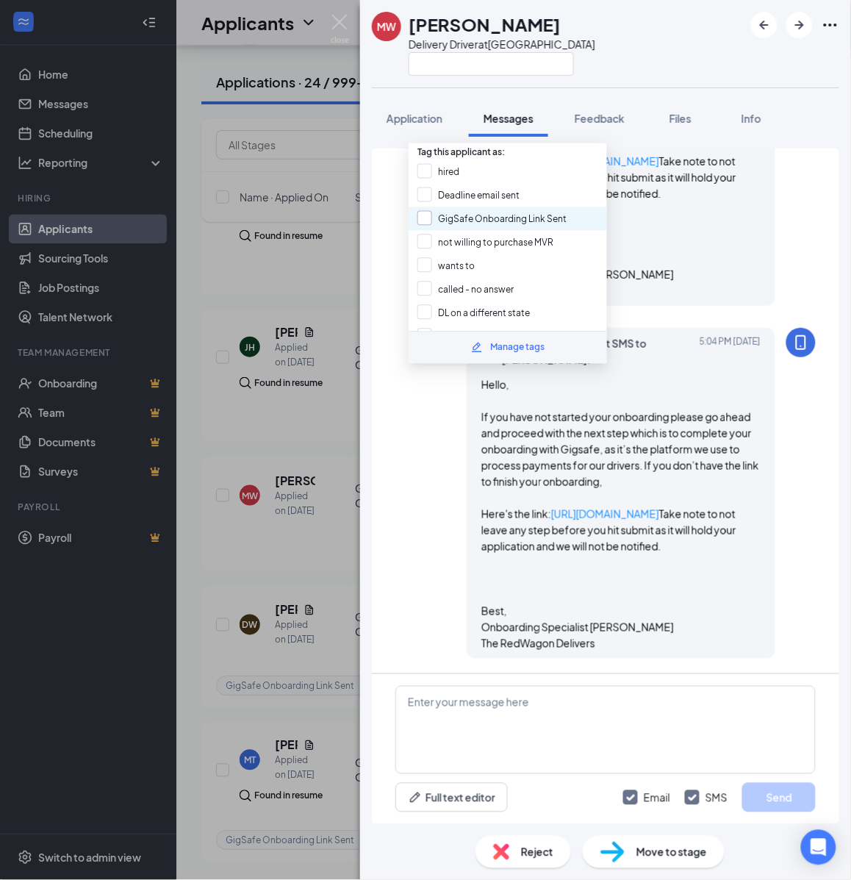
click at [457, 211] on input "GigSafe Onboarding Link Sent" at bounding box center [492, 219] width 149 height 16
checkbox input "true"
click at [349, 237] on div "MW marvin wolf Delivery Driver at Cleveland Application Messages Feedback Files…" at bounding box center [425, 440] width 851 height 880
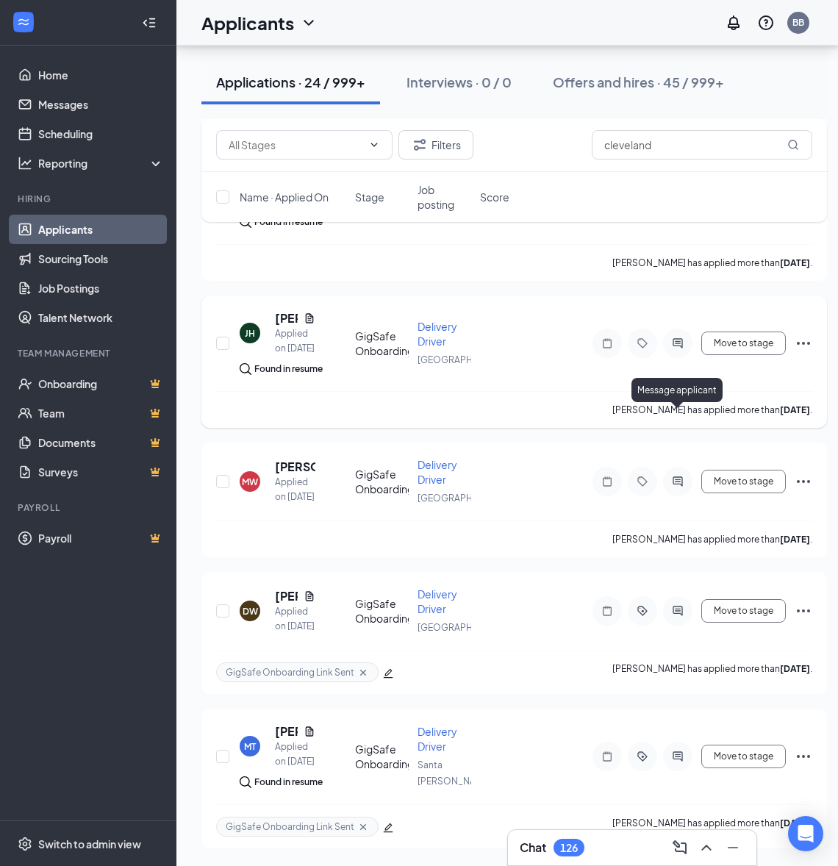
click at [680, 348] on icon "ActiveChat" at bounding box center [678, 344] width 10 height 10
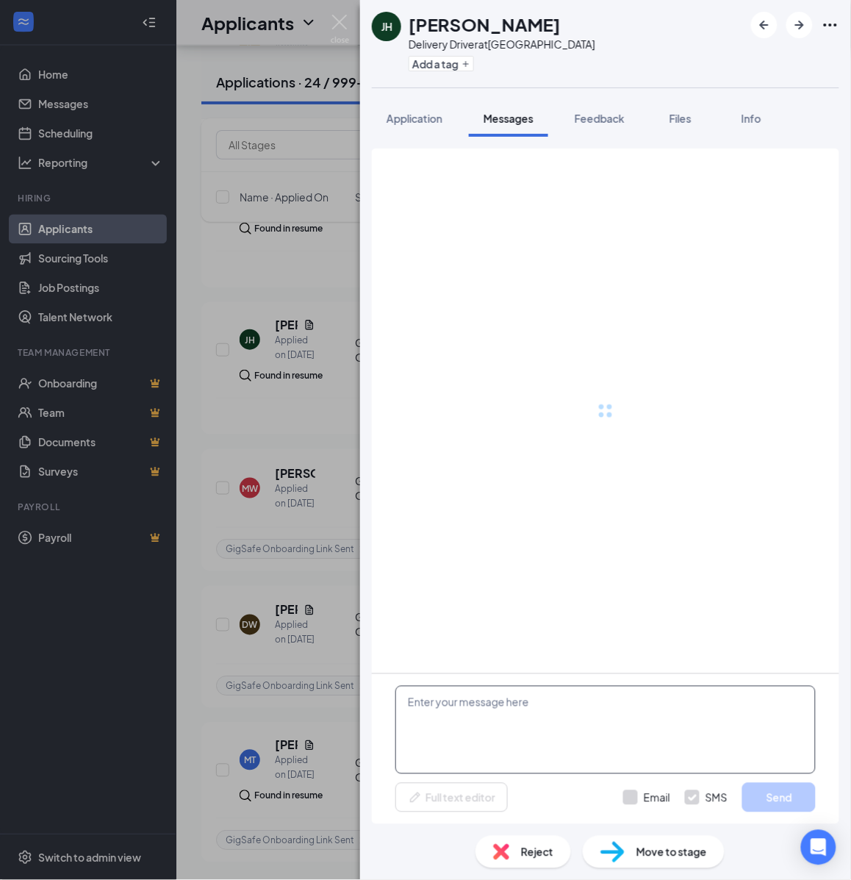
click at [556, 725] on textarea at bounding box center [605, 730] width 420 height 88
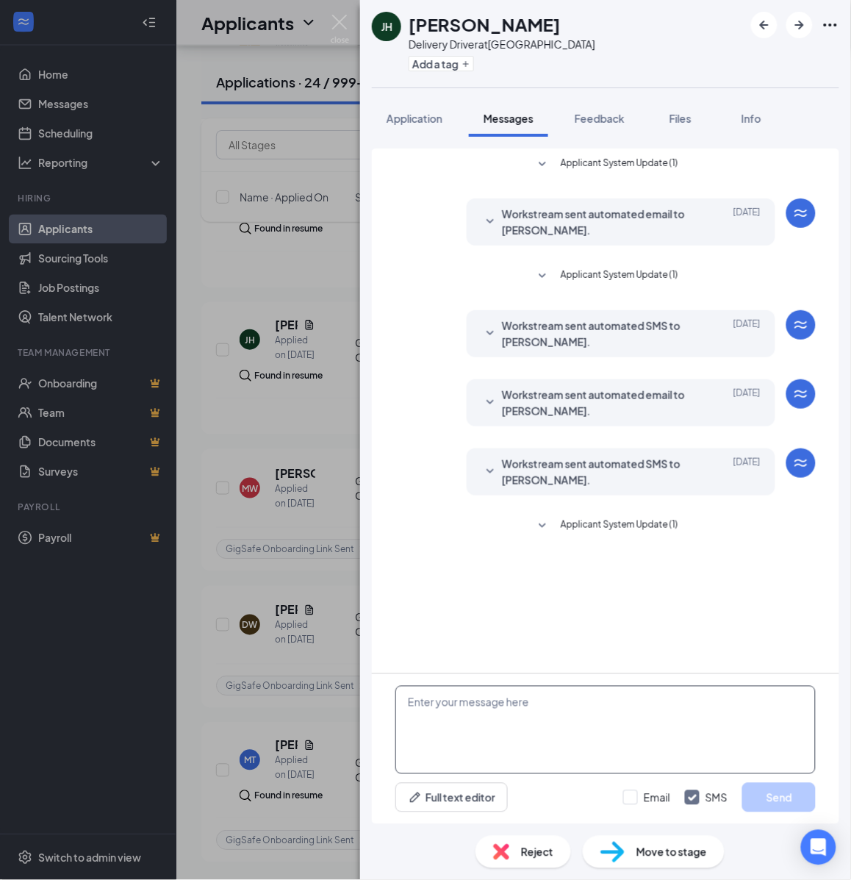
click at [542, 718] on textarea at bounding box center [605, 730] width 420 height 88
paste textarea "Hello, If you have not started your onboarding please go ahead and proceed with…"
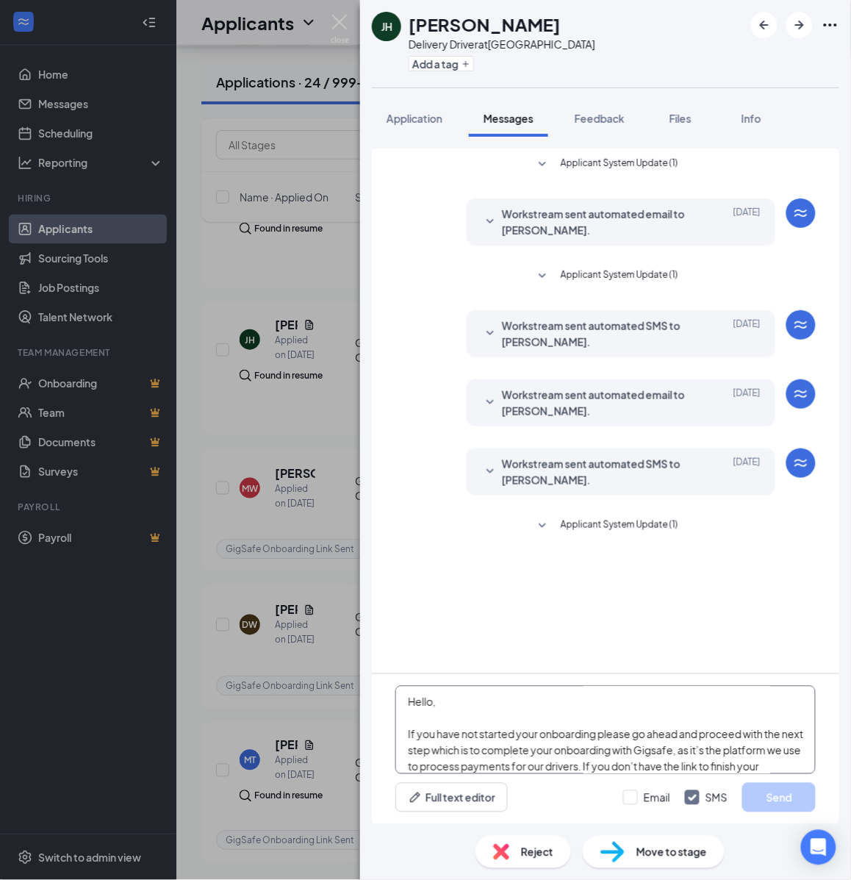
scroll to position [258, 0]
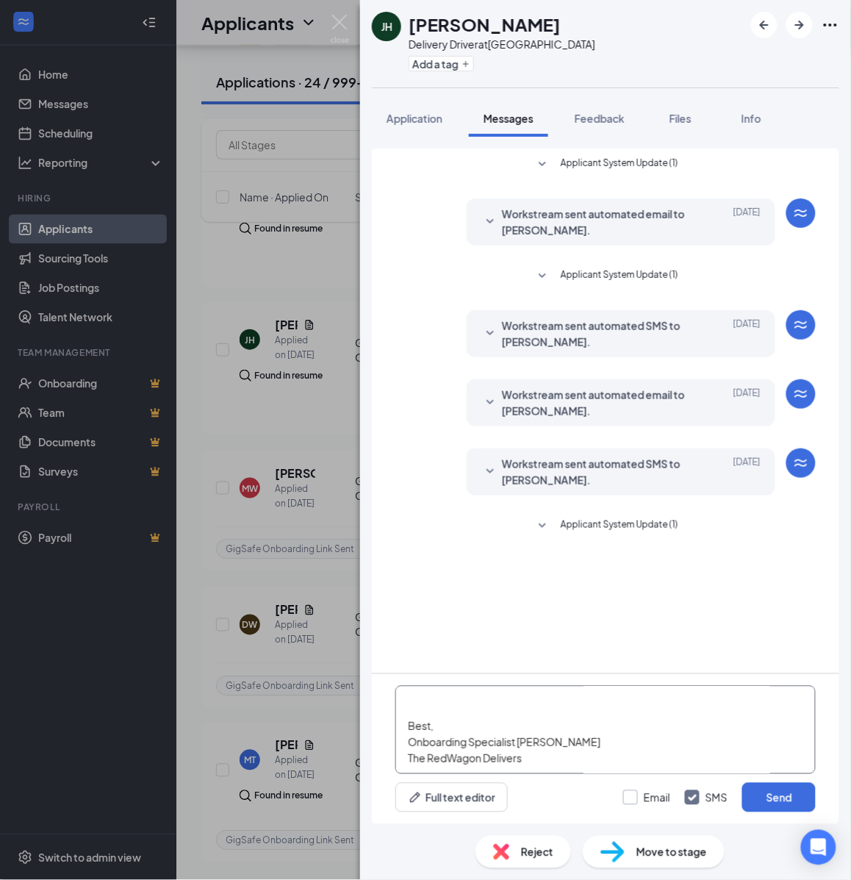
type textarea "Hello, If you have not started your onboarding please go ahead and proceed with…"
click at [645, 795] on input "Email" at bounding box center [646, 797] width 47 height 15
checkbox input "true"
click at [781, 794] on button "Send" at bounding box center [779, 797] width 74 height 29
click at [456, 60] on button "Add a tag" at bounding box center [441, 63] width 65 height 15
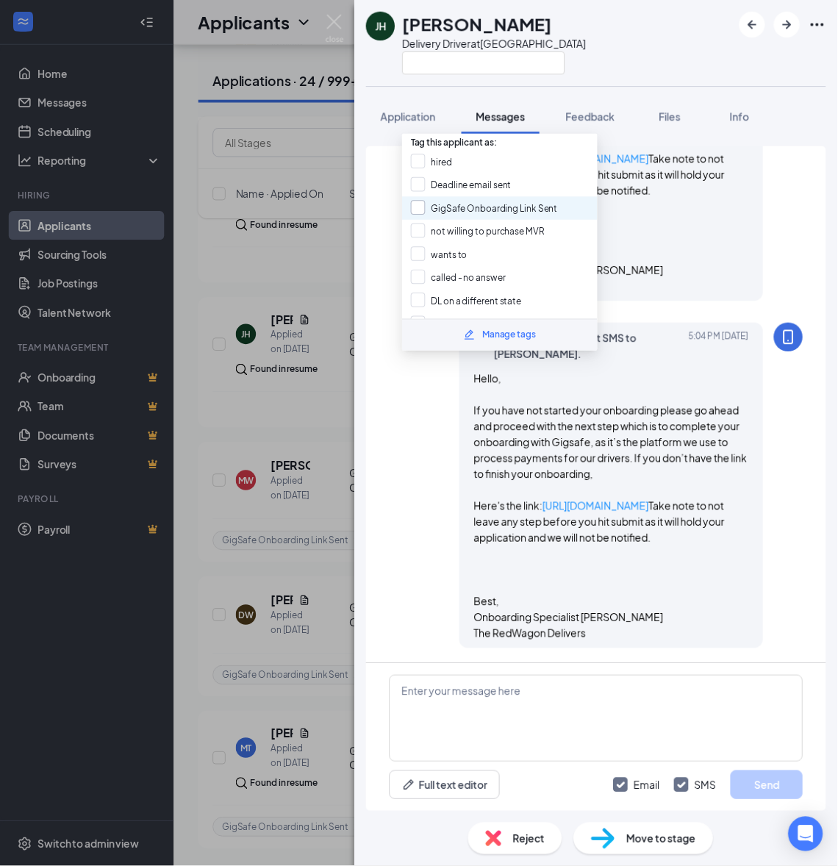
scroll to position [779, 0]
click at [459, 204] on input "GigSafe Onboarding Link Sent" at bounding box center [492, 212] width 149 height 16
checkbox input "true"
click at [332, 250] on div "JH Jennifer Hudy Delivery Driver at Cleveland Application Messages Feedback Fil…" at bounding box center [425, 440] width 851 height 880
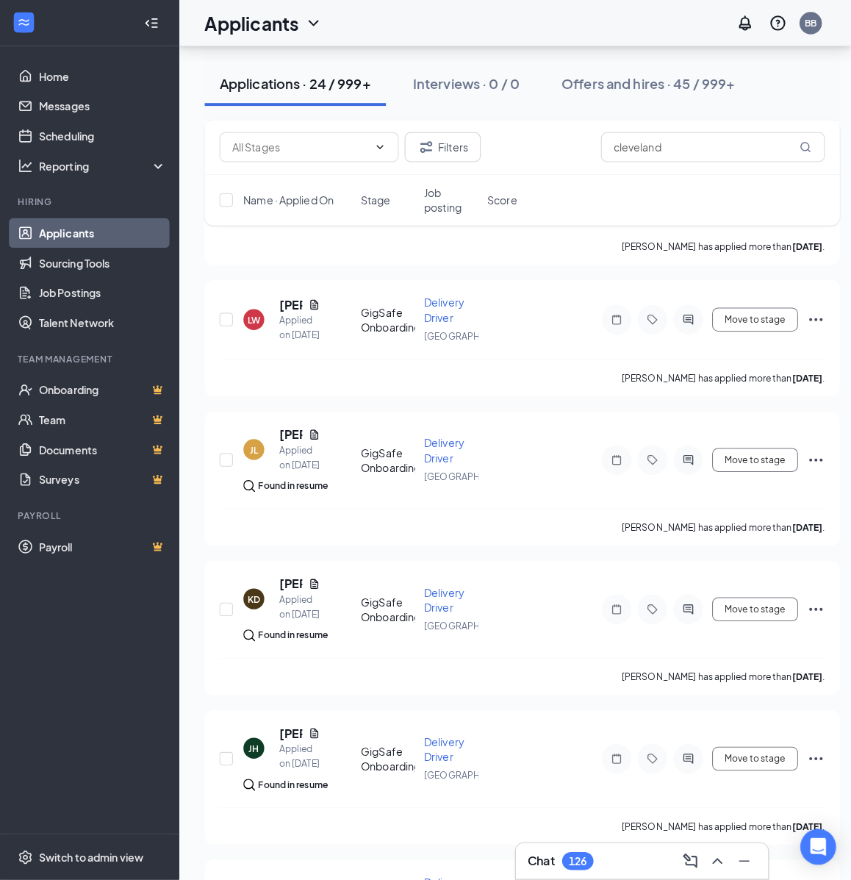
scroll to position [2368, 0]
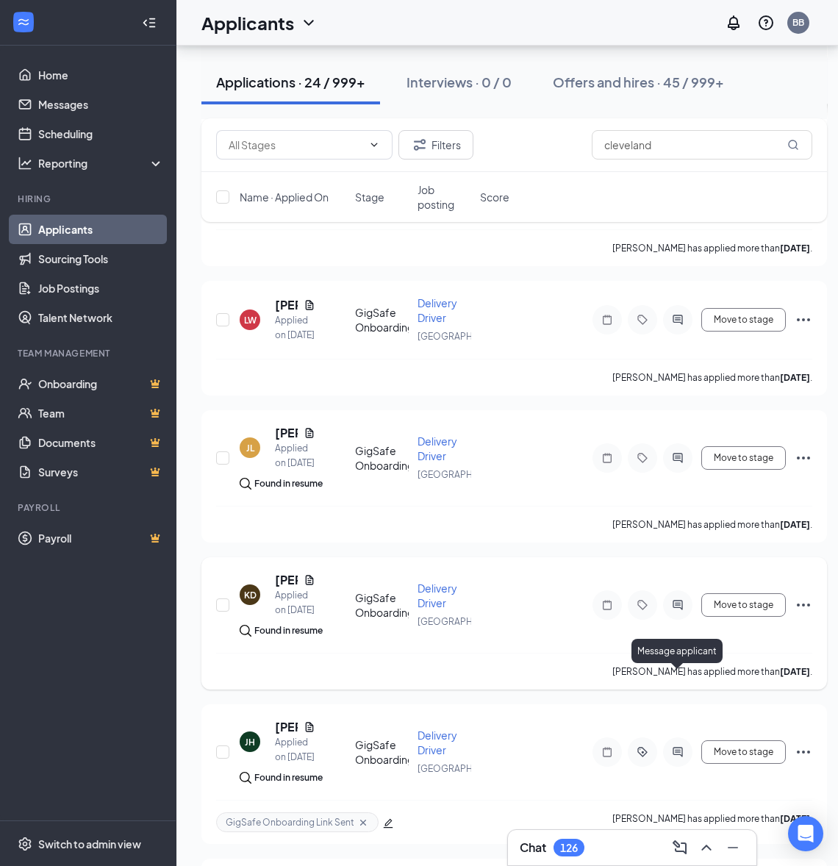
click at [680, 610] on icon "ActiveChat" at bounding box center [678, 606] width 10 height 10
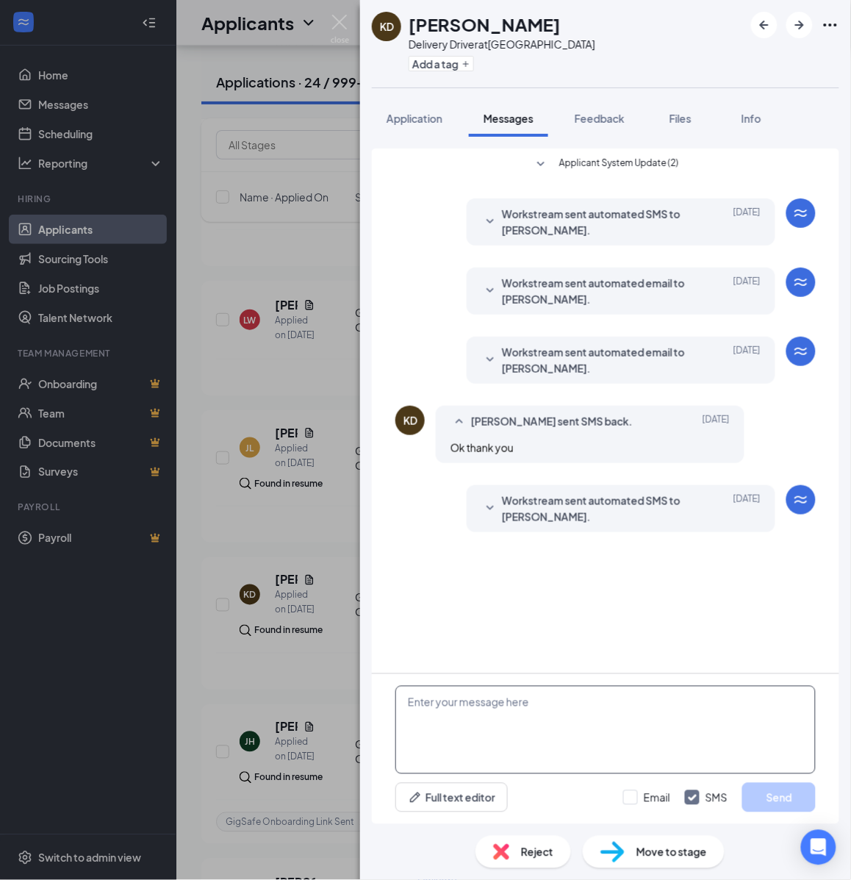
drag, startPoint x: 541, startPoint y: 734, endPoint x: 531, endPoint y: 733, distance: 9.6
click at [539, 735] on textarea at bounding box center [605, 730] width 420 height 88
click at [501, 717] on textarea at bounding box center [605, 730] width 420 height 88
paste textarea "Hello, If you have not started your onboarding please go ahead and proceed with…"
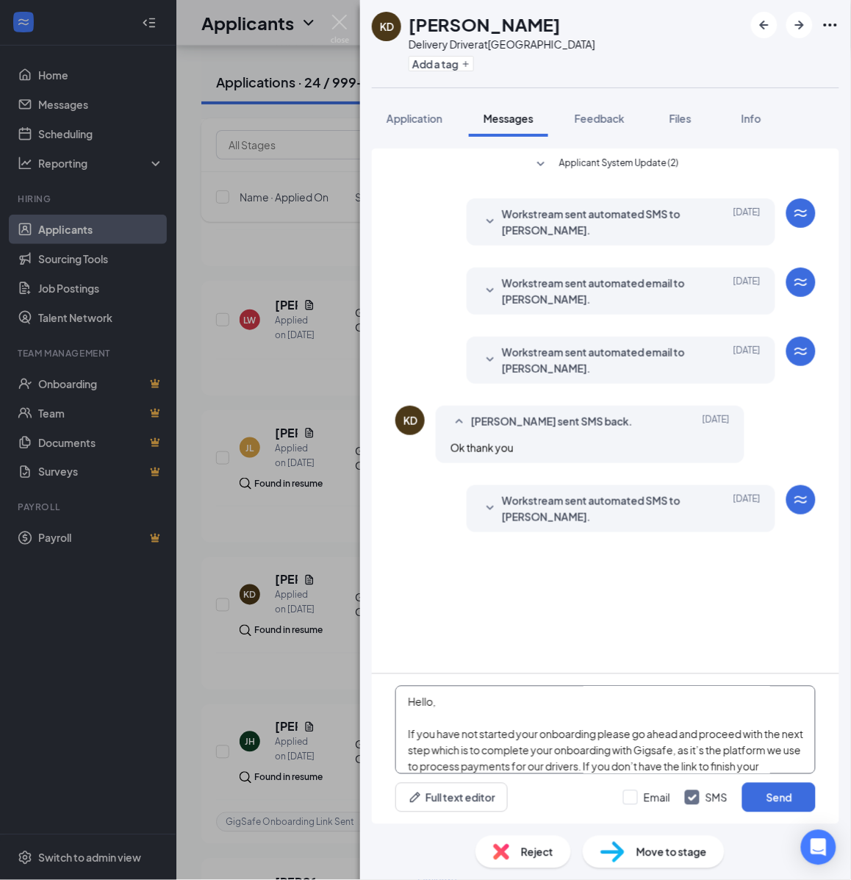
scroll to position [258, 0]
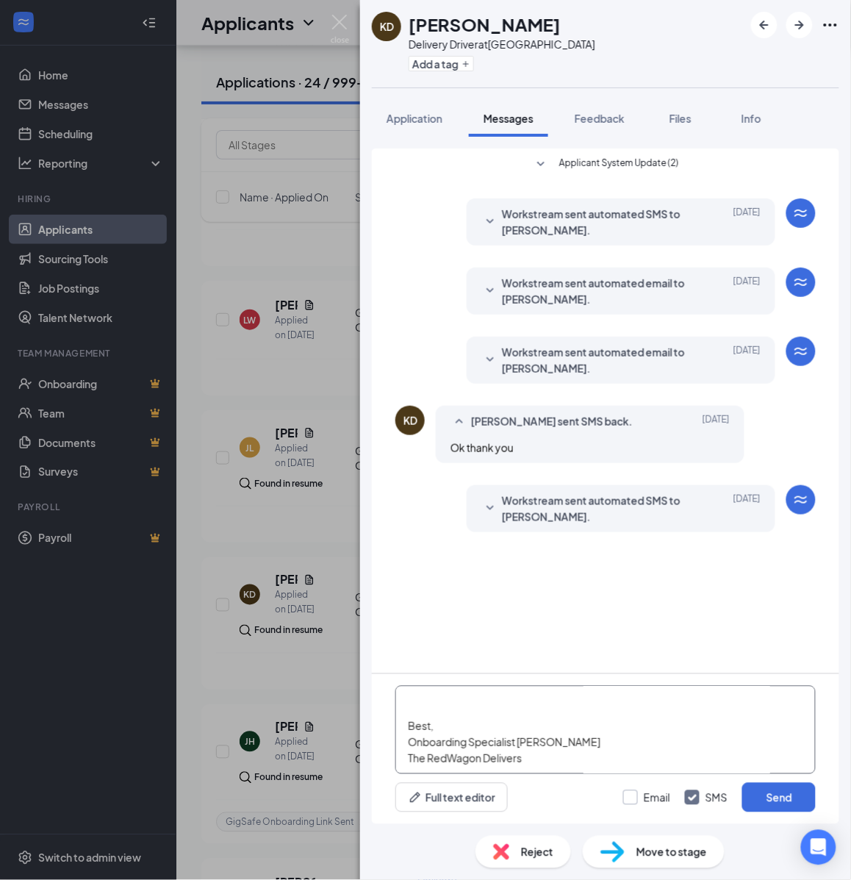
type textarea "Hello, If you have not started your onboarding please go ahead and proceed with…"
click at [651, 792] on input "Email" at bounding box center [646, 797] width 47 height 15
checkbox input "true"
click at [784, 792] on button "Send" at bounding box center [779, 797] width 74 height 29
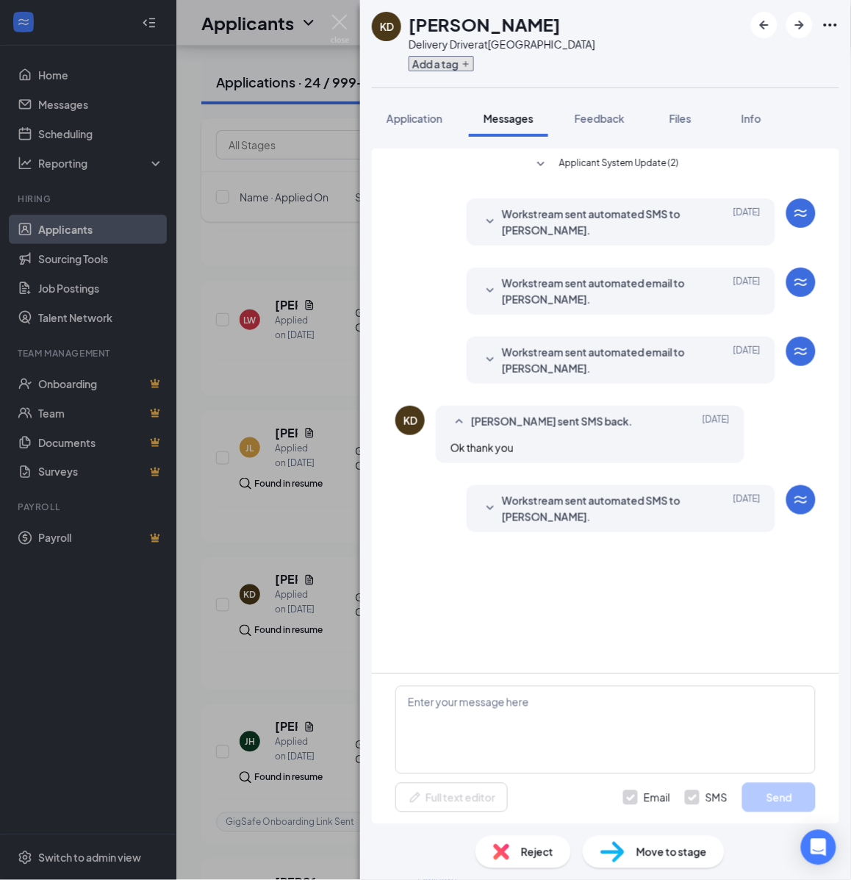
scroll to position [0, 0]
click at [464, 66] on icon "Plus" at bounding box center [466, 64] width 9 height 9
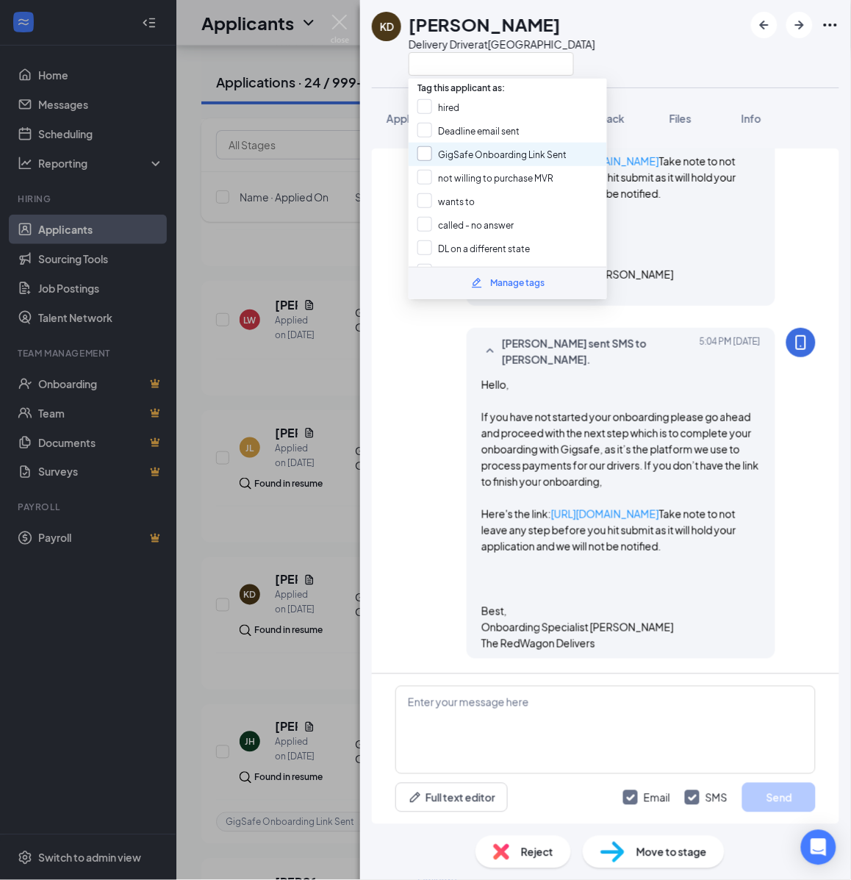
click at [452, 146] on input "GigSafe Onboarding Link Sent" at bounding box center [492, 154] width 149 height 16
checkbox input "true"
click at [295, 325] on div "KD Kai Donovan Delivery Driver at Cleveland Application Messages Feedback Files…" at bounding box center [425, 440] width 851 height 880
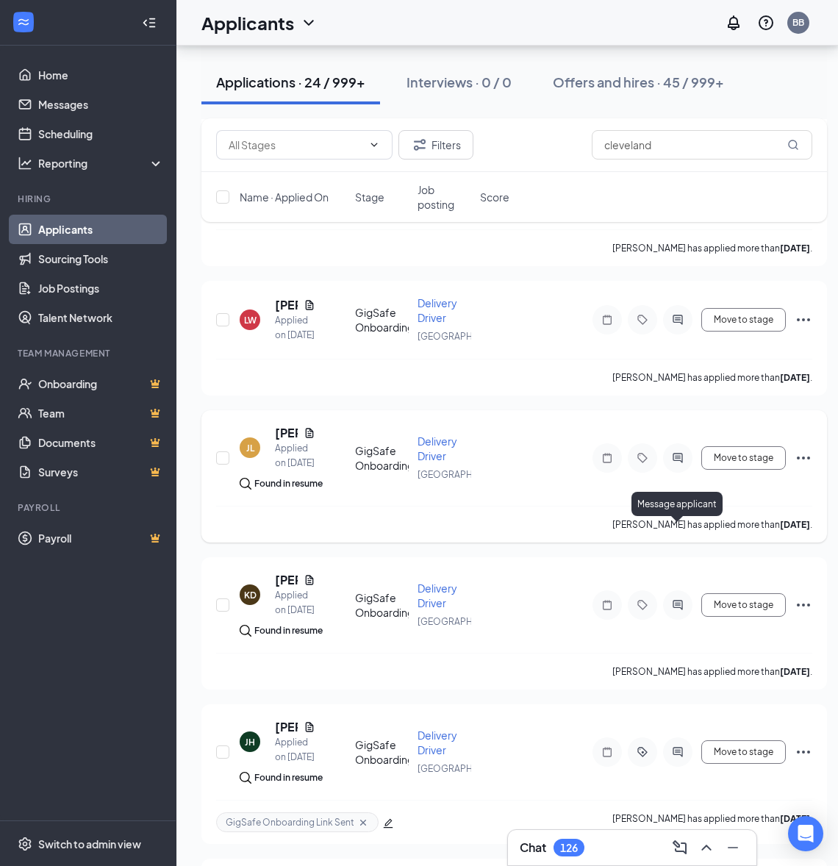
click at [681, 464] on icon "ActiveChat" at bounding box center [678, 458] width 18 height 12
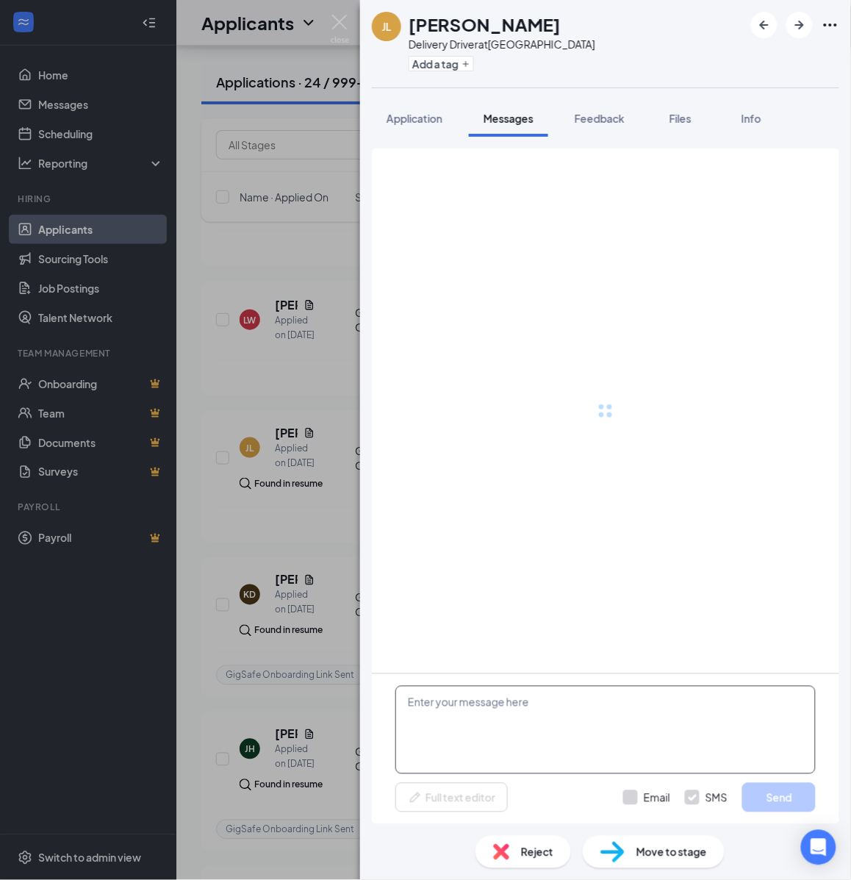
click at [545, 725] on textarea at bounding box center [605, 730] width 420 height 88
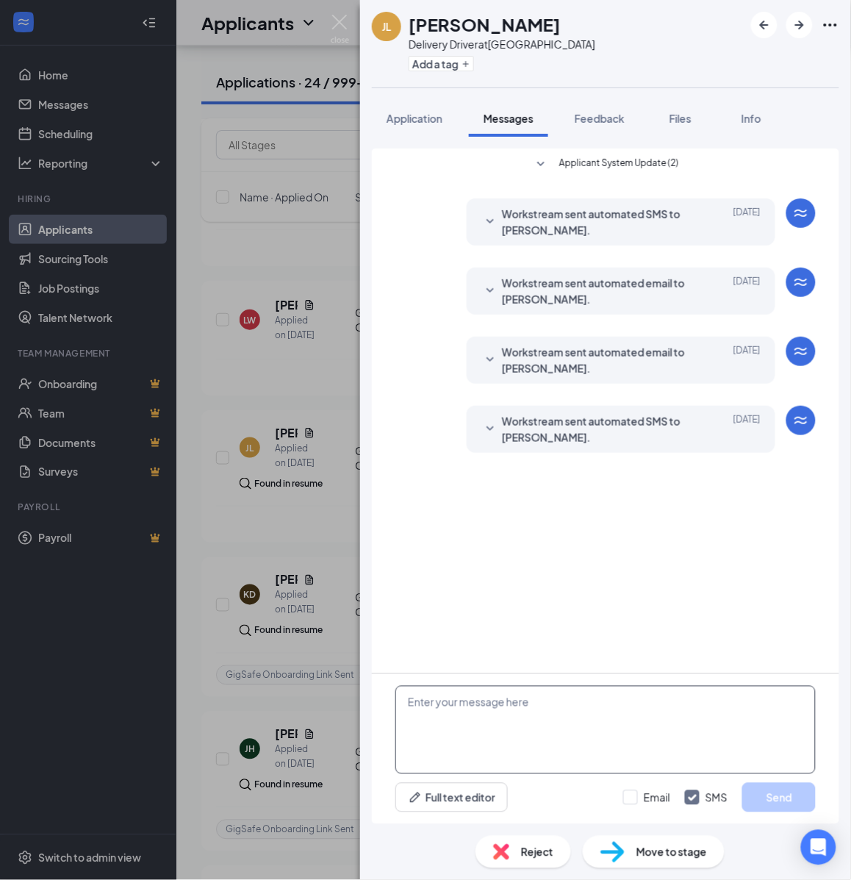
click at [522, 726] on textarea at bounding box center [605, 730] width 420 height 88
paste textarea "Hello, If you have not started your onboarding please go ahead and proceed with…"
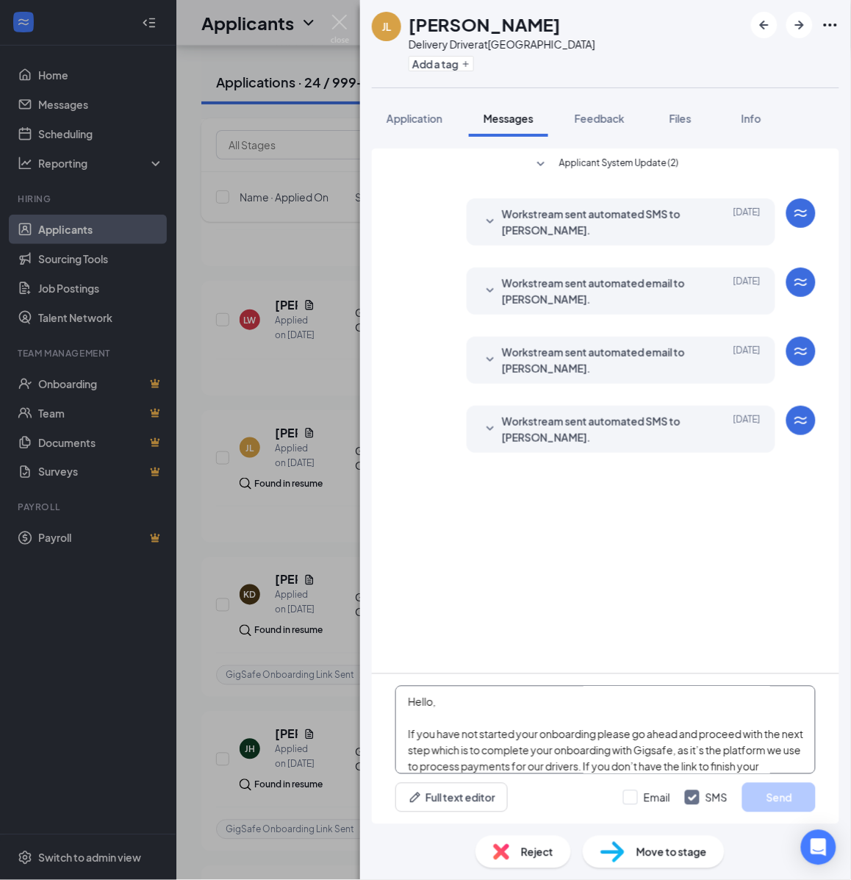
scroll to position [258, 0]
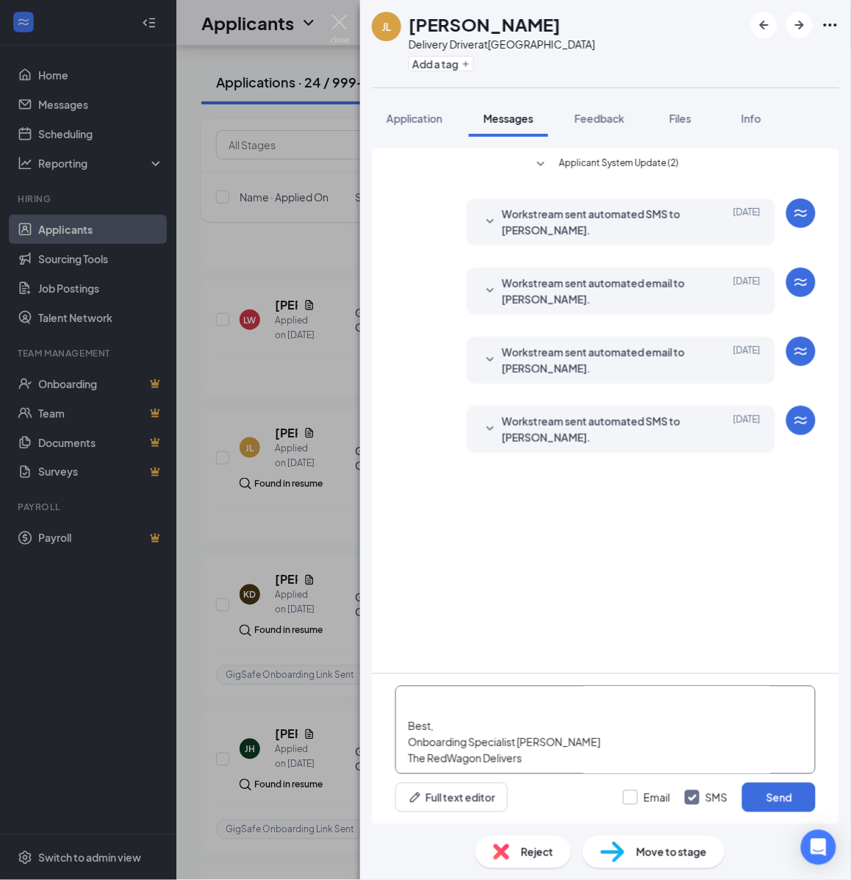
type textarea "Hello, If you have not started your onboarding please go ahead and proceed with…"
click at [633, 795] on input "Email" at bounding box center [646, 797] width 47 height 15
checkbox input "true"
click at [795, 800] on button "Send" at bounding box center [779, 797] width 74 height 29
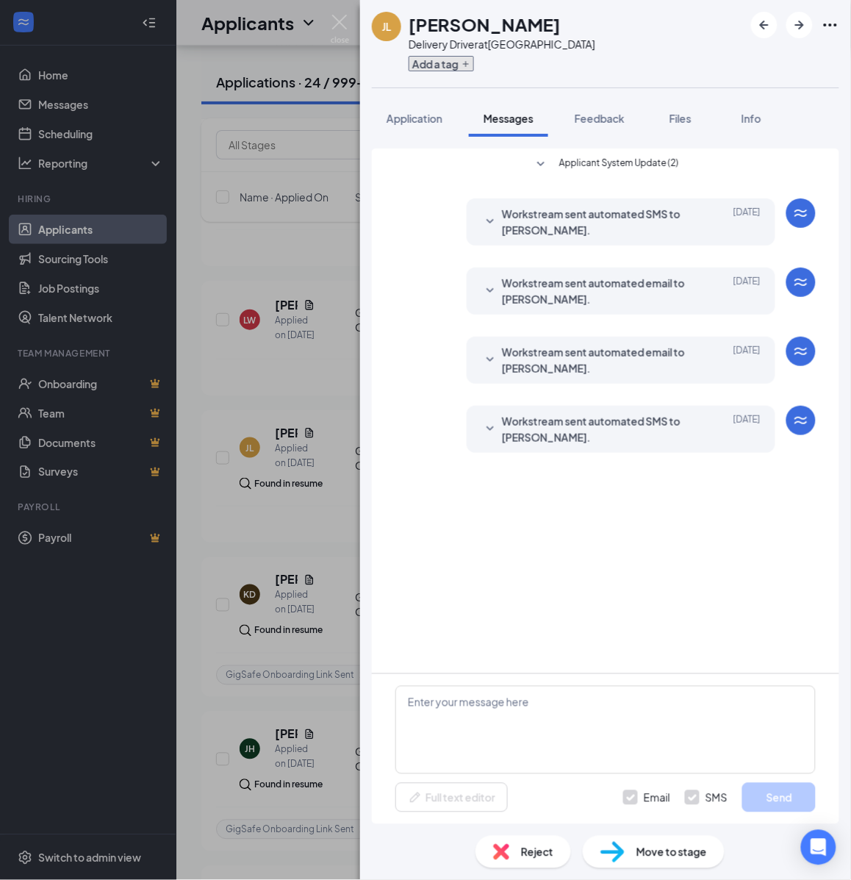
scroll to position [0, 0]
click at [446, 60] on button "Add a tag" at bounding box center [441, 63] width 65 height 15
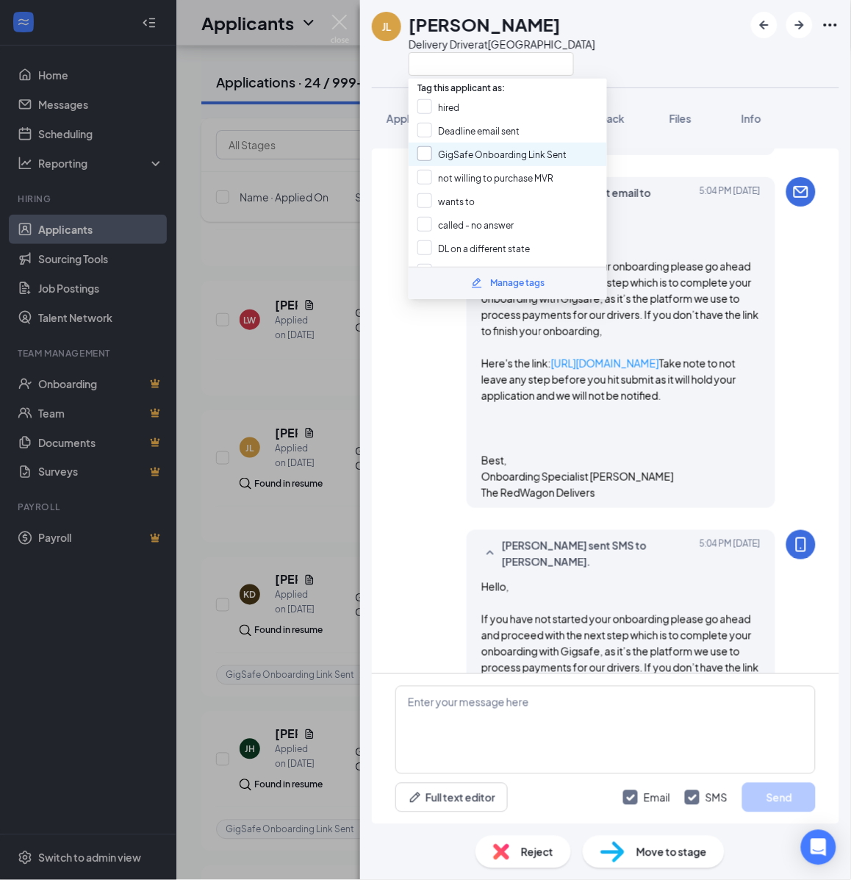
click at [447, 148] on input "GigSafe Onboarding Link Sent" at bounding box center [492, 154] width 149 height 16
checkbox input "true"
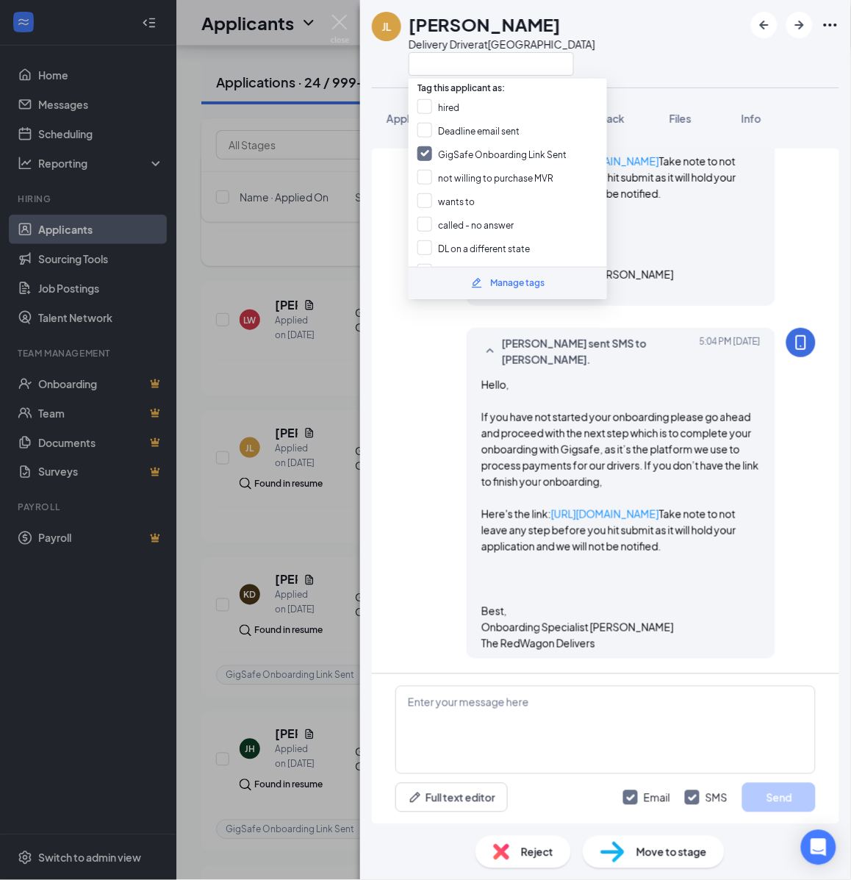
drag, startPoint x: 302, startPoint y: 288, endPoint x: 300, endPoint y: 296, distance: 8.4
click at [300, 288] on div "JL Jeremy Logan Delivery Driver at Cleveland Application Messages Feedback File…" at bounding box center [425, 440] width 851 height 880
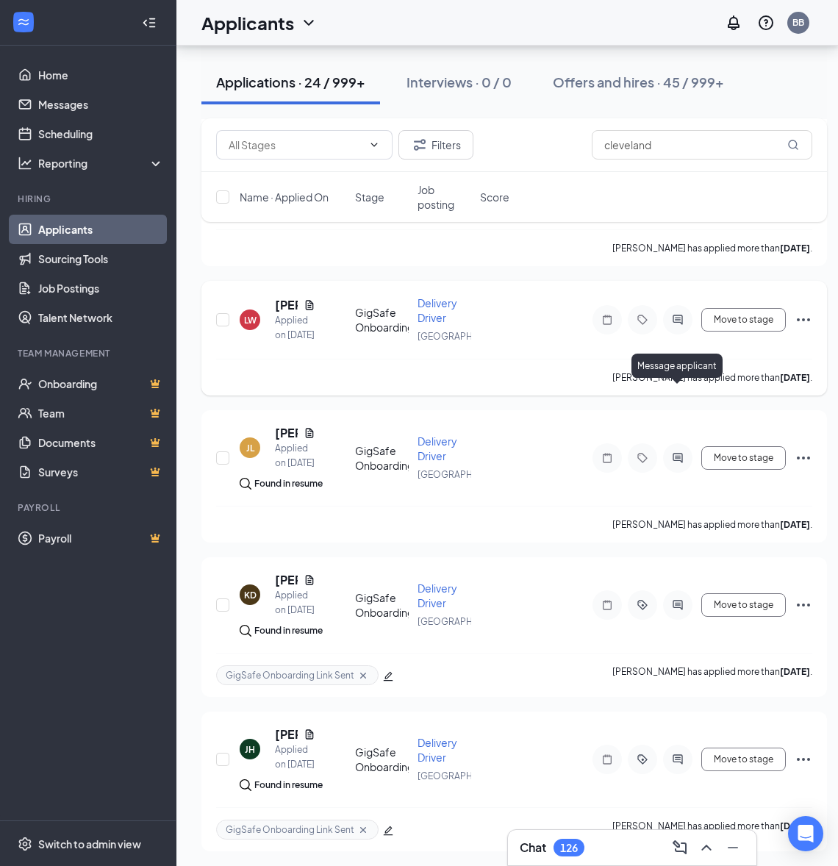
click at [682, 326] on icon "ActiveChat" at bounding box center [678, 320] width 18 height 12
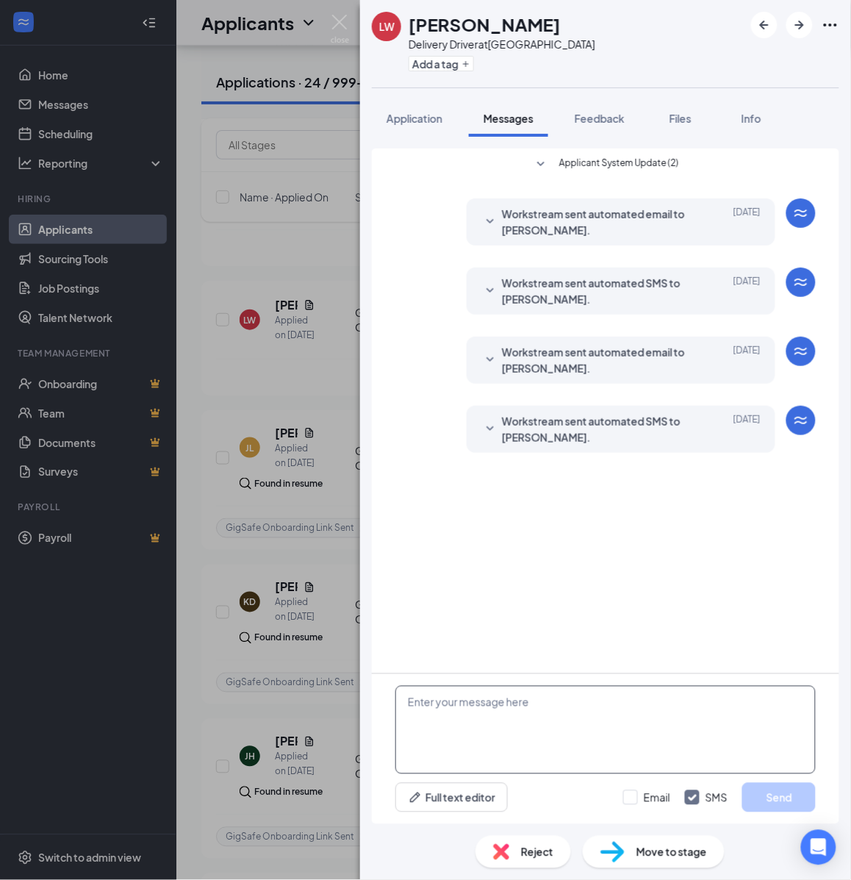
click at [542, 742] on textarea at bounding box center [605, 730] width 420 height 88
paste textarea "Hello, If you have not started your onboarding please go ahead and proceed with…"
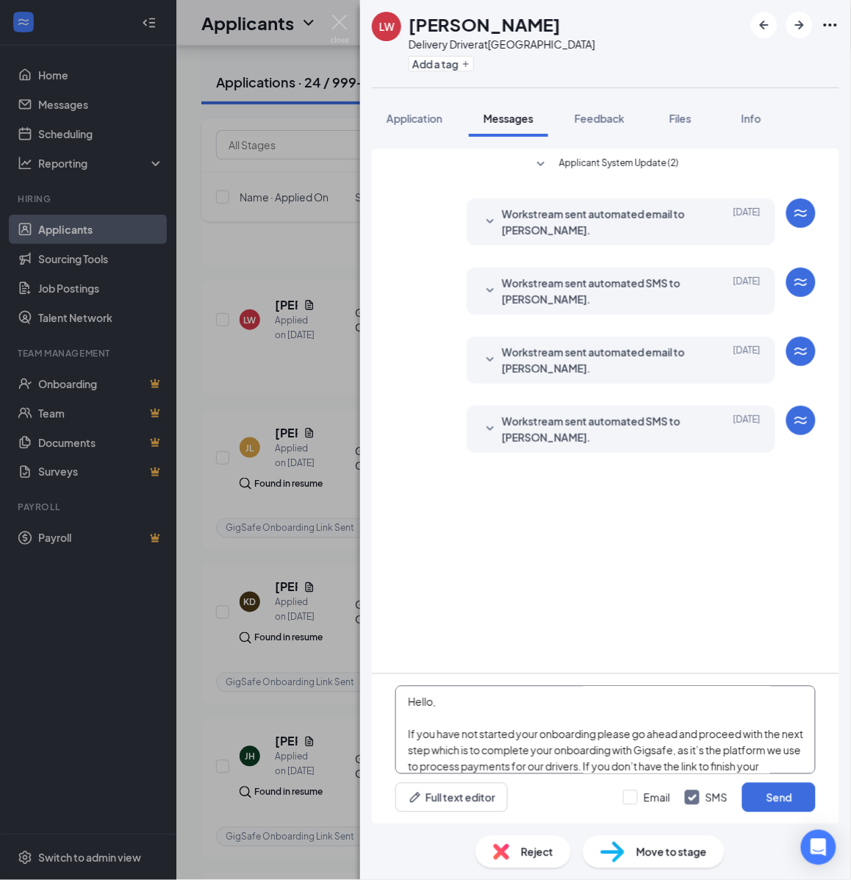
scroll to position [258, 0]
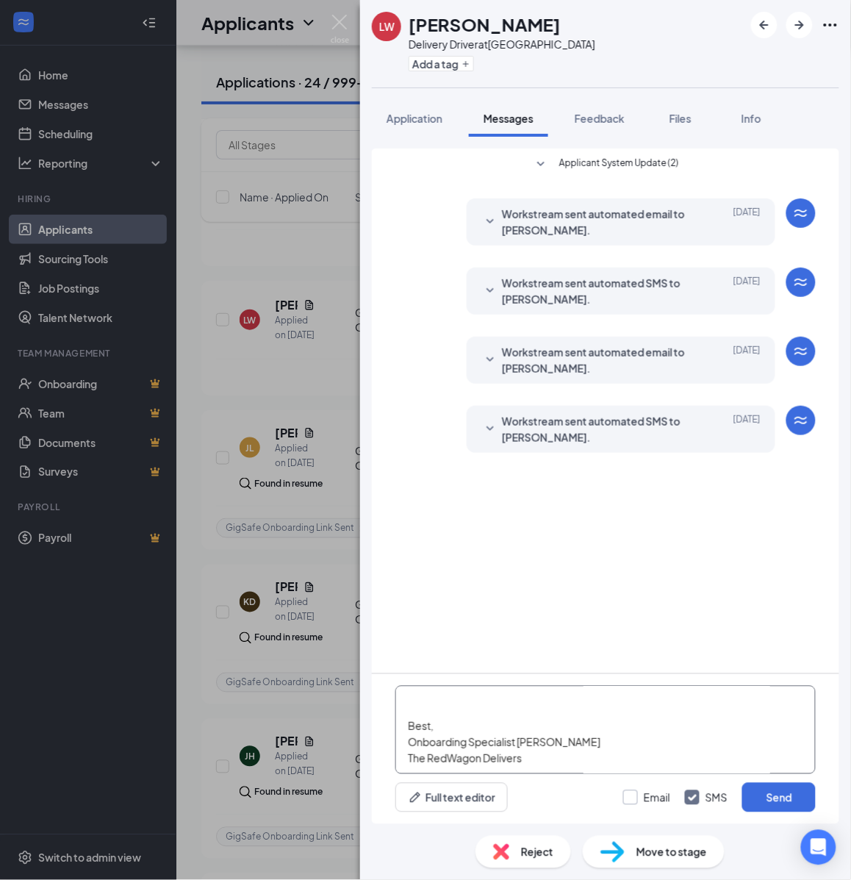
type textarea "Hello, If you have not started your onboarding please go ahead and proceed with…"
click at [648, 798] on input "Email" at bounding box center [646, 797] width 47 height 15
checkbox input "true"
click at [759, 790] on button "Send" at bounding box center [779, 797] width 74 height 29
click at [452, 71] on div "Add a tag" at bounding box center [502, 63] width 187 height 24
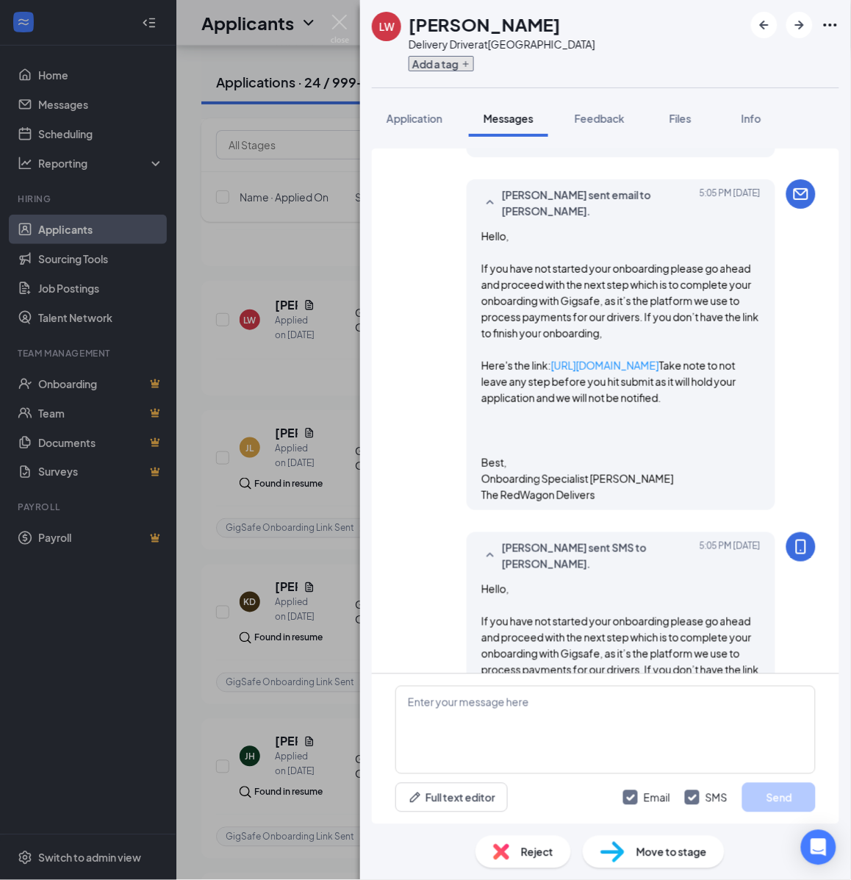
click at [449, 65] on button "Add a tag" at bounding box center [441, 63] width 65 height 15
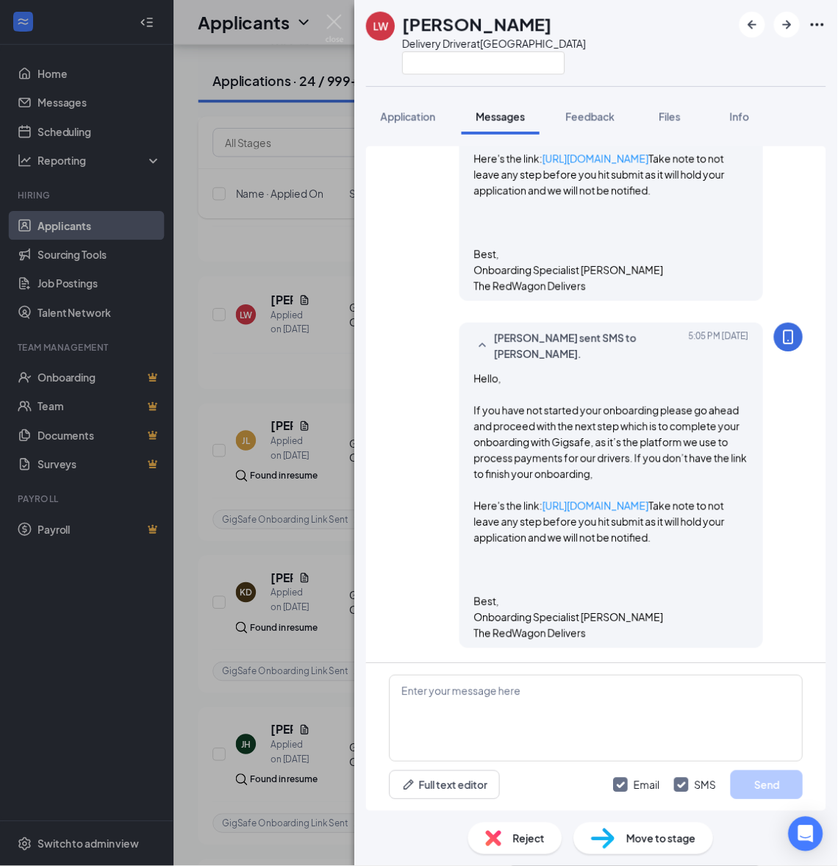
scroll to position [693, 0]
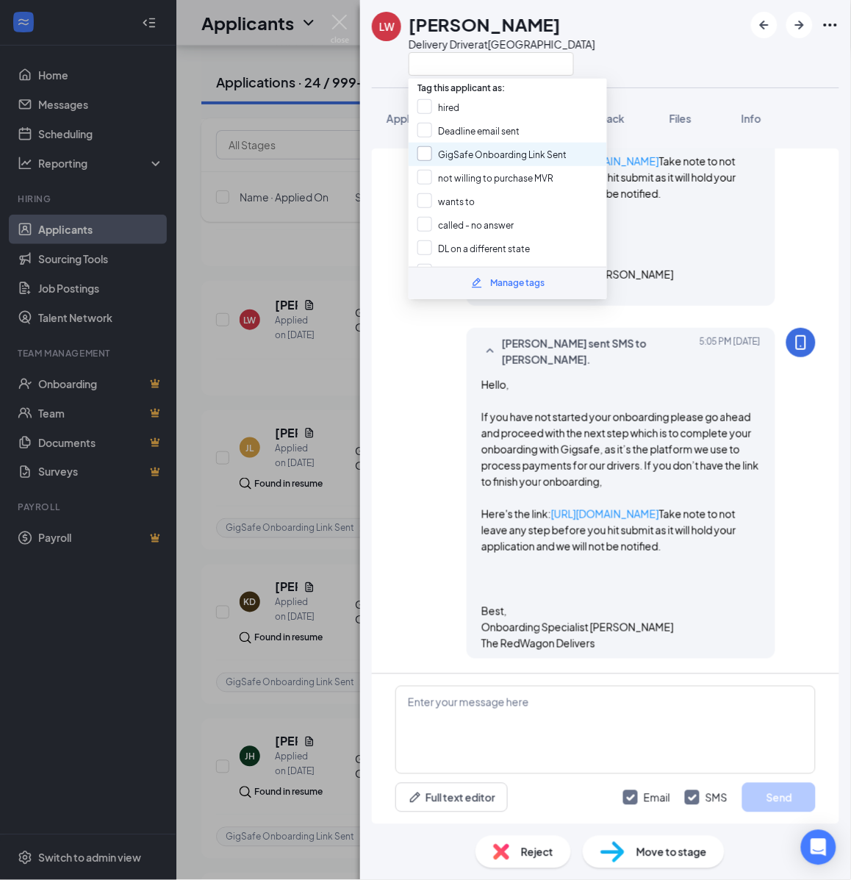
click at [436, 149] on input "GigSafe Onboarding Link Sent" at bounding box center [492, 154] width 149 height 16
checkbox input "true"
click at [317, 298] on div "LW Lawanna Williams Delivery Driver at Cleveland Application Messages Feedback …" at bounding box center [425, 440] width 851 height 880
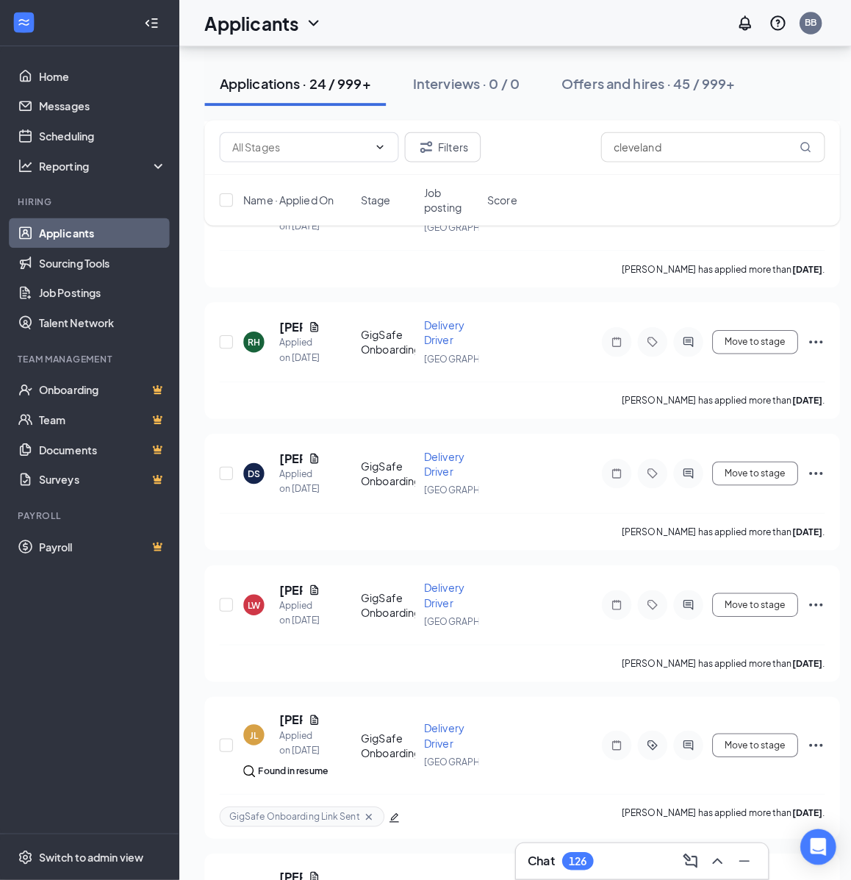
scroll to position [1908, 0]
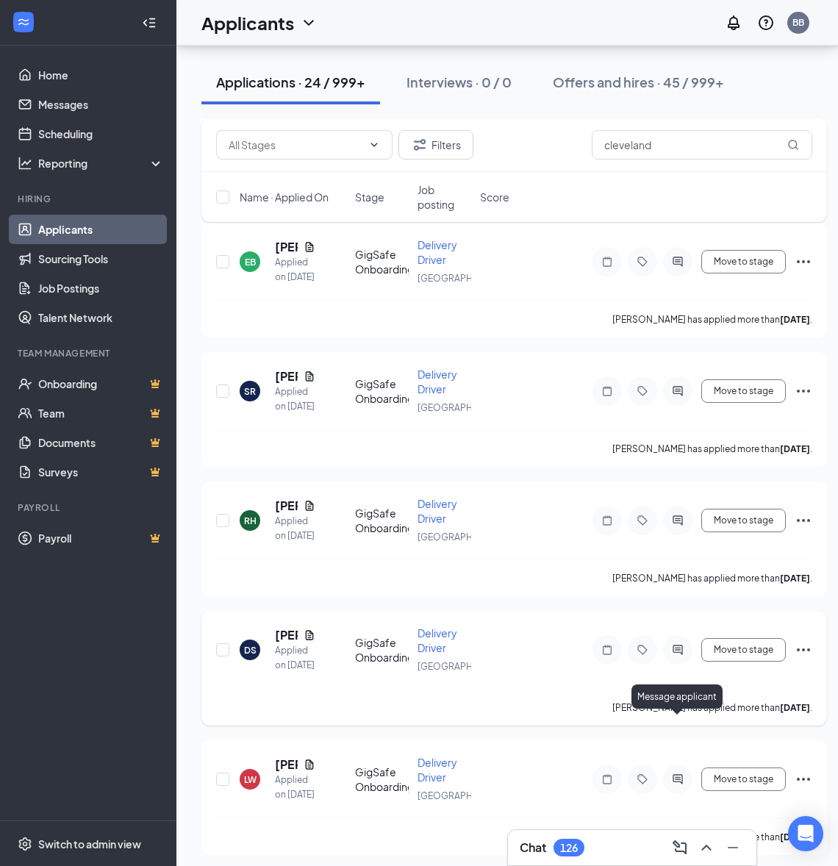
click at [678, 656] on icon "ActiveChat" at bounding box center [678, 650] width 18 height 12
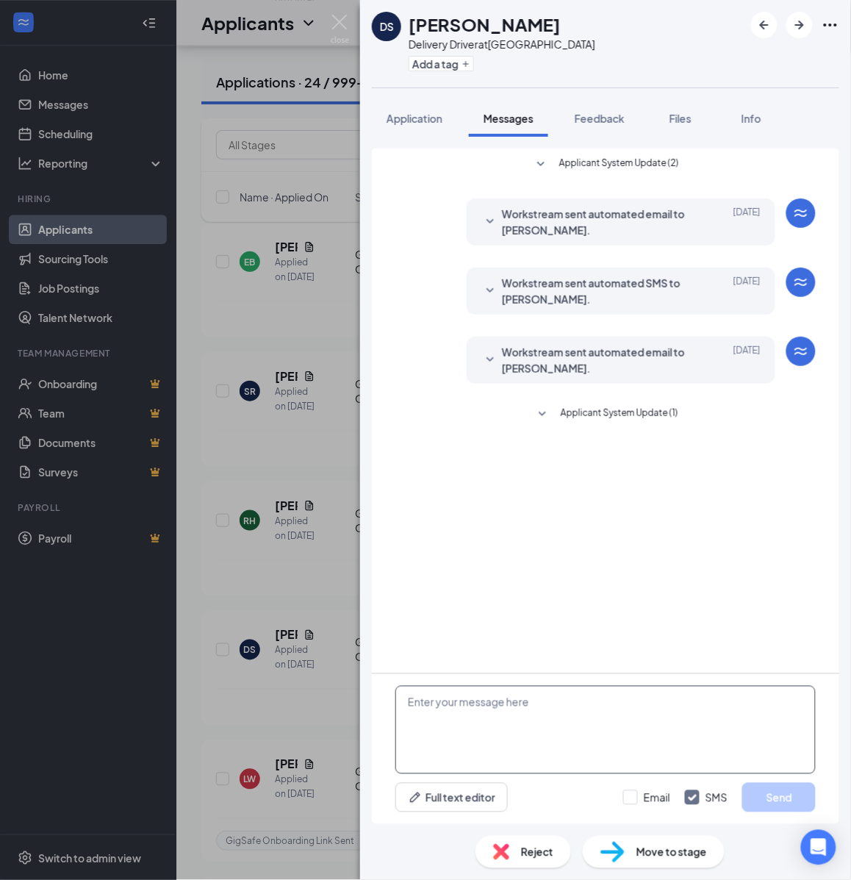
click at [504, 704] on textarea at bounding box center [605, 730] width 420 height 88
click at [504, 710] on textarea at bounding box center [605, 730] width 420 height 88
paste textarea "Hello, If you have not started your onboarding please go ahead and proceed with…"
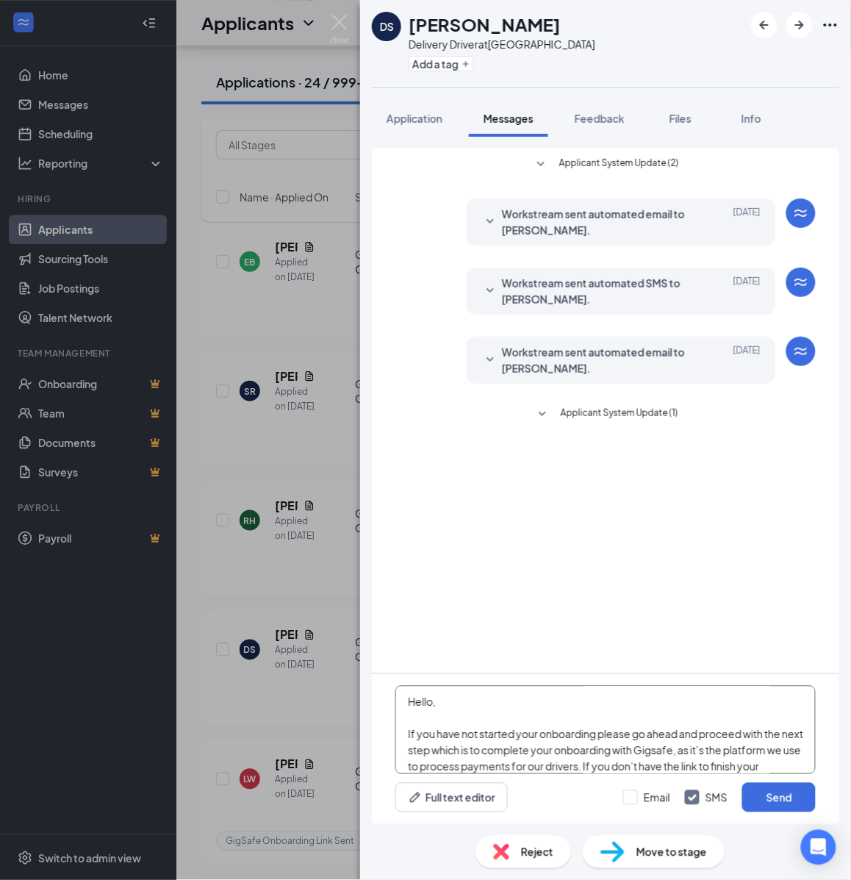
scroll to position [258, 0]
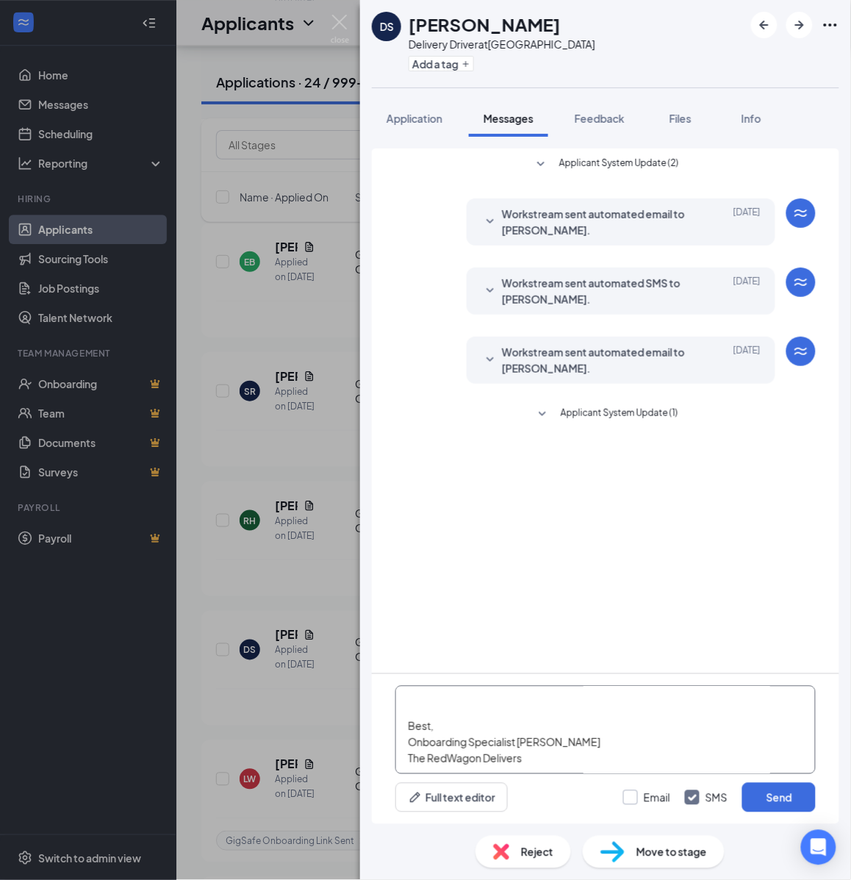
type textarea "Hello, If you have not started your onboarding please go ahead and proceed with…"
click at [640, 798] on input "Email" at bounding box center [646, 797] width 47 height 15
checkbox input "true"
click at [762, 790] on button "Send" at bounding box center [779, 797] width 74 height 29
click at [465, 60] on icon "Plus" at bounding box center [466, 64] width 9 height 9
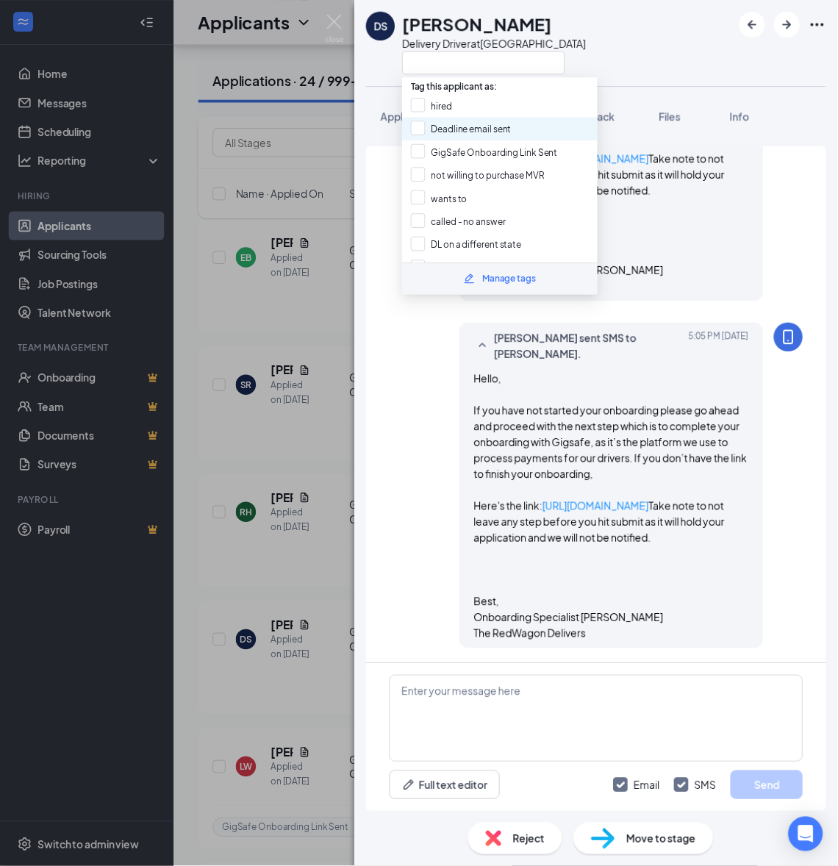
scroll to position [667, 0]
click at [446, 149] on input "GigSafe Onboarding Link Sent" at bounding box center [492, 154] width 149 height 16
checkbox input "true"
click at [327, 281] on div "DS Darrell Sampson Delivery Driver at Cleveland Application Messages Feedback F…" at bounding box center [425, 440] width 851 height 880
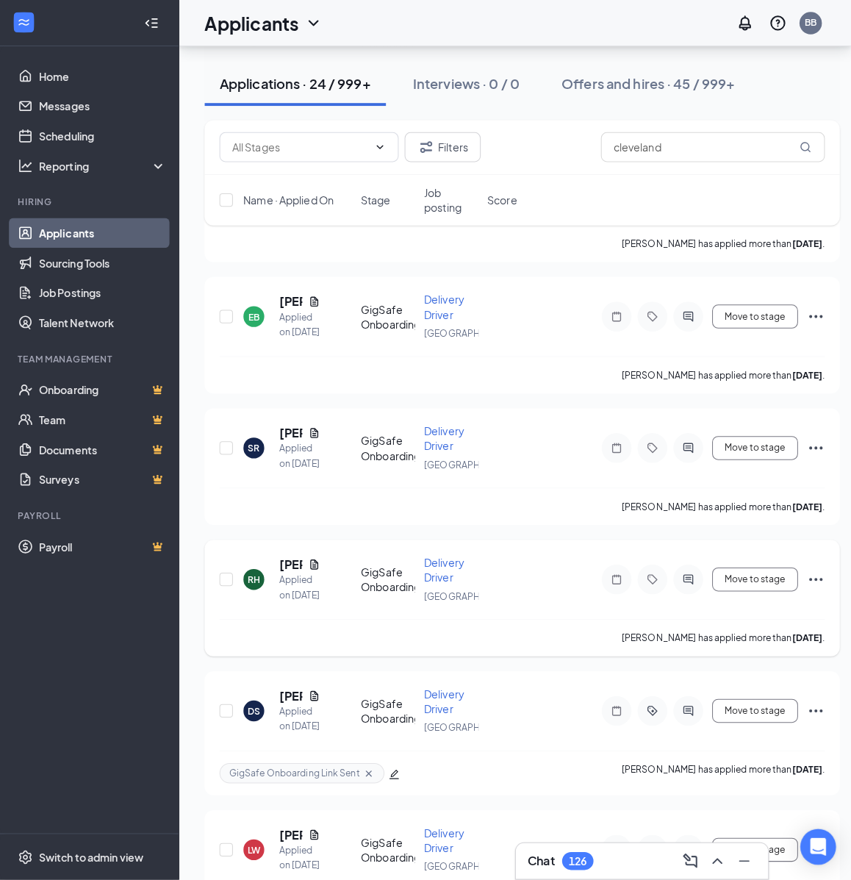
scroll to position [1816, 0]
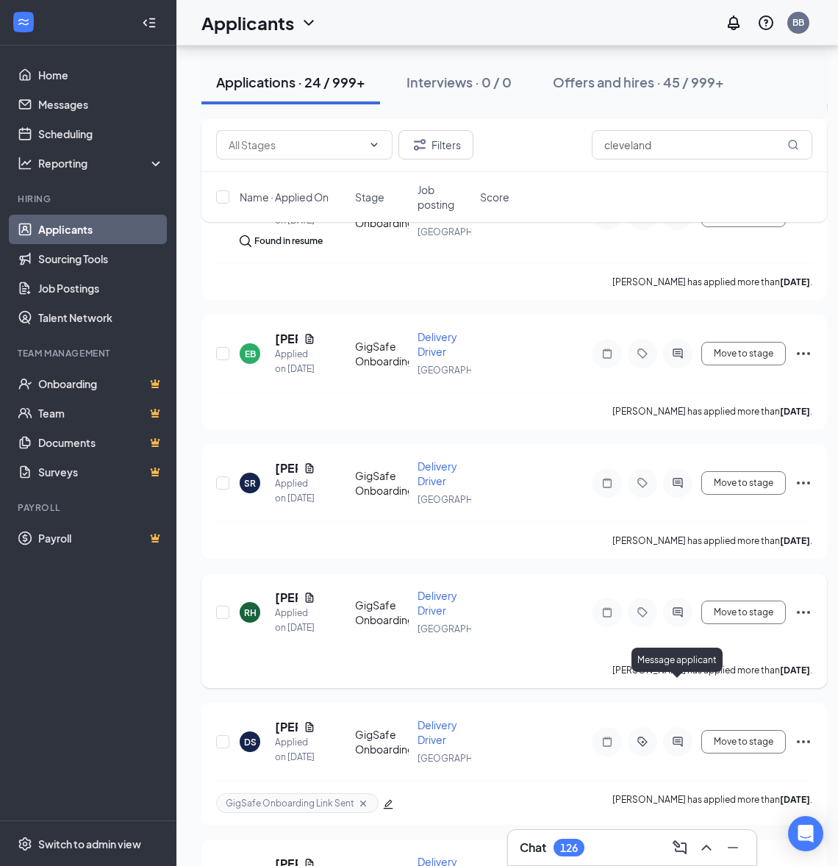
click at [684, 618] on icon "ActiveChat" at bounding box center [678, 612] width 18 height 12
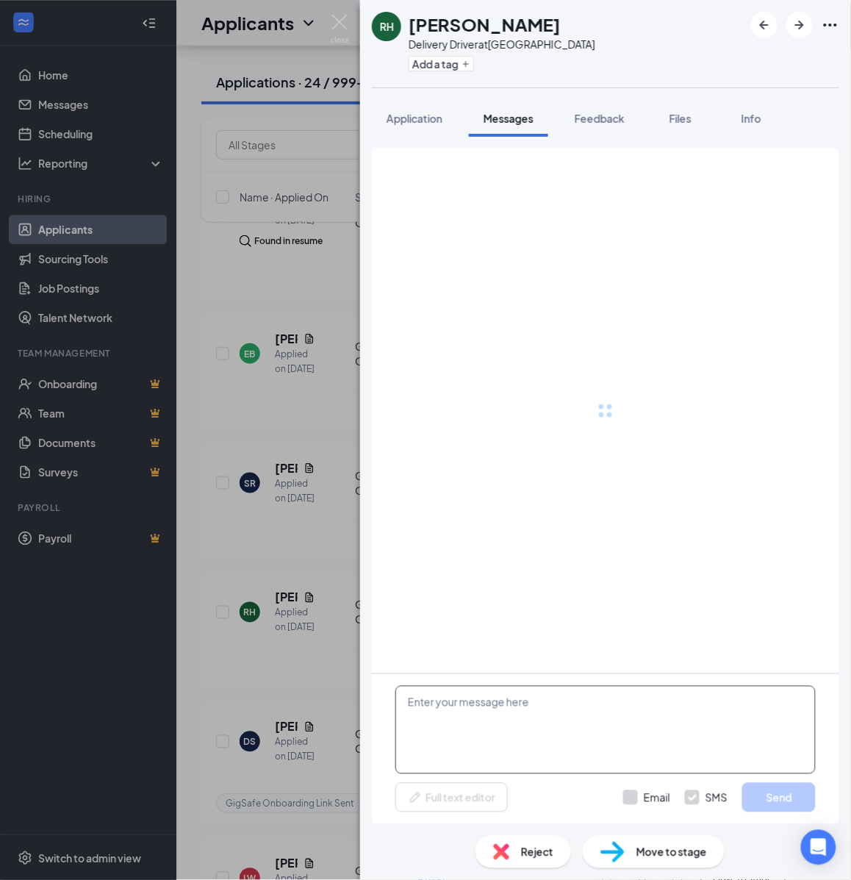
click at [581, 754] on textarea at bounding box center [605, 730] width 420 height 88
click at [556, 715] on textarea at bounding box center [605, 730] width 420 height 88
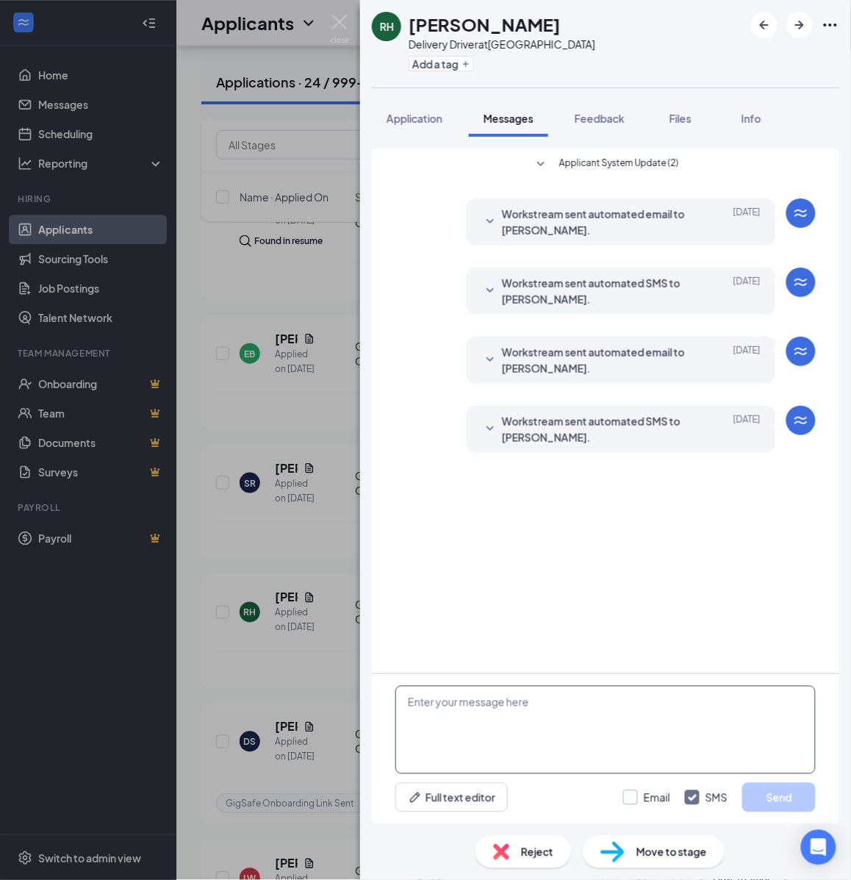
paste textarea "Hello, If you have not started your onboarding please go ahead and proceed with…"
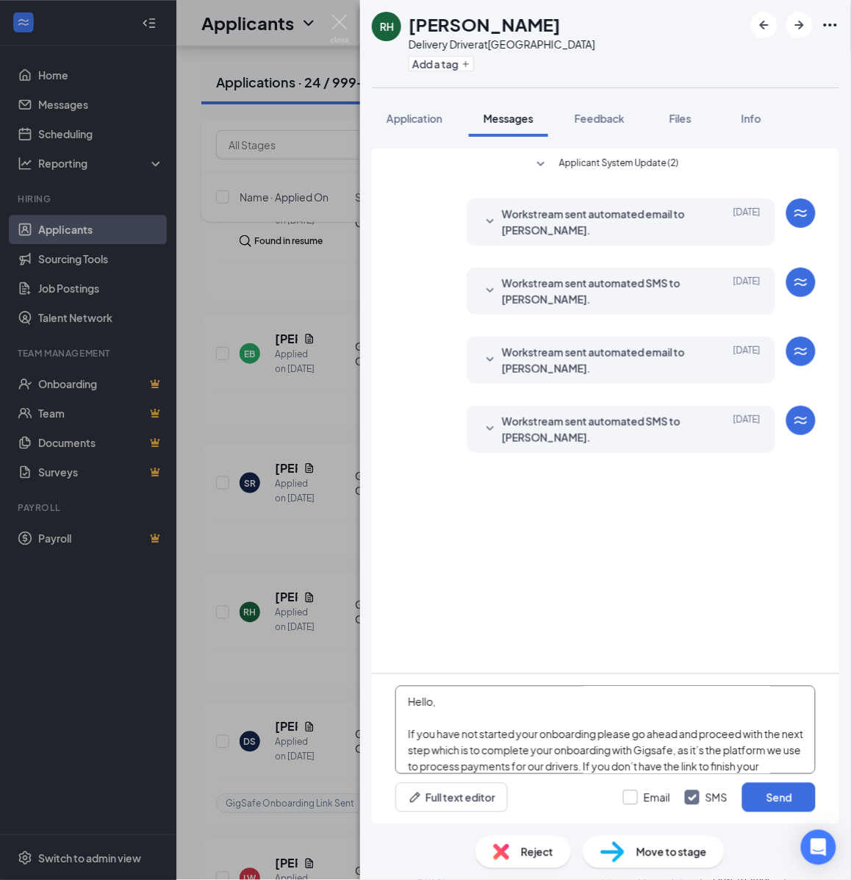
scroll to position [258, 0]
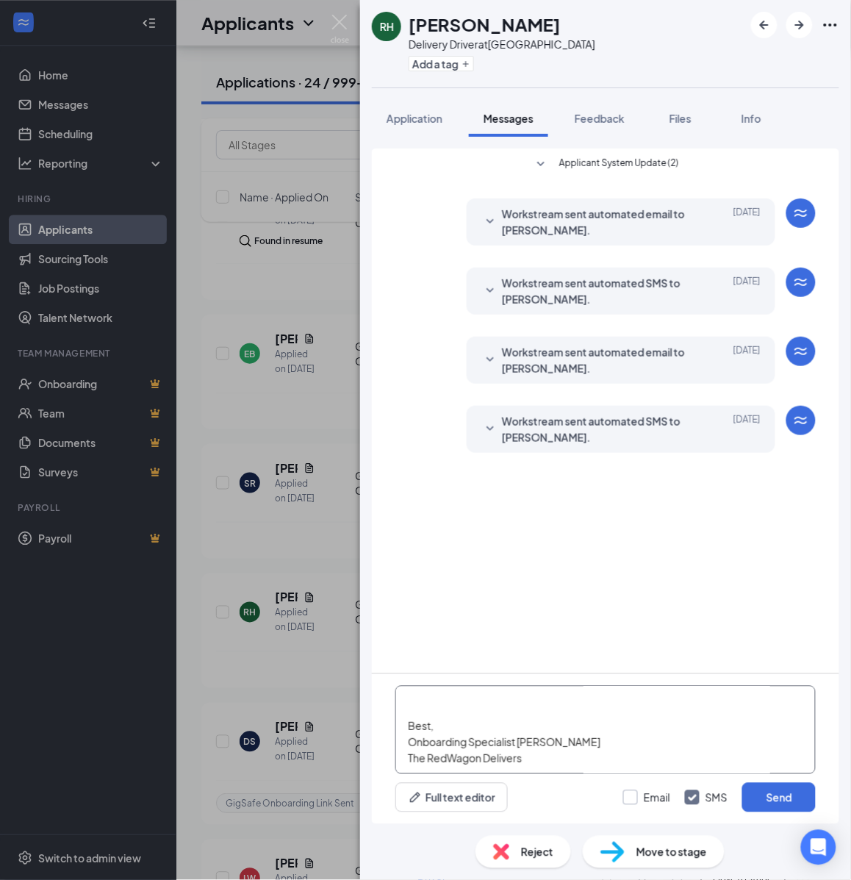
type textarea "Hello, If you have not started your onboarding please go ahead and proceed with…"
click at [636, 798] on input "Email" at bounding box center [646, 797] width 47 height 15
checkbox input "true"
click at [762, 795] on button "Send" at bounding box center [779, 797] width 74 height 29
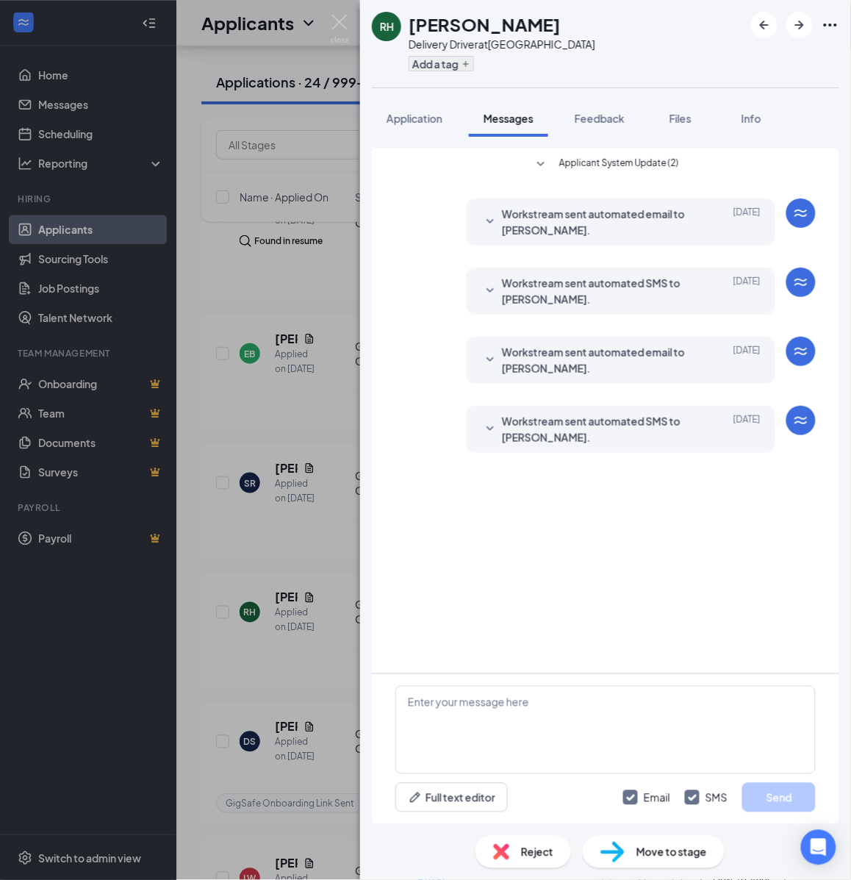
scroll to position [0, 0]
click at [443, 62] on button "Add a tag" at bounding box center [441, 63] width 65 height 15
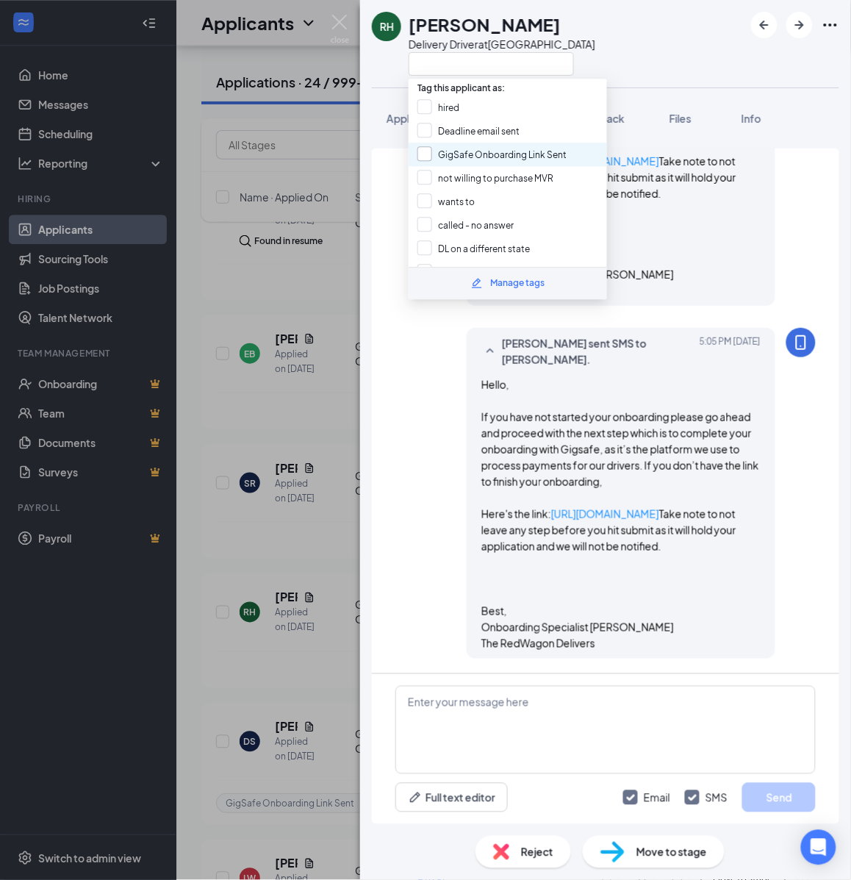
scroll to position [693, 0]
click at [431, 157] on input "GigSafe Onboarding Link Sent" at bounding box center [492, 154] width 149 height 16
checkbox input "true"
click at [251, 337] on div "RH Regina Hough Delivery Driver at Cleveland Application Messages Feedback File…" at bounding box center [425, 440] width 851 height 880
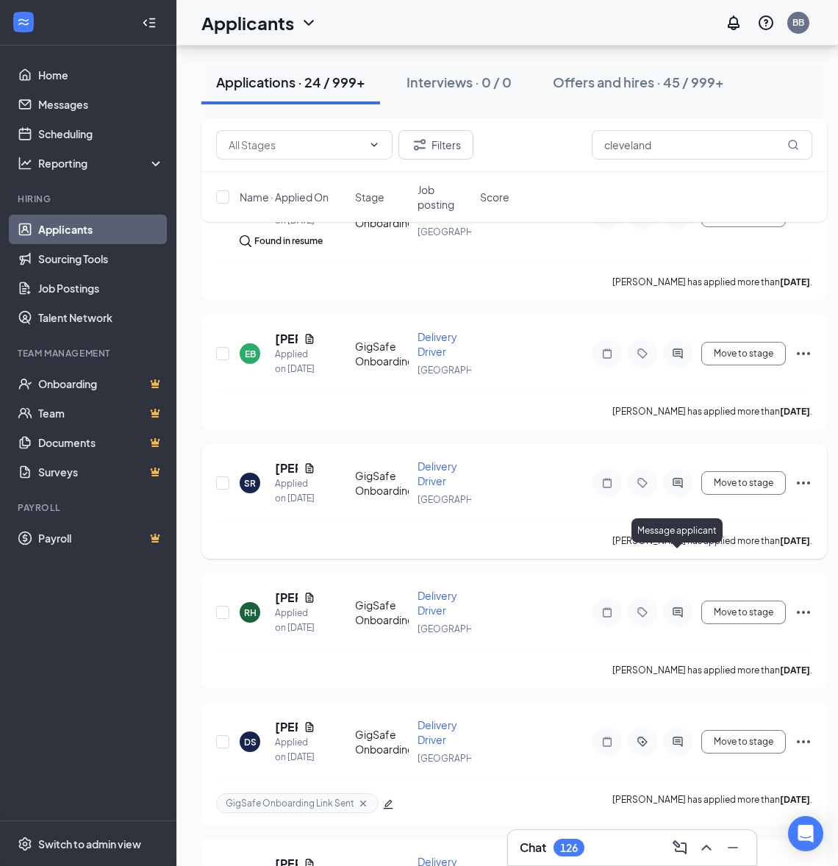
click at [674, 489] on icon "ActiveChat" at bounding box center [678, 483] width 18 height 12
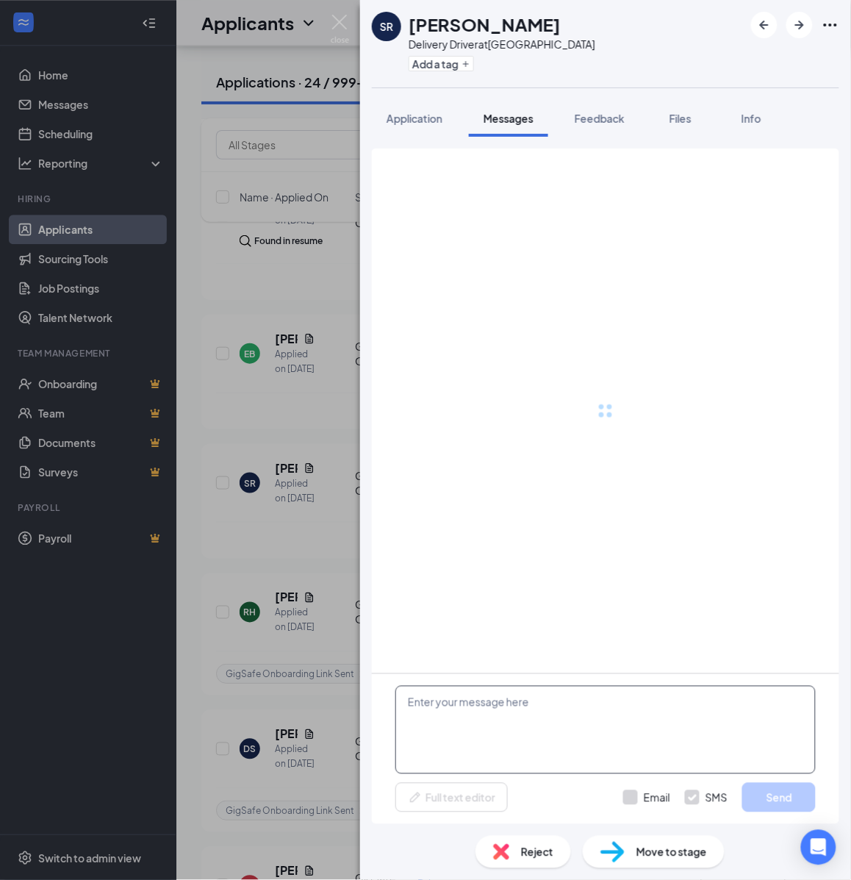
click at [557, 711] on textarea at bounding box center [605, 730] width 420 height 88
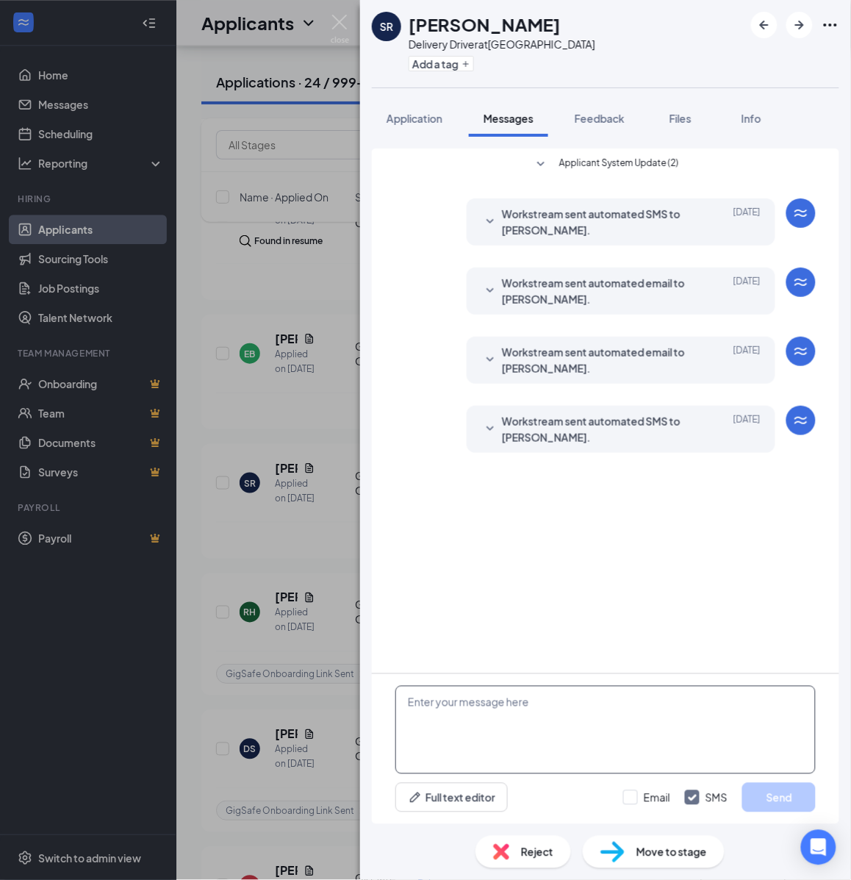
click at [543, 713] on textarea at bounding box center [605, 730] width 420 height 88
paste textarea "Hello, If you have not started your onboarding please go ahead and proceed with…"
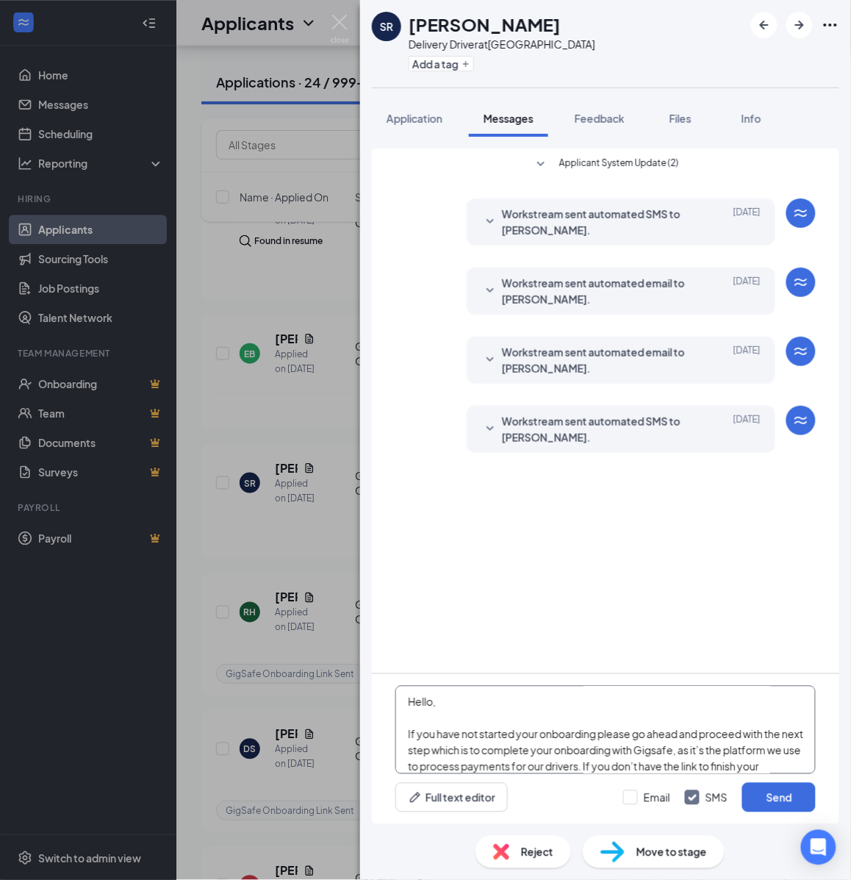
scroll to position [258, 0]
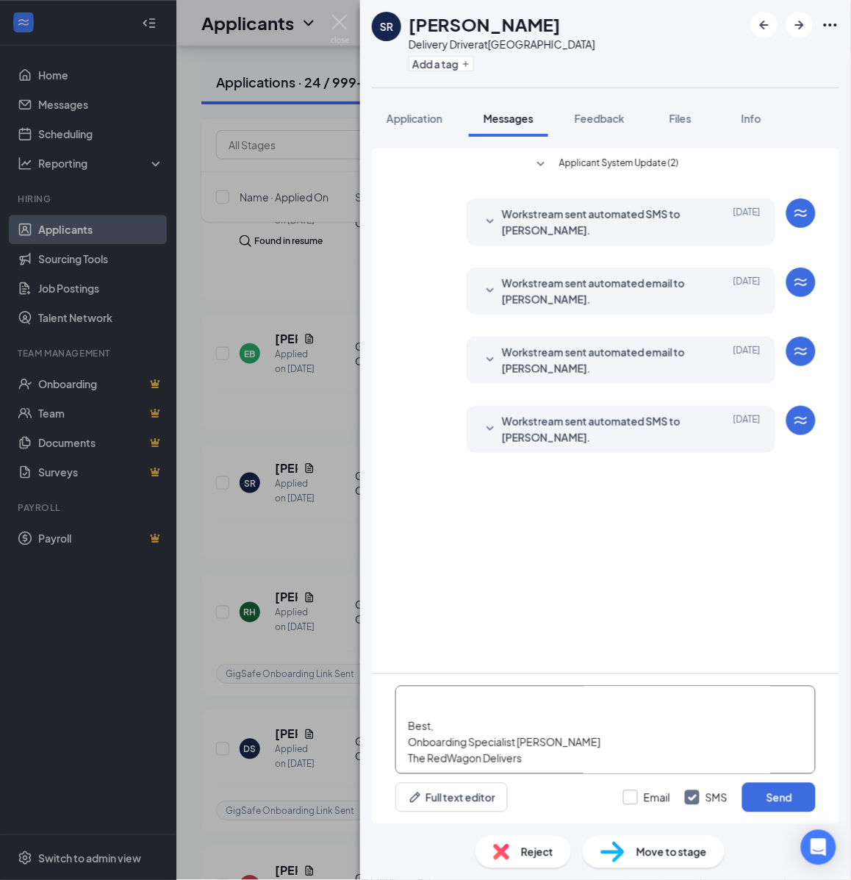
type textarea "Hello, If you have not started your onboarding please go ahead and proceed with…"
click at [637, 799] on input "Email" at bounding box center [646, 797] width 47 height 15
checkbox input "true"
click at [751, 792] on button "Send" at bounding box center [779, 797] width 74 height 29
click at [459, 67] on button "Add a tag" at bounding box center [441, 63] width 65 height 15
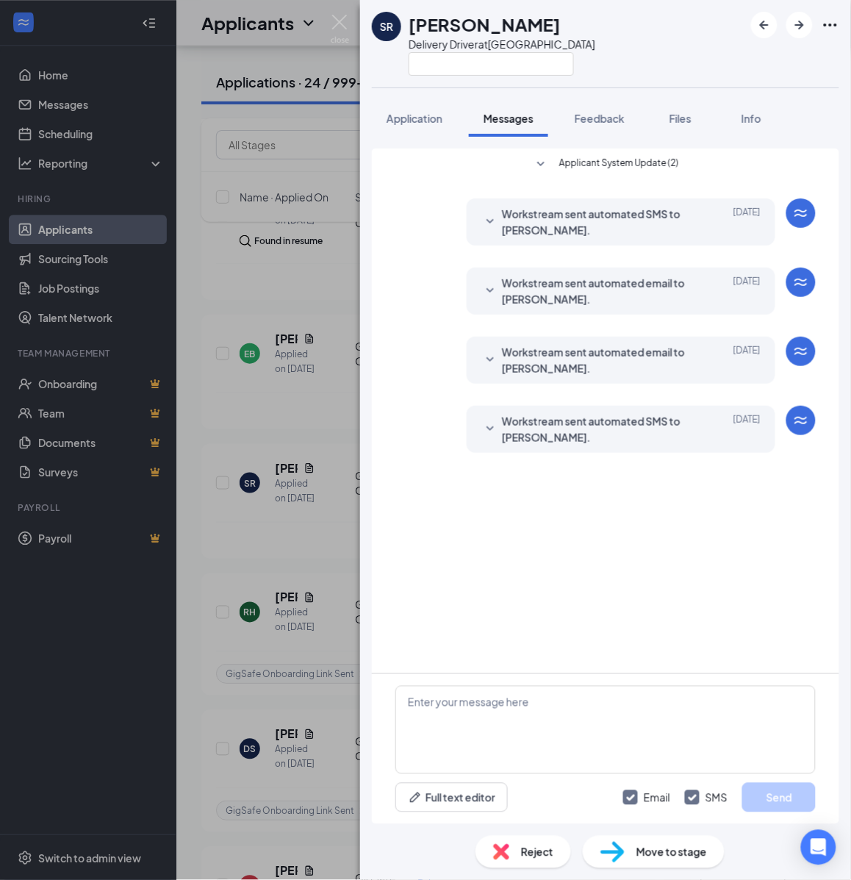
scroll to position [0, 0]
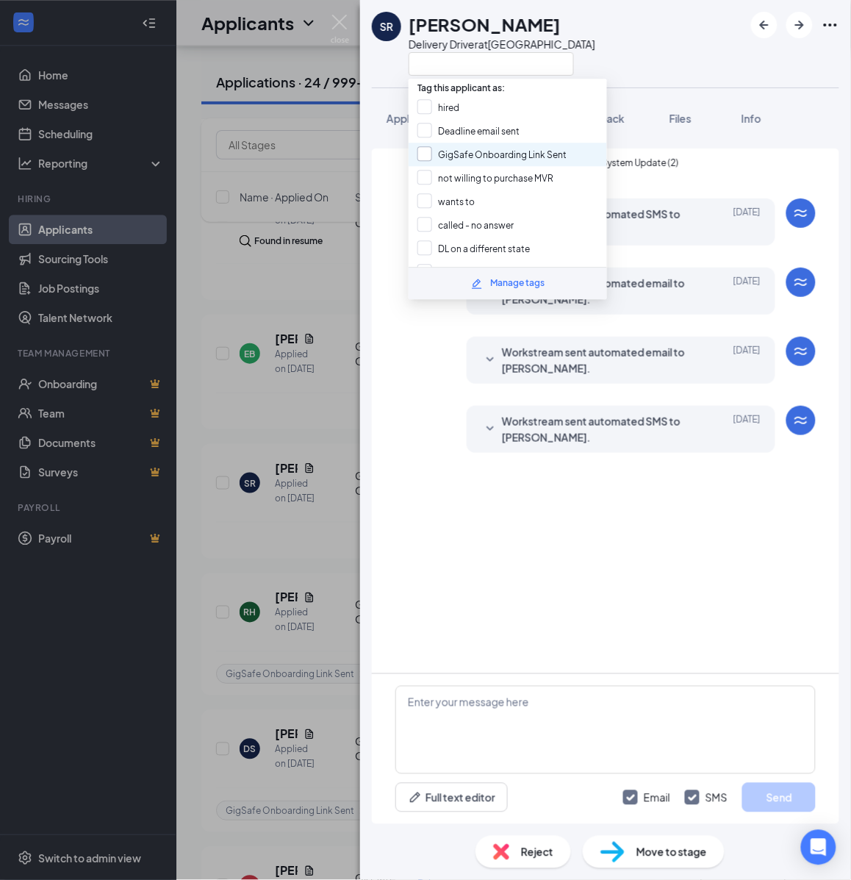
click at [458, 159] on input "GigSafe Onboarding Link Sent" at bounding box center [492, 154] width 149 height 16
checkbox input "true"
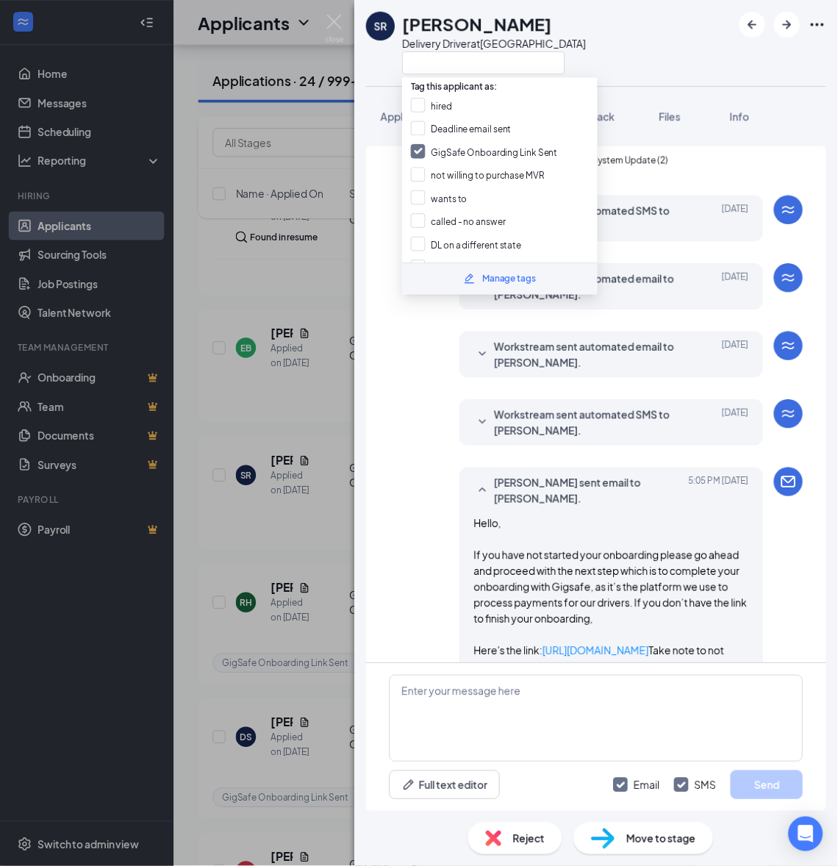
scroll to position [300, 0]
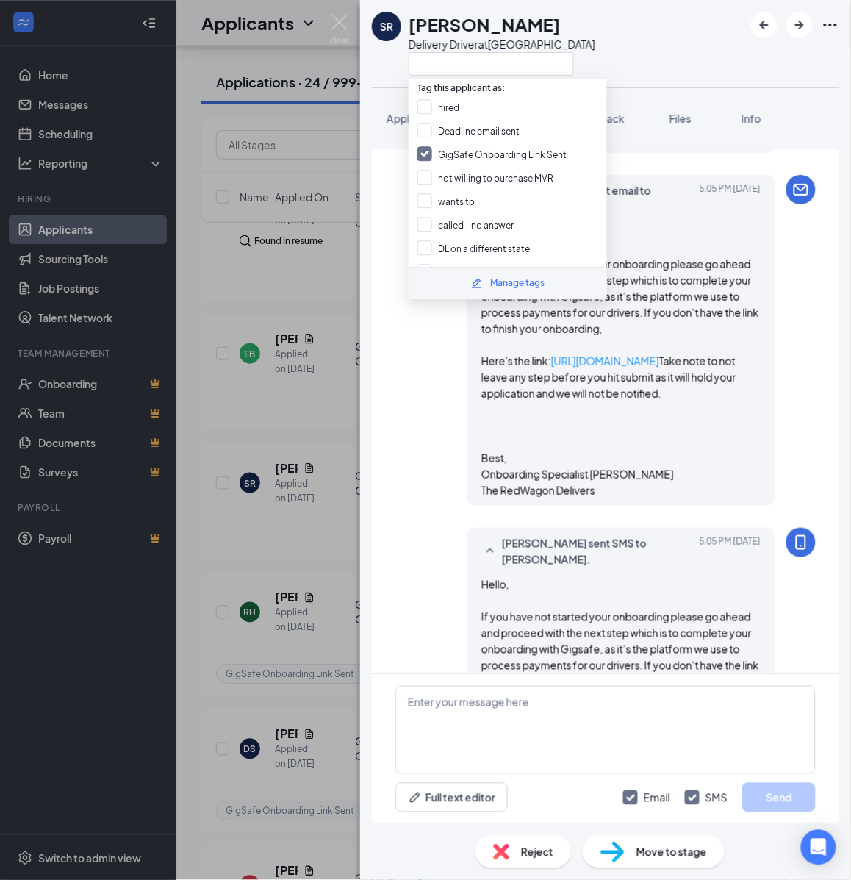
drag, startPoint x: 332, startPoint y: 336, endPoint x: 457, endPoint y: 615, distance: 305.7
click at [332, 343] on div "SR Sarah Ramsey Delivery Driver at Cleveland Application Messages Feedback File…" at bounding box center [425, 440] width 851 height 880
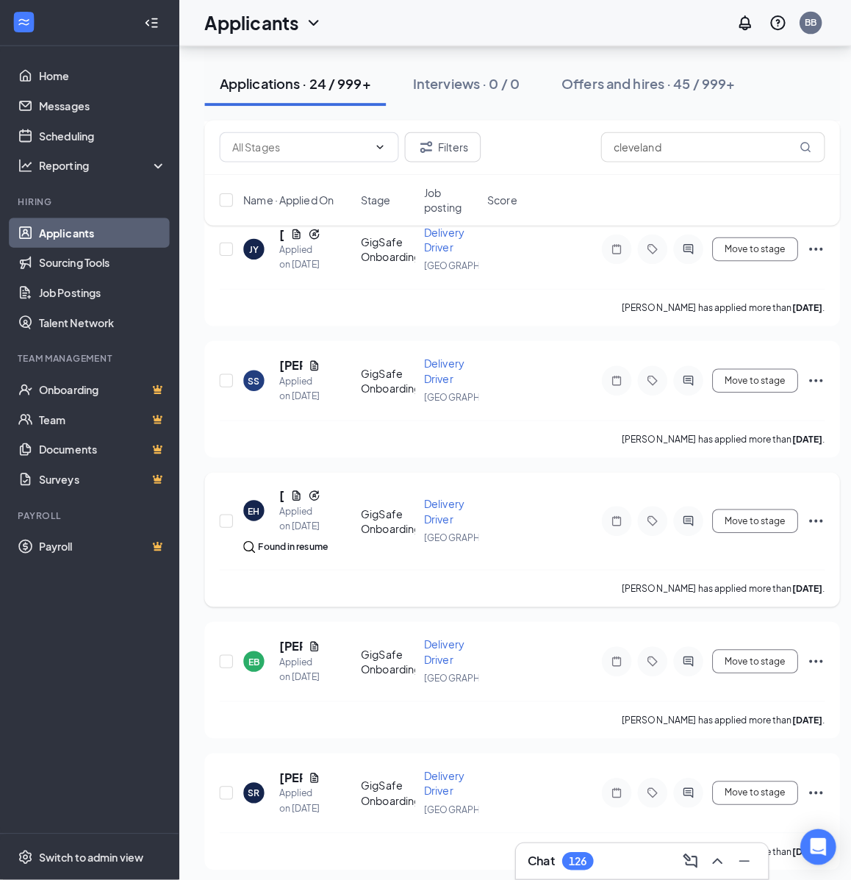
scroll to position [1449, 0]
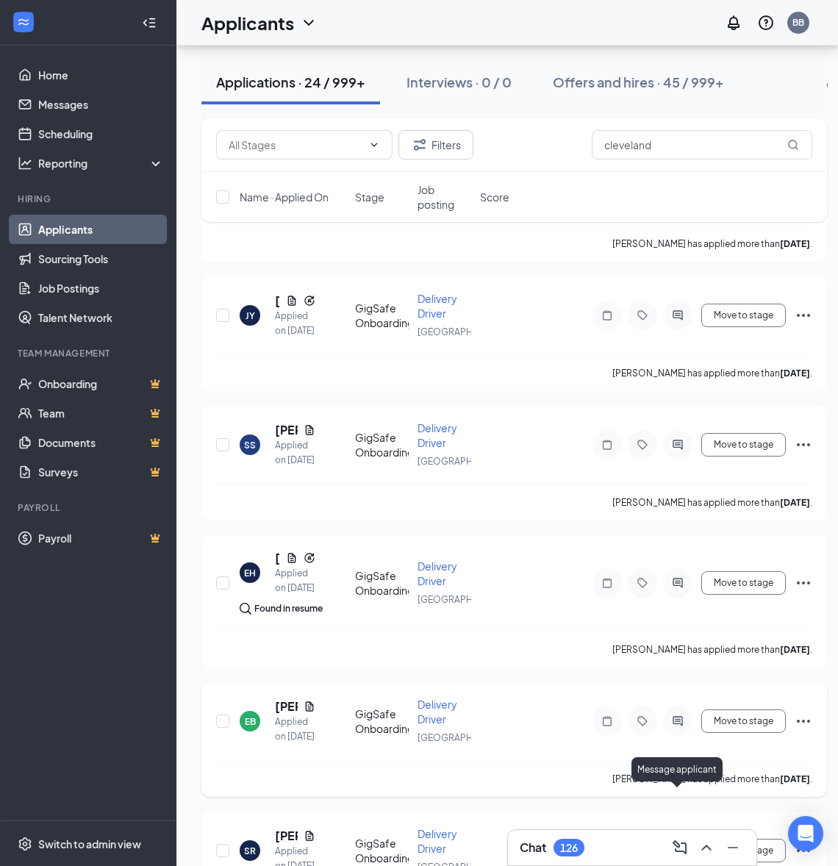
click at [684, 727] on icon "ActiveChat" at bounding box center [678, 721] width 18 height 12
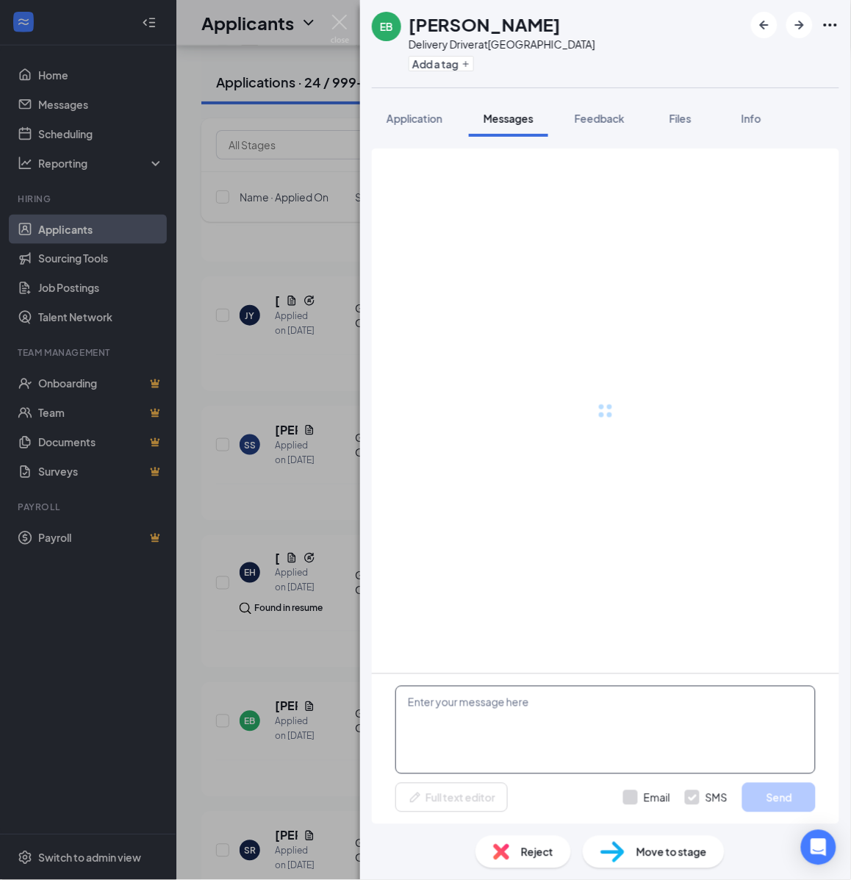
click at [559, 717] on textarea at bounding box center [605, 730] width 420 height 88
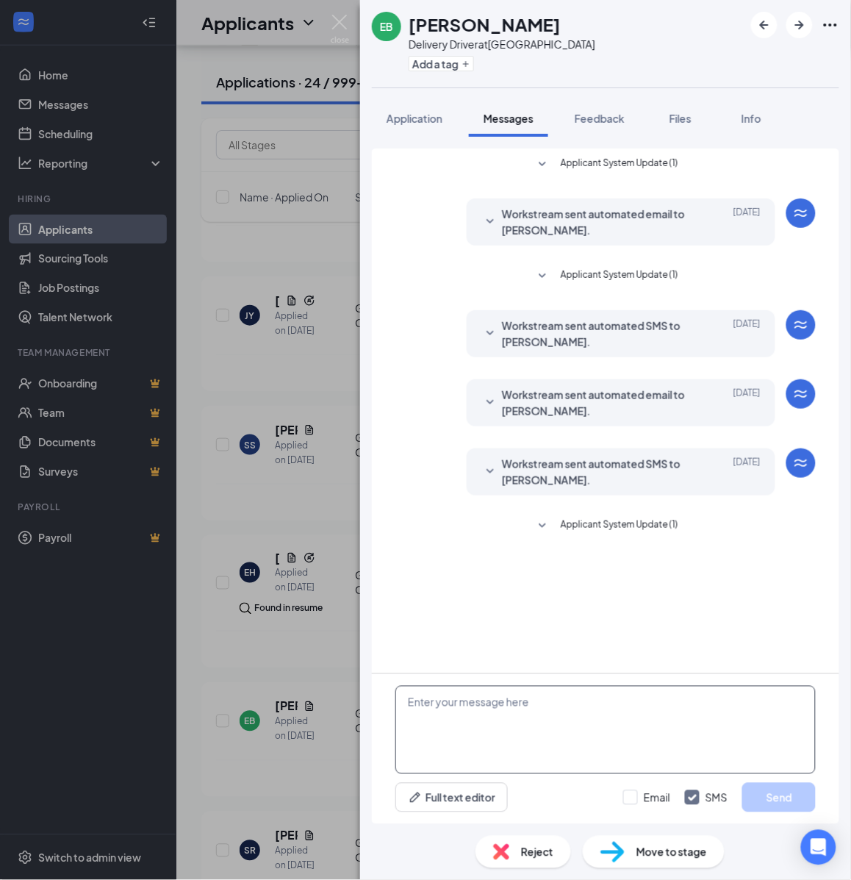
click at [559, 717] on textarea at bounding box center [605, 730] width 420 height 88
paste textarea "Hello, If you have not started your onboarding please go ahead and proceed with…"
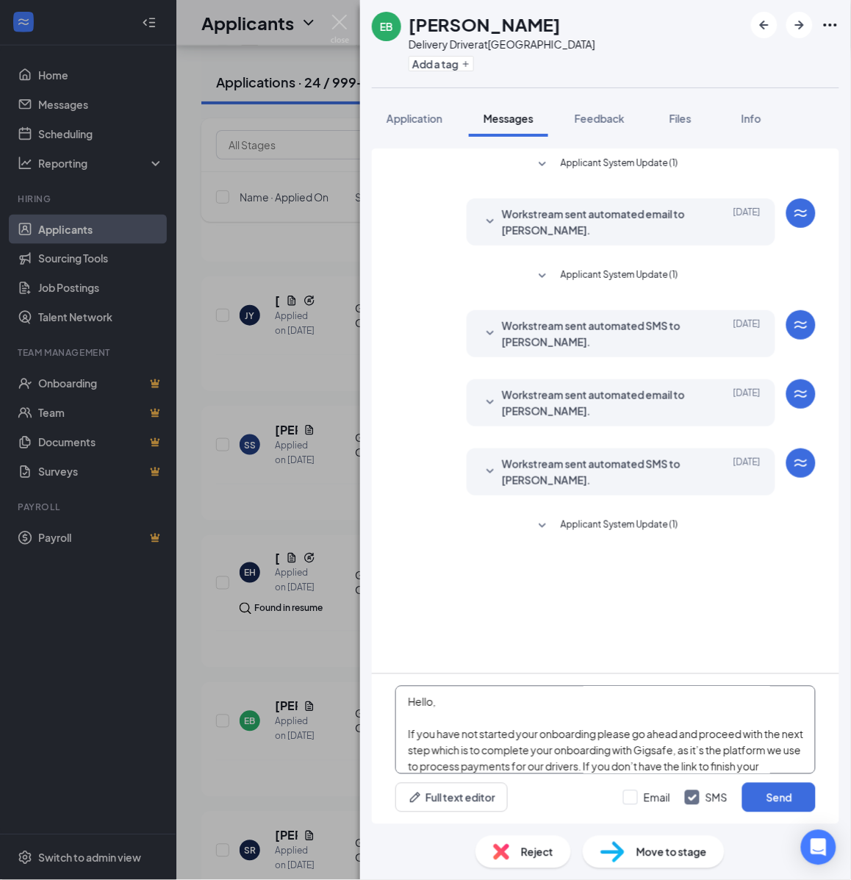
scroll to position [258, 0]
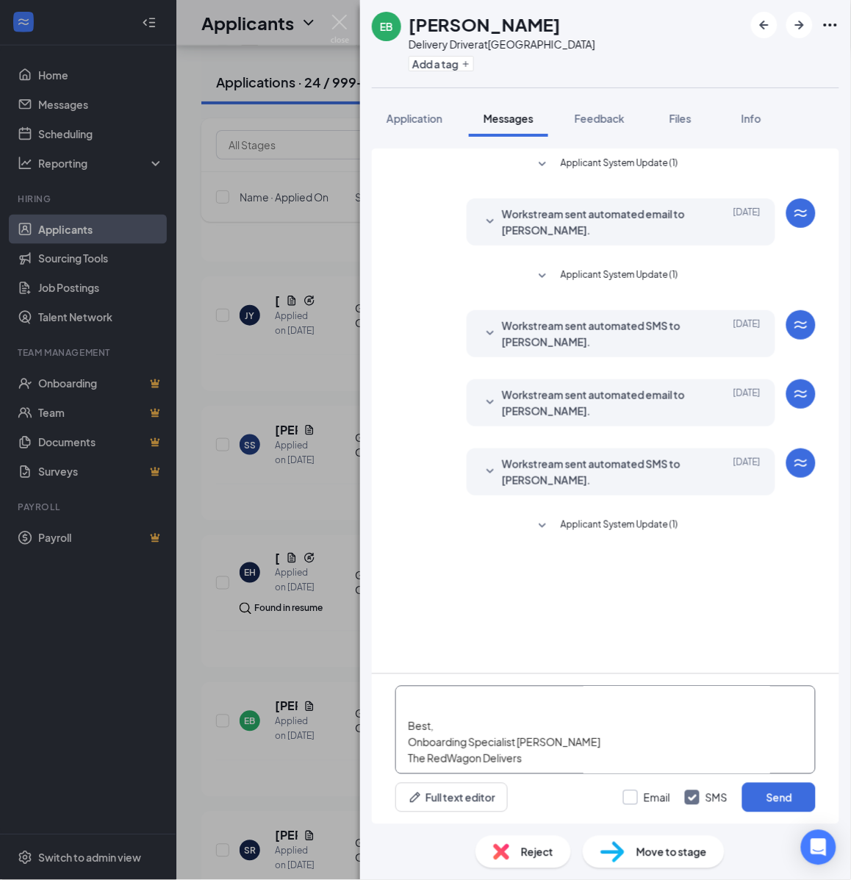
type textarea "Hello, If you have not started your onboarding please go ahead and proceed with…"
click at [642, 795] on input "Email" at bounding box center [646, 797] width 47 height 15
checkbox input "true"
click at [776, 794] on button "Send" at bounding box center [779, 797] width 74 height 29
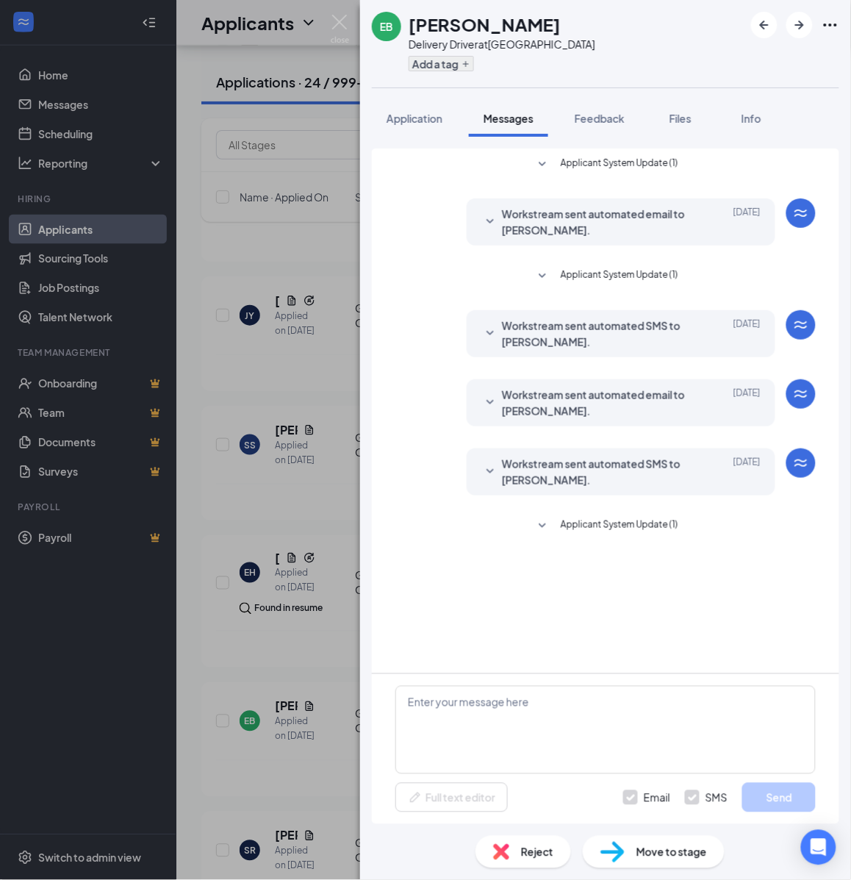
scroll to position [0, 0]
click at [439, 68] on button "Add a tag" at bounding box center [441, 63] width 65 height 15
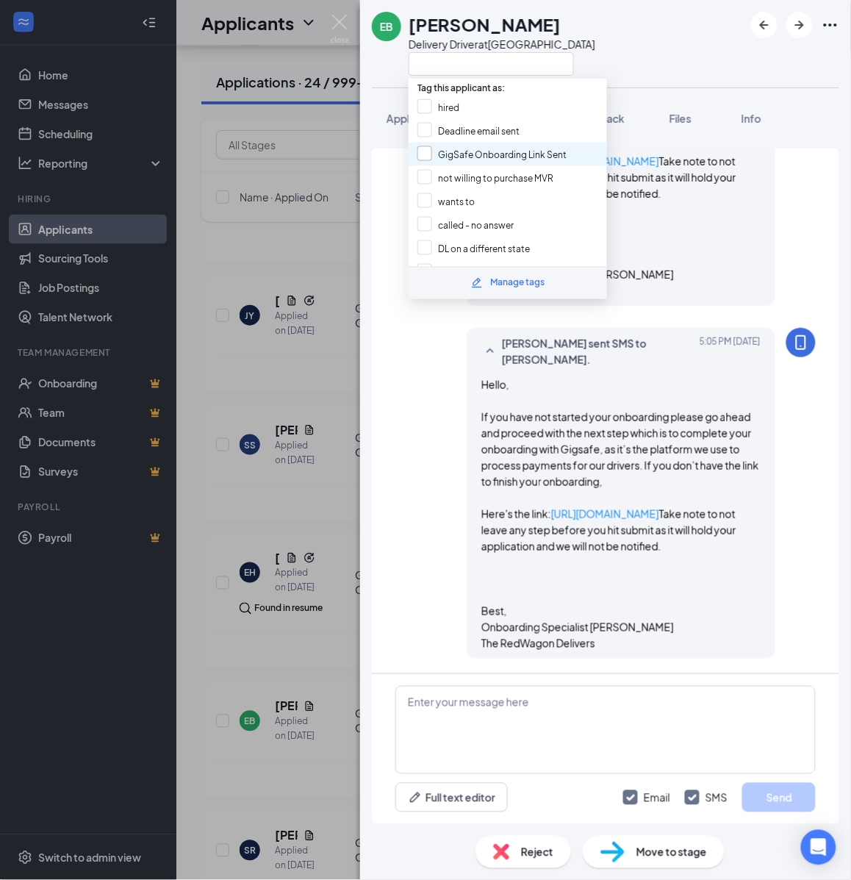
click at [442, 152] on input "GigSafe Onboarding Link Sent" at bounding box center [492, 154] width 149 height 16
checkbox input "true"
click at [292, 432] on div "EB ebony brown Delivery Driver at Cleveland Application Messages Feedback Files…" at bounding box center [425, 440] width 851 height 880
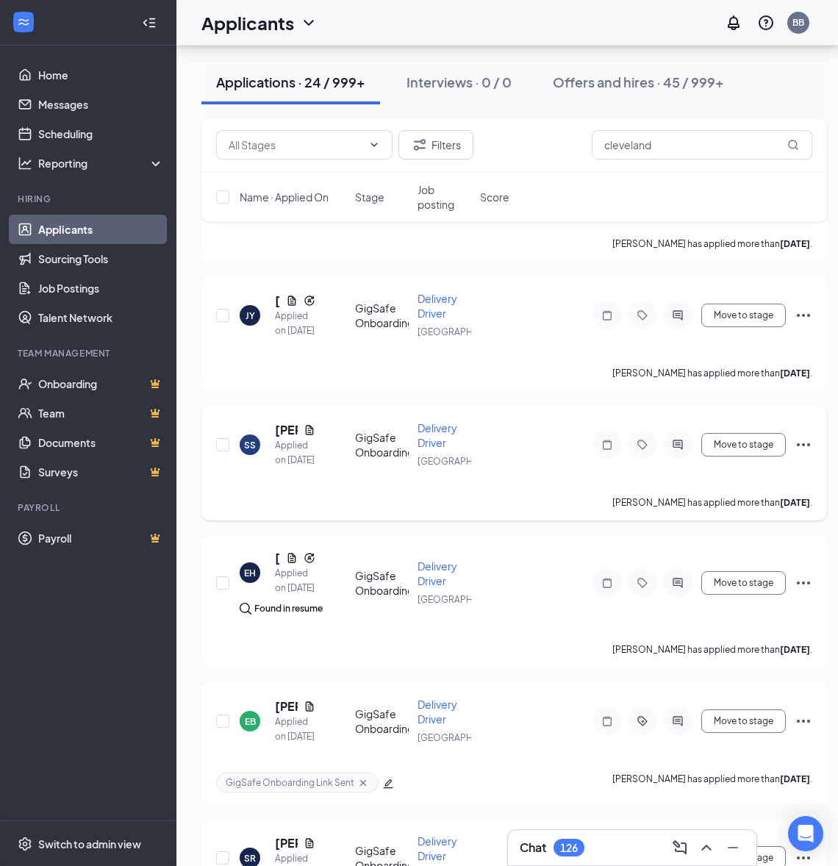
click at [687, 459] on div at bounding box center [677, 444] width 29 height 29
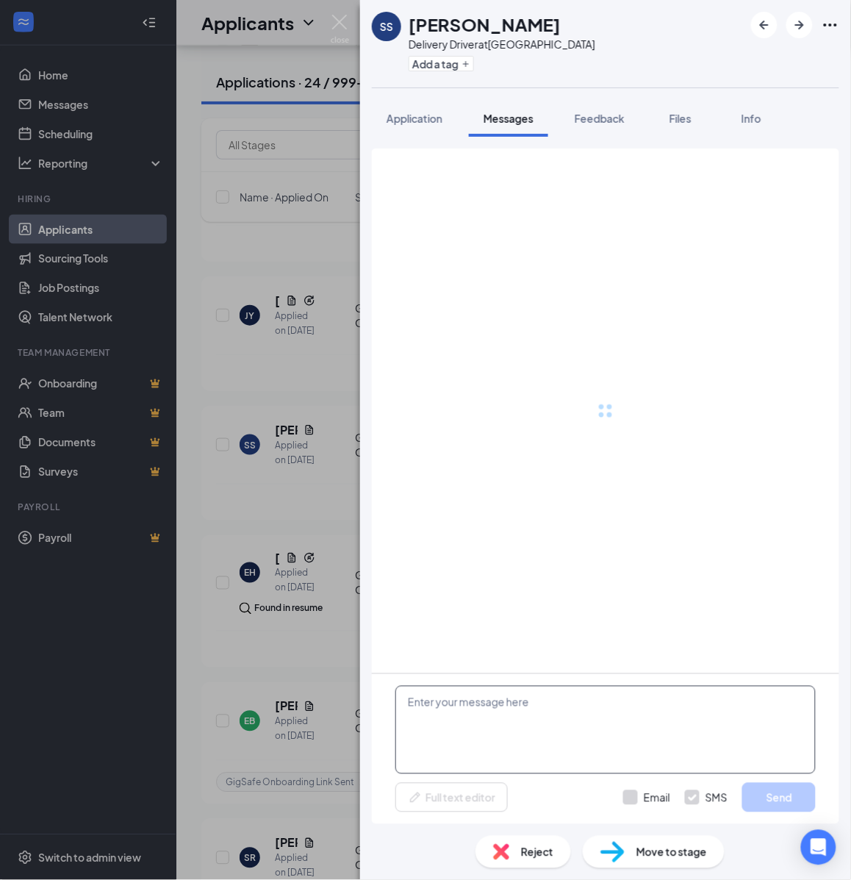
click at [530, 740] on textarea at bounding box center [605, 730] width 420 height 88
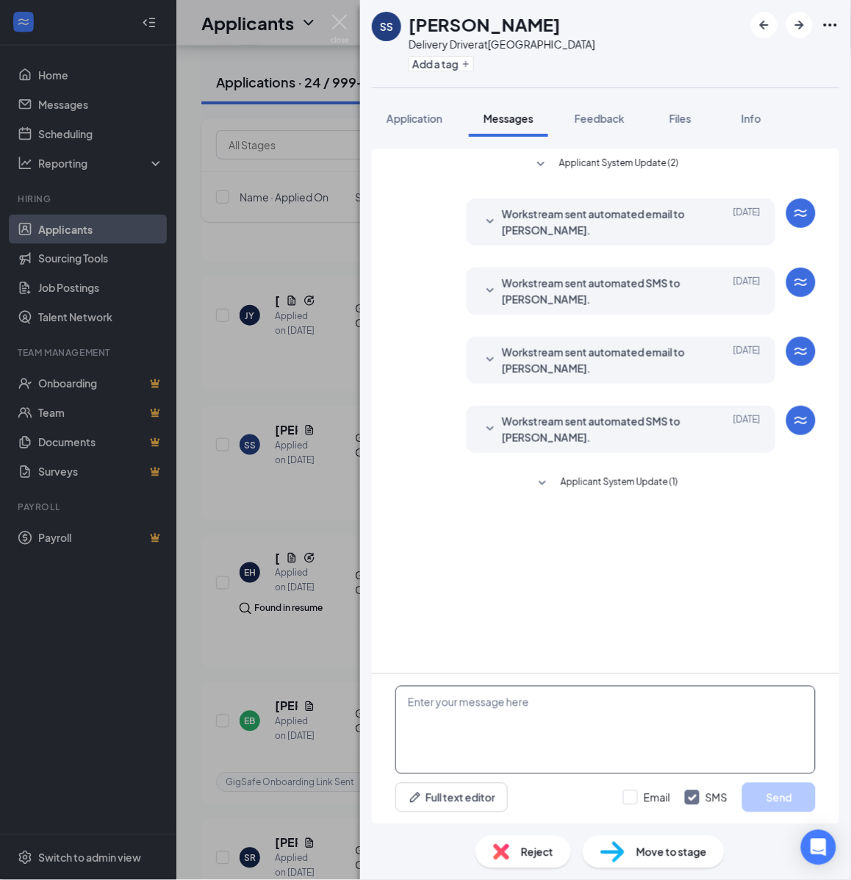
click at [504, 713] on textarea at bounding box center [605, 730] width 420 height 88
paste textarea "Hello, If you have not started your onboarding please go ahead and proceed with…"
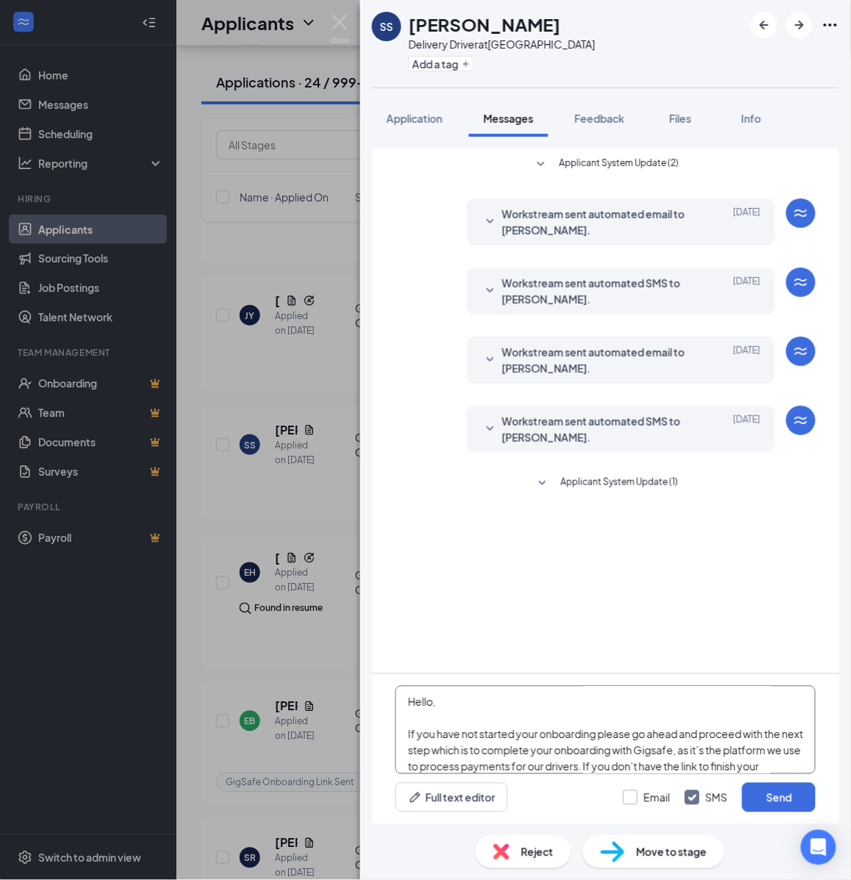
scroll to position [258, 0]
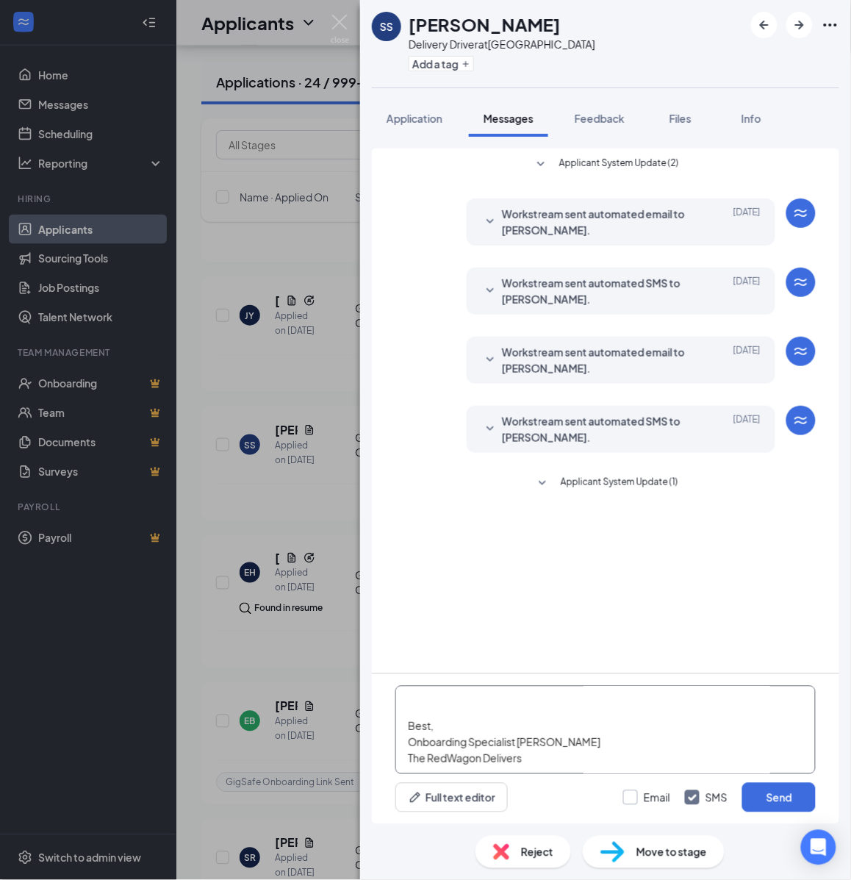
type textarea "Hello, If you have not started your onboarding please go ahead and proceed with…"
click at [636, 798] on input "Email" at bounding box center [646, 797] width 47 height 15
checkbox input "true"
click at [761, 798] on button "Send" at bounding box center [779, 797] width 74 height 29
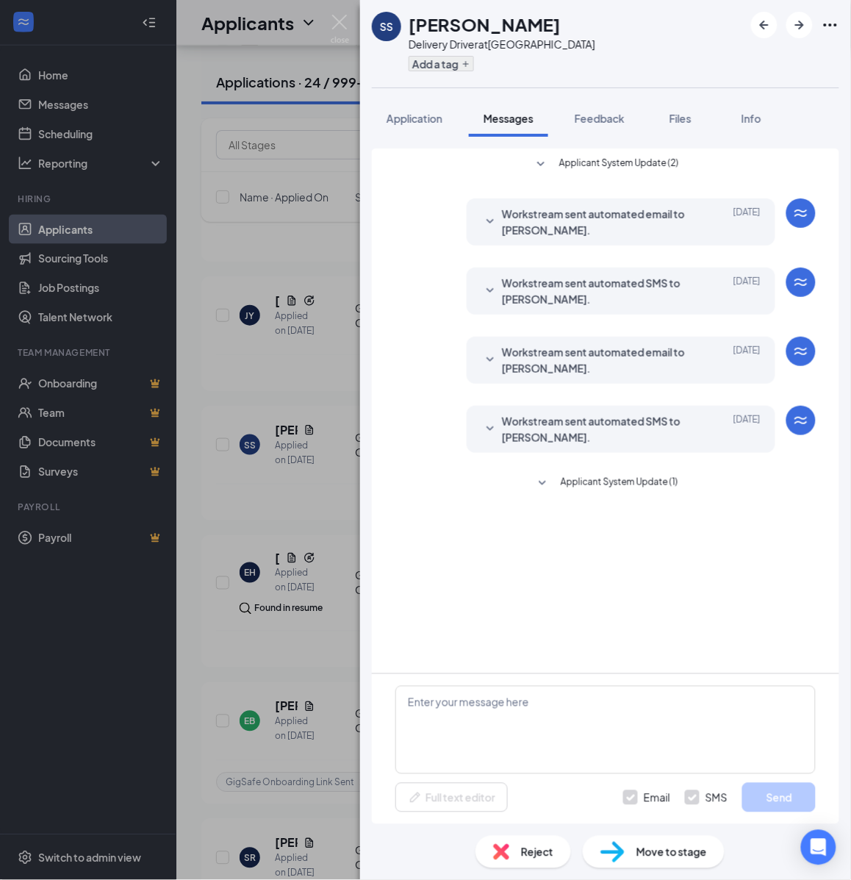
scroll to position [0, 0]
click at [465, 61] on icon "Plus" at bounding box center [466, 64] width 9 height 9
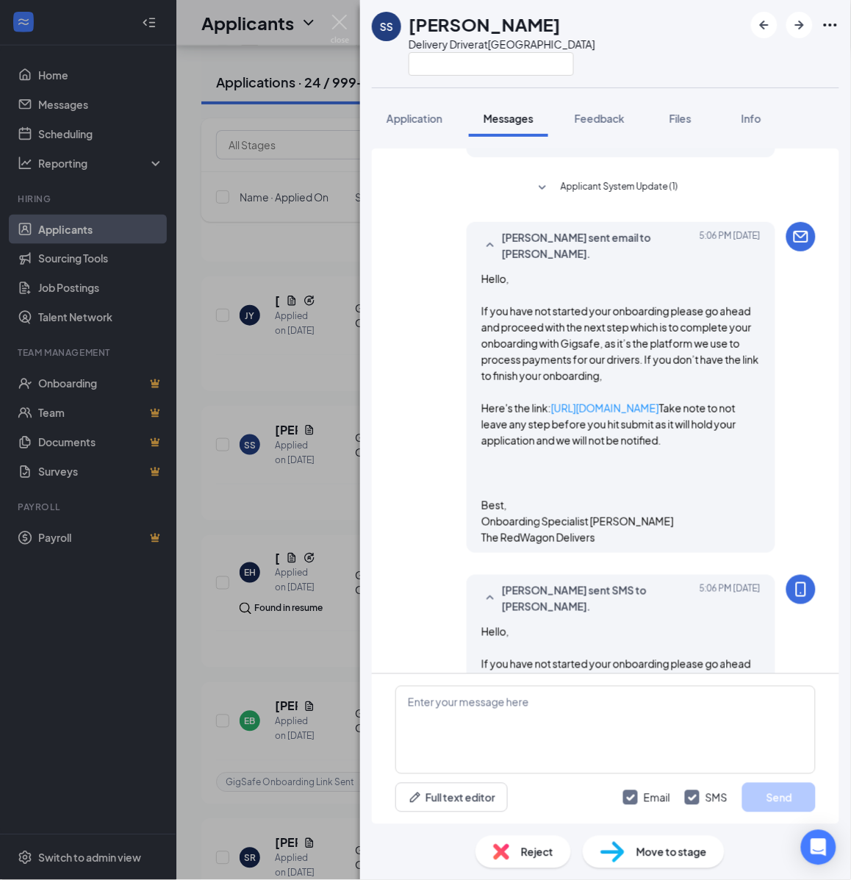
scroll to position [721, 0]
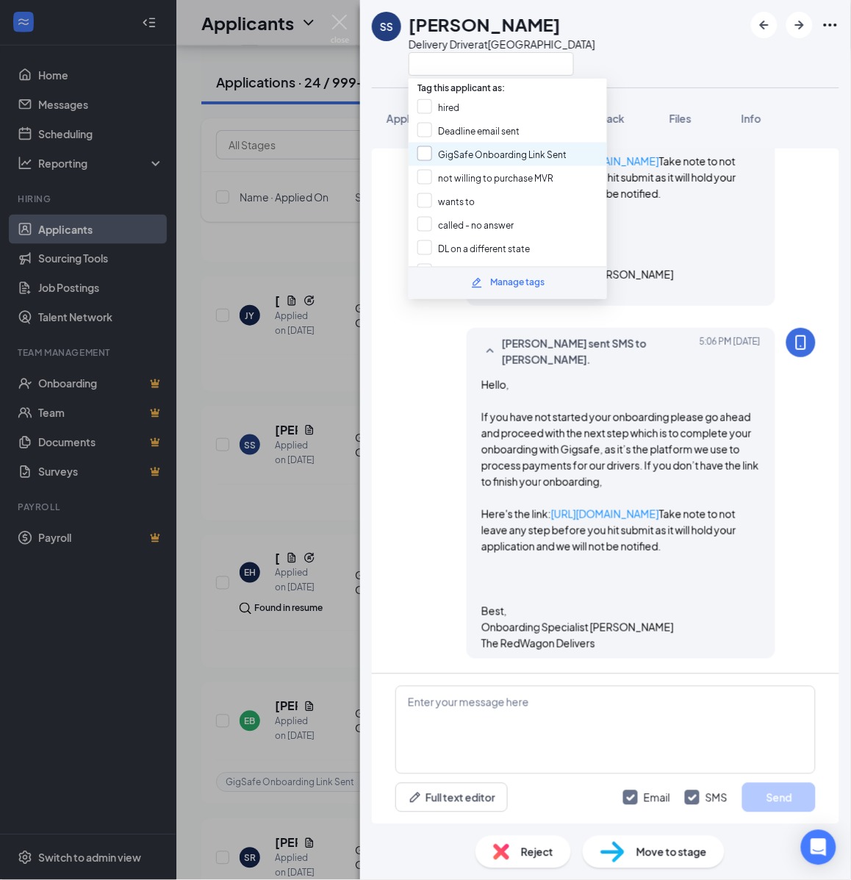
click at [431, 146] on input "GigSafe Onboarding Link Sent" at bounding box center [492, 154] width 149 height 16
checkbox input "true"
click at [306, 309] on div "SS Shane Sayre Delivery Driver at Cleveland Application Messages Feedback Files…" at bounding box center [425, 440] width 851 height 880
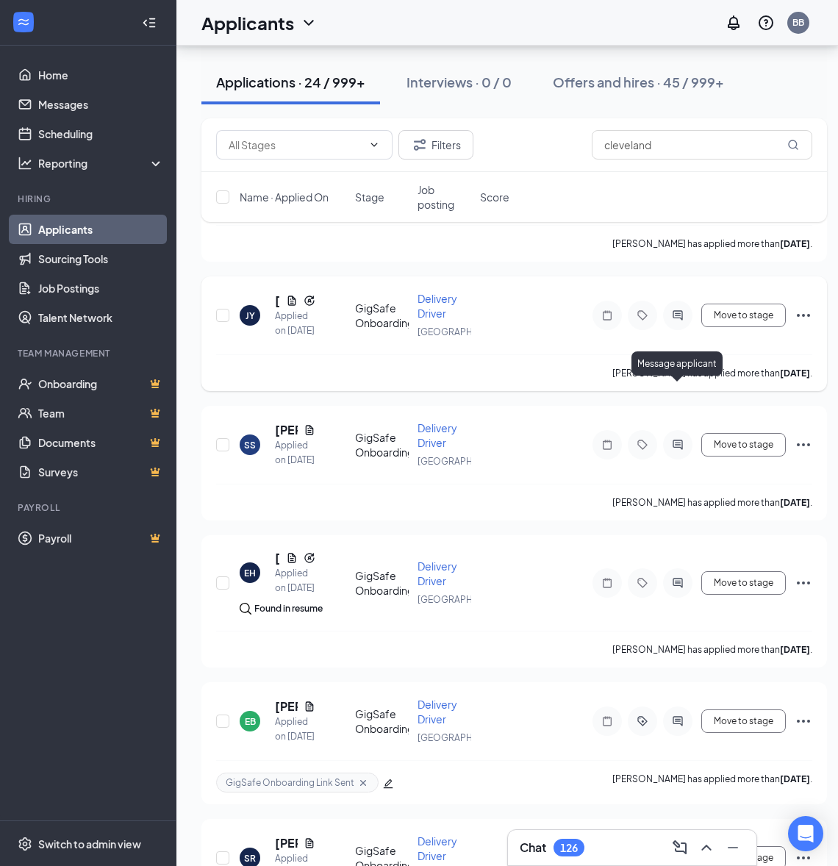
click at [677, 321] on icon "ActiveChat" at bounding box center [678, 315] width 18 height 12
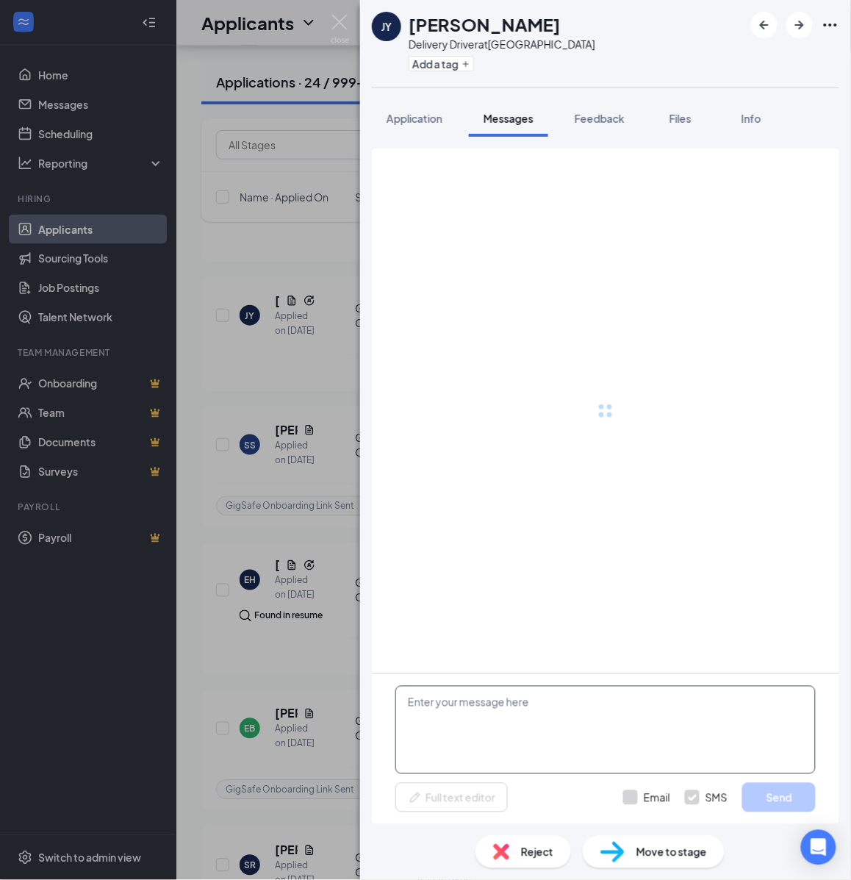
click at [595, 711] on textarea at bounding box center [605, 730] width 420 height 88
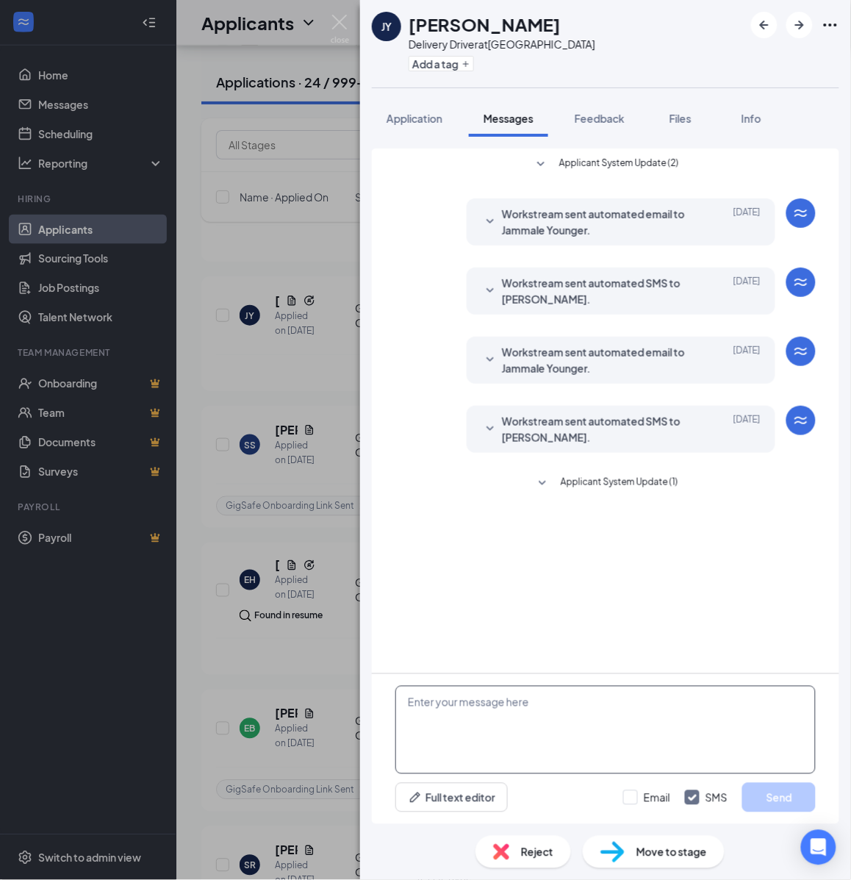
click at [590, 707] on textarea at bounding box center [605, 730] width 420 height 88
paste textarea "Hello, If you have not started your onboarding please go ahead and proceed with…"
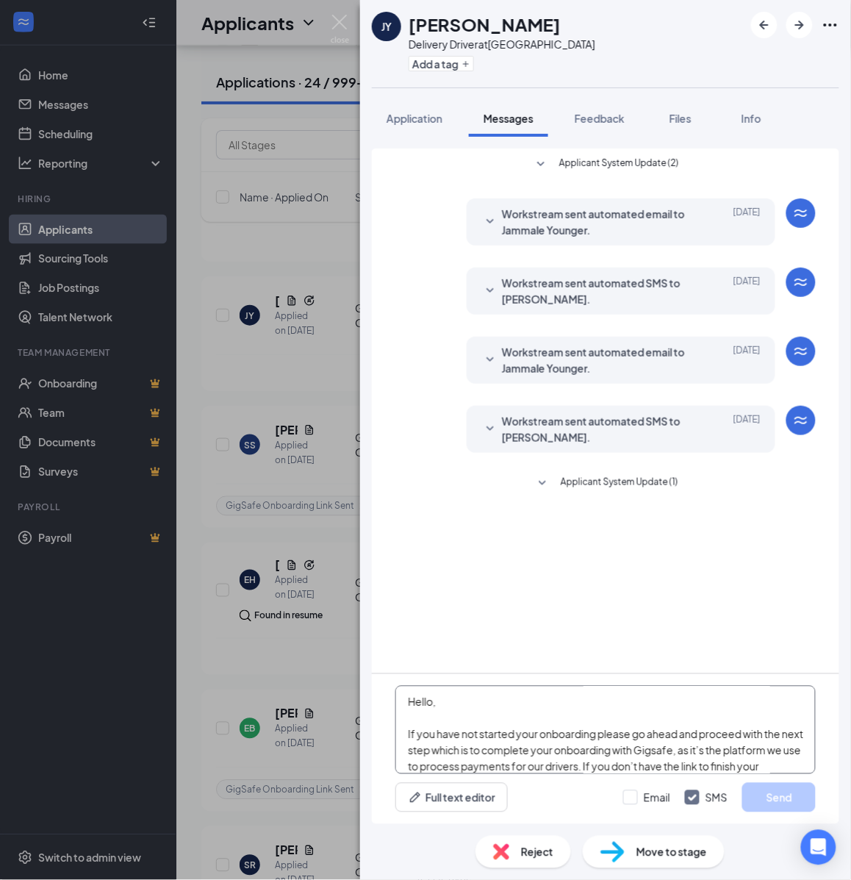
scroll to position [258, 0]
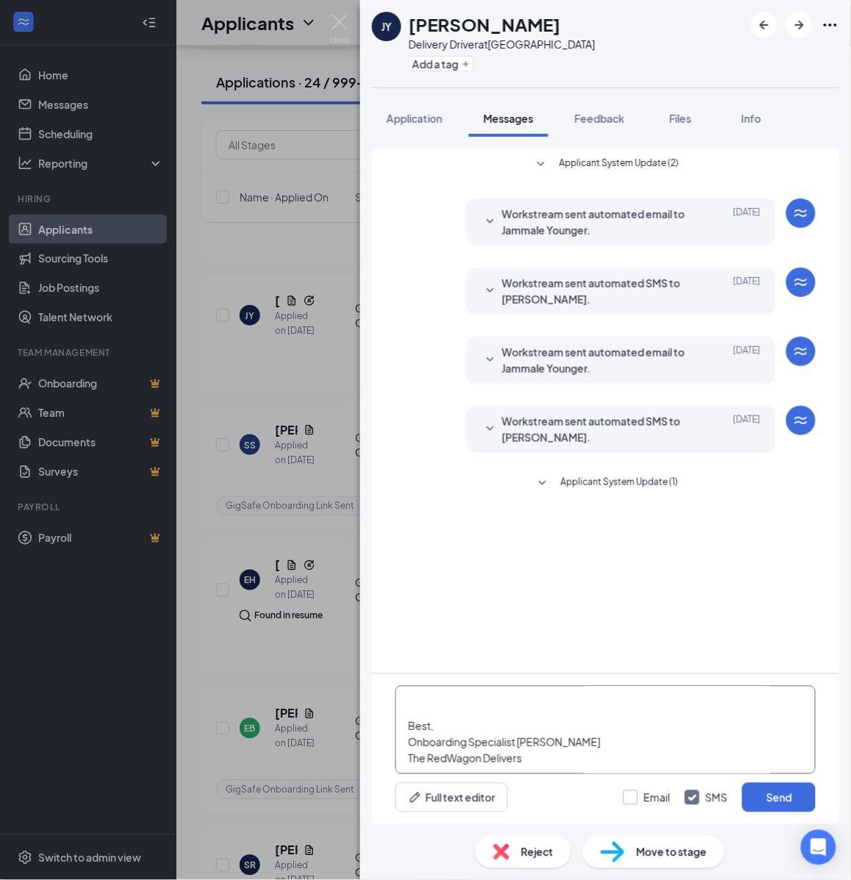
type textarea "Hello, If you have not started your onboarding please go ahead and proceed with…"
click at [638, 795] on input "Email" at bounding box center [646, 797] width 47 height 15
checkbox input "true"
click at [776, 790] on button "Send" at bounding box center [779, 797] width 74 height 29
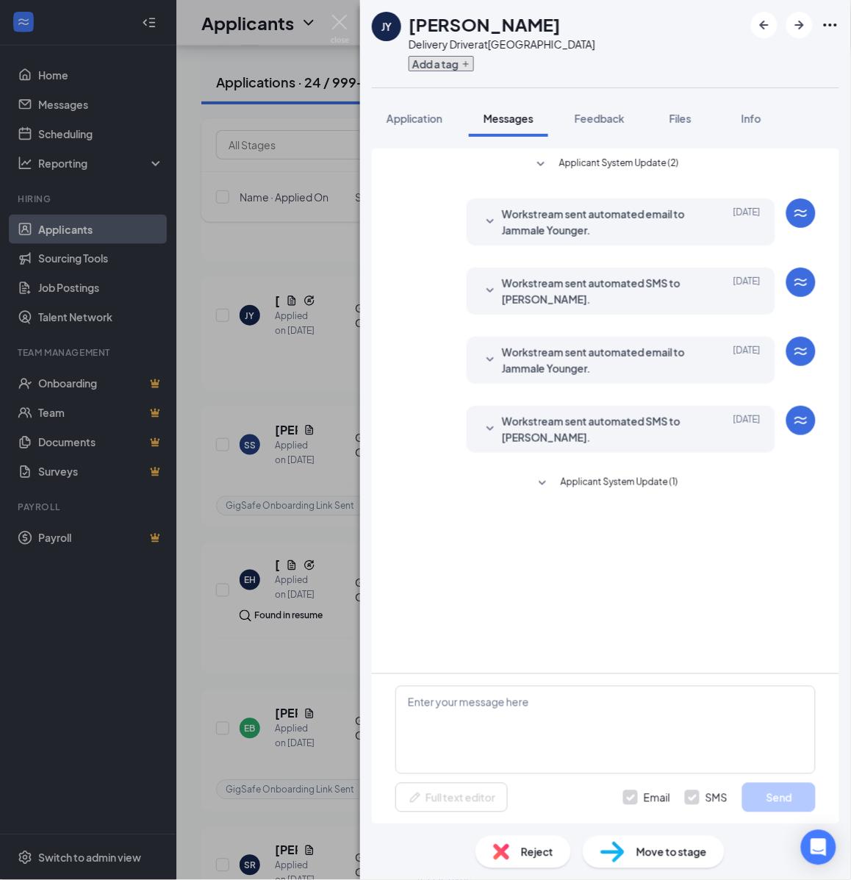
scroll to position [0, 0]
click at [470, 65] on icon "Plus" at bounding box center [466, 64] width 9 height 9
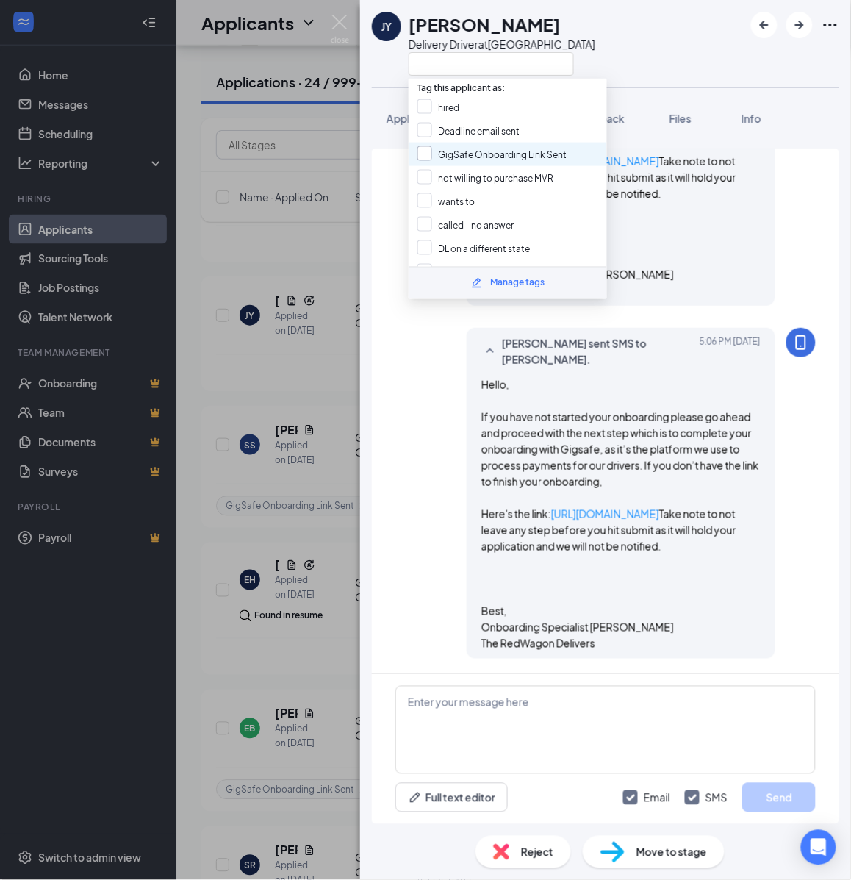
click at [457, 149] on input "GigSafe Onboarding Link Sent" at bounding box center [492, 154] width 149 height 16
checkbox input "true"
click at [302, 310] on div "JY Jammale Younger Delivery Driver at Cleveland Application Messages Feedback F…" at bounding box center [425, 440] width 851 height 880
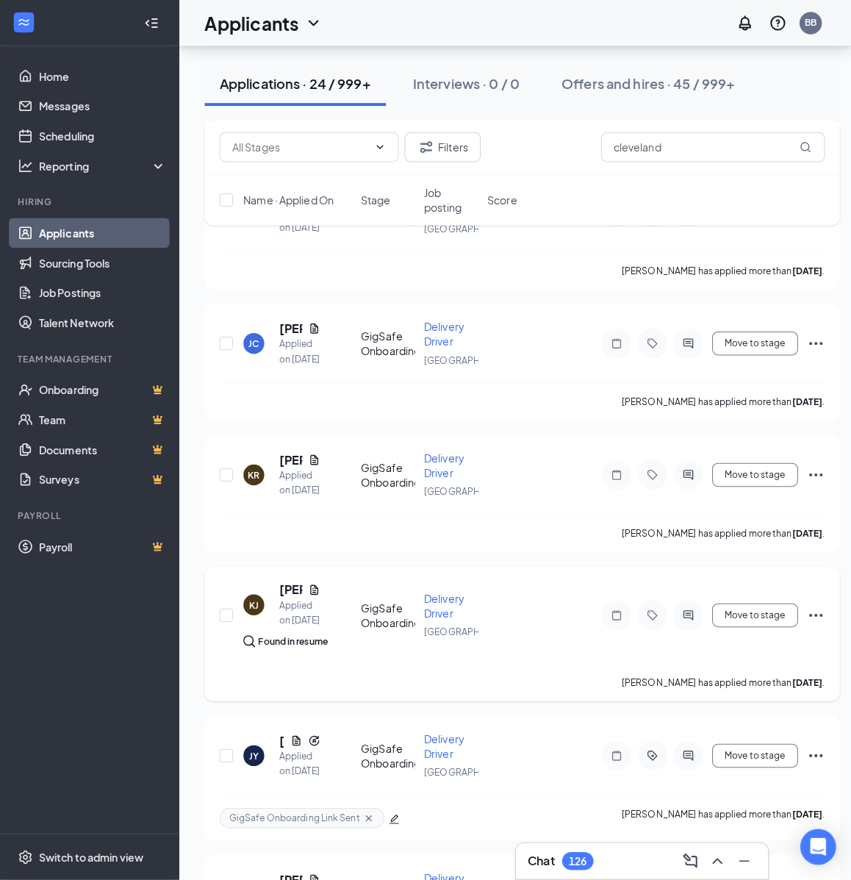
scroll to position [989, 0]
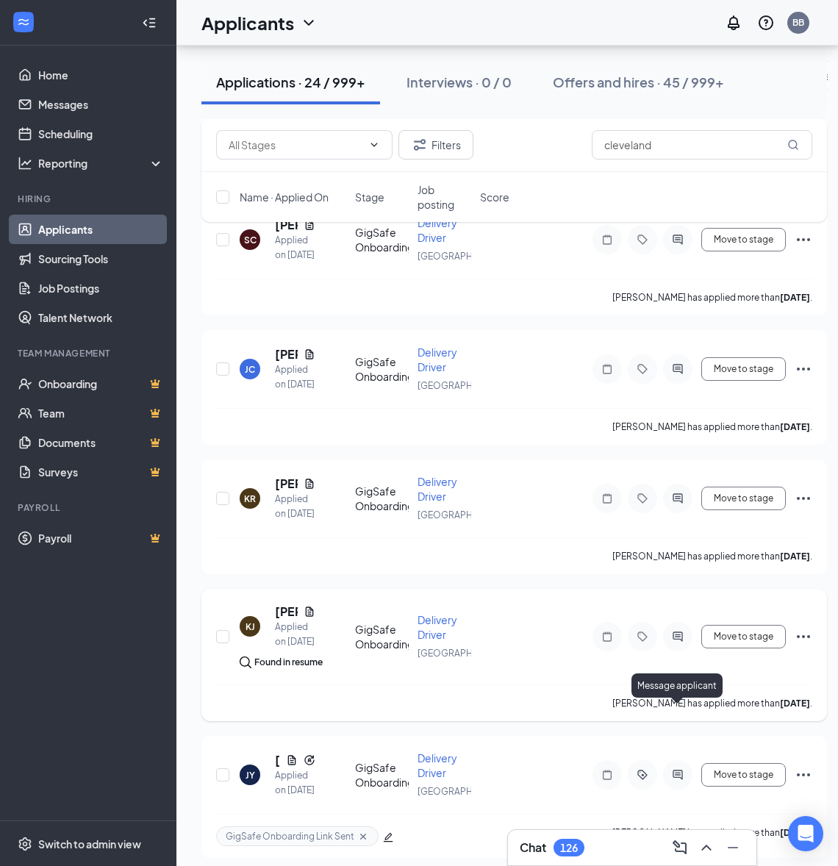
click at [677, 642] on icon "ActiveChat" at bounding box center [678, 637] width 18 height 12
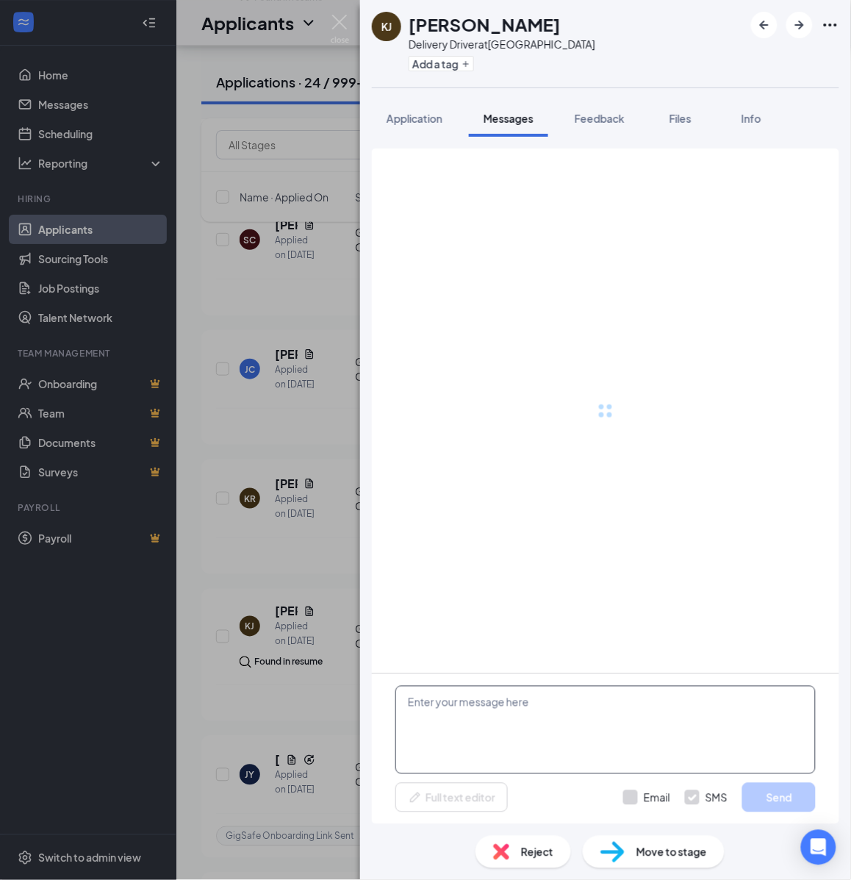
drag, startPoint x: 581, startPoint y: 750, endPoint x: 567, endPoint y: 731, distance: 23.5
click at [581, 750] on textarea at bounding box center [605, 730] width 420 height 88
click at [560, 730] on textarea at bounding box center [605, 730] width 420 height 88
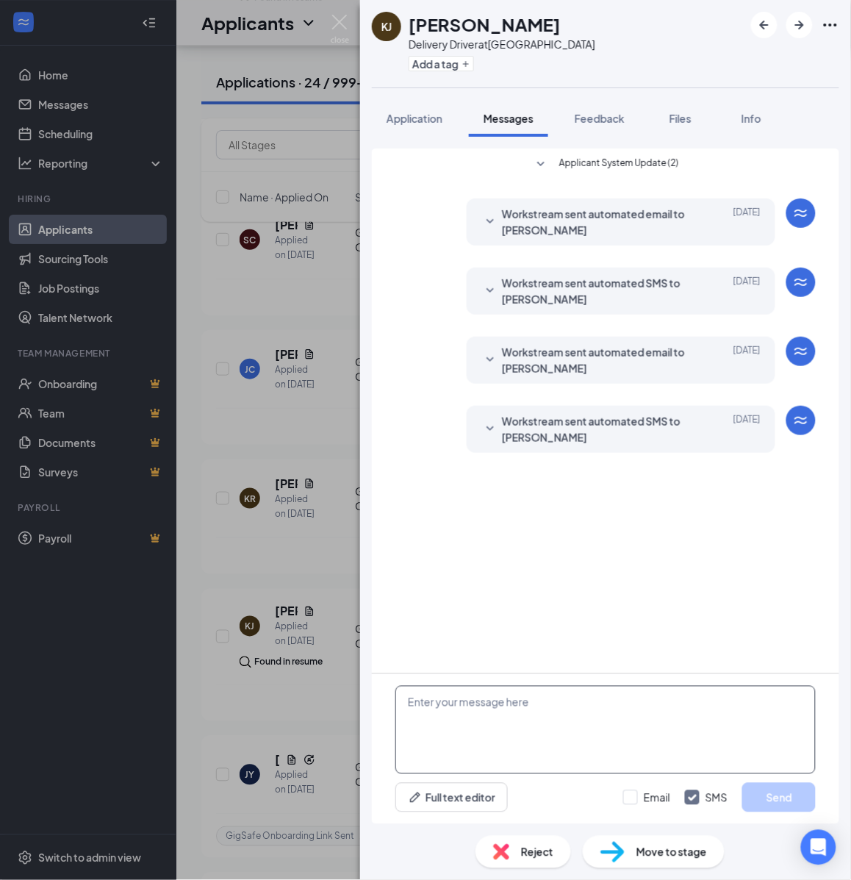
paste textarea "Hello, If you have not started your onboarding please go ahead and proceed with…"
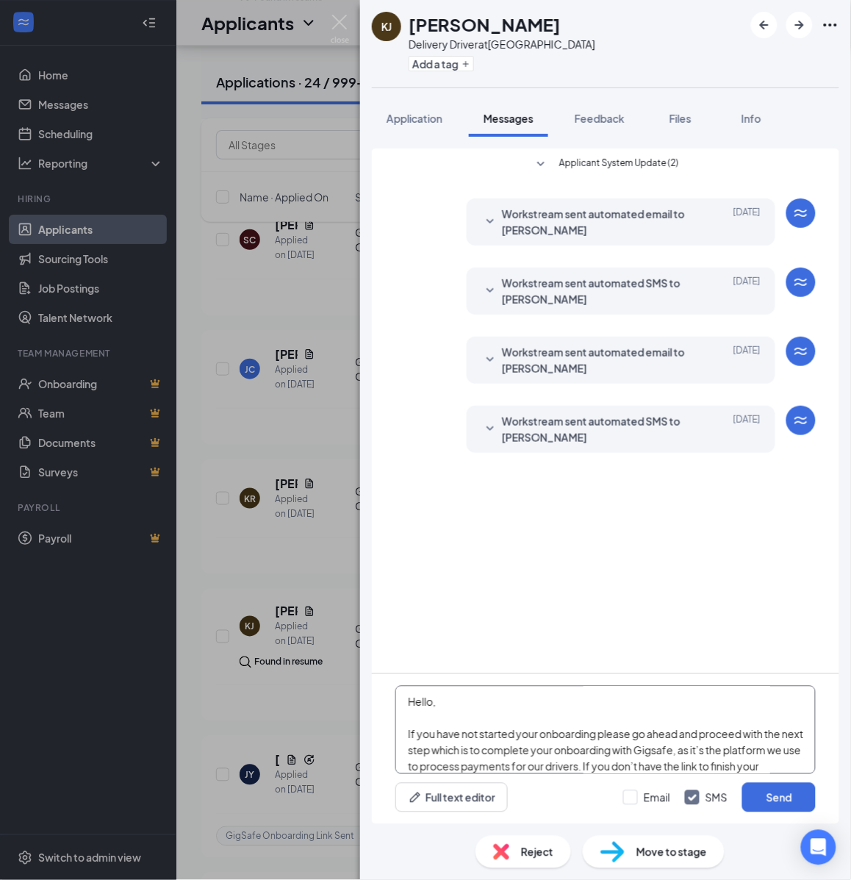
scroll to position [258, 0]
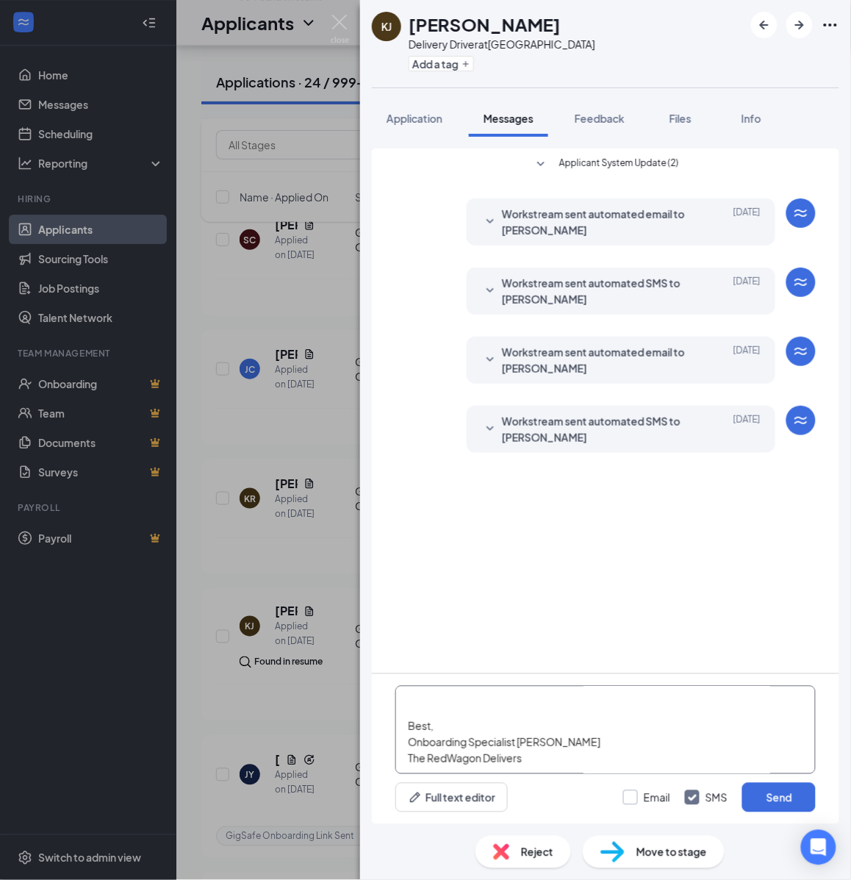
type textarea "Hello, If you have not started your onboarding please go ahead and proceed with…"
click at [634, 798] on input "Email" at bounding box center [646, 797] width 47 height 15
checkbox input "true"
click at [783, 799] on button "Send" at bounding box center [779, 797] width 74 height 29
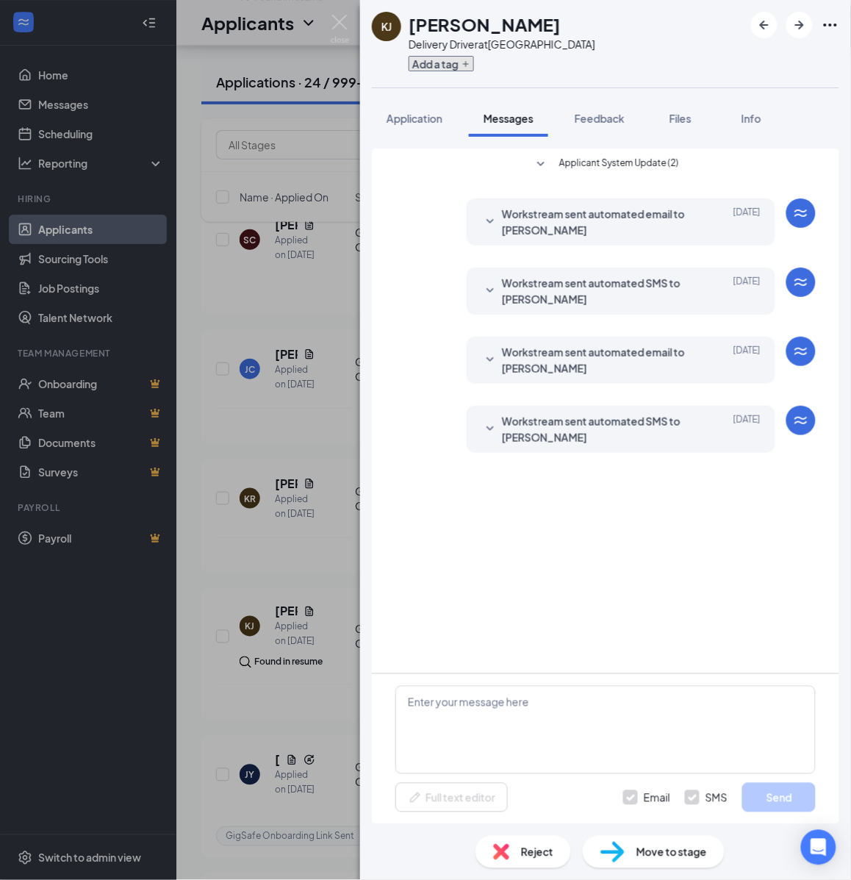
click at [457, 65] on button "Add a tag" at bounding box center [441, 63] width 65 height 15
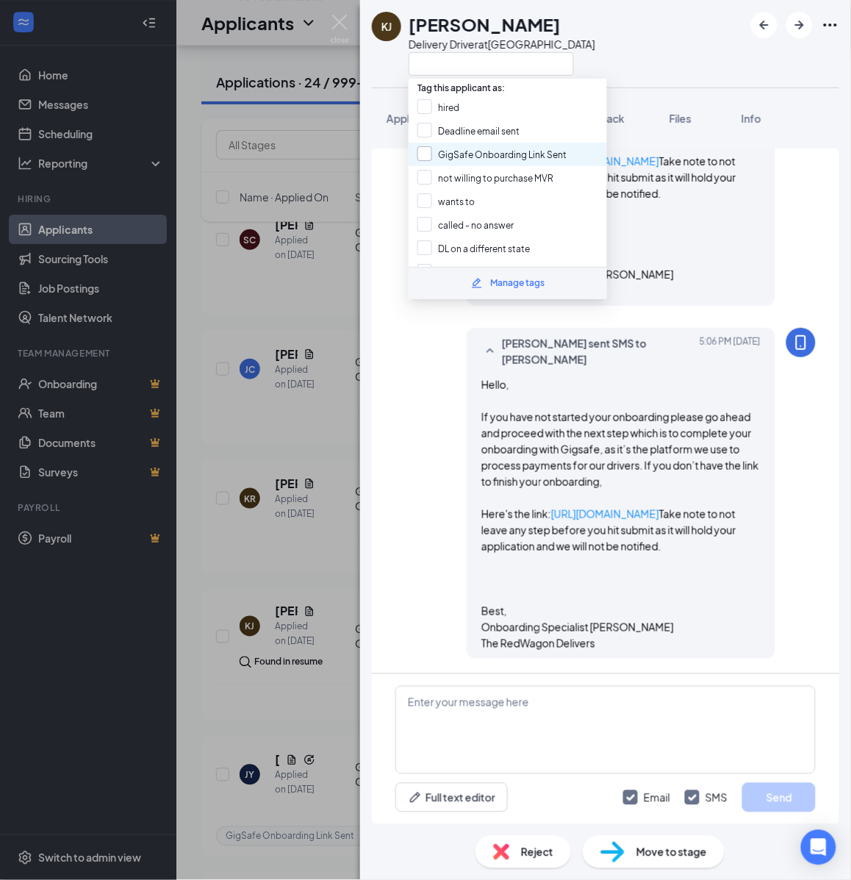
scroll to position [664, 0]
click at [427, 153] on input "GigSafe Onboarding Link Sent" at bounding box center [492, 154] width 149 height 16
checkbox input "true"
click at [304, 317] on div "KJ Kevin Jr. Delivery Driver at Cleveland Application Messages Feedback Files I…" at bounding box center [425, 440] width 851 height 880
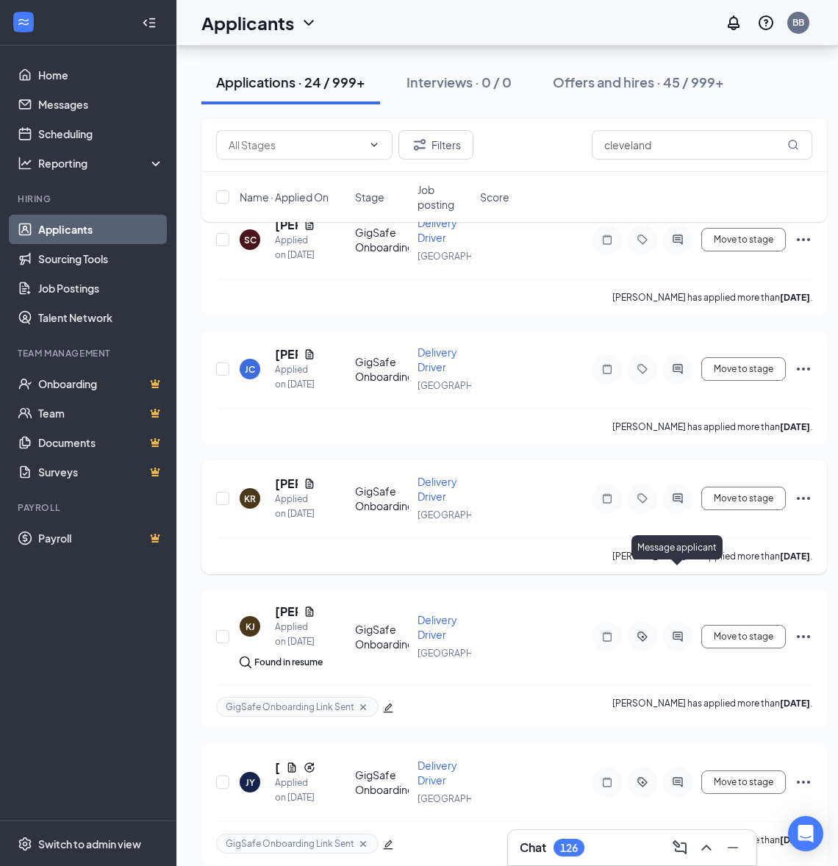
click at [677, 504] on icon "ActiveChat" at bounding box center [678, 499] width 10 height 10
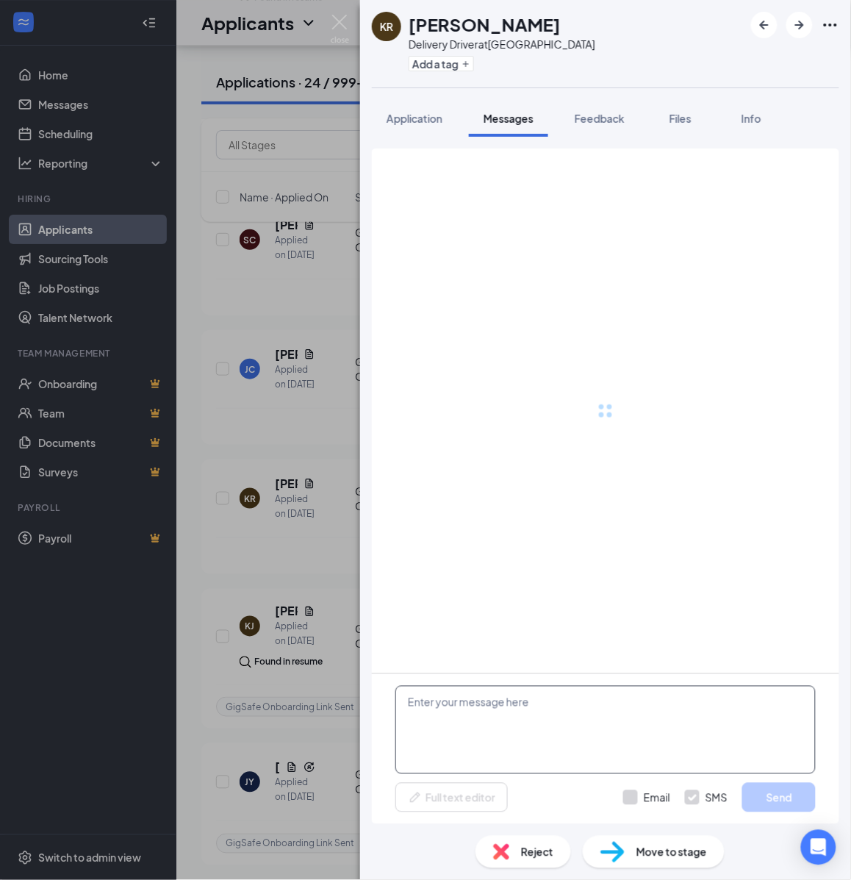
click at [571, 741] on textarea at bounding box center [605, 730] width 420 height 88
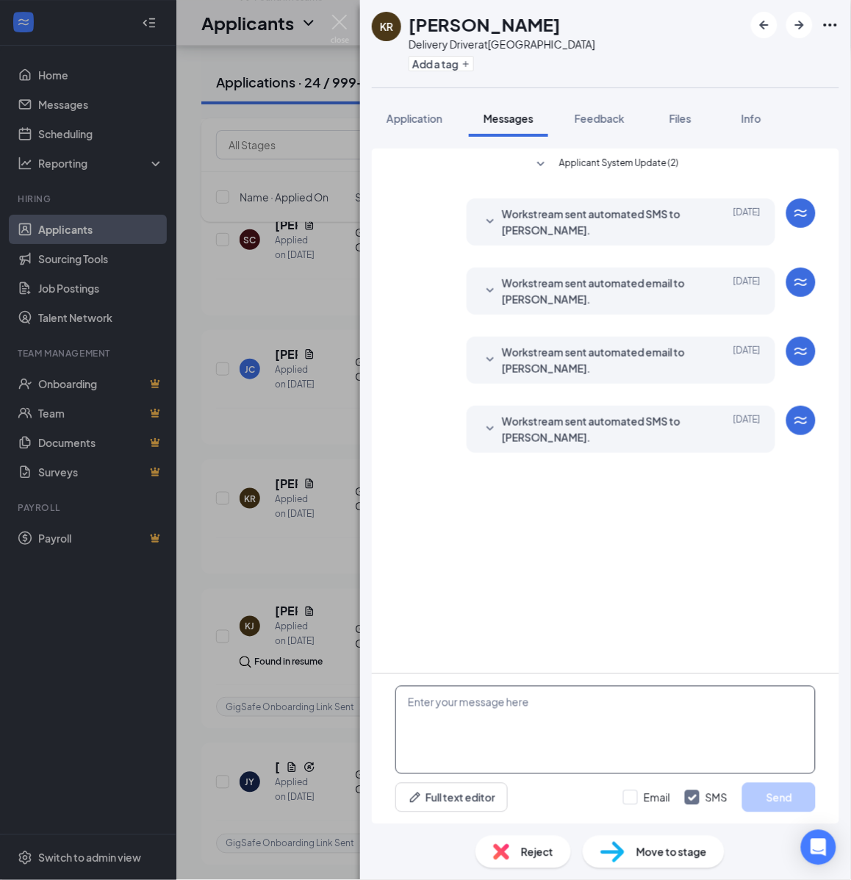
click at [566, 729] on textarea at bounding box center [605, 730] width 420 height 88
paste textarea "Hello, If you have not started your onboarding please go ahead and proceed with…"
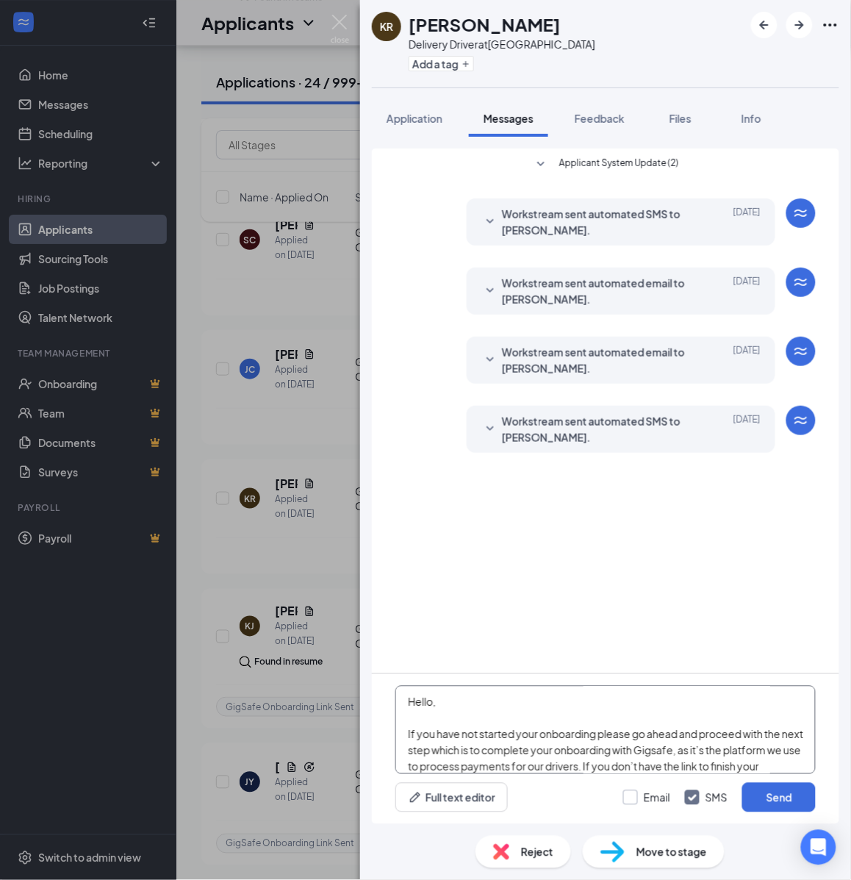
scroll to position [258, 0]
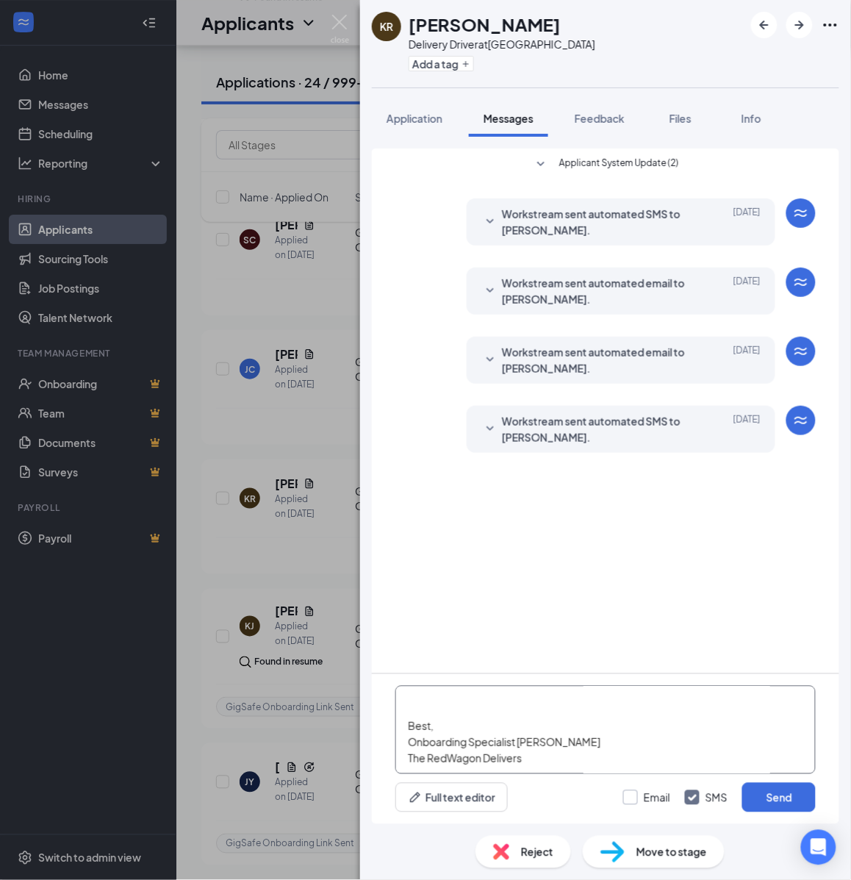
type textarea "Hello, If you have not started your onboarding please go ahead and proceed with…"
click at [637, 798] on input "Email" at bounding box center [646, 797] width 47 height 15
checkbox input "true"
click at [792, 792] on button "Send" at bounding box center [779, 797] width 74 height 29
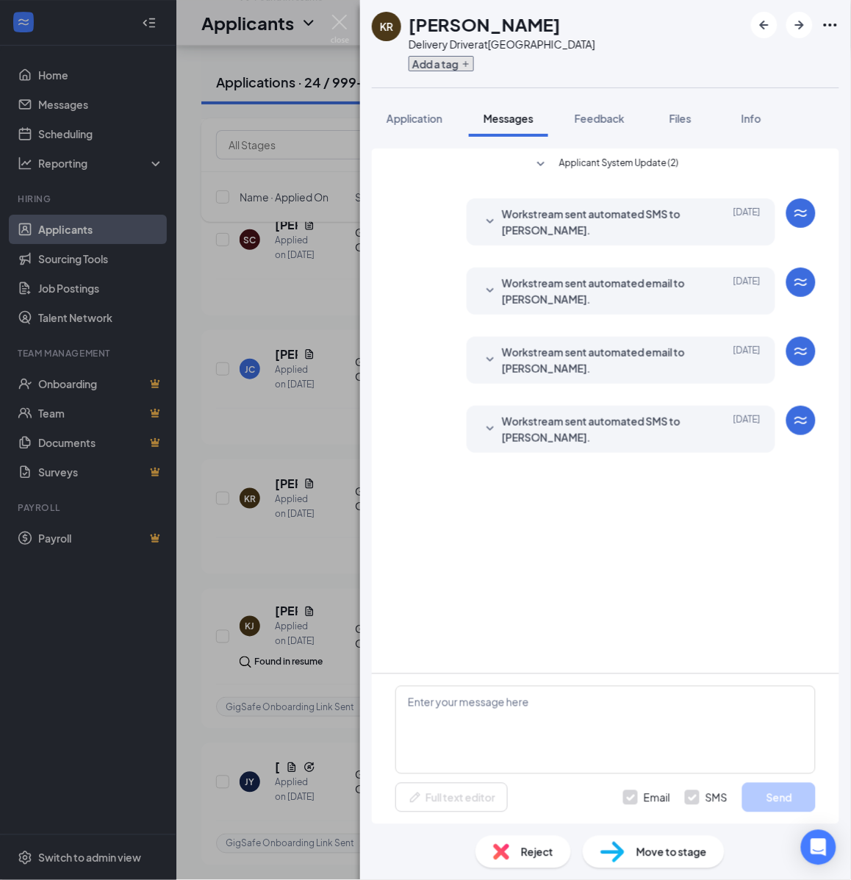
scroll to position [0, 0]
click at [440, 66] on button "Add a tag" at bounding box center [441, 63] width 65 height 15
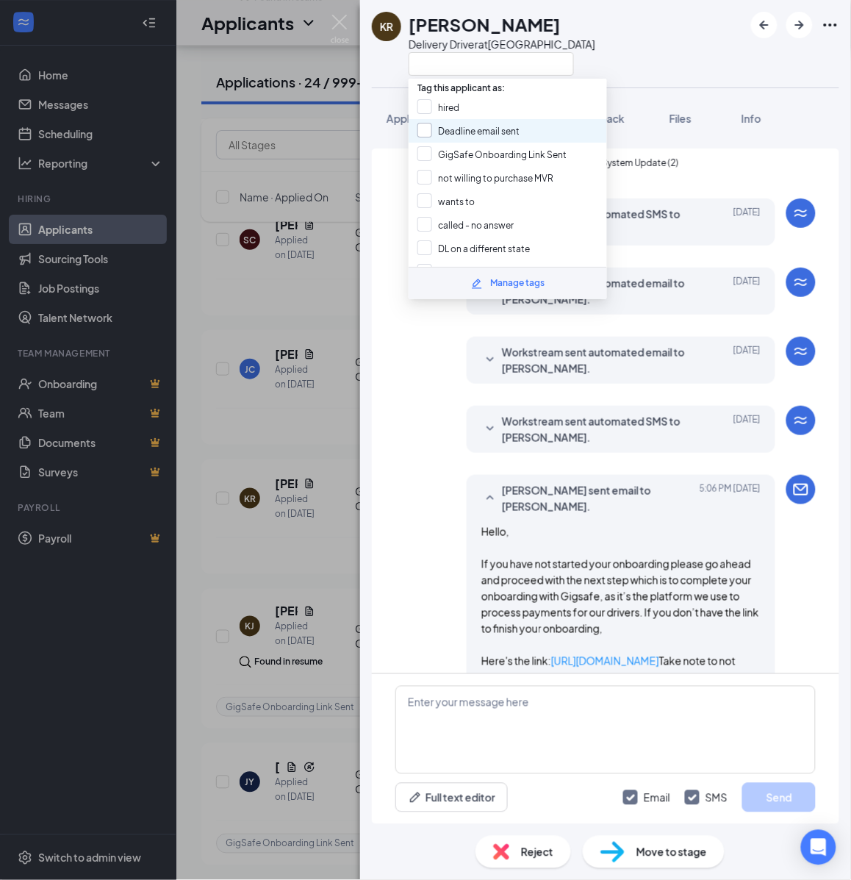
scroll to position [298, 0]
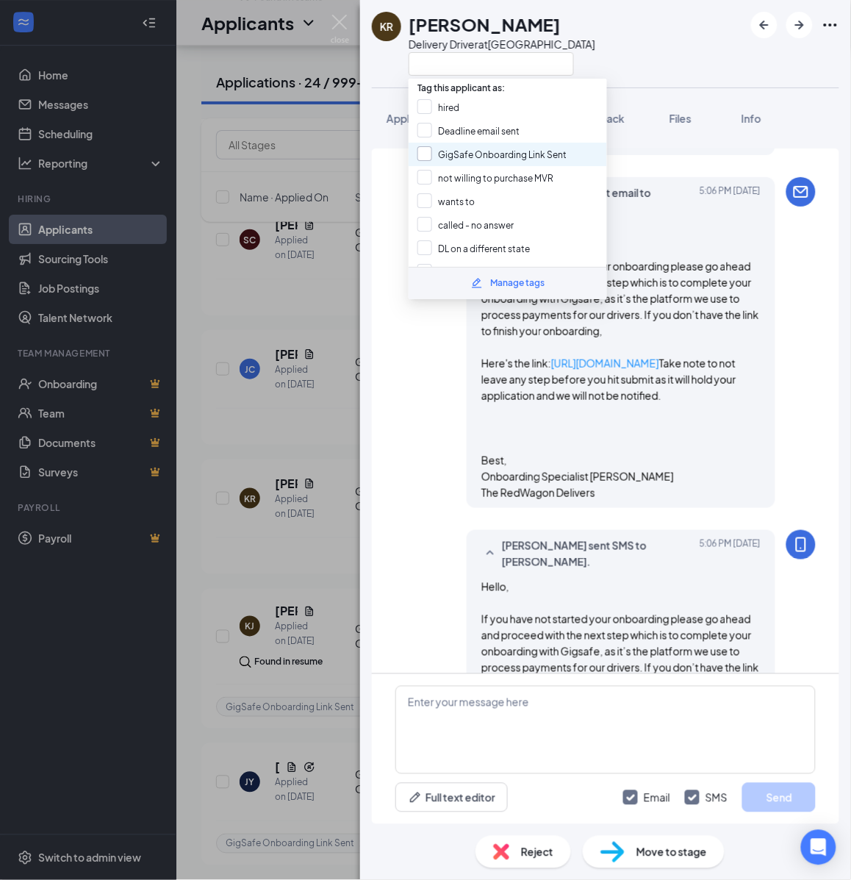
click at [445, 154] on input "GigSafe Onboarding Link Sent" at bounding box center [492, 154] width 149 height 16
checkbox input "true"
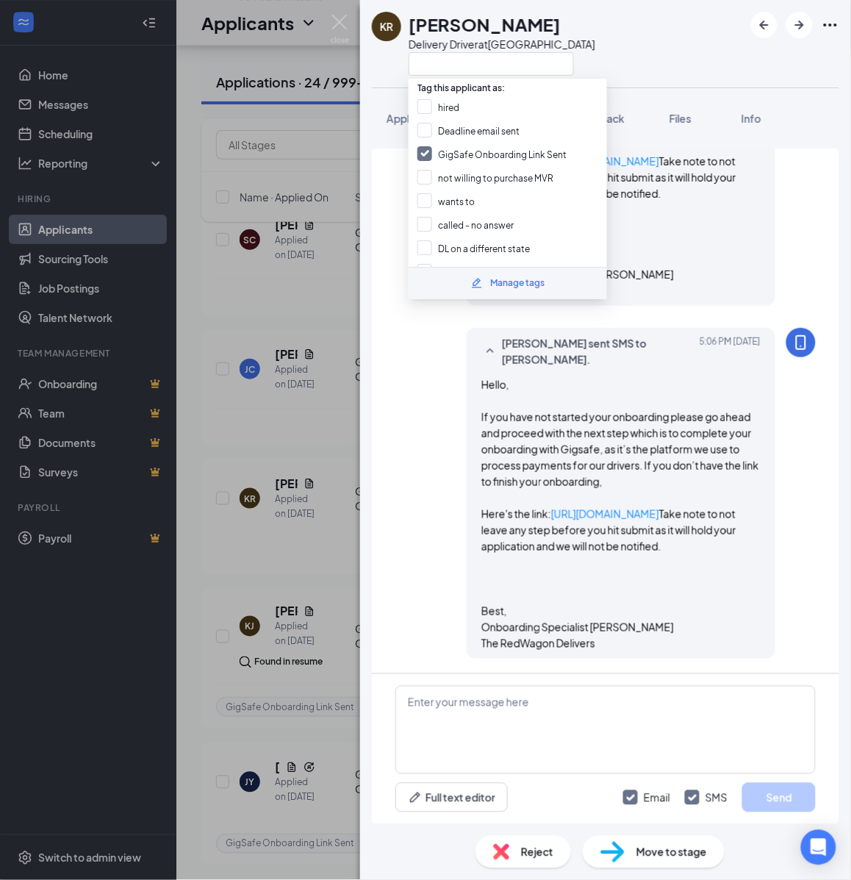
click at [298, 340] on div "KR Kenneth Richardson Delivery Driver at Cleveland Application Messages Feedbac…" at bounding box center [425, 440] width 851 height 880
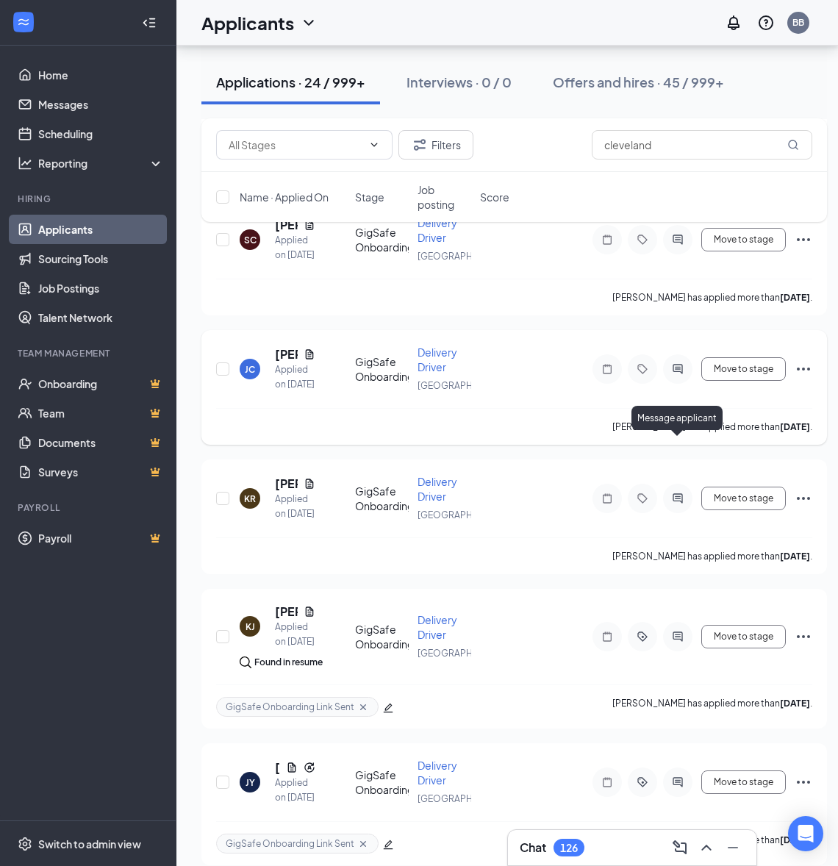
click at [678, 375] on icon "ActiveChat" at bounding box center [678, 369] width 18 height 12
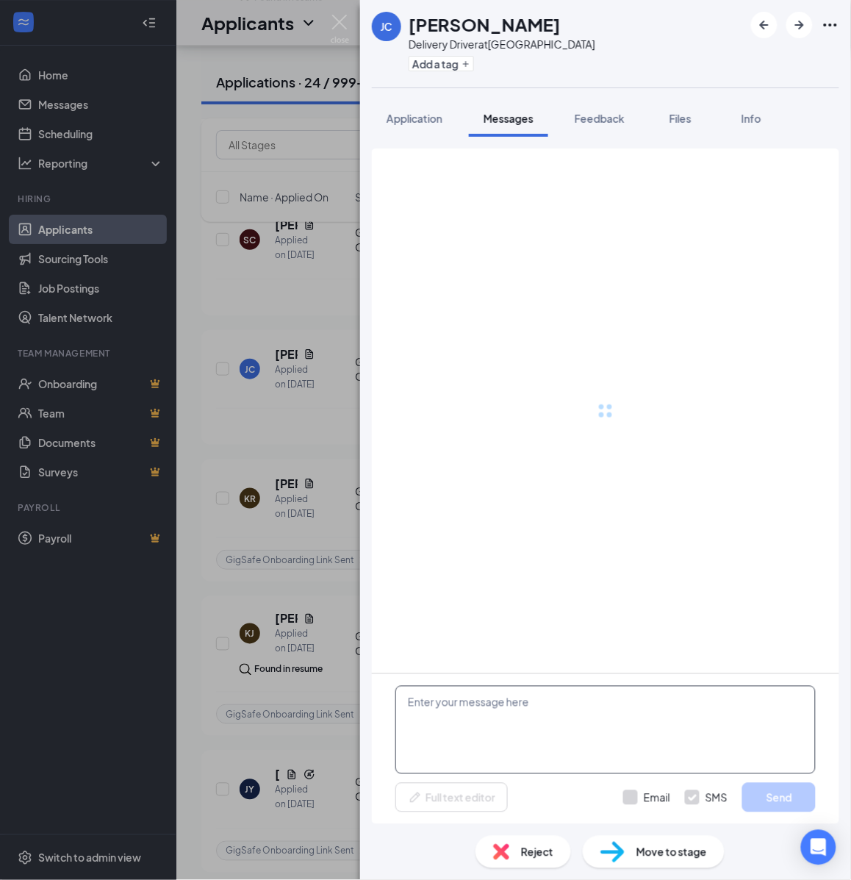
click at [486, 706] on textarea at bounding box center [605, 730] width 420 height 88
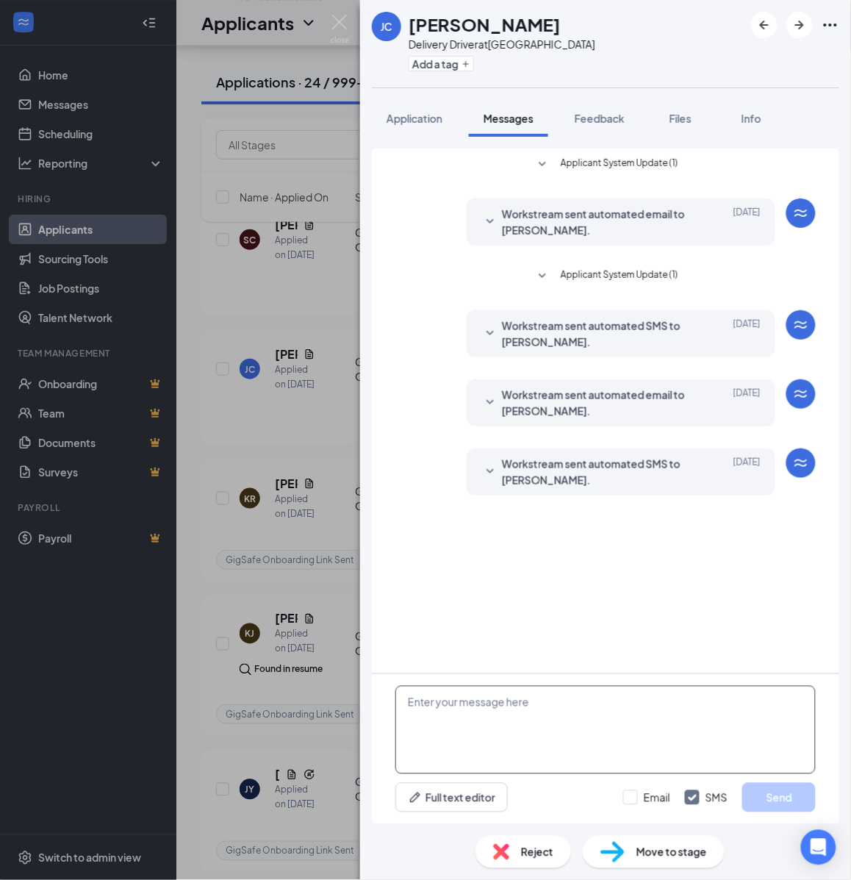
click at [486, 706] on textarea at bounding box center [605, 730] width 420 height 88
paste textarea "Hello, If you have not started your onboarding please go ahead and proceed with…"
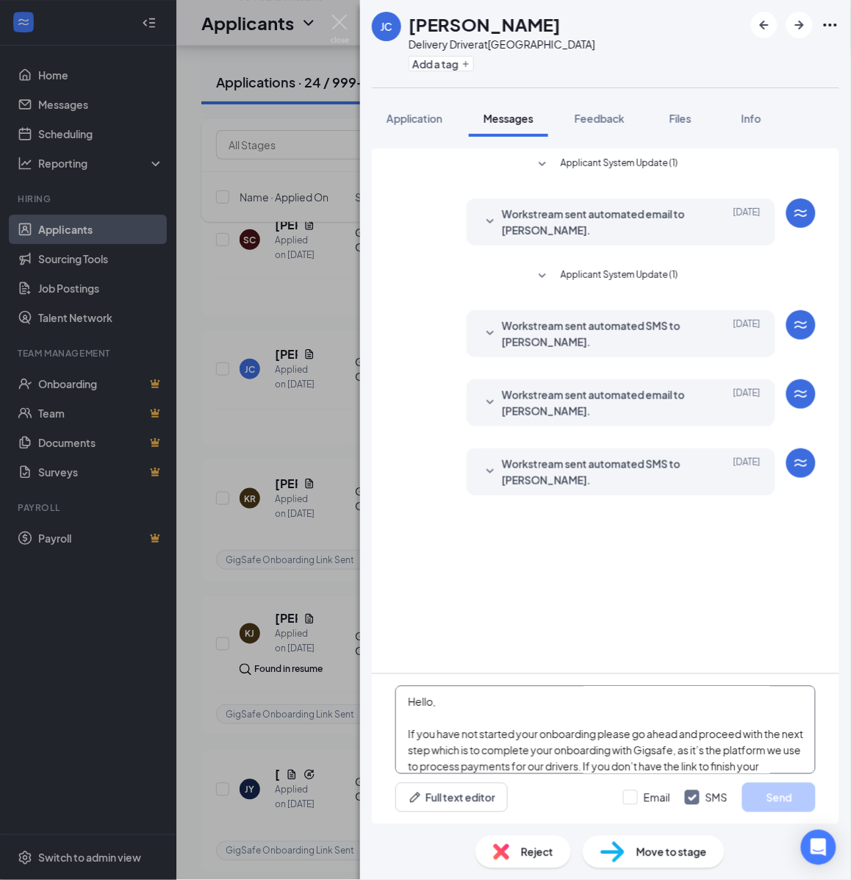
scroll to position [258, 0]
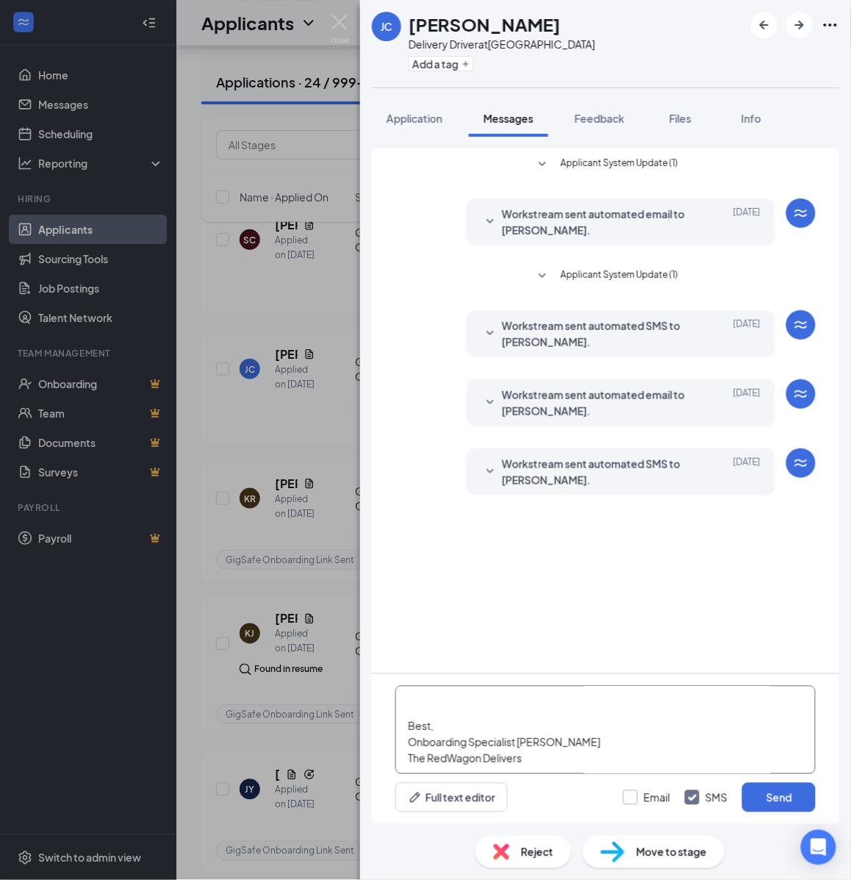
type textarea "Hello, If you have not started your onboarding please go ahead and proceed with…"
click at [651, 796] on input "Email" at bounding box center [646, 797] width 47 height 15
checkbox input "true"
click at [767, 791] on button "Send" at bounding box center [779, 797] width 74 height 29
click at [469, 71] on button "Add a tag" at bounding box center [441, 63] width 65 height 15
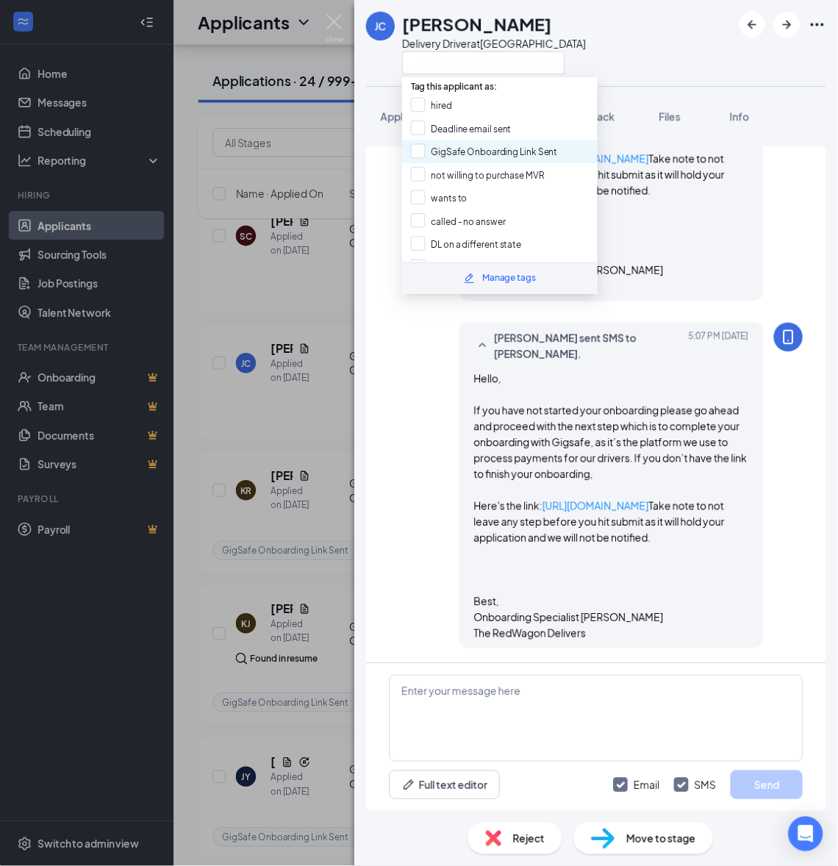
scroll to position [706, 0]
click at [457, 157] on input "GigSafe Onboarding Link Sent" at bounding box center [492, 154] width 149 height 16
checkbox input "true"
click at [269, 348] on div "JC Joe Cavotta Delivery Driver at Cleveland Application Messages Feedback Files…" at bounding box center [425, 440] width 851 height 880
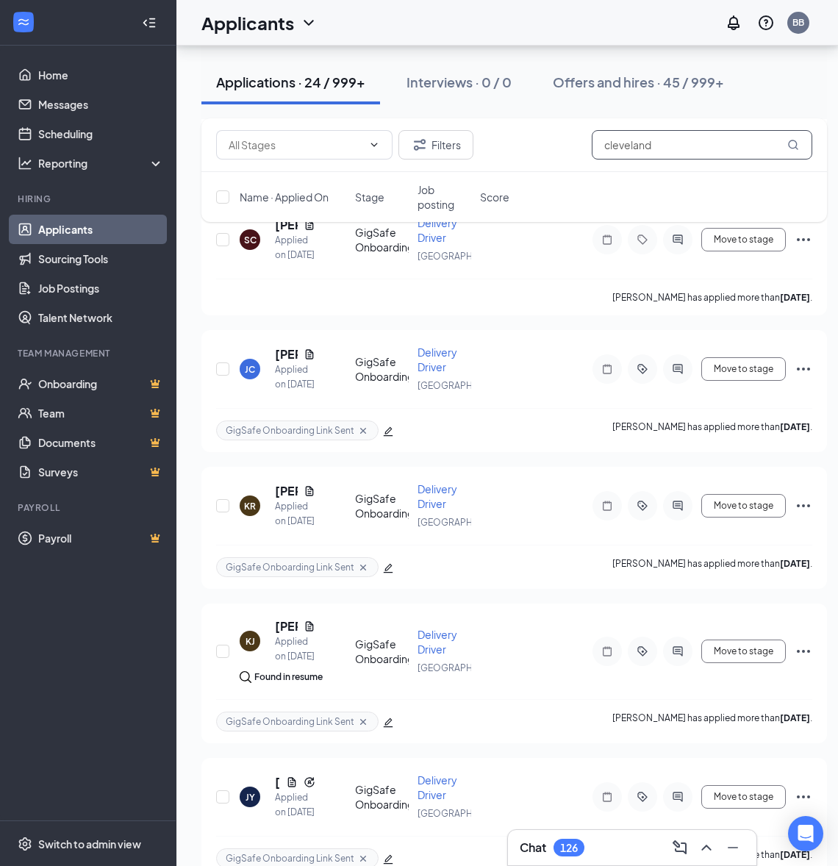
click at [699, 140] on input "cleveland" at bounding box center [702, 144] width 221 height 29
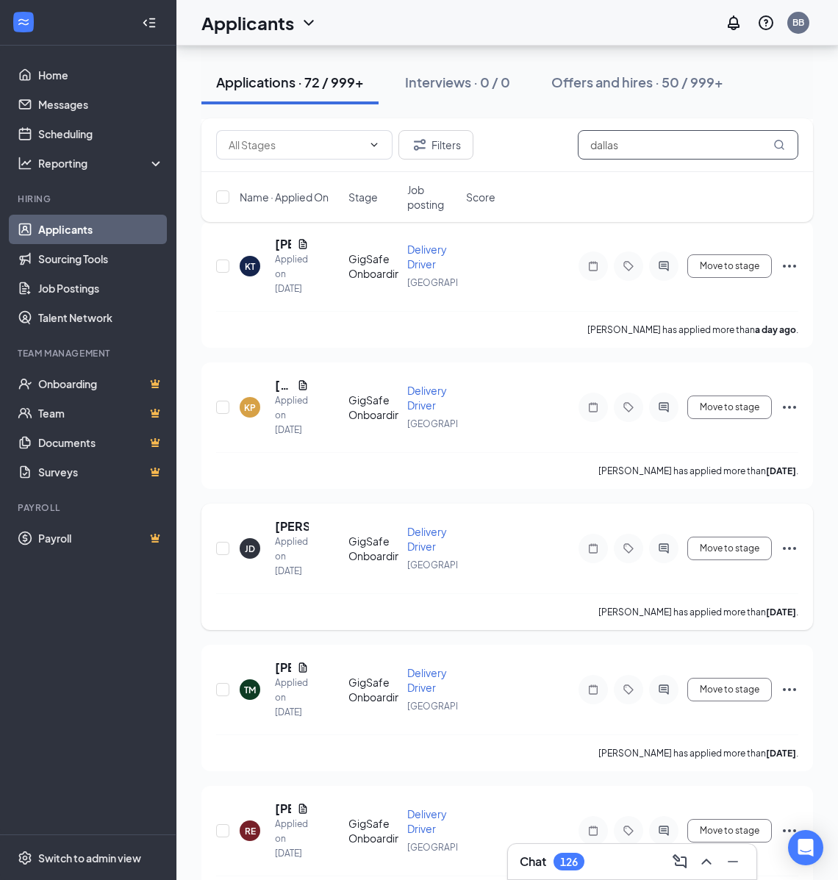
scroll to position [962, 0]
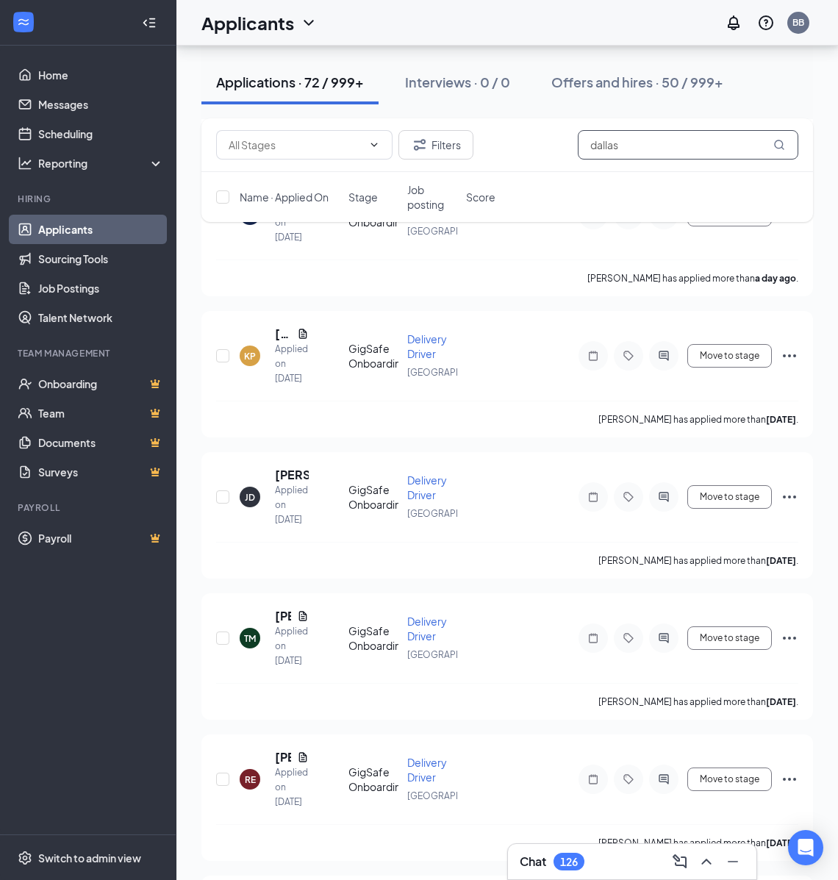
type input "dallas"
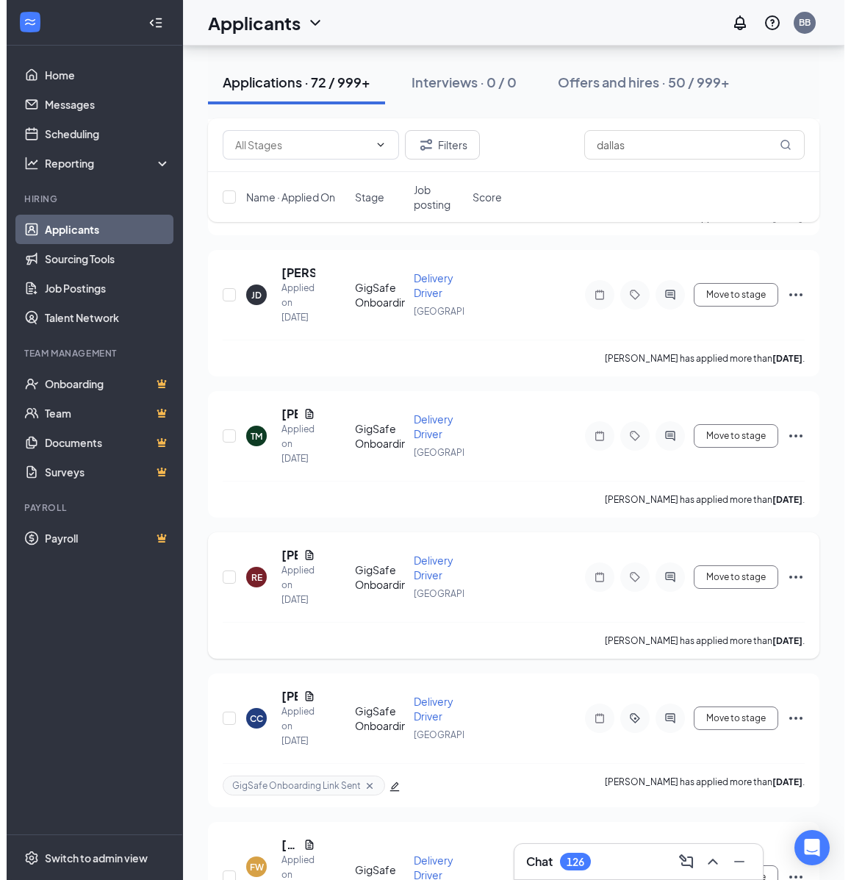
scroll to position [1053, 0]
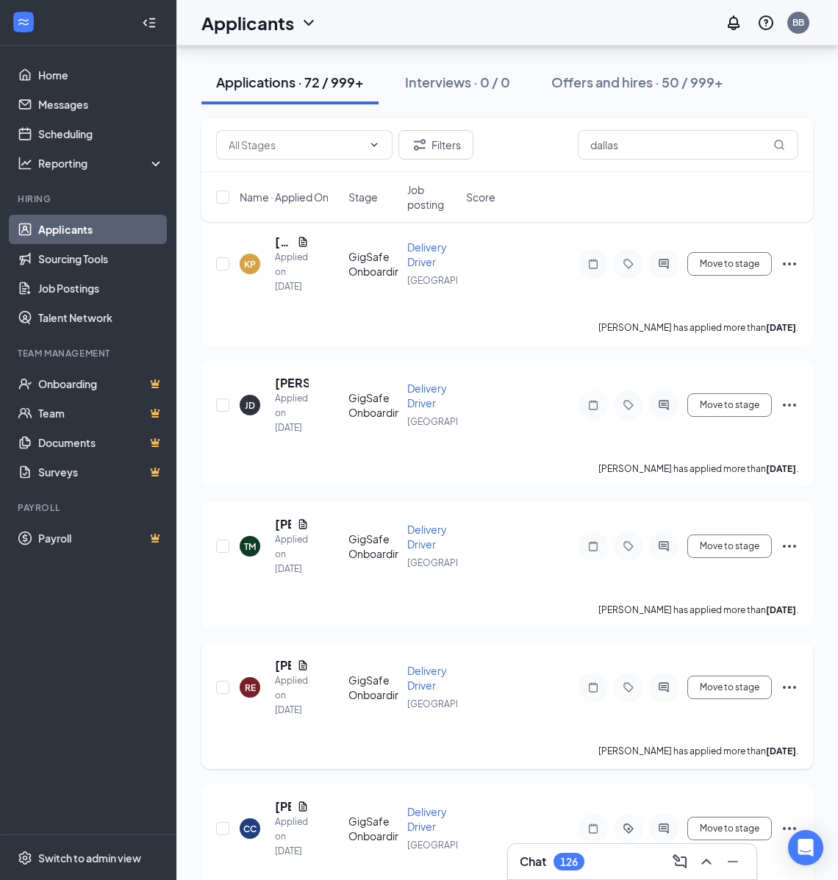
drag, startPoint x: 673, startPoint y: 691, endPoint x: 640, endPoint y: 726, distance: 47.8
click at [673, 691] on div at bounding box center [663, 687] width 29 height 29
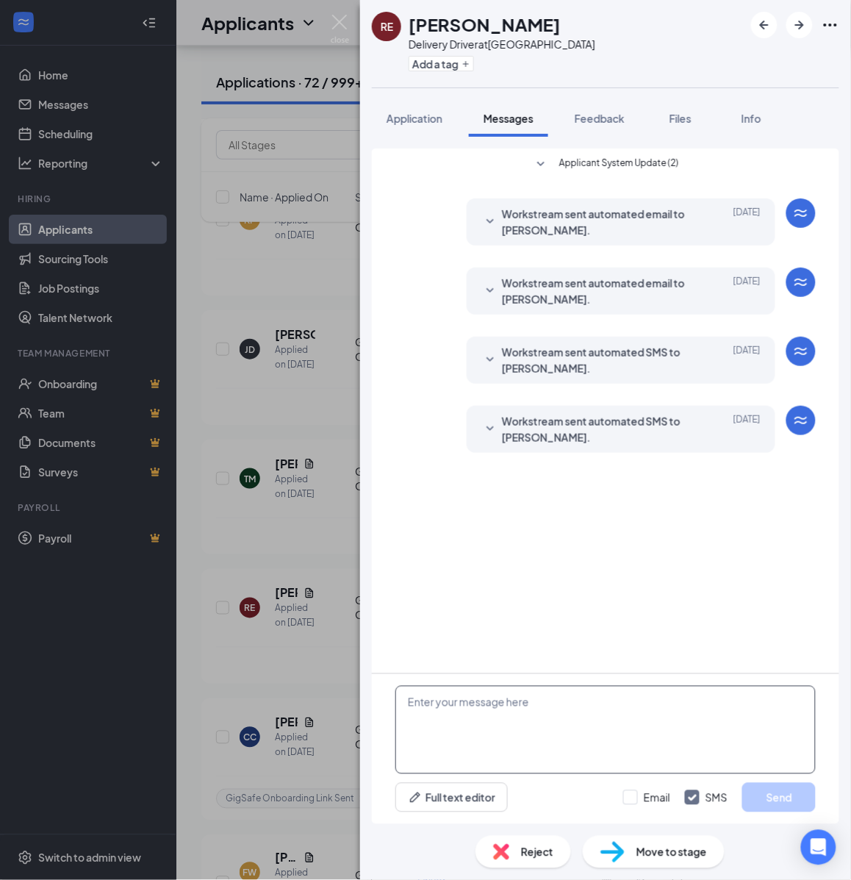
click at [563, 721] on textarea at bounding box center [605, 730] width 420 height 88
paste textarea "Hello, If you have not started your onboarding please go ahead and proceed with…"
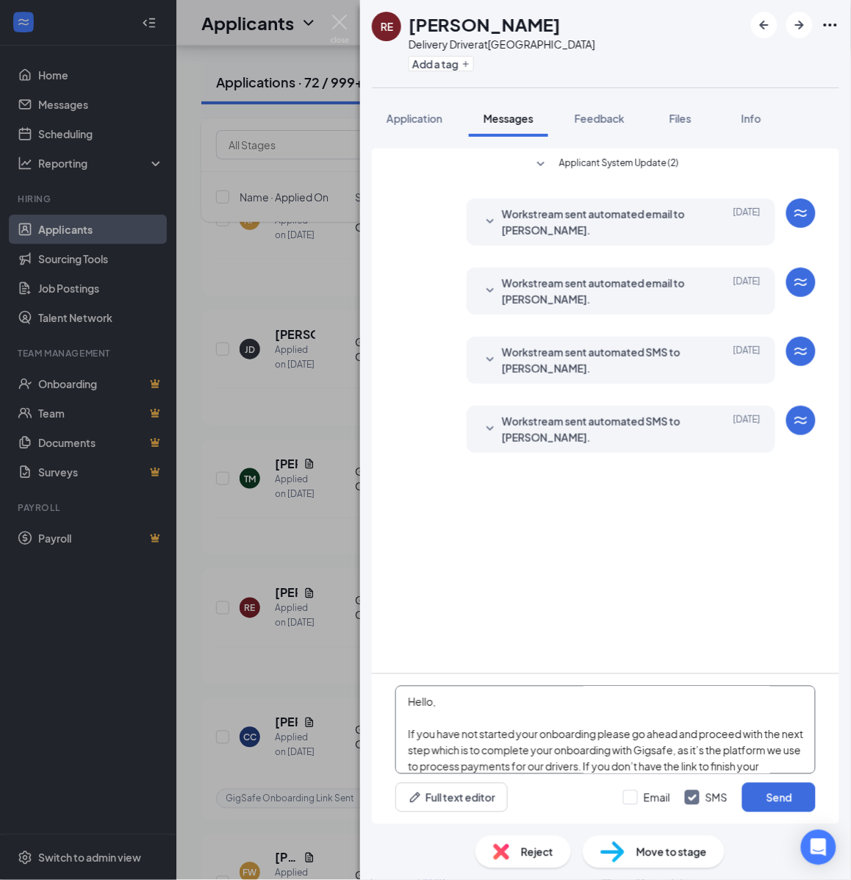
scroll to position [258, 0]
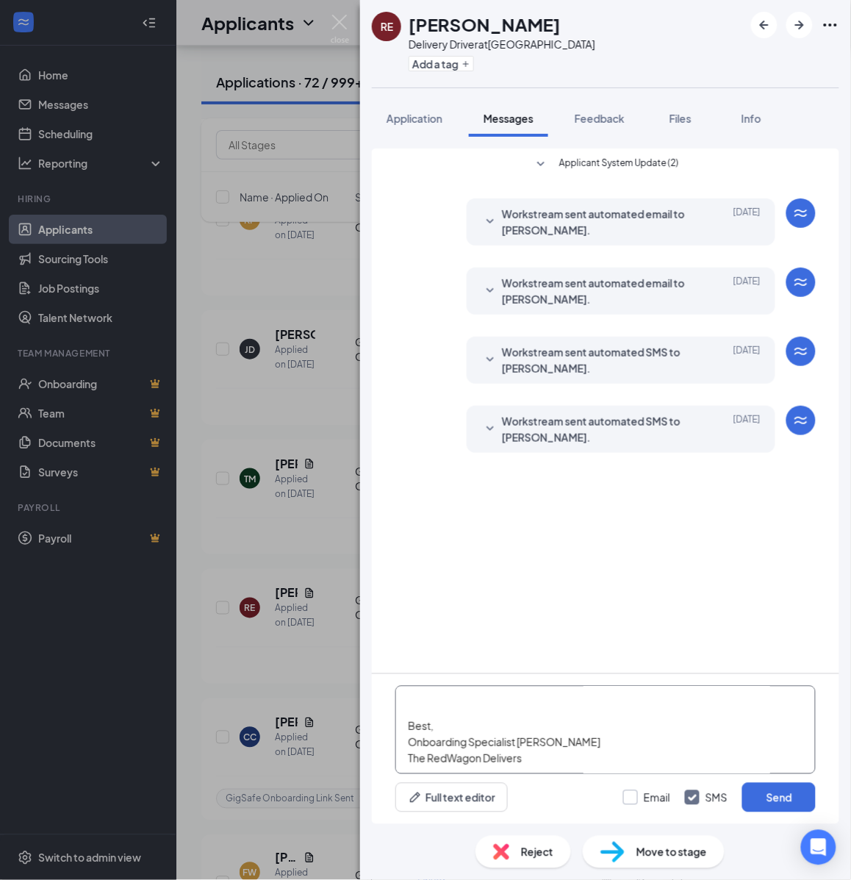
type textarea "Hello, If you have not started your onboarding please go ahead and proceed with…"
click at [632, 796] on input "Email" at bounding box center [646, 797] width 47 height 15
checkbox input "true"
click at [770, 800] on button "Send" at bounding box center [779, 797] width 74 height 29
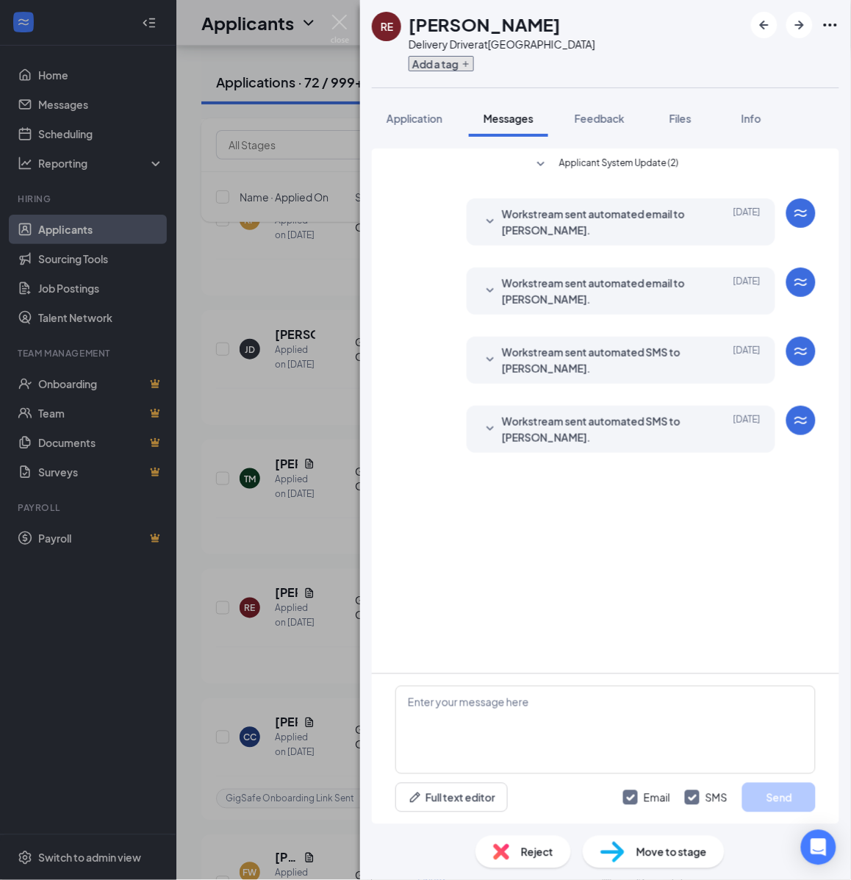
click at [437, 68] on button "Add a tag" at bounding box center [441, 63] width 65 height 15
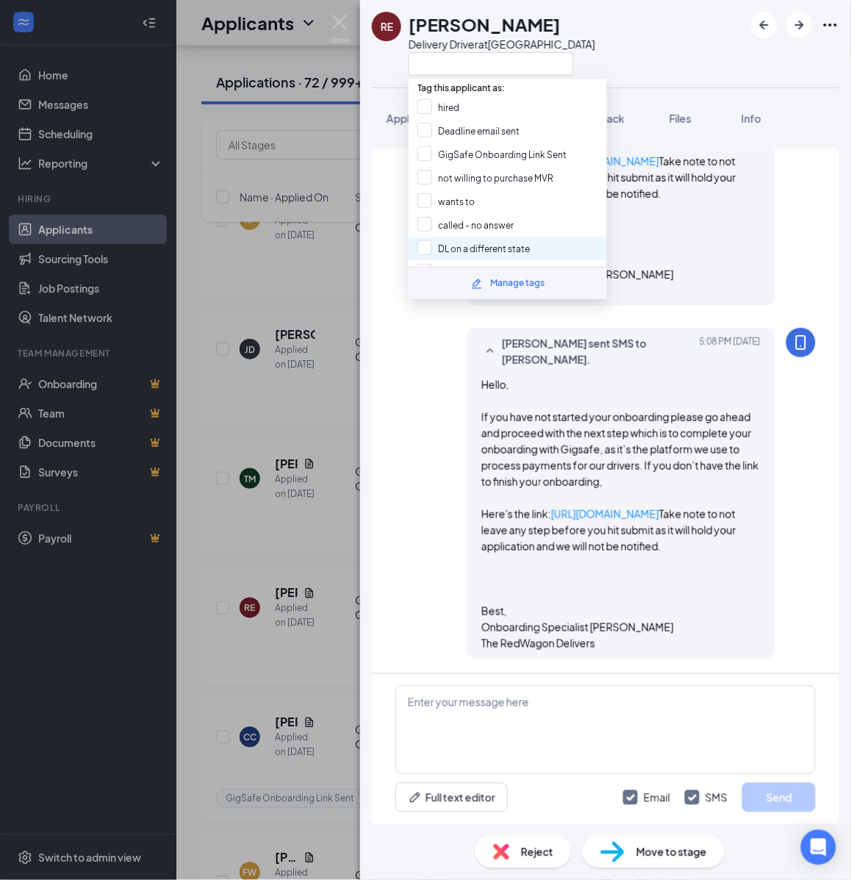
scroll to position [679, 0]
click at [501, 156] on input "GigSafe Onboarding Link Sent" at bounding box center [492, 154] width 149 height 16
checkbox input "true"
click at [335, 449] on div "RE Rommel Edin Delivery Driver at Dallas Application Messages Feedback Files In…" at bounding box center [425, 440] width 851 height 880
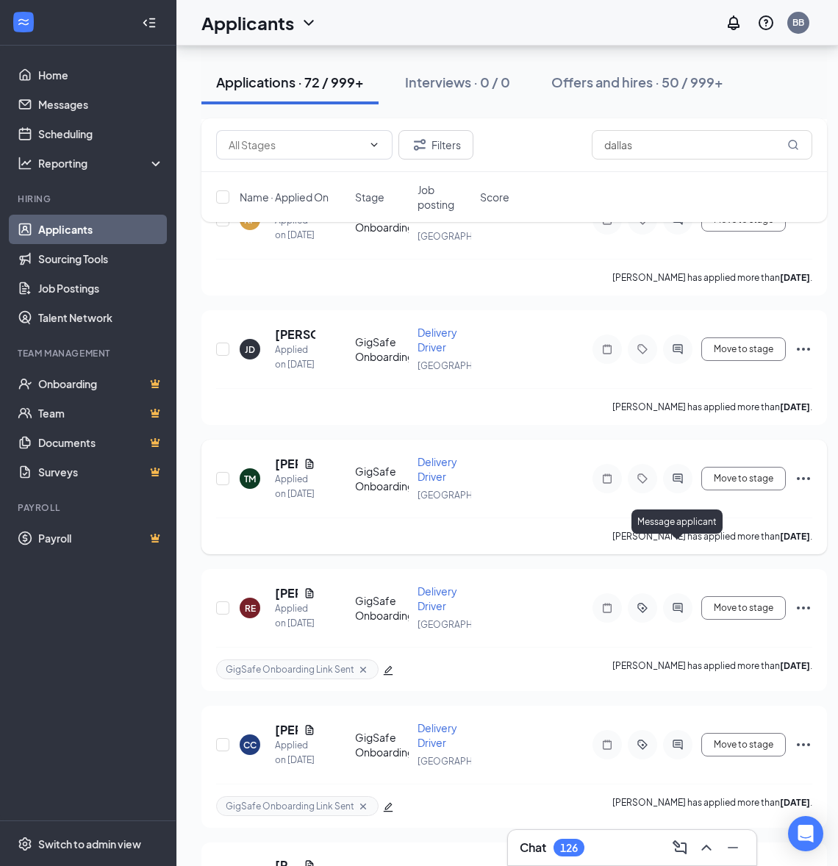
click at [680, 484] on icon "ActiveChat" at bounding box center [678, 479] width 18 height 12
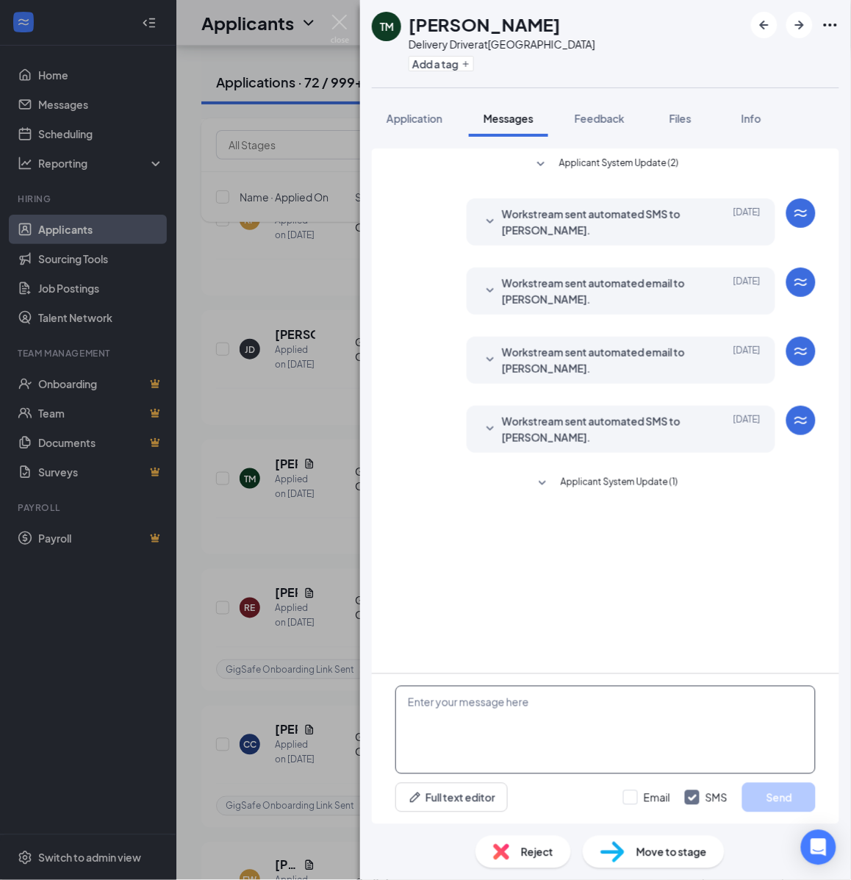
click at [575, 740] on textarea at bounding box center [605, 730] width 420 height 88
paste textarea "Hello, If you have not started your onboarding please go ahead and proceed with…"
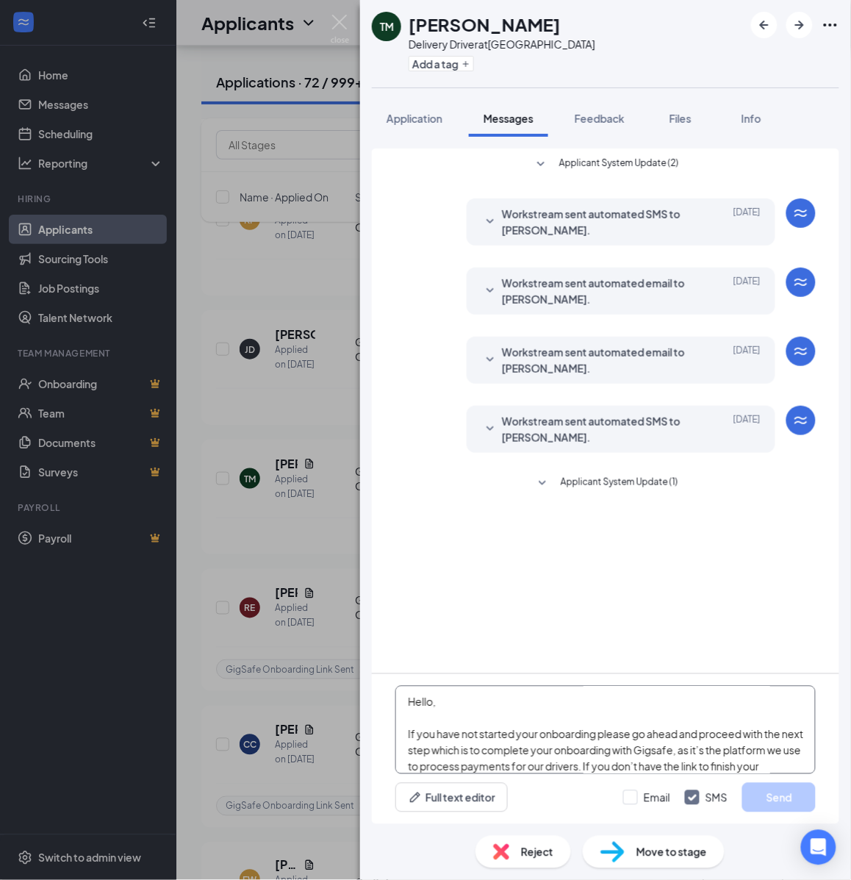
scroll to position [258, 0]
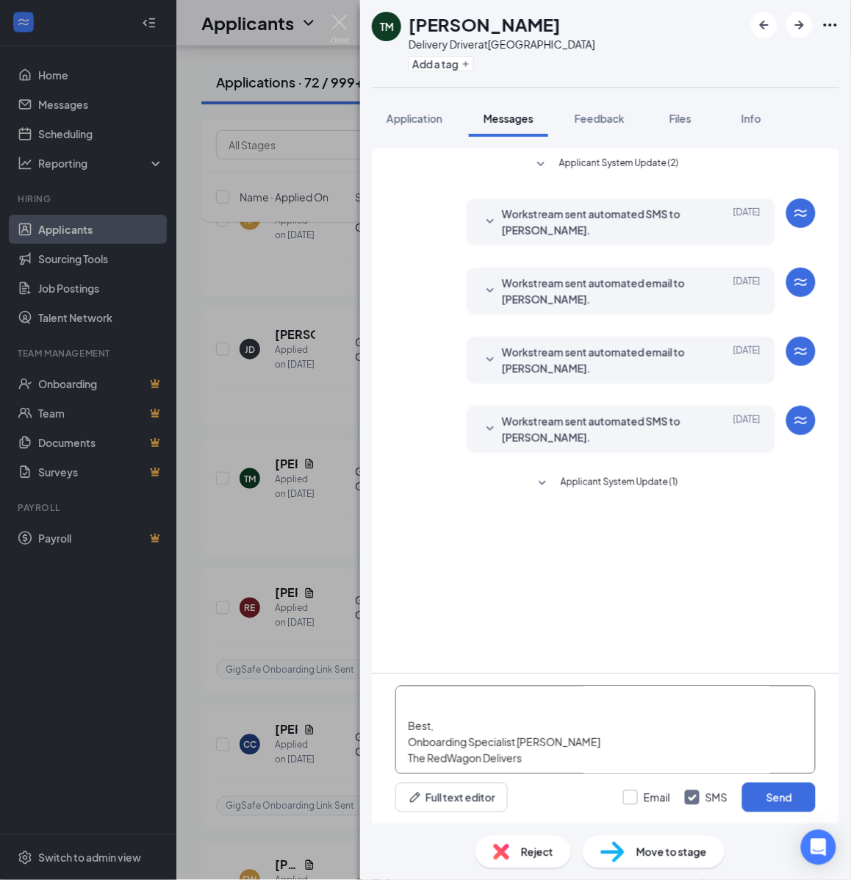
type textarea "Hello, If you have not started your onboarding please go ahead and proceed with…"
click at [641, 791] on input "Email" at bounding box center [646, 797] width 47 height 15
checkbox input "true"
click at [799, 796] on button "Send" at bounding box center [779, 797] width 74 height 29
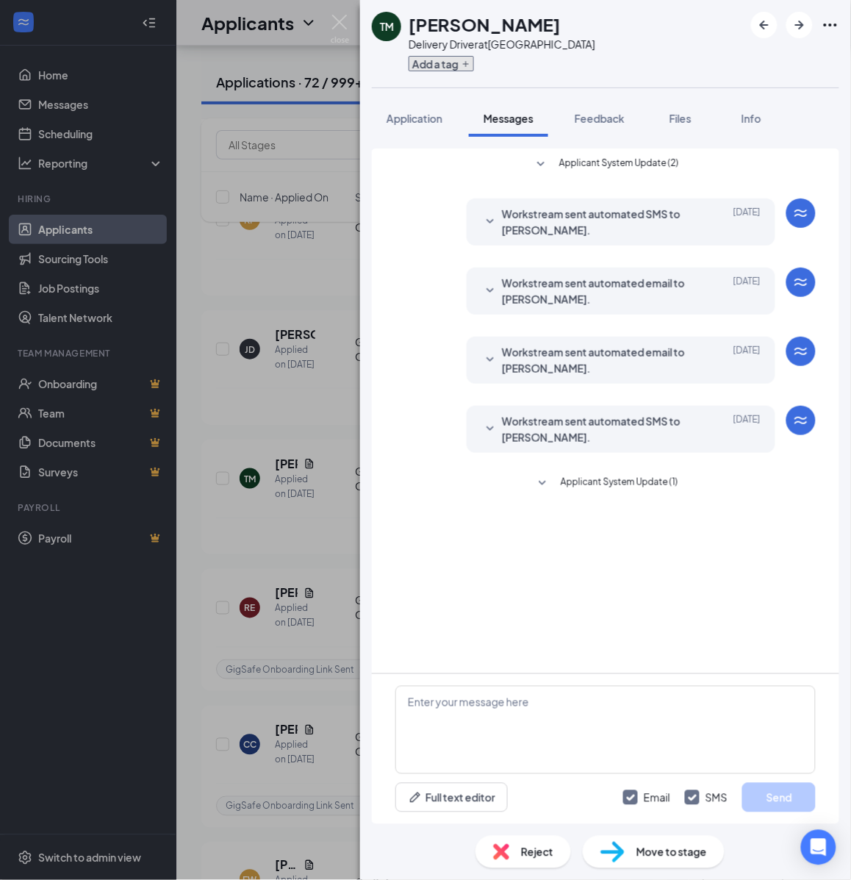
click at [449, 66] on button "Add a tag" at bounding box center [441, 63] width 65 height 15
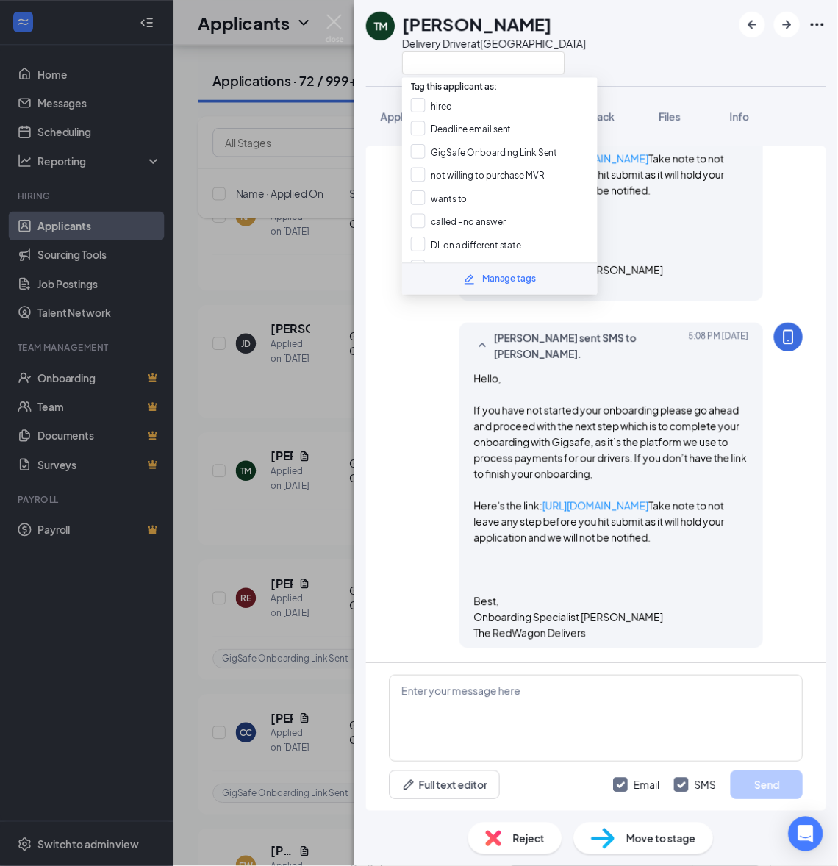
scroll to position [736, 0]
click at [476, 146] on input "GigSafe Onboarding Link Sent" at bounding box center [492, 154] width 149 height 16
checkbox input "true"
click at [303, 586] on div "TM Tajuana Moore Delivery Driver at Dallas Application Messages Feedback Files …" at bounding box center [425, 440] width 851 height 880
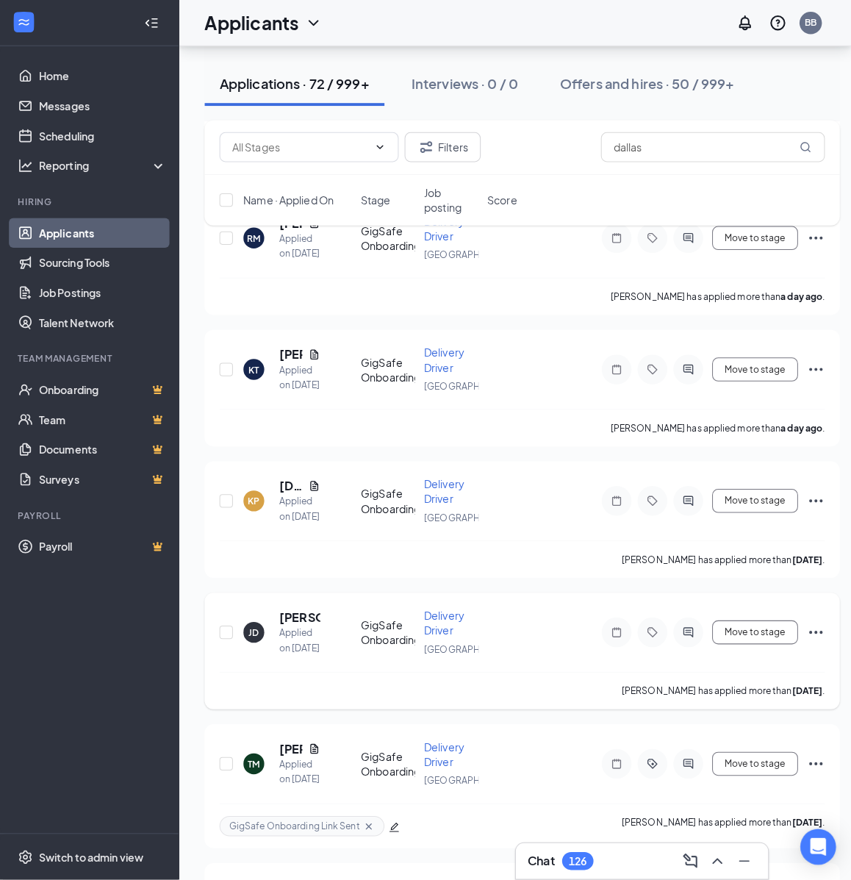
scroll to position [778, 0]
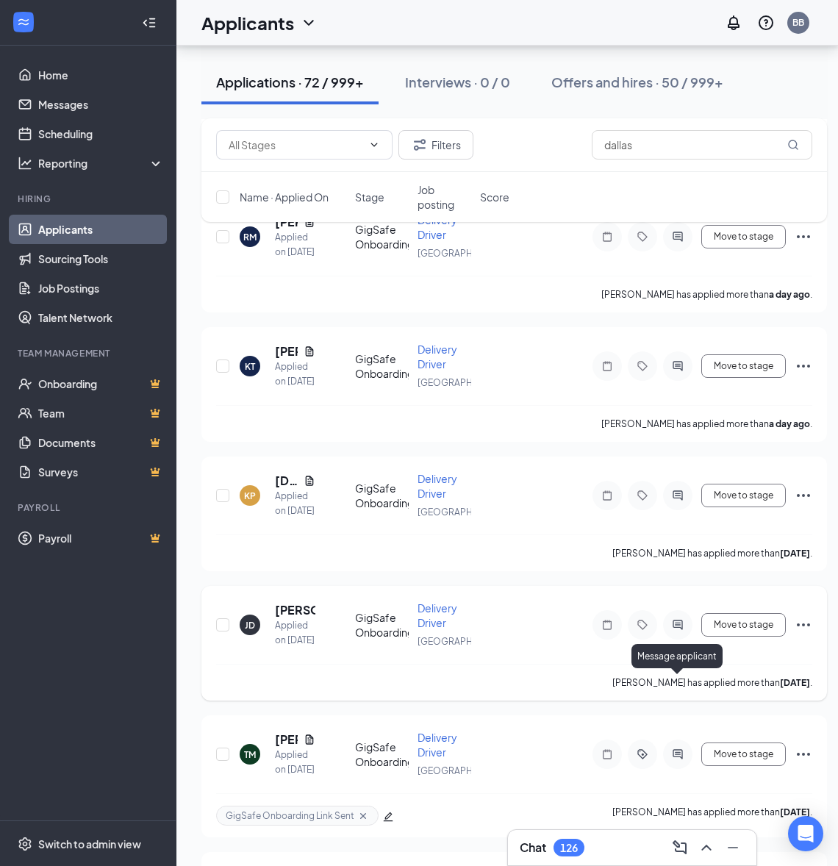
click at [681, 631] on icon "ActiveChat" at bounding box center [678, 625] width 18 height 12
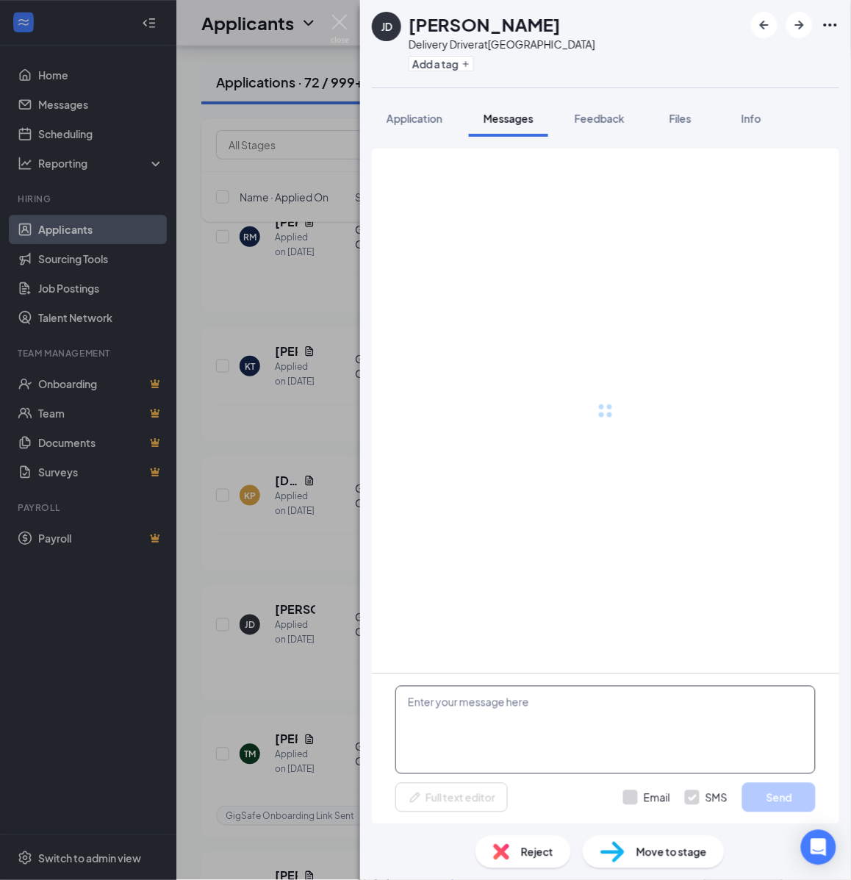
click at [579, 704] on textarea at bounding box center [605, 730] width 420 height 88
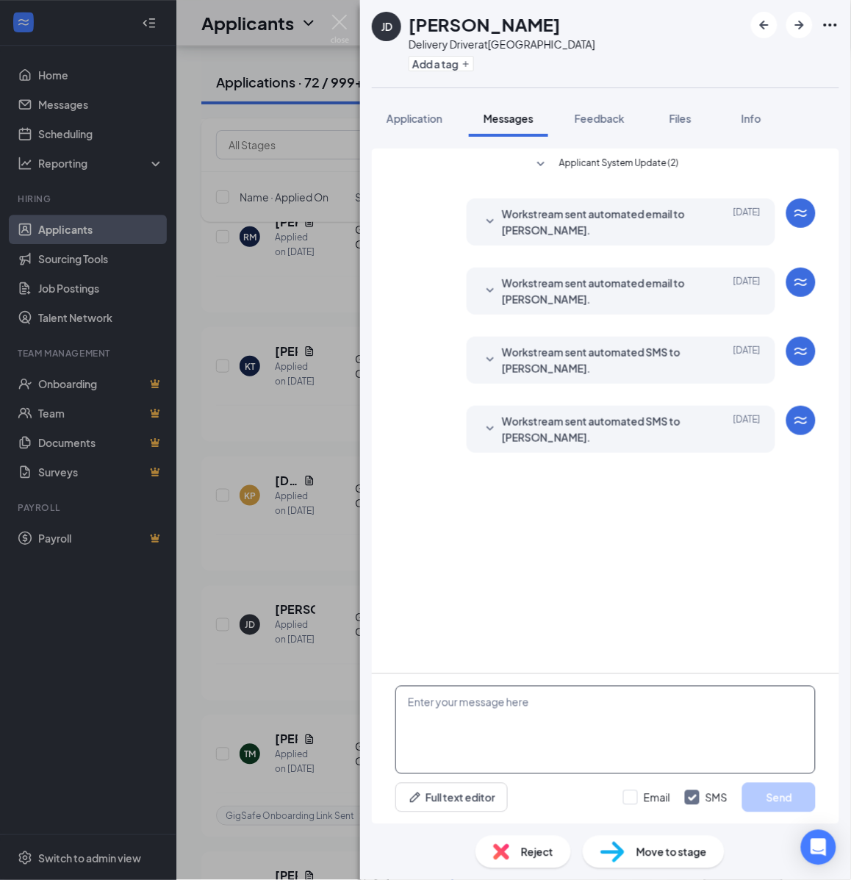
paste textarea "Hello, If you have not started your onboarding please go ahead and proceed with…"
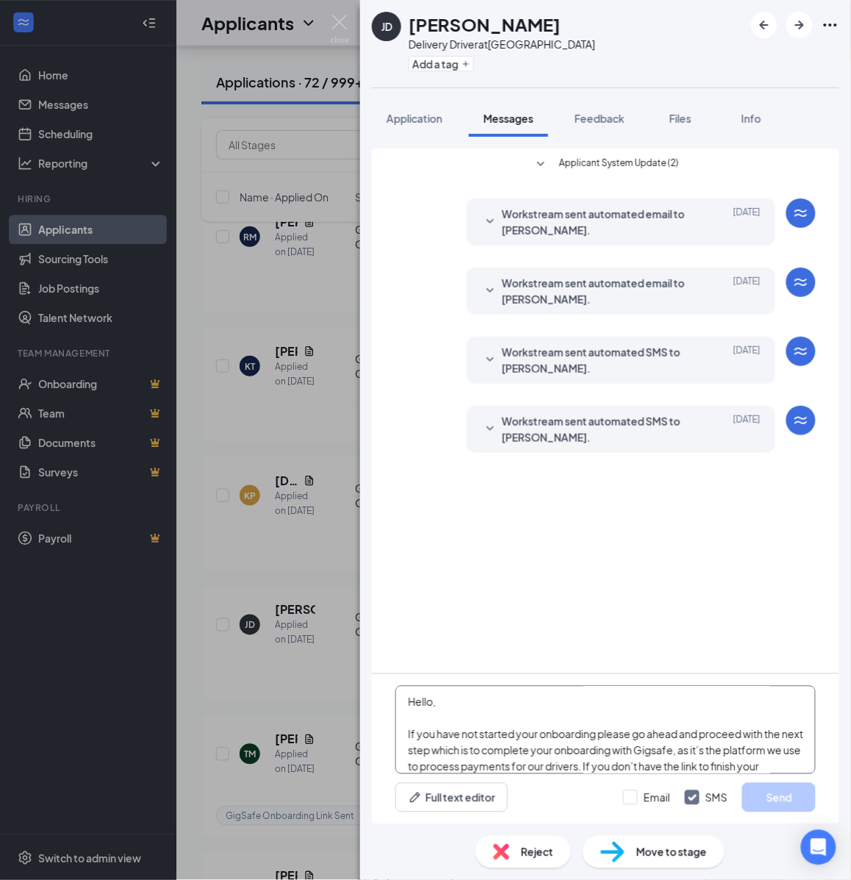
scroll to position [258, 0]
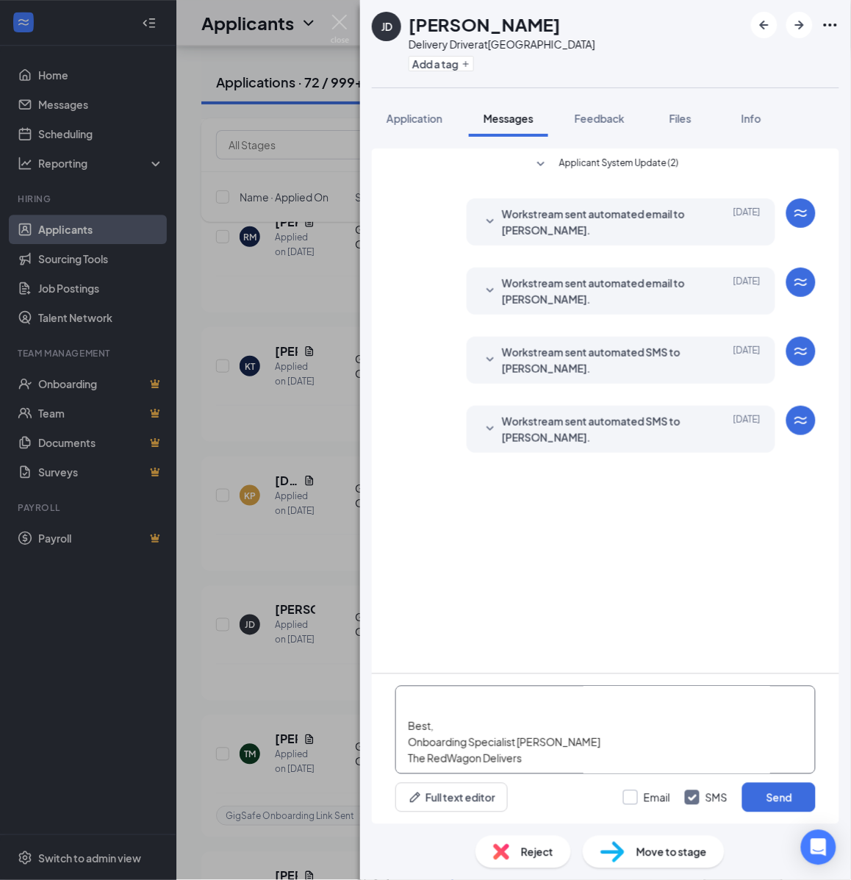
type textarea "Hello, If you have not started your onboarding please go ahead and proceed with…"
click at [637, 796] on input "Email" at bounding box center [646, 797] width 47 height 15
checkbox input "true"
drag, startPoint x: 779, startPoint y: 785, endPoint x: 544, endPoint y: 225, distance: 607.6
click at [781, 784] on button "Send" at bounding box center [779, 797] width 74 height 29
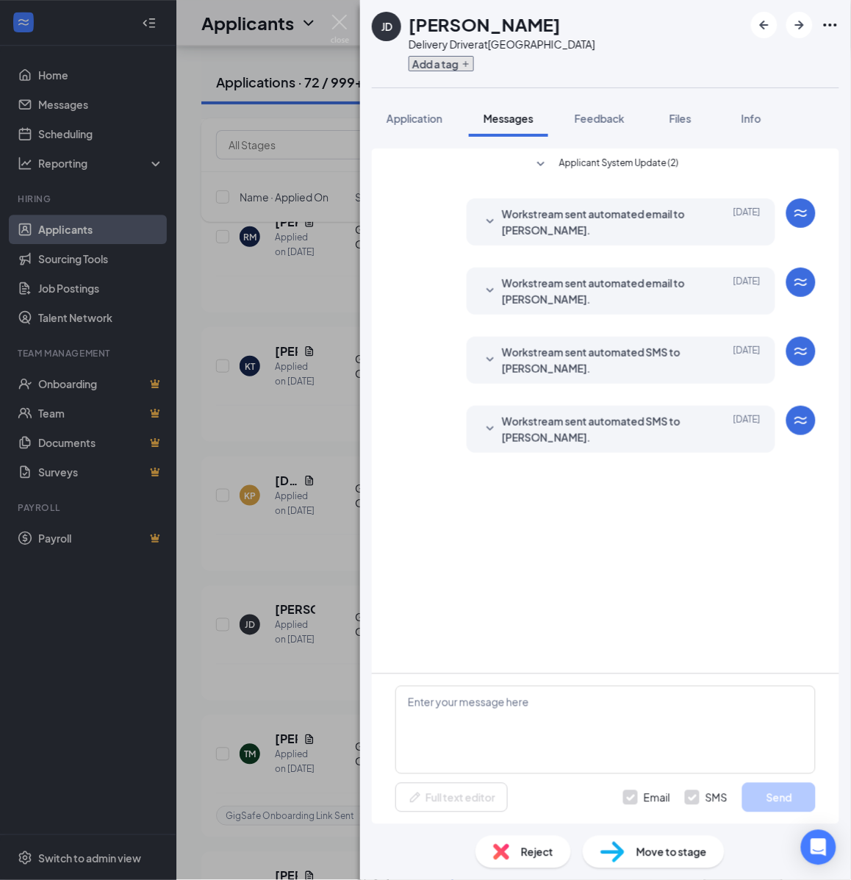
click at [467, 61] on icon "Plus" at bounding box center [466, 64] width 9 height 9
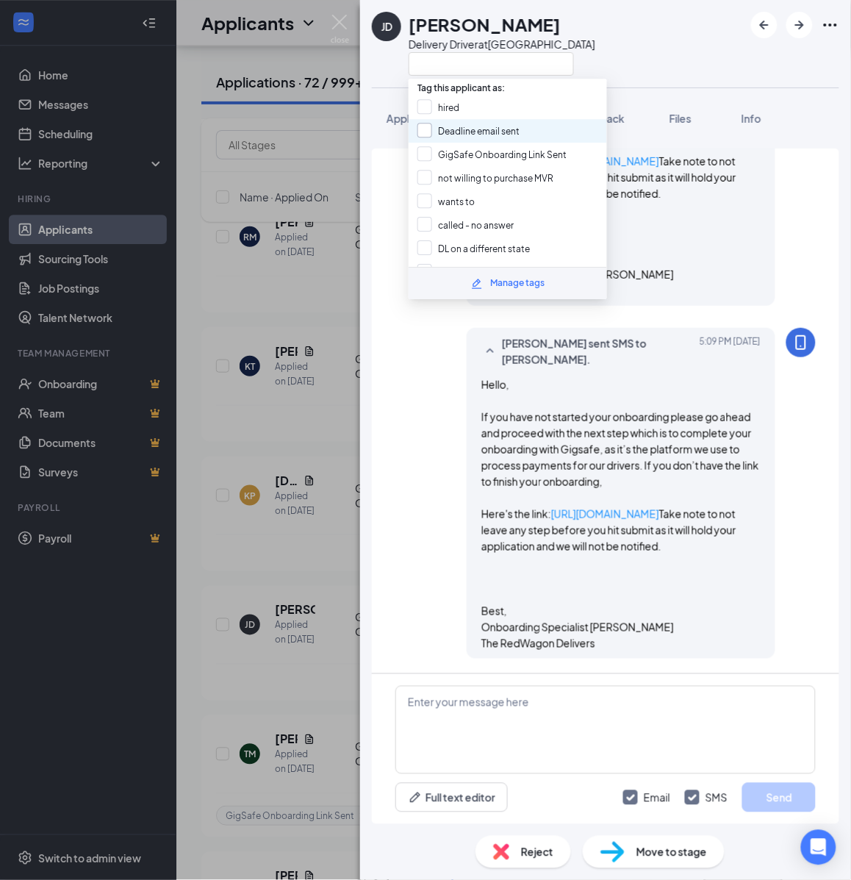
scroll to position [693, 0]
click at [465, 156] on input "GigSafe Onboarding Link Sent" at bounding box center [492, 154] width 149 height 16
checkbox input "true"
click at [333, 557] on div "JD Jasmine Devereaux Delivery Driver at Dallas Application Messages Feedback Fi…" at bounding box center [425, 440] width 851 height 880
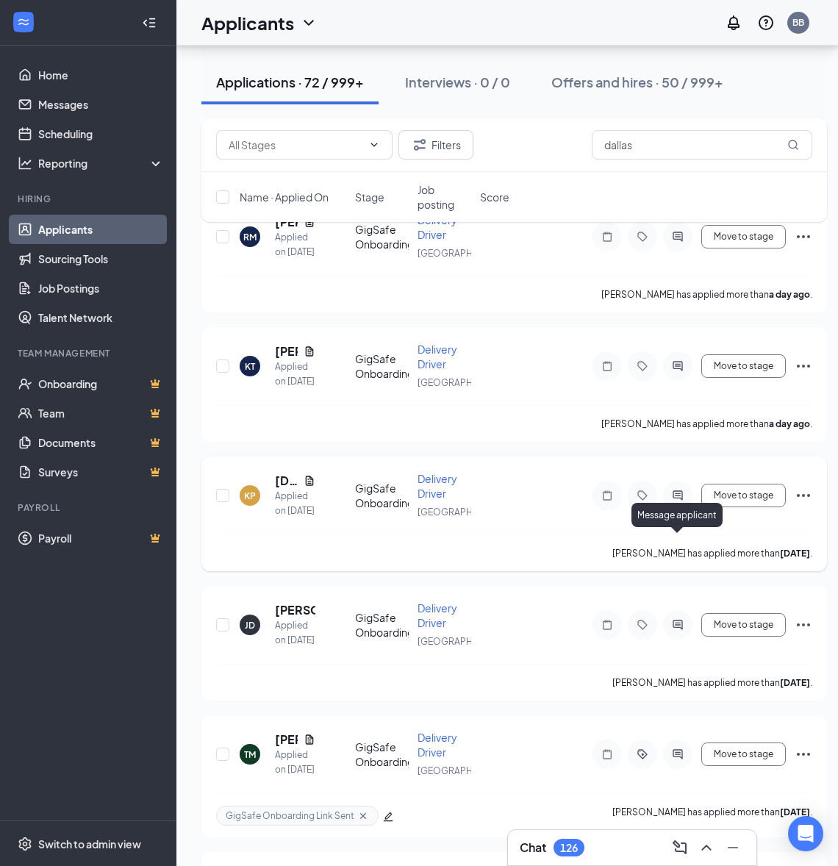
click at [684, 501] on icon "ActiveChat" at bounding box center [678, 496] width 18 height 12
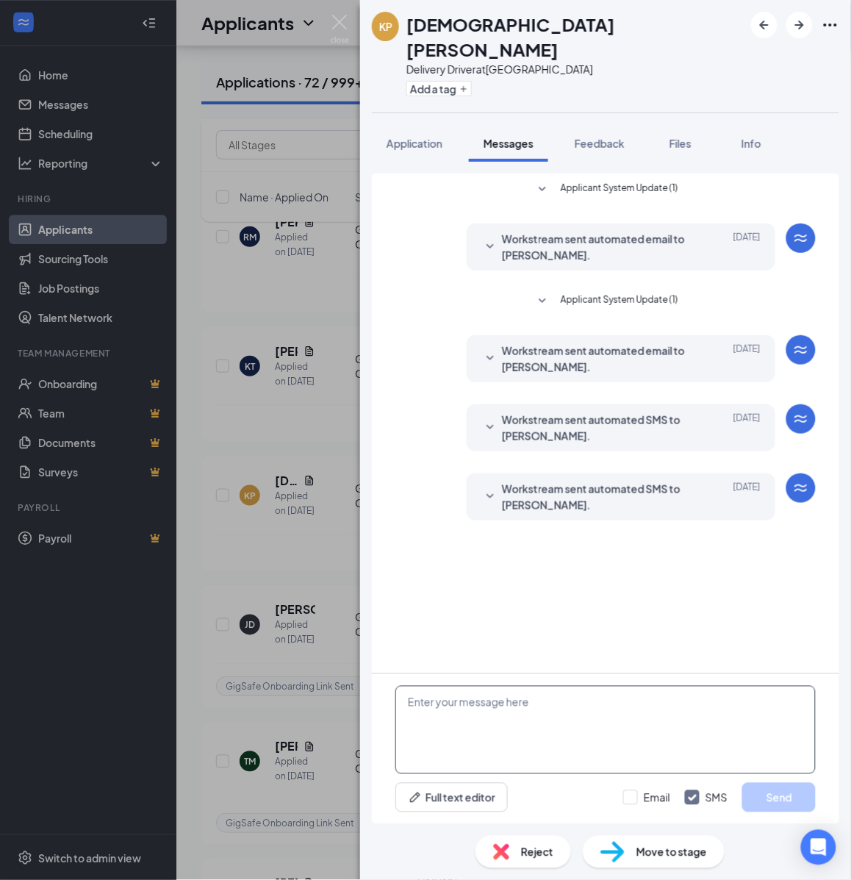
click at [637, 725] on textarea at bounding box center [605, 730] width 420 height 88
paste textarea "Hello, If you have not started your onboarding please go ahead and proceed with…"
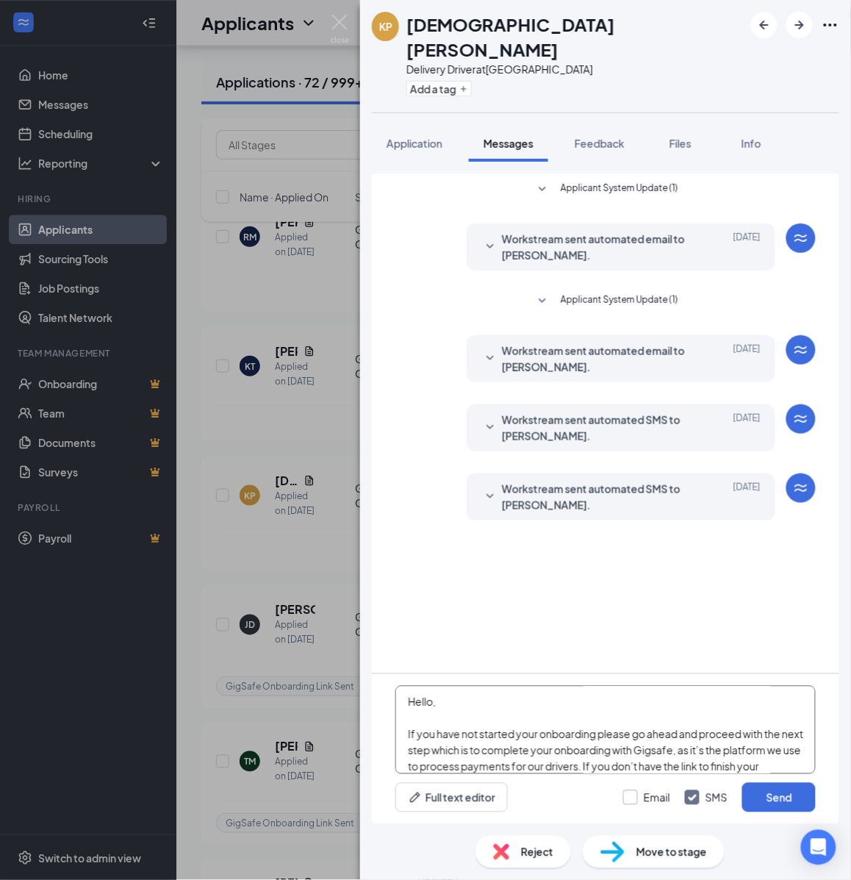
scroll to position [258, 0]
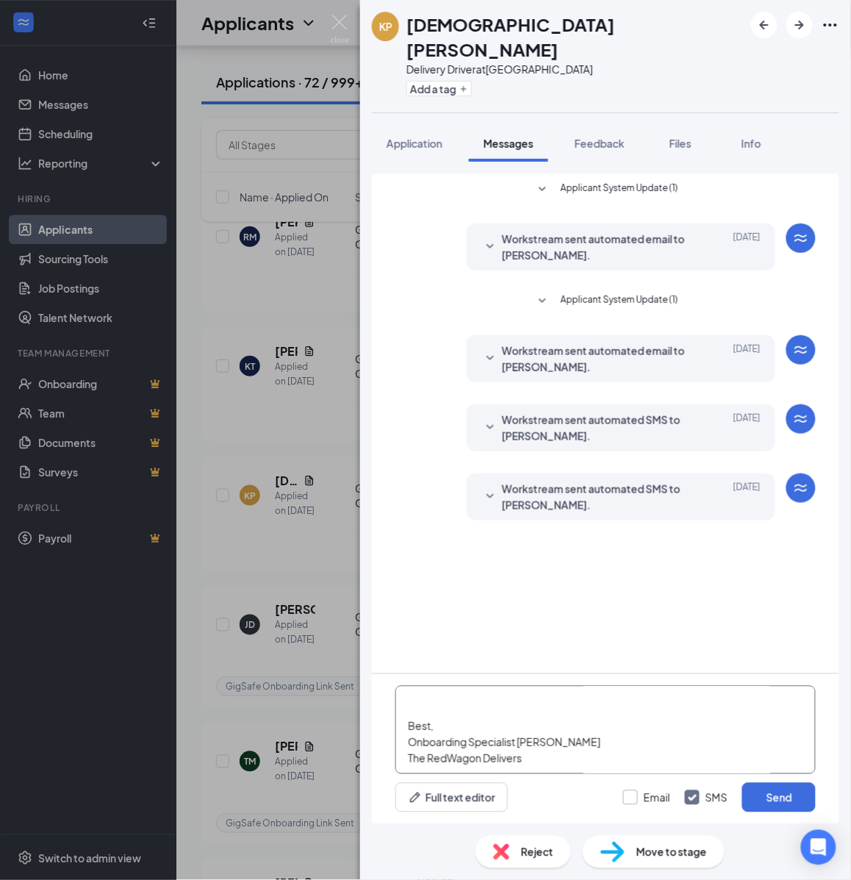
type textarea "Hello, If you have not started your onboarding please go ahead and proceed with…"
click at [641, 792] on input "Email" at bounding box center [646, 797] width 47 height 15
checkbox input "true"
click at [787, 801] on button "Send" at bounding box center [779, 797] width 74 height 29
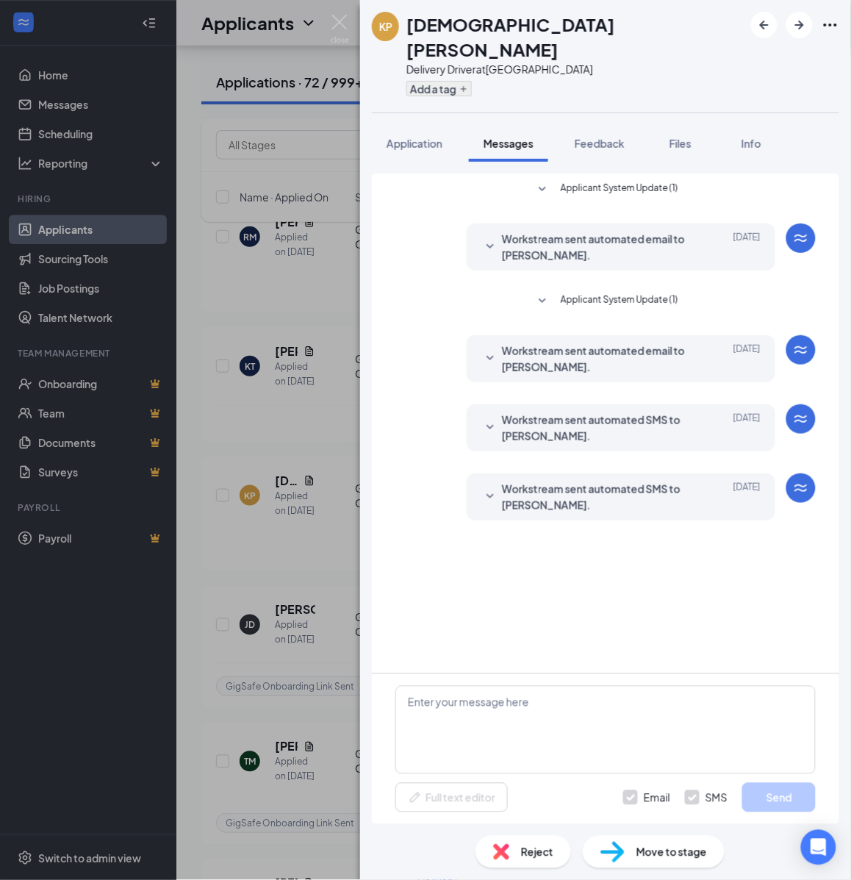
scroll to position [0, 0]
click at [458, 81] on button "Add a tag" at bounding box center [439, 88] width 65 height 15
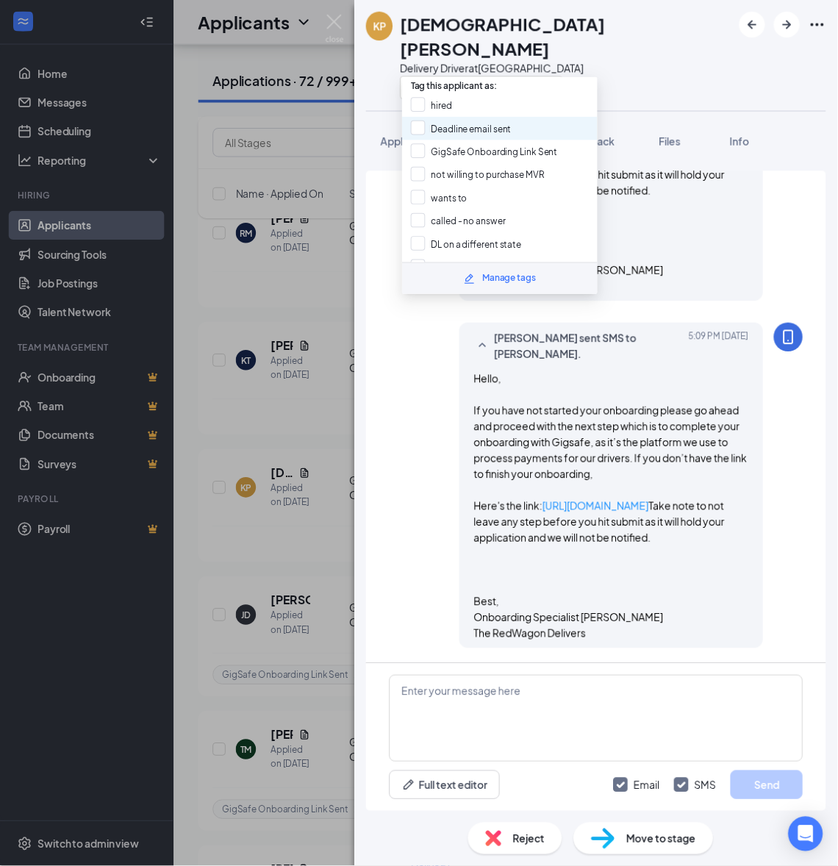
scroll to position [736, 0]
click at [449, 151] on input "GigSafe Onboarding Link Sent" at bounding box center [492, 154] width 149 height 16
checkbox input "true"
click at [315, 462] on div "KP KRISTEN PRICE Delivery Driver at Dallas Application Messages Feedback Files …" at bounding box center [425, 440] width 851 height 880
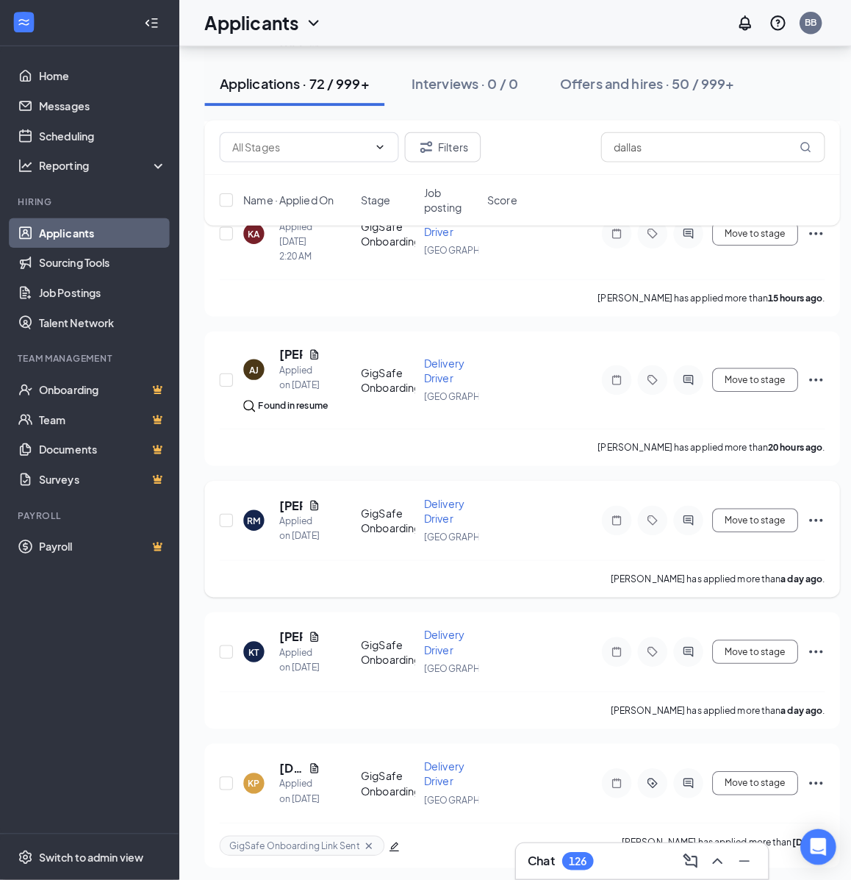
scroll to position [410, 0]
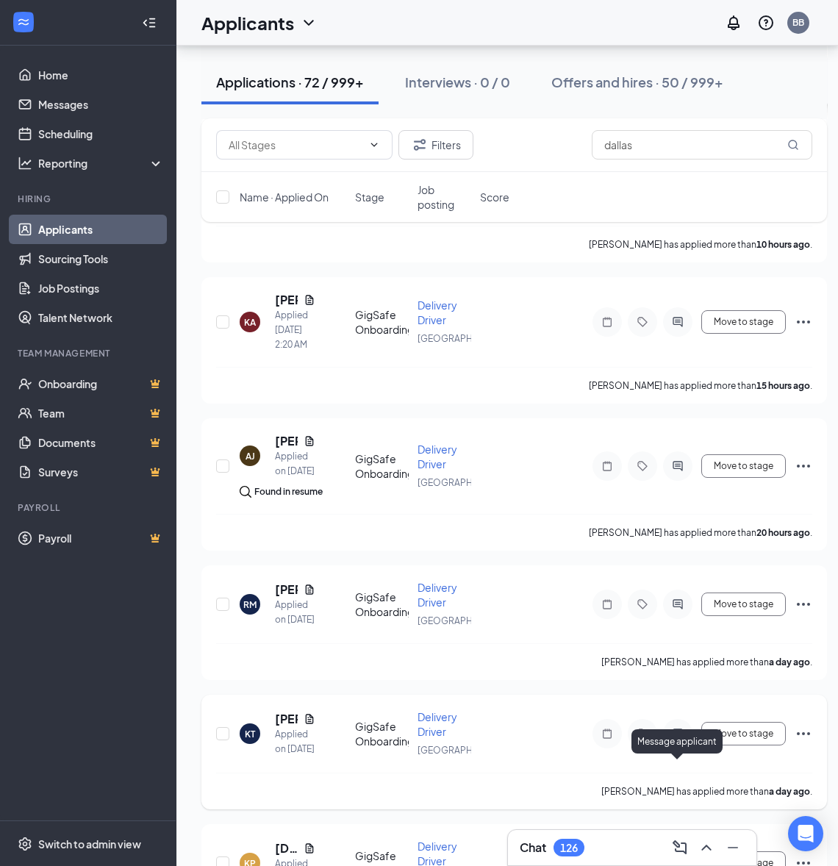
click at [673, 740] on icon "ActiveChat" at bounding box center [678, 734] width 18 height 12
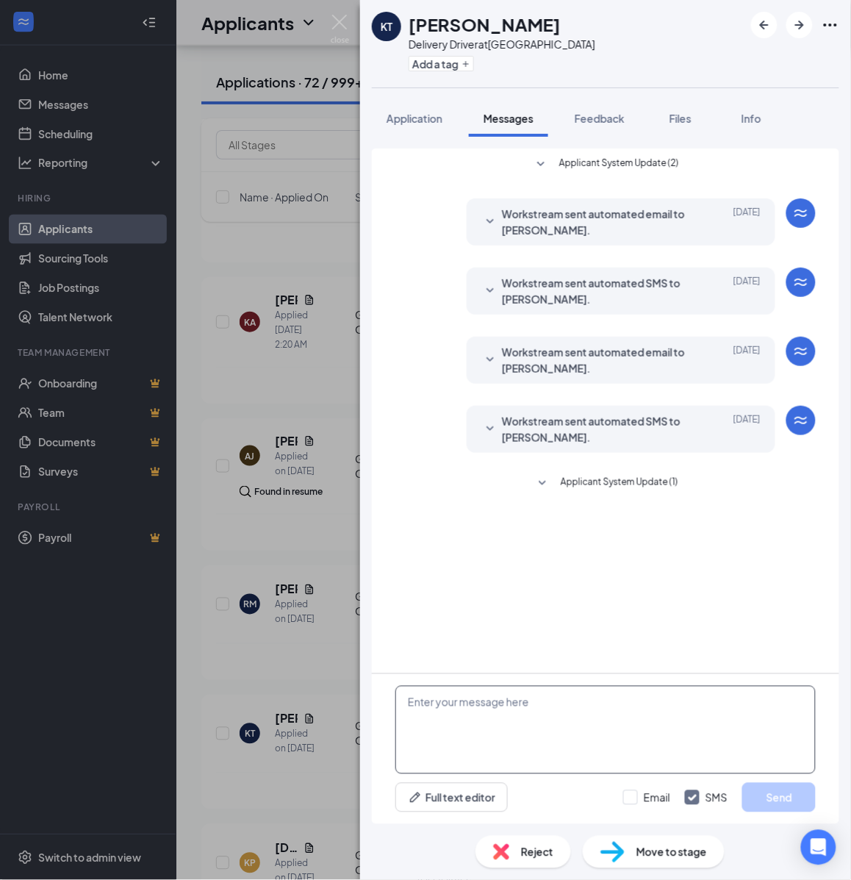
click at [562, 739] on textarea at bounding box center [605, 730] width 420 height 88
click at [559, 735] on textarea at bounding box center [605, 730] width 420 height 88
paste textarea "Hello, If you have not started your onboarding please go ahead and proceed with…"
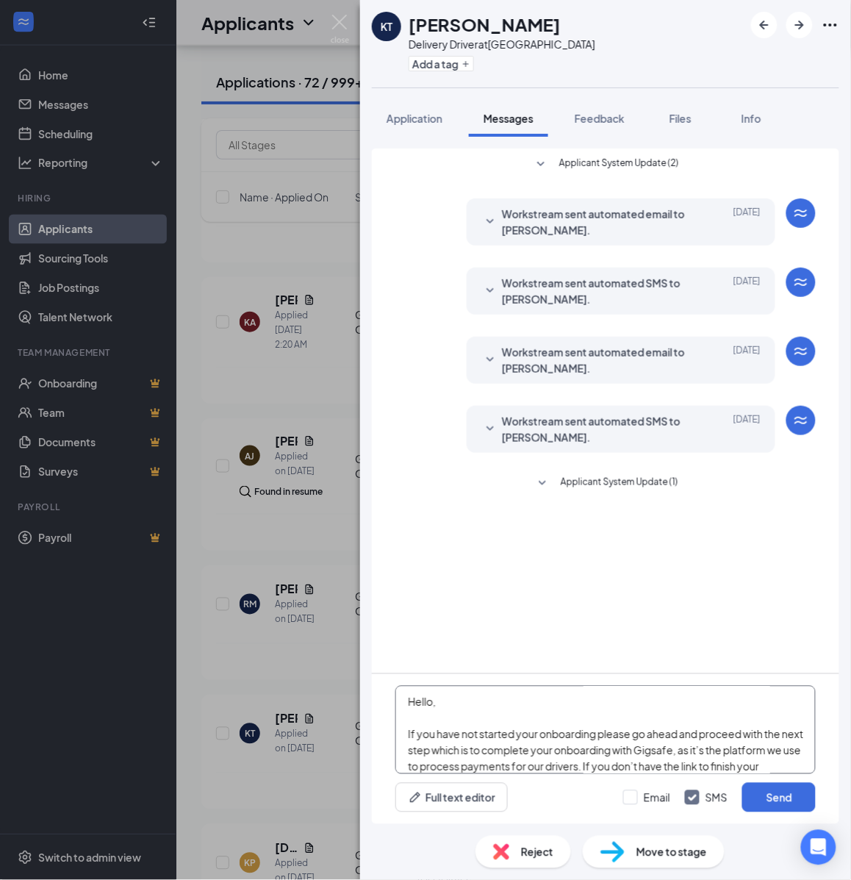
scroll to position [258, 0]
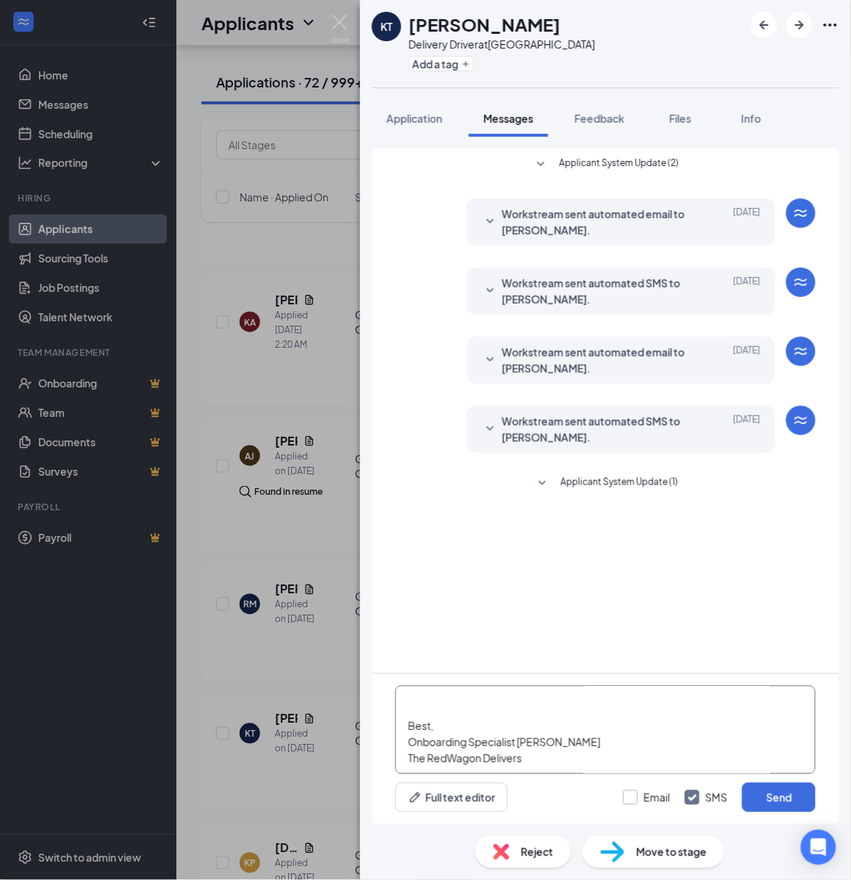
type textarea "Hello, If you have not started your onboarding please go ahead and proceed with…"
click at [636, 799] on input "Email" at bounding box center [646, 797] width 47 height 15
checkbox input "true"
click at [778, 787] on button "Send" at bounding box center [779, 797] width 74 height 29
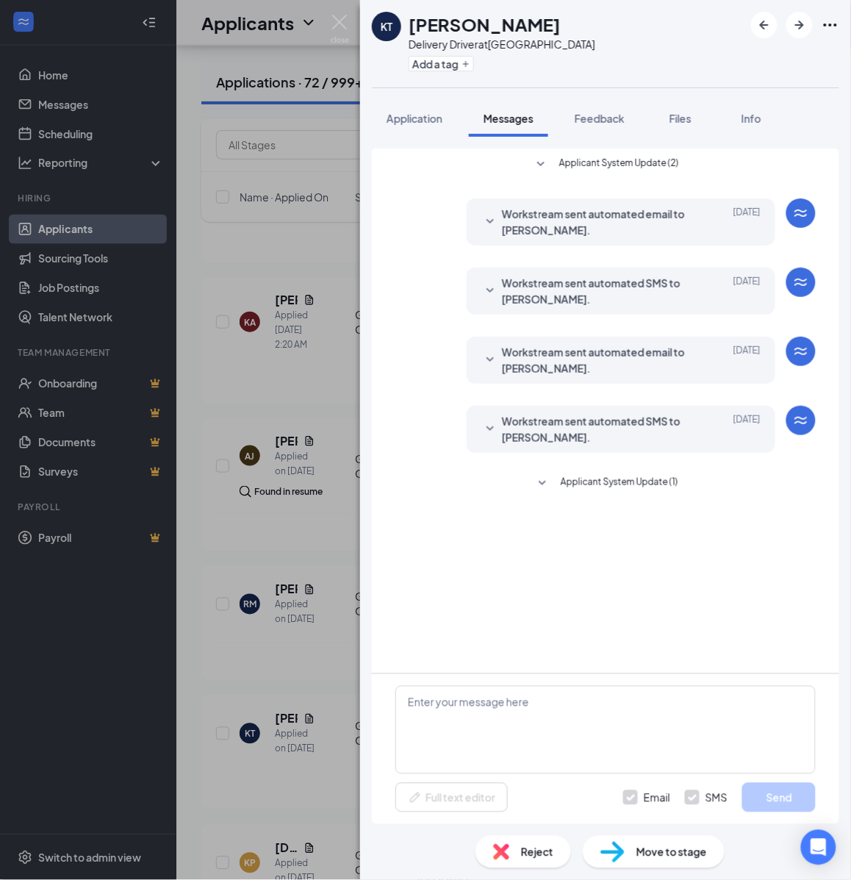
scroll to position [0, 0]
click at [446, 59] on button "Add a tag" at bounding box center [441, 63] width 65 height 15
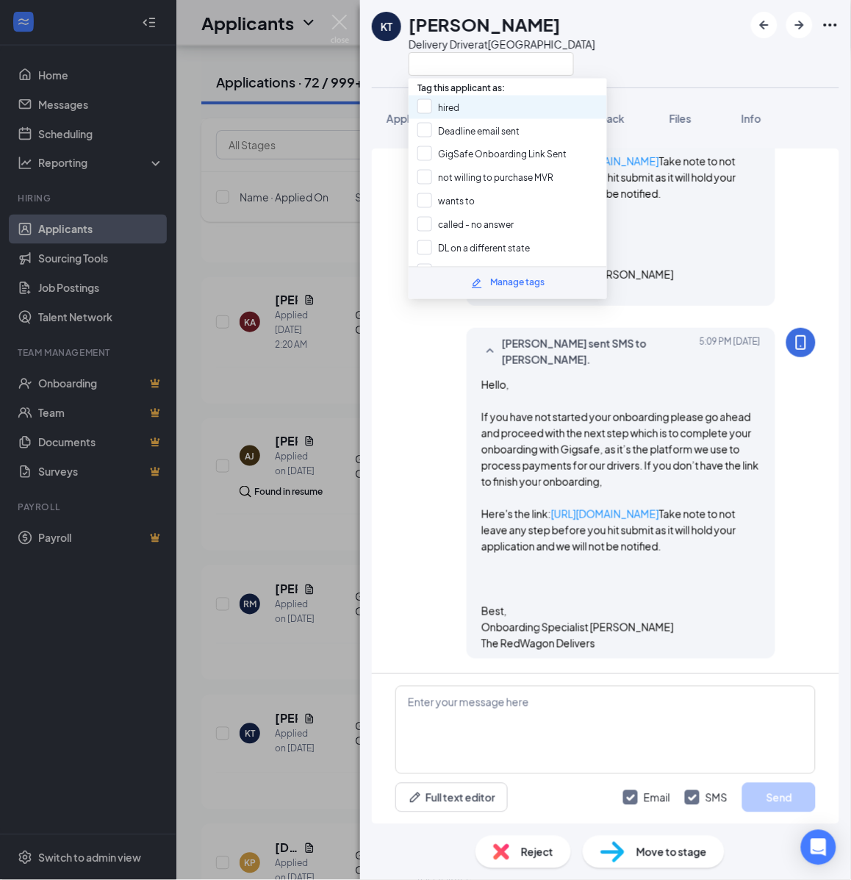
scroll to position [736, 0]
drag, startPoint x: 443, startPoint y: 149, endPoint x: 362, endPoint y: 208, distance: 100.0
click at [443, 149] on input "GigSafe Onboarding Link Sent" at bounding box center [492, 154] width 149 height 16
checkbox input "true"
click at [324, 214] on div "KT Kenda Thames Delivery Driver at Dallas Application Messages Feedback Files I…" at bounding box center [425, 440] width 851 height 880
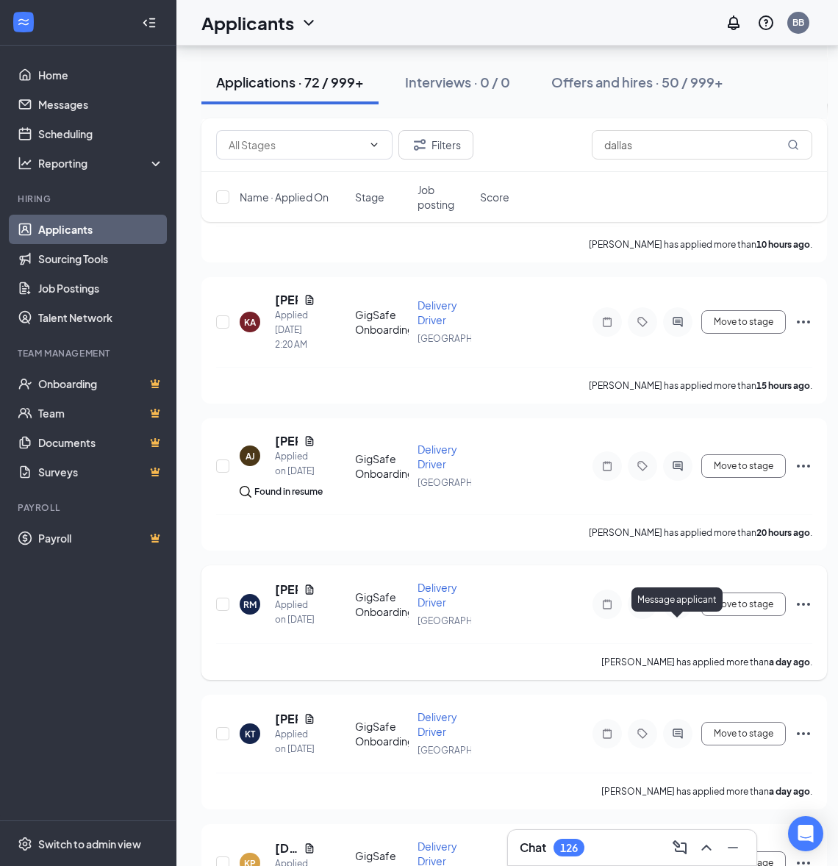
click at [680, 609] on icon "ActiveChat" at bounding box center [678, 605] width 10 height 10
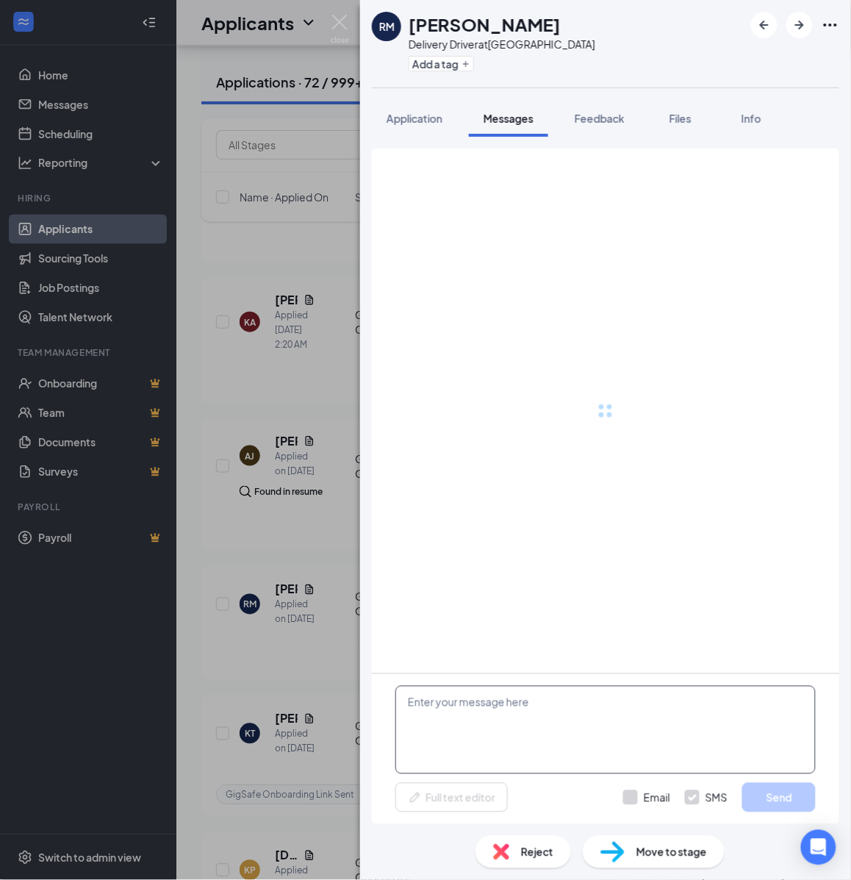
click at [523, 709] on textarea at bounding box center [605, 730] width 420 height 88
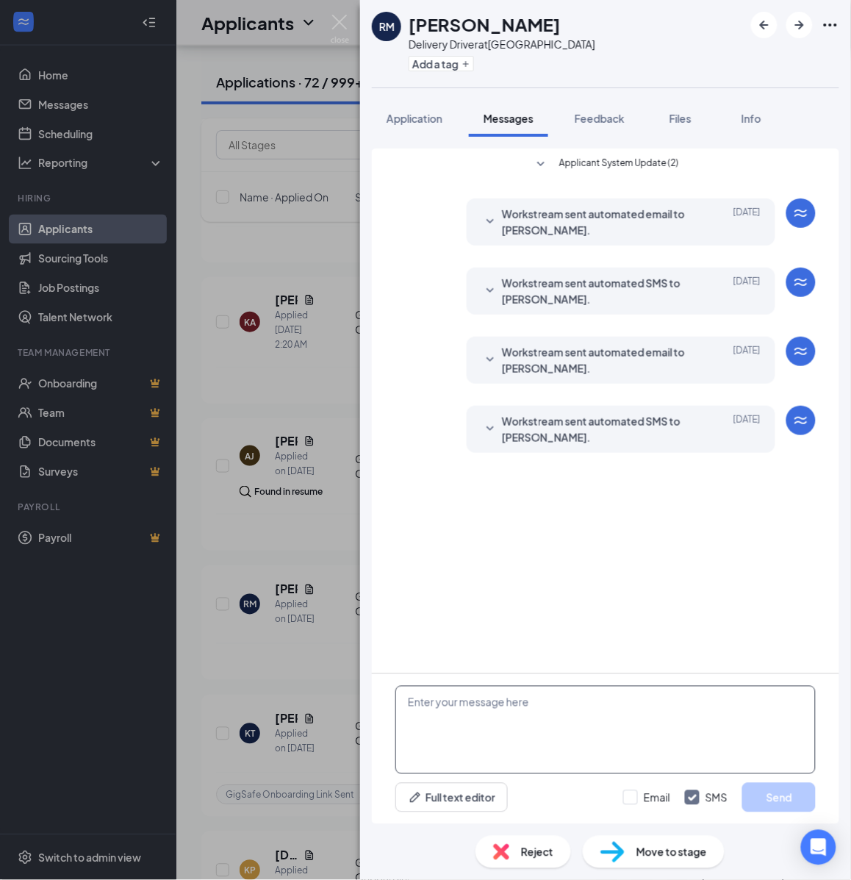
click at [520, 709] on textarea at bounding box center [605, 730] width 420 height 88
paste textarea "Hello, If you have not started your onboarding please go ahead and proceed with…"
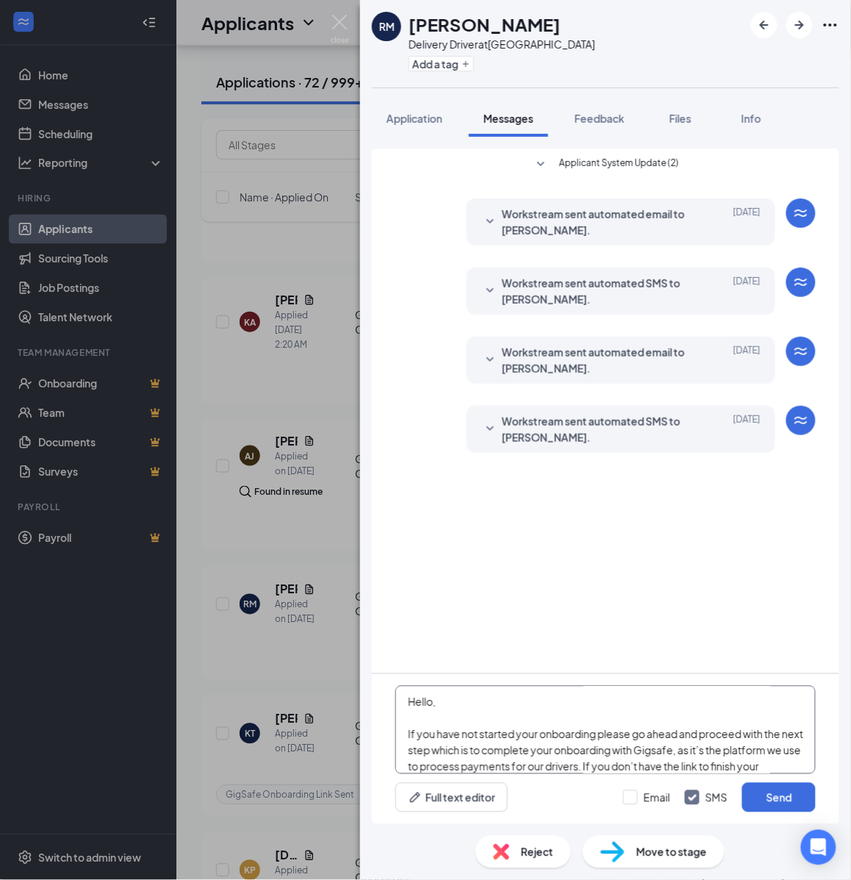
scroll to position [258, 0]
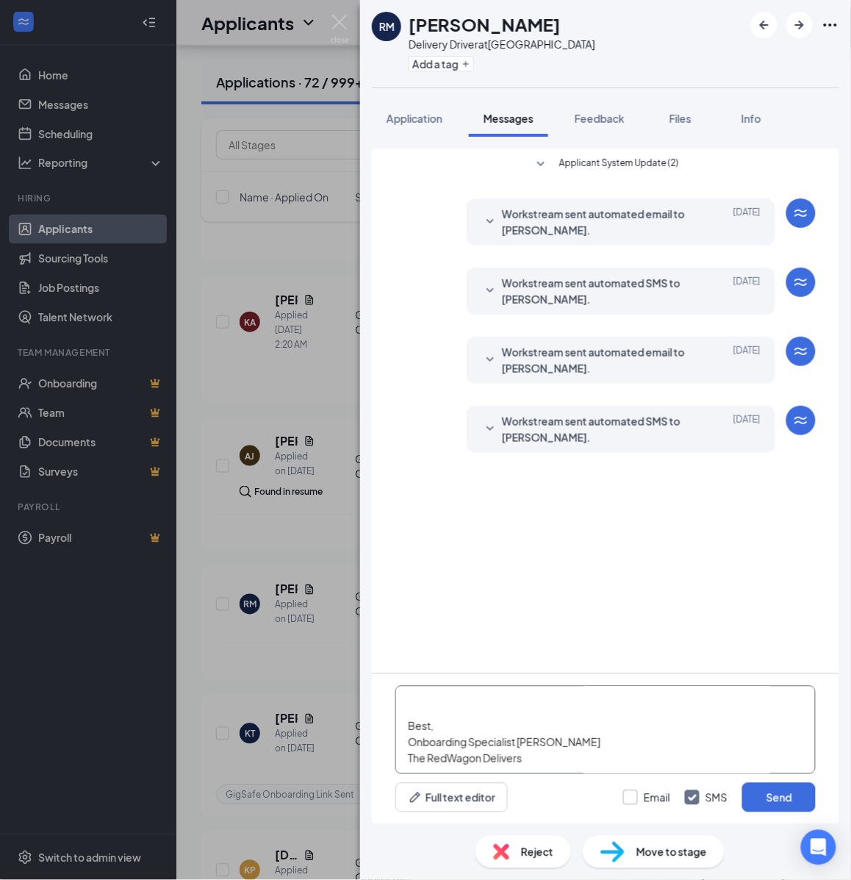
type textarea "Hello, If you have not started your onboarding please go ahead and proceed with…"
click at [643, 796] on input "Email" at bounding box center [646, 797] width 47 height 15
checkbox input "true"
click at [772, 798] on button "Send" at bounding box center [779, 797] width 74 height 29
click at [454, 60] on button "Add a tag" at bounding box center [441, 63] width 65 height 15
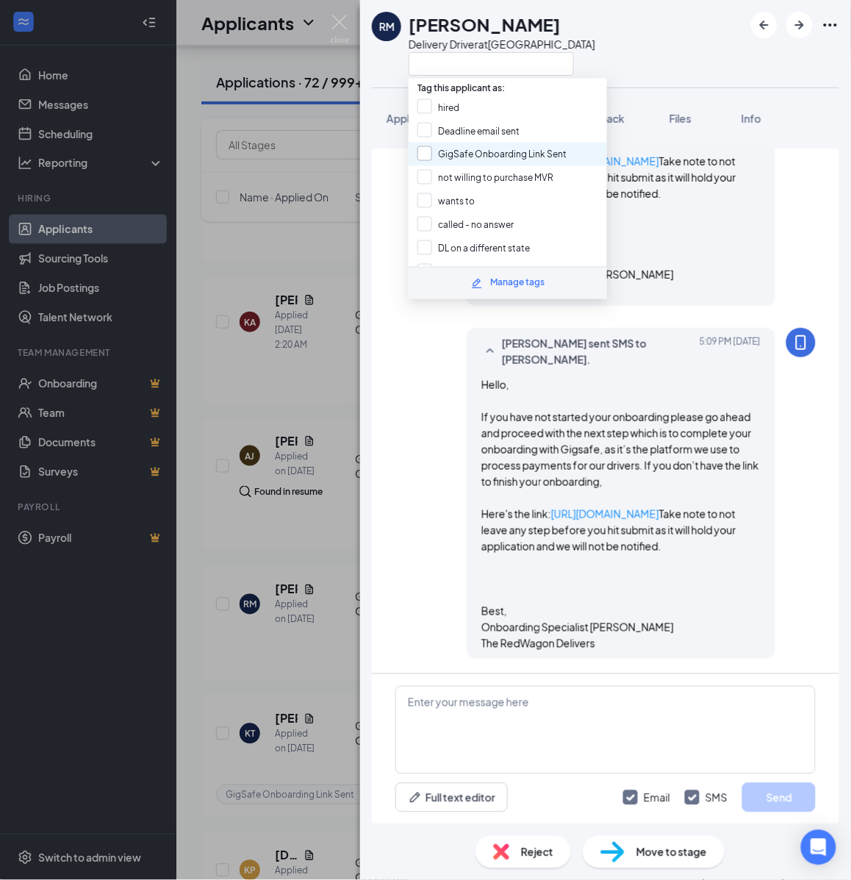
scroll to position [693, 0]
click at [447, 151] on input "GigSafe Onboarding Link Sent" at bounding box center [492, 154] width 149 height 16
checkbox input "true"
drag, startPoint x: 332, startPoint y: 229, endPoint x: 334, endPoint y: 237, distance: 8.4
click at [332, 232] on div "RM Renard Moore Delivery Driver at Dallas Application Messages Feedback Files I…" at bounding box center [425, 440] width 851 height 880
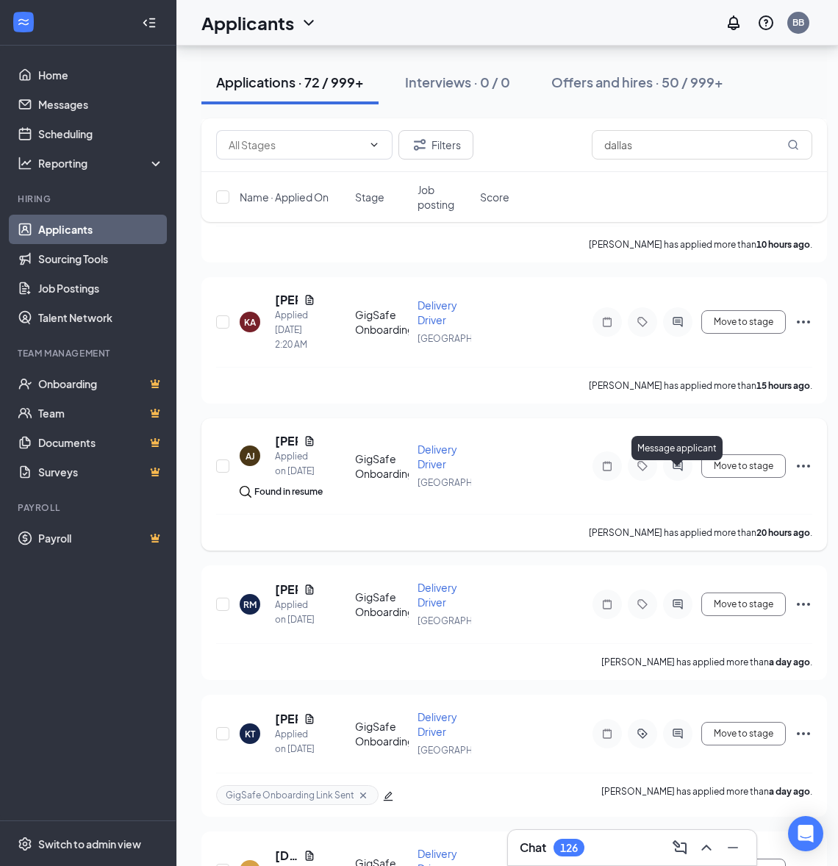
click at [684, 468] on icon "ActiveChat" at bounding box center [678, 466] width 18 height 12
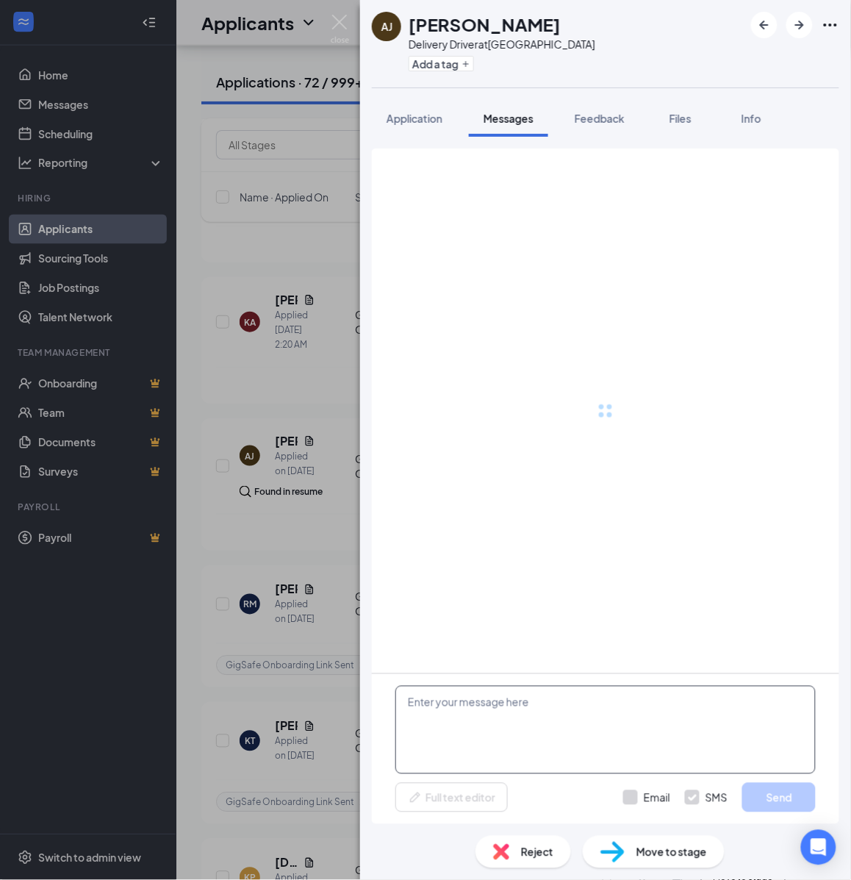
click at [530, 714] on textarea at bounding box center [605, 730] width 420 height 88
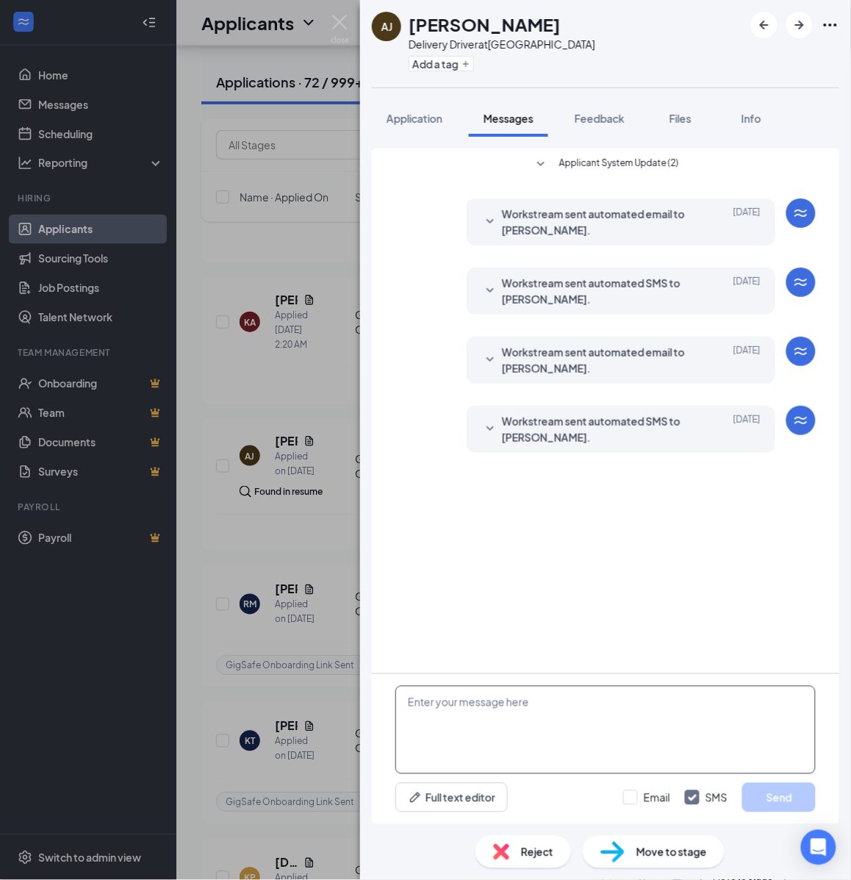
click at [516, 706] on textarea at bounding box center [605, 730] width 420 height 88
paste textarea "Hello, If you have not started your onboarding please go ahead and proceed with…"
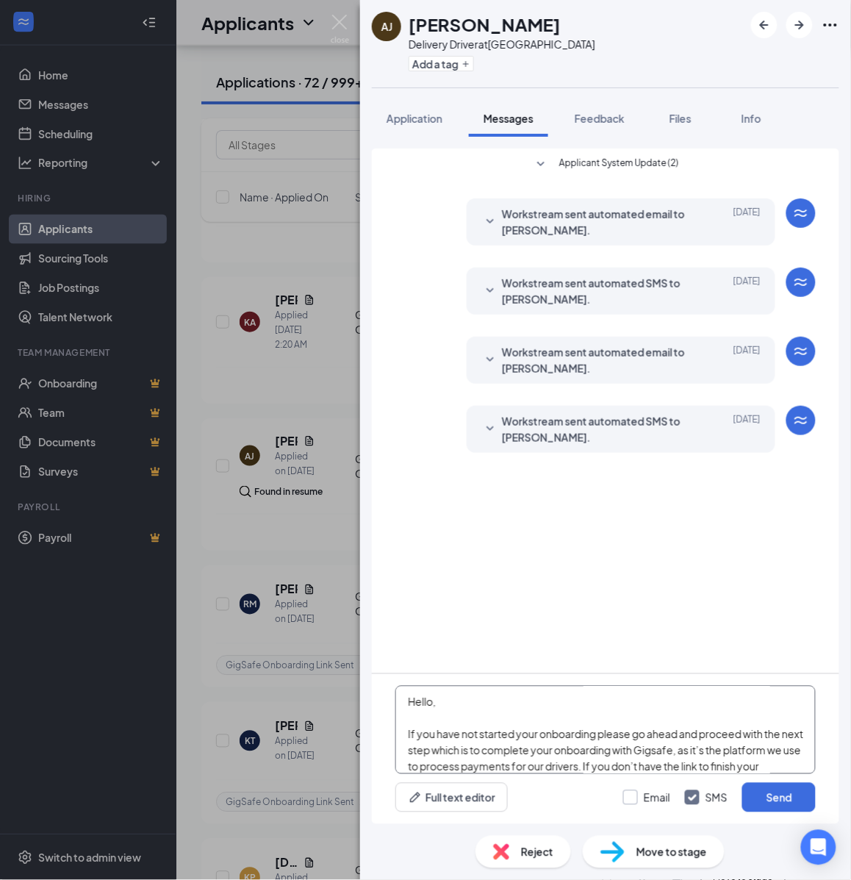
scroll to position [258, 0]
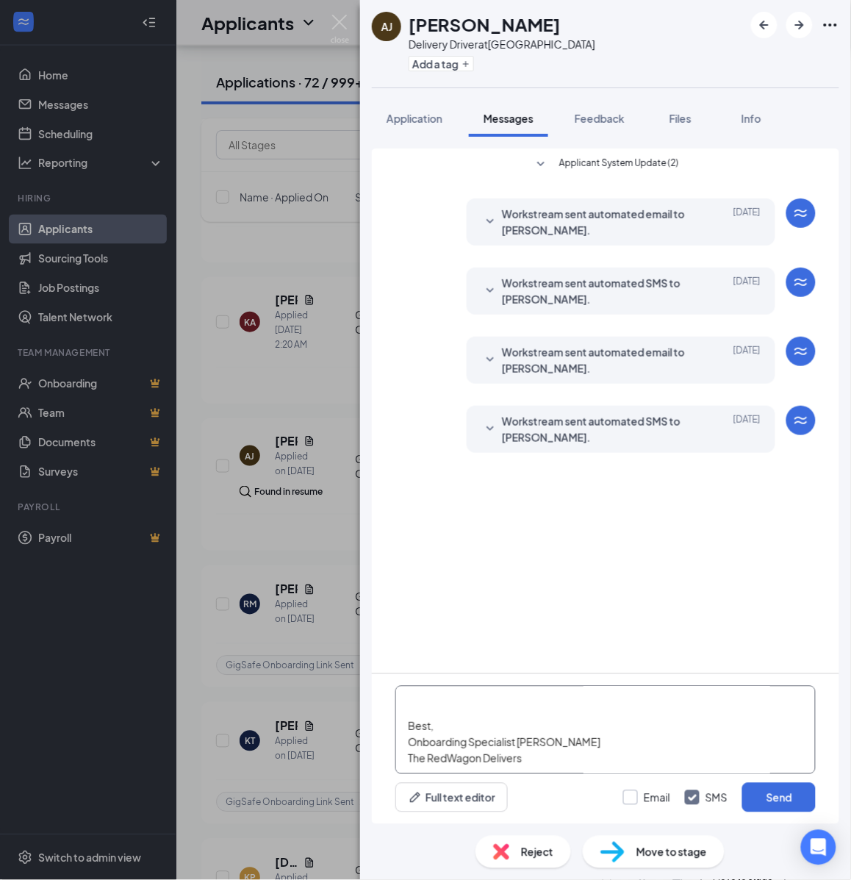
type textarea "Hello, If you have not started your onboarding please go ahead and proceed with…"
click at [649, 796] on input "Email" at bounding box center [646, 797] width 47 height 15
checkbox input "true"
click at [774, 798] on button "Send" at bounding box center [779, 797] width 74 height 29
click at [457, 61] on button "Add a tag" at bounding box center [441, 63] width 65 height 15
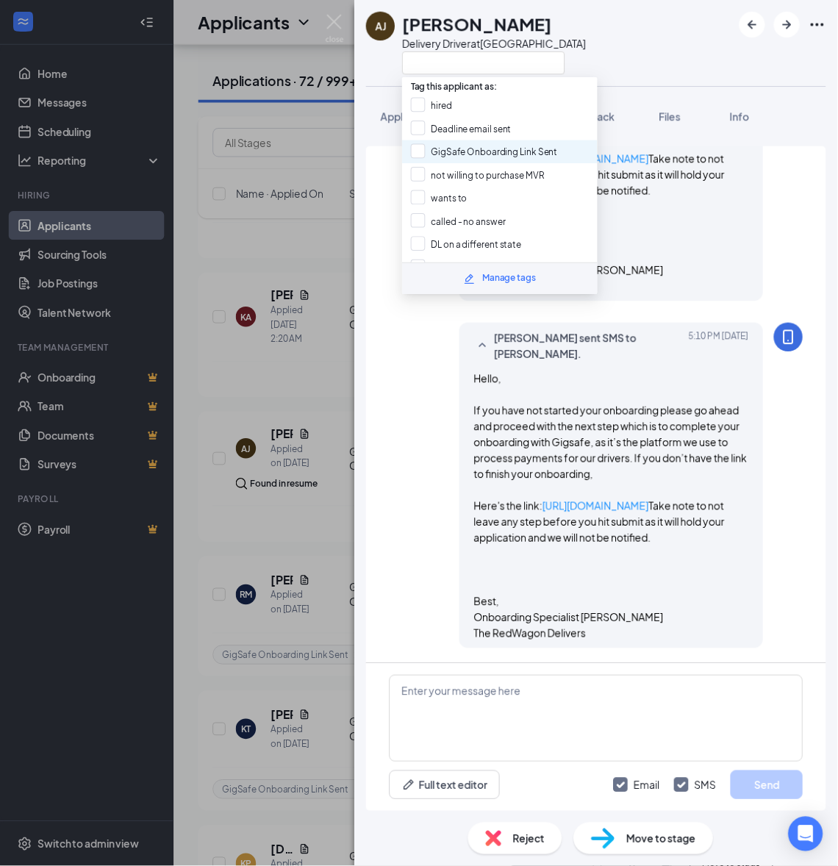
scroll to position [693, 0]
click at [447, 148] on input "GigSafe Onboarding Link Sent" at bounding box center [492, 154] width 149 height 16
checkbox input "true"
click at [321, 234] on div "AJ Aquanis Johnson Delivery Driver at Dallas Application Messages Feedback File…" at bounding box center [425, 440] width 851 height 880
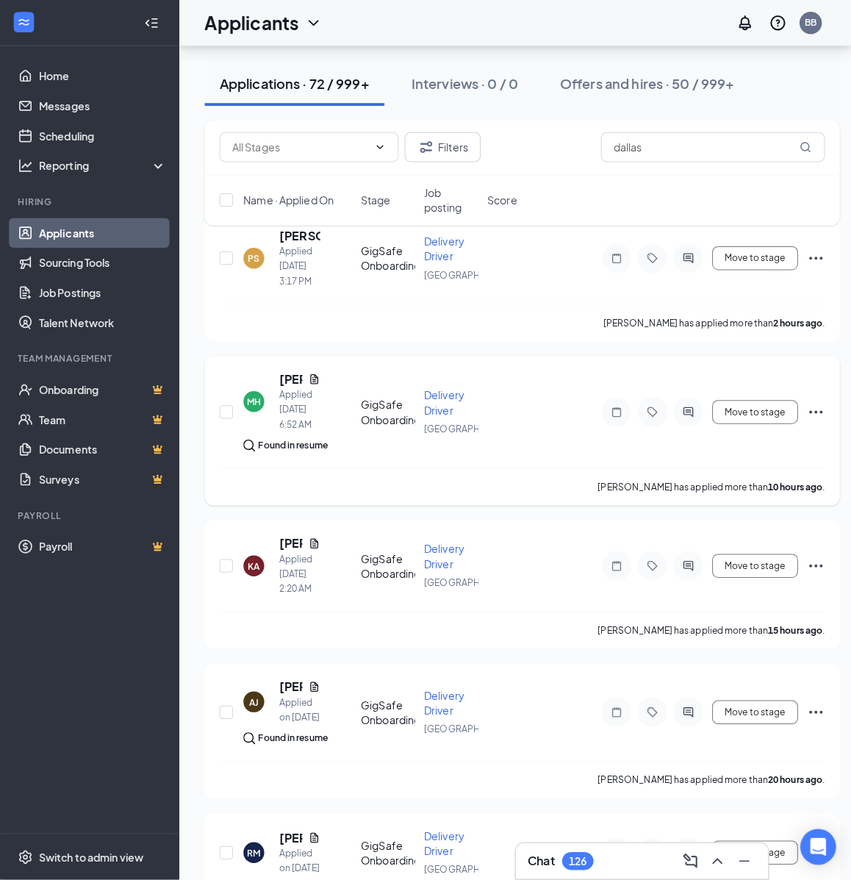
scroll to position [43, 0]
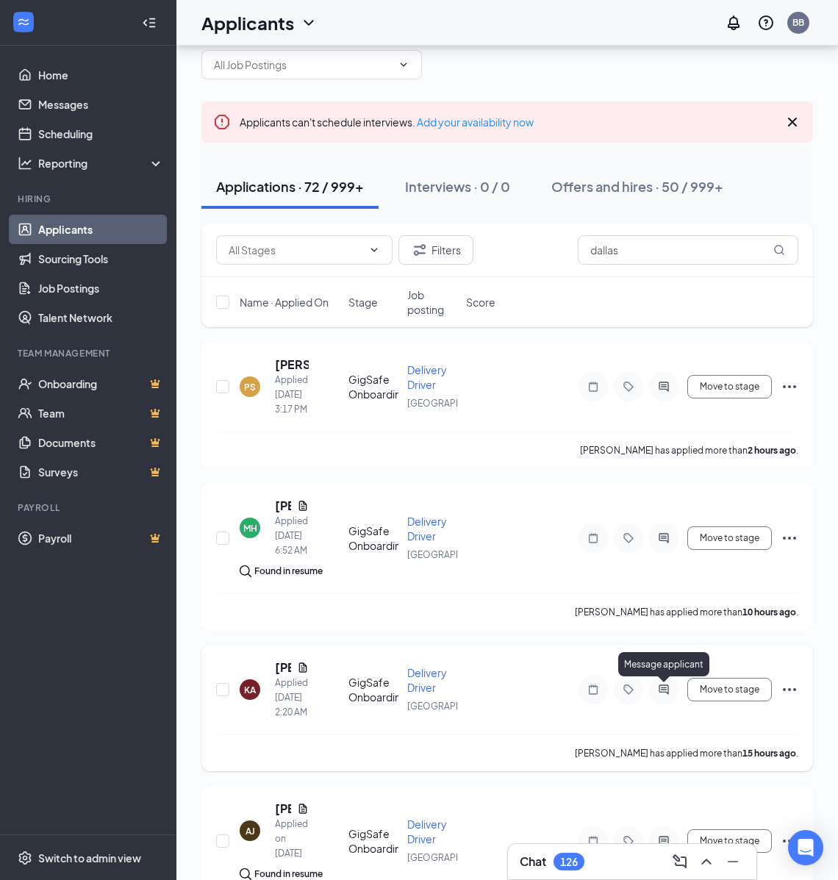
click at [670, 686] on icon "ActiveChat" at bounding box center [664, 690] width 18 height 12
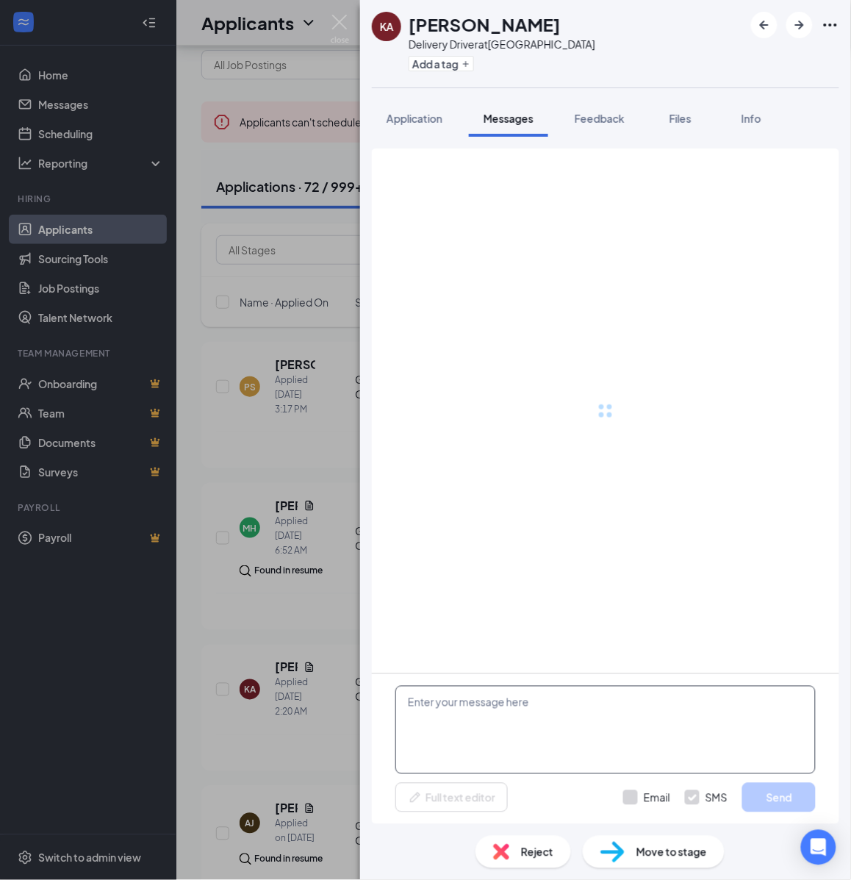
click at [555, 740] on textarea at bounding box center [605, 730] width 420 height 88
click at [524, 718] on textarea at bounding box center [605, 730] width 420 height 88
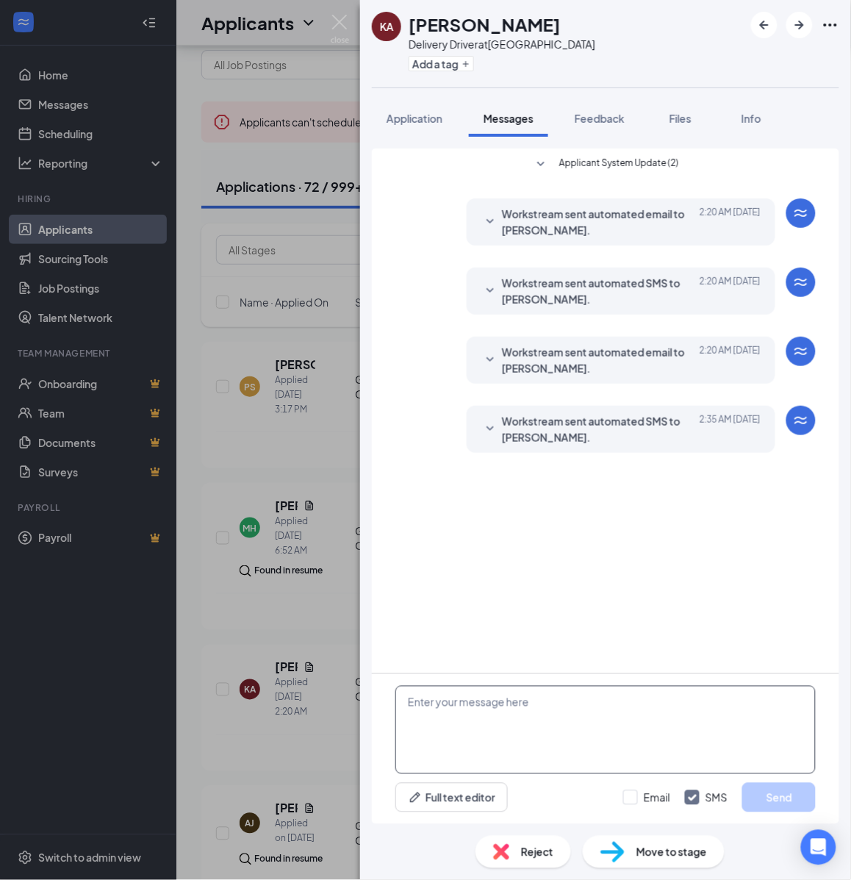
paste textarea "Hello, If you have not started your onboarding please go ahead and proceed with…"
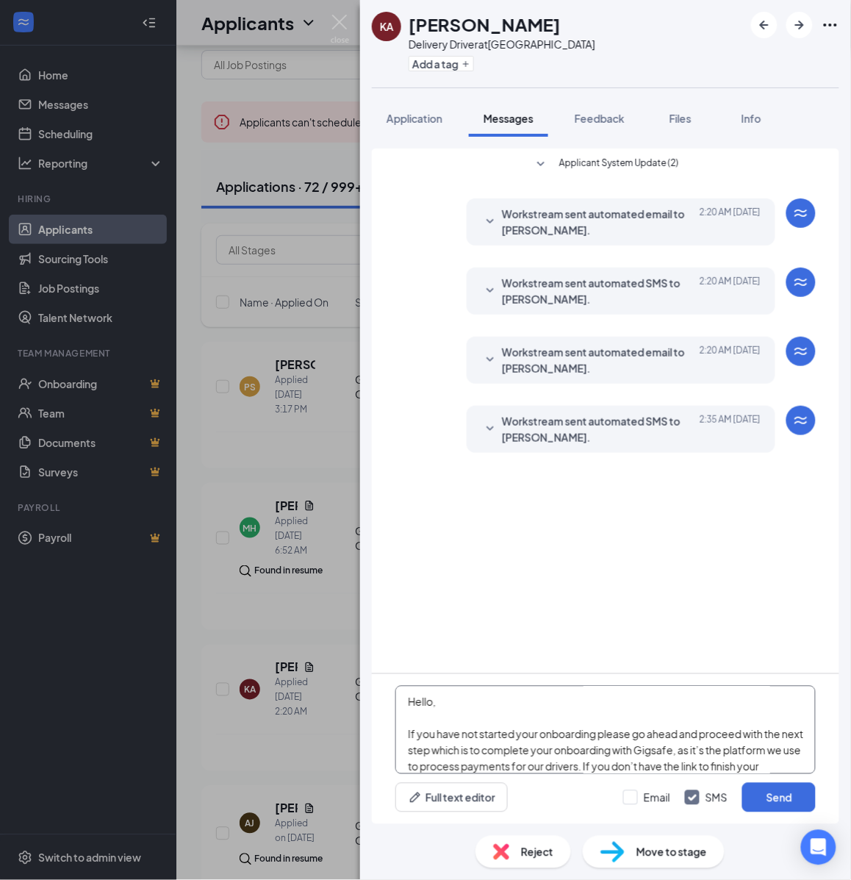
scroll to position [258, 0]
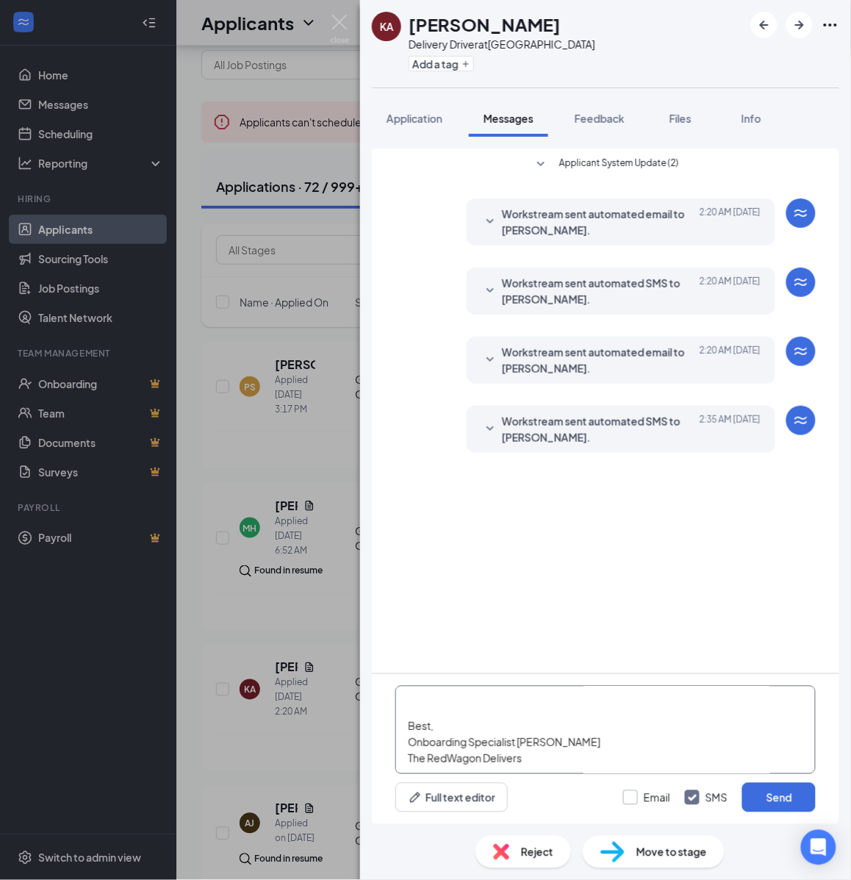
type textarea "Hello, If you have not started your onboarding please go ahead and proceed with…"
click at [642, 796] on input "Email" at bounding box center [646, 797] width 47 height 15
checkbox input "true"
click at [781, 792] on button "Send" at bounding box center [779, 797] width 74 height 29
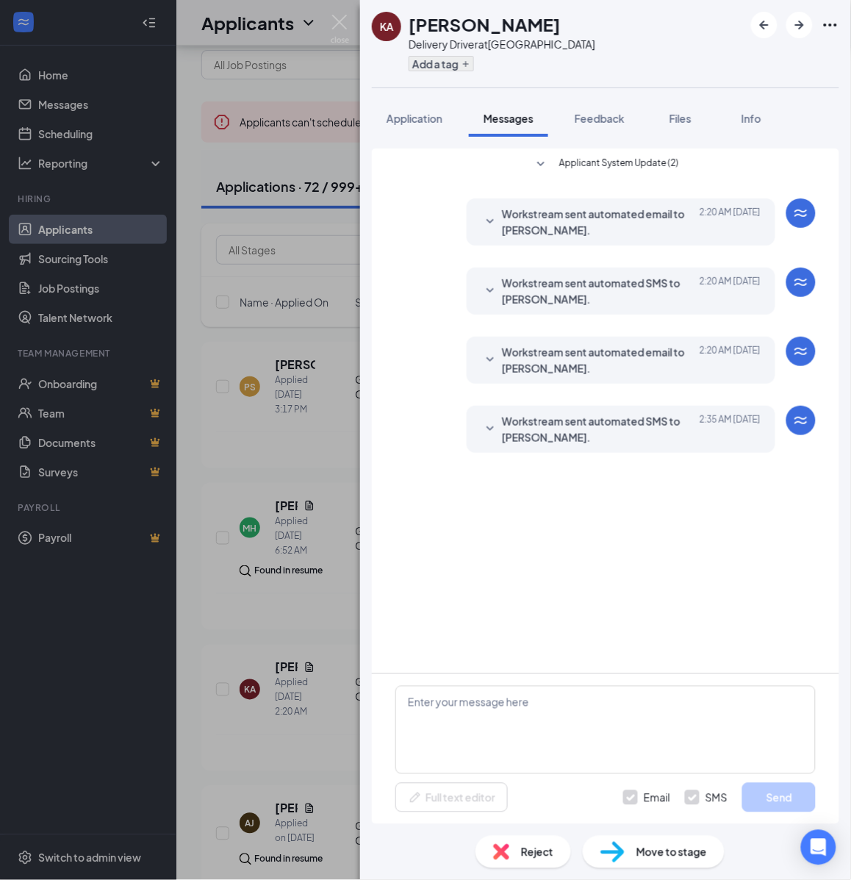
scroll to position [0, 0]
click at [468, 60] on icon "Plus" at bounding box center [466, 64] width 9 height 9
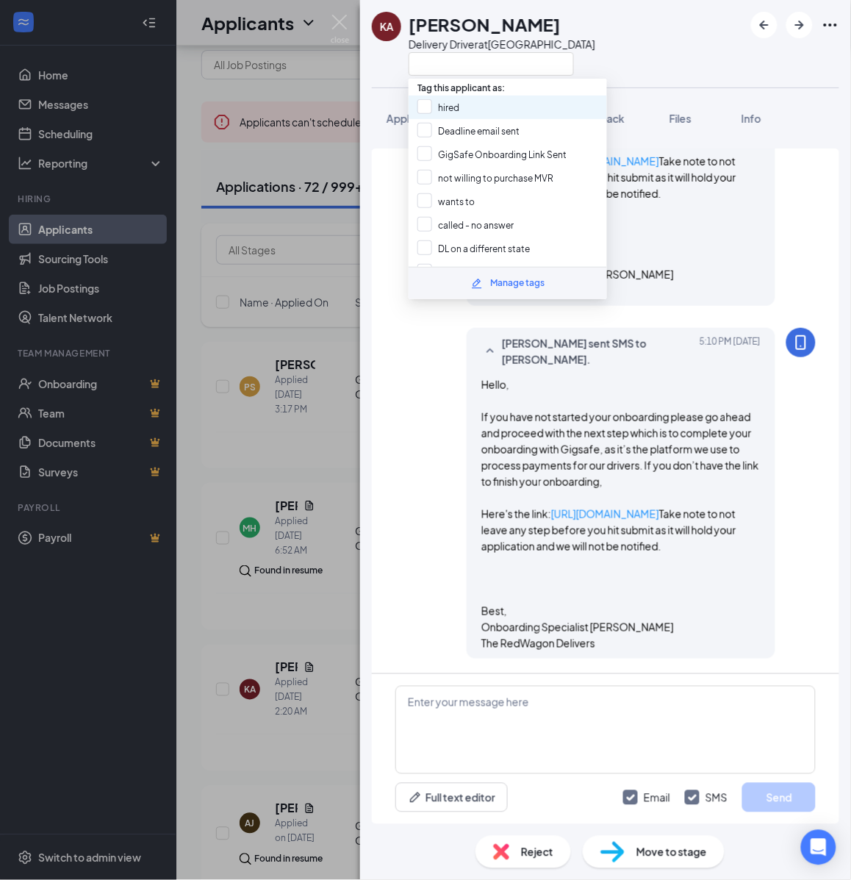
scroll to position [693, 0]
click at [448, 153] on input "GigSafe Onboarding Link Sent" at bounding box center [492, 154] width 149 height 16
checkbox input "true"
click at [323, 277] on div "KA Khatina Anderson Delivery Driver at Dallas Application Messages Feedback Fil…" at bounding box center [425, 440] width 851 height 880
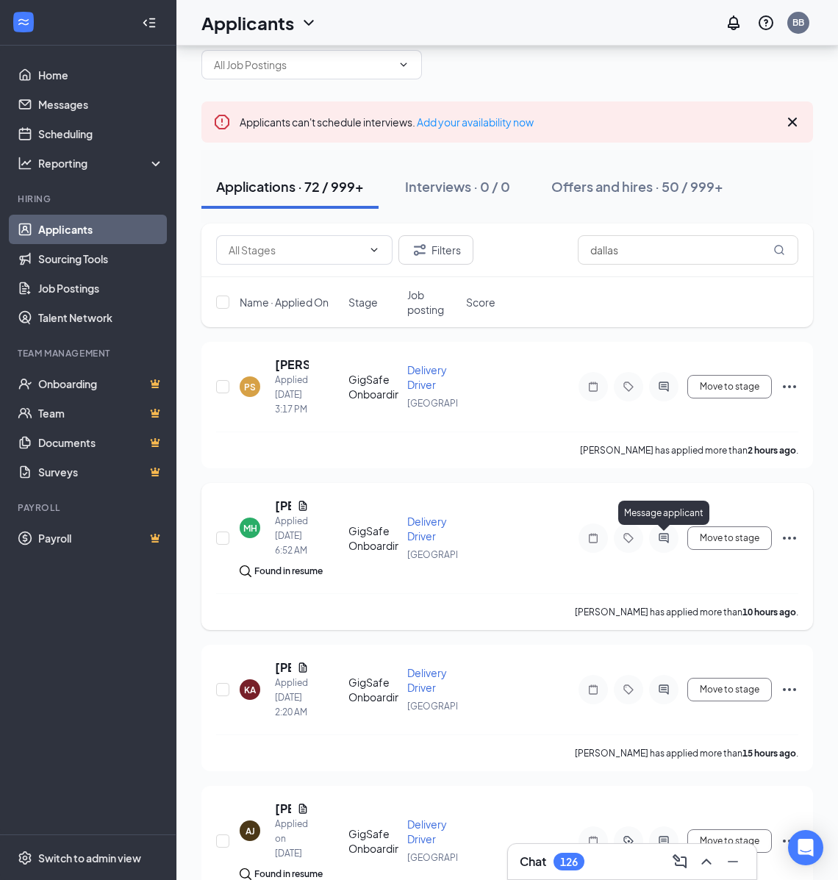
click at [670, 533] on icon "ActiveChat" at bounding box center [664, 538] width 18 height 12
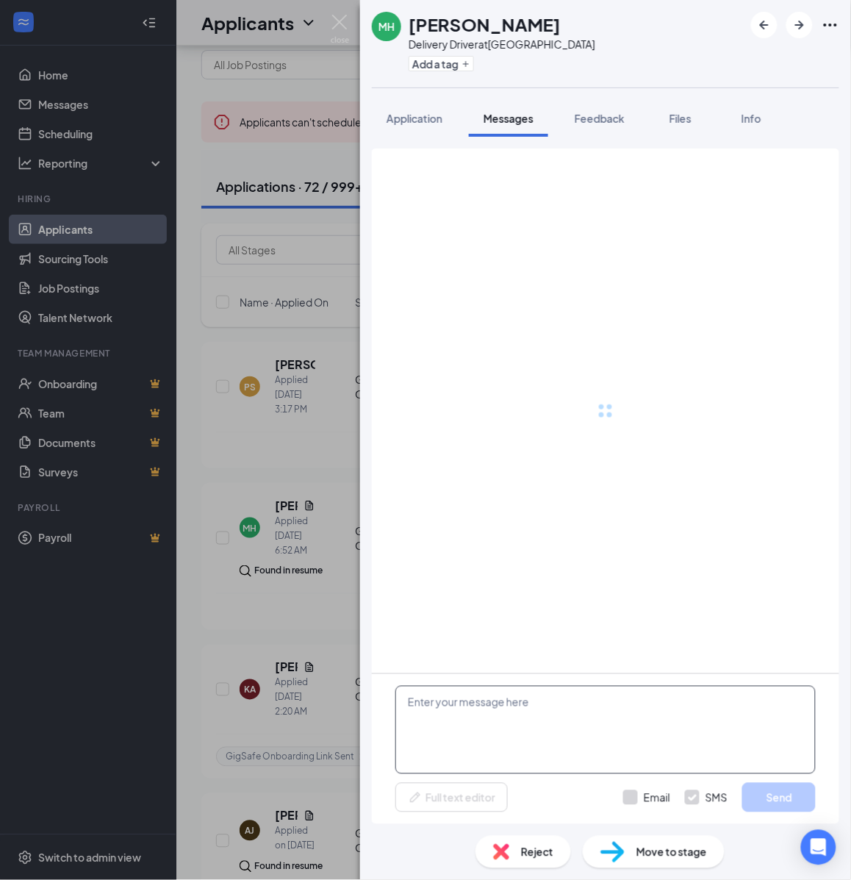
click at [539, 733] on textarea at bounding box center [605, 730] width 420 height 88
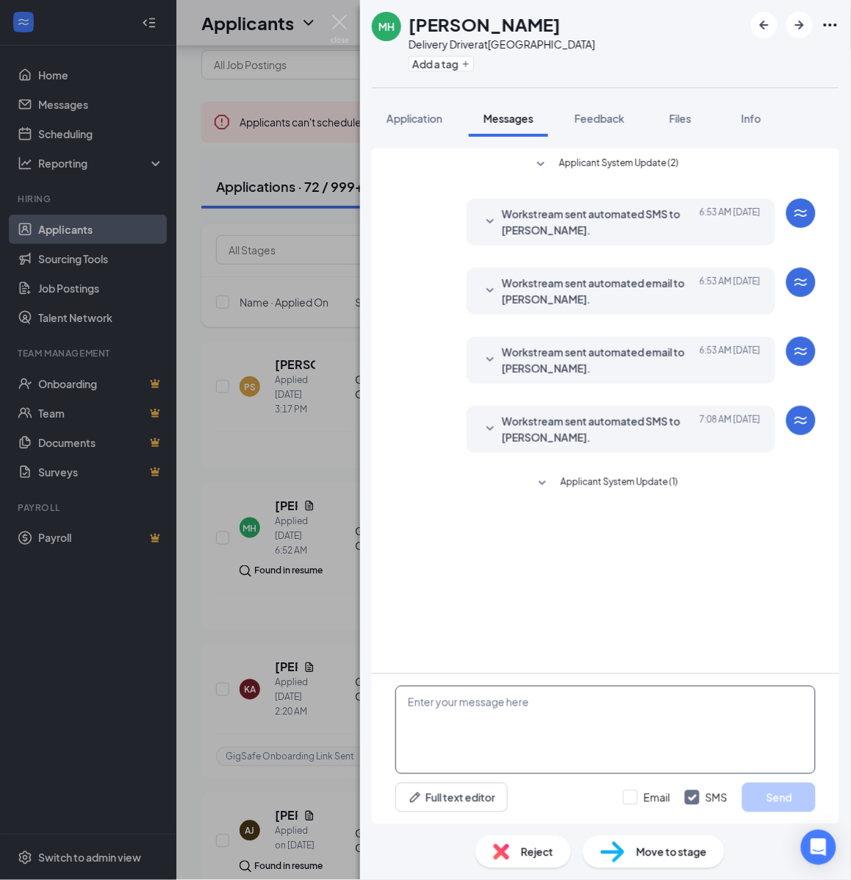
click at [517, 719] on textarea at bounding box center [605, 730] width 420 height 88
paste textarea "Hello, If you have not started your onboarding please go ahead and proceed with…"
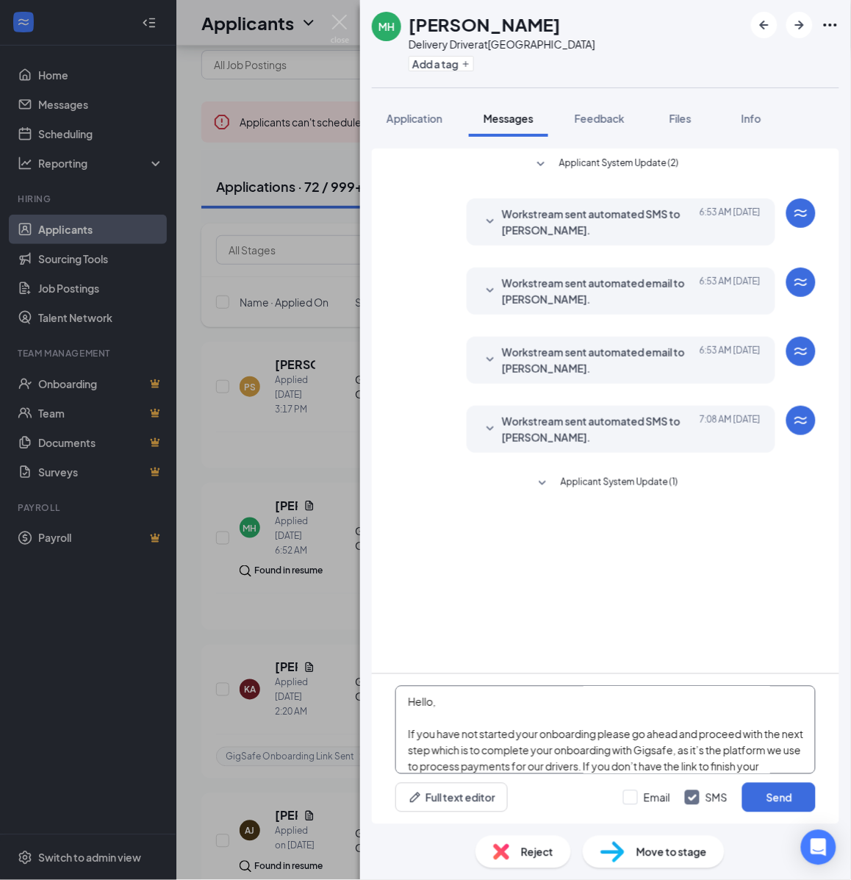
scroll to position [258, 0]
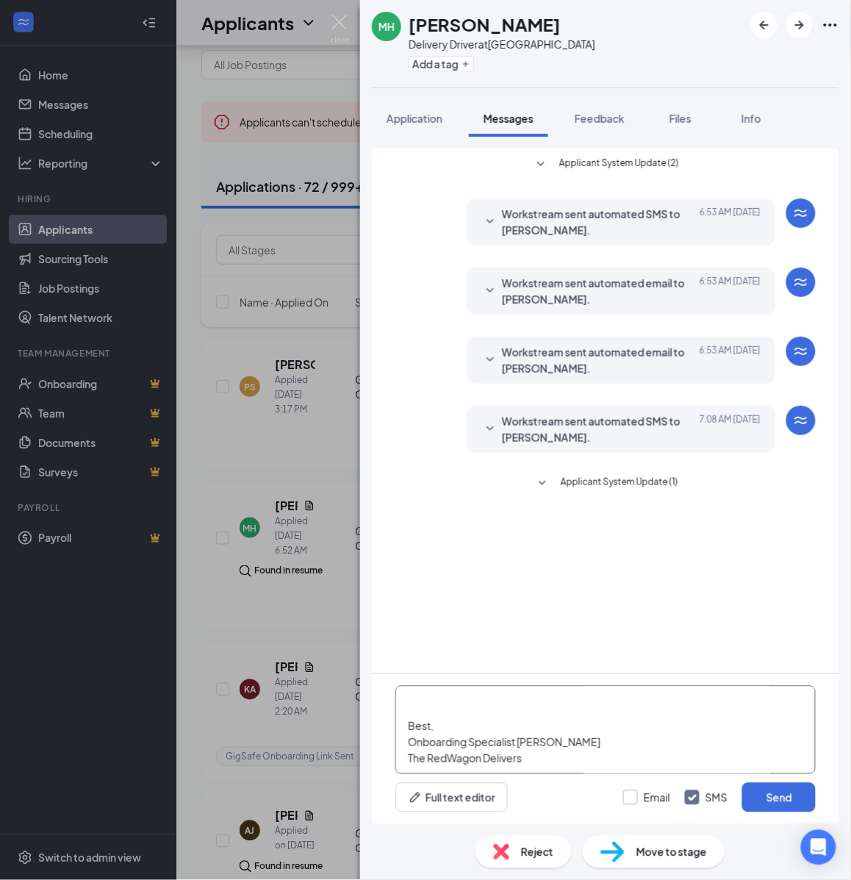
type textarea "Hello, If you have not started your onboarding please go ahead and proceed with…"
click at [644, 798] on input "Email" at bounding box center [646, 797] width 47 height 15
checkbox input "true"
click at [770, 787] on button "Send" at bounding box center [779, 797] width 74 height 29
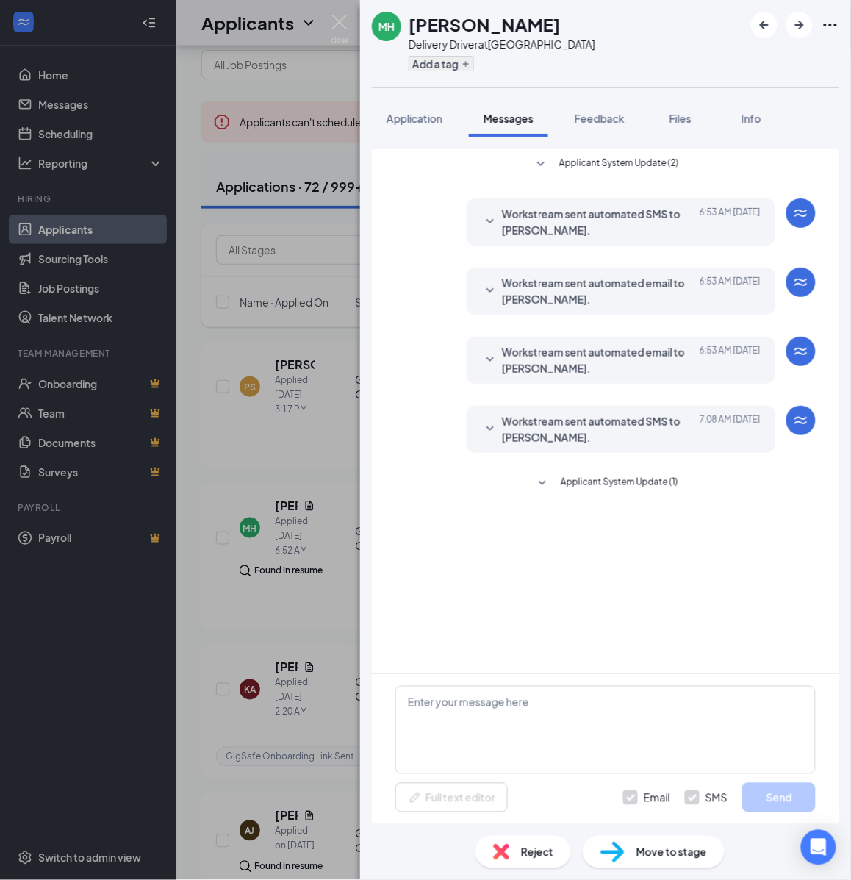
scroll to position [0, 0]
click at [450, 65] on button "Add a tag" at bounding box center [441, 63] width 65 height 15
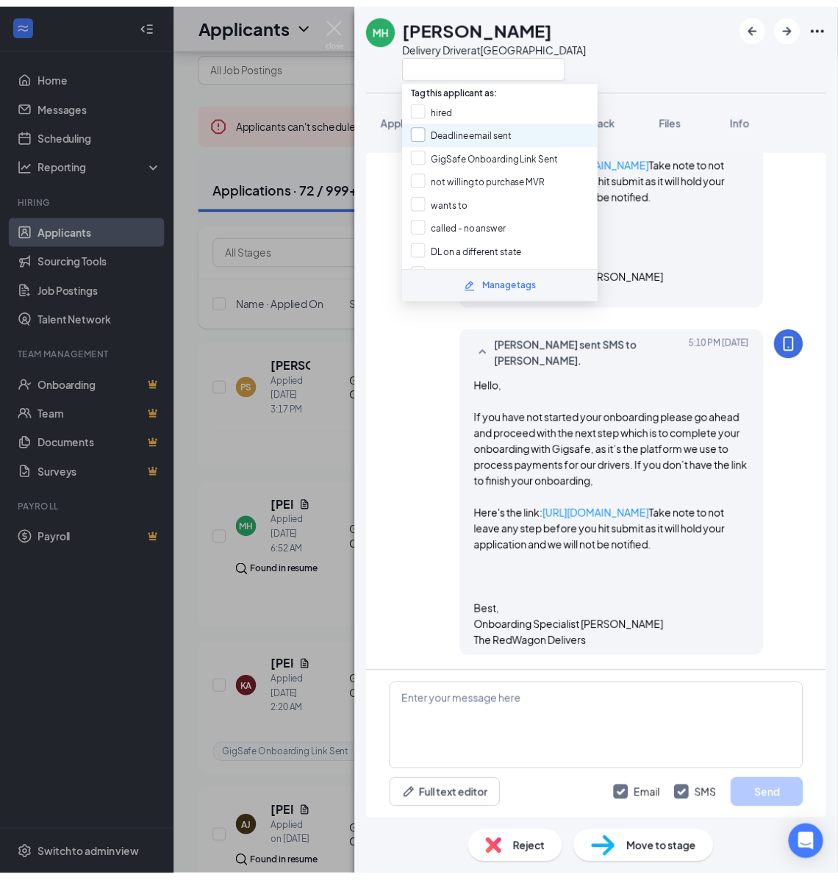
scroll to position [736, 0]
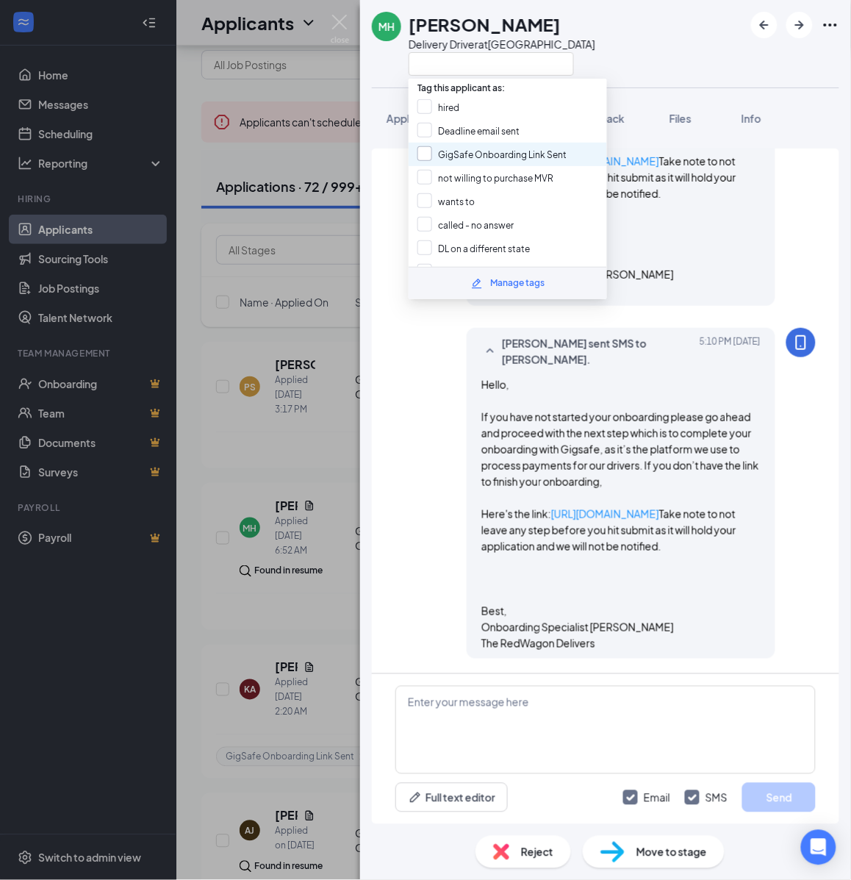
click at [456, 157] on input "GigSafe Onboarding Link Sent" at bounding box center [492, 154] width 149 height 16
checkbox input "true"
click at [347, 273] on div "MH MARQUIS HORTON Delivery Driver at Dallas Application Messages Feedback Files…" at bounding box center [425, 440] width 851 height 880
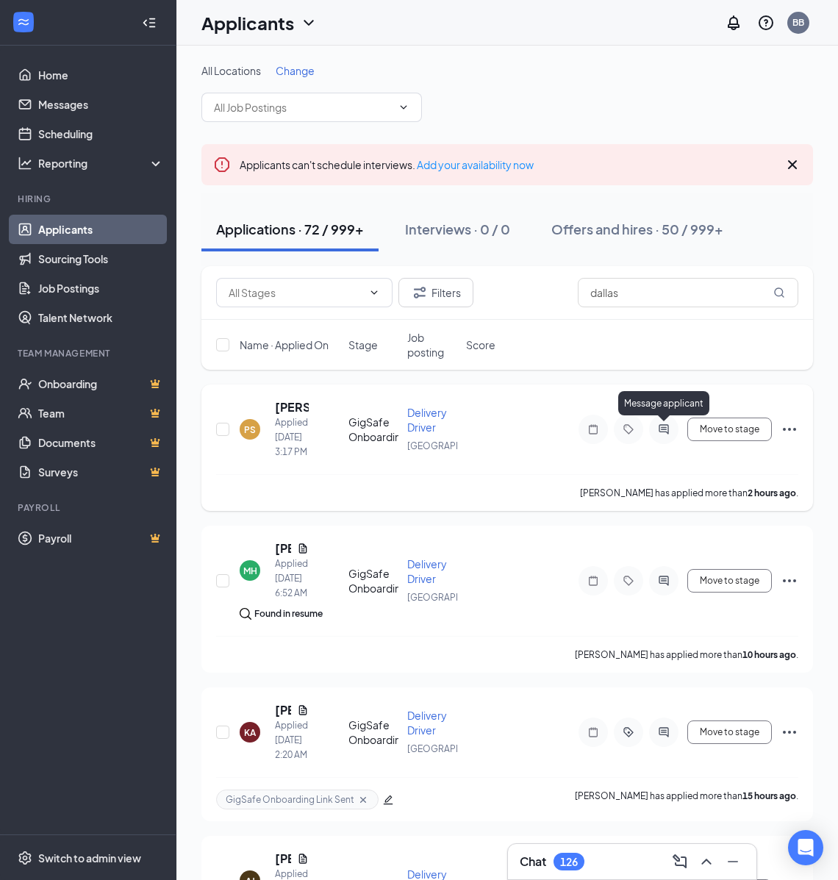
click at [670, 425] on icon "ActiveChat" at bounding box center [664, 429] width 18 height 12
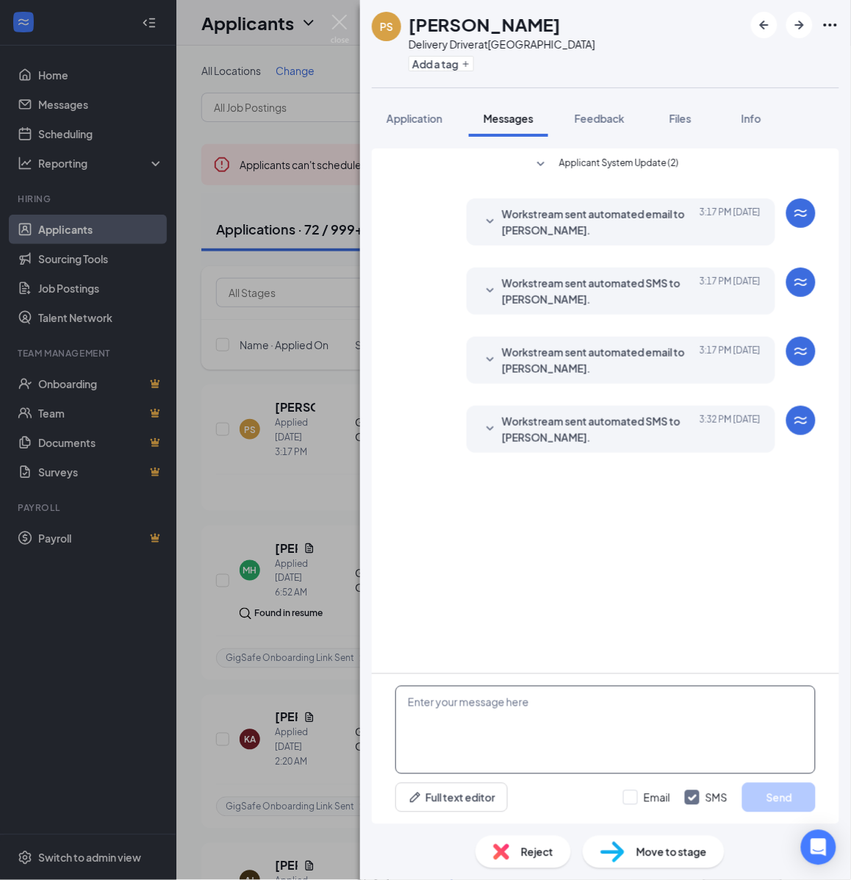
click at [606, 728] on textarea at bounding box center [605, 730] width 420 height 88
paste textarea "Hello, If you have not started your onboarding please go ahead and proceed with…"
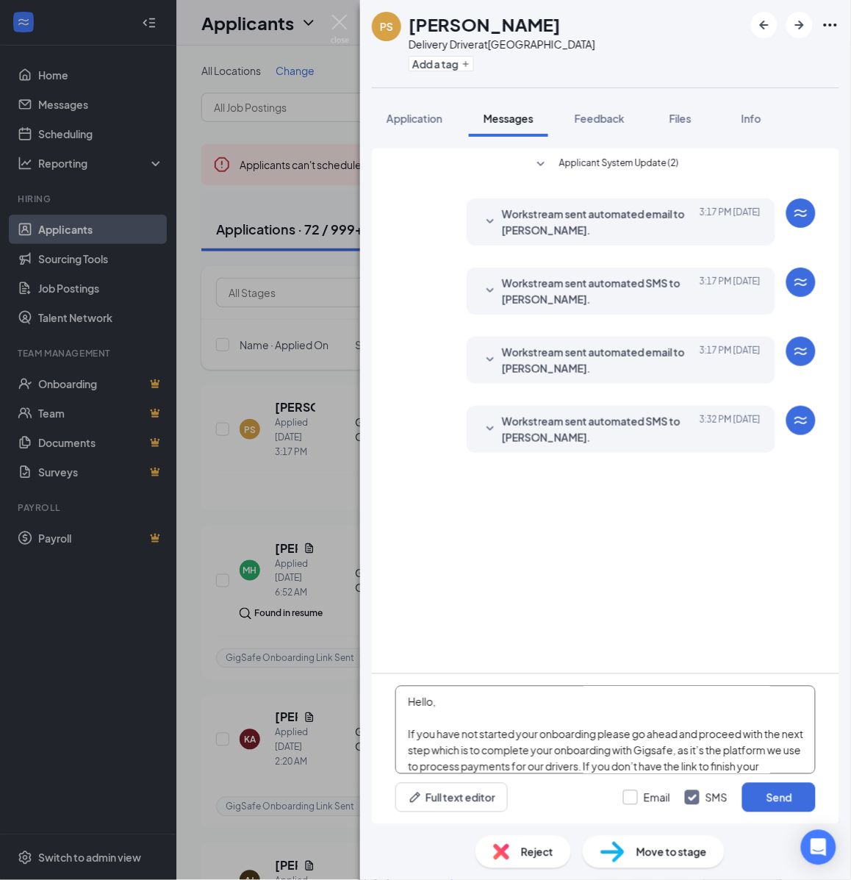
scroll to position [258, 0]
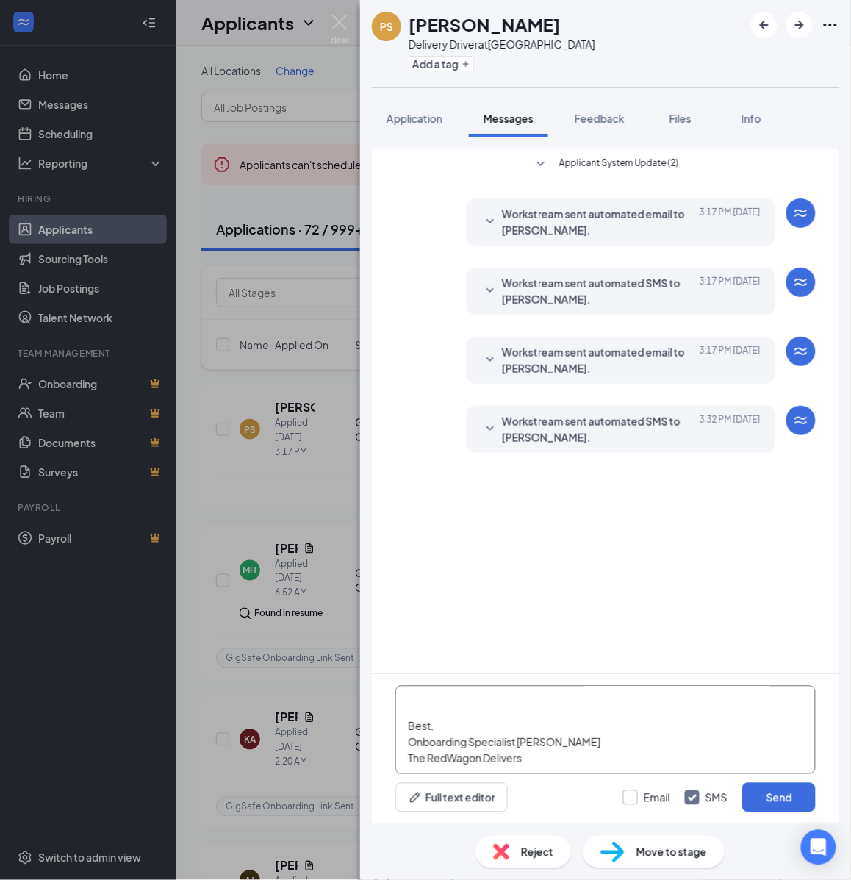
type textarea "Hello, If you have not started your onboarding please go ahead and proceed with…"
click at [648, 798] on input "Email" at bounding box center [646, 797] width 47 height 15
checkbox input "true"
click at [788, 791] on button "Send" at bounding box center [779, 797] width 74 height 29
click at [458, 68] on button "Add a tag" at bounding box center [441, 63] width 65 height 15
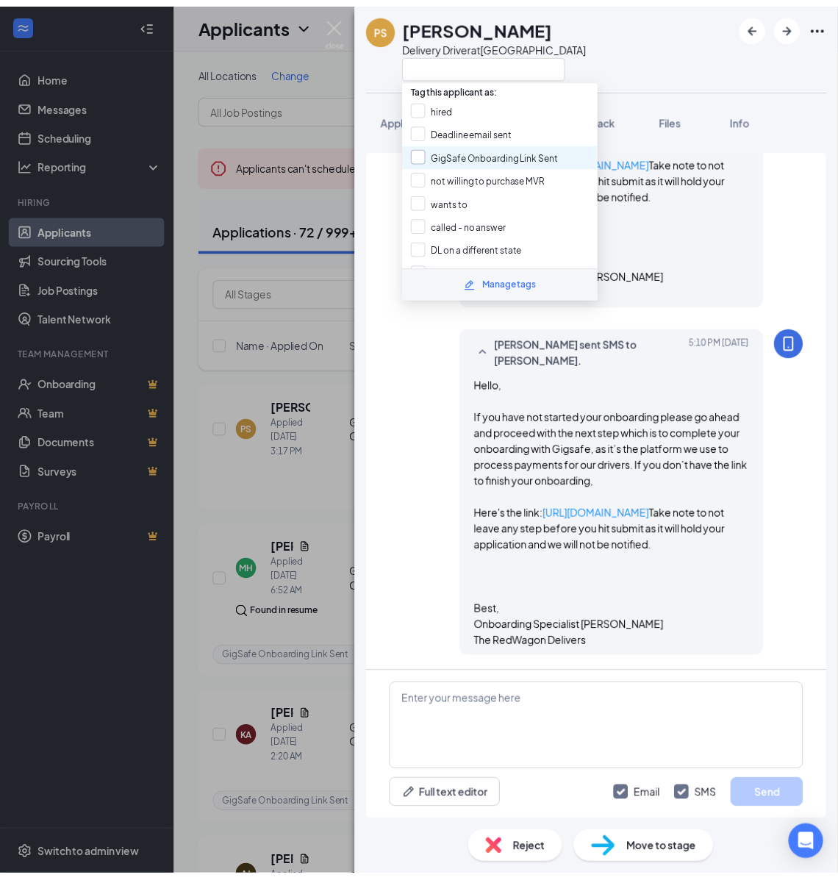
scroll to position [693, 0]
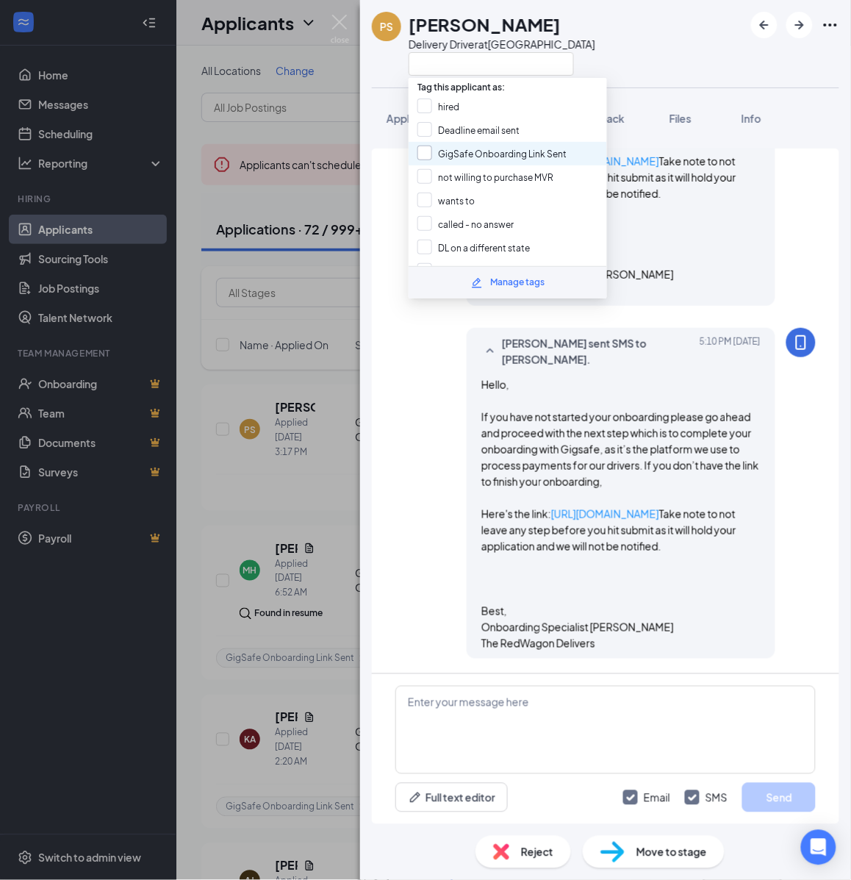
click at [473, 146] on input "GigSafe Onboarding Link Sent" at bounding box center [492, 154] width 149 height 16
checkbox input "true"
click at [329, 266] on div "PS Perstefanie Sparks Brooks Delivery Driver at Dallas Application Messages Fee…" at bounding box center [425, 440] width 851 height 880
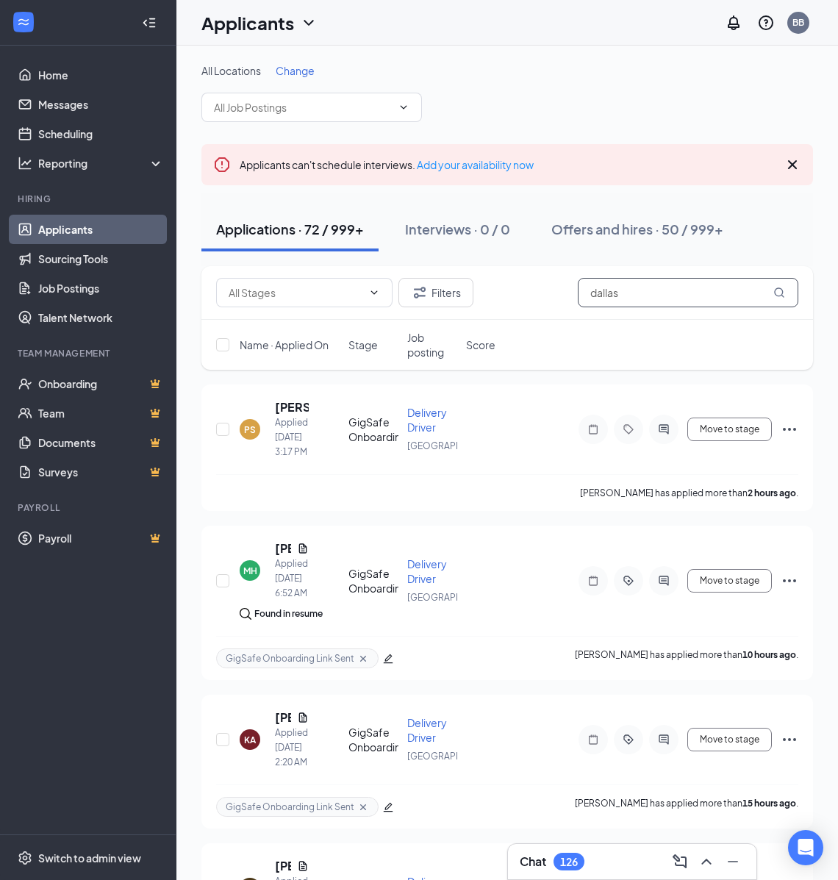
click at [641, 284] on input "dallas" at bounding box center [688, 292] width 221 height 29
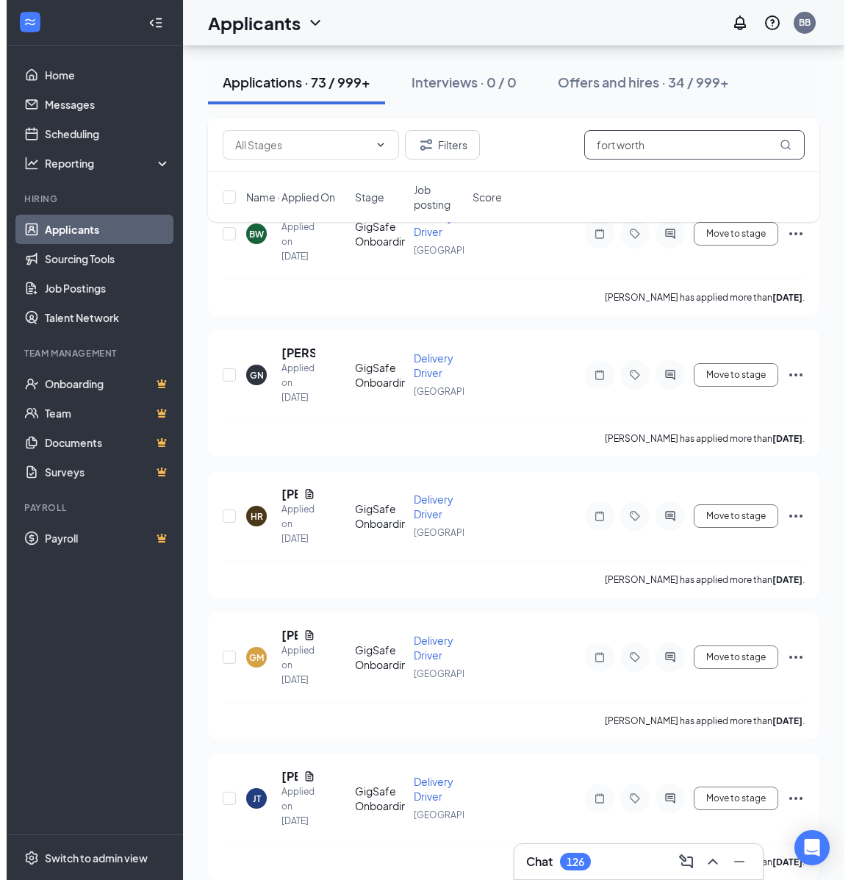
scroll to position [1103, 0]
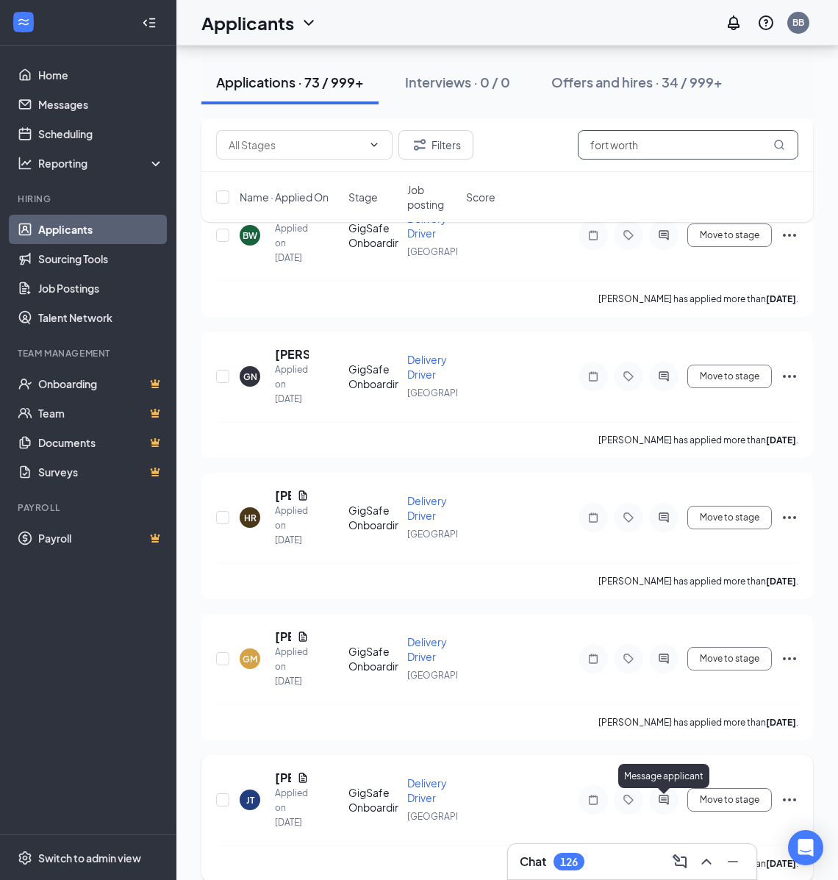
type input "fort worth"
click at [664, 806] on icon "ActiveChat" at bounding box center [664, 800] width 18 height 12
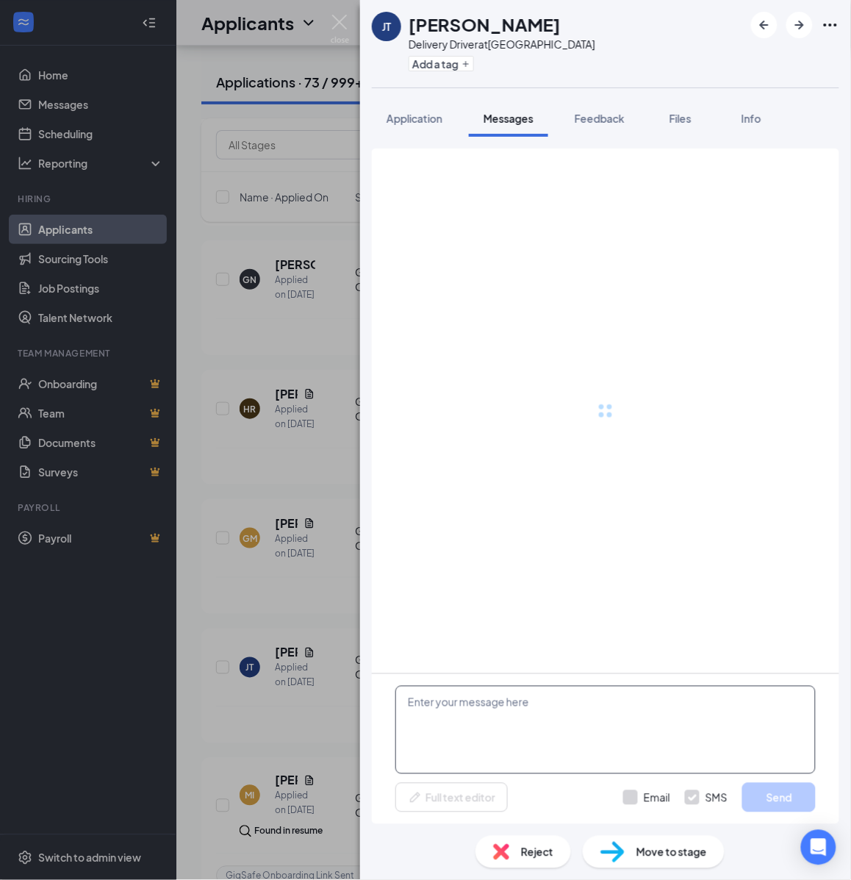
click at [526, 757] on textarea at bounding box center [605, 730] width 420 height 88
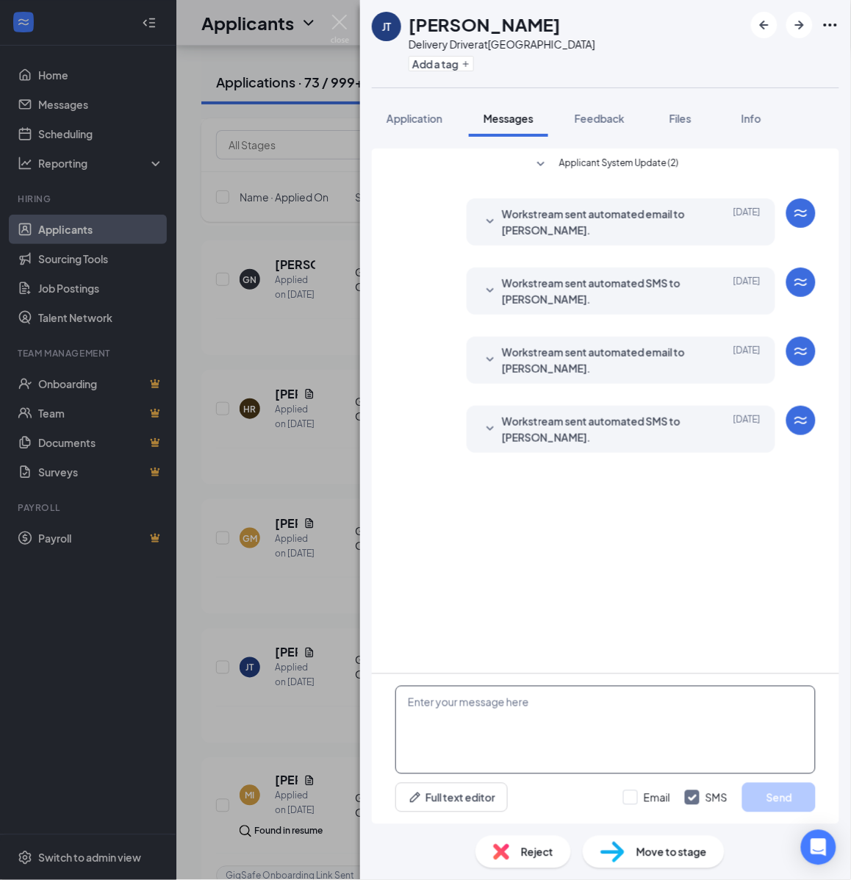
click at [507, 735] on textarea at bounding box center [605, 730] width 420 height 88
paste textarea "Hello, If you have not started your onboarding please go ahead and proceed with…"
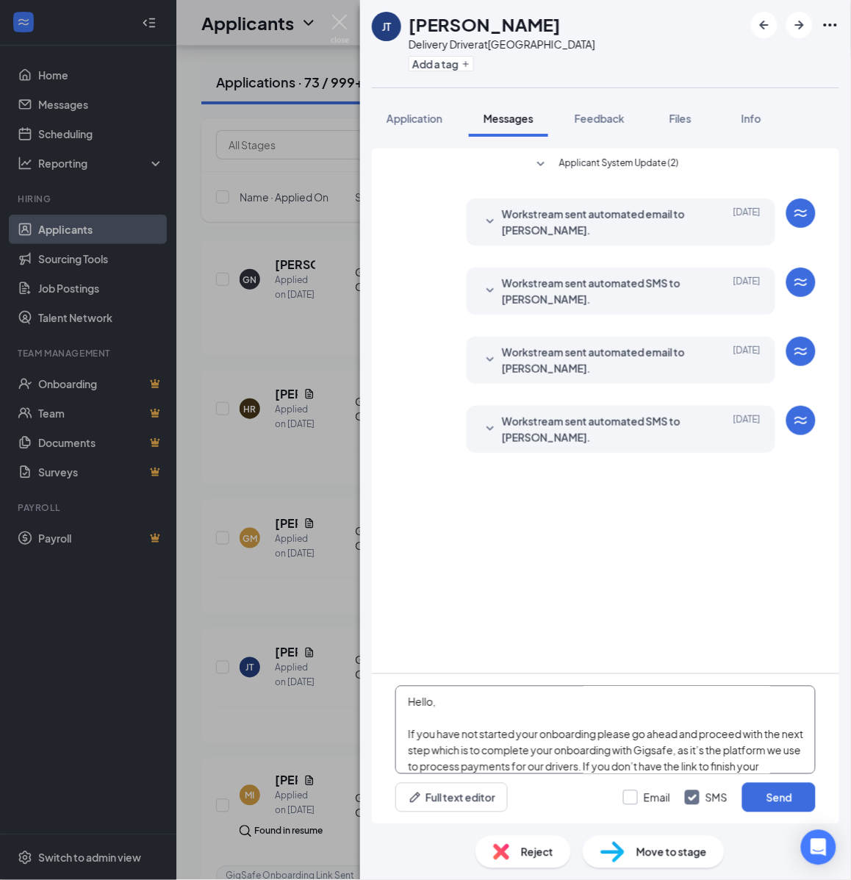
scroll to position [258, 0]
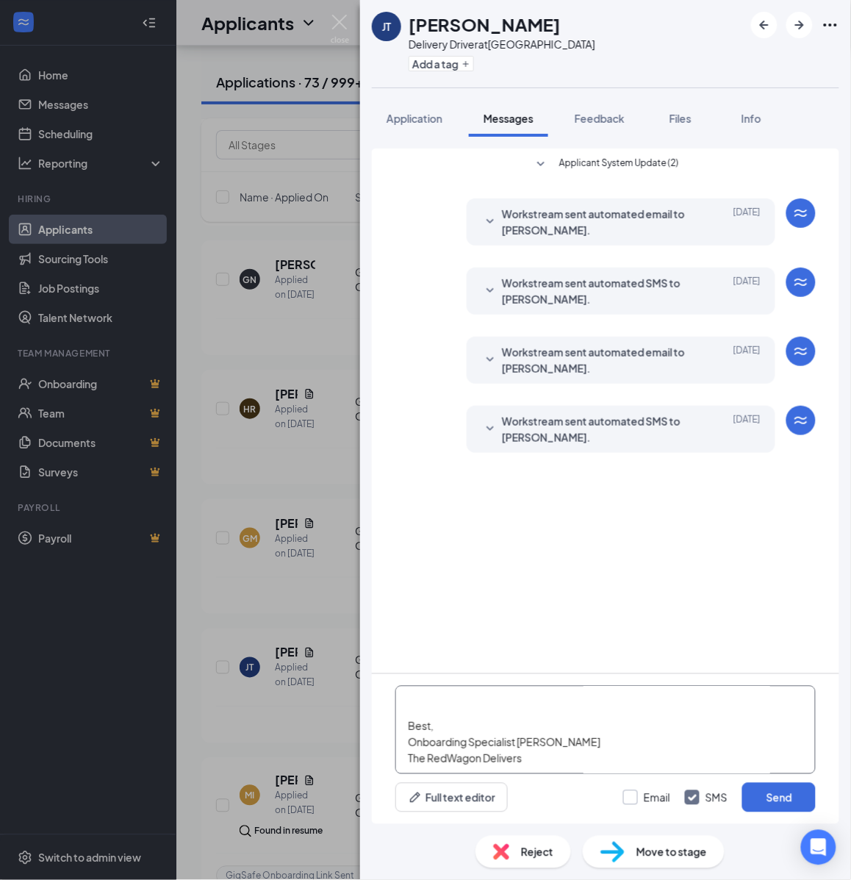
type textarea "Hello, If you have not started your onboarding please go ahead and proceed with…"
click at [643, 795] on input "Email" at bounding box center [646, 797] width 47 height 15
checkbox input "true"
click at [773, 791] on button "Send" at bounding box center [779, 797] width 74 height 29
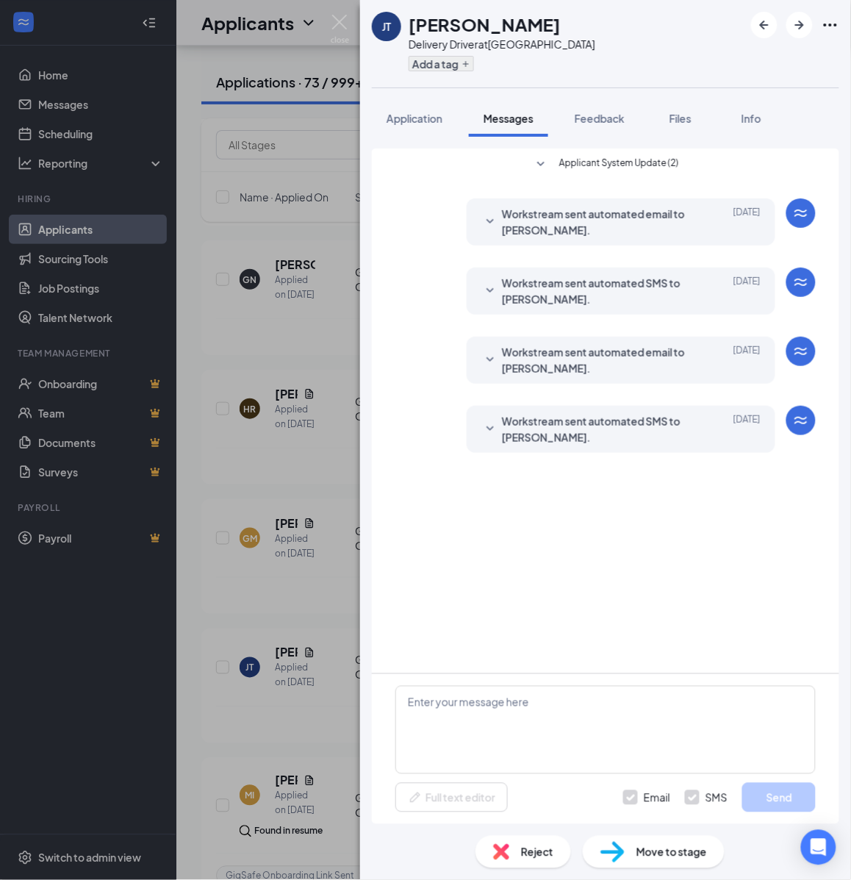
scroll to position [0, 0]
click at [432, 57] on button "Add a tag" at bounding box center [441, 63] width 65 height 15
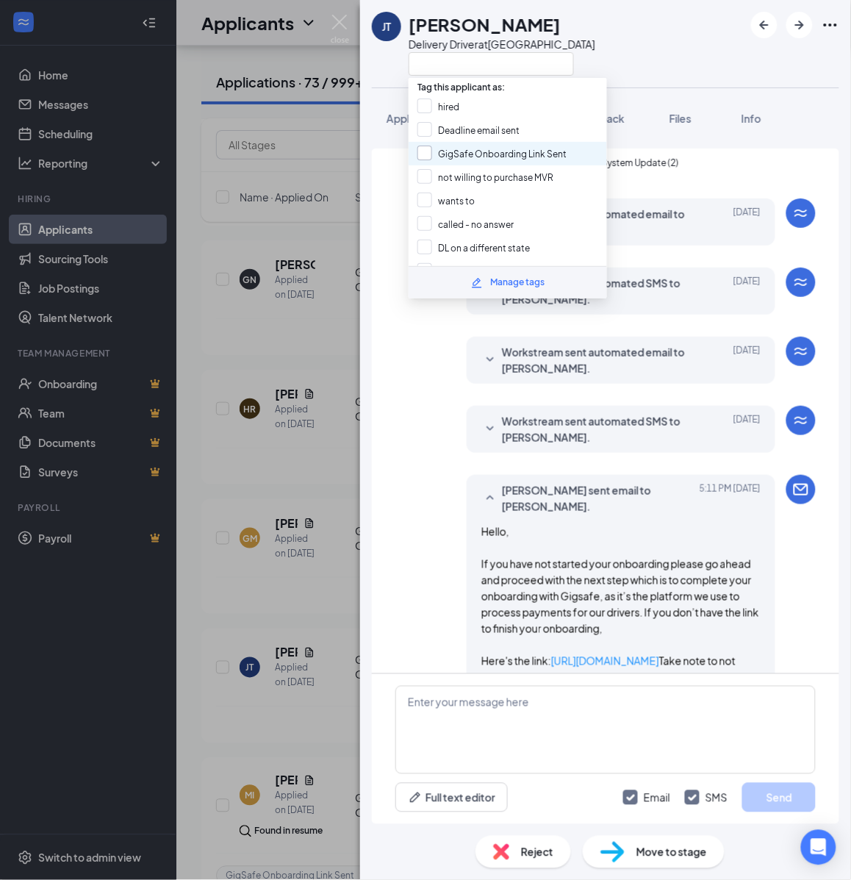
click at [450, 155] on input "GigSafe Onboarding Link Sent" at bounding box center [492, 154] width 149 height 16
checkbox input "true"
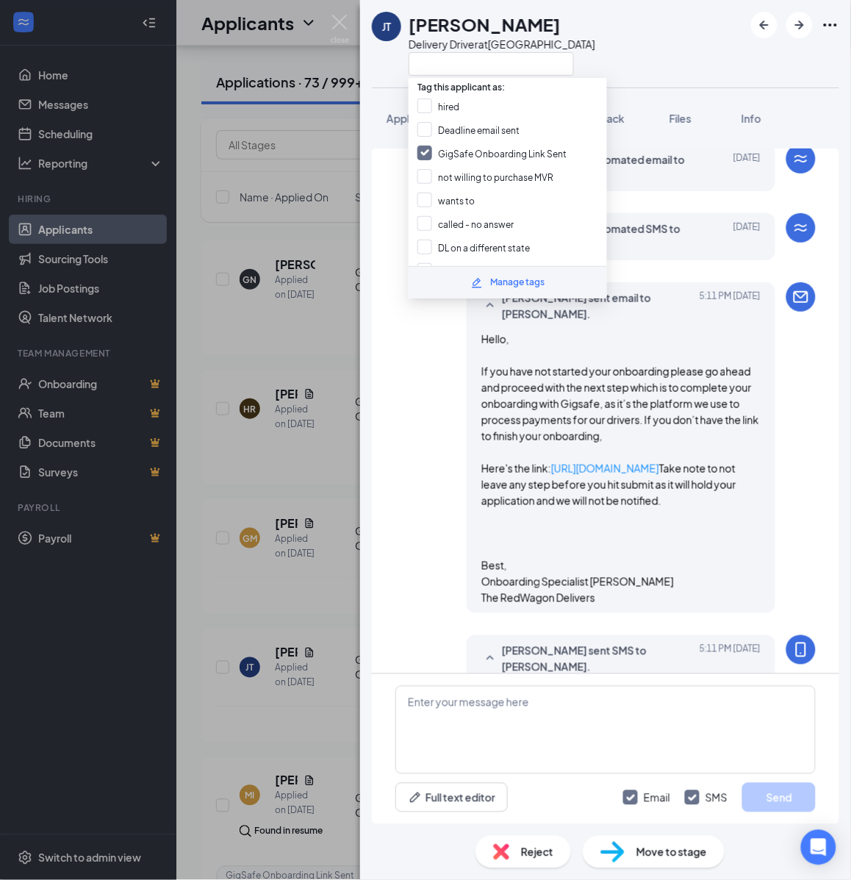
scroll to position [693, 0]
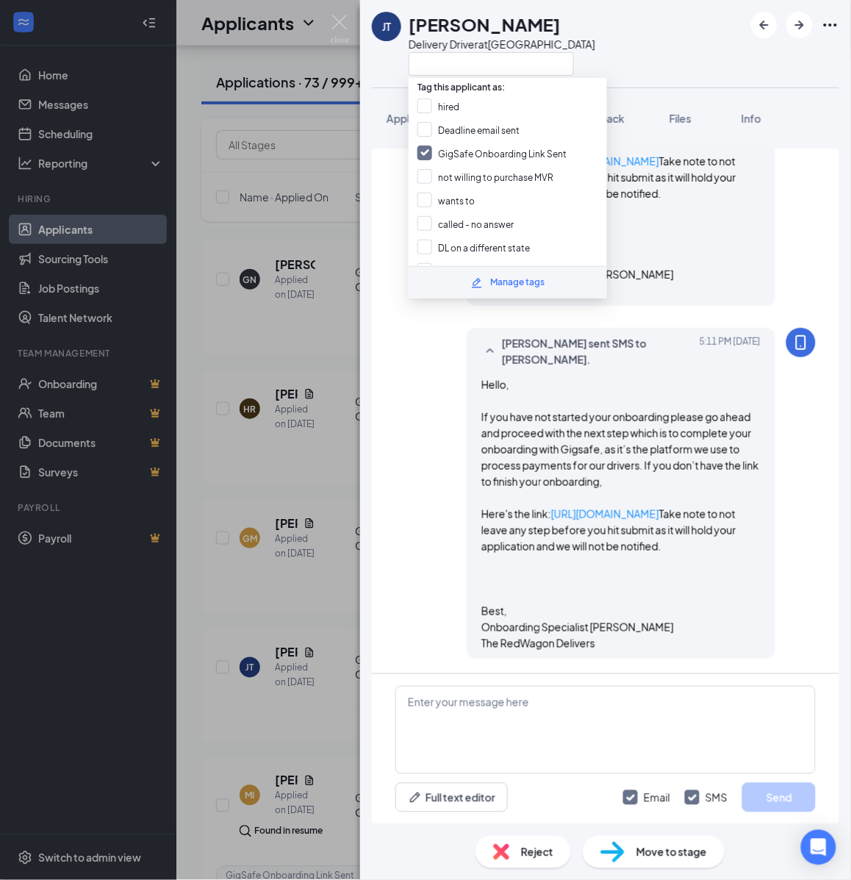
click at [311, 292] on div "JT Jeszmar Taylor Delivery Driver at Fort Worth Application Messages Feedback F…" at bounding box center [425, 440] width 851 height 880
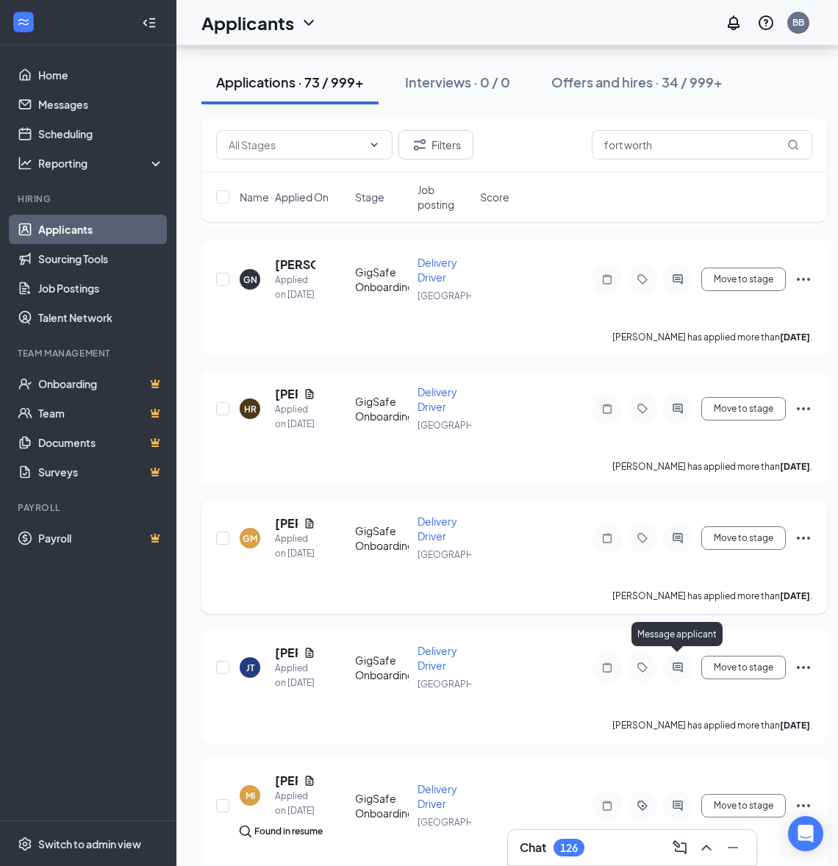
click at [685, 544] on icon "ActiveChat" at bounding box center [678, 538] width 18 height 12
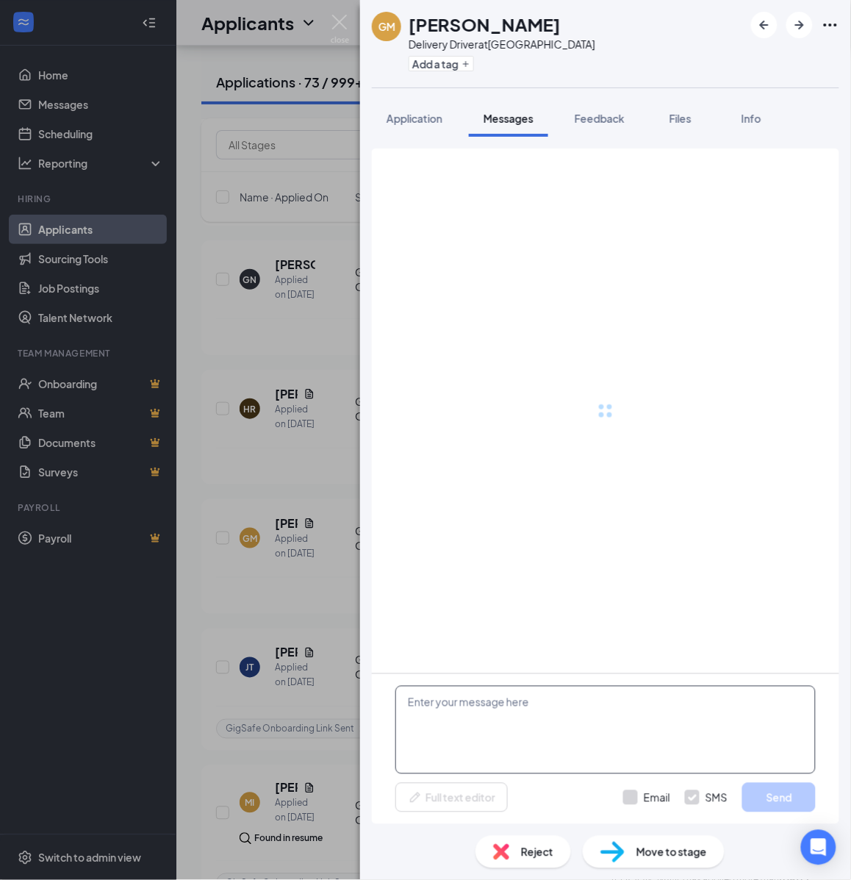
click at [581, 701] on textarea at bounding box center [605, 730] width 420 height 88
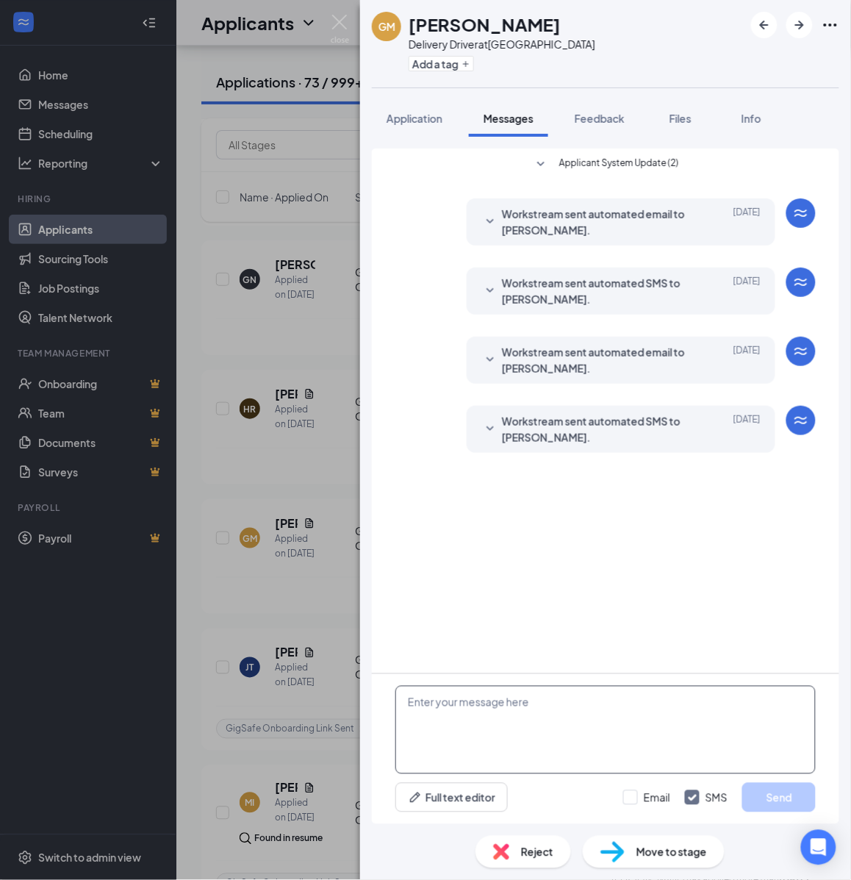
paste textarea "Hello, If you have not started your onboarding please go ahead and proceed with…"
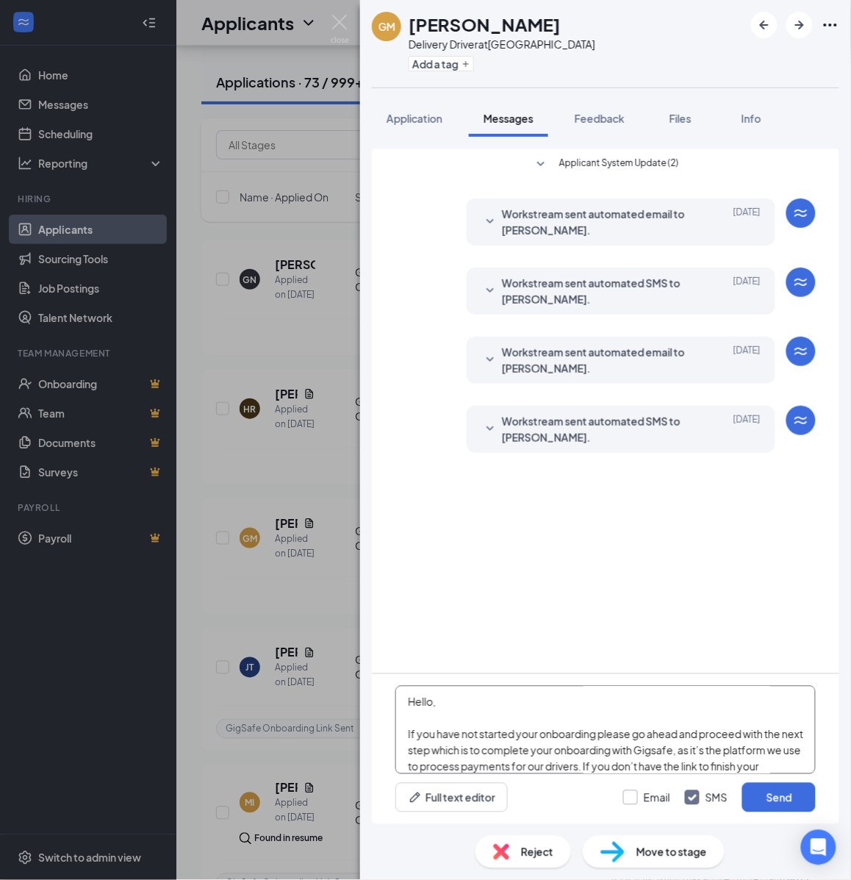
scroll to position [258, 0]
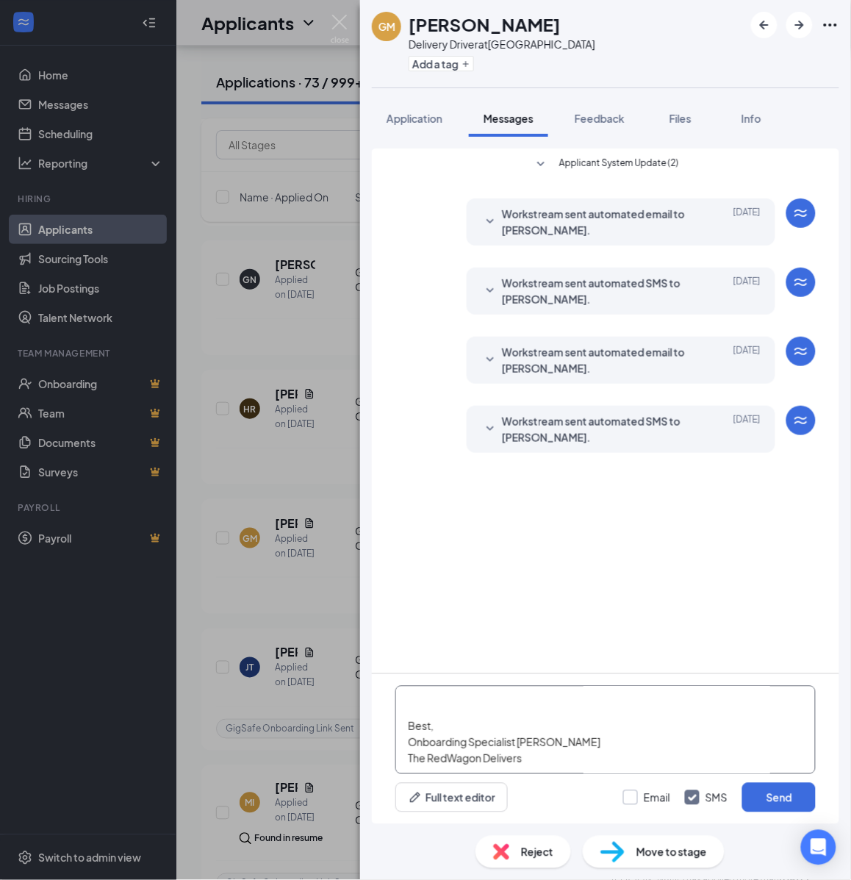
type textarea "Hello, If you have not started your onboarding please go ahead and proceed with…"
click at [644, 792] on input "Email" at bounding box center [646, 797] width 47 height 15
click at [794, 785] on button "Send" at bounding box center [779, 797] width 74 height 29
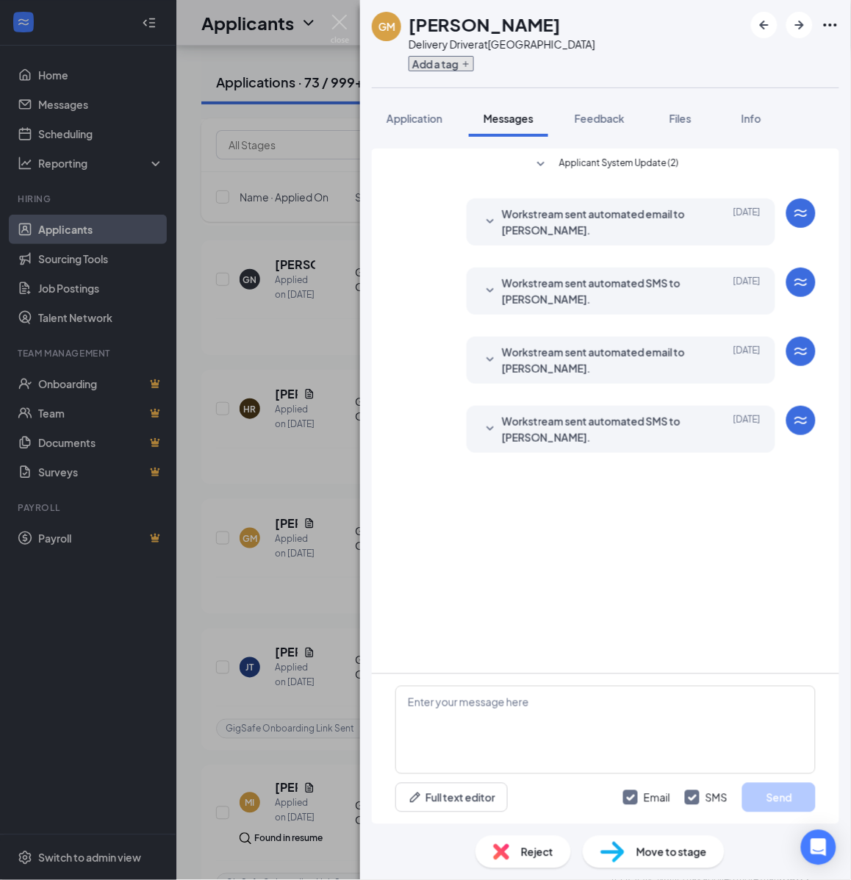
click at [449, 60] on button "Add a tag" at bounding box center [441, 63] width 65 height 15
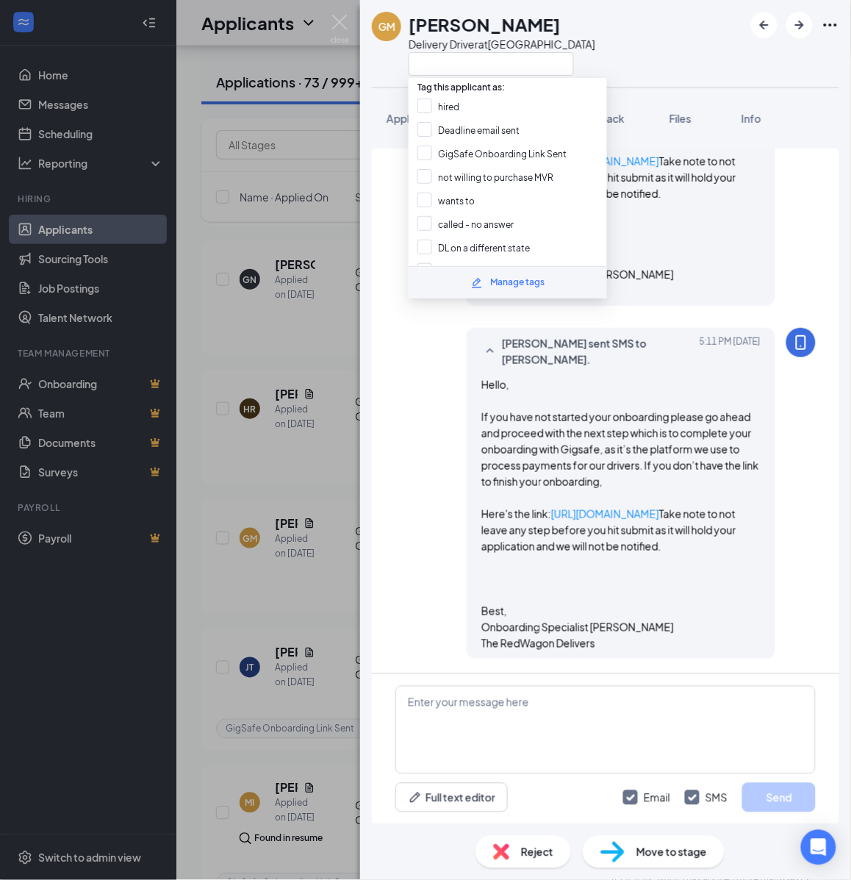
scroll to position [664, 0]
click at [445, 146] on input "GigSafe Onboarding Link Sent" at bounding box center [492, 154] width 149 height 16
click at [321, 276] on div "GM GINA MUIN Delivery Driver at Fort Worth Application Messages Feedback Files …" at bounding box center [425, 440] width 851 height 880
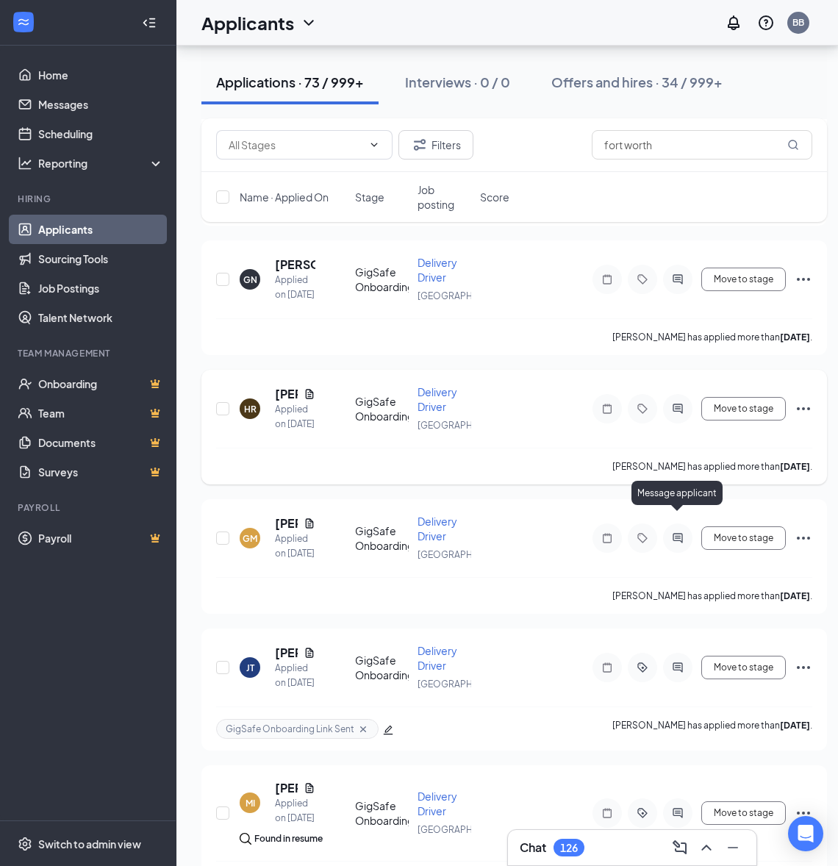
click at [675, 414] on icon "ActiveChat" at bounding box center [678, 409] width 10 height 10
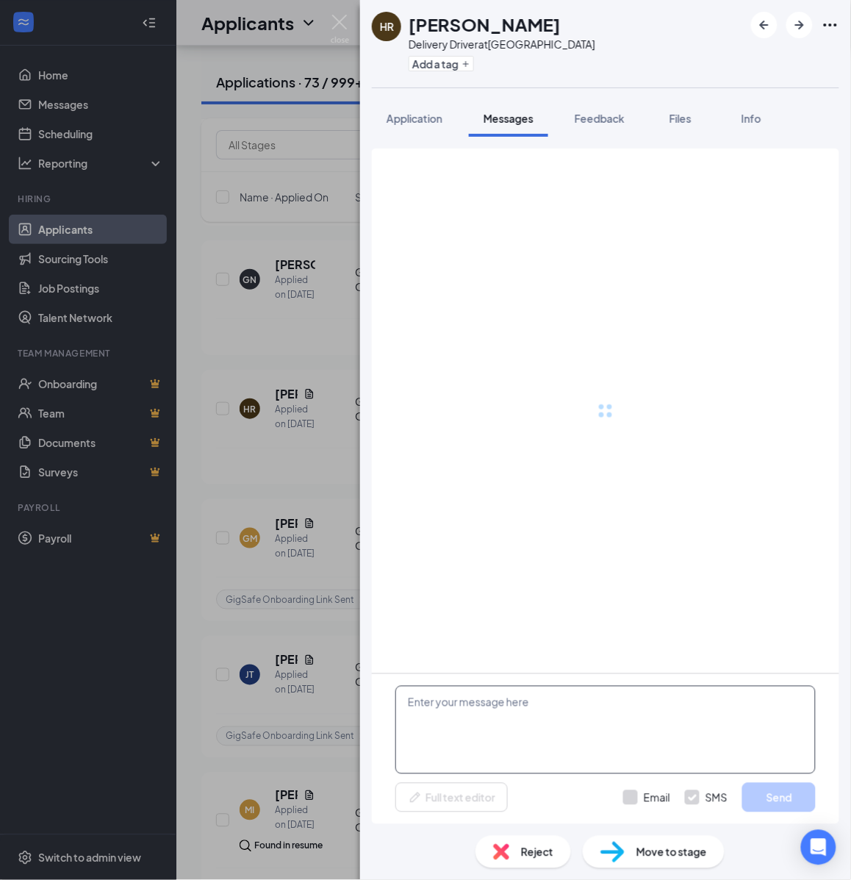
click at [549, 731] on textarea at bounding box center [605, 730] width 420 height 88
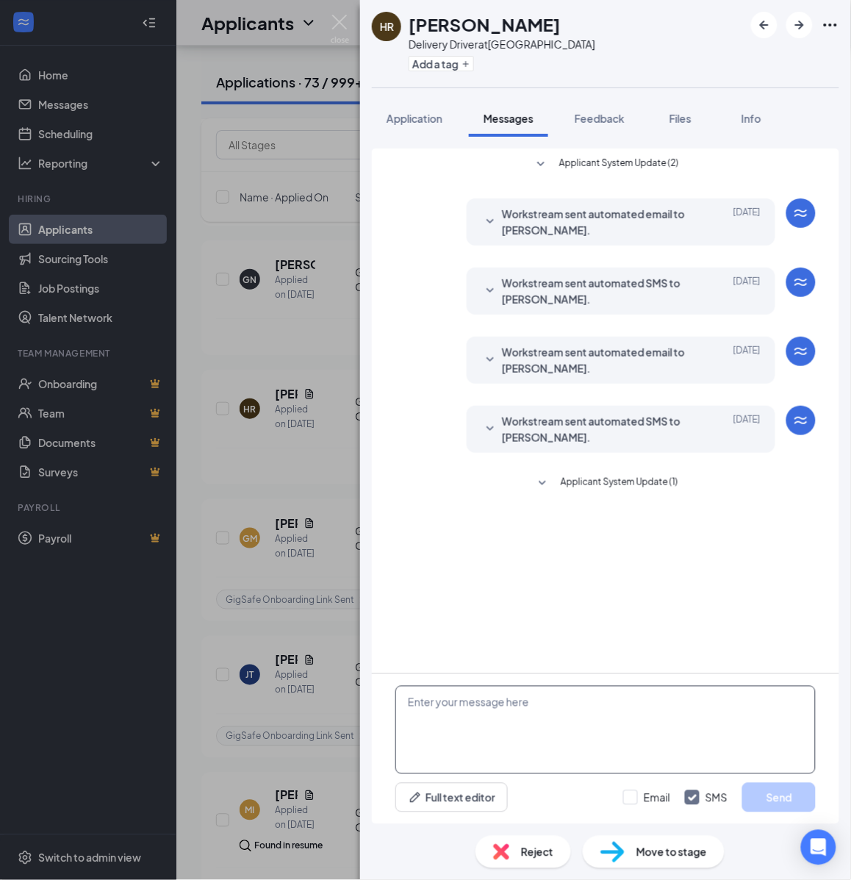
click at [526, 717] on textarea at bounding box center [605, 730] width 420 height 88
paste textarea "Hello, If you have not started your onboarding please go ahead and proceed with…"
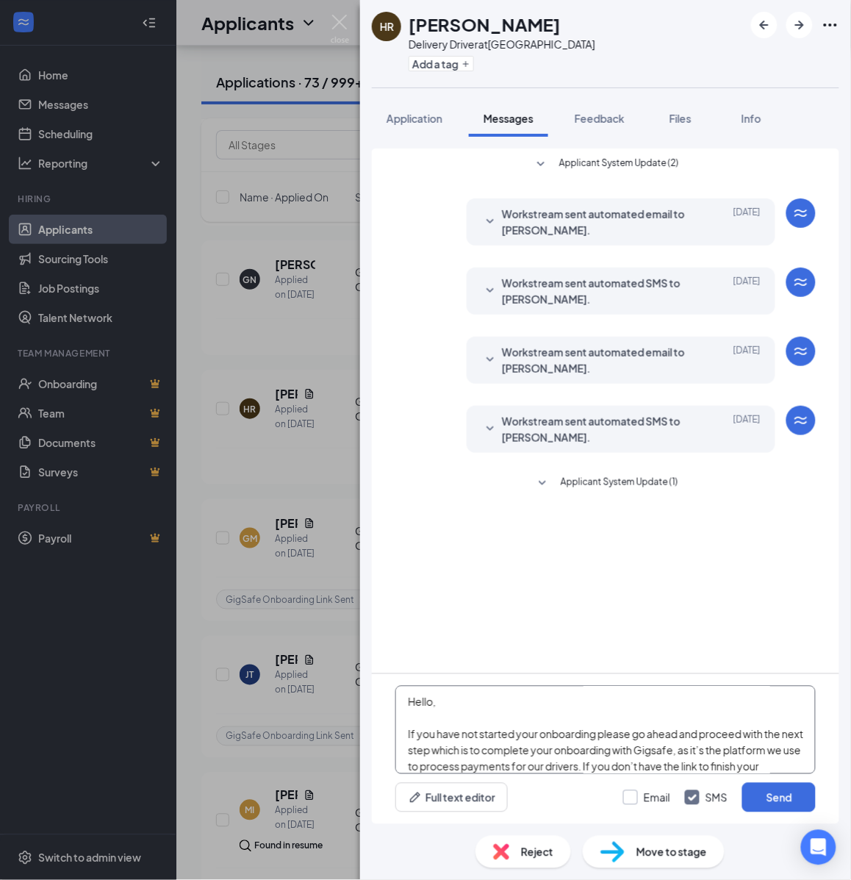
scroll to position [258, 0]
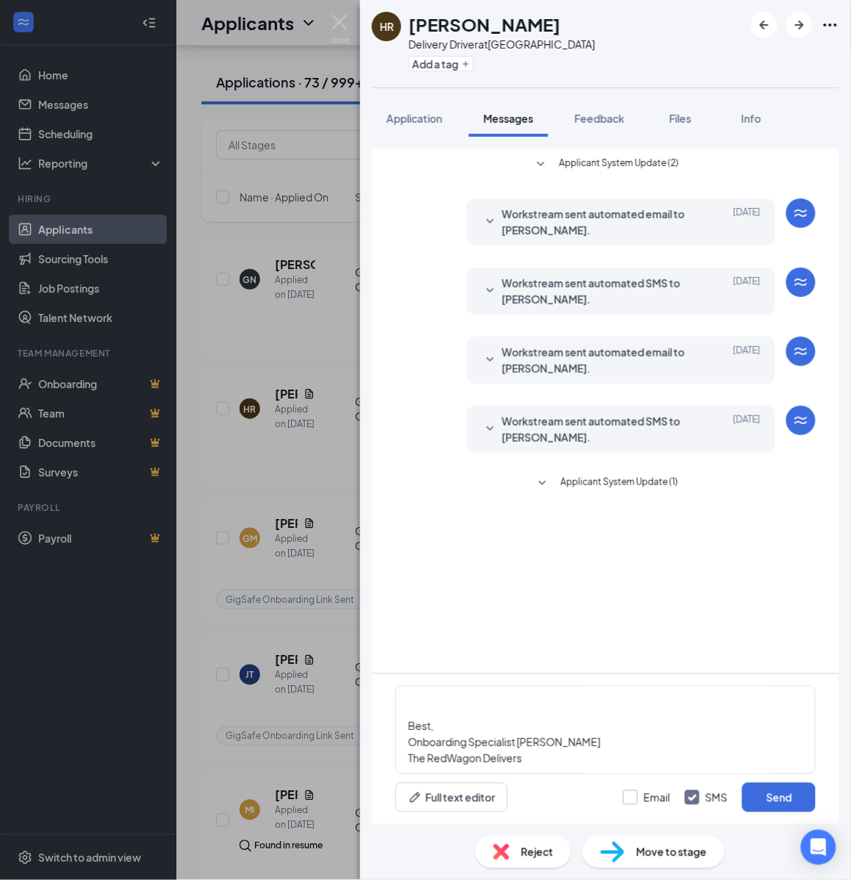
click at [647, 796] on input "Email" at bounding box center [646, 797] width 47 height 15
click at [737, 795] on div "Email SMS Send" at bounding box center [719, 797] width 193 height 29
click at [747, 795] on button "Send" at bounding box center [779, 797] width 74 height 29
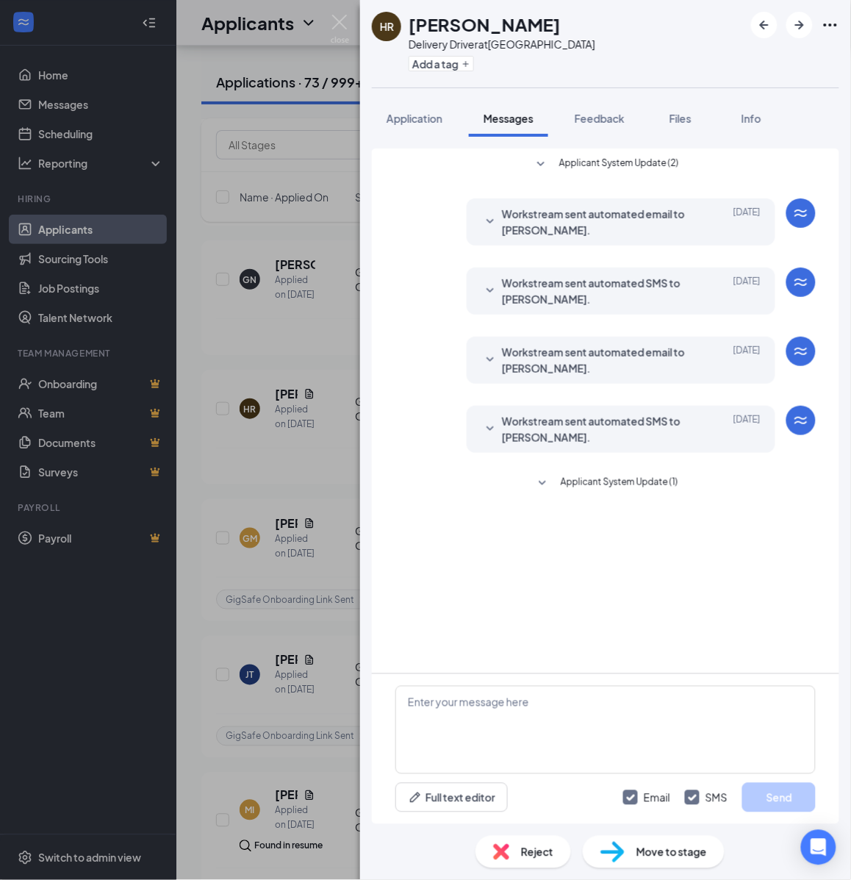
click at [454, 74] on div "Add a tag" at bounding box center [502, 63] width 187 height 24
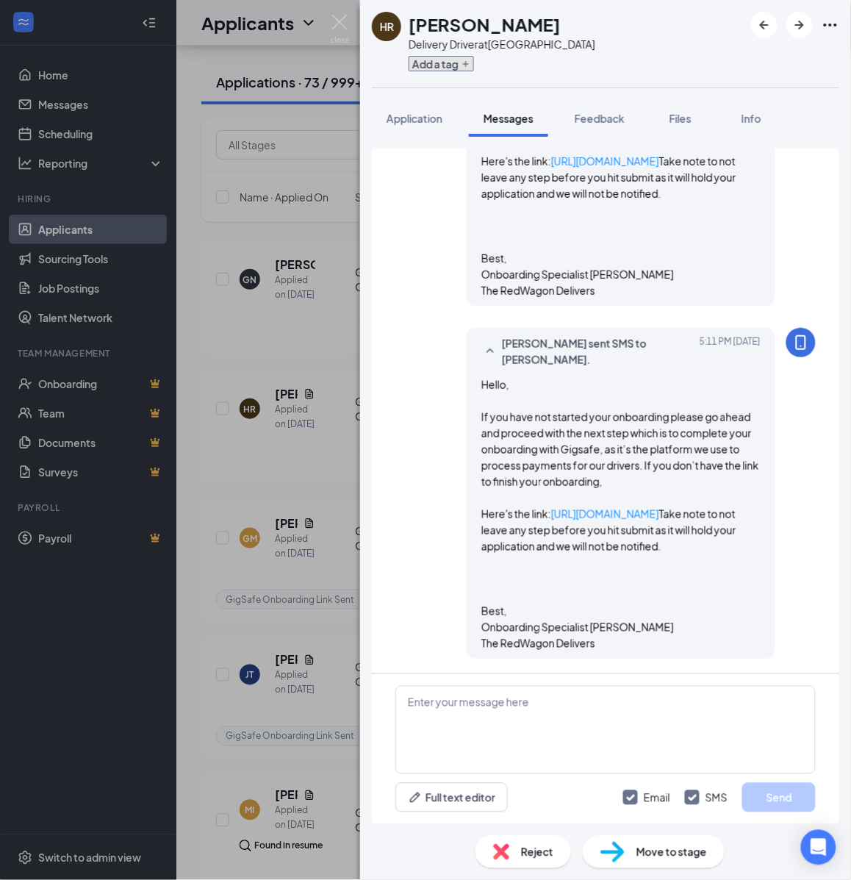
click at [452, 68] on button "Add a tag" at bounding box center [441, 63] width 65 height 15
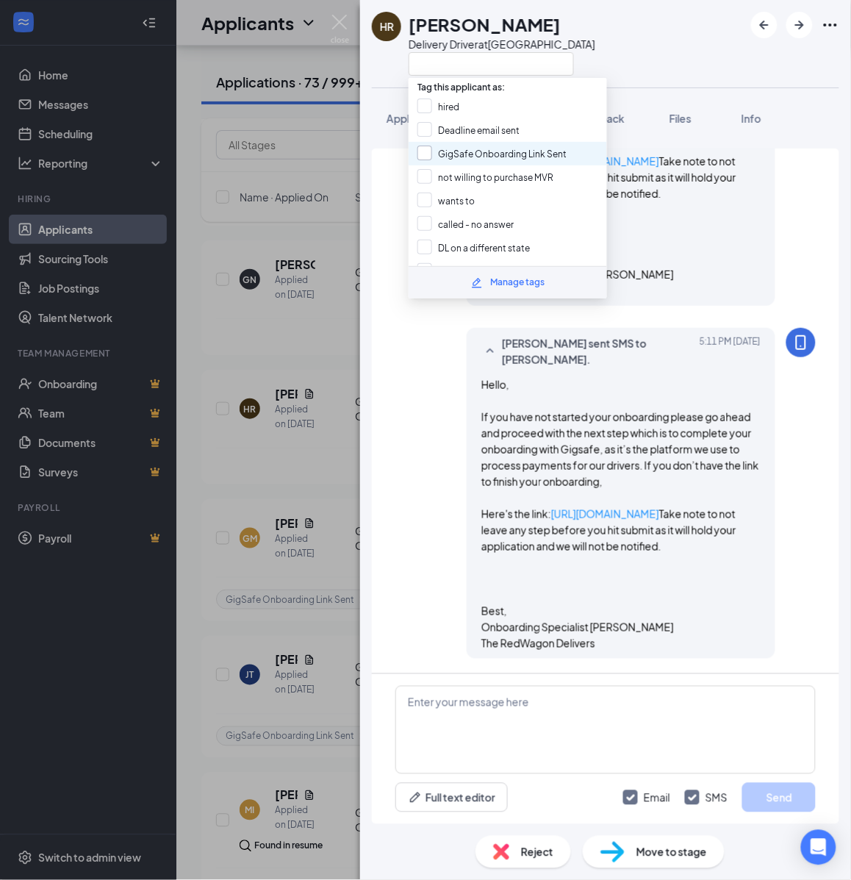
click at [435, 157] on input "GigSafe Onboarding Link Sent" at bounding box center [492, 154] width 149 height 16
click at [326, 305] on div "HR Hugo Ramirez Delivery Driver at Fort Worth Application Messages Feedback Fil…" at bounding box center [425, 440] width 851 height 880
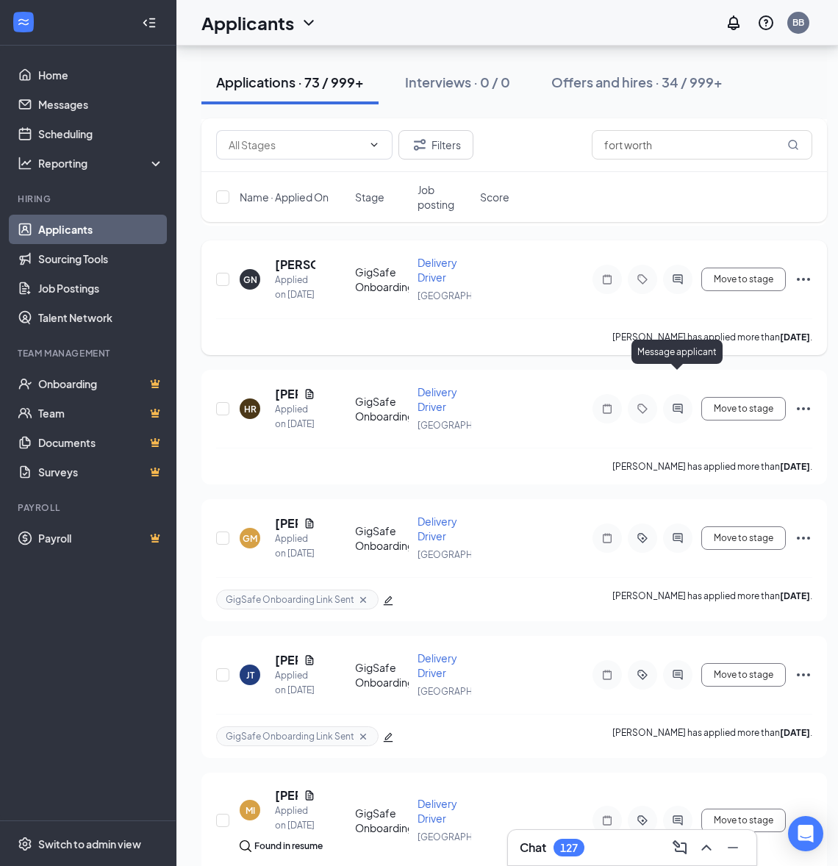
click at [681, 285] on icon "ActiveChat" at bounding box center [678, 279] width 18 height 12
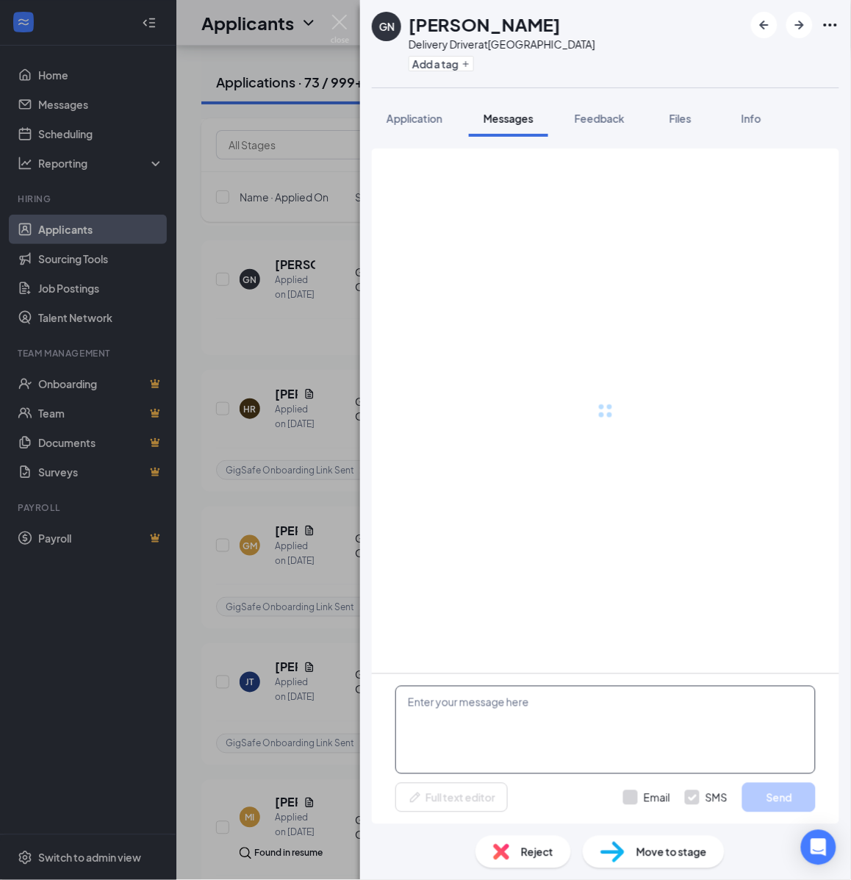
click at [570, 723] on textarea at bounding box center [605, 730] width 420 height 88
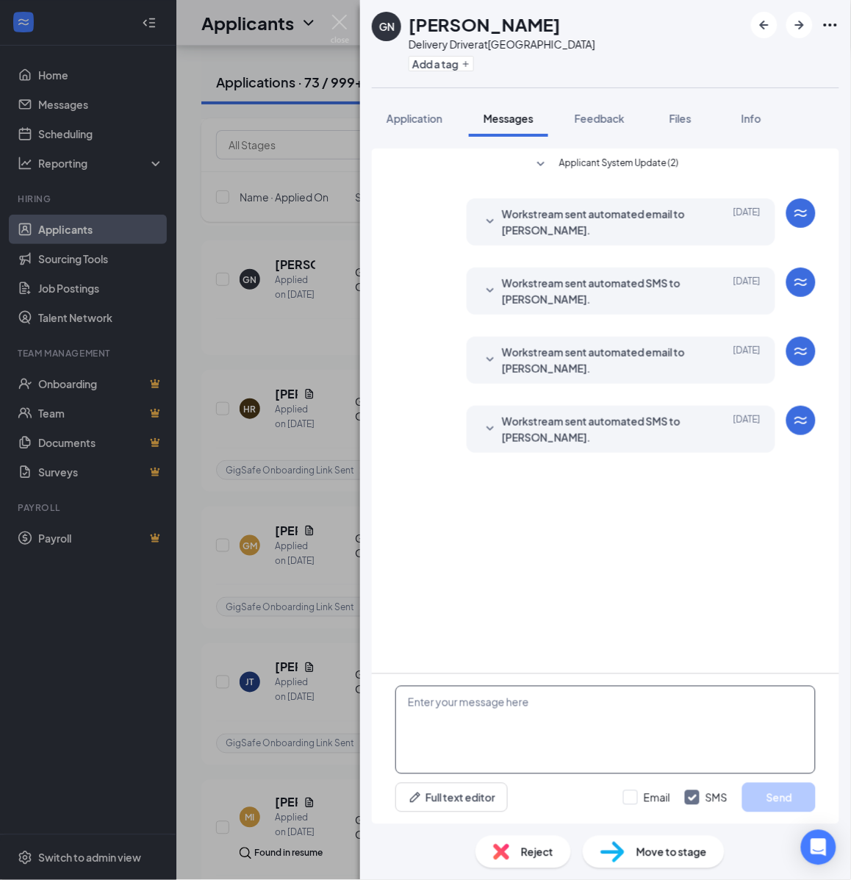
click at [554, 712] on textarea at bounding box center [605, 730] width 420 height 88
paste textarea "Hello, If you have not started your onboarding please go ahead and proceed with…"
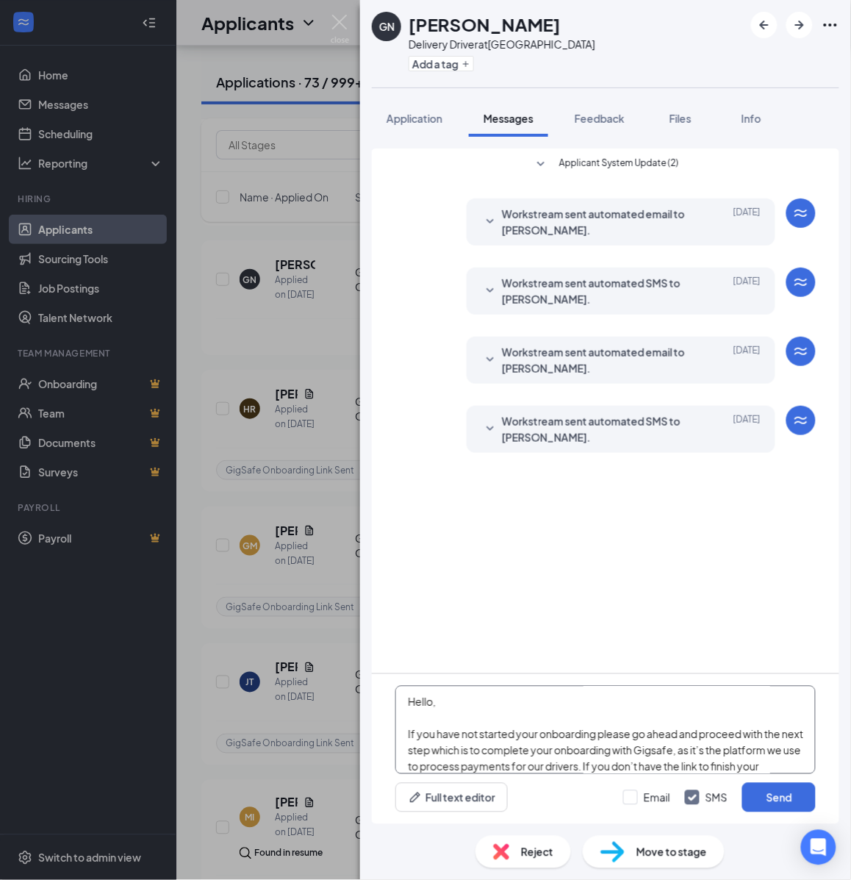
scroll to position [258, 0]
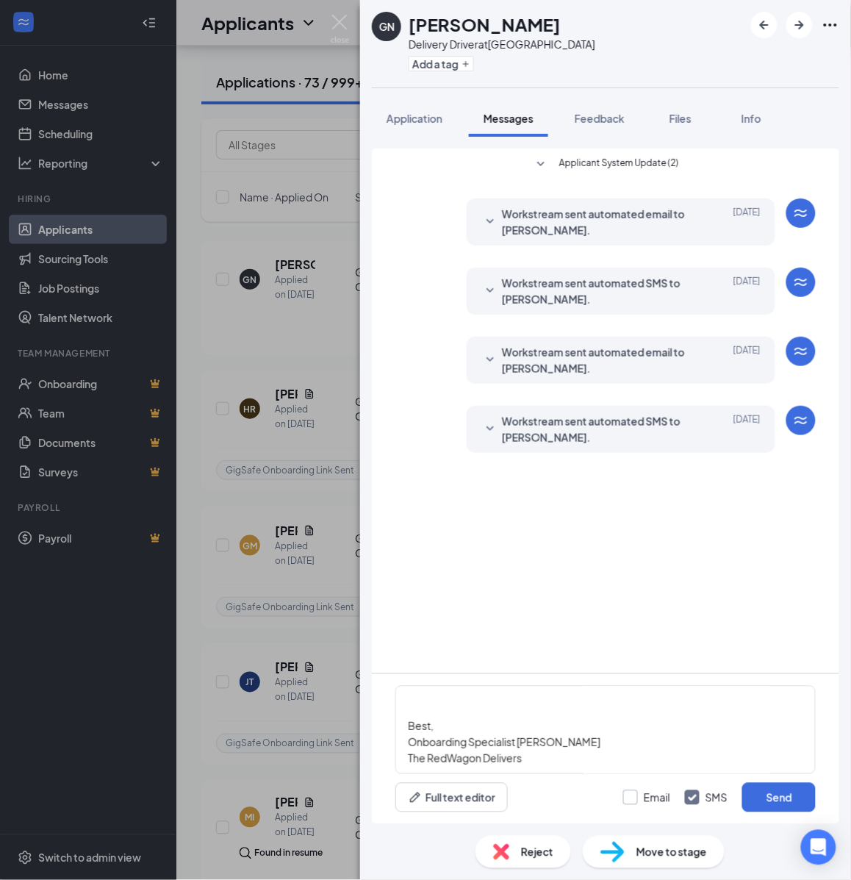
click at [658, 798] on input "Email" at bounding box center [646, 797] width 47 height 15
click at [767, 798] on button "Send" at bounding box center [779, 797] width 74 height 29
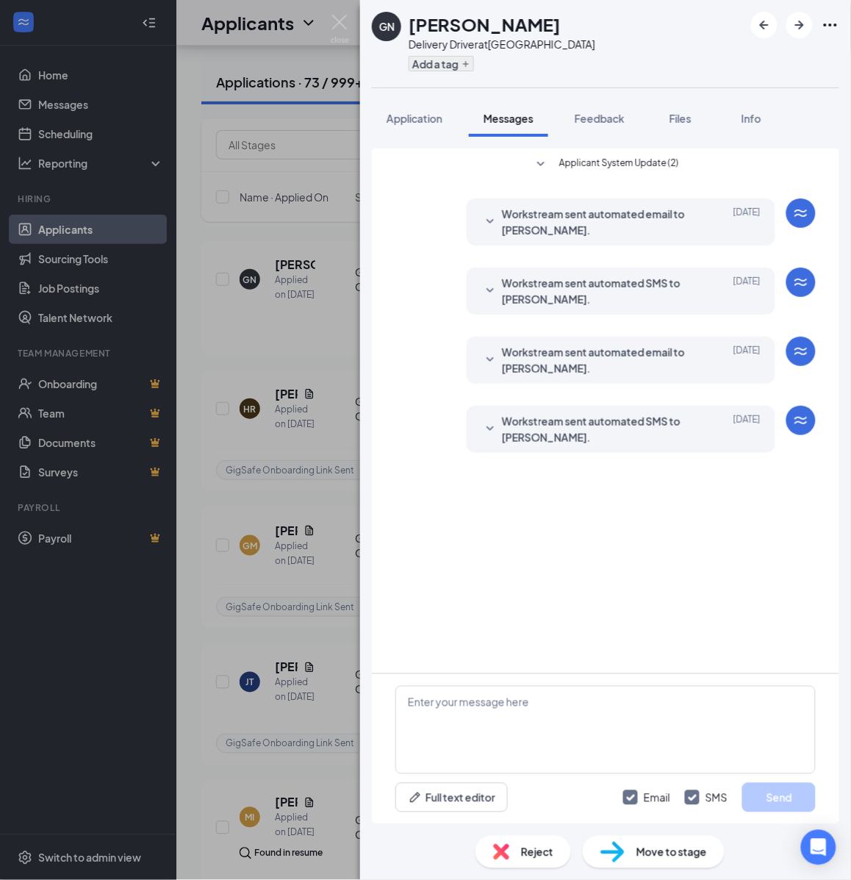
scroll to position [0, 0]
click at [461, 63] on button "Add a tag" at bounding box center [441, 63] width 65 height 15
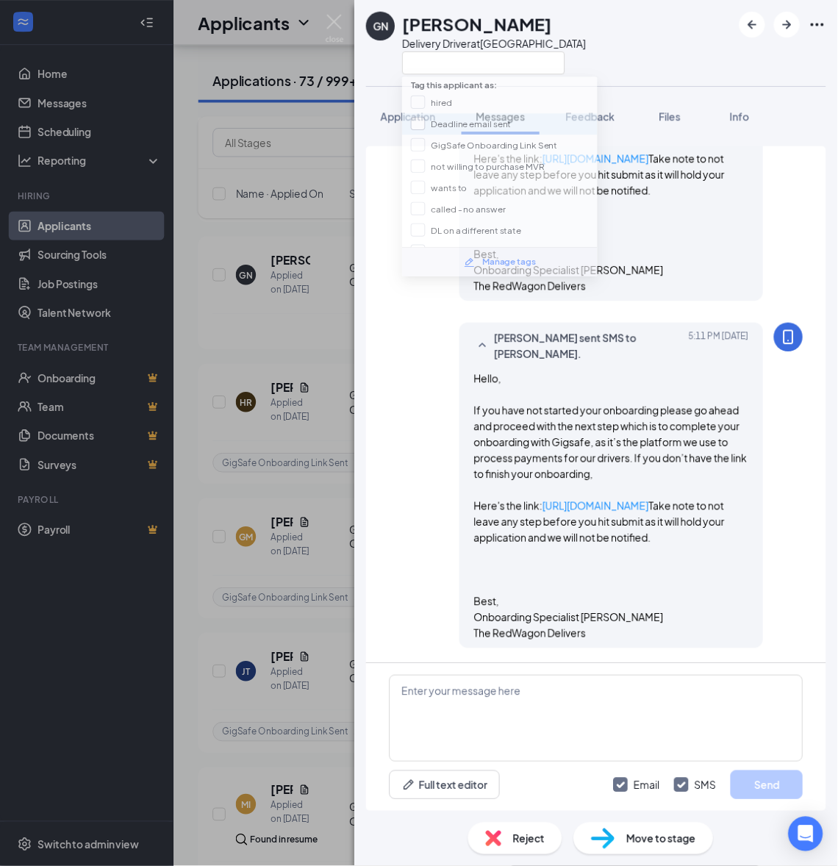
scroll to position [679, 0]
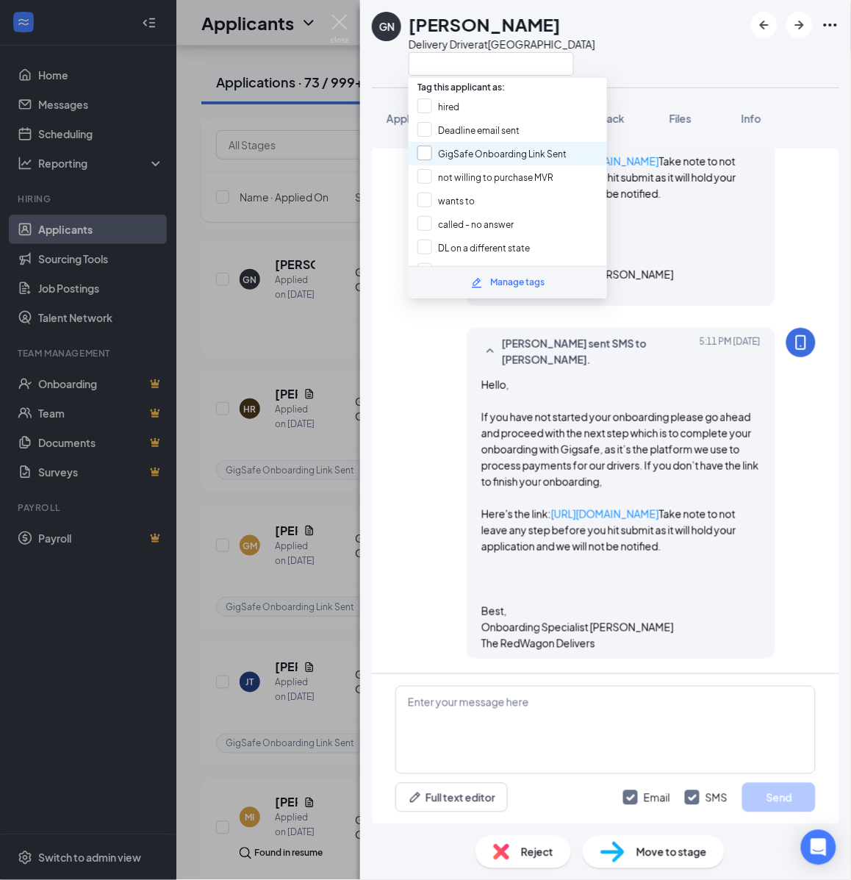
click at [443, 152] on input "GigSafe Onboarding Link Sent" at bounding box center [492, 154] width 149 height 16
click at [312, 277] on div "GN Gbeh Nimely Delivery Driver at Fort Worth Application Messages Feedback File…" at bounding box center [425, 440] width 851 height 880
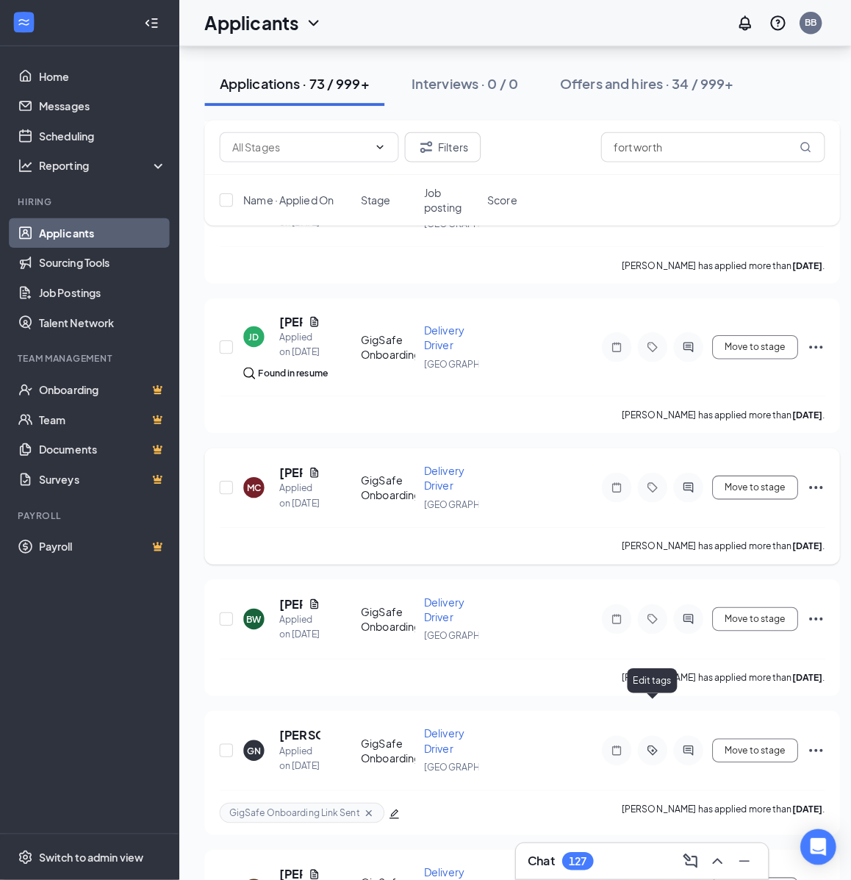
scroll to position [551, 0]
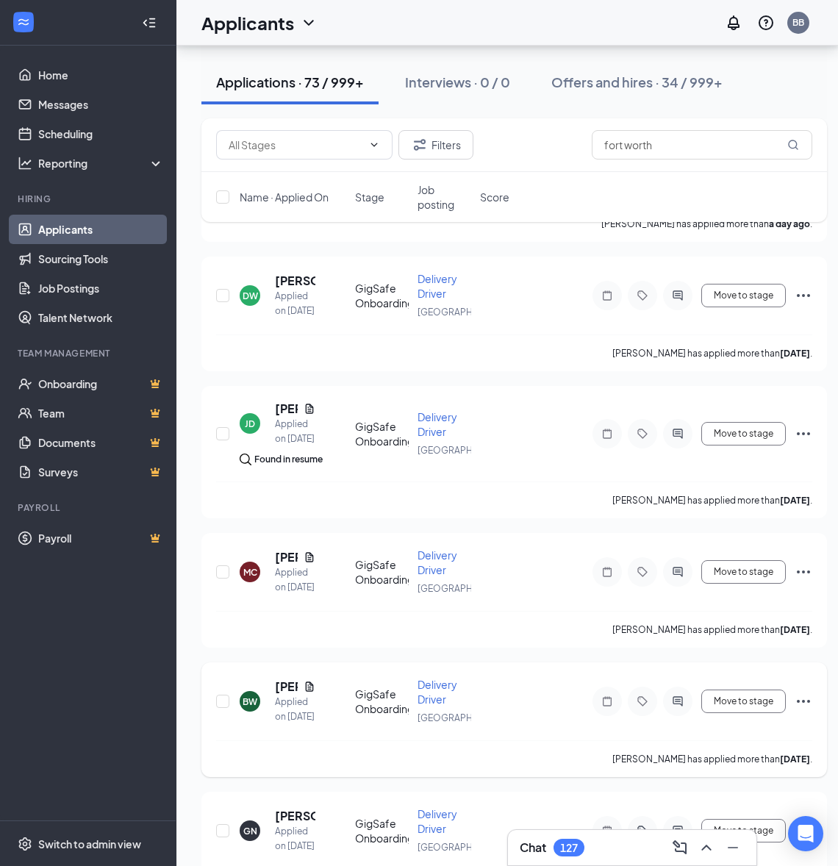
click at [679, 716] on div at bounding box center [677, 701] width 29 height 29
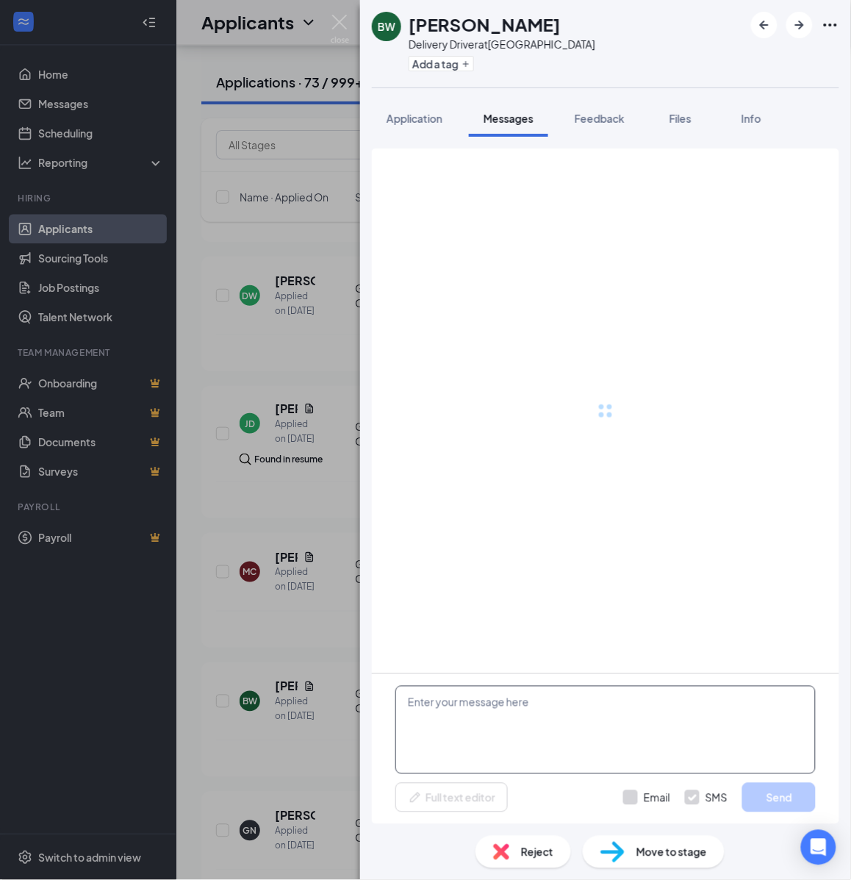
click at [578, 726] on textarea at bounding box center [605, 730] width 420 height 88
click at [531, 726] on textarea at bounding box center [605, 730] width 420 height 88
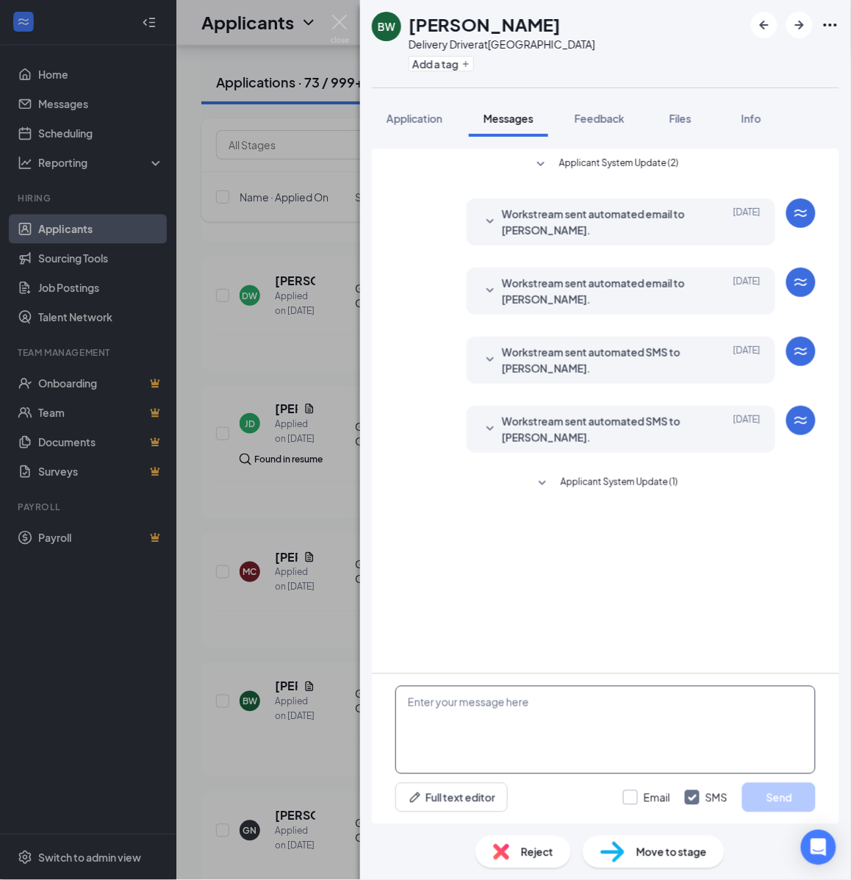
paste textarea "Hello, If you have not started your onboarding please go ahead and proceed with…"
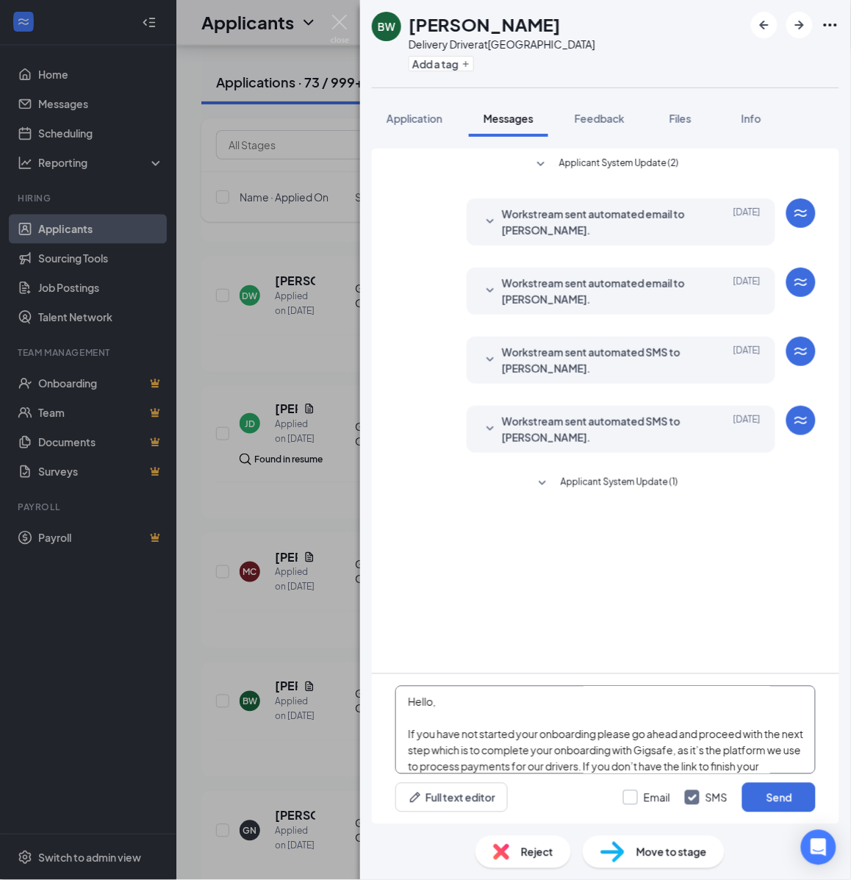
scroll to position [258, 0]
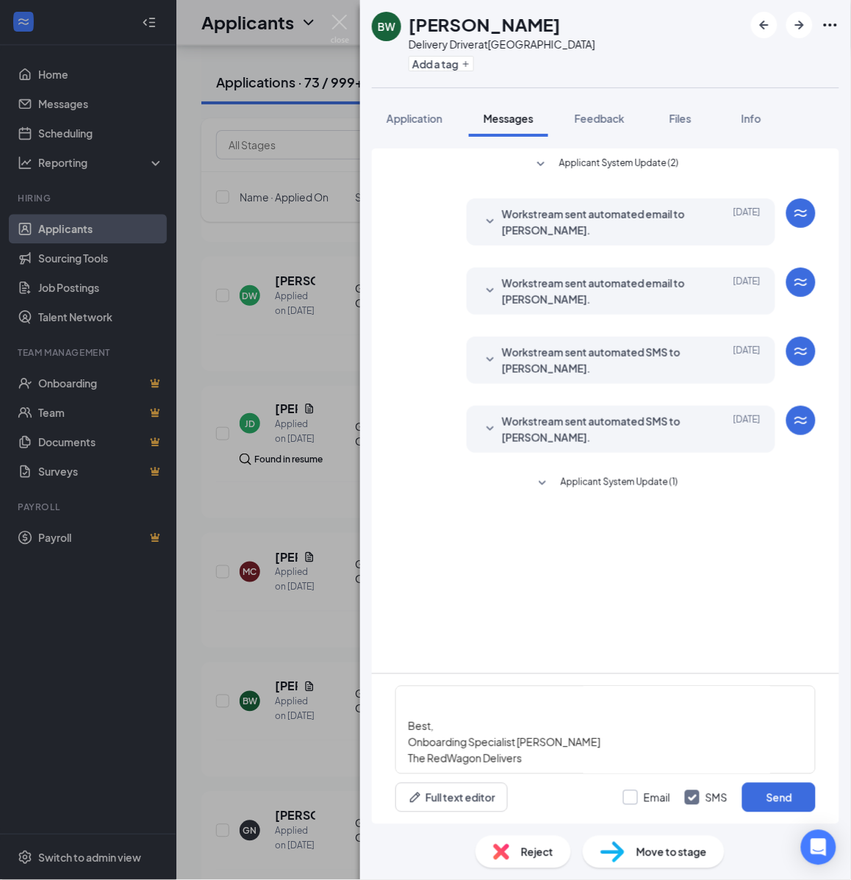
click at [637, 795] on input "Email" at bounding box center [646, 797] width 47 height 15
click at [788, 792] on button "Send" at bounding box center [779, 797] width 74 height 29
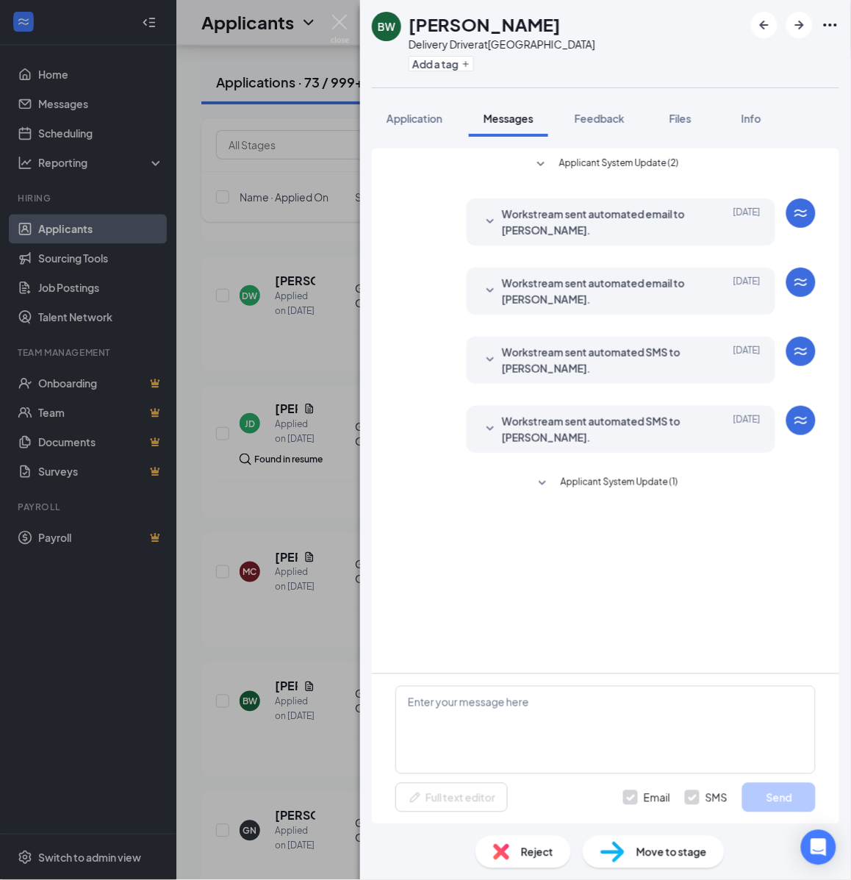
scroll to position [0, 0]
click at [438, 62] on button "Add a tag" at bounding box center [441, 63] width 65 height 15
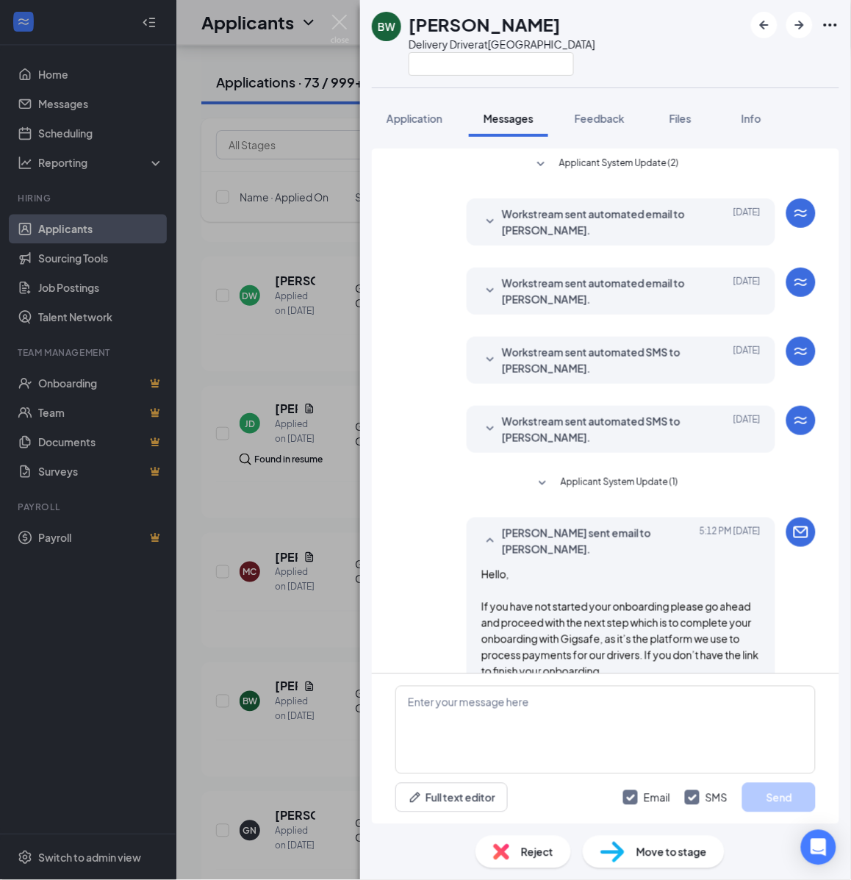
scroll to position [736, 0]
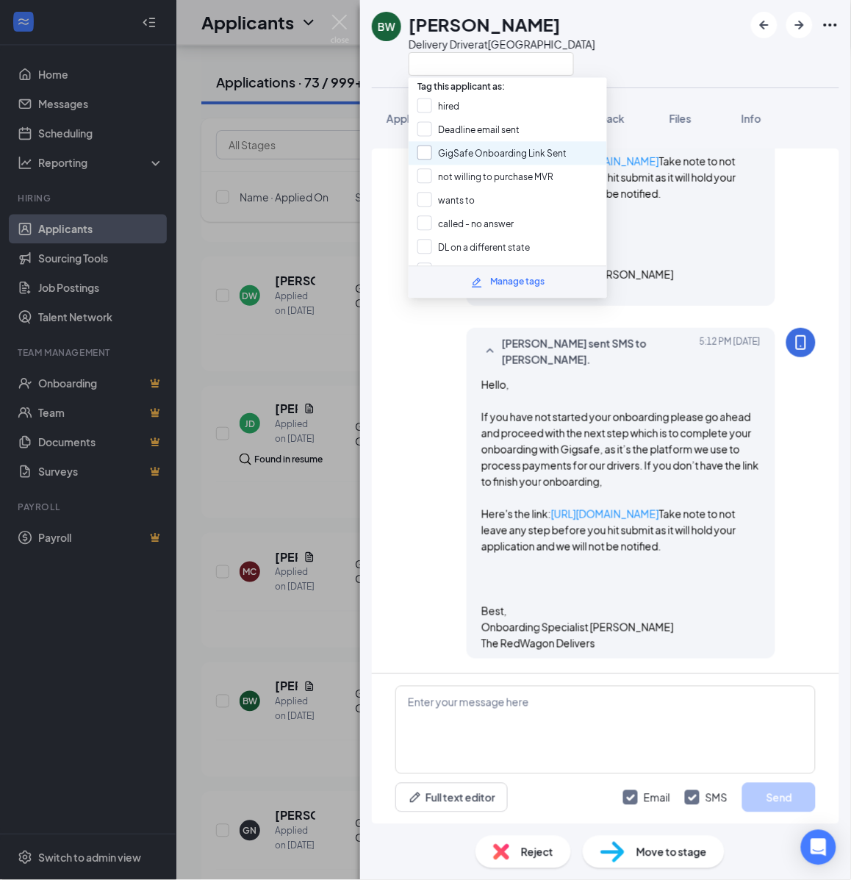
click at [446, 152] on input "GigSafe Onboarding Link Sent" at bounding box center [492, 154] width 149 height 16
click at [309, 379] on div "BW BRIANNA WEST Delivery Driver at Fort Worth Application Messages Feedback Fil…" at bounding box center [425, 440] width 851 height 880
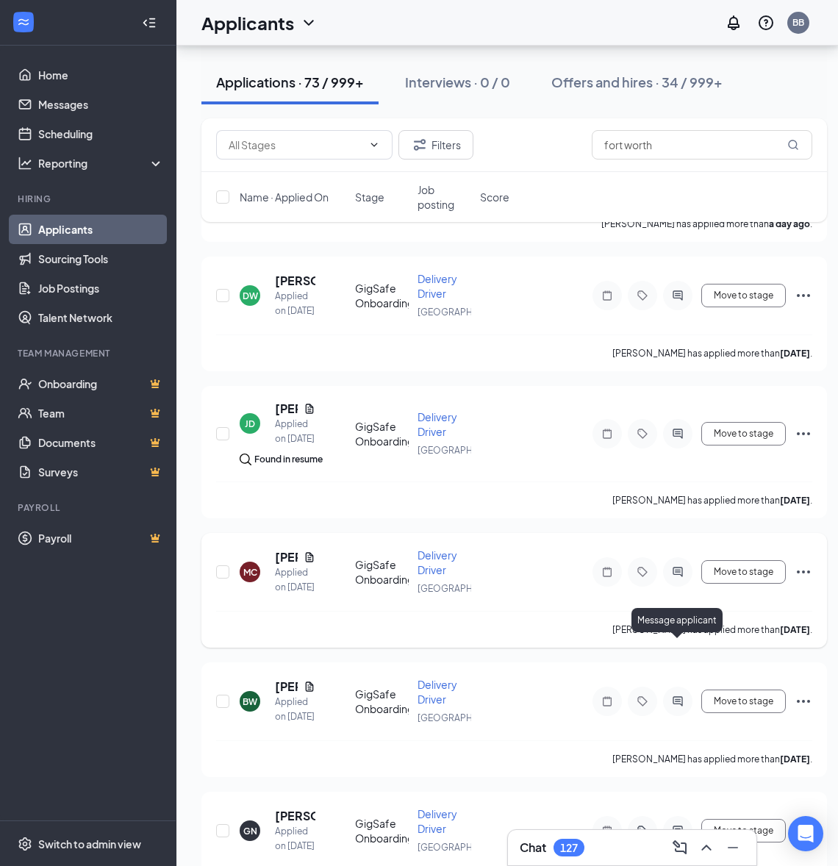
click at [679, 577] on icon "ActiveChat" at bounding box center [678, 573] width 10 height 10
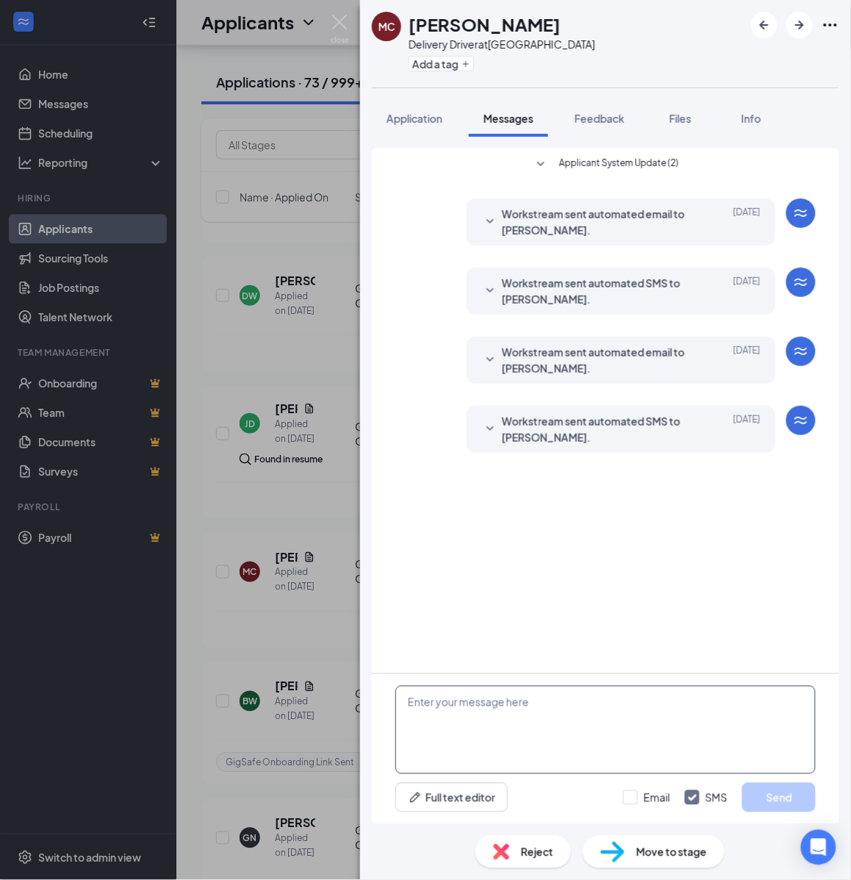
drag, startPoint x: 550, startPoint y: 718, endPoint x: 526, endPoint y: 706, distance: 26.6
click at [548, 718] on textarea at bounding box center [605, 730] width 420 height 88
click at [523, 700] on textarea at bounding box center [605, 730] width 420 height 88
paste textarea "Hello, If you have not started your onboarding please go ahead and proceed with…"
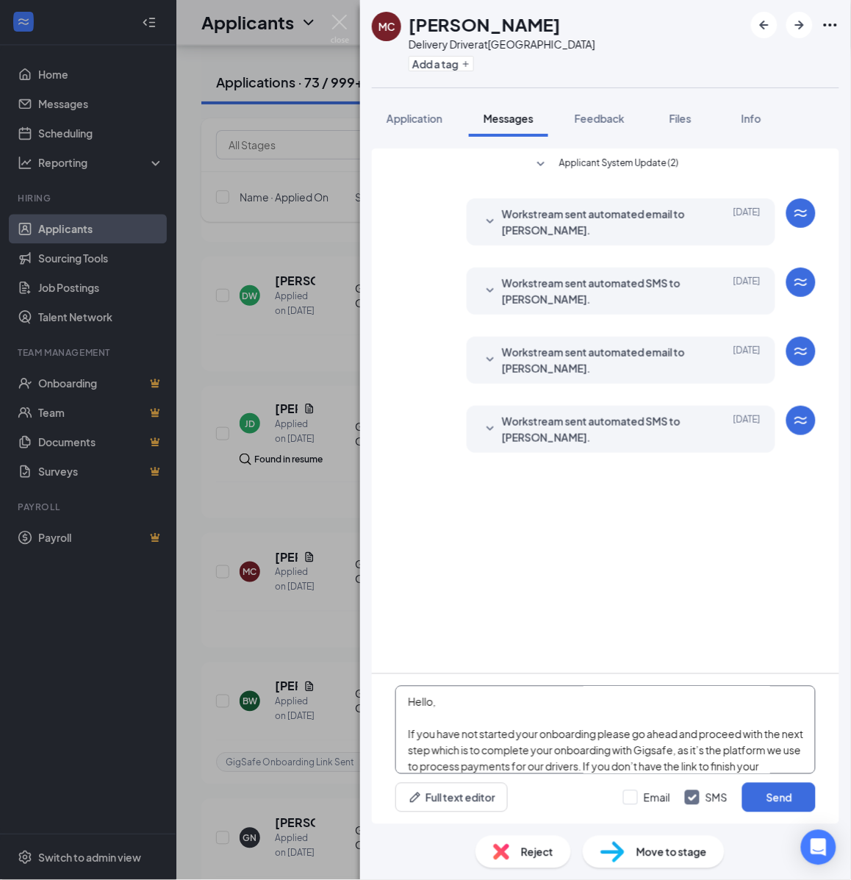
scroll to position [258, 0]
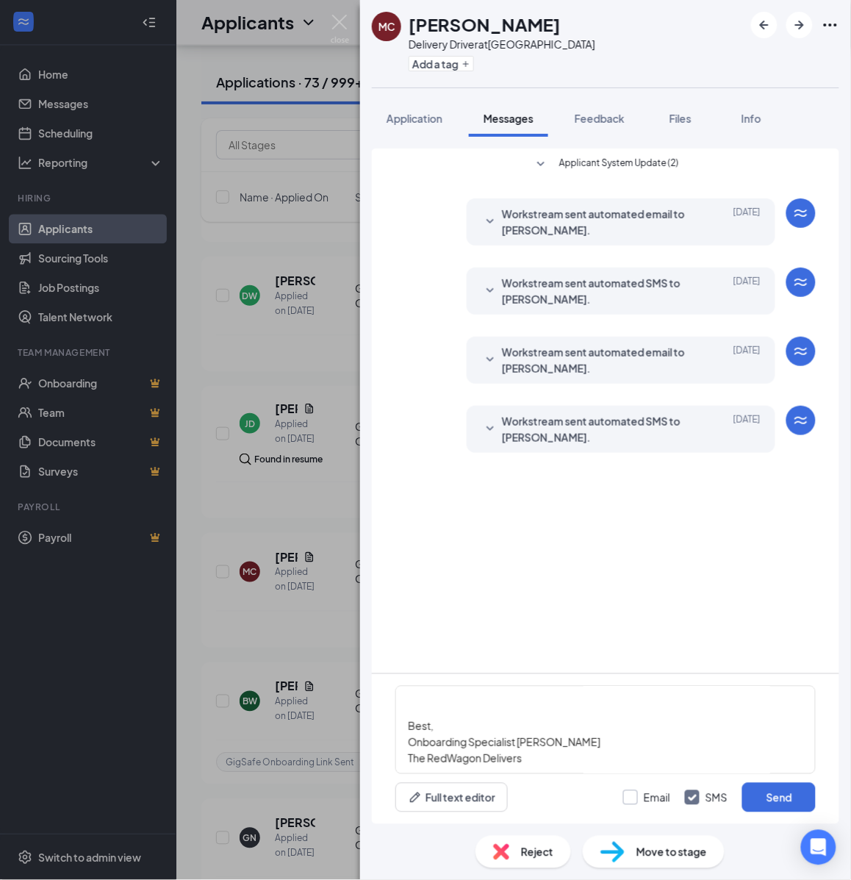
click at [637, 798] on input "Email" at bounding box center [646, 797] width 47 height 15
click at [790, 798] on button "Send" at bounding box center [779, 797] width 74 height 29
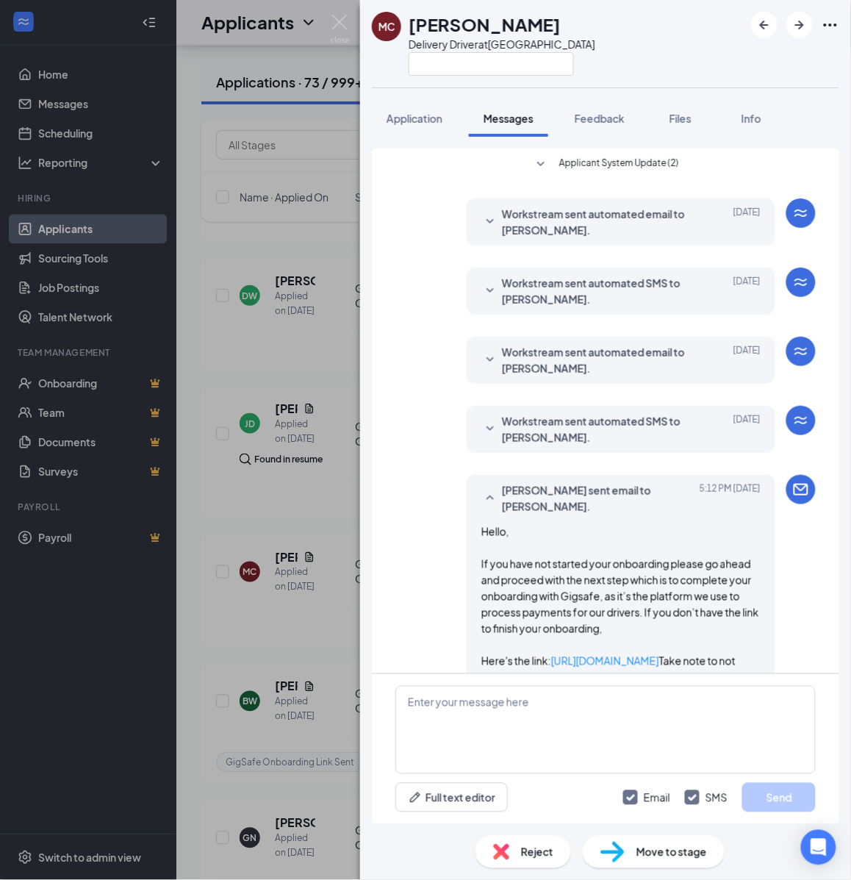
scroll to position [693, 0]
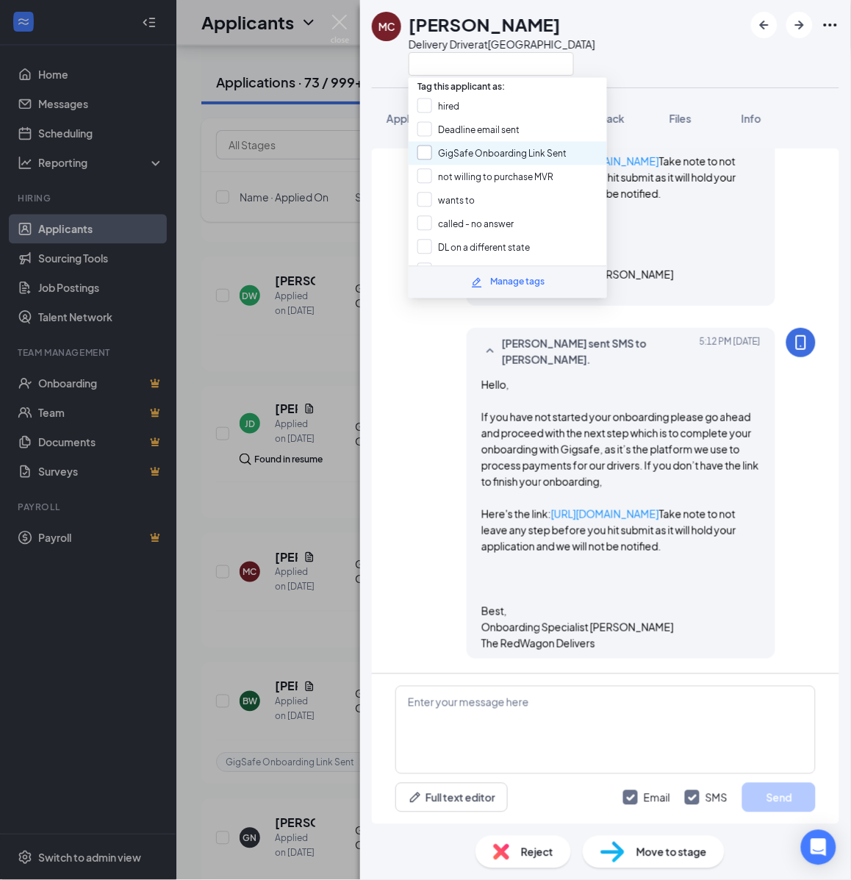
click at [453, 149] on input "GigSafe Onboarding Link Sent" at bounding box center [492, 154] width 149 height 16
checkbox input "true"
click at [295, 390] on div "MC Mustapha Chahbouni Delivery Driver at Fort Worth Application Messages Feedba…" at bounding box center [425, 440] width 851 height 880
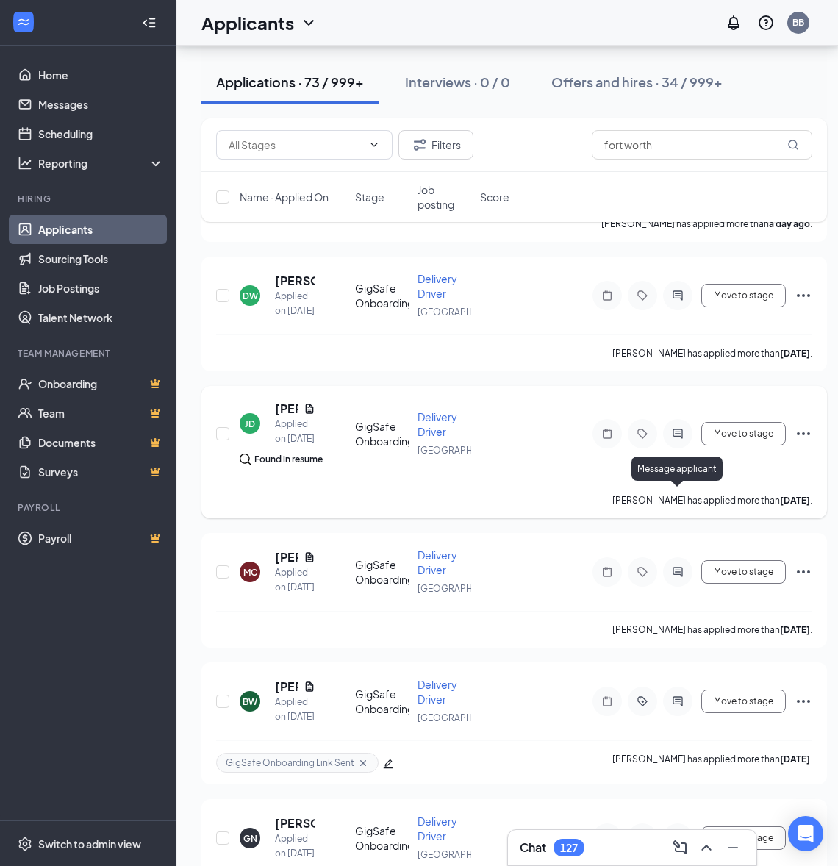
click at [680, 440] on icon "ActiveChat" at bounding box center [678, 434] width 18 height 12
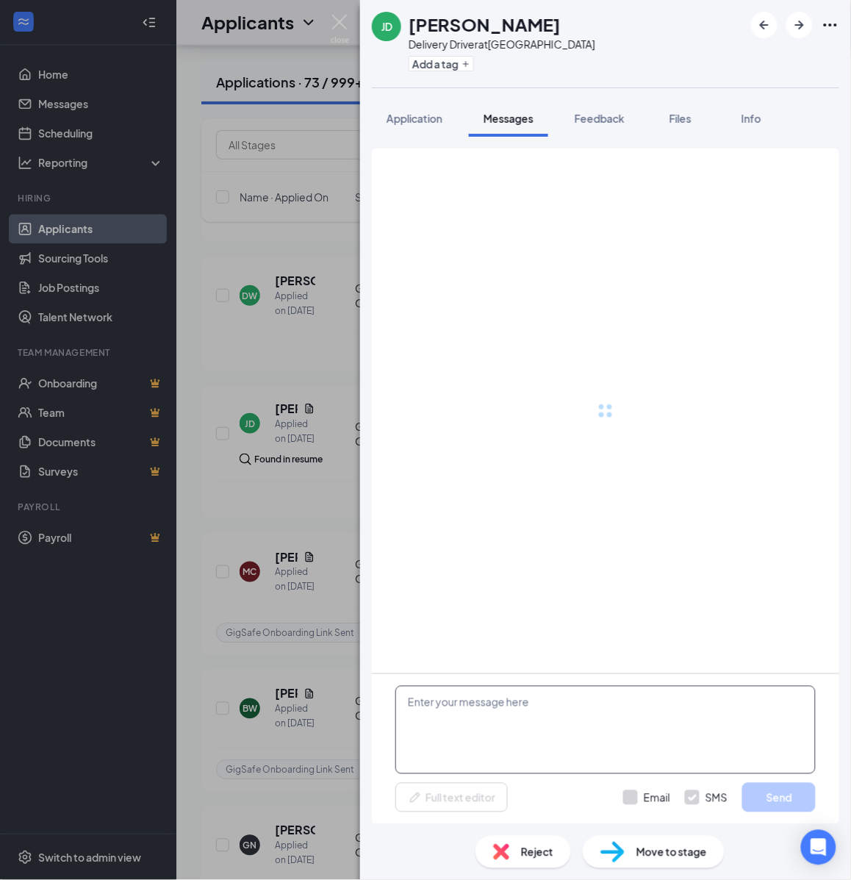
click at [523, 710] on textarea at bounding box center [605, 730] width 420 height 88
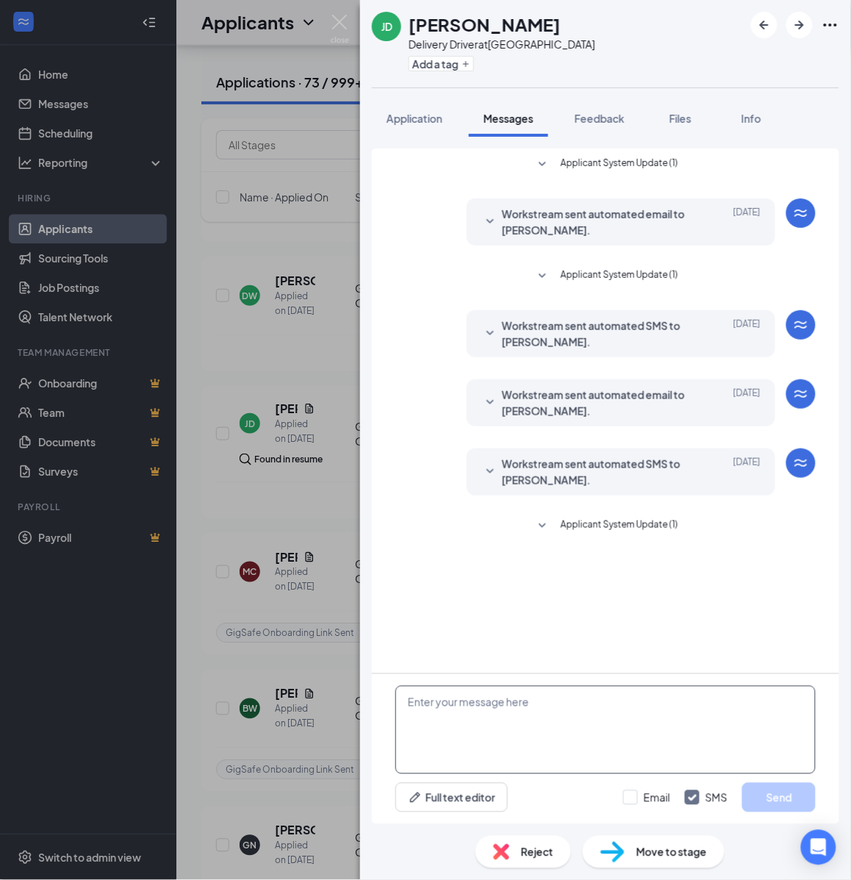
click at [498, 708] on textarea at bounding box center [605, 730] width 420 height 88
paste textarea "Hello, If you have not started your onboarding please go ahead and proceed with…"
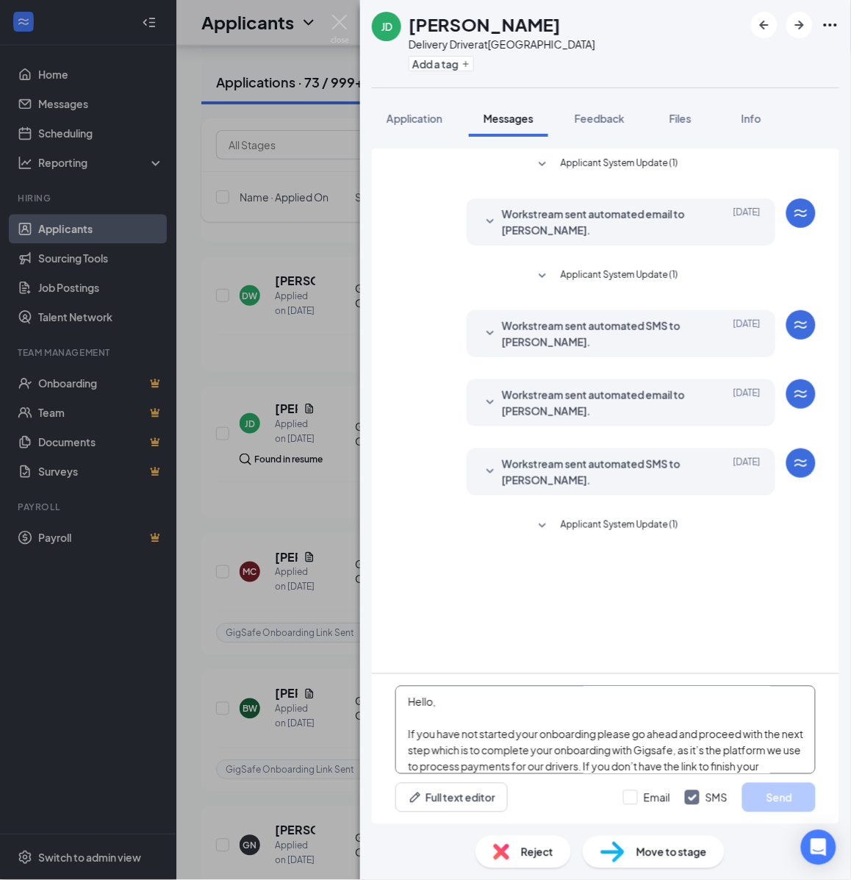
scroll to position [258, 0]
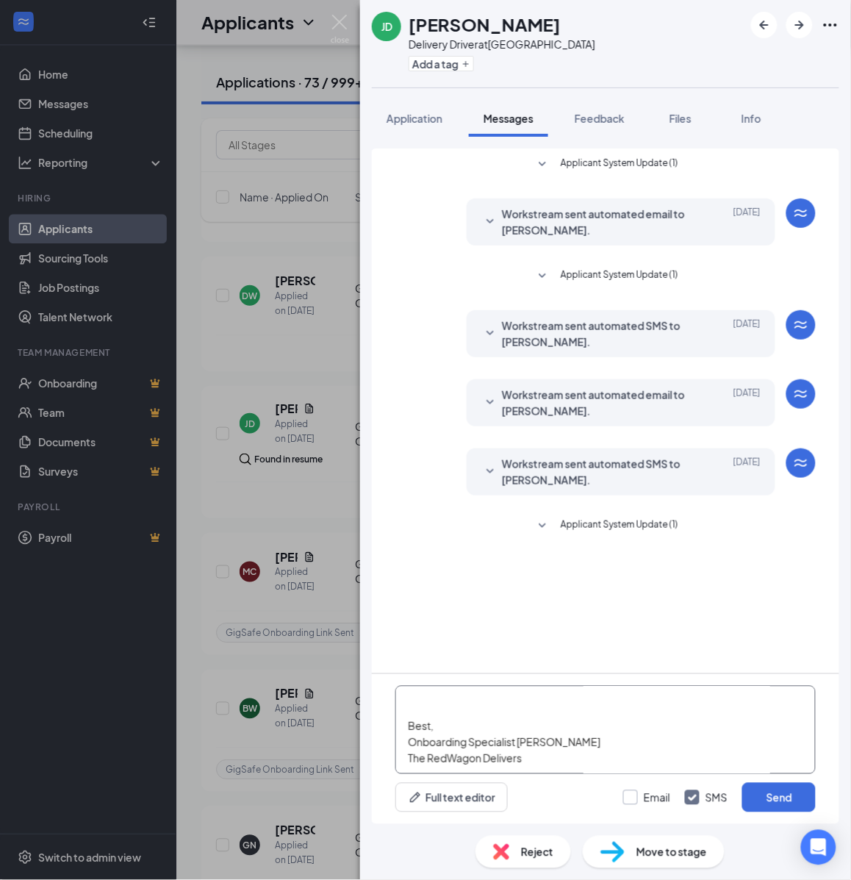
type textarea "Hello, If you have not started your onboarding please go ahead and proceed with…"
click at [634, 799] on input "Email" at bounding box center [646, 797] width 47 height 15
checkbox input "true"
click at [765, 794] on button "Send" at bounding box center [779, 797] width 74 height 29
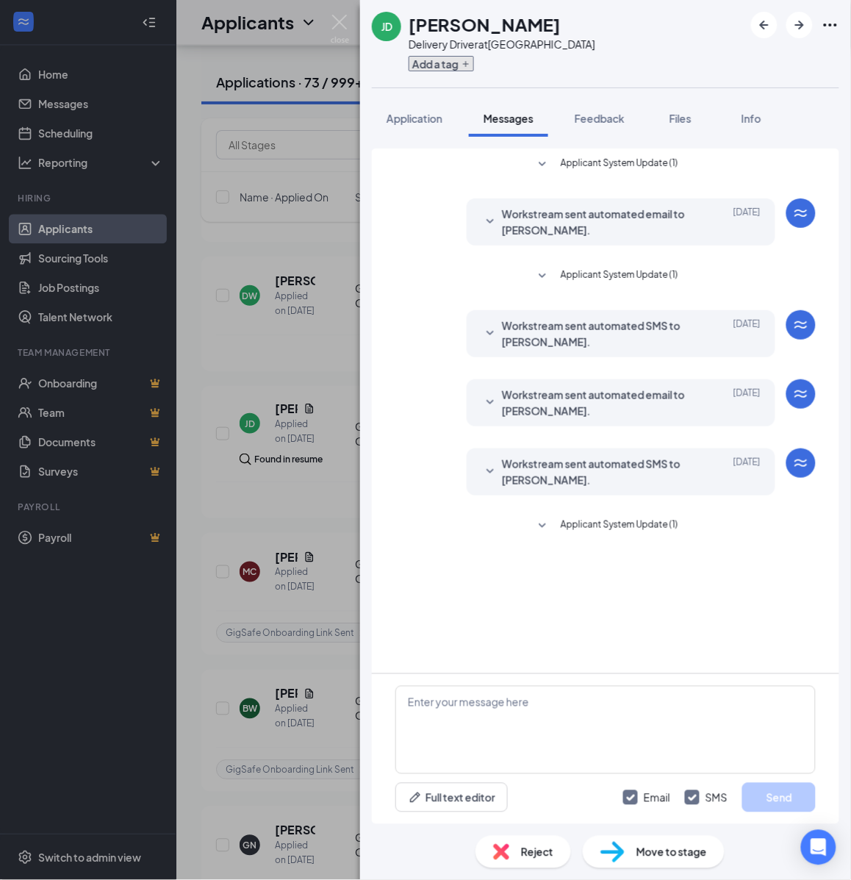
click at [449, 65] on button "Add a tag" at bounding box center [441, 63] width 65 height 15
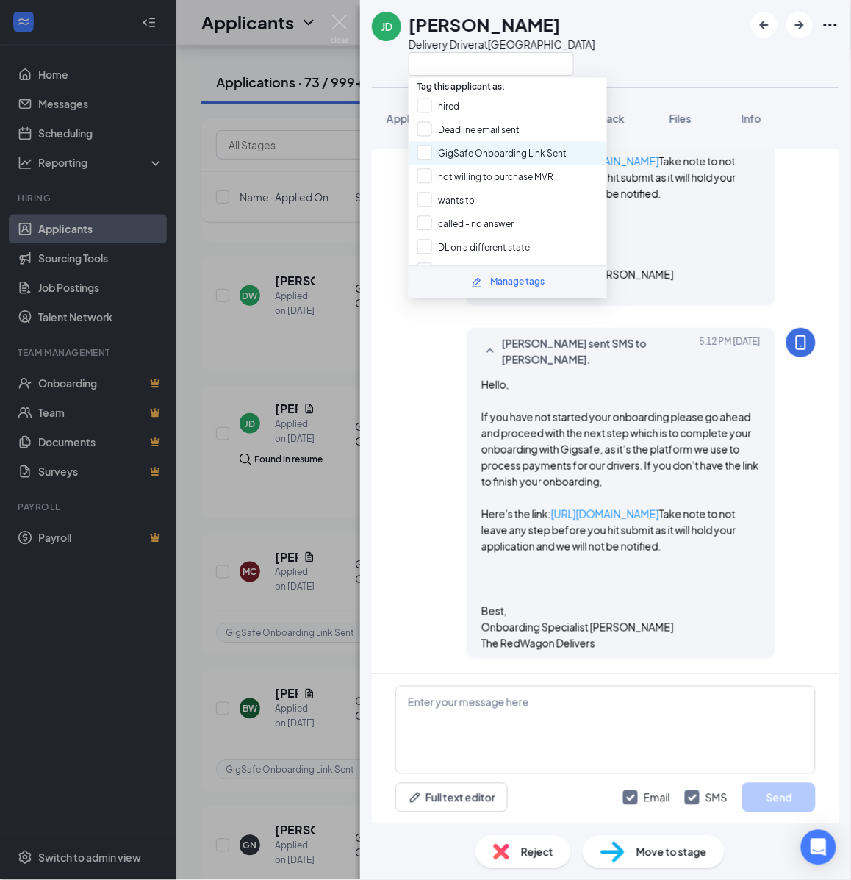
scroll to position [779, 0]
click at [467, 146] on input "GigSafe Onboarding Link Sent" at bounding box center [492, 154] width 149 height 16
checkbox input "true"
click at [328, 329] on div "JD Jelishia Donegan Delivery Driver at Fort Worth Application Messages Feedback…" at bounding box center [425, 440] width 851 height 880
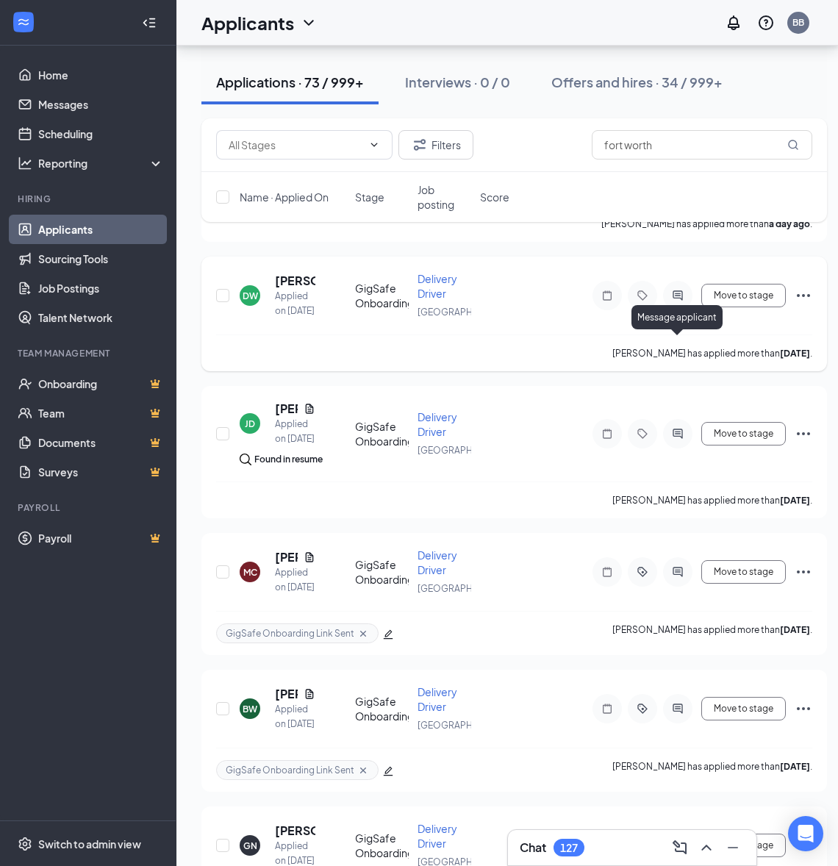
click at [680, 301] on icon "ActiveChat" at bounding box center [678, 296] width 18 height 12
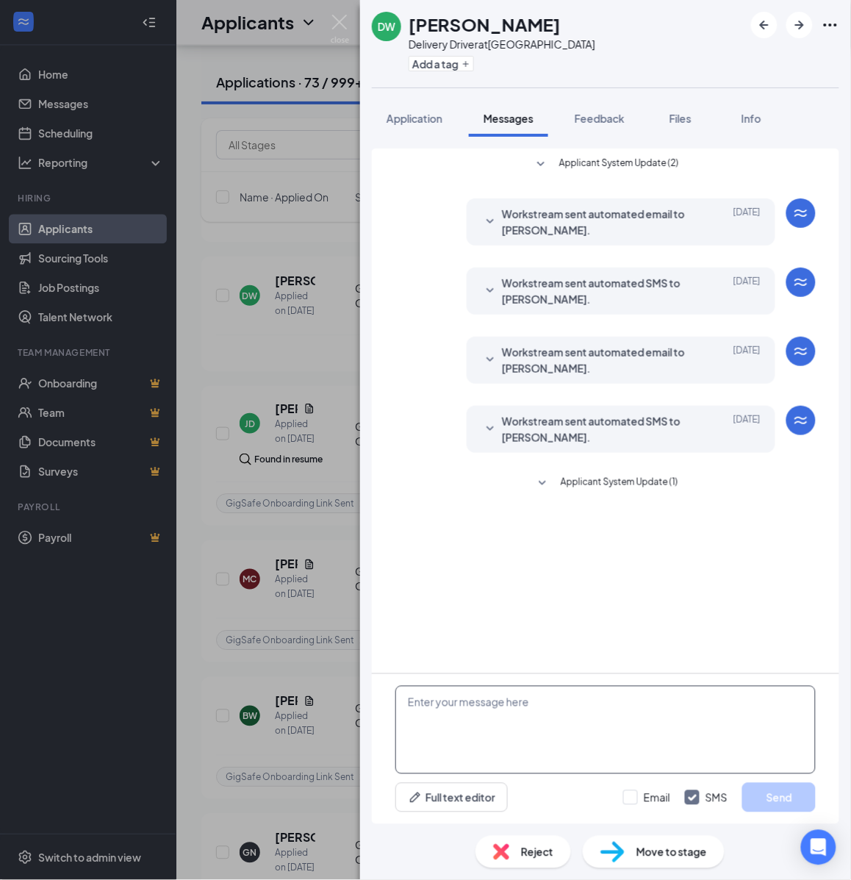
drag, startPoint x: 601, startPoint y: 729, endPoint x: 559, endPoint y: 715, distance: 44.9
click at [601, 729] on textarea at bounding box center [605, 730] width 420 height 88
click at [559, 715] on textarea at bounding box center [605, 730] width 420 height 88
paste textarea "Hello, If you have not started your onboarding please go ahead and proceed with…"
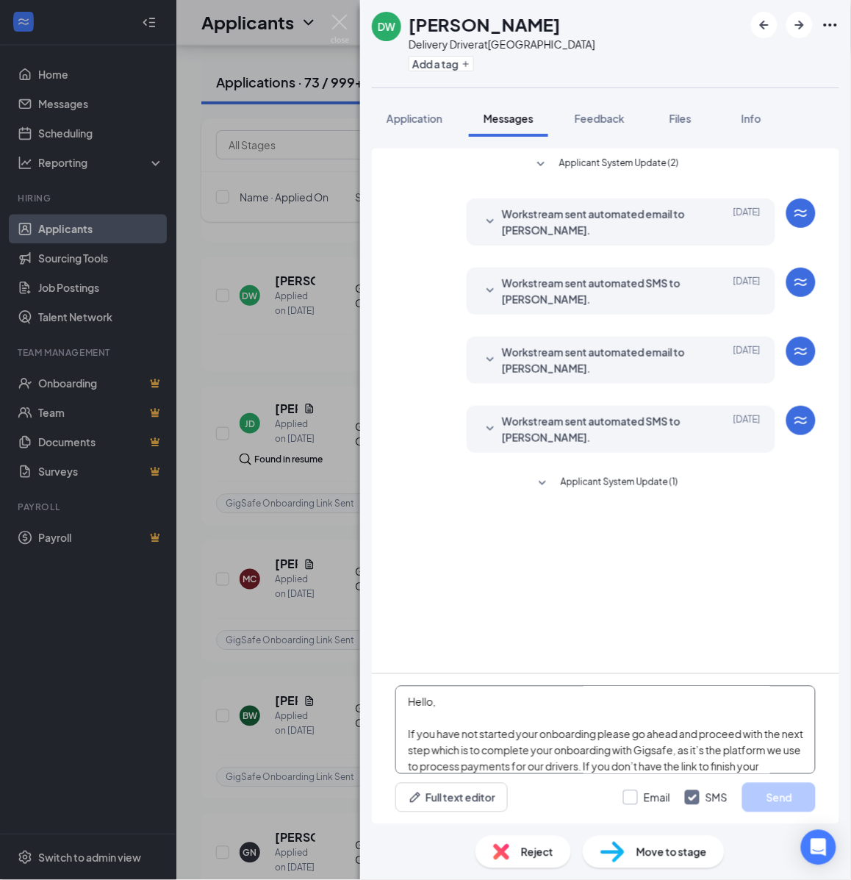
scroll to position [258, 0]
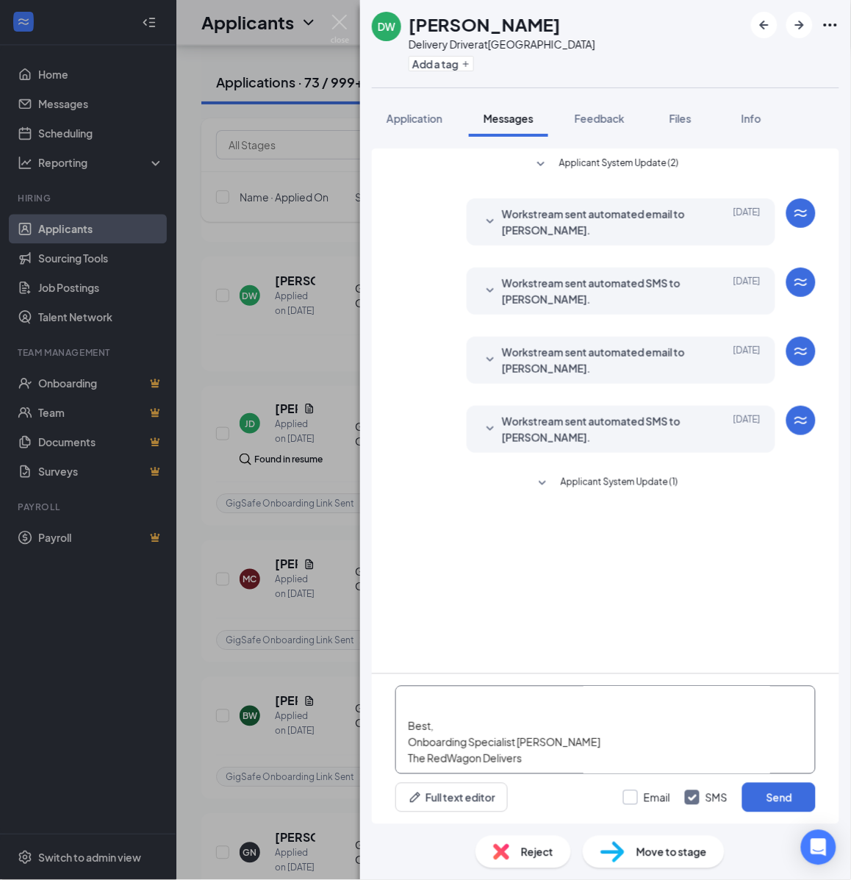
type textarea "Hello, If you have not started your onboarding please go ahead and proceed with…"
click at [648, 792] on input "Email" at bounding box center [646, 797] width 47 height 15
checkbox input "true"
click at [762, 792] on button "Send" at bounding box center [779, 797] width 74 height 29
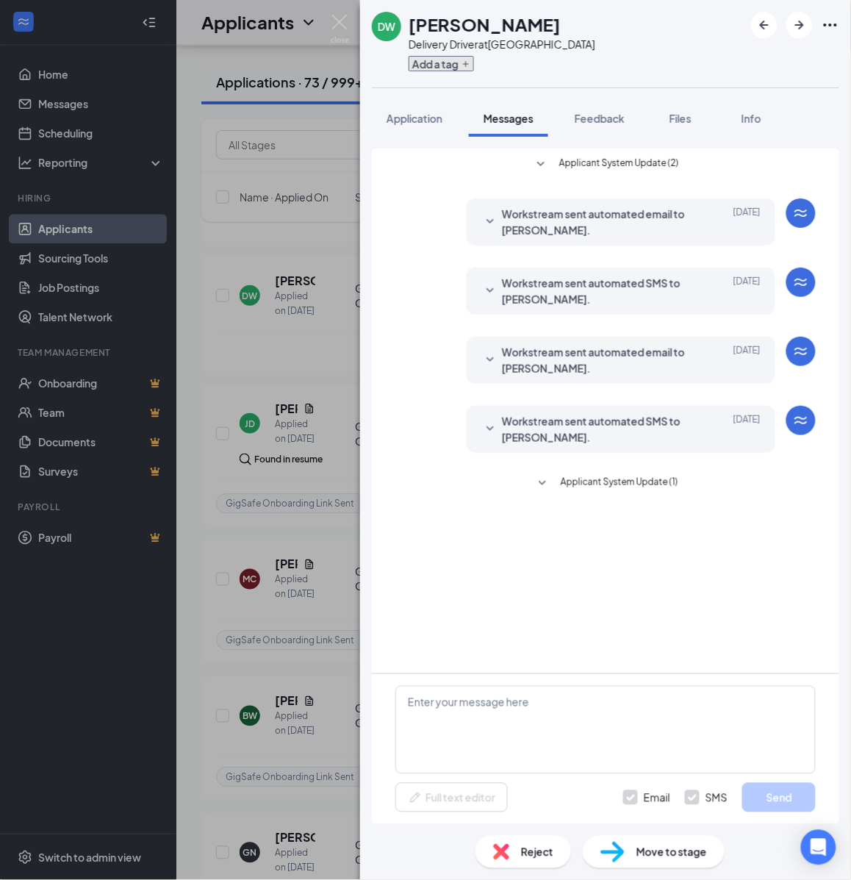
scroll to position [0, 0]
click at [448, 64] on button "Add a tag" at bounding box center [441, 63] width 65 height 15
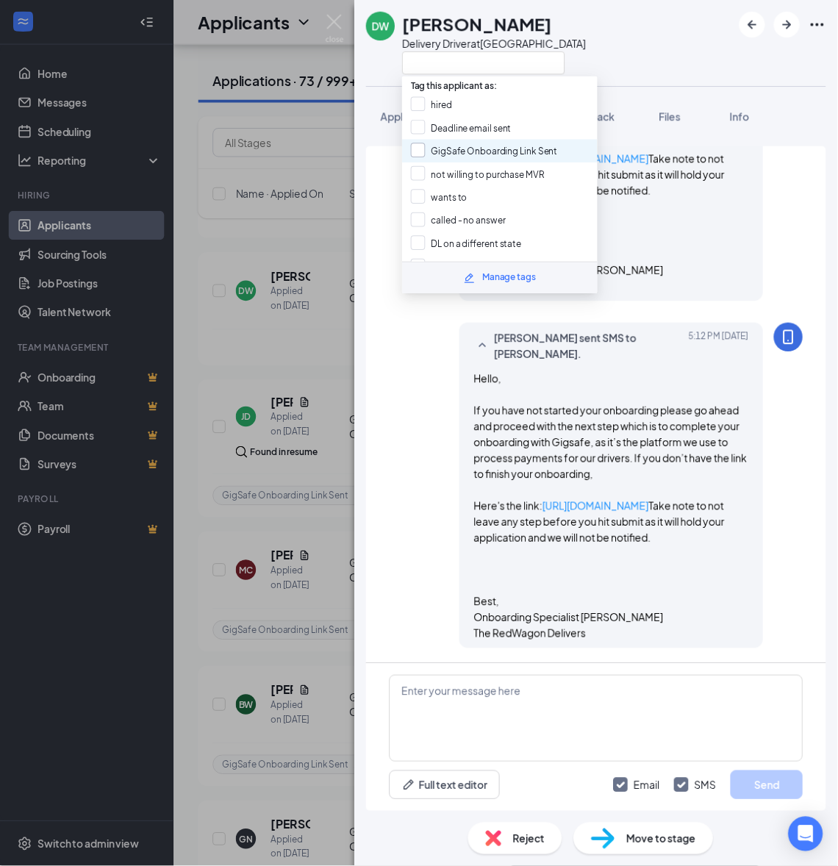
scroll to position [736, 0]
click at [434, 157] on input "GigSafe Onboarding Link Sent" at bounding box center [492, 154] width 149 height 16
checkbox input "true"
click at [331, 256] on div "DW Destiny Williams Delivery Driver at Fort Worth Application Messages Feedback…" at bounding box center [425, 440] width 851 height 880
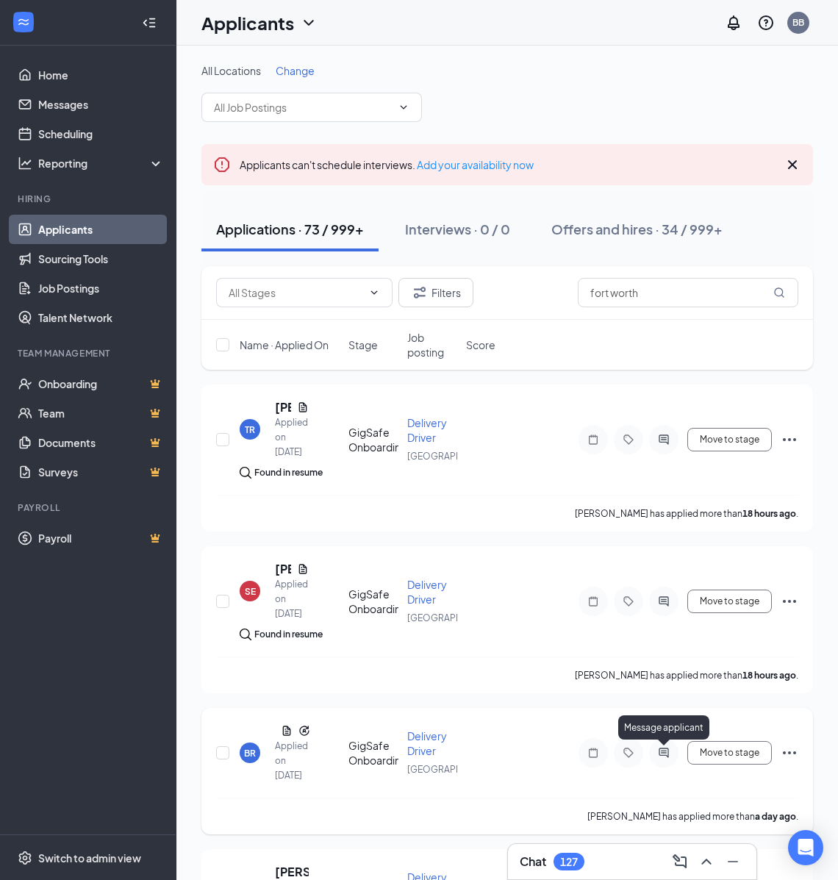
click at [665, 748] on icon "ActiveChat" at bounding box center [664, 753] width 10 height 10
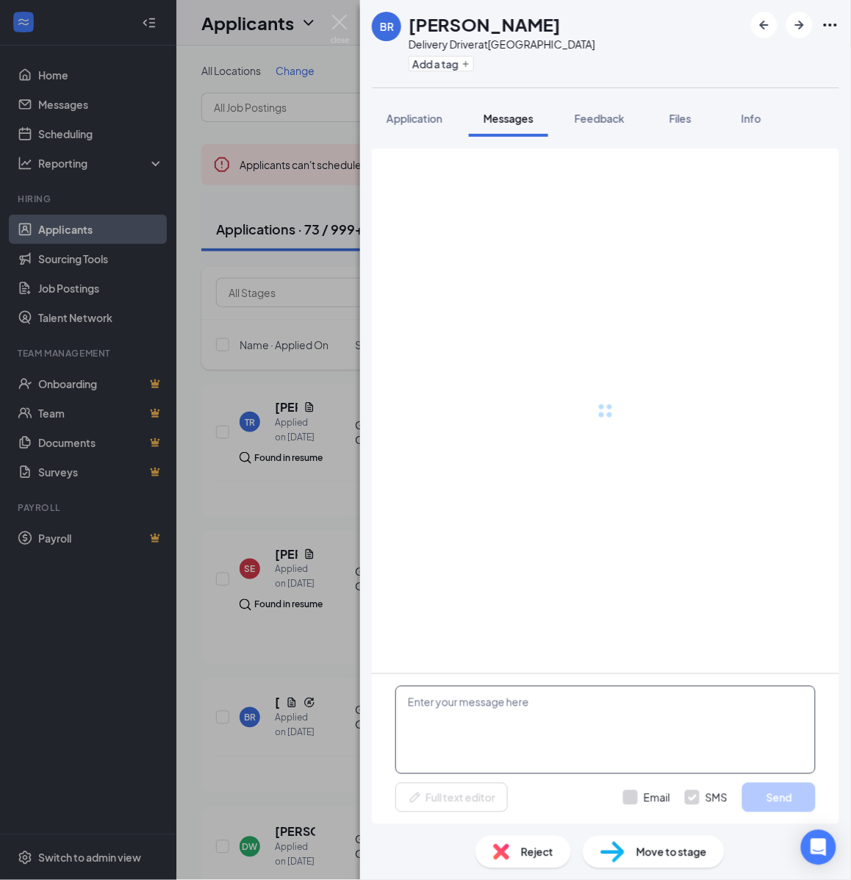
click at [605, 726] on textarea at bounding box center [605, 730] width 420 height 88
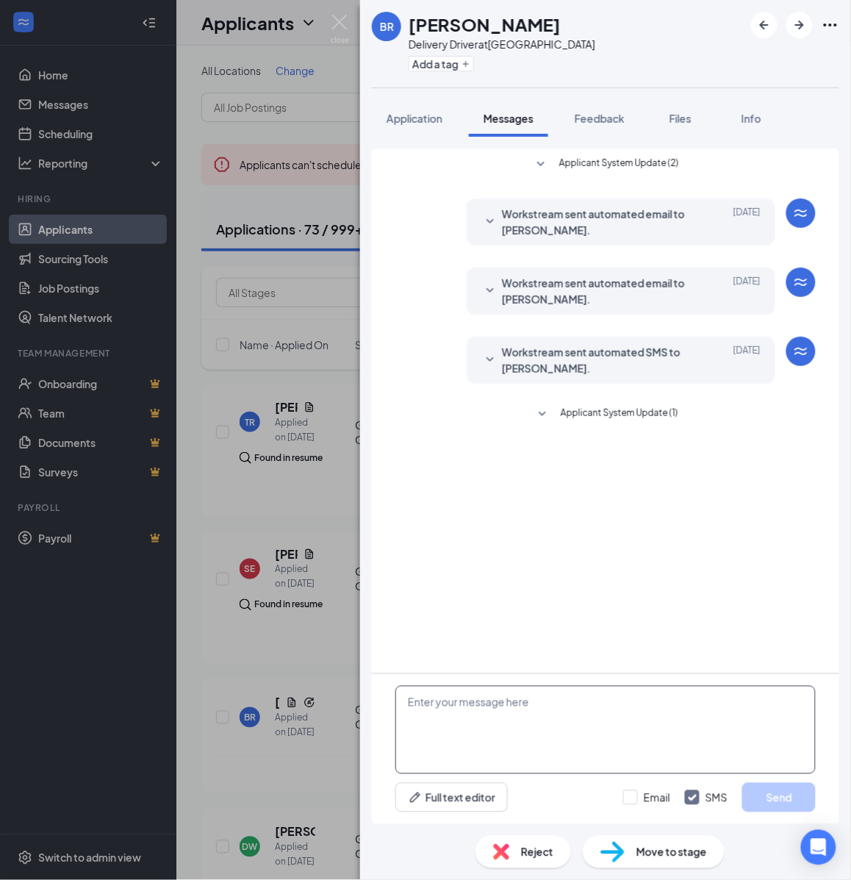
click at [542, 703] on textarea at bounding box center [605, 730] width 420 height 88
paste textarea "Hello, If you have not started your onboarding please go ahead and proceed with…"
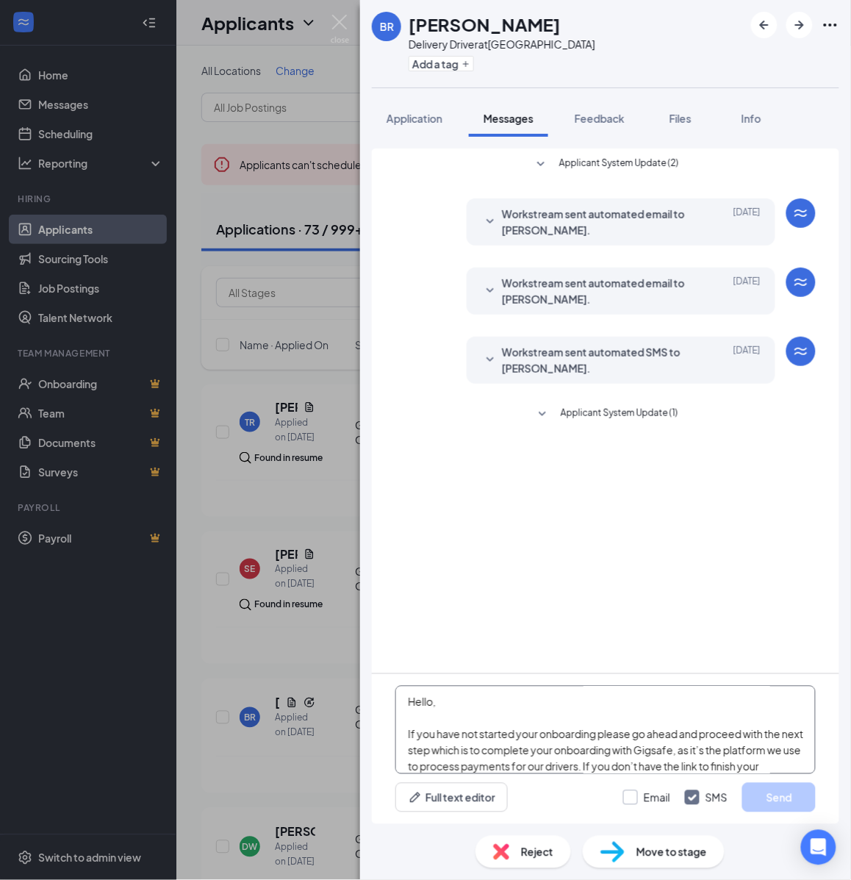
scroll to position [258, 0]
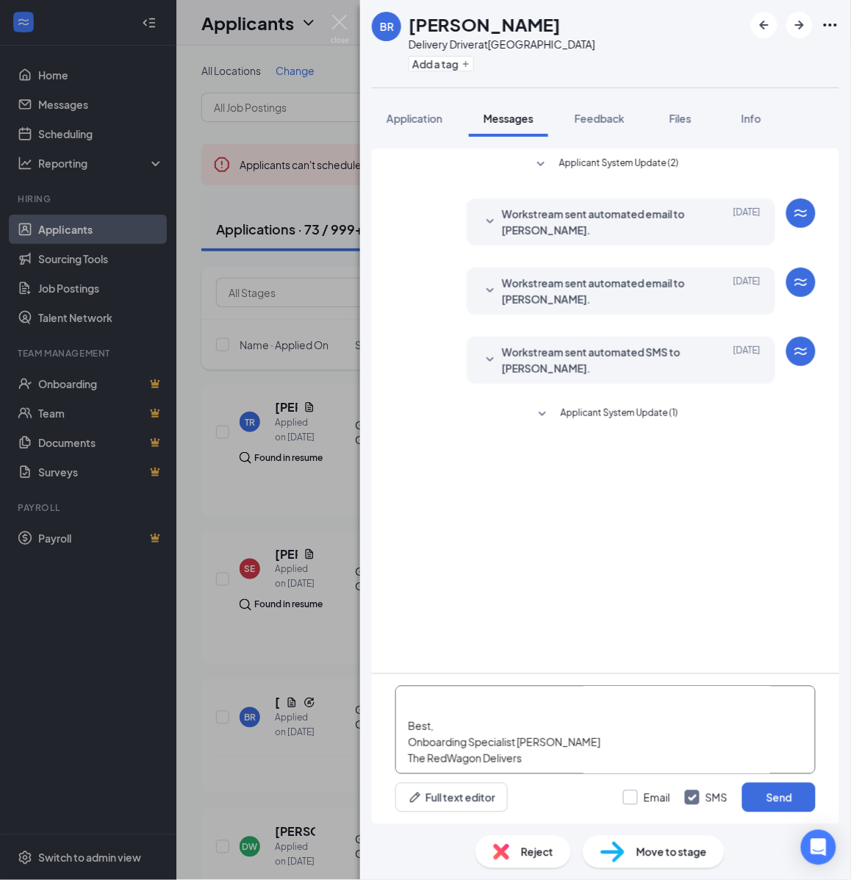
type textarea "Hello, If you have not started your onboarding please go ahead and proceed with…"
click at [648, 800] on input "Email" at bounding box center [646, 797] width 47 height 15
checkbox input "true"
click at [748, 795] on button "Send" at bounding box center [779, 797] width 74 height 29
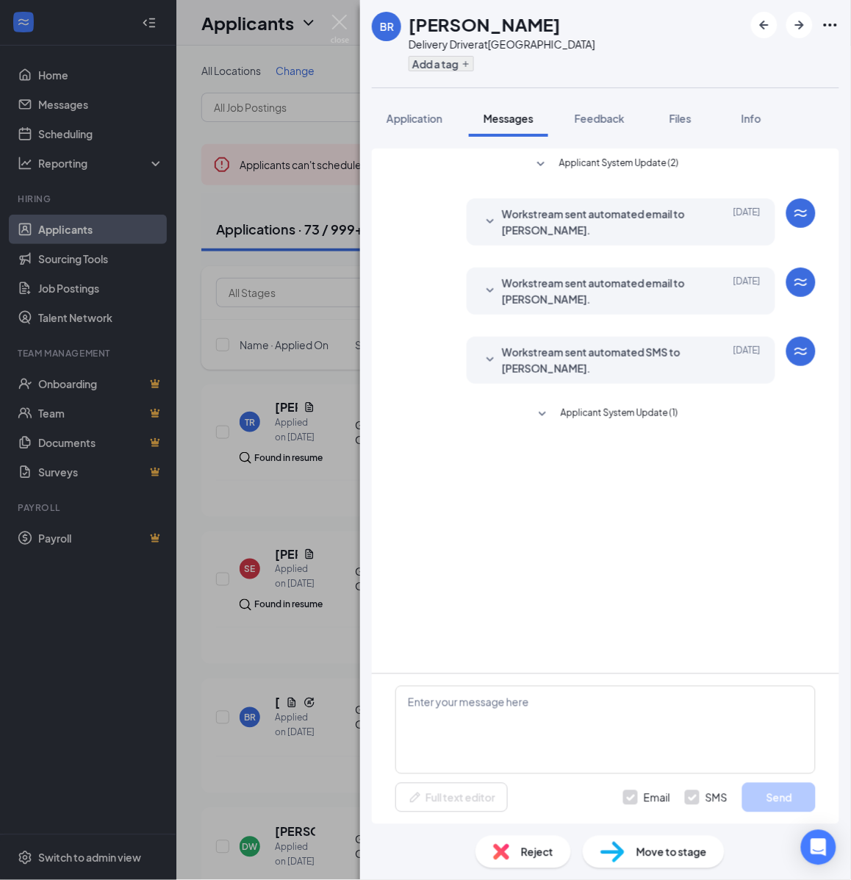
scroll to position [0, 0]
click at [450, 60] on button "Add a tag" at bounding box center [441, 63] width 65 height 15
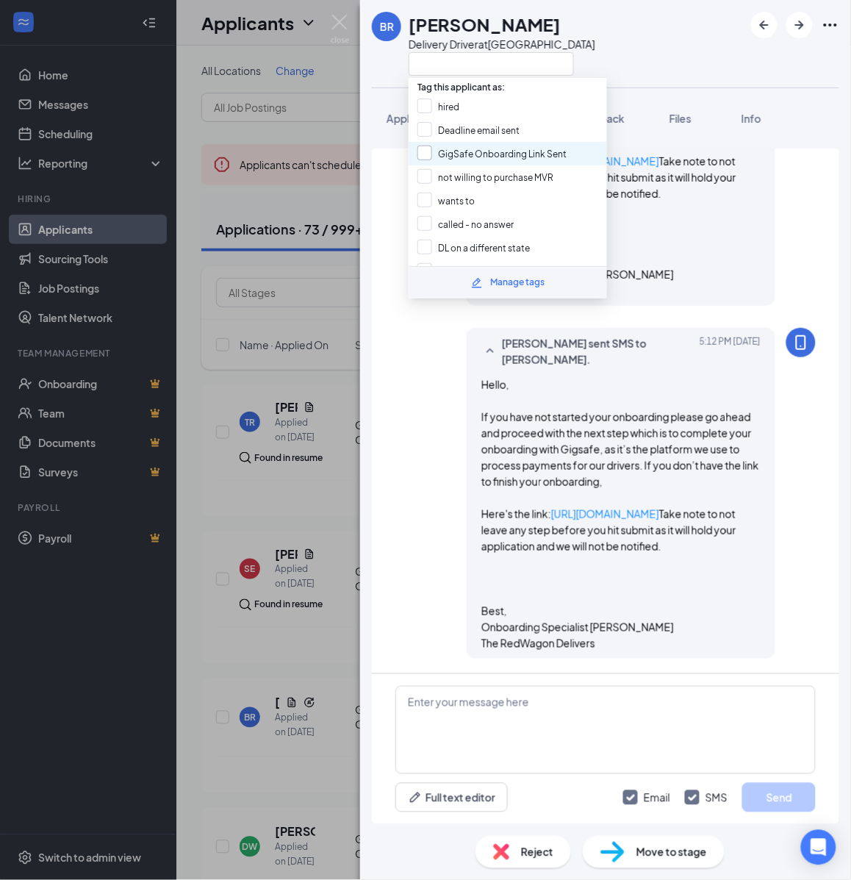
click at [446, 152] on input "GigSafe Onboarding Link Sent" at bounding box center [492, 154] width 149 height 16
checkbox input "true"
click at [309, 379] on div "BR Brittany Rinehart Delivery Driver at Fort Worth Application Messages Feedbac…" at bounding box center [425, 440] width 851 height 880
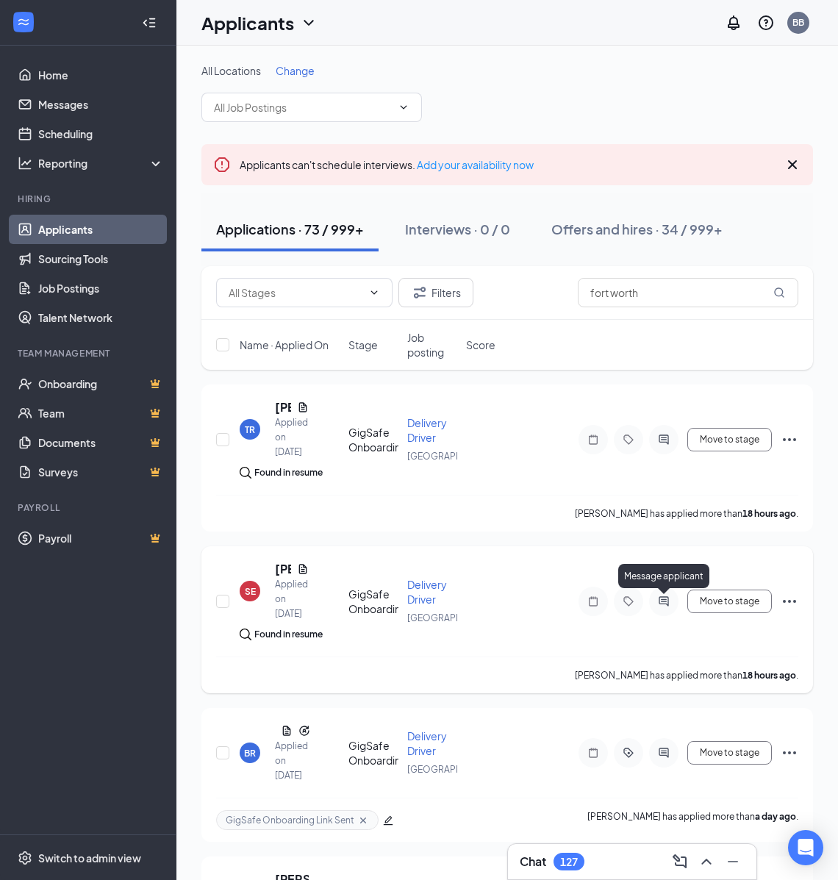
click at [662, 599] on icon "ActiveChat" at bounding box center [664, 601] width 18 height 12
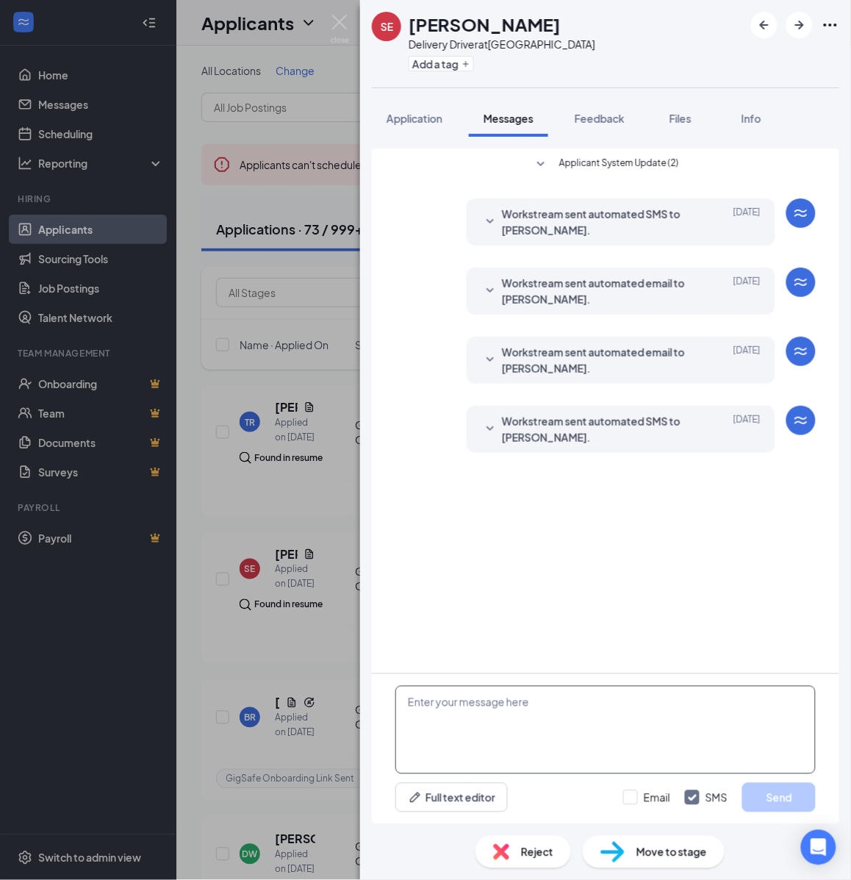
click at [512, 725] on textarea at bounding box center [605, 730] width 420 height 88
drag, startPoint x: 502, startPoint y: 717, endPoint x: 534, endPoint y: 723, distance: 32.2
click at [504, 717] on textarea at bounding box center [605, 730] width 420 height 88
paste textarea "Hello, If you have not started your onboarding please go ahead and proceed with…"
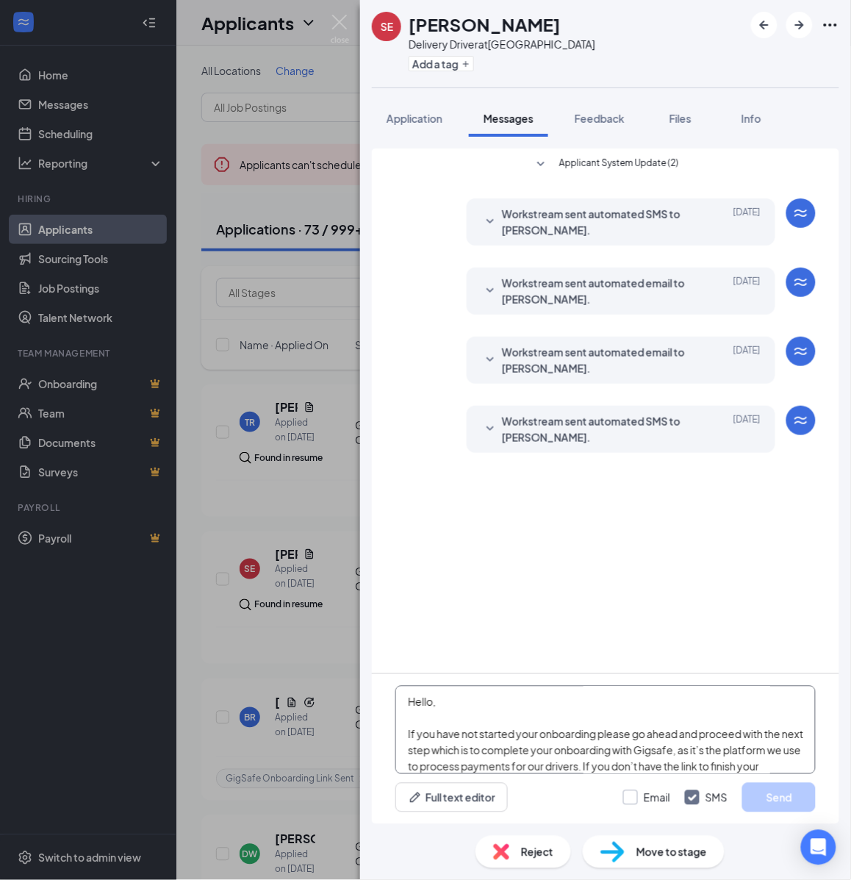
scroll to position [258, 0]
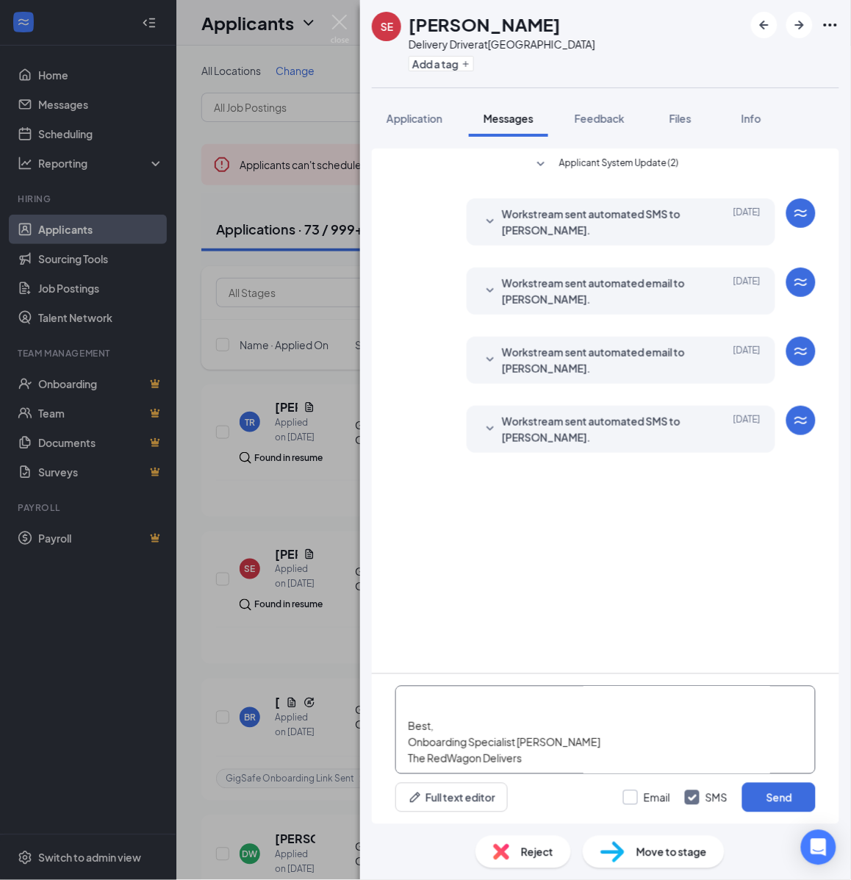
type textarea "Hello, If you have not started your onboarding please go ahead and proceed with…"
click at [642, 798] on input "Email" at bounding box center [646, 797] width 47 height 15
checkbox input "true"
drag, startPoint x: 784, startPoint y: 795, endPoint x: 757, endPoint y: 766, distance: 39.6
click at [784, 795] on button "Send" at bounding box center [779, 797] width 74 height 29
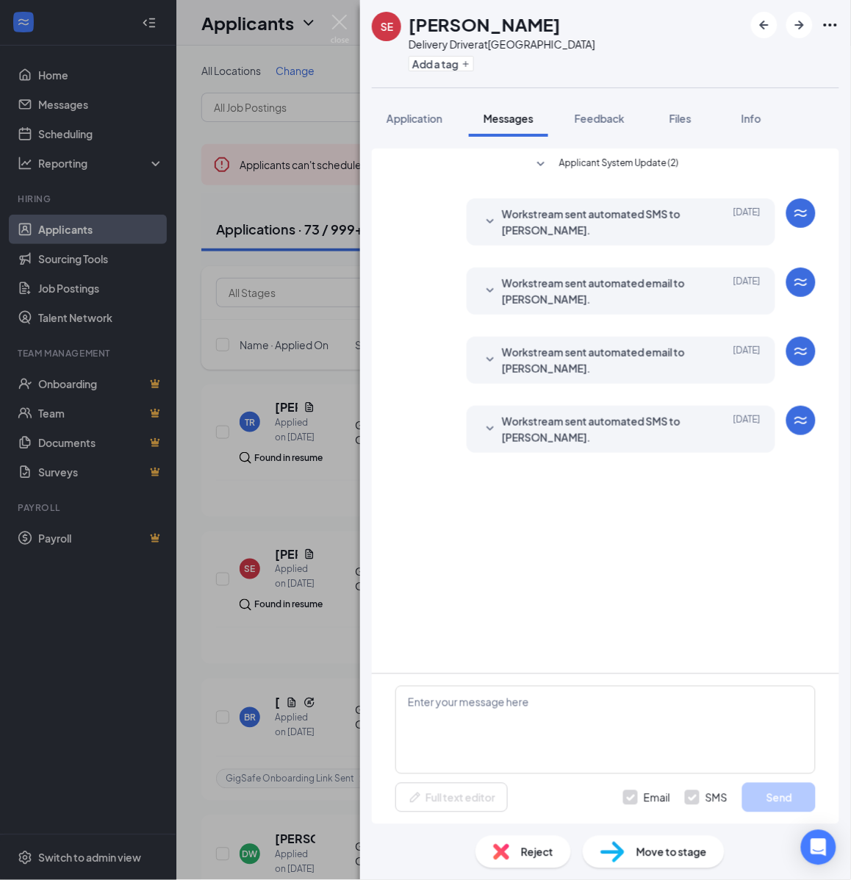
scroll to position [0, 0]
click at [476, 55] on div "Add a tag" at bounding box center [502, 63] width 187 height 24
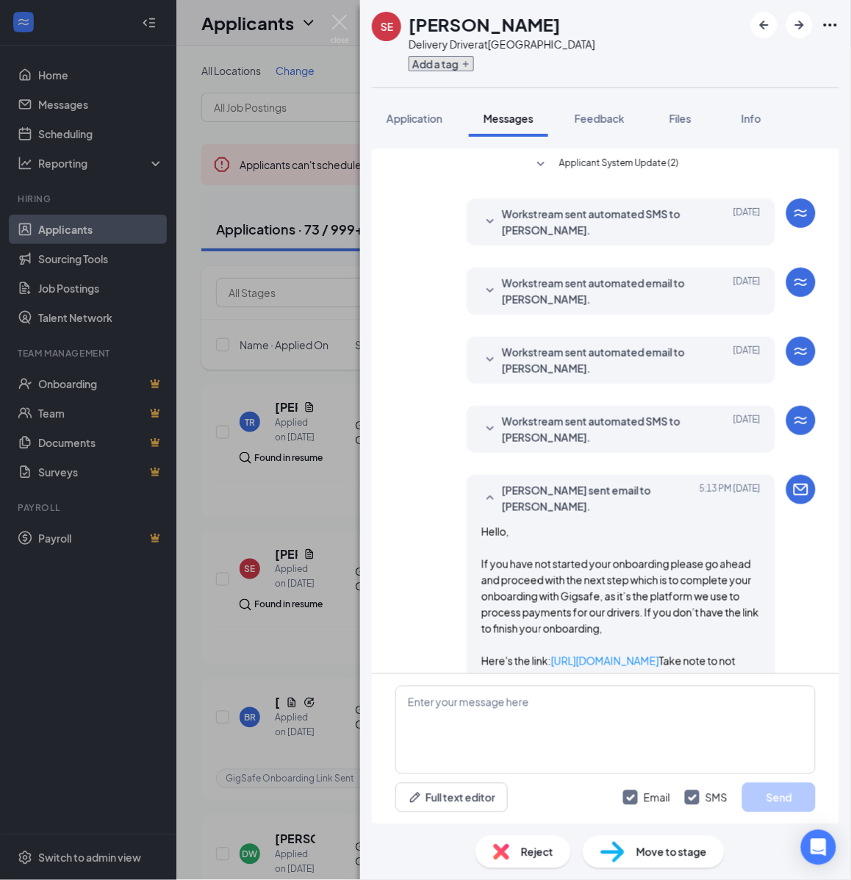
click at [460, 60] on button "Add a tag" at bounding box center [441, 63] width 65 height 15
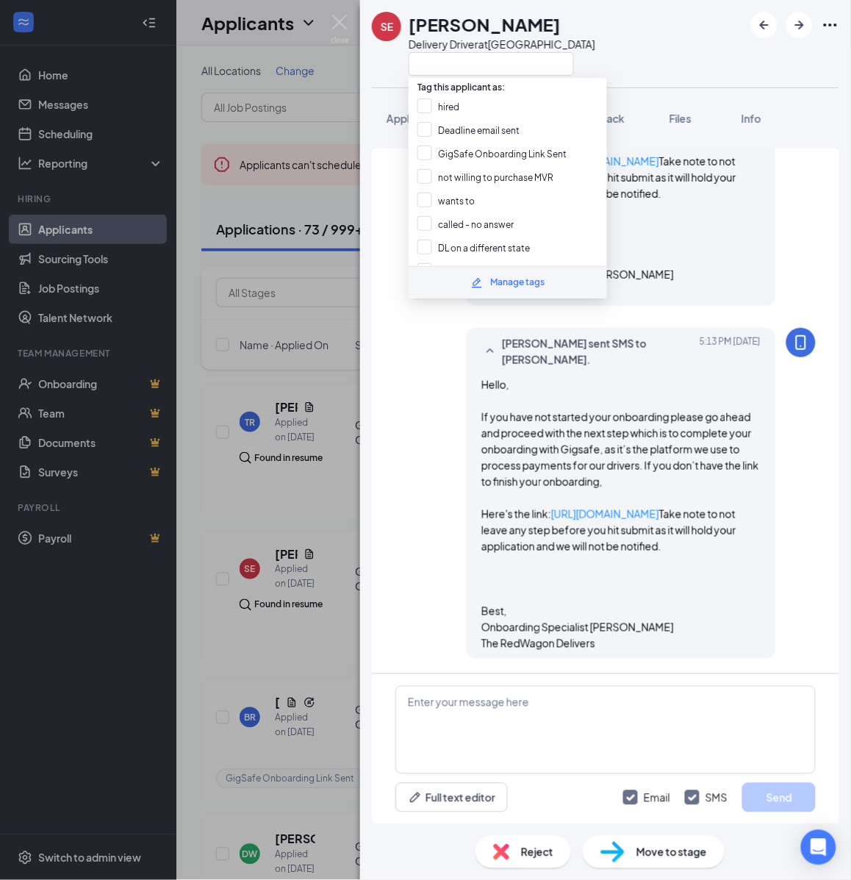
scroll to position [693, 0]
click at [441, 154] on input "GigSafe Onboarding Link Sent" at bounding box center [492, 154] width 149 height 16
checkbox input "true"
click at [317, 336] on div "SE Sandy Esquivel Delivery Driver at Fort Worth Application Messages Feedback F…" at bounding box center [425, 440] width 851 height 880
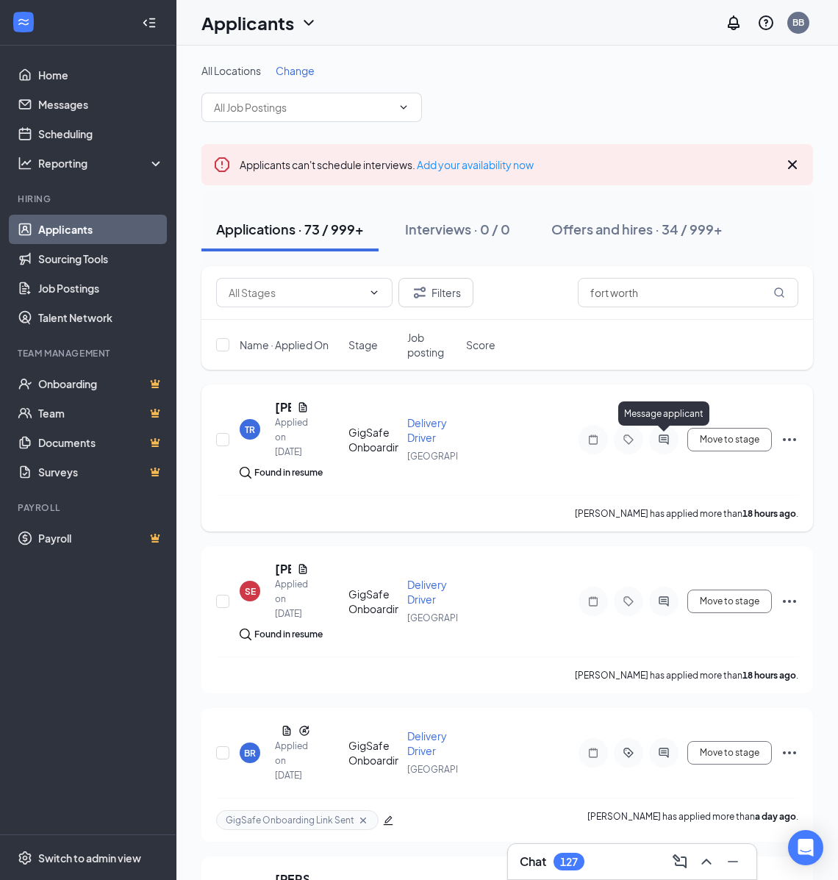
click at [665, 435] on icon "ActiveChat" at bounding box center [664, 439] width 10 height 10
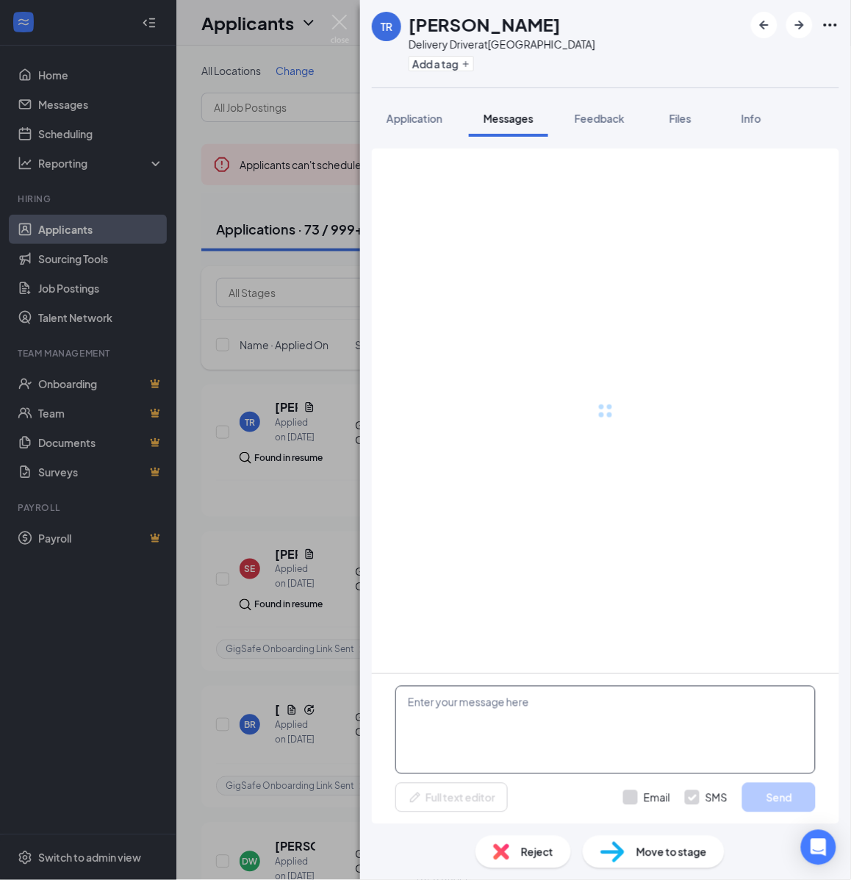
click at [475, 706] on textarea at bounding box center [605, 730] width 420 height 88
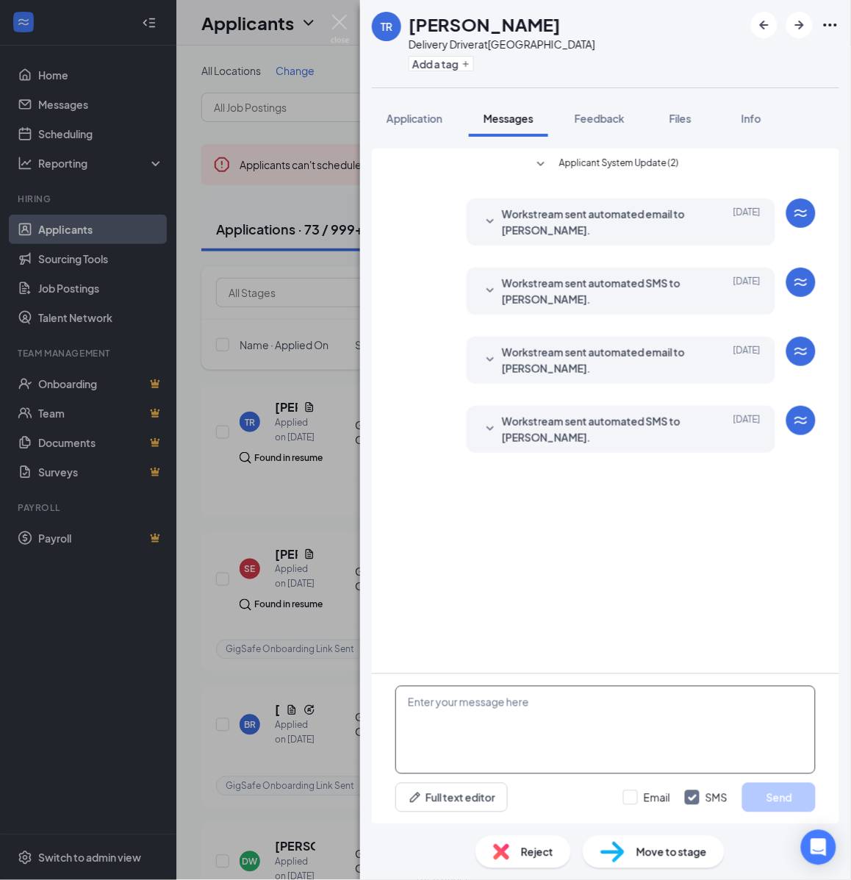
click at [472, 703] on textarea at bounding box center [605, 730] width 420 height 88
paste textarea "Hello, If you have not started your onboarding please go ahead and proceed with…"
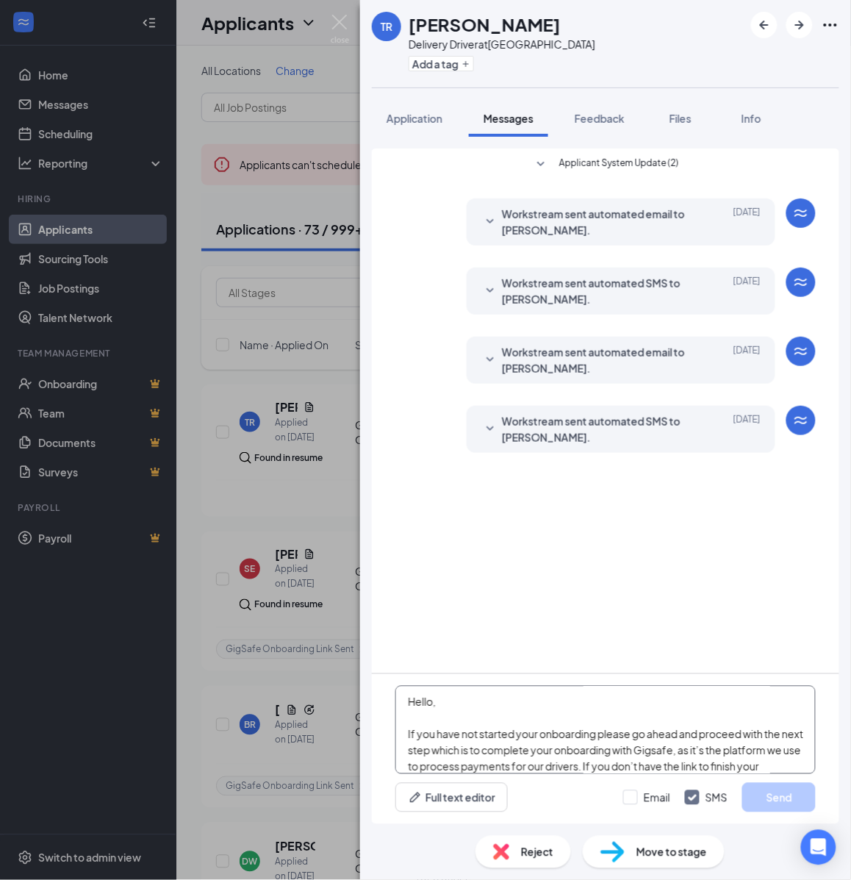
scroll to position [258, 0]
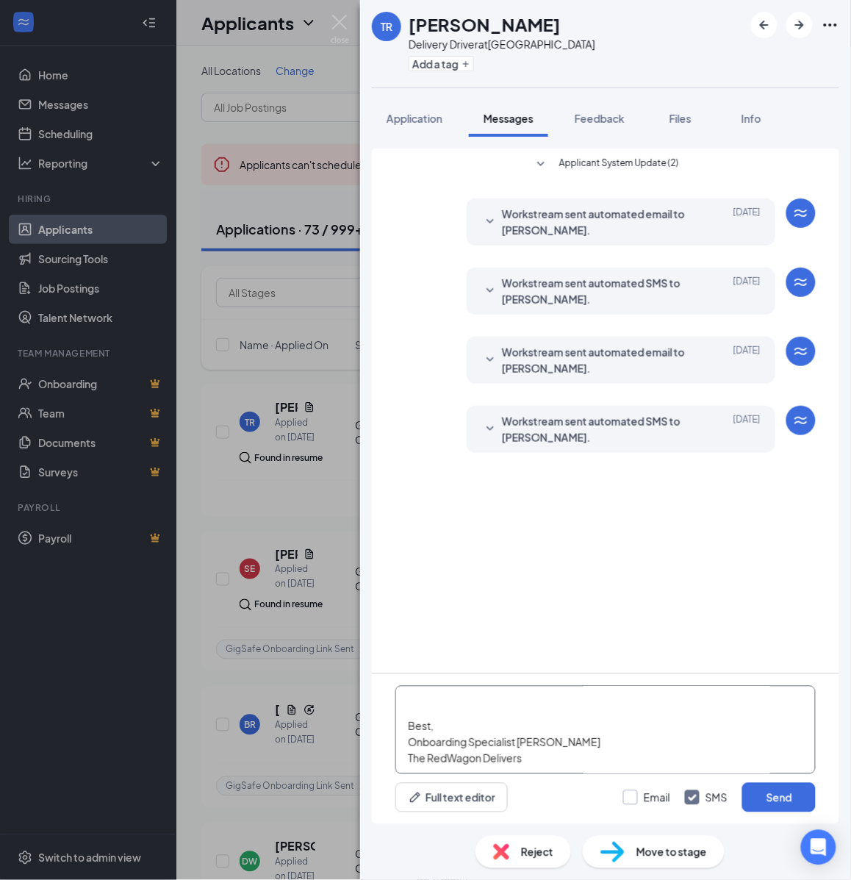
type textarea "Hello, If you have not started your onboarding please go ahead and proceed with…"
click at [656, 796] on input "Email" at bounding box center [646, 797] width 47 height 15
checkbox input "true"
click at [758, 796] on button "Send" at bounding box center [779, 797] width 74 height 29
click at [441, 65] on button "Add a tag" at bounding box center [441, 63] width 65 height 15
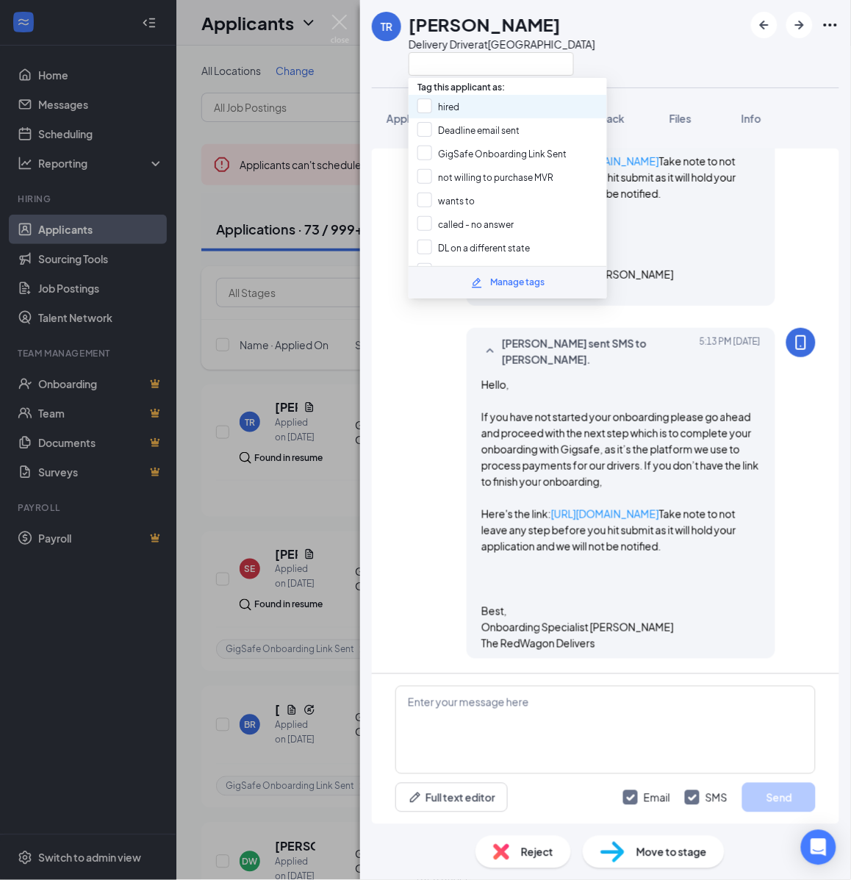
scroll to position [664, 0]
click at [452, 146] on input "GigSafe Onboarding Link Sent" at bounding box center [492, 154] width 149 height 16
checkbox input "true"
click at [309, 340] on div "TR Tristan redic Delivery Driver at Fort Worth Application Messages Feedback Fi…" at bounding box center [425, 440] width 851 height 880
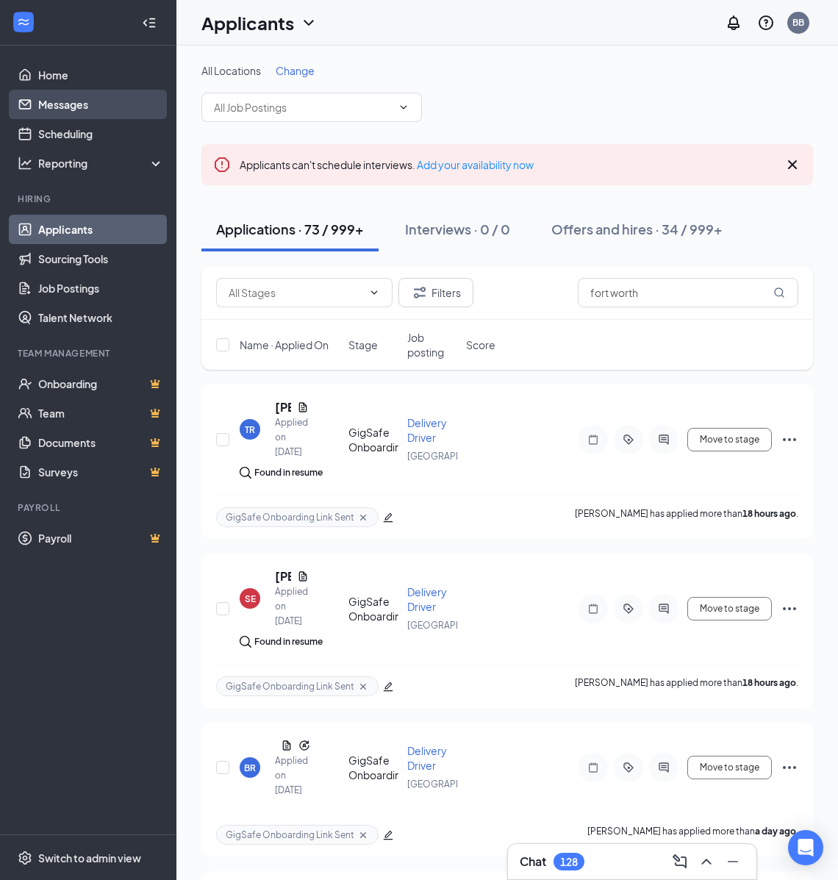
click at [64, 99] on link "Messages" at bounding box center [101, 104] width 126 height 29
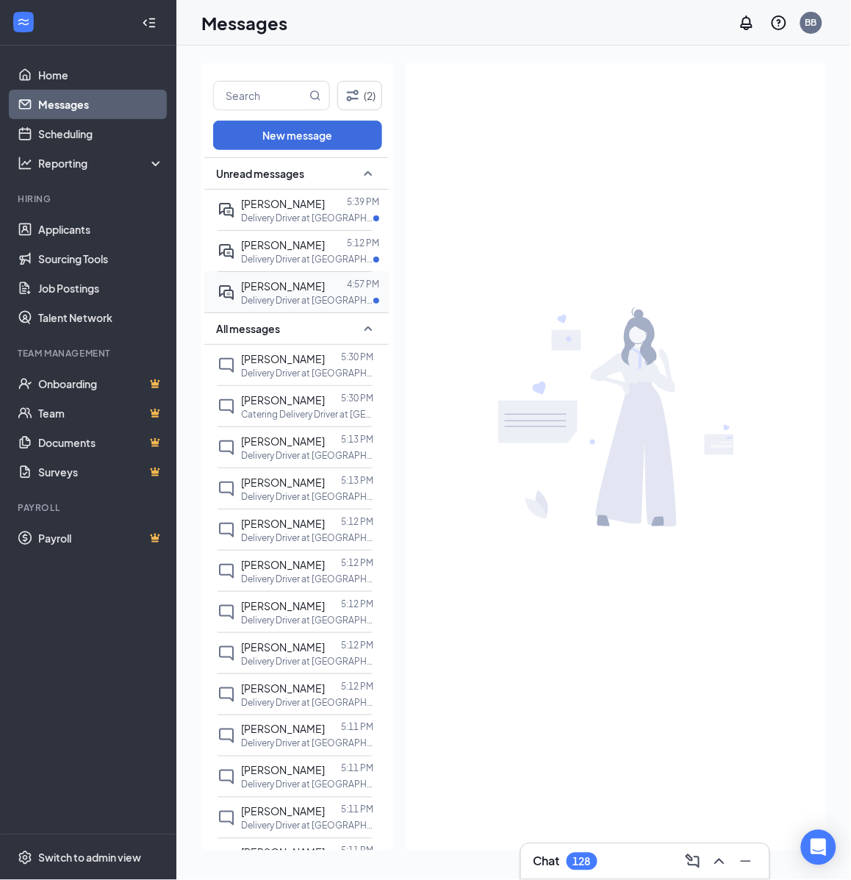
click at [293, 307] on p "Delivery Driver at Irvine" at bounding box center [307, 300] width 132 height 12
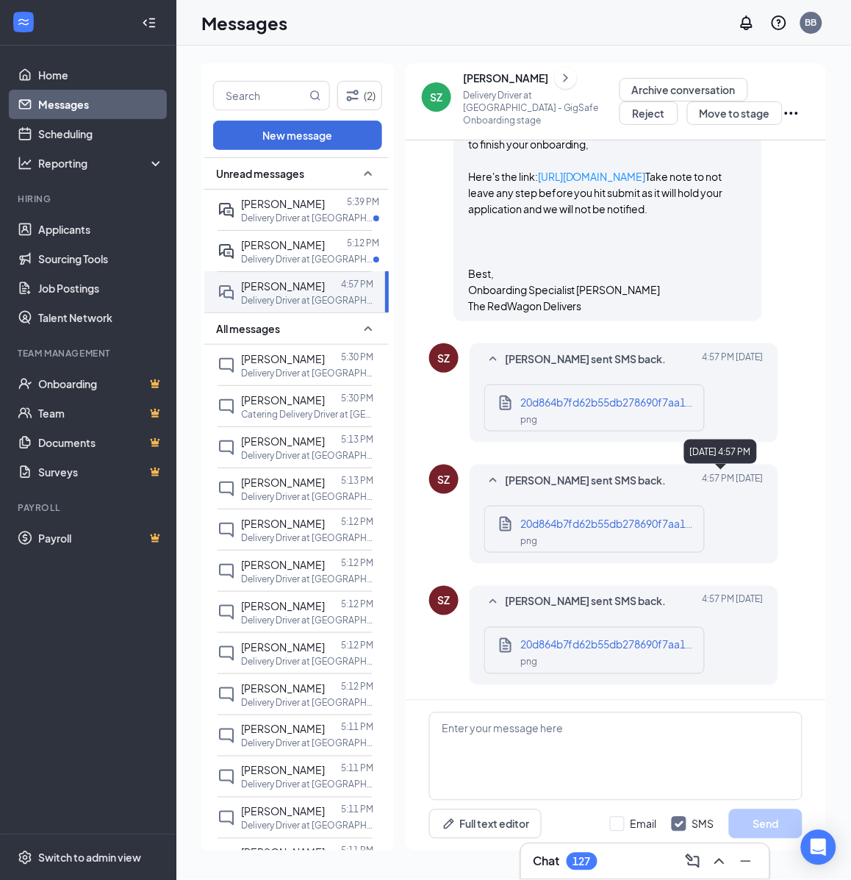
scroll to position [1042, 0]
click at [556, 511] on div "20d864b7fd62b55db278690f7aa132ff.png" at bounding box center [595, 499] width 193 height 30
click at [603, 531] on div "20d864b7fd62b55db278690f7aa132ff.png" at bounding box center [608, 523] width 176 height 16
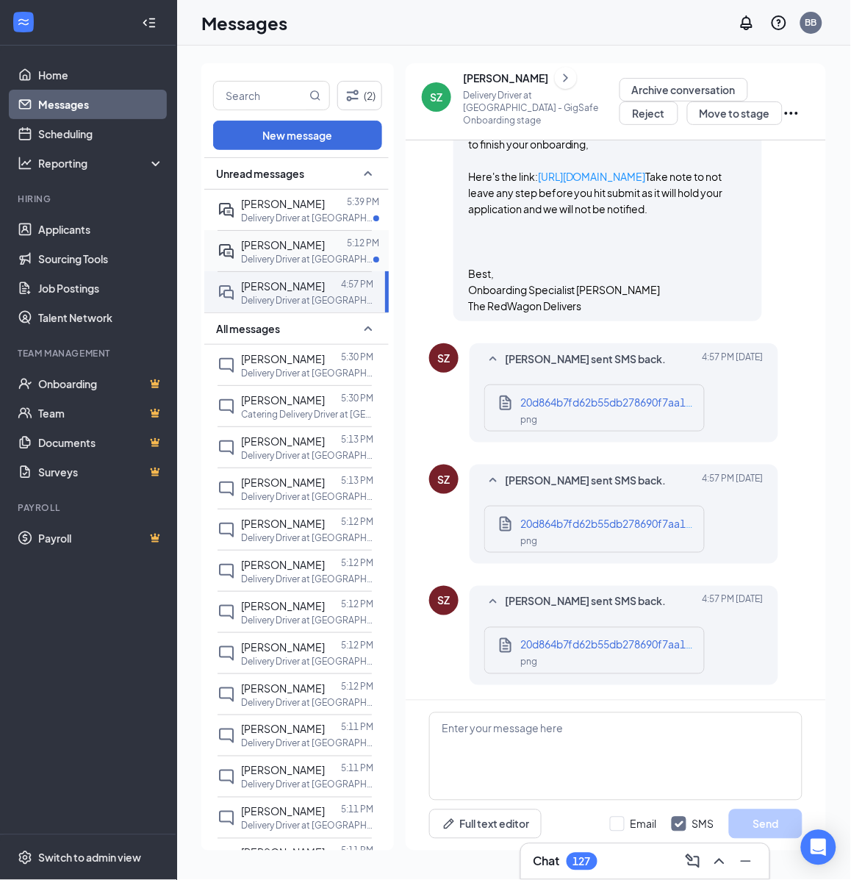
click at [285, 251] on span "Kenneth Richardson" at bounding box center [283, 244] width 84 height 13
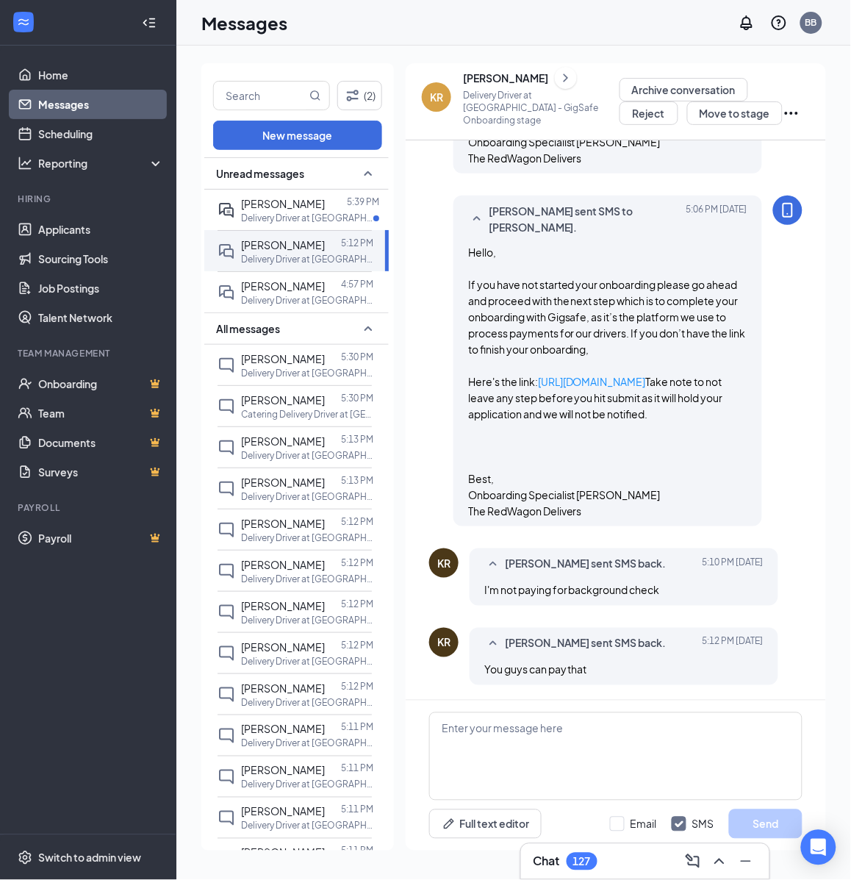
scroll to position [817, 0]
click at [783, 112] on icon "Ellipses" at bounding box center [792, 113] width 18 height 18
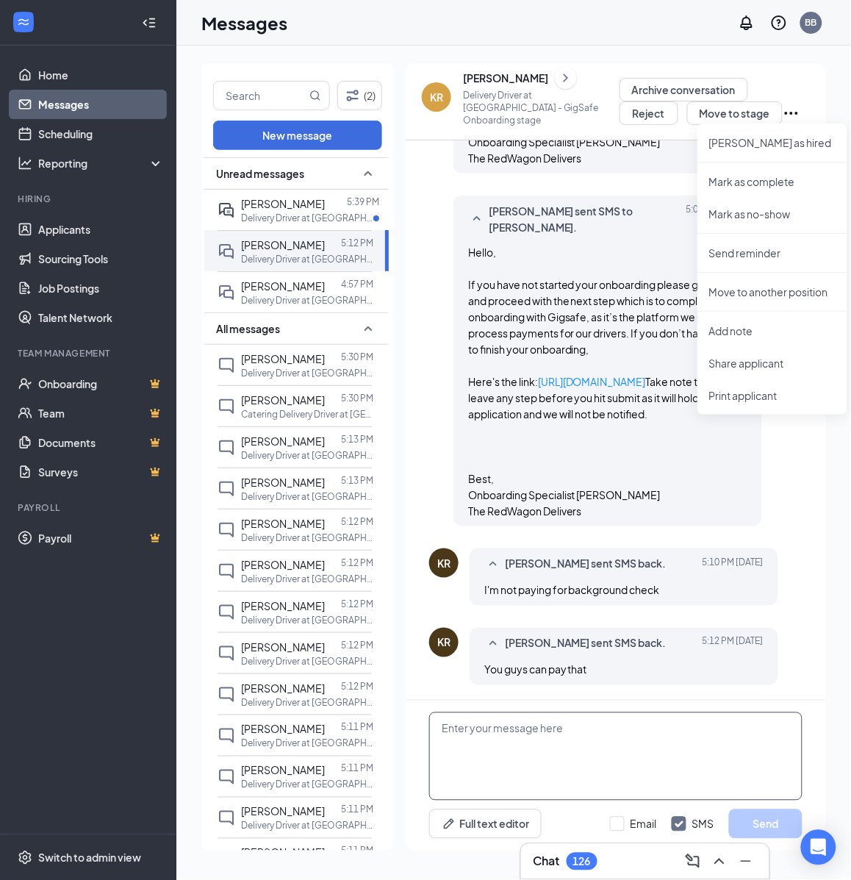
click at [498, 765] on textarea at bounding box center [615, 756] width 373 height 88
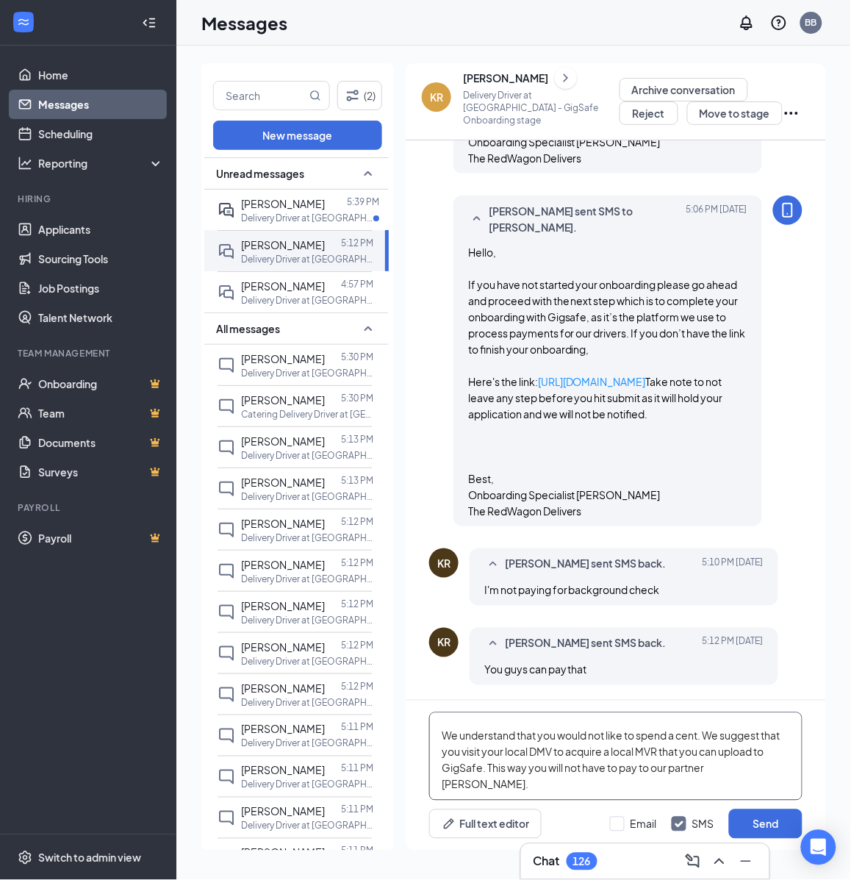
scroll to position [64, 0]
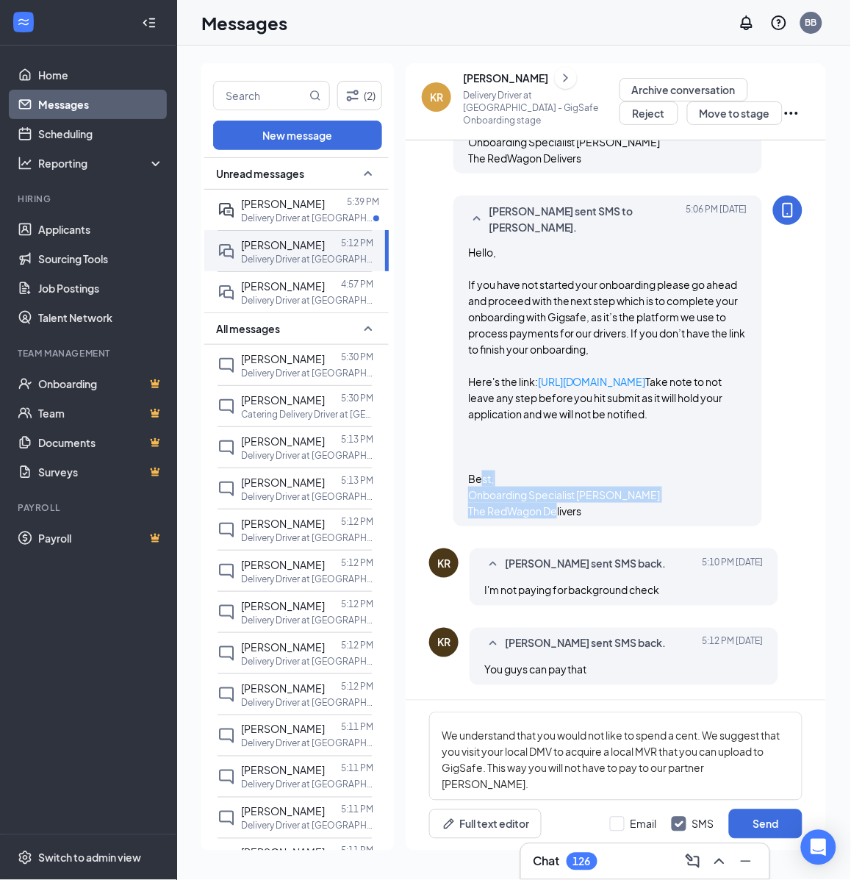
drag, startPoint x: 457, startPoint y: 478, endPoint x: 584, endPoint y: 528, distance: 136.6
click at [581, 524] on div "Bryan Bestid sent SMS to Kenneth Richardson. Today 5:06 PM Hello, If you have n…" at bounding box center [608, 361] width 309 height 331
copy span "Best, Onboarding Specialist Bryan The RedWagon Delivers"
click at [537, 796] on textarea "Hi Kenneth, We understand that you would not like to spend a cent. We suggest t…" at bounding box center [615, 756] width 373 height 88
paste textarea "Best, Onboarding Specialist Bryan The RedWagon Delivers"
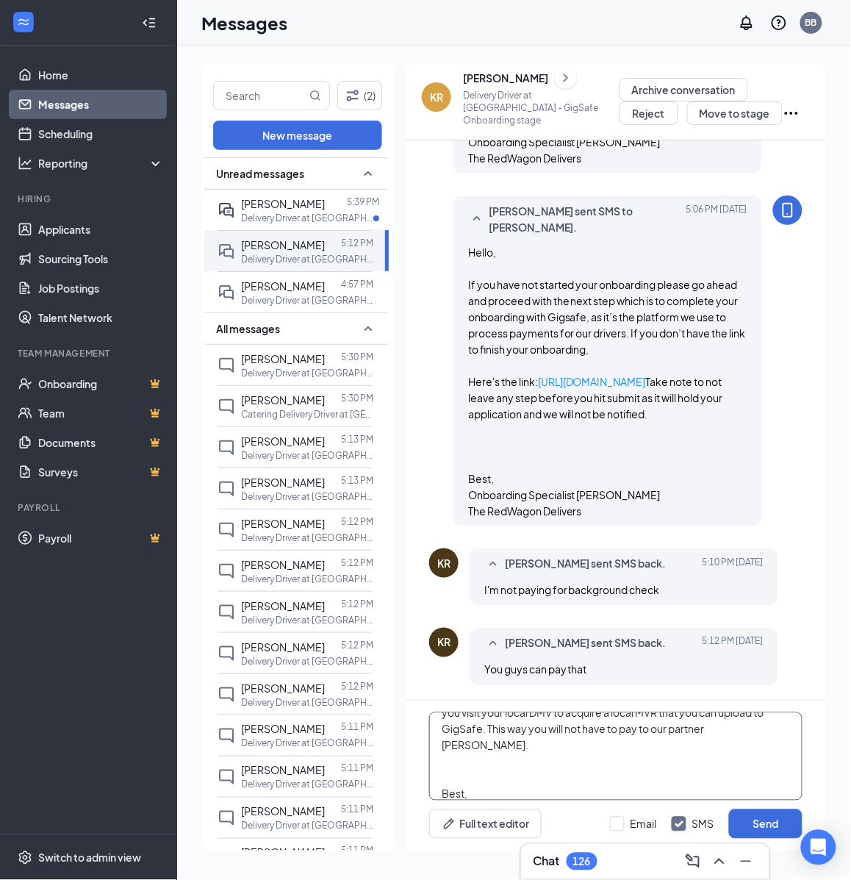
scroll to position [96, 0]
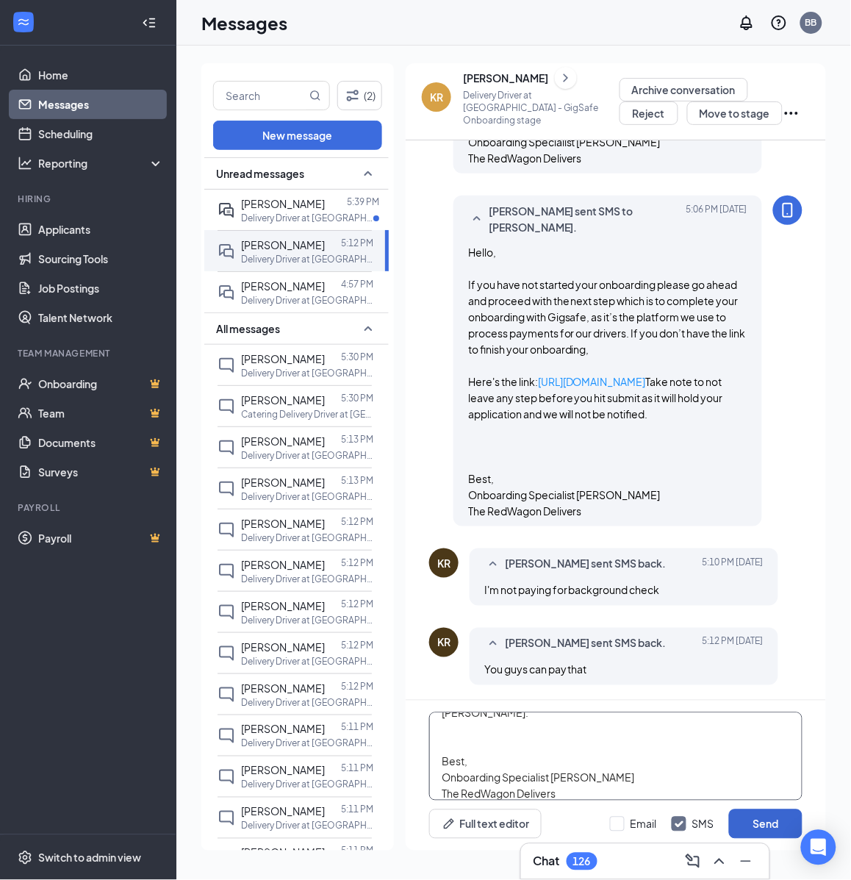
type textarea "Hi Kenneth, We understand that you would not like to spend a cent. We suggest t…"
click at [759, 823] on button "Send" at bounding box center [766, 823] width 74 height 29
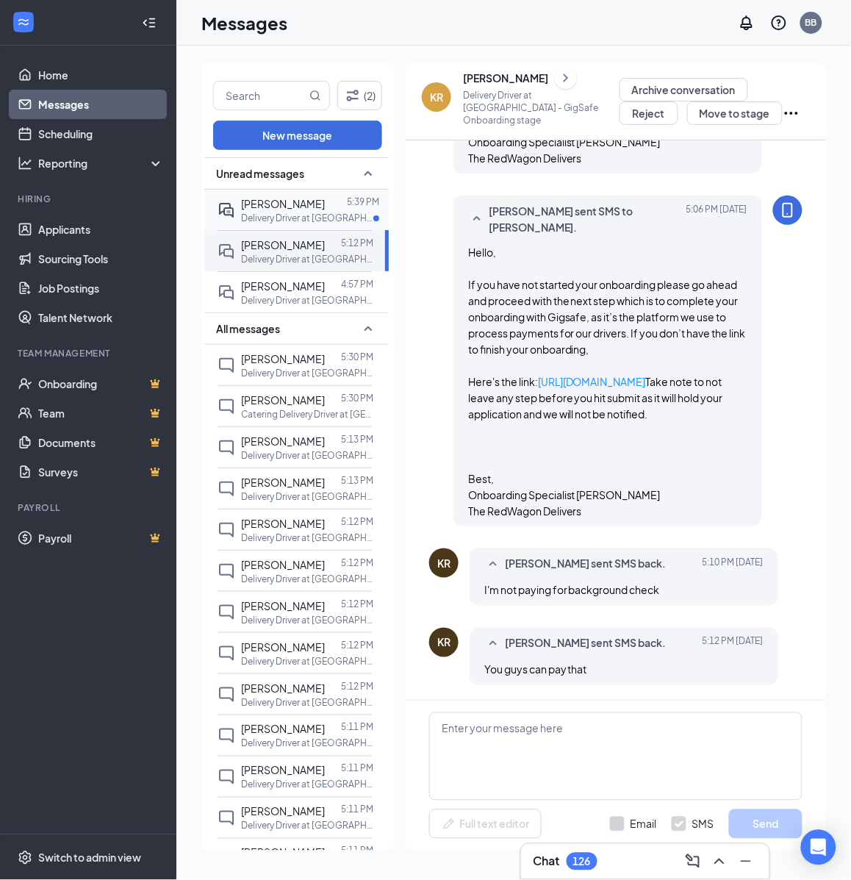
scroll to position [0, 0]
click at [305, 224] on p "Delivery Driver at [GEOGRAPHIC_DATA]" at bounding box center [307, 218] width 132 height 12
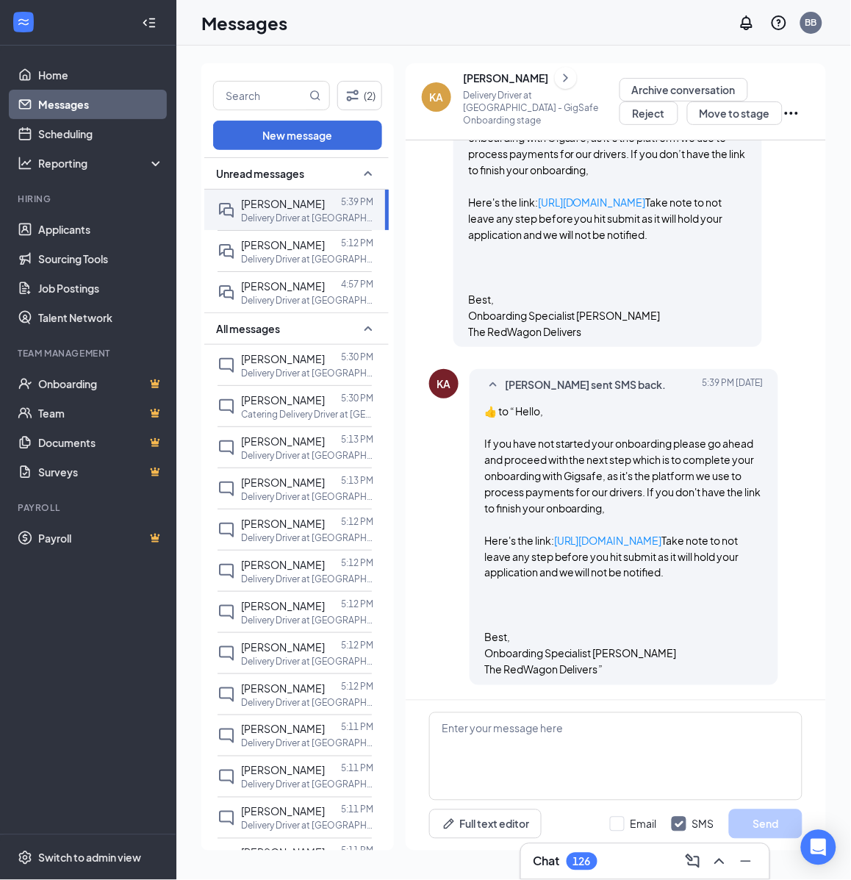
scroll to position [1093, 0]
click at [307, 293] on span "[PERSON_NAME]" at bounding box center [283, 285] width 84 height 13
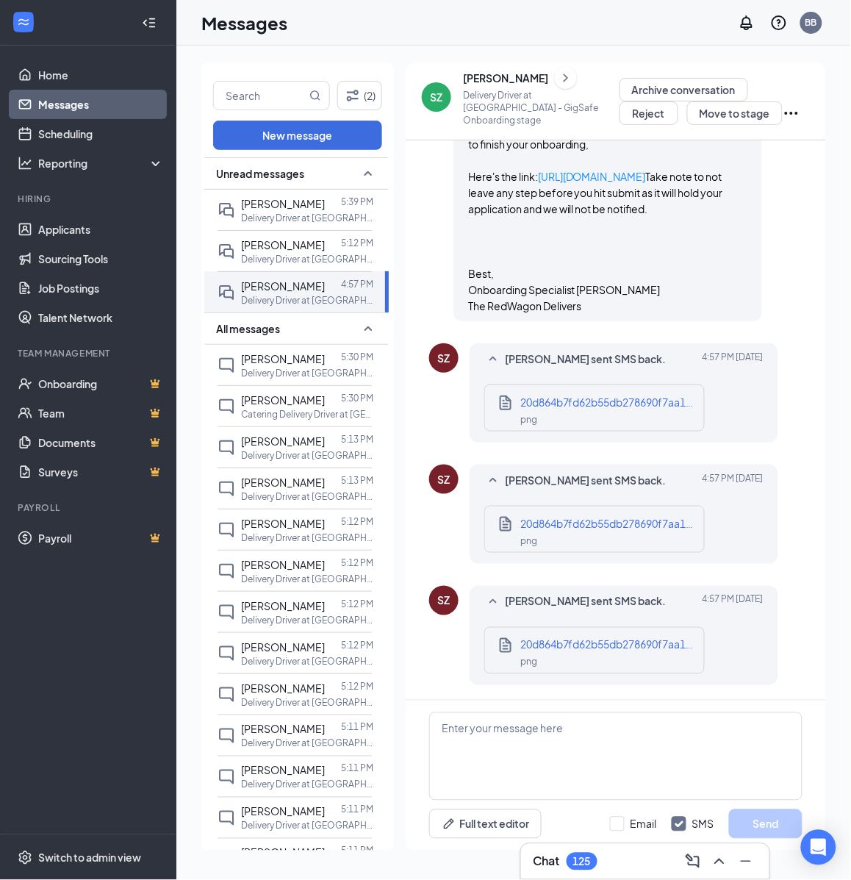
scroll to position [1042, 0]
